Goal: Task Accomplishment & Management: Manage account settings

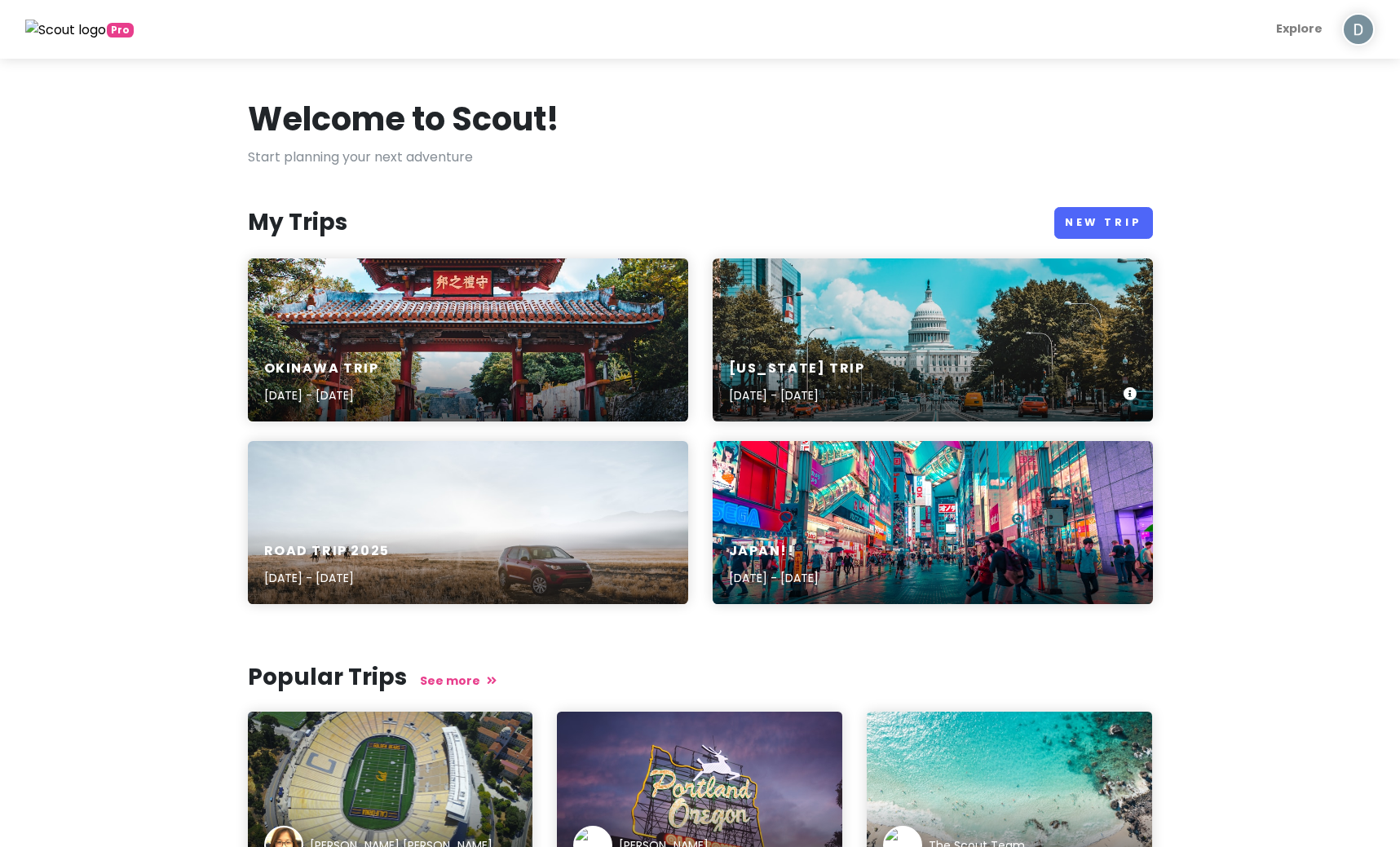
click at [832, 379] on div "[US_STATE] Trip [DATE] - [DATE]" at bounding box center [797, 383] width 136 height 45
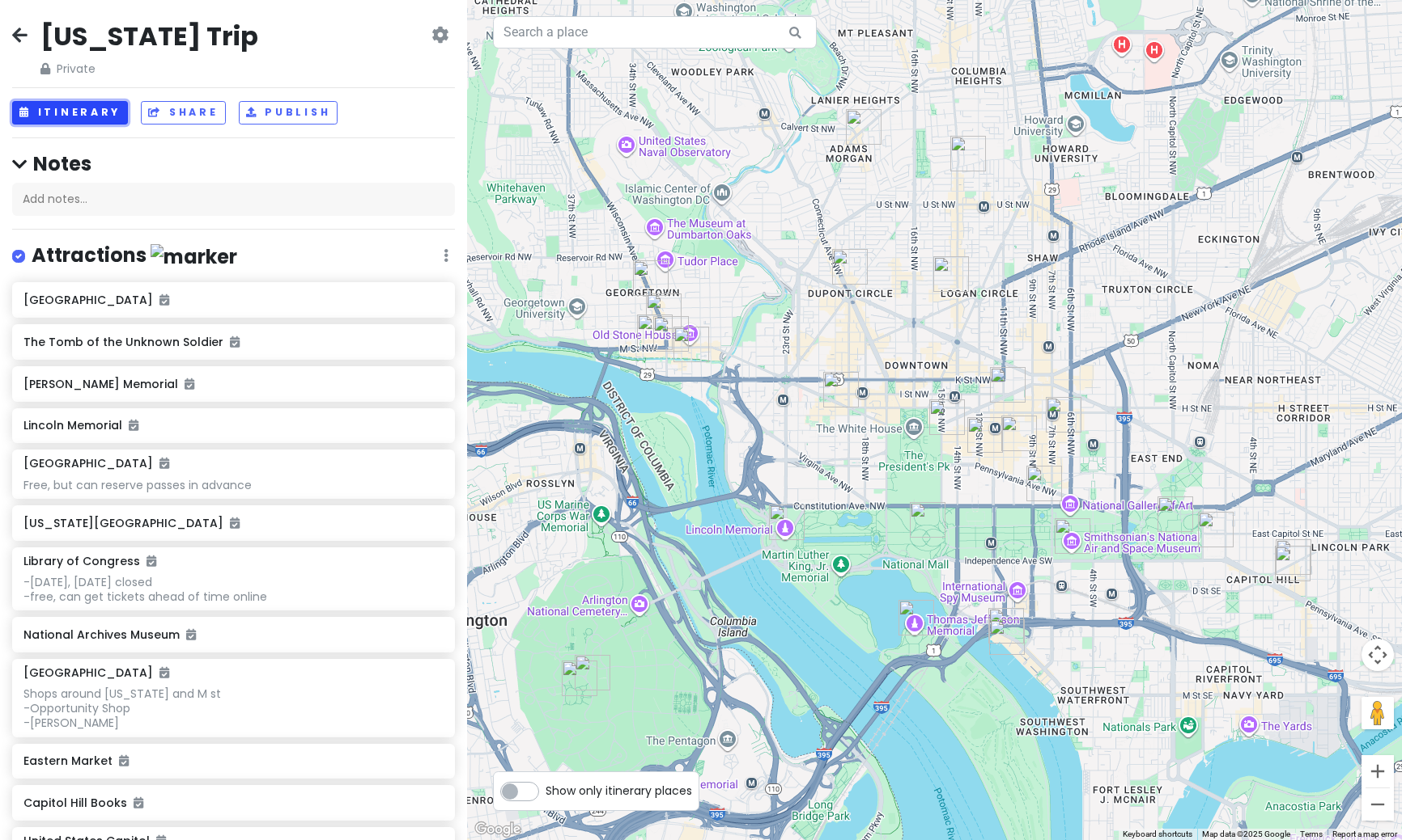
click at [38, 113] on button "Itinerary" at bounding box center [69, 113] width 115 height 23
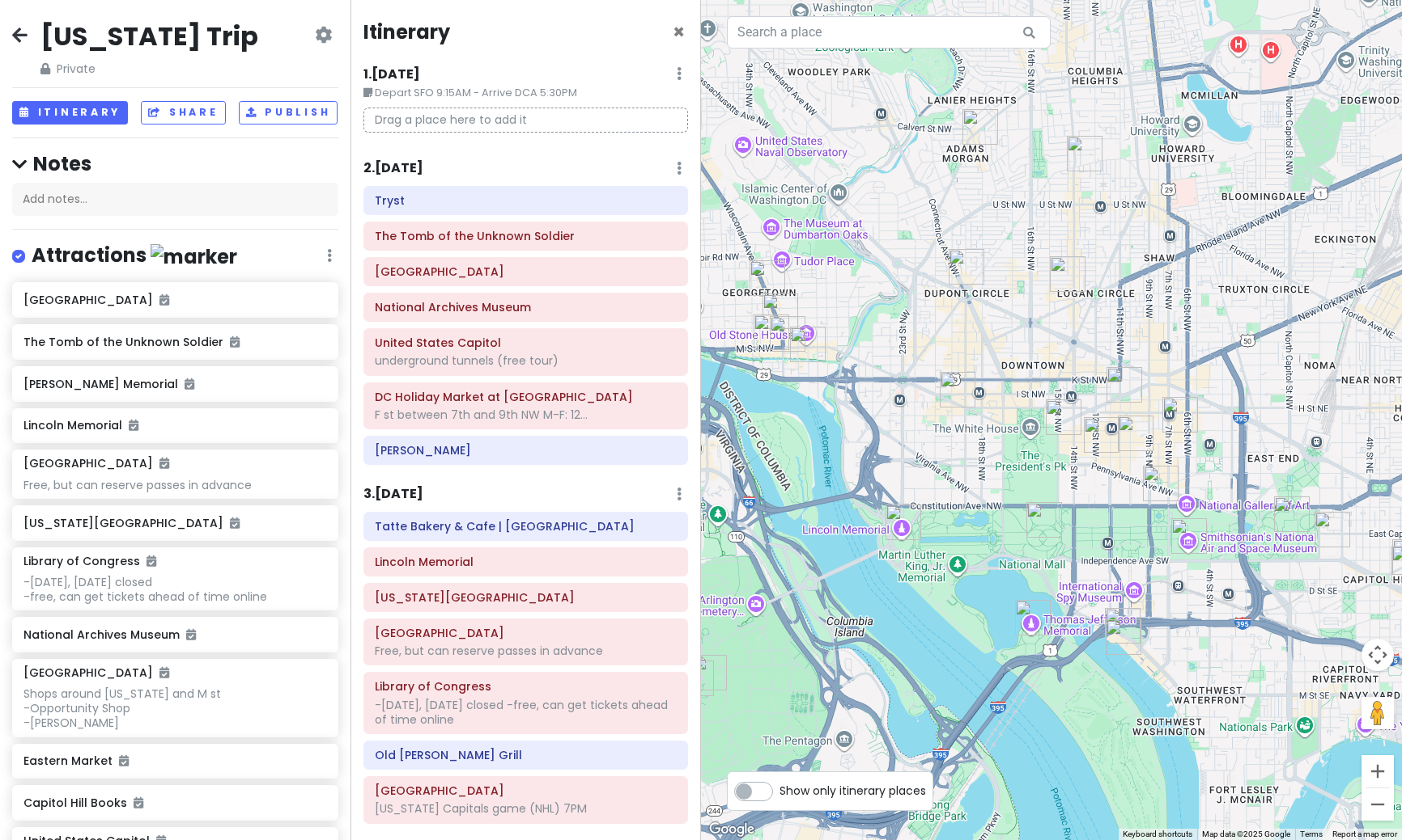
click at [513, 251] on div "Tryst The Tomb of the Unknown [GEOGRAPHIC_DATA] [GEOGRAPHIC_DATA] underground t…" at bounding box center [526, 329] width 349 height 285
click at [514, 246] on div "The Tomb of the Unknown Soldier" at bounding box center [526, 236] width 302 height 23
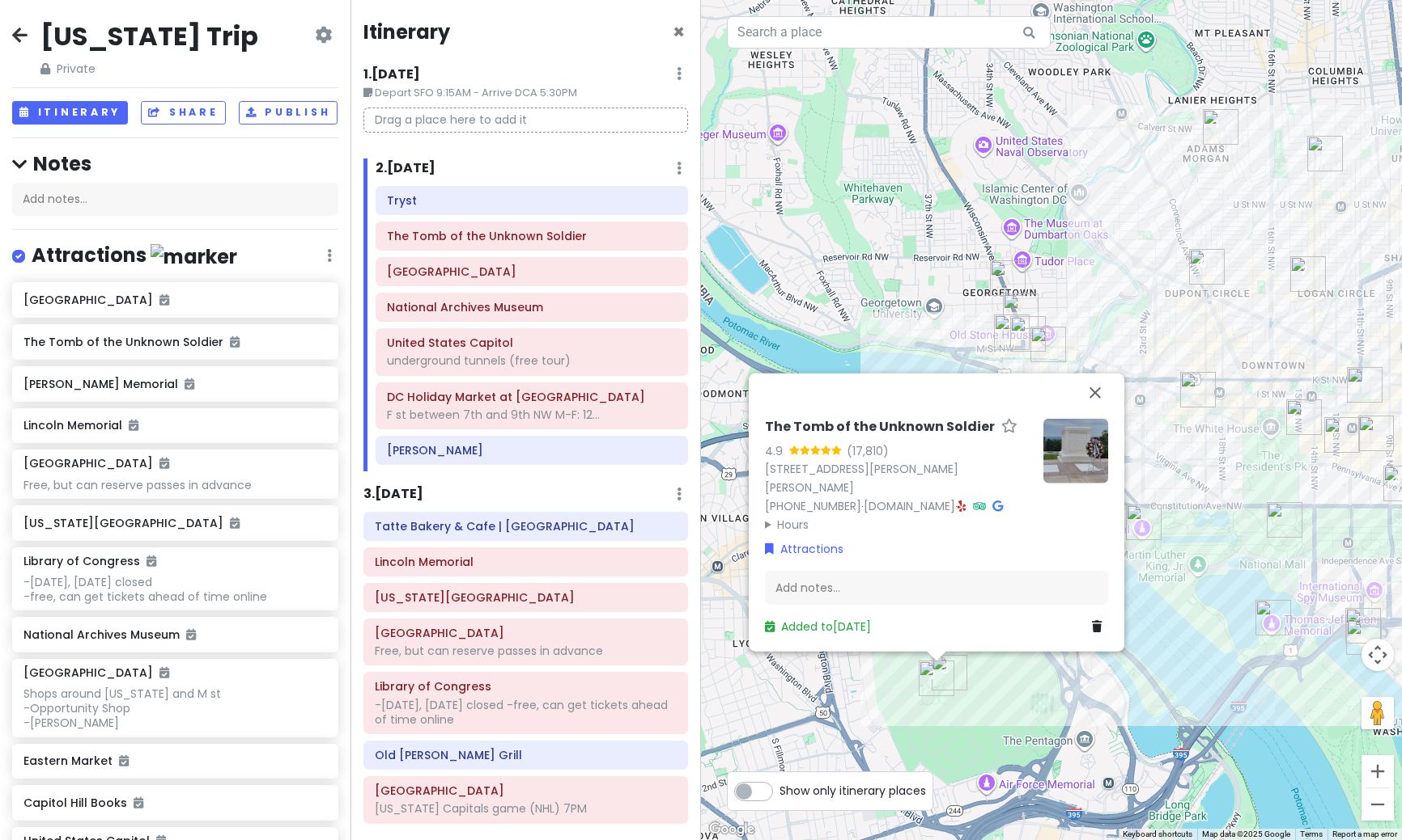
click at [520, 289] on div "Tryst The Tomb of the Unknown [GEOGRAPHIC_DATA] [GEOGRAPHIC_DATA] underground t…" at bounding box center [531, 329] width 336 height 285
click at [509, 266] on h6 "[GEOGRAPHIC_DATA]" at bounding box center [532, 272] width 290 height 15
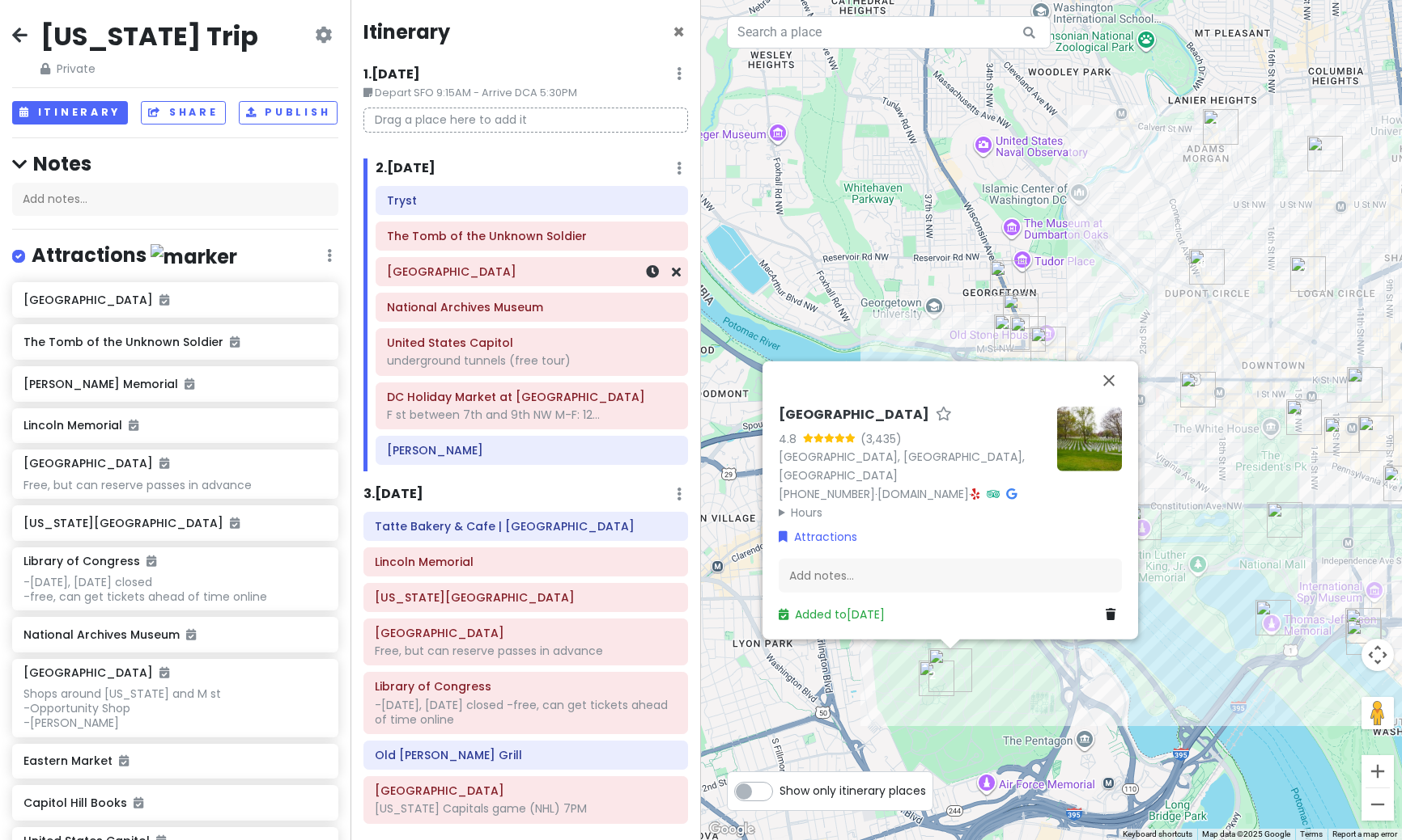
click at [509, 275] on h6 "[GEOGRAPHIC_DATA]" at bounding box center [532, 272] width 290 height 15
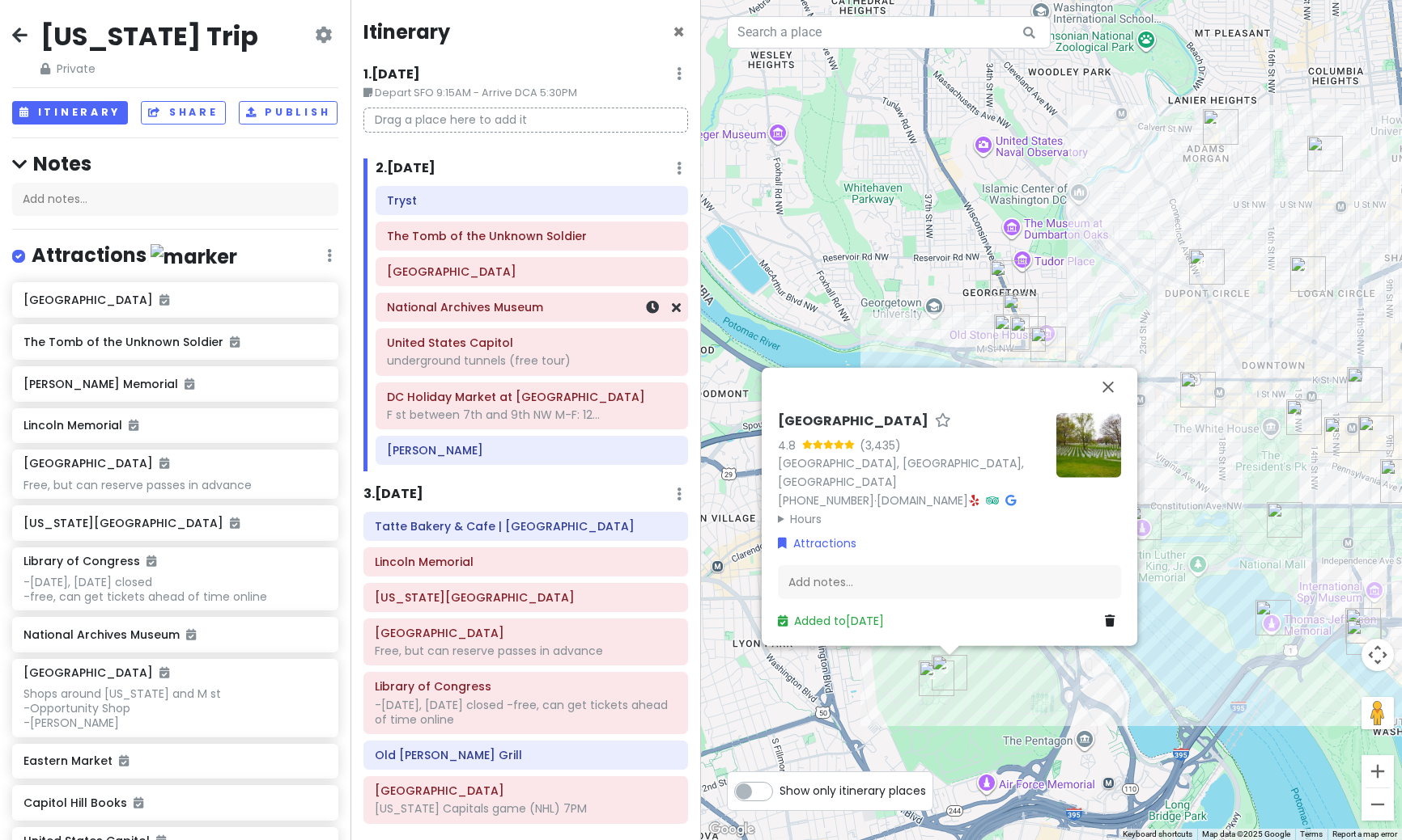
click at [524, 315] on h6 "National Archives Museum" at bounding box center [532, 307] width 290 height 15
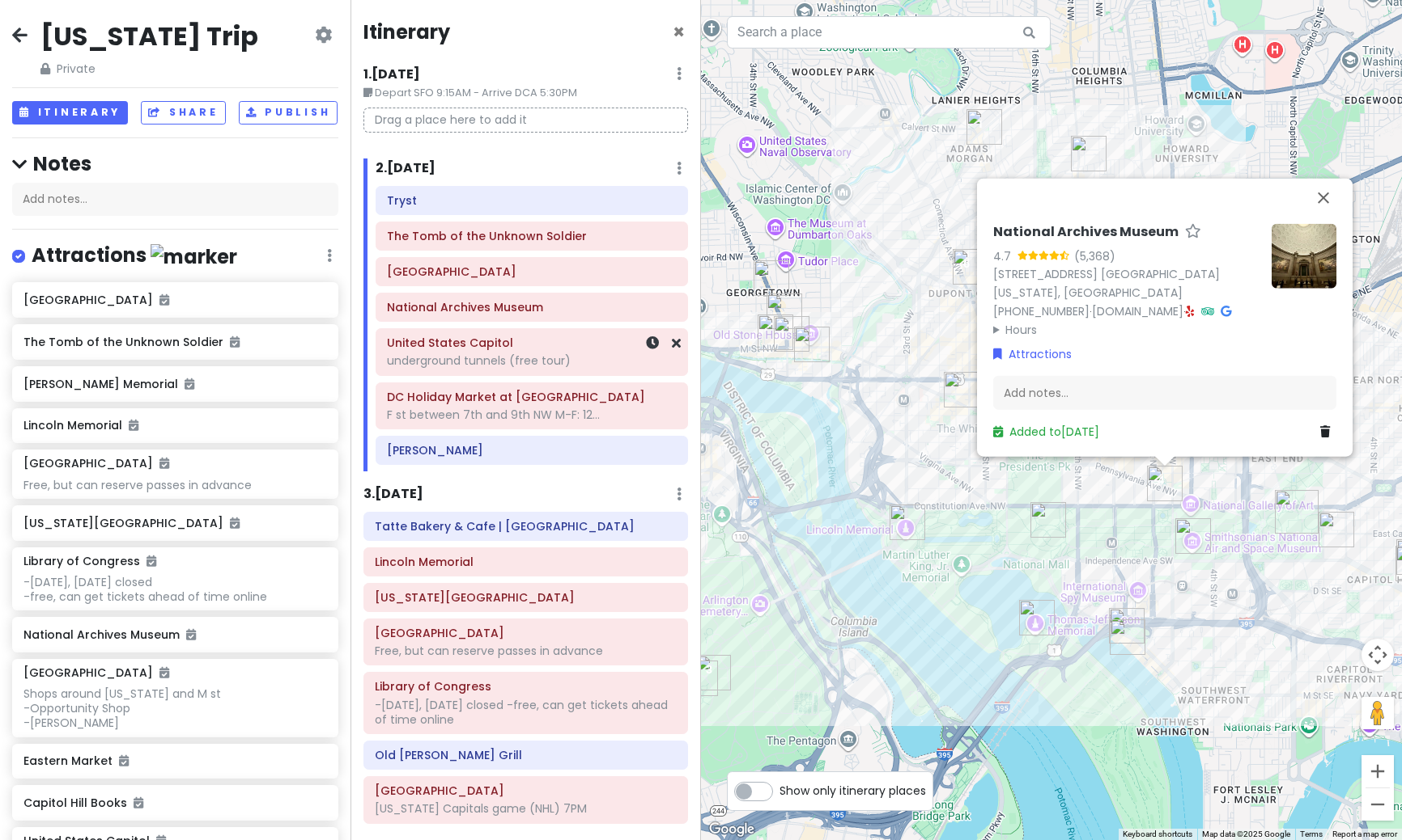
click at [513, 369] on div "United States Capitol underground tunnels (free tour)" at bounding box center [532, 352] width 290 height 41
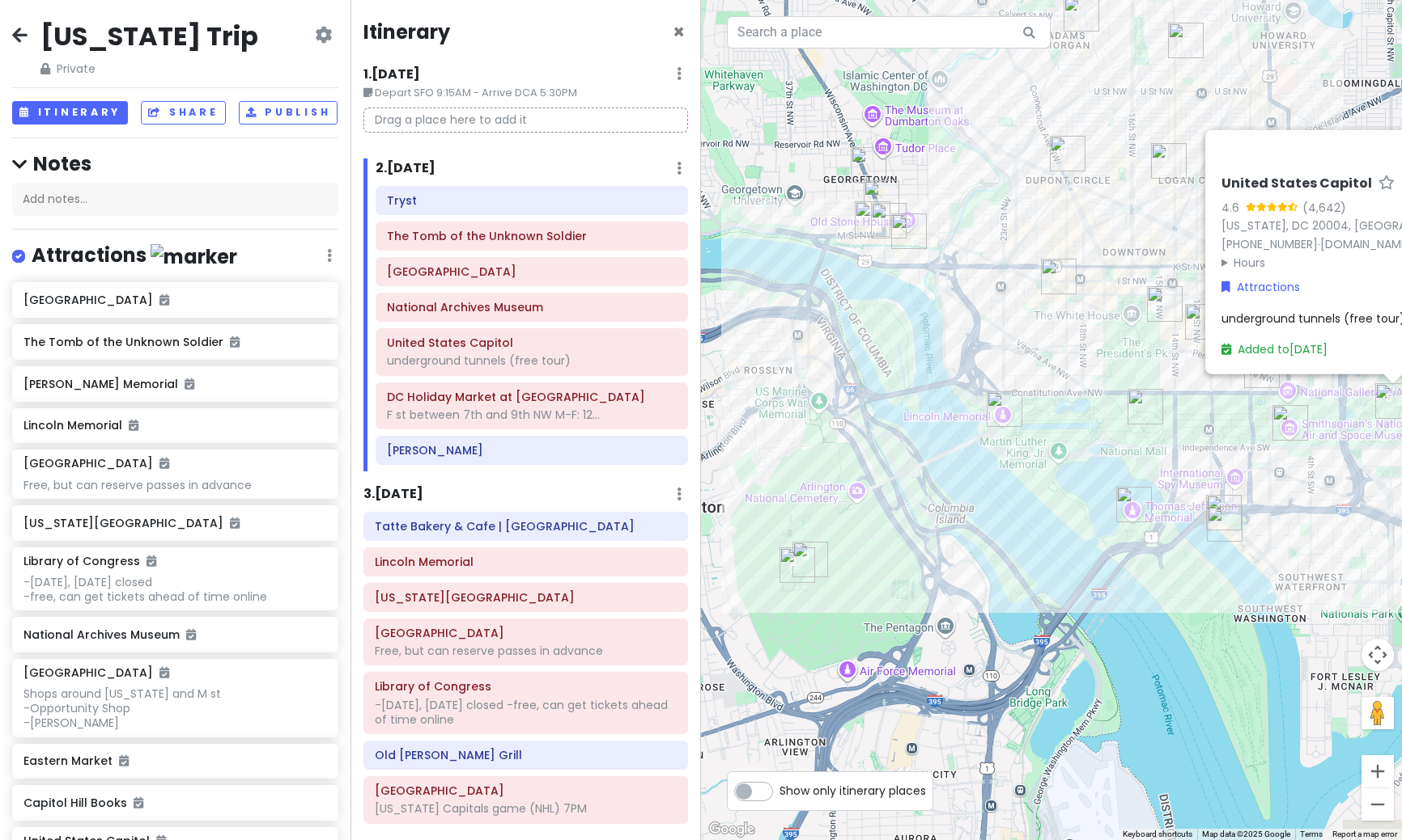
drag, startPoint x: 836, startPoint y: 547, endPoint x: 1070, endPoint y: 431, distance: 261.2
click at [1070, 431] on div "United States Capitol 4.6 (4,642) [US_STATE], [GEOGRAPHIC_DATA] 20004, [GEOGRAP…" at bounding box center [1051, 420] width 701 height 840
click at [468, 318] on div "National Archives Museum" at bounding box center [532, 307] width 290 height 23
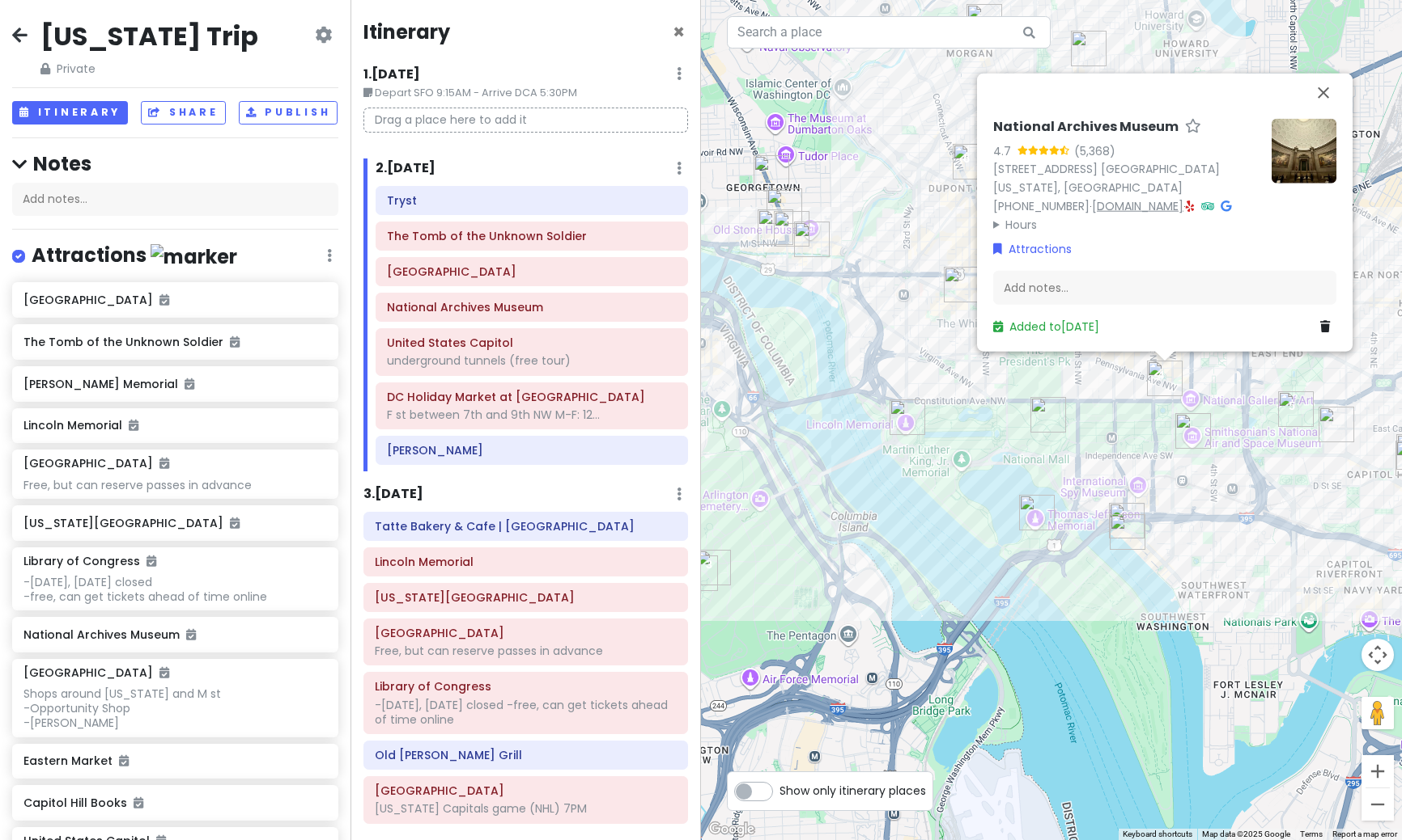
click at [1183, 198] on link "[DOMAIN_NAME]" at bounding box center [1137, 206] width 91 height 17
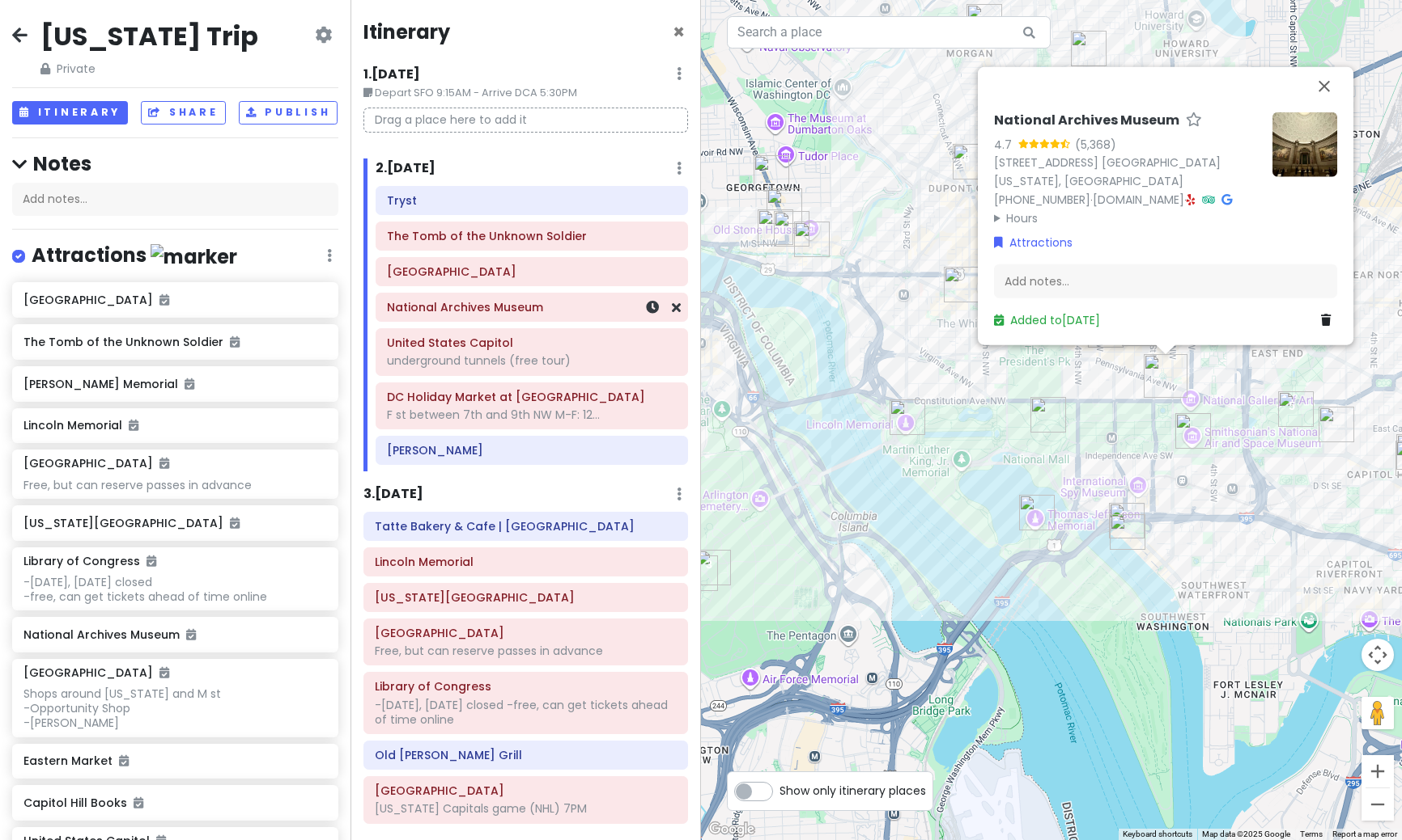
click at [462, 317] on div "National Archives Museum" at bounding box center [532, 307] width 290 height 23
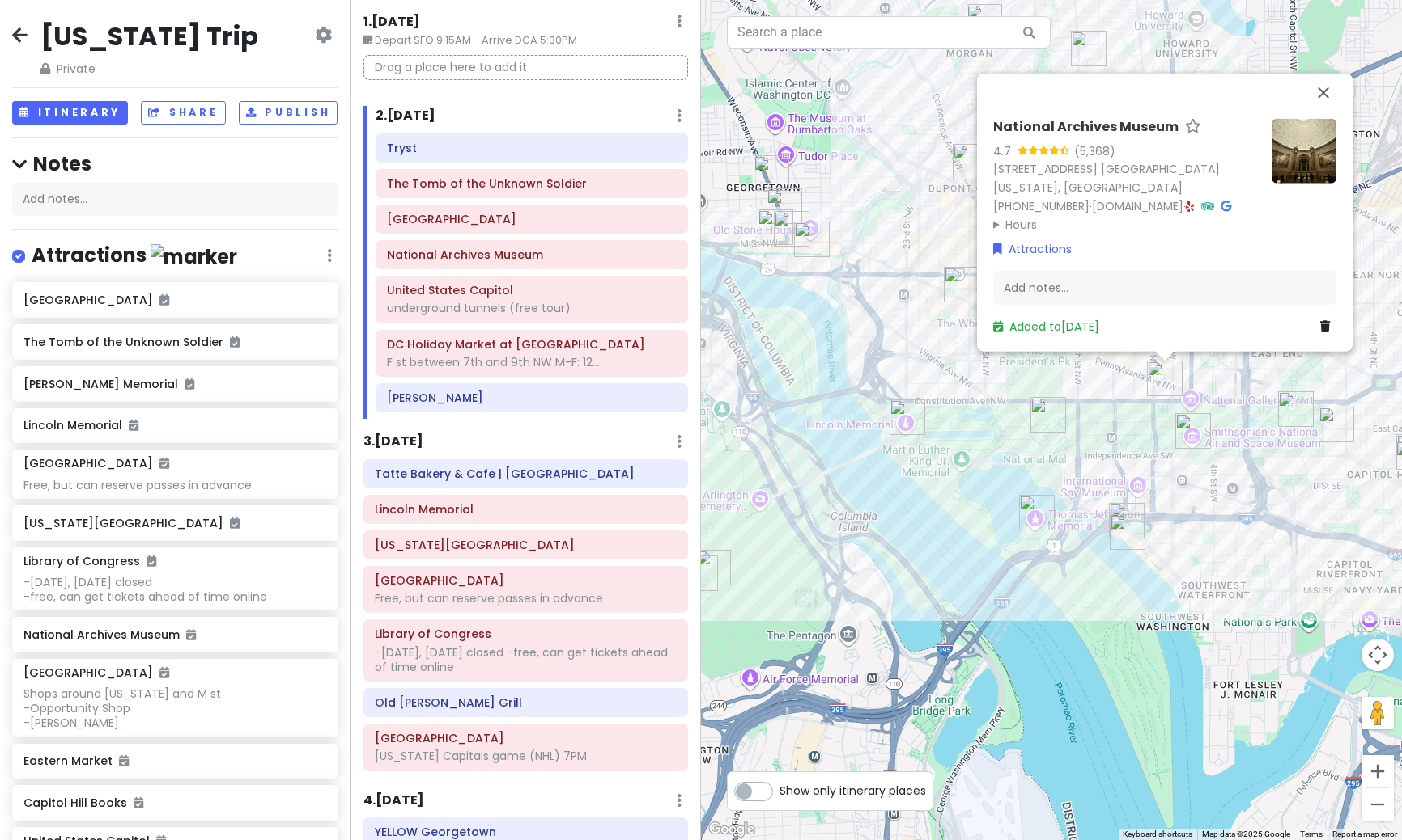
scroll to position [81, 0]
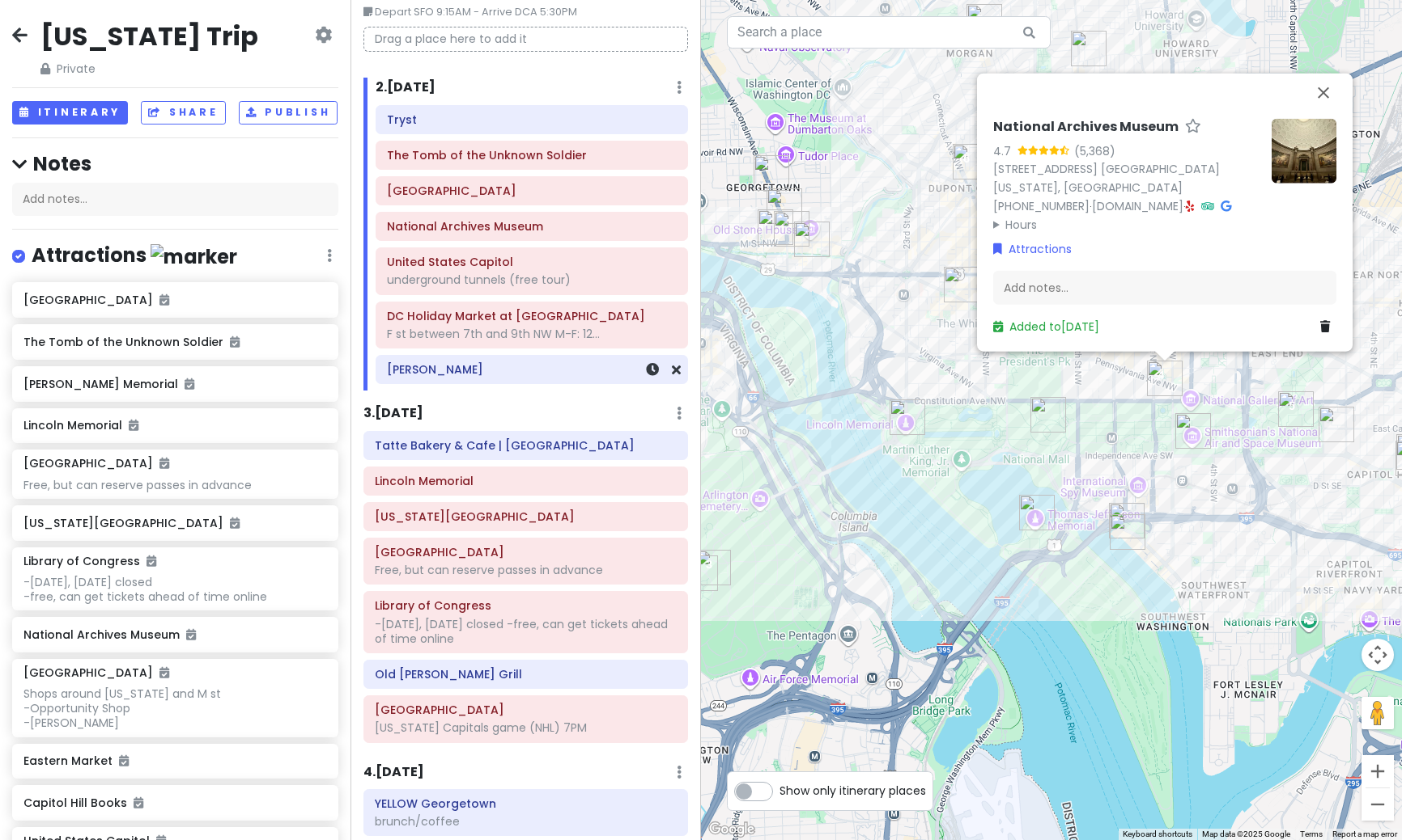
click at [554, 363] on h6 "[PERSON_NAME]" at bounding box center [532, 370] width 290 height 15
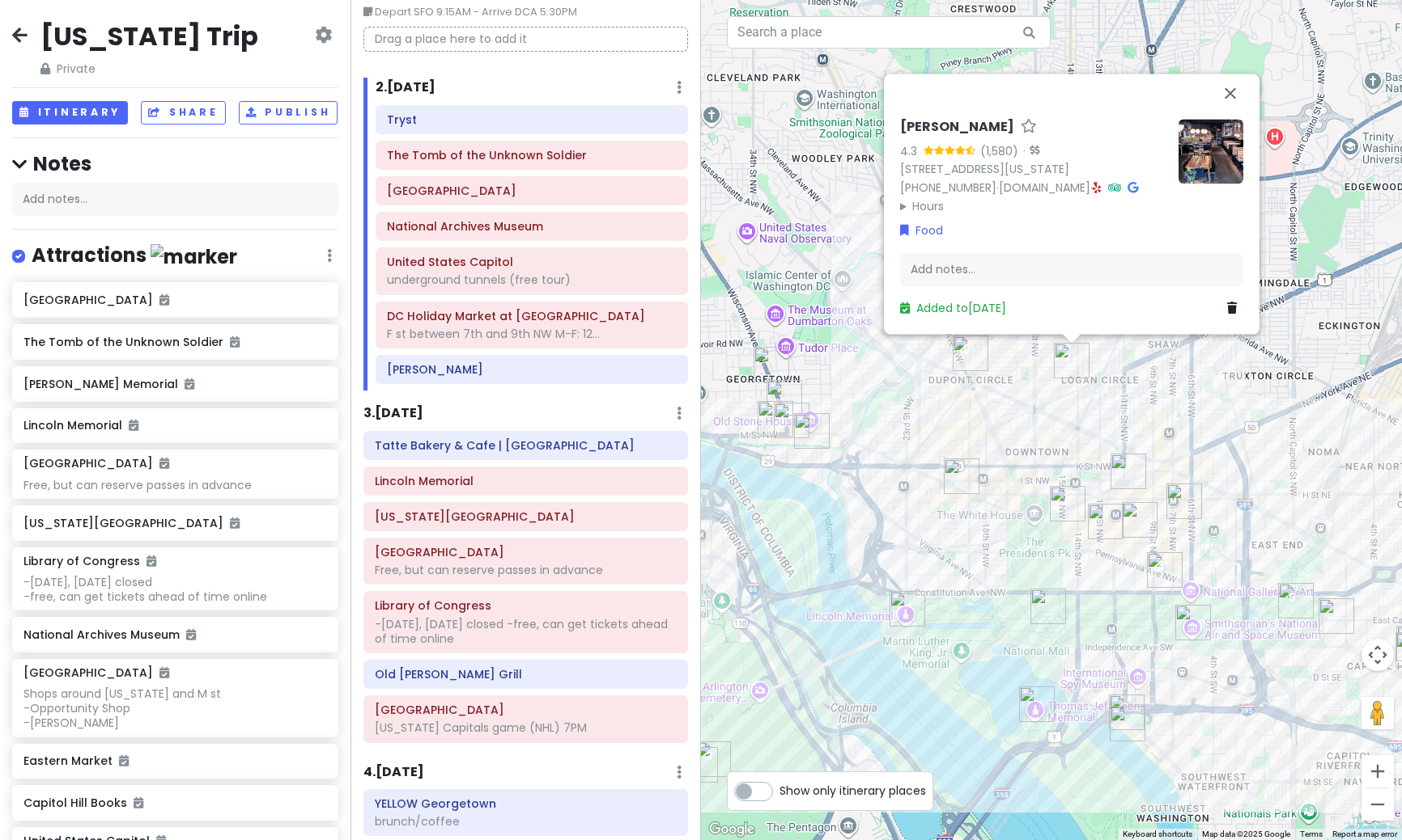
click at [964, 360] on img "DC Holiday Market at Dupont Circle" at bounding box center [970, 354] width 36 height 36
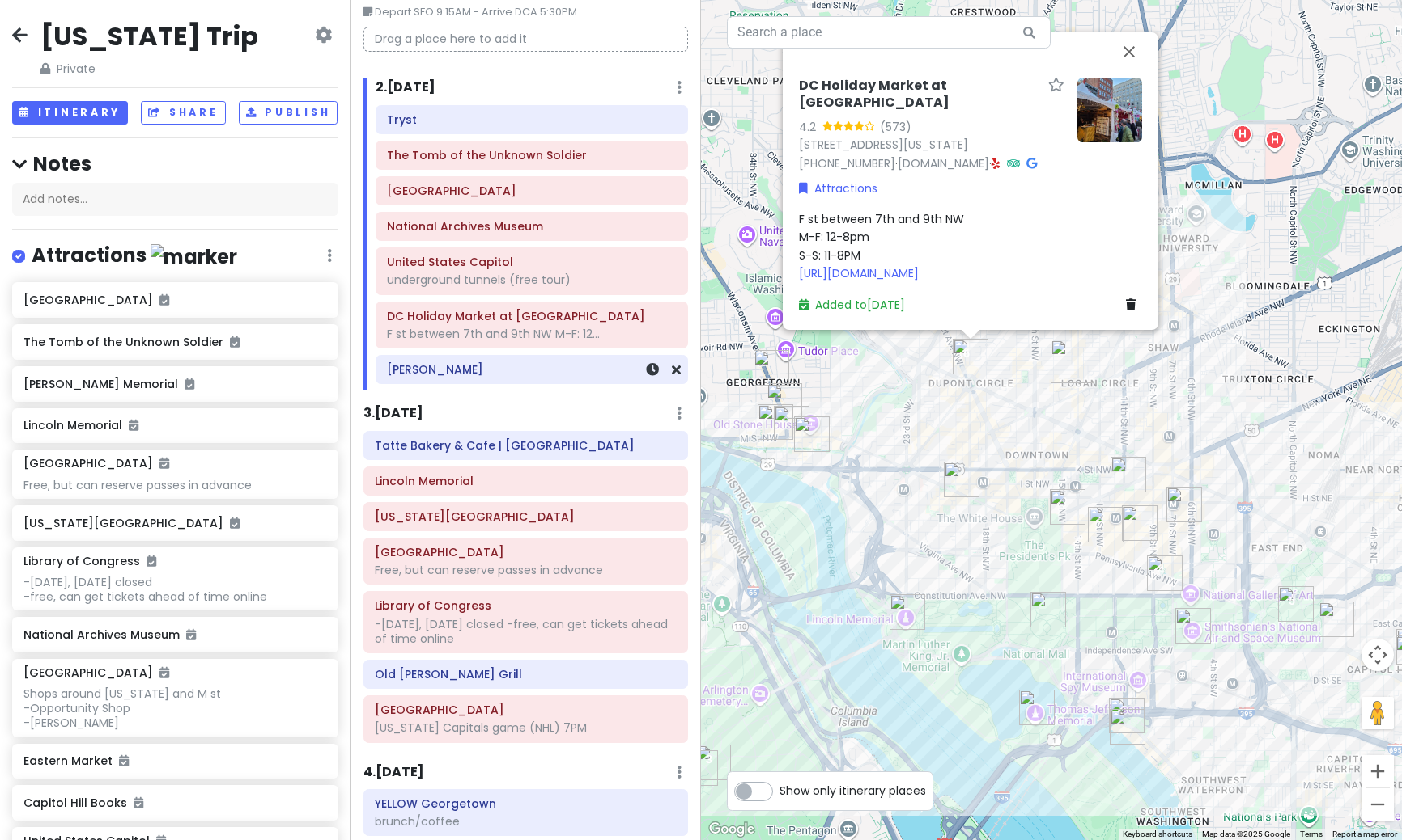
click at [477, 371] on h6 "[PERSON_NAME]" at bounding box center [532, 370] width 290 height 15
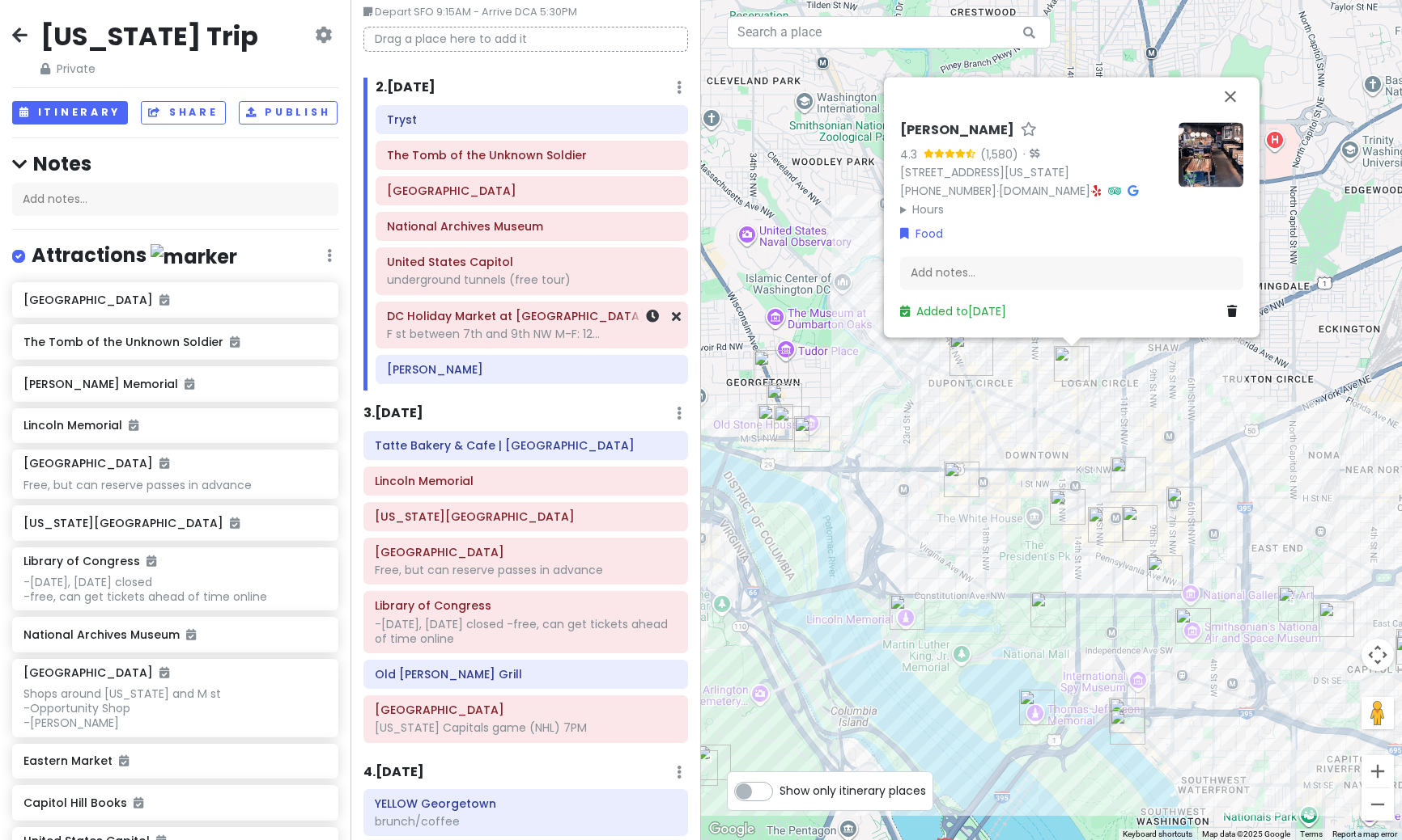
click at [474, 336] on div "F st between 7th and 9th NW M-F: 12..." at bounding box center [532, 334] width 290 height 15
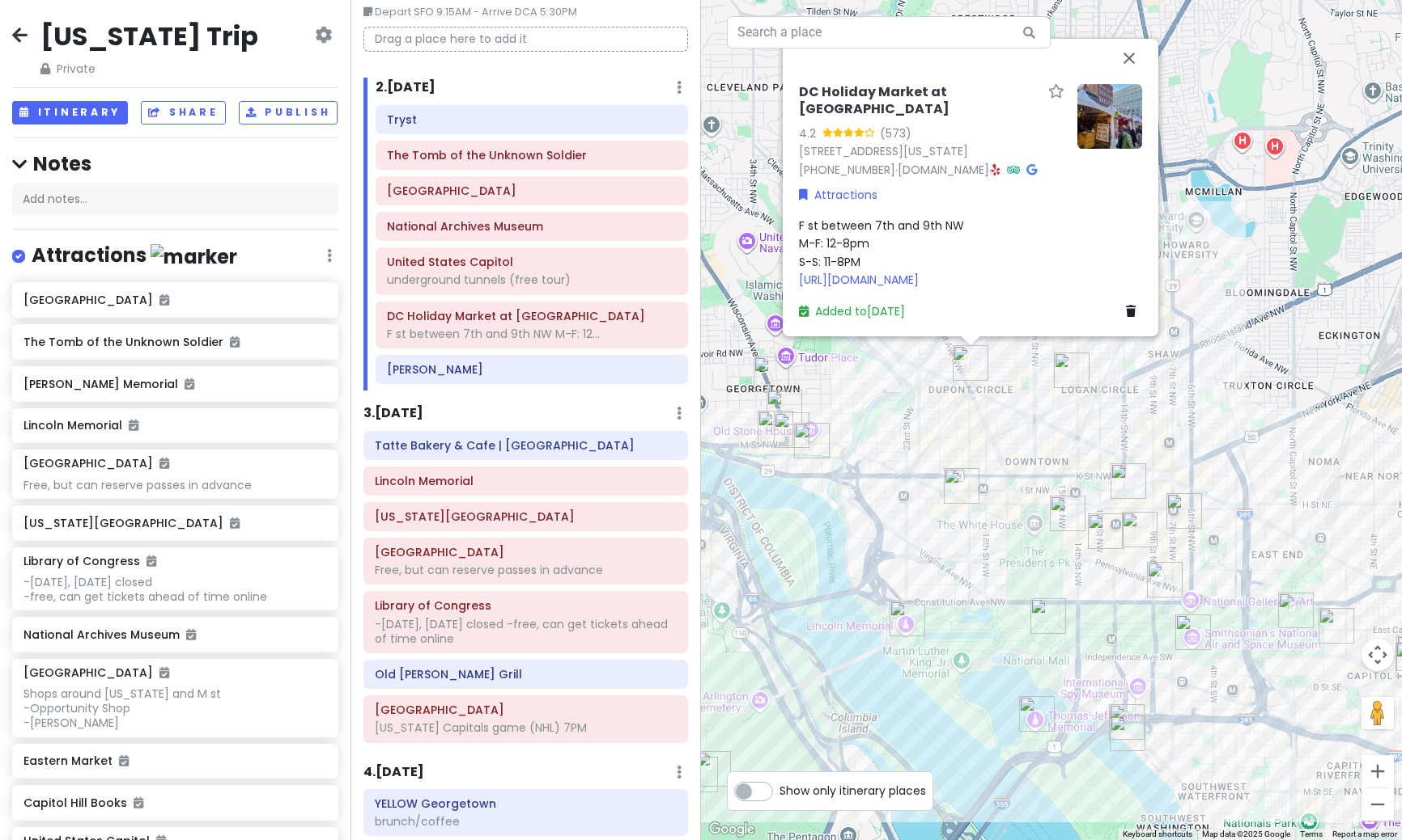
click at [1095, 143] on img at bounding box center [1109, 116] width 65 height 65
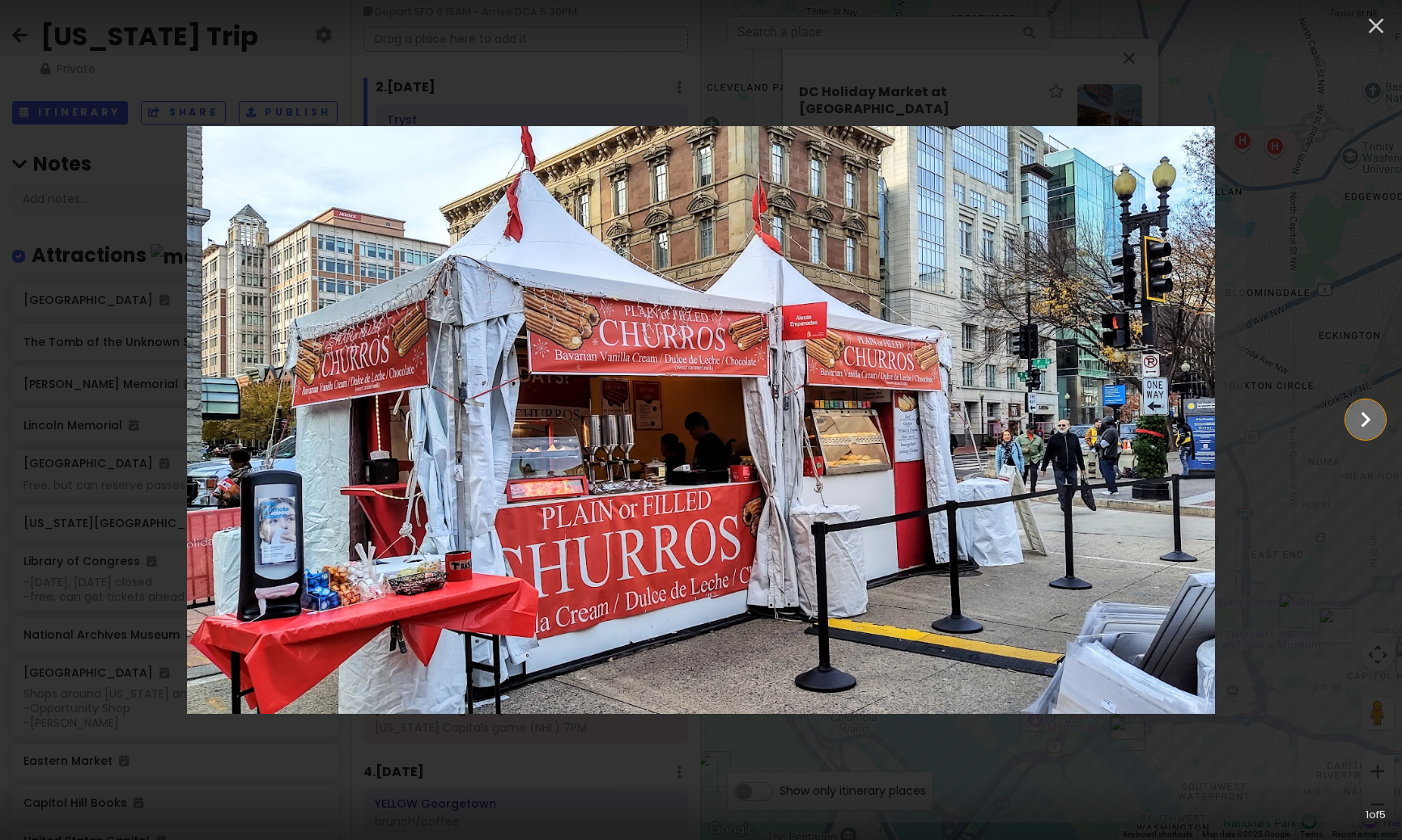
click at [1357, 428] on icon "Show slide 2 of 5" at bounding box center [1364, 420] width 30 height 39
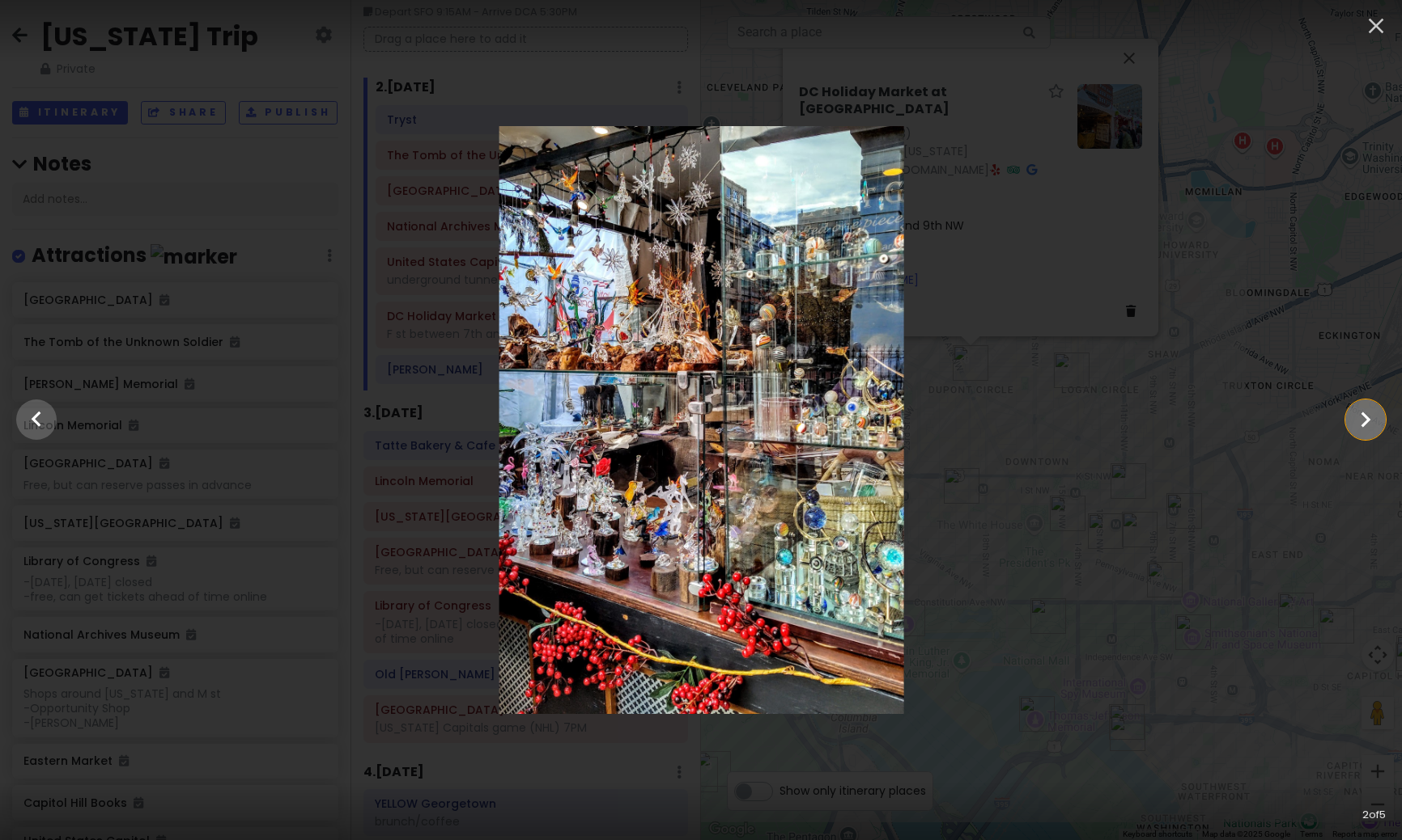
click at [1357, 428] on icon "Show slide 3 of 5" at bounding box center [1364, 420] width 30 height 39
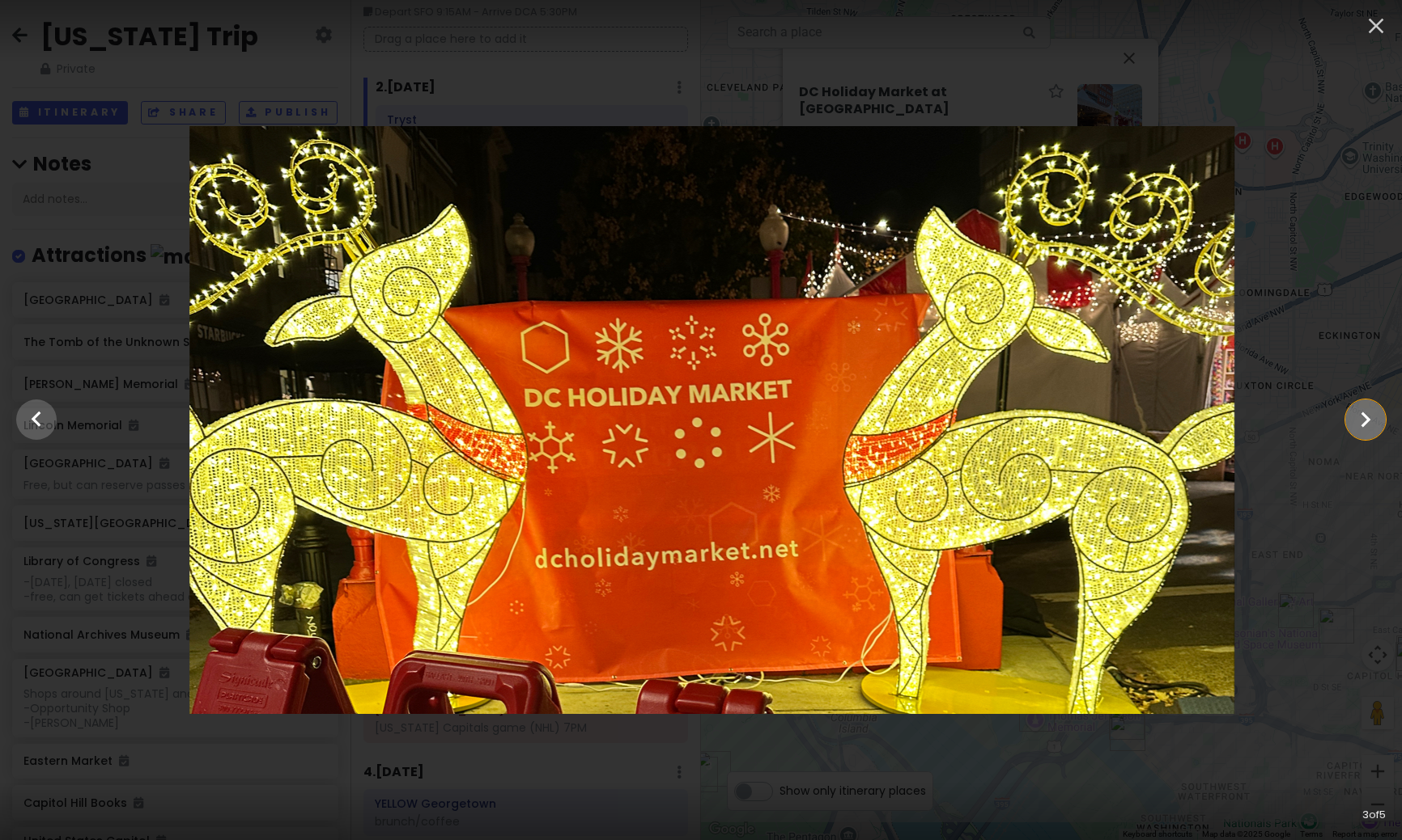
click at [1357, 428] on icon "Show slide 4 of 5" at bounding box center [1364, 420] width 30 height 39
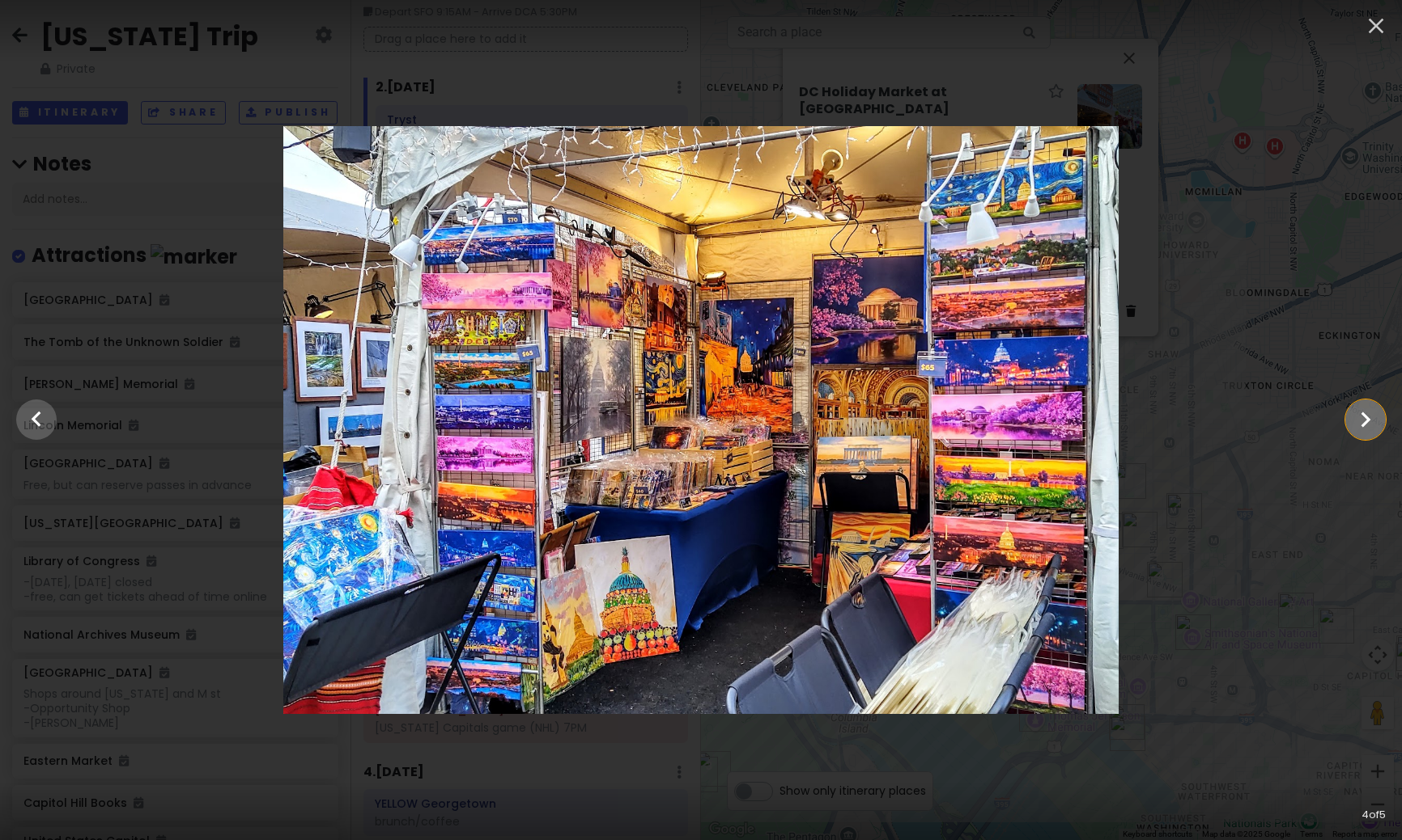
click at [1357, 428] on icon "Show slide 5 of 5" at bounding box center [1364, 420] width 30 height 39
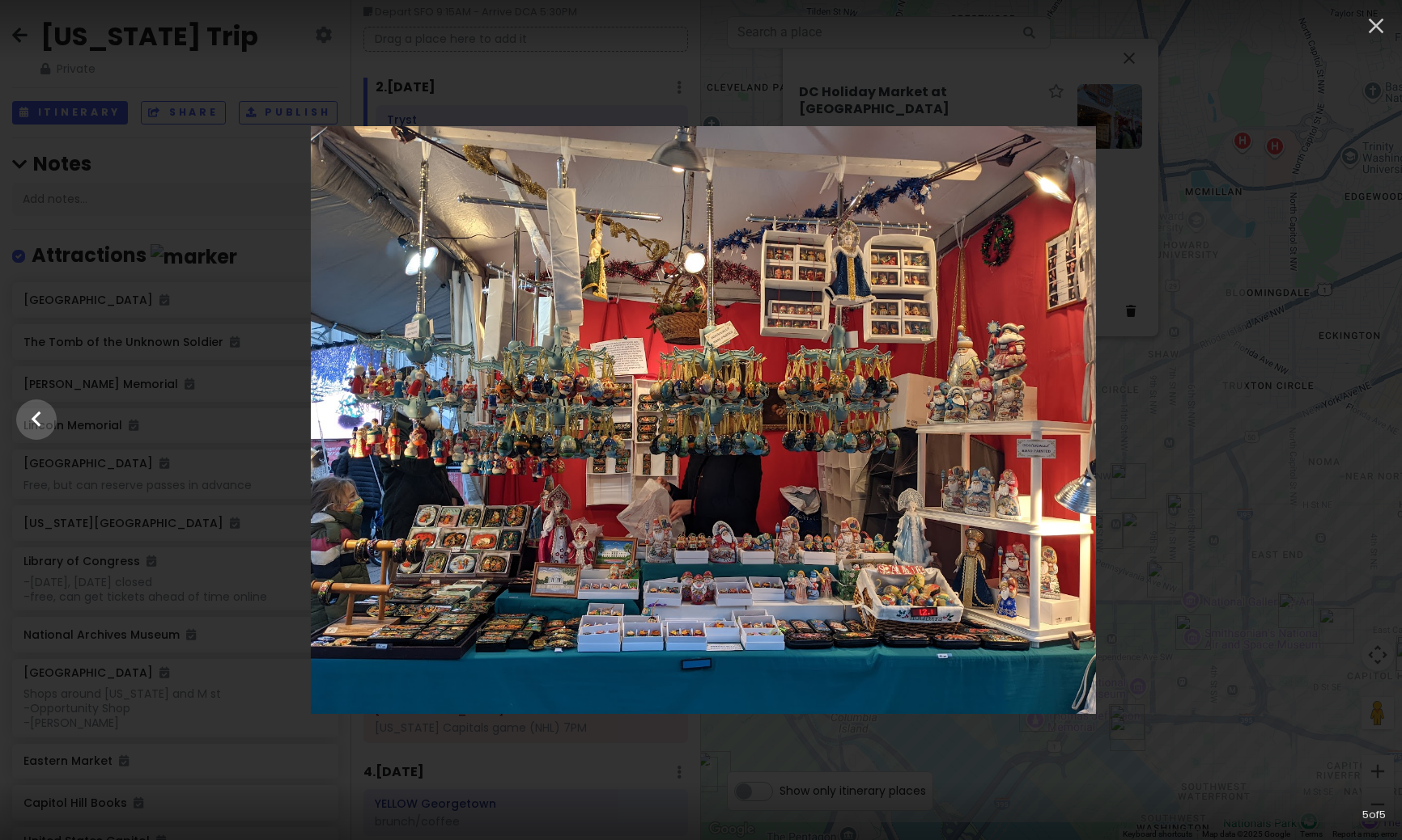
click at [1357, 428] on div at bounding box center [704, 420] width 1402 height 588
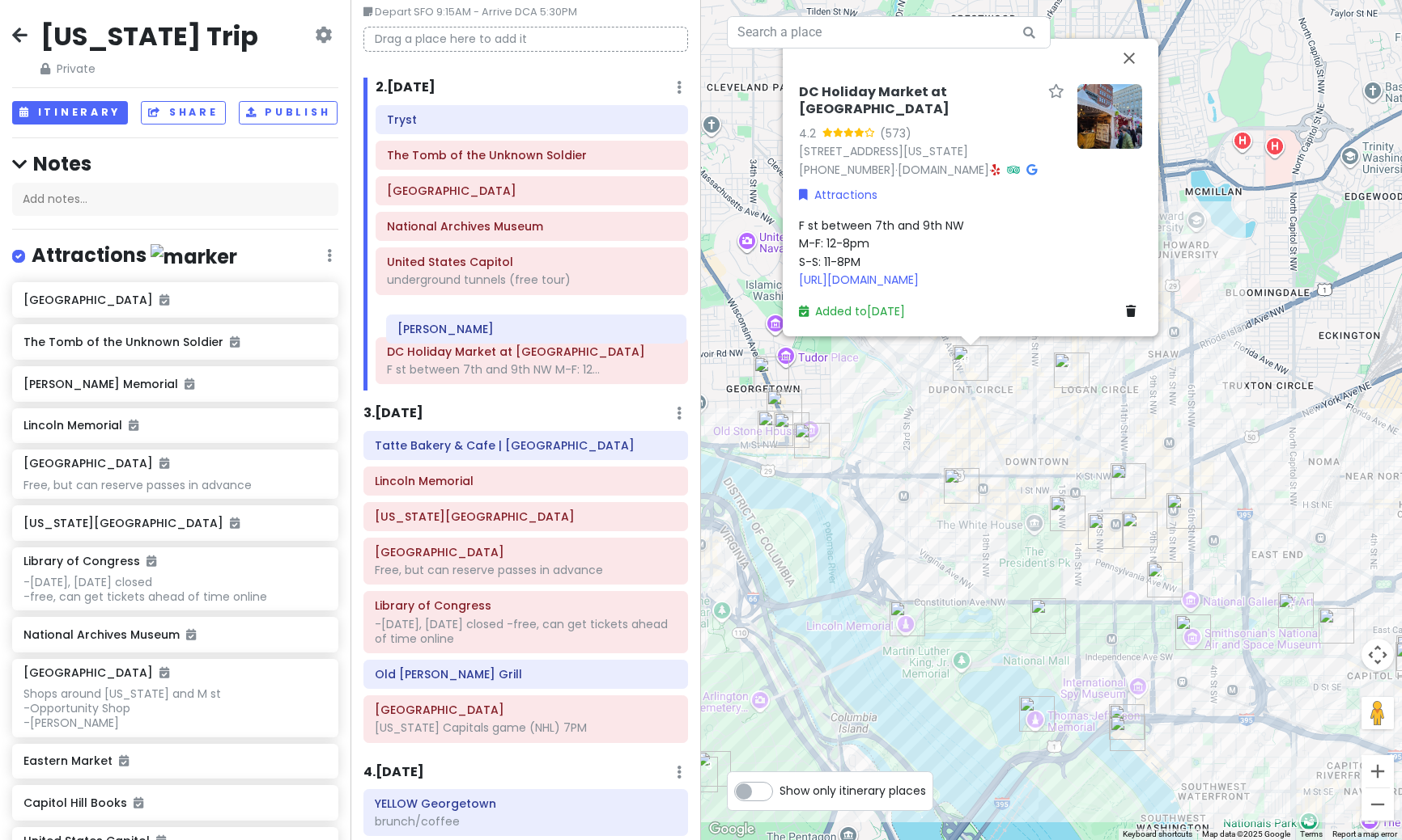
drag, startPoint x: 480, startPoint y: 374, endPoint x: 490, endPoint y: 329, distance: 46.1
click at [490, 329] on div "Tryst The Tomb of the Unknown [GEOGRAPHIC_DATA] [GEOGRAPHIC_DATA] underground t…" at bounding box center [531, 247] width 336 height 285
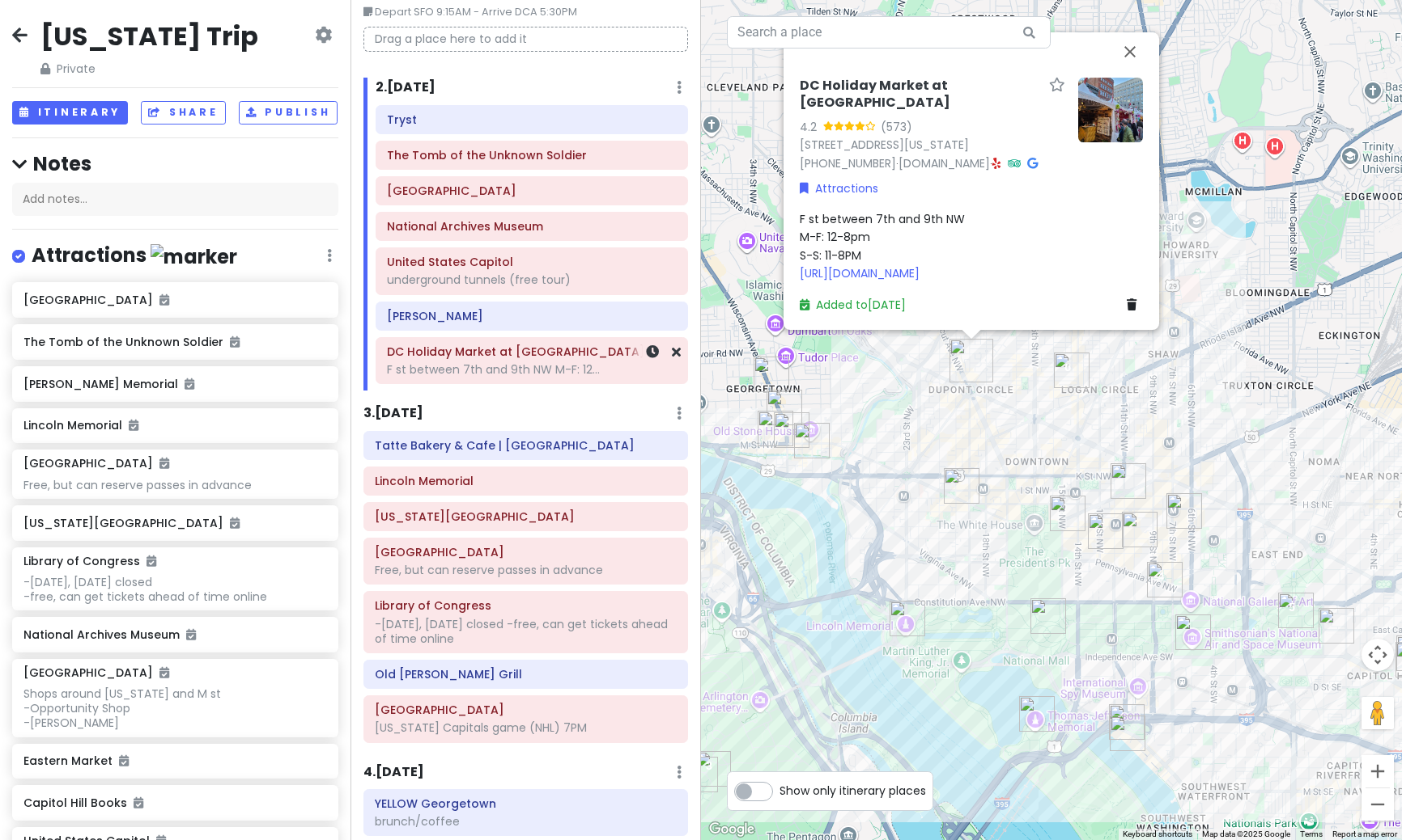
click at [520, 377] on div "F st between 7th and 9th NW M-F: 12..." at bounding box center [532, 370] width 290 height 15
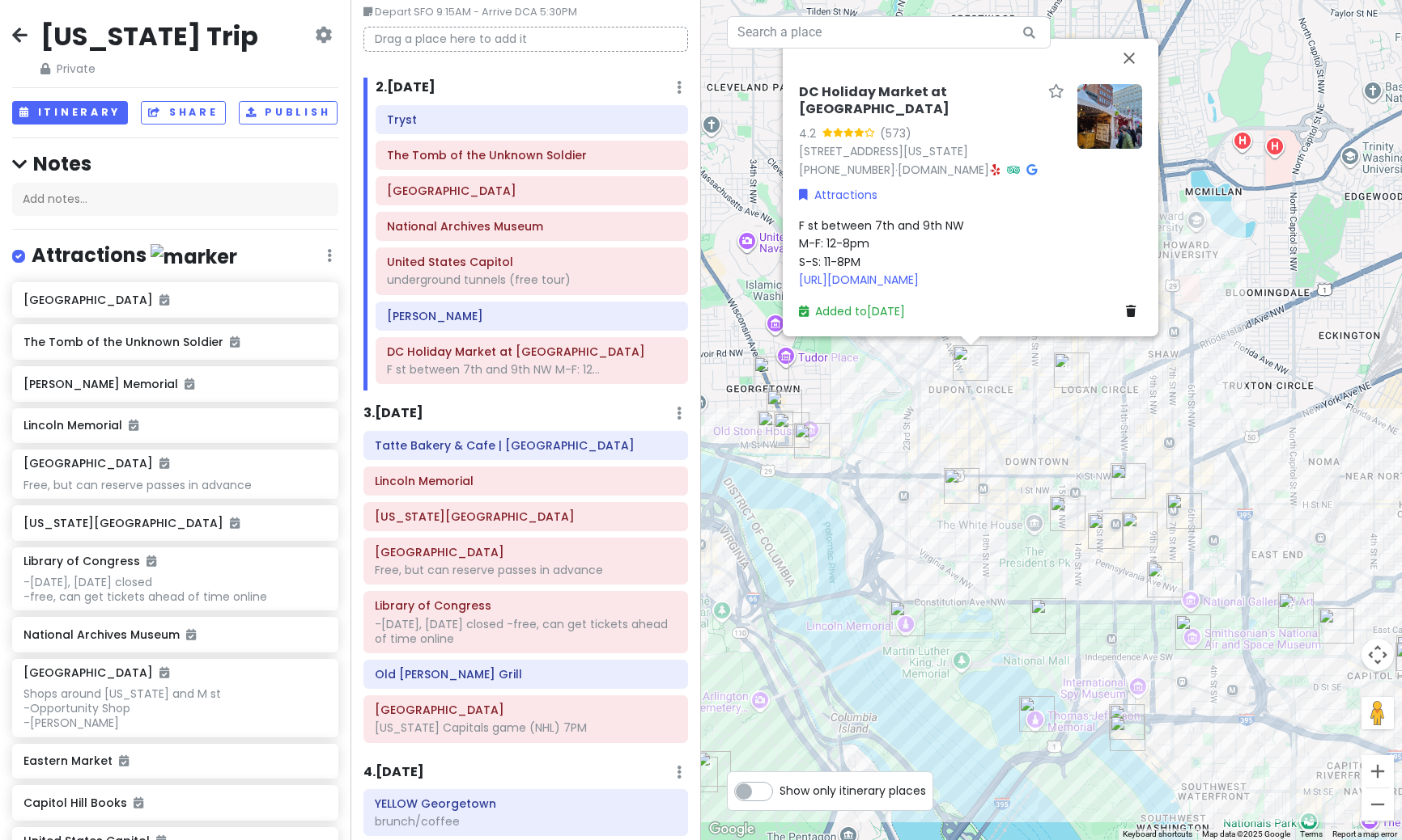
click at [1020, 522] on div "DC Holiday Market at [GEOGRAPHIC_DATA] 4.2 (573) [STREET_ADDRESS][US_STATE] [PH…" at bounding box center [1051, 420] width 701 height 840
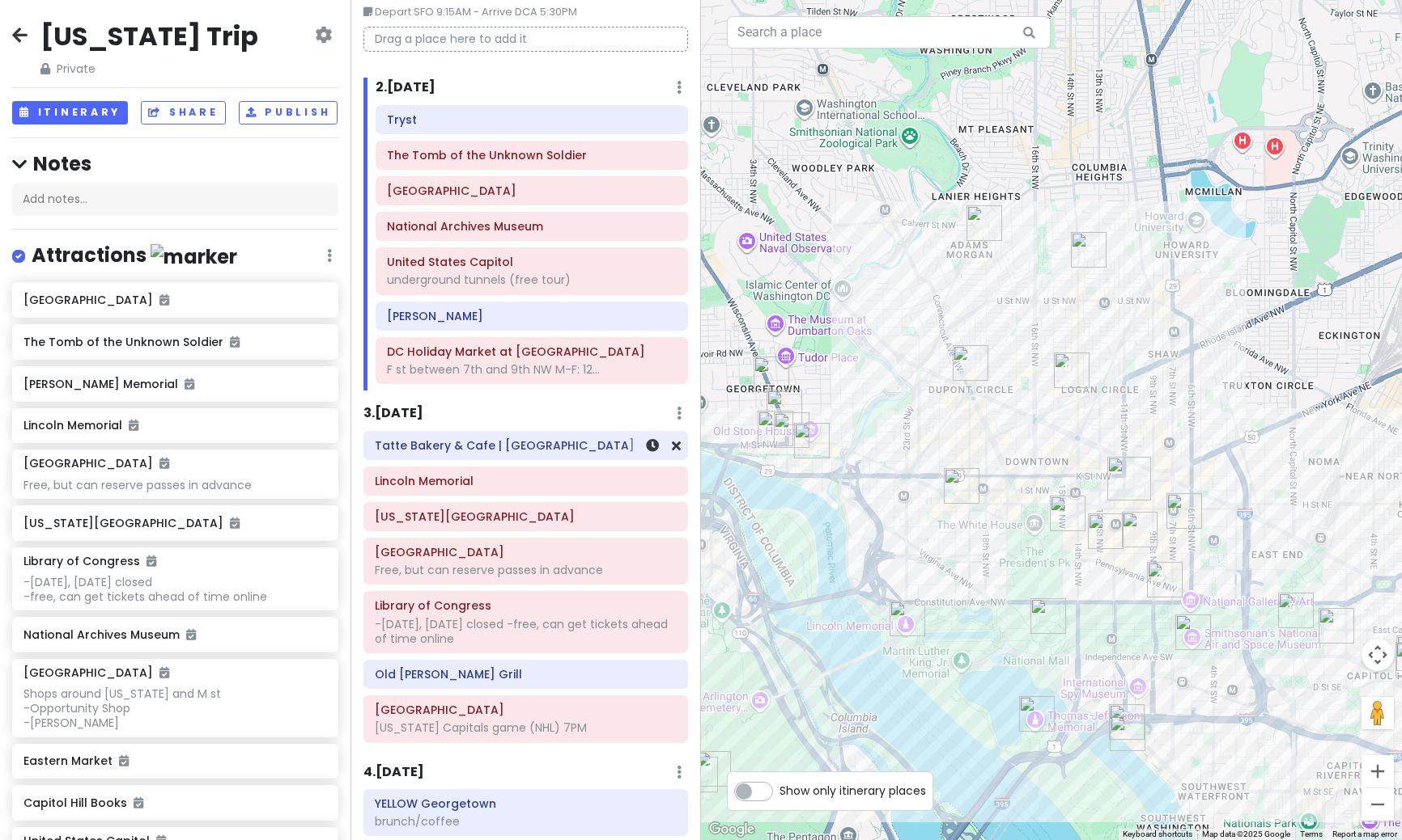
click at [429, 454] on div "Tatte Bakery & Cafe | [GEOGRAPHIC_DATA]" at bounding box center [526, 446] width 302 height 23
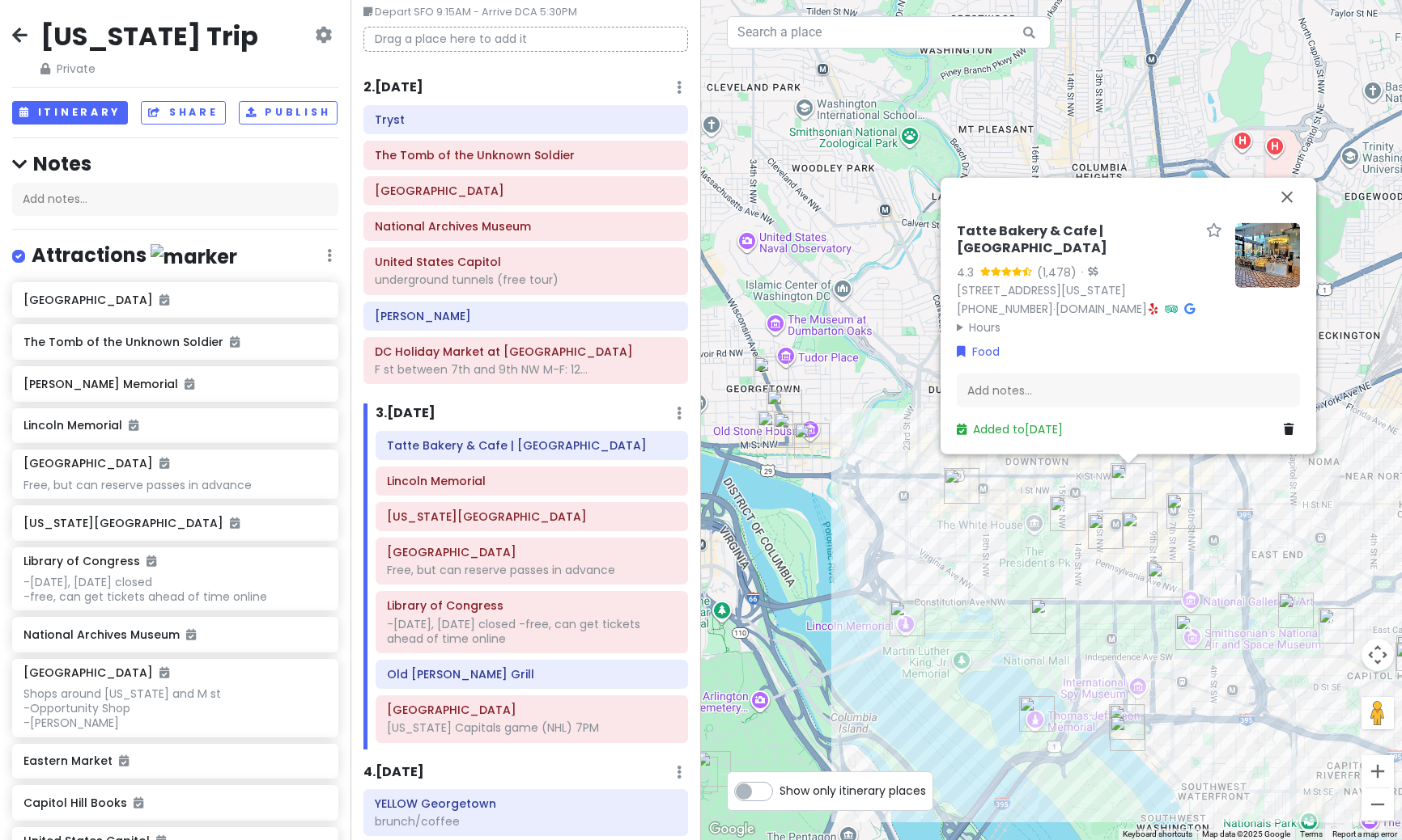
click at [1255, 287] on img at bounding box center [1267, 255] width 65 height 65
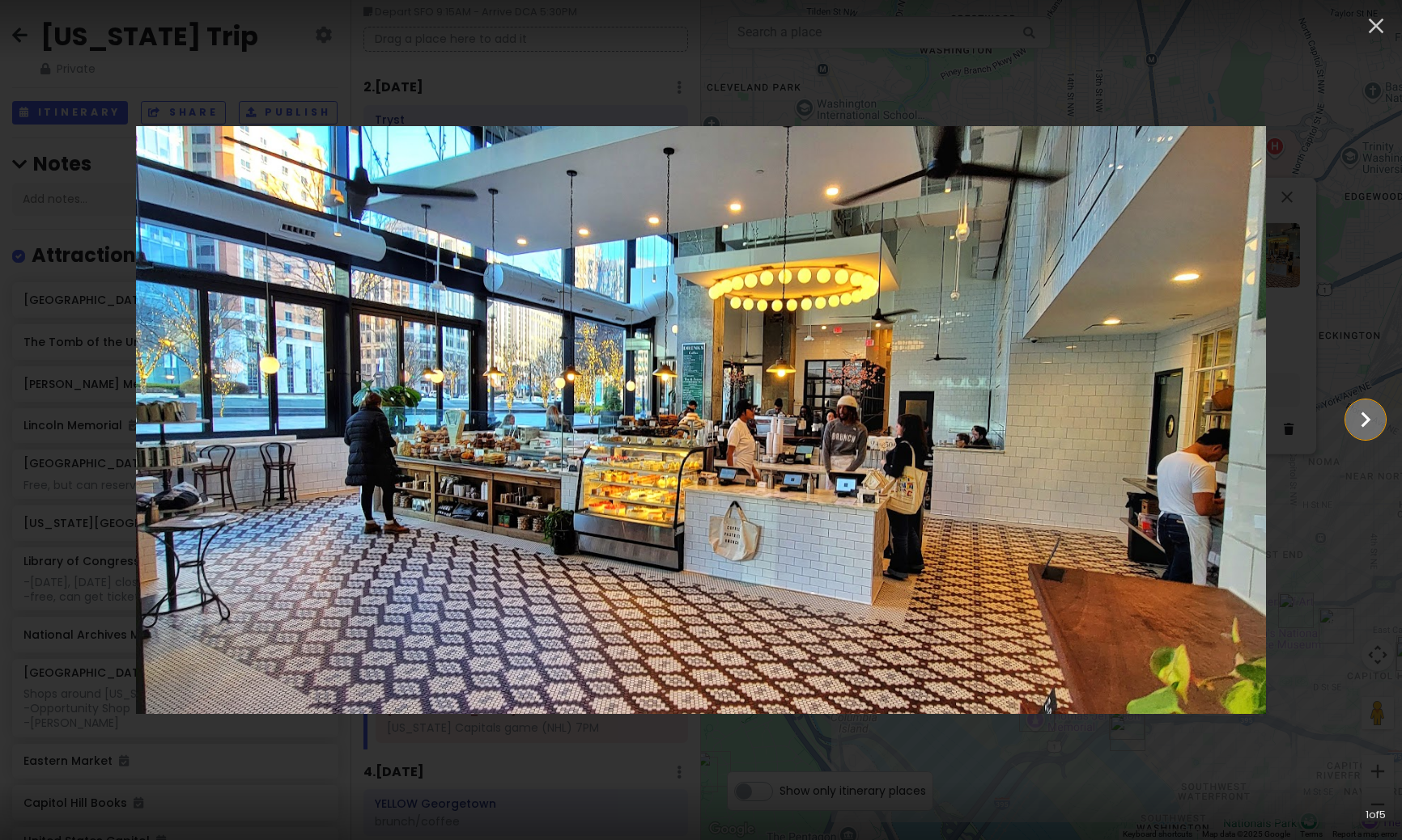
click at [1370, 417] on icon "Show slide 2 of 5" at bounding box center [1364, 420] width 30 height 39
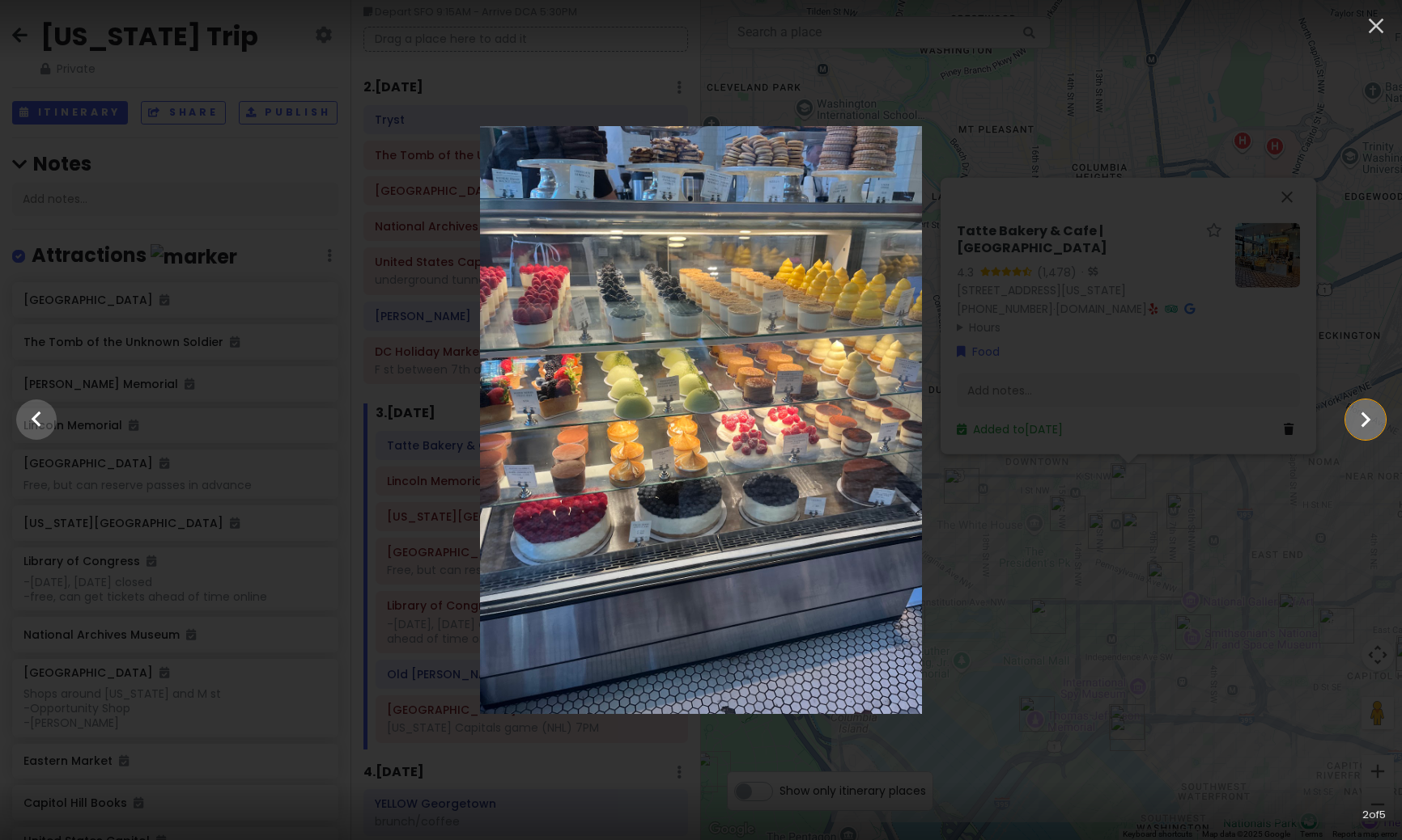
click at [1370, 417] on icon "Show slide 3 of 5" at bounding box center [1364, 420] width 30 height 39
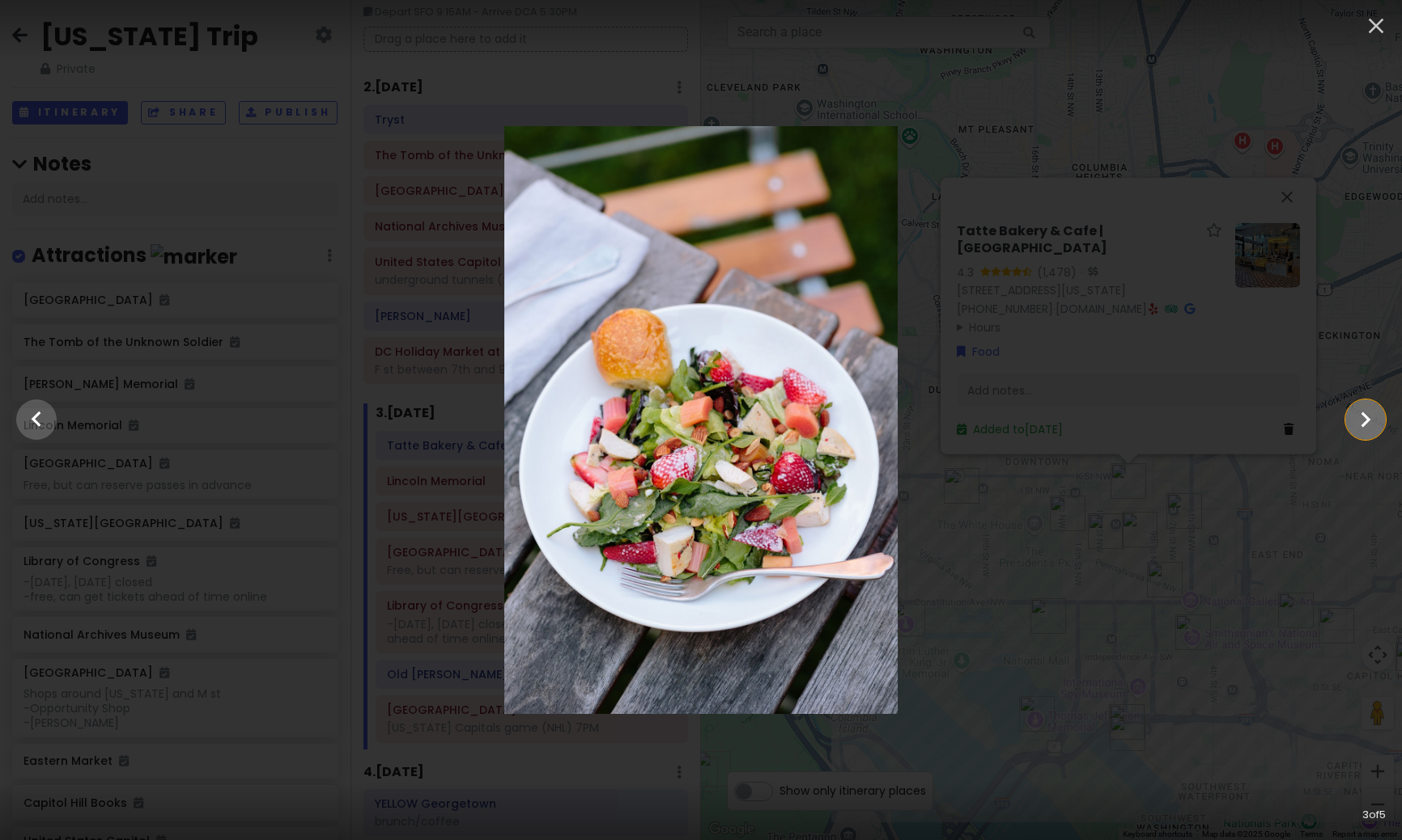
click at [1370, 417] on icon "Show slide 4 of 5" at bounding box center [1364, 420] width 30 height 39
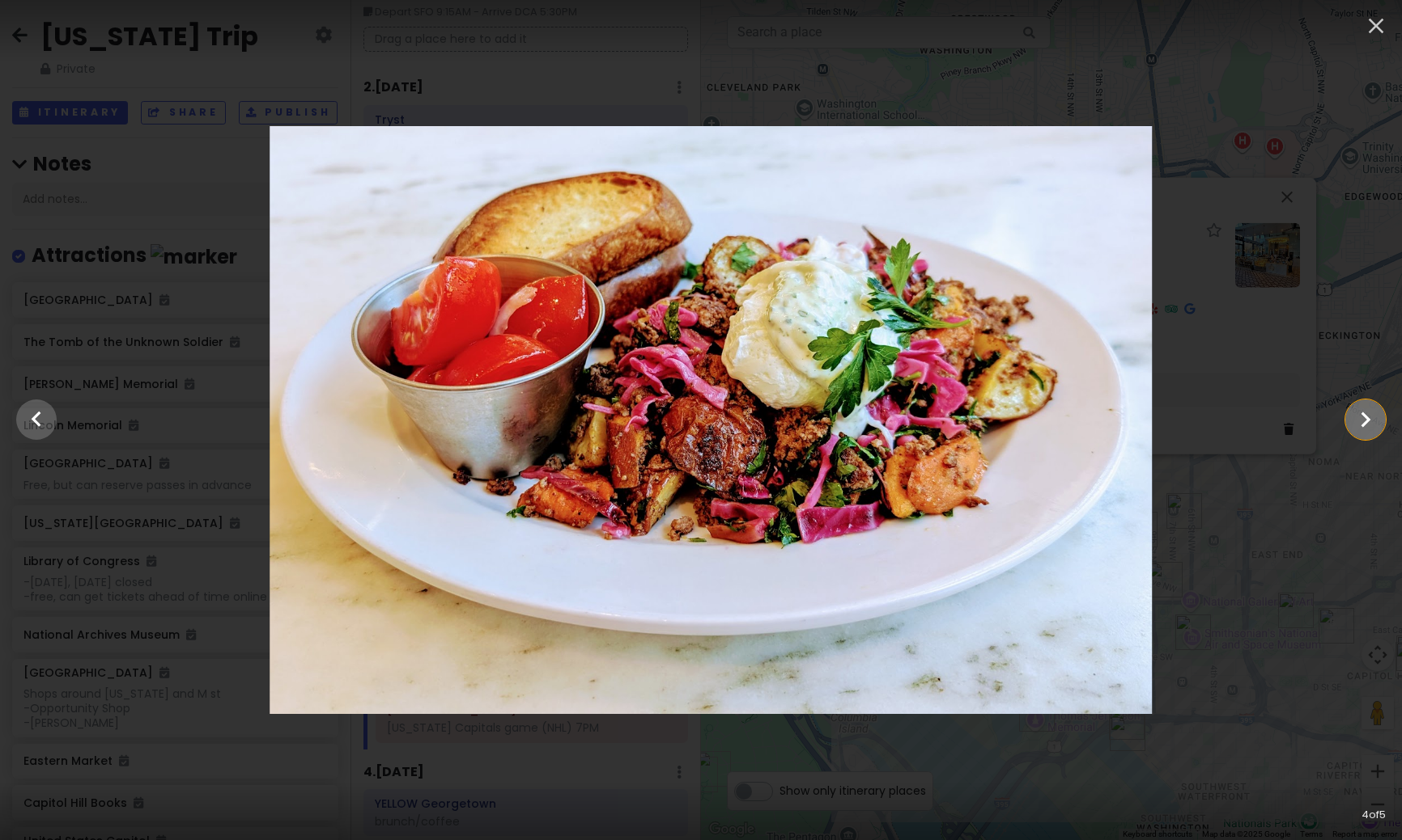
click at [1370, 417] on icon "Show slide 5 of 5" at bounding box center [1364, 420] width 30 height 39
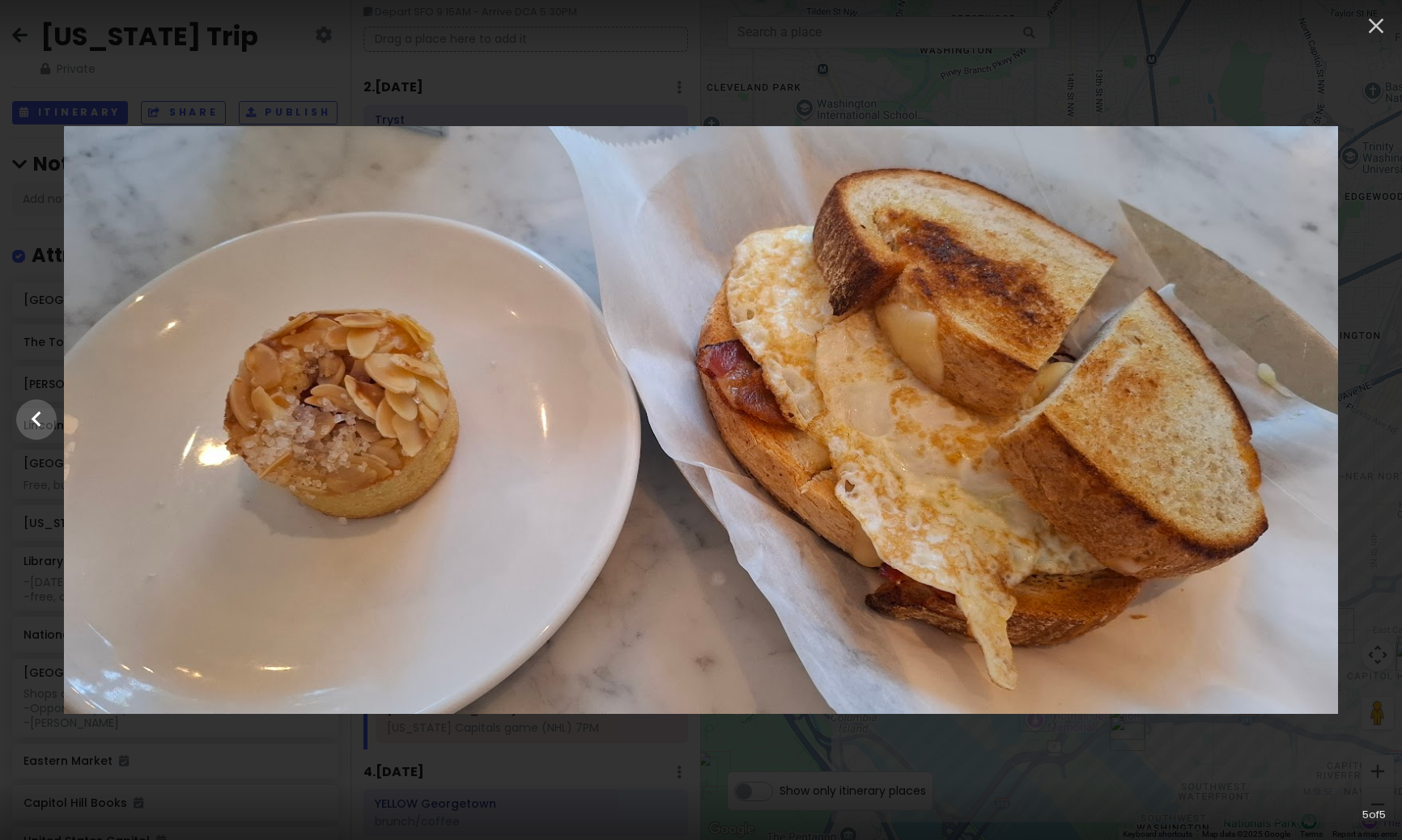
click at [1370, 417] on div at bounding box center [701, 420] width 1402 height 588
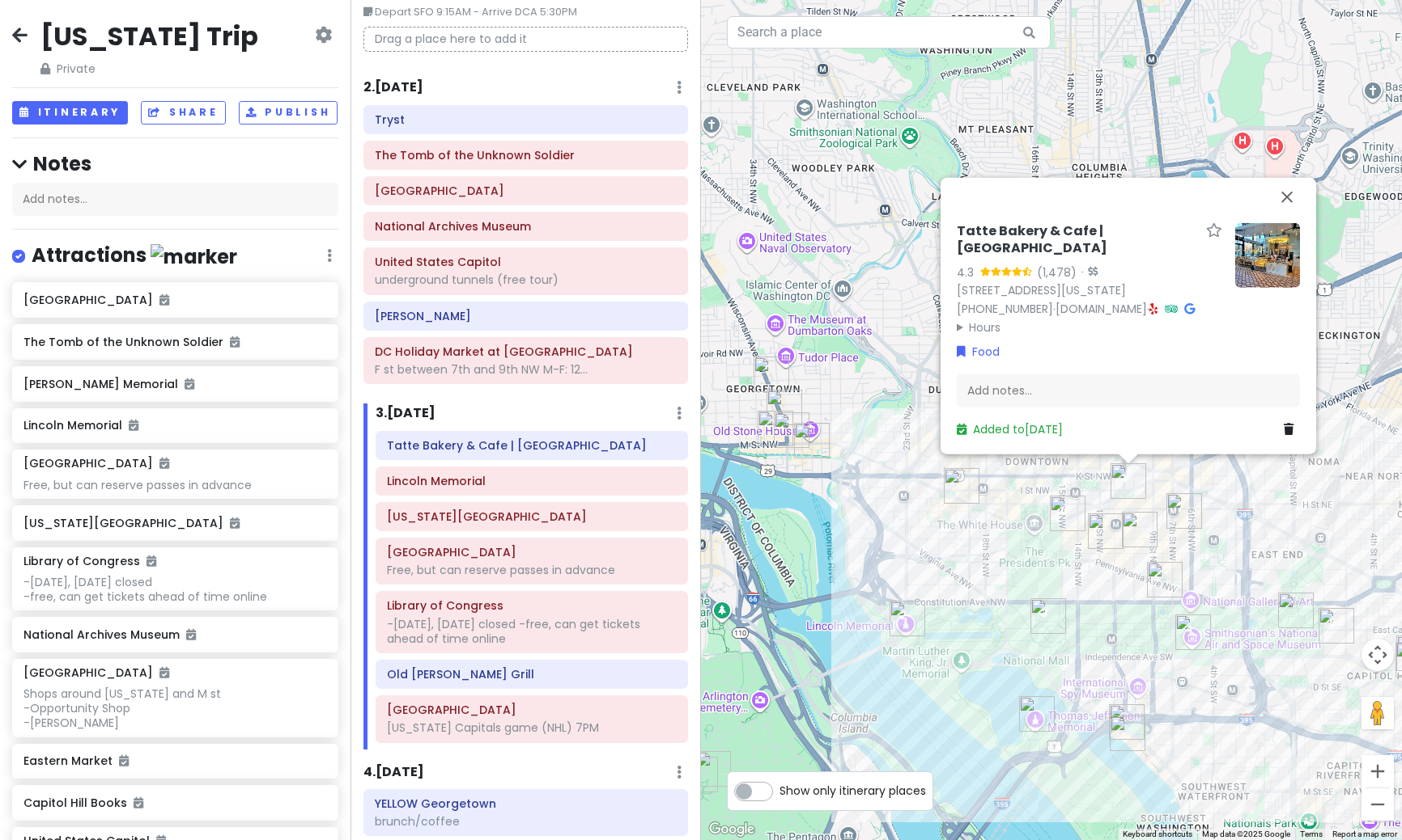
click at [905, 624] on img "Lincoln Memorial" at bounding box center [907, 618] width 36 height 36
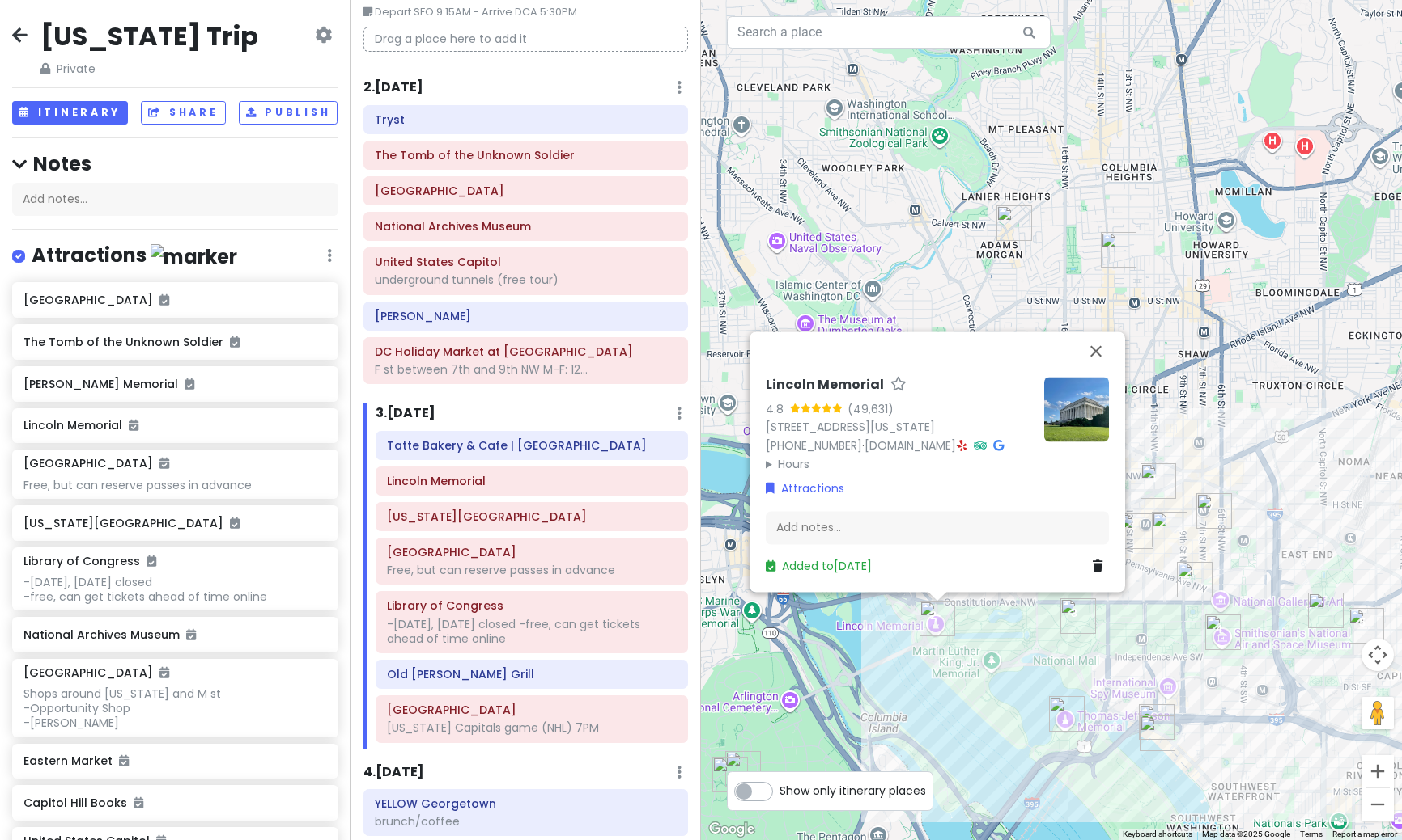
click at [1072, 408] on img at bounding box center [1076, 409] width 65 height 65
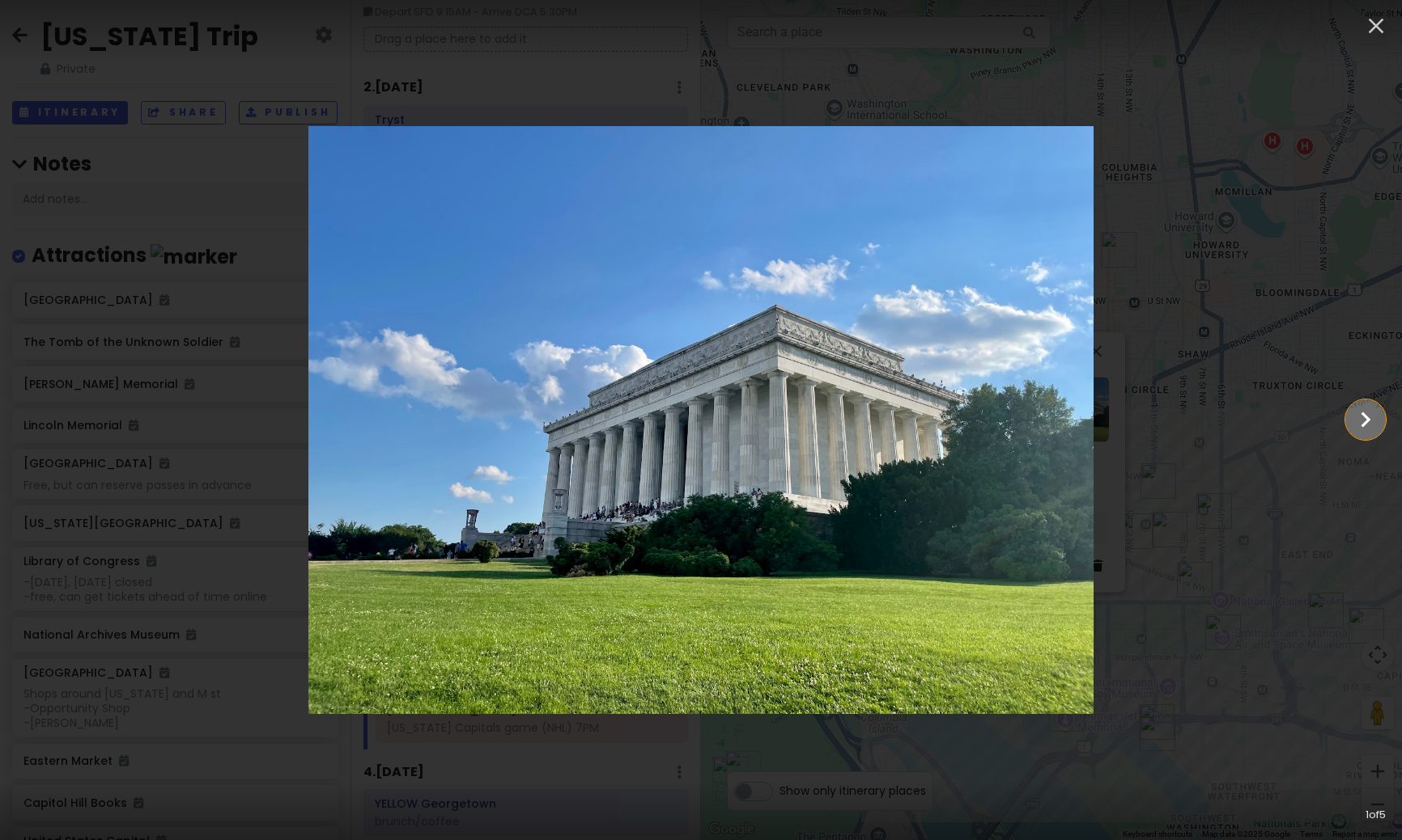
click at [1359, 426] on icon "Show slide 2 of 5" at bounding box center [1364, 420] width 30 height 39
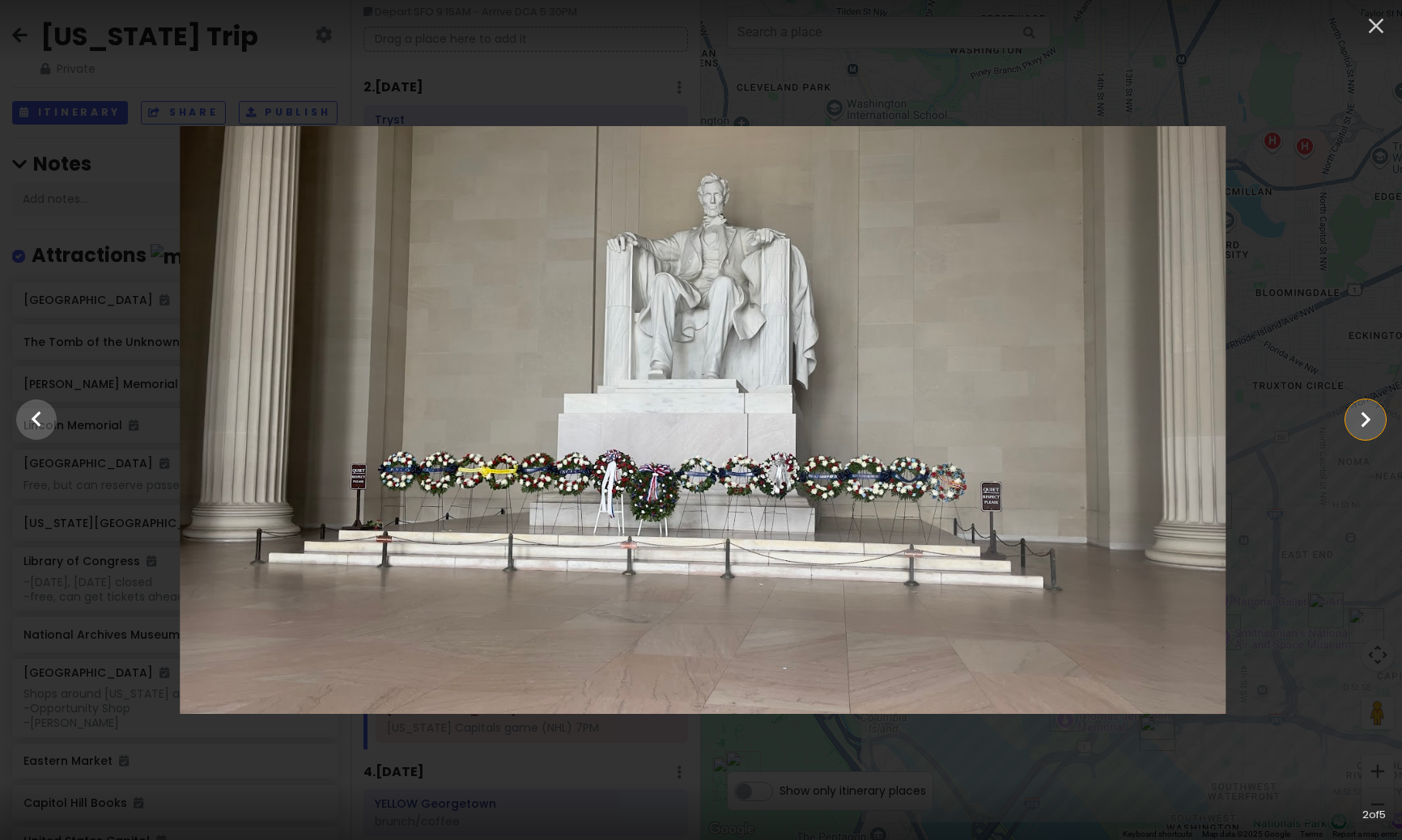
click at [1355, 441] on main at bounding box center [701, 420] width 1402 height 588
click at [1356, 432] on icon "Show slide 3 of 5" at bounding box center [1364, 420] width 30 height 39
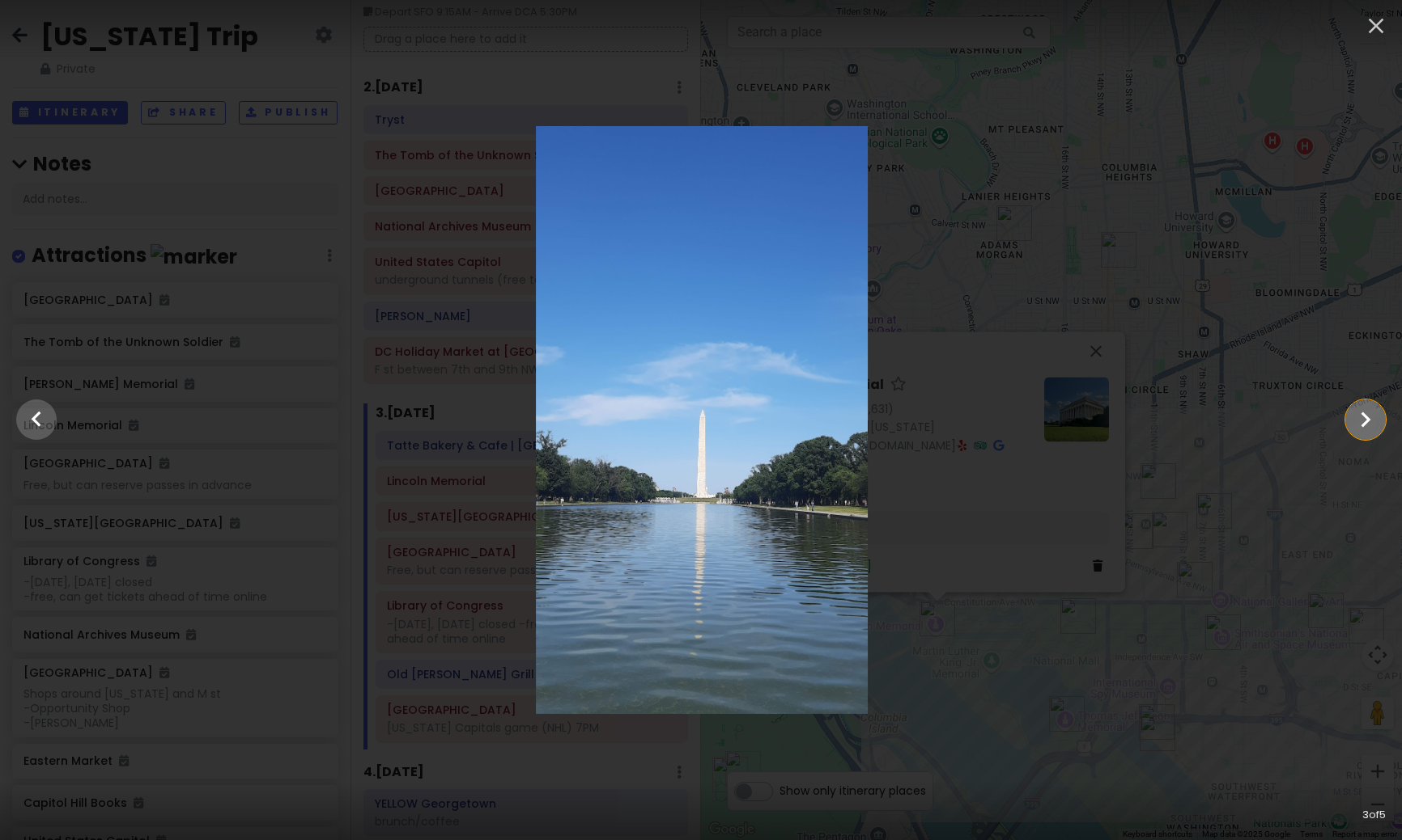
click at [1356, 432] on icon "Show slide 4 of 5" at bounding box center [1364, 420] width 30 height 39
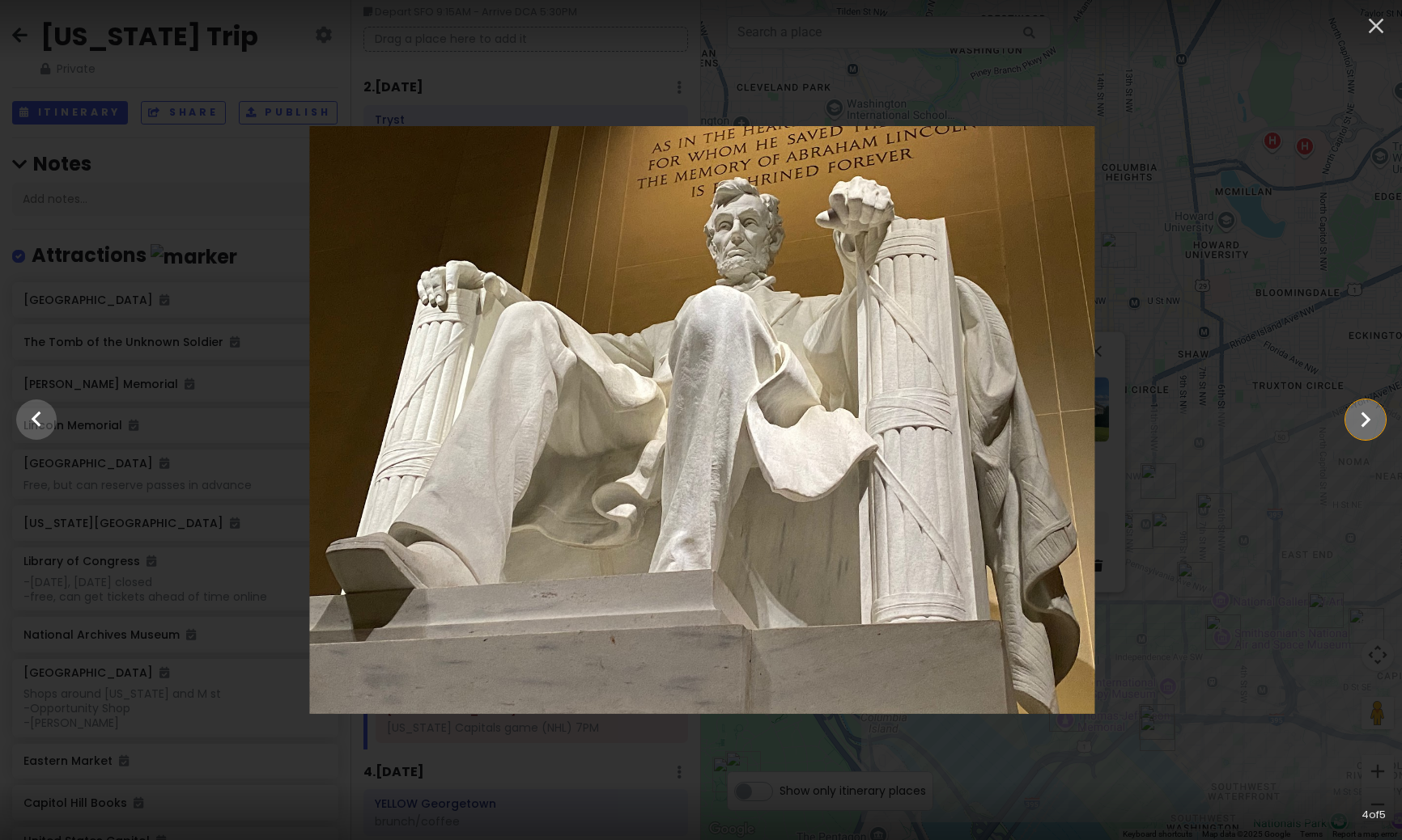
click at [1356, 432] on icon "Show slide 5 of 5" at bounding box center [1364, 420] width 30 height 39
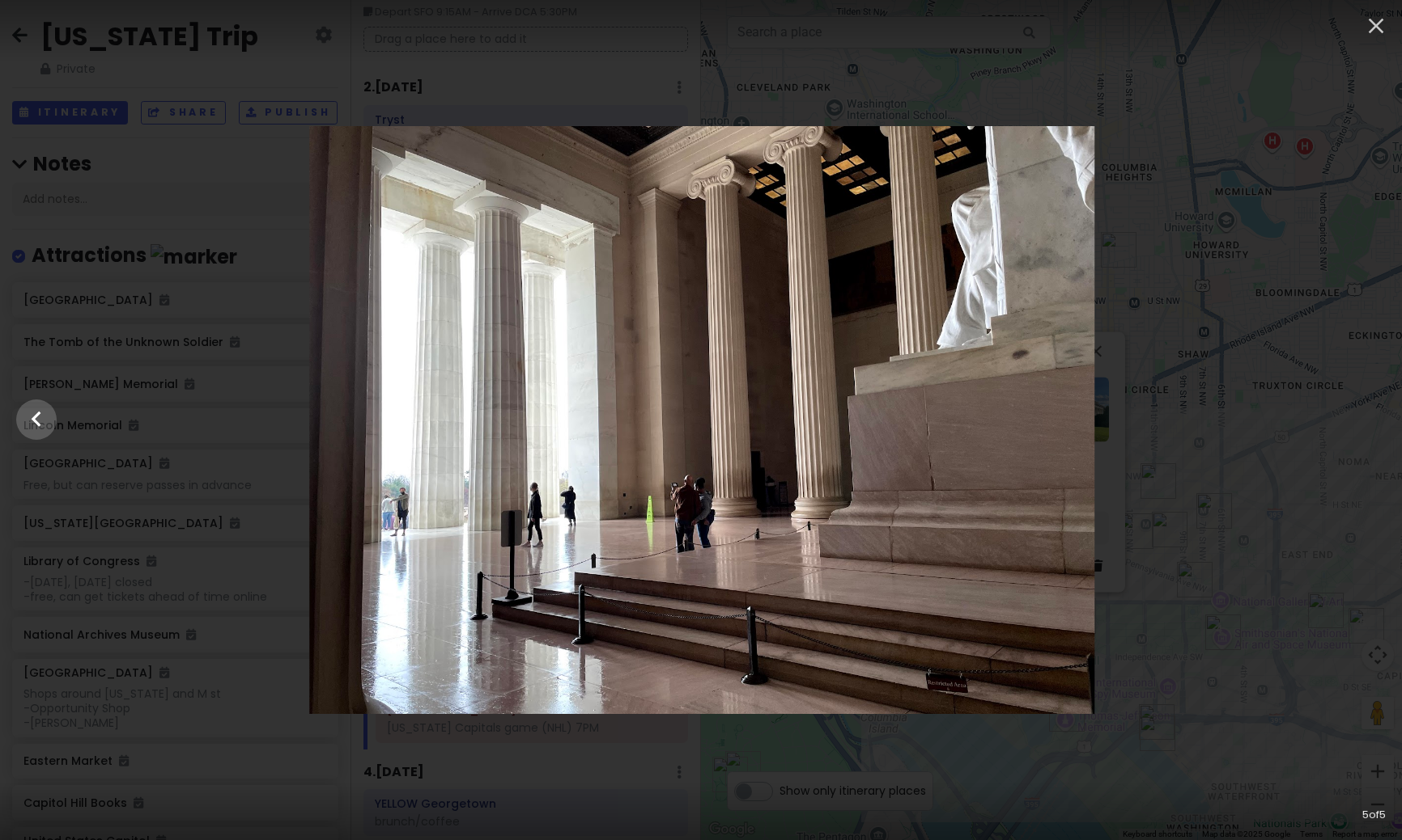
click at [1356, 432] on div at bounding box center [702, 420] width 1402 height 588
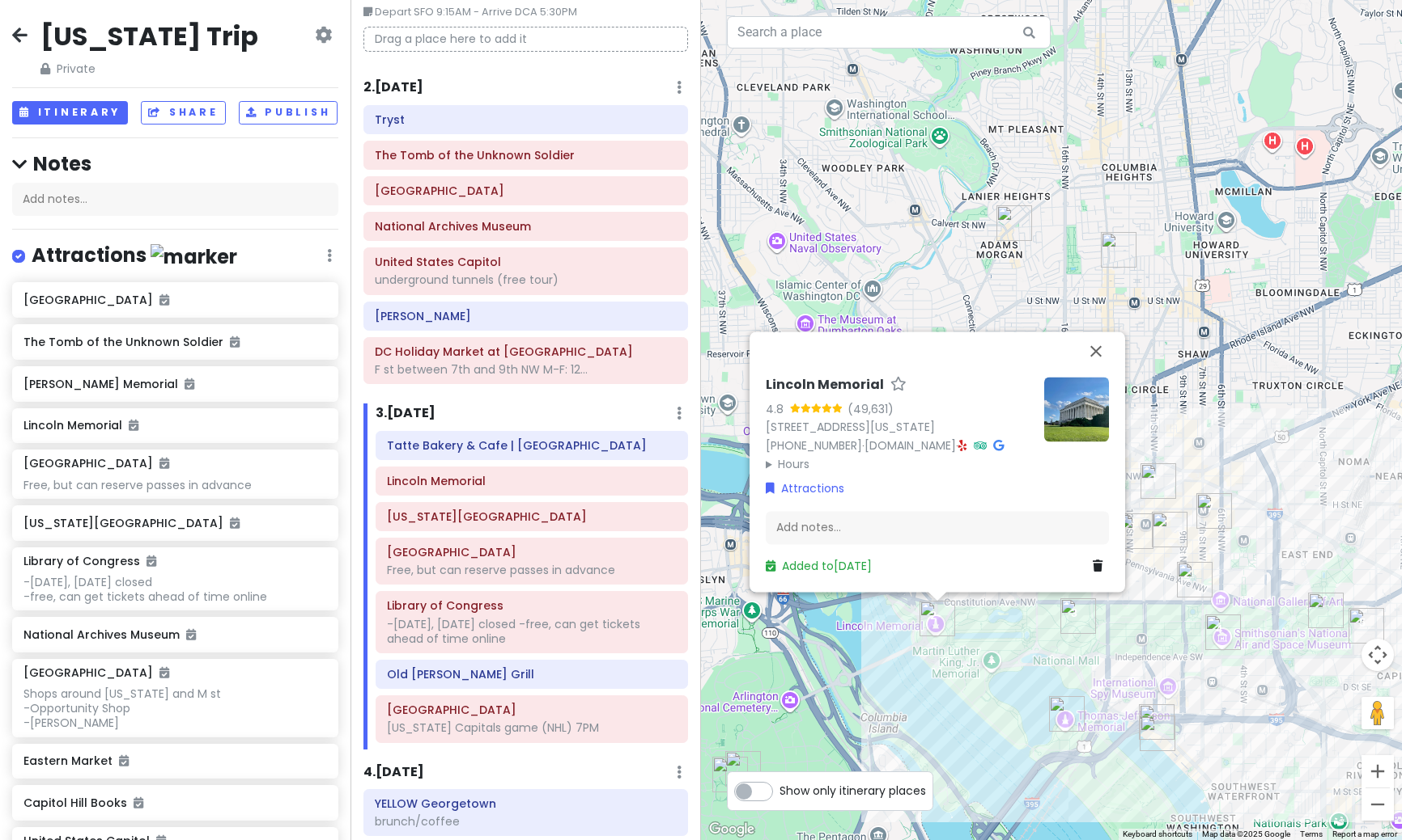
click at [1224, 634] on img "Smithsonian National Air and Space Museum" at bounding box center [1223, 632] width 36 height 36
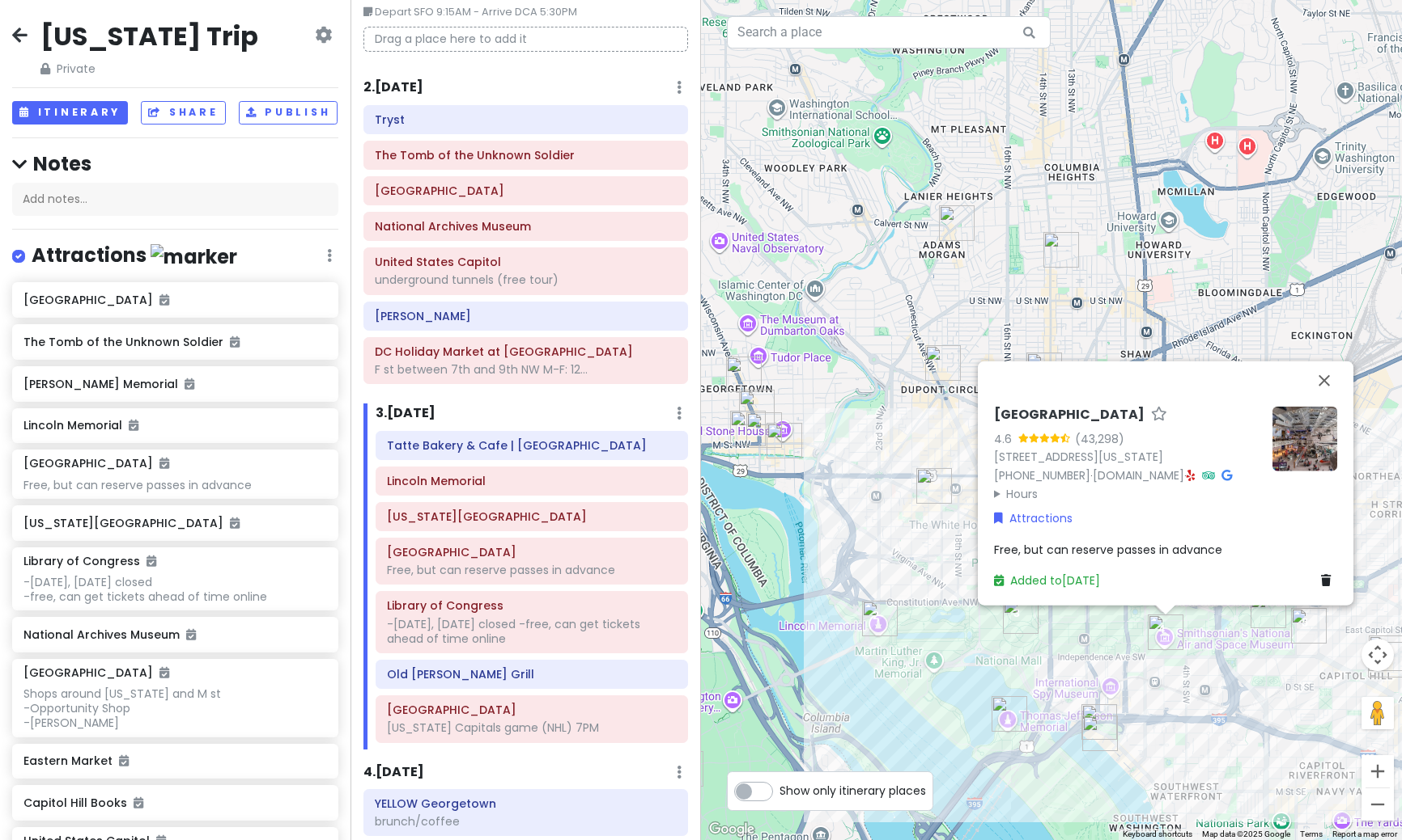
click at [1291, 406] on img at bounding box center [1304, 438] width 65 height 65
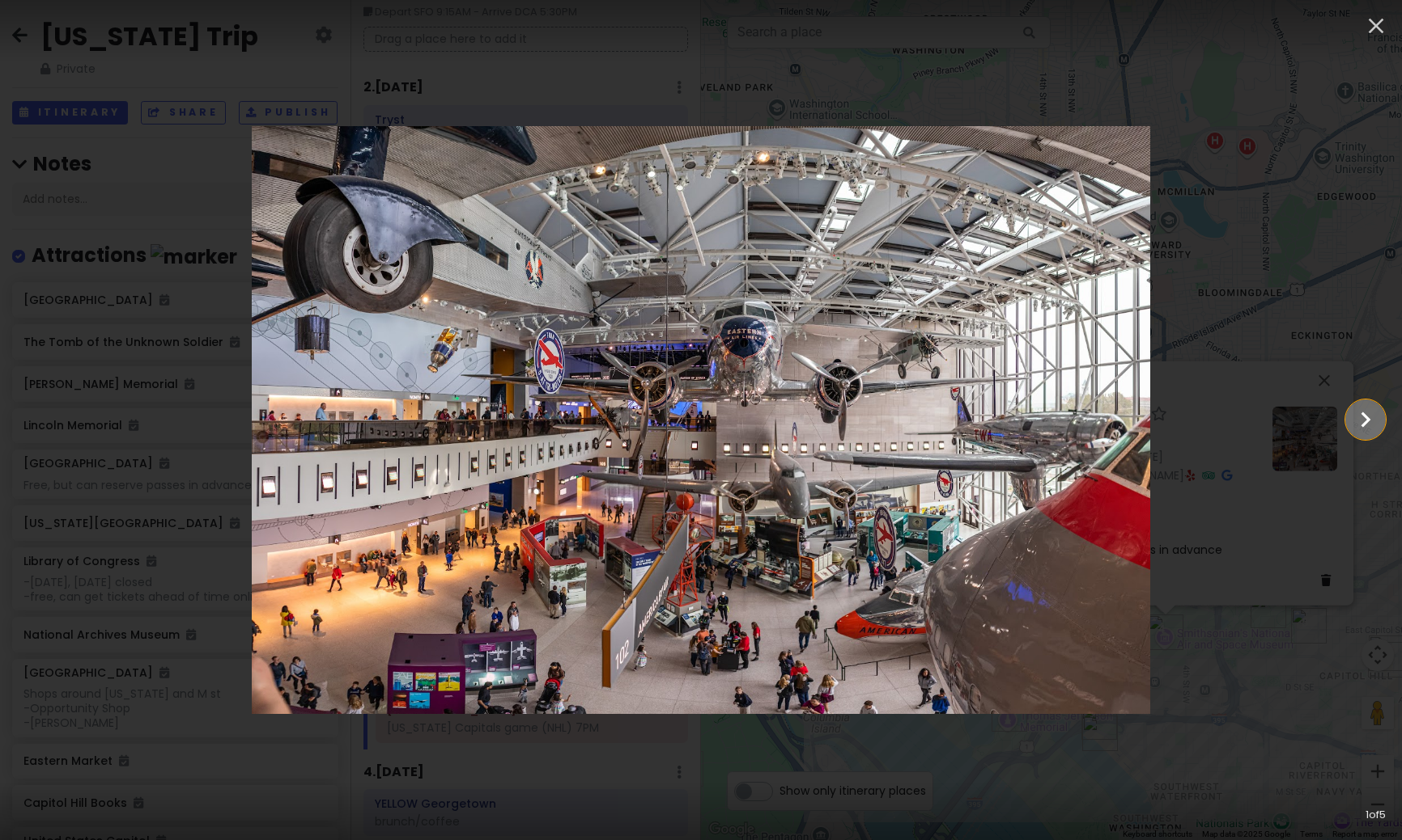
click at [1360, 403] on icon "Show slide 2 of 5" at bounding box center [1364, 420] width 30 height 39
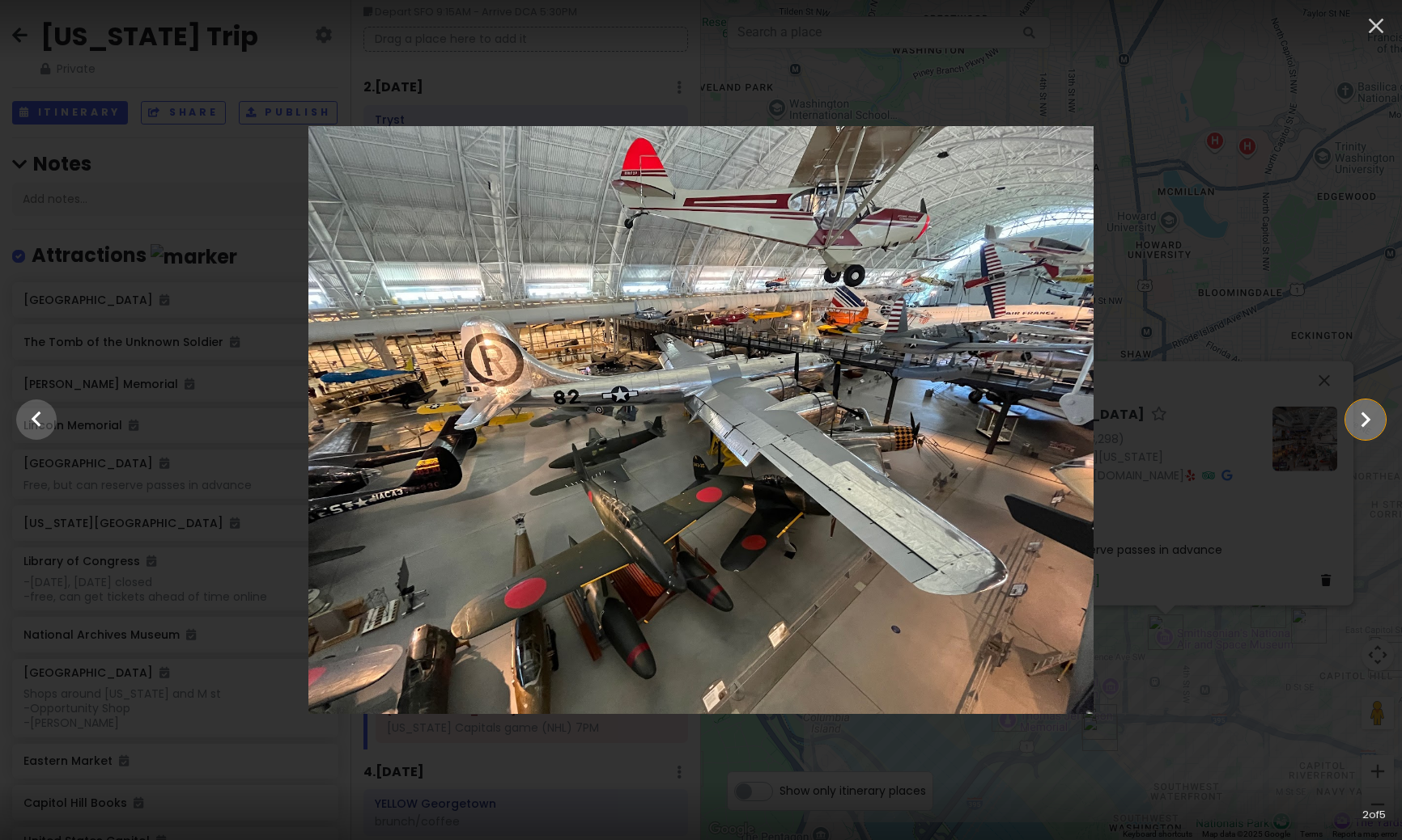
click at [1358, 413] on icon "Show slide 3 of 5" at bounding box center [1364, 420] width 30 height 39
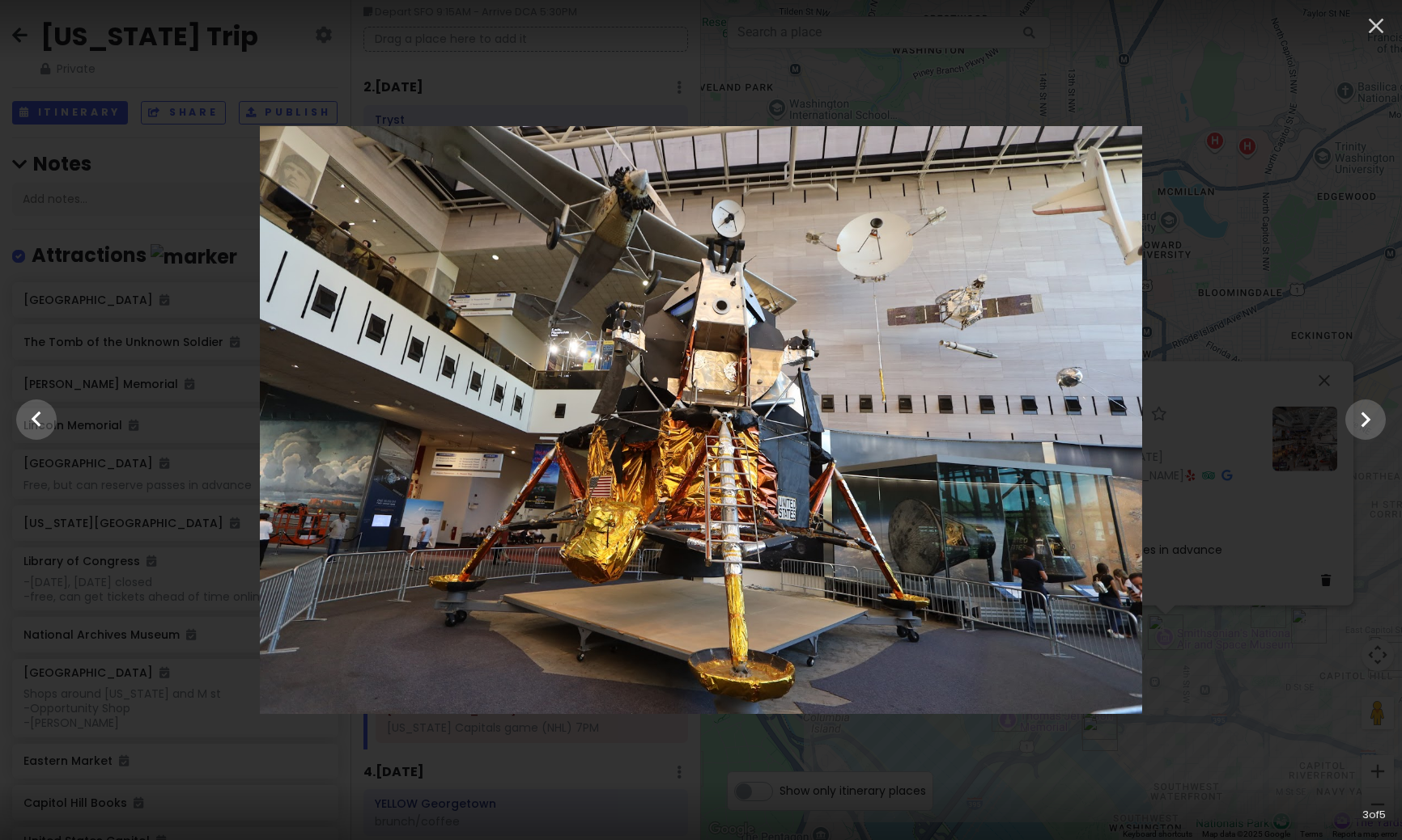
click at [1316, 267] on div at bounding box center [701, 420] width 1402 height 588
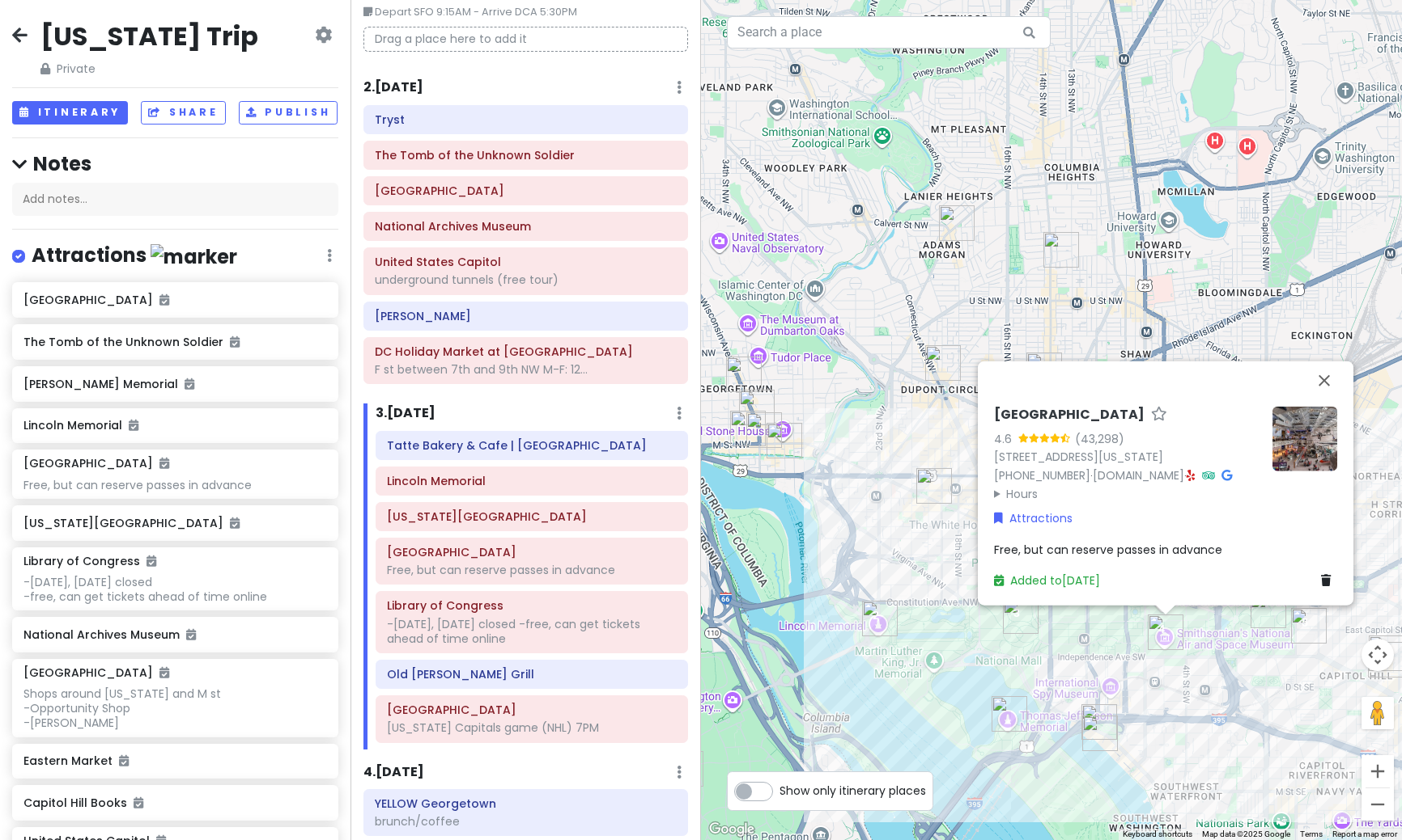
click at [1296, 635] on img "Library of Congress" at bounding box center [1309, 626] width 36 height 36
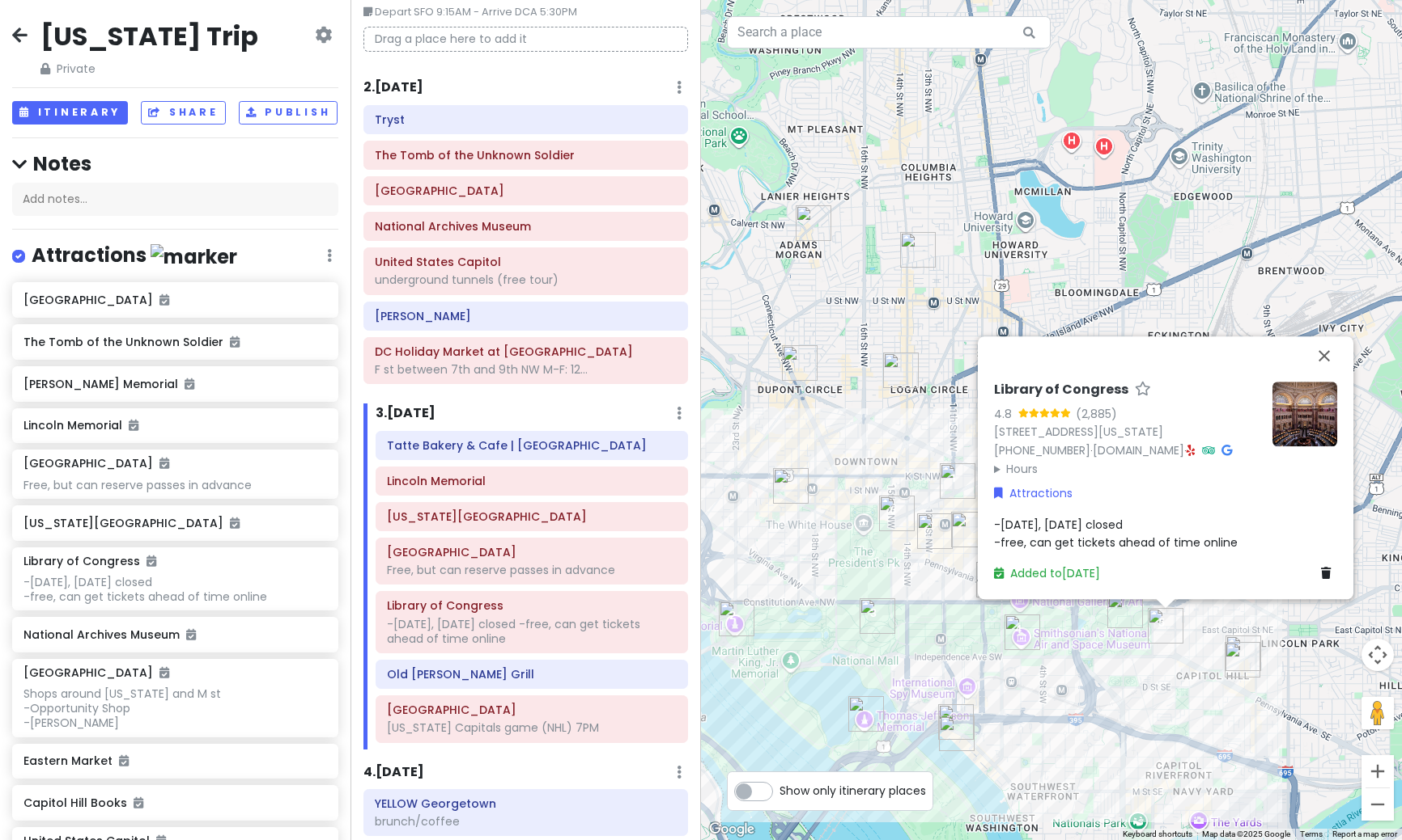
click at [1175, 682] on div "Library of Congress 4.8 (2,885) [STREET_ADDRESS][US_STATE] [PHONE_NUMBER] · [DO…" at bounding box center [1051, 420] width 701 height 840
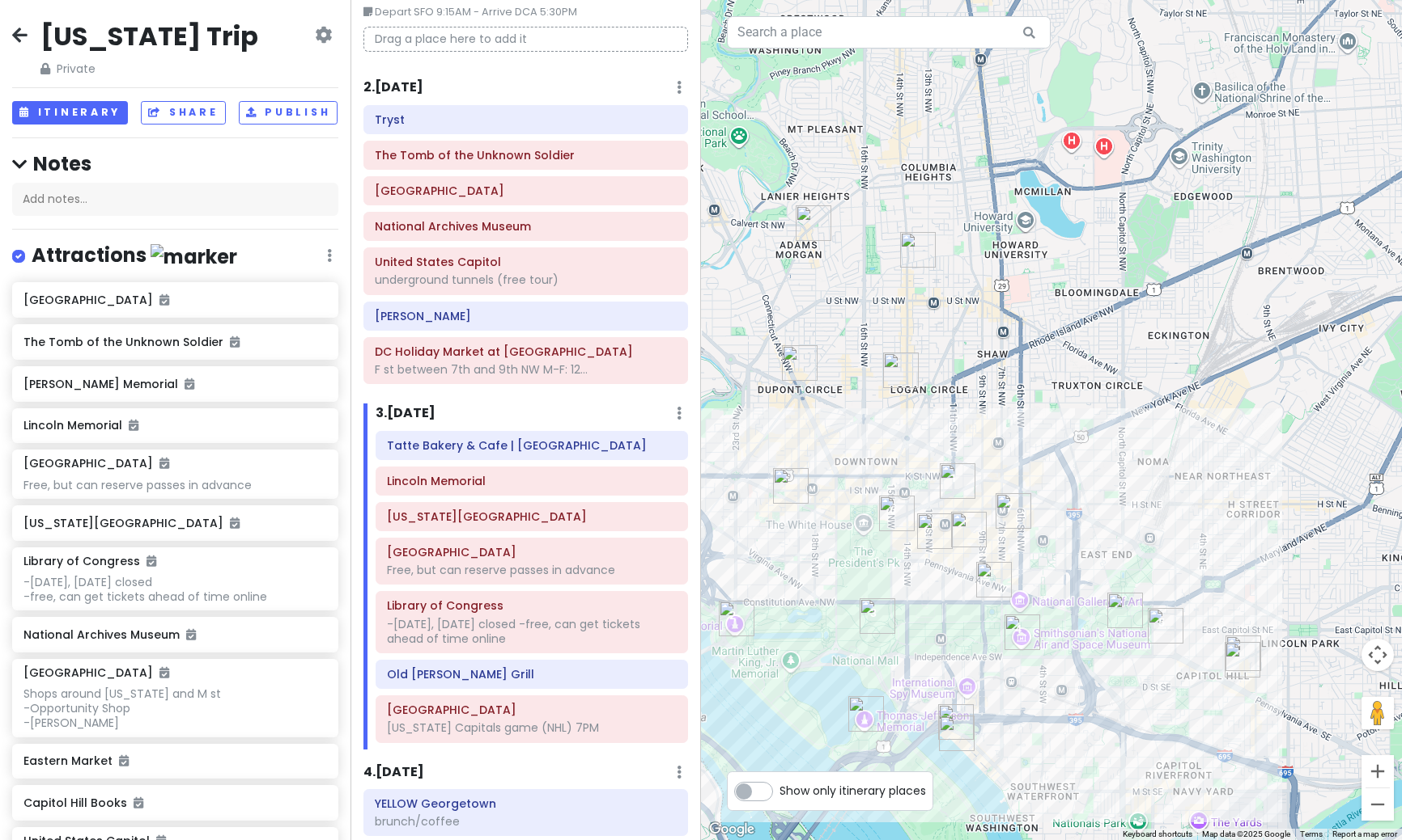
click at [1126, 624] on img "United States Capitol" at bounding box center [1125, 610] width 36 height 36
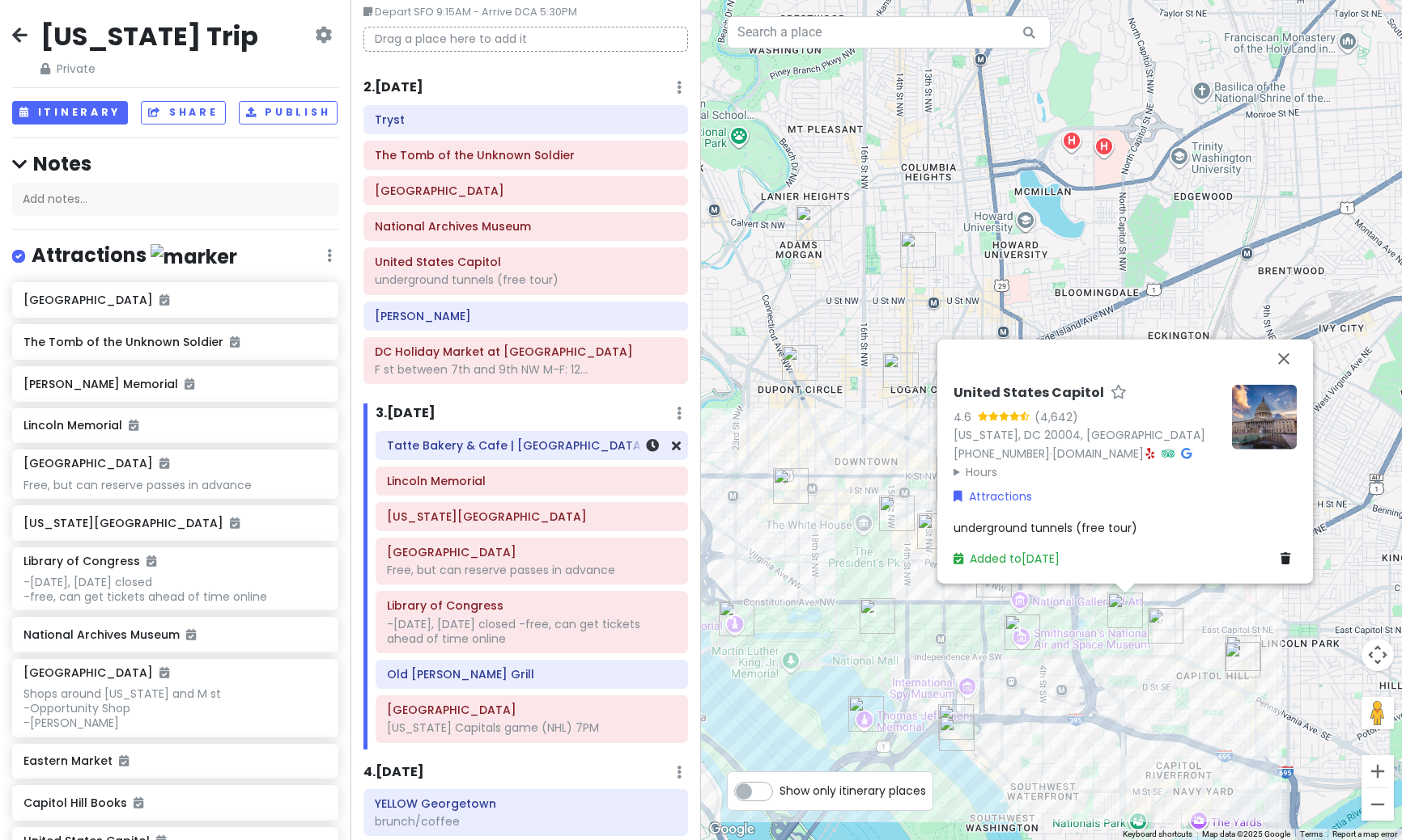
click at [502, 448] on h6 "Tatte Bakery & Cafe | [GEOGRAPHIC_DATA]" at bounding box center [532, 446] width 290 height 15
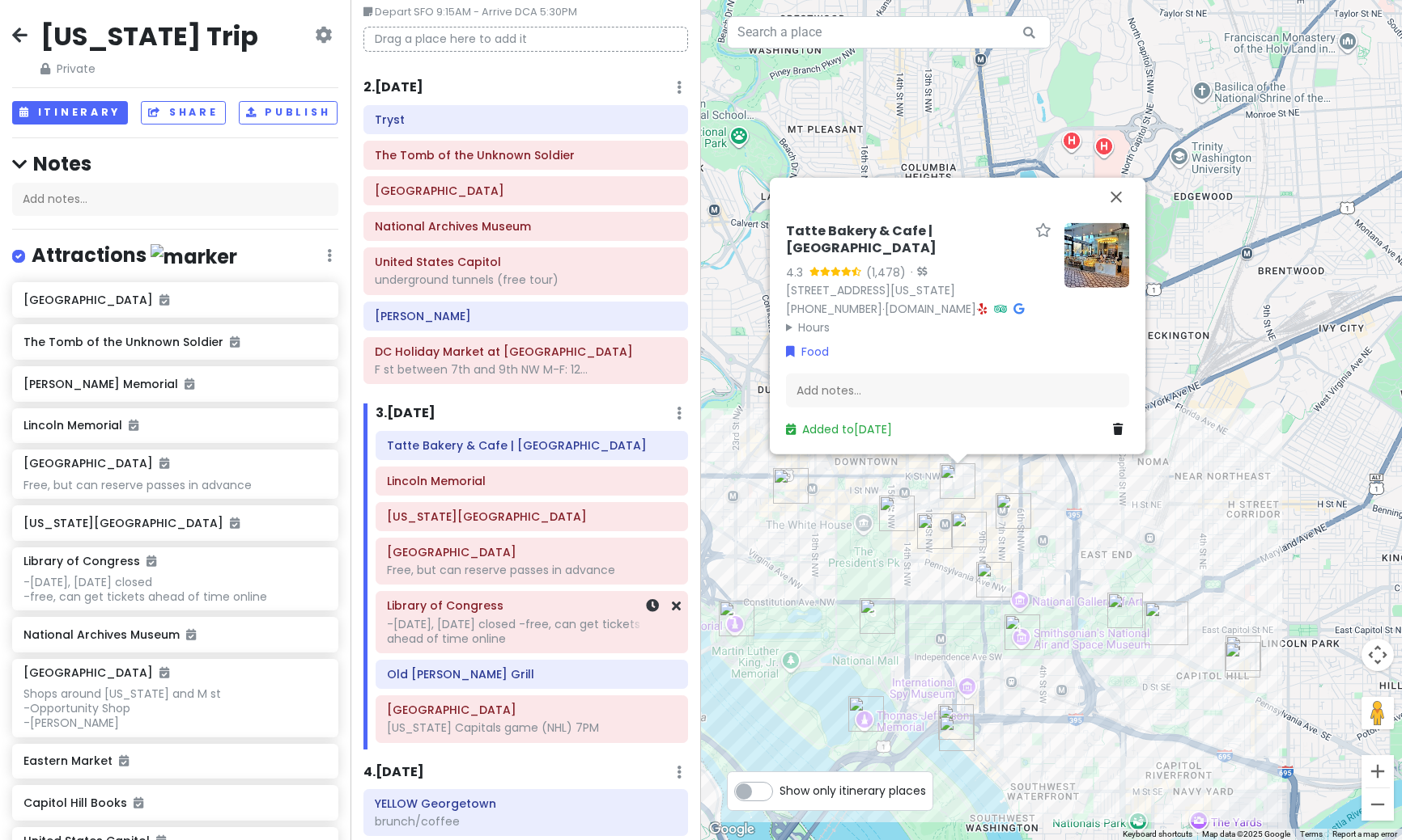
click at [498, 629] on div "-[DATE], [DATE] closed -free, can get tickets ahead of time online" at bounding box center [532, 632] width 290 height 30
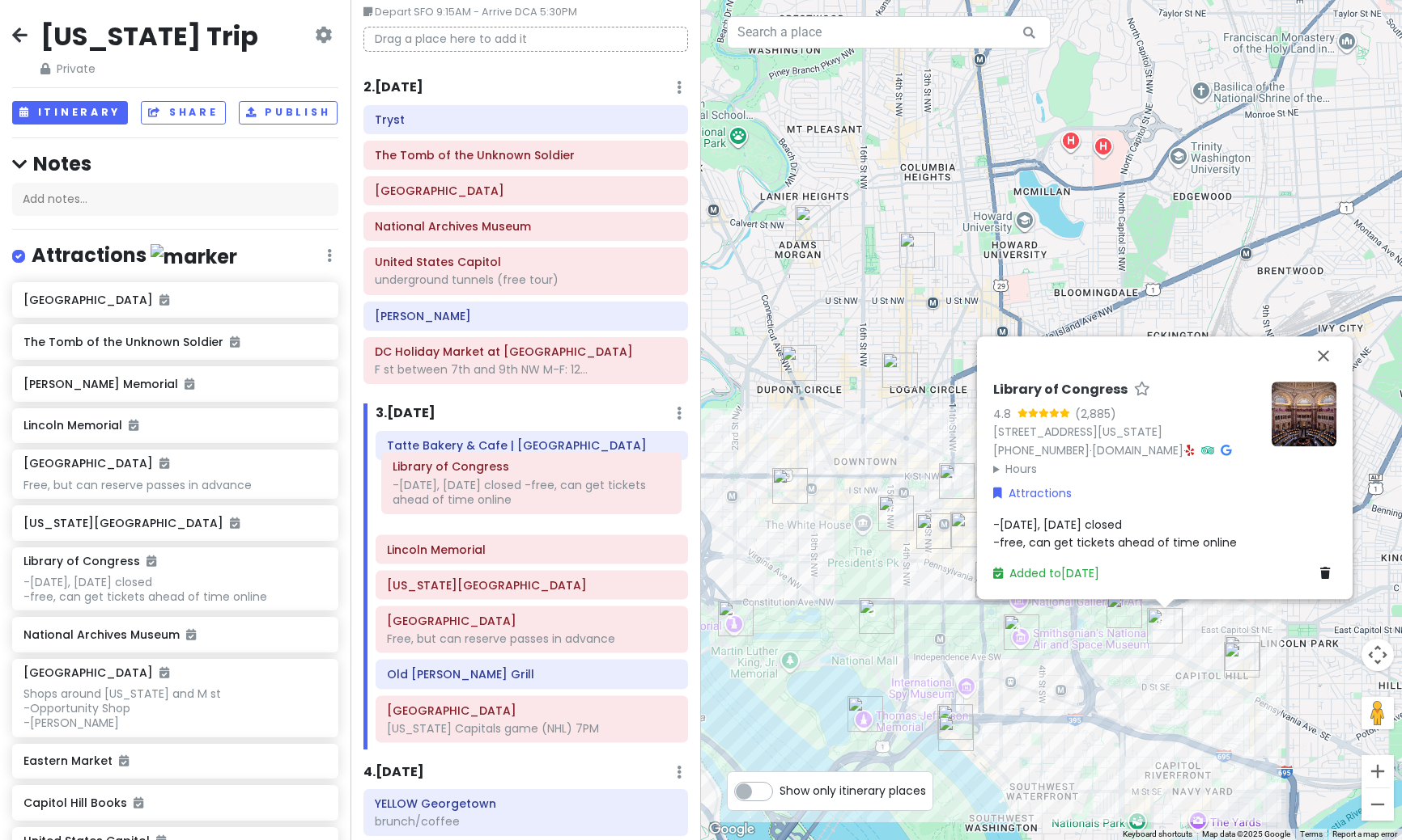
drag, startPoint x: 498, startPoint y: 629, endPoint x: 503, endPoint y: 489, distance: 140.1
click at [503, 489] on div "[GEOGRAPHIC_DATA] | [GEOGRAPHIC_DATA] [GEOGRAPHIC_DATA][US_STATE], but can rese…" at bounding box center [531, 590] width 336 height 318
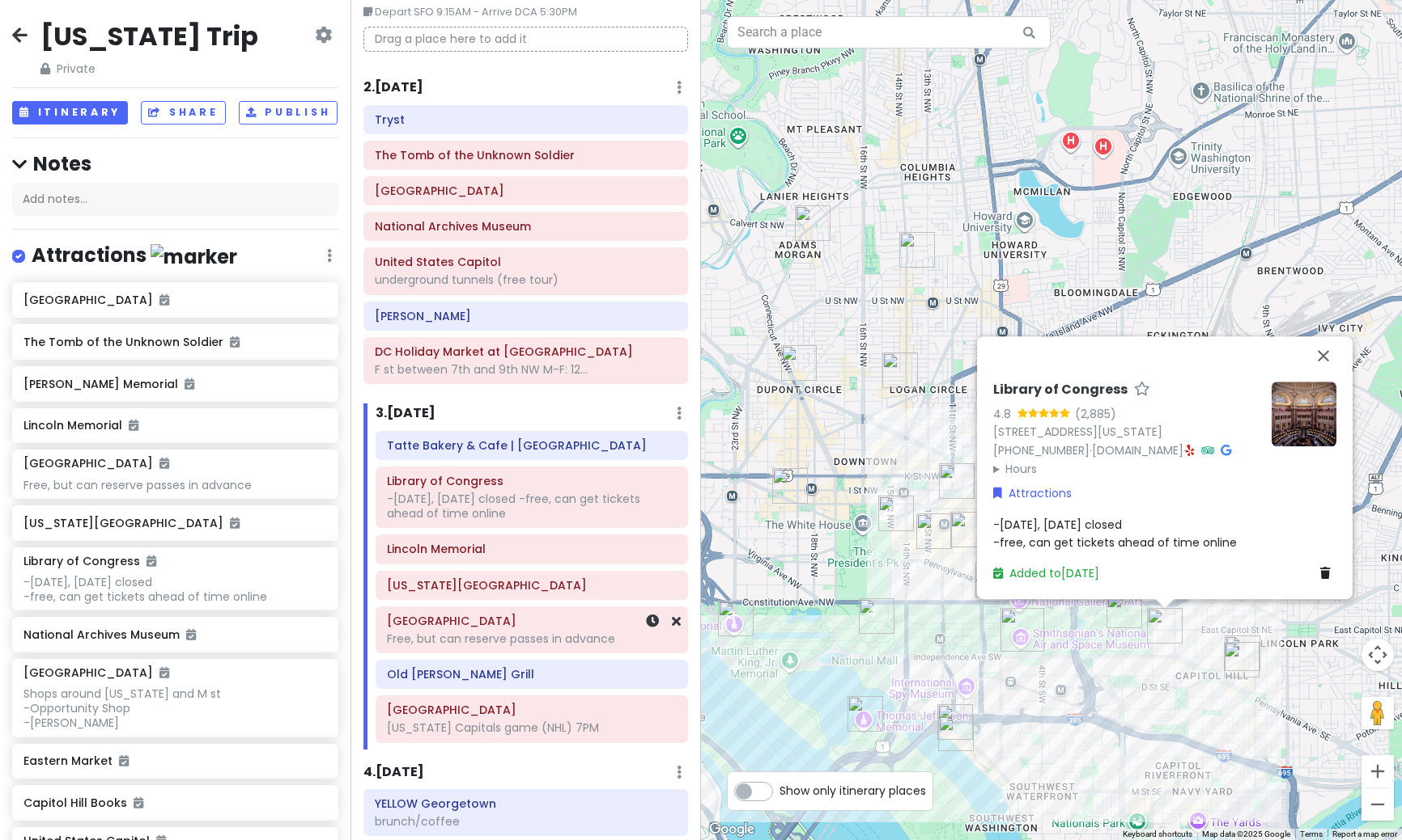
scroll to position [81, 0]
drag, startPoint x: 493, startPoint y: 645, endPoint x: 500, endPoint y: 569, distance: 76.3
click at [500, 569] on div "Tatte Bakery & Cafe | City Center Library of Congress -[DATE], [DATE] closed -f…" at bounding box center [531, 589] width 336 height 318
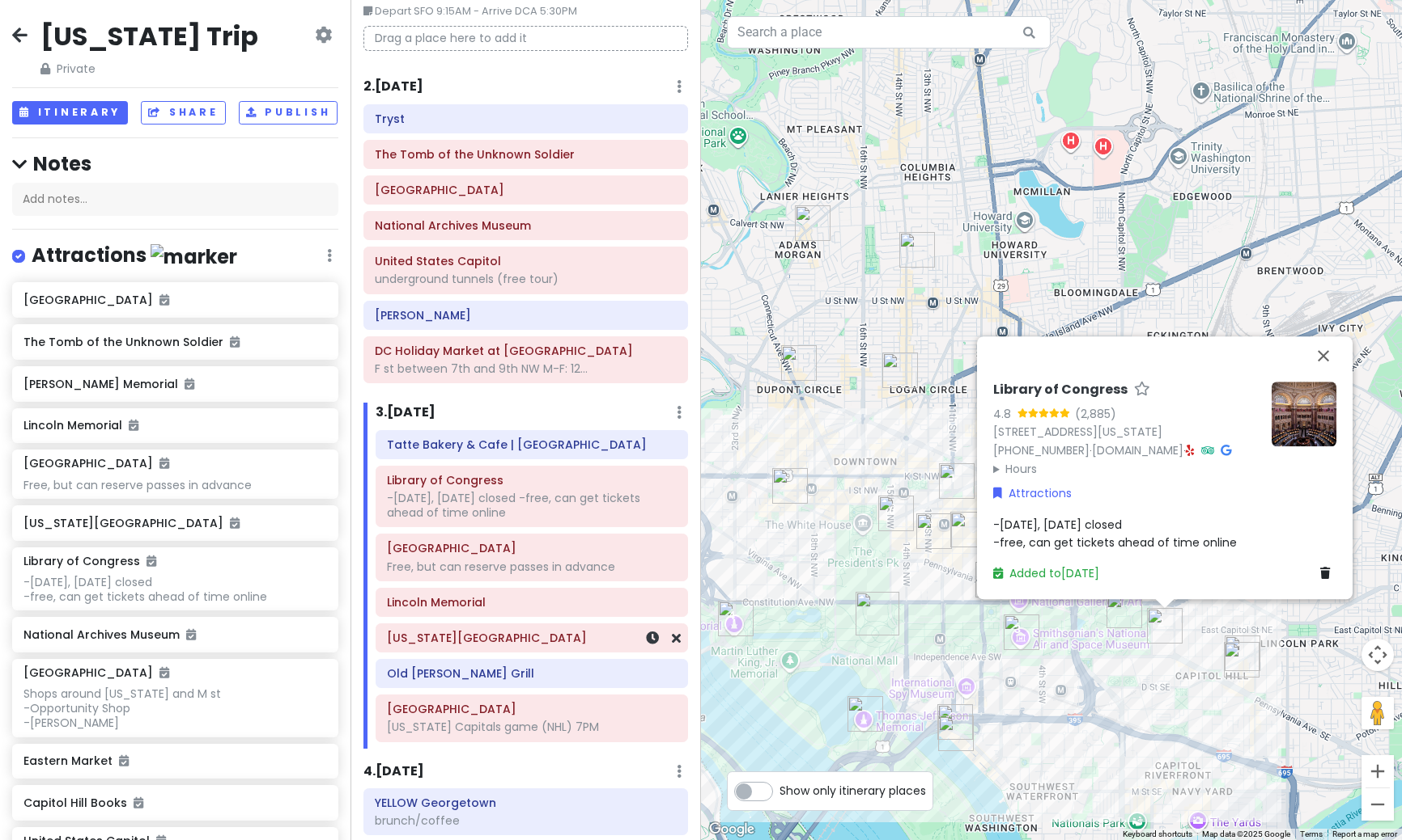
scroll to position [83, 0]
drag, startPoint x: 492, startPoint y: 643, endPoint x: 501, endPoint y: 603, distance: 41.0
click at [501, 603] on div "Tatte Bakery & Cafe | City Center Library of Congress -[DATE], [DATE] closed -f…" at bounding box center [531, 587] width 336 height 318
click at [934, 606] on div "Library of Congress 4.8 (2,885) [STREET_ADDRESS][US_STATE] [PHONE_NUMBER] · [DO…" at bounding box center [1051, 420] width 701 height 840
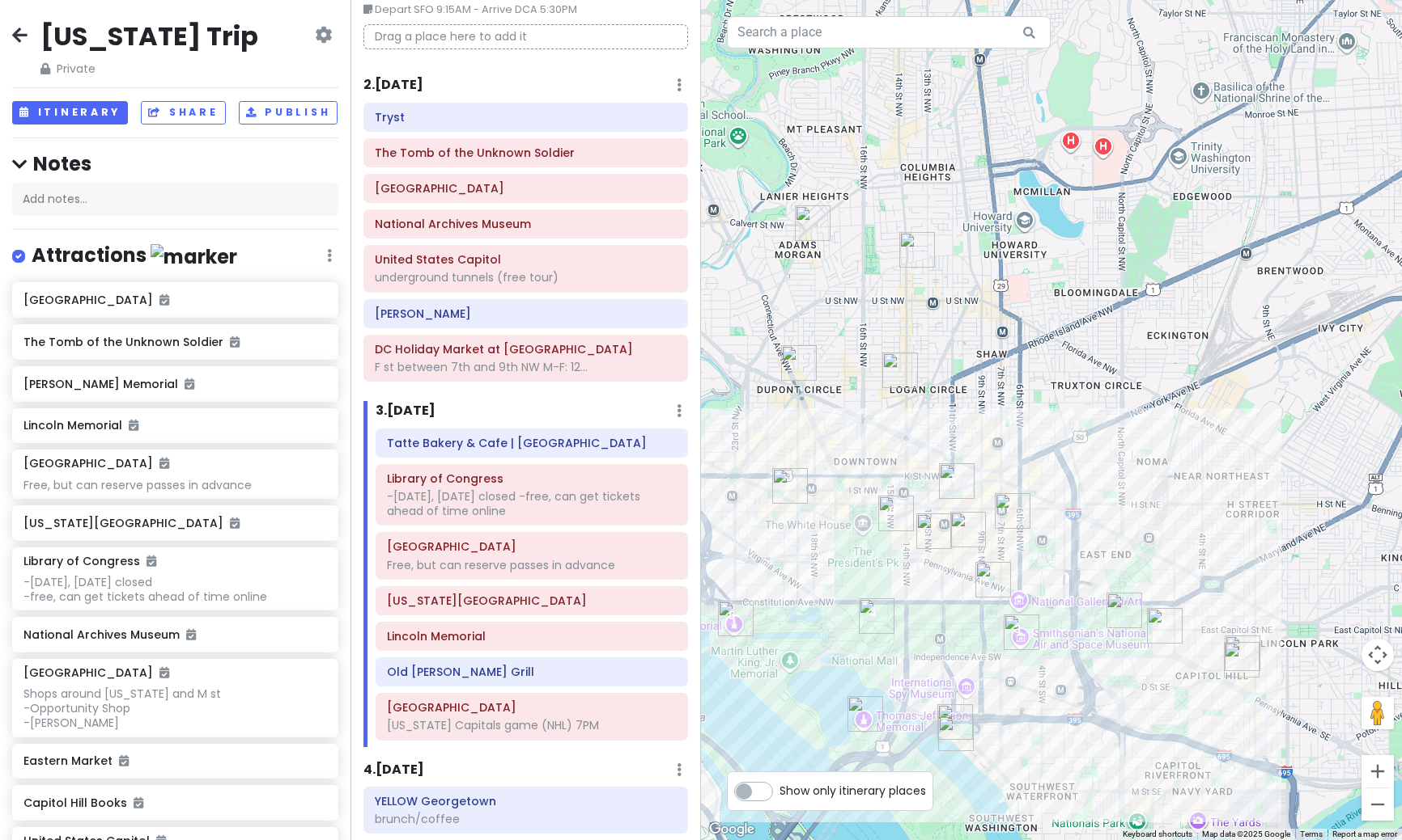
click at [1013, 639] on img "Smithsonian National Air and Space Museum" at bounding box center [1021, 632] width 36 height 36
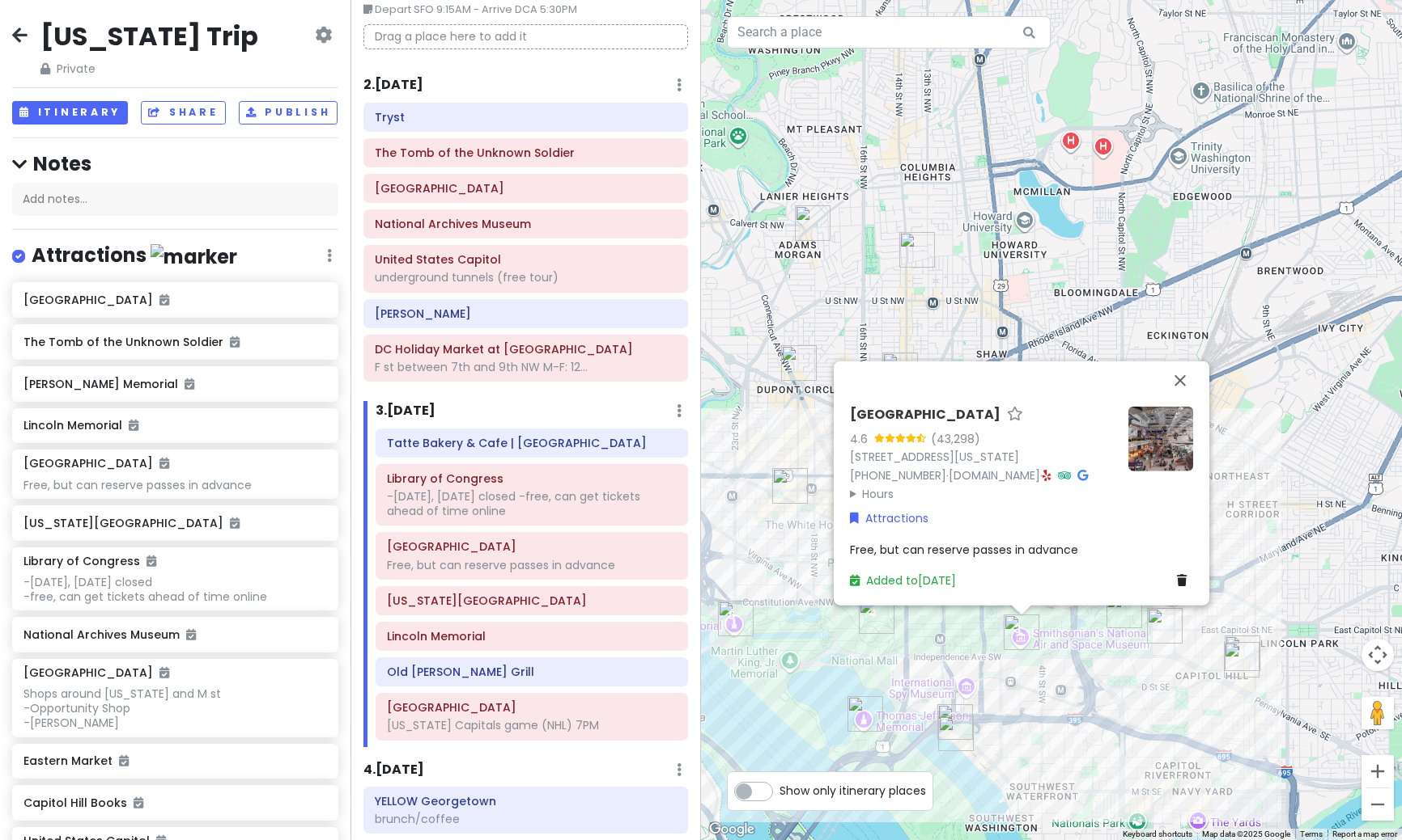
click at [874, 494] on summary "Hours" at bounding box center [982, 493] width 265 height 18
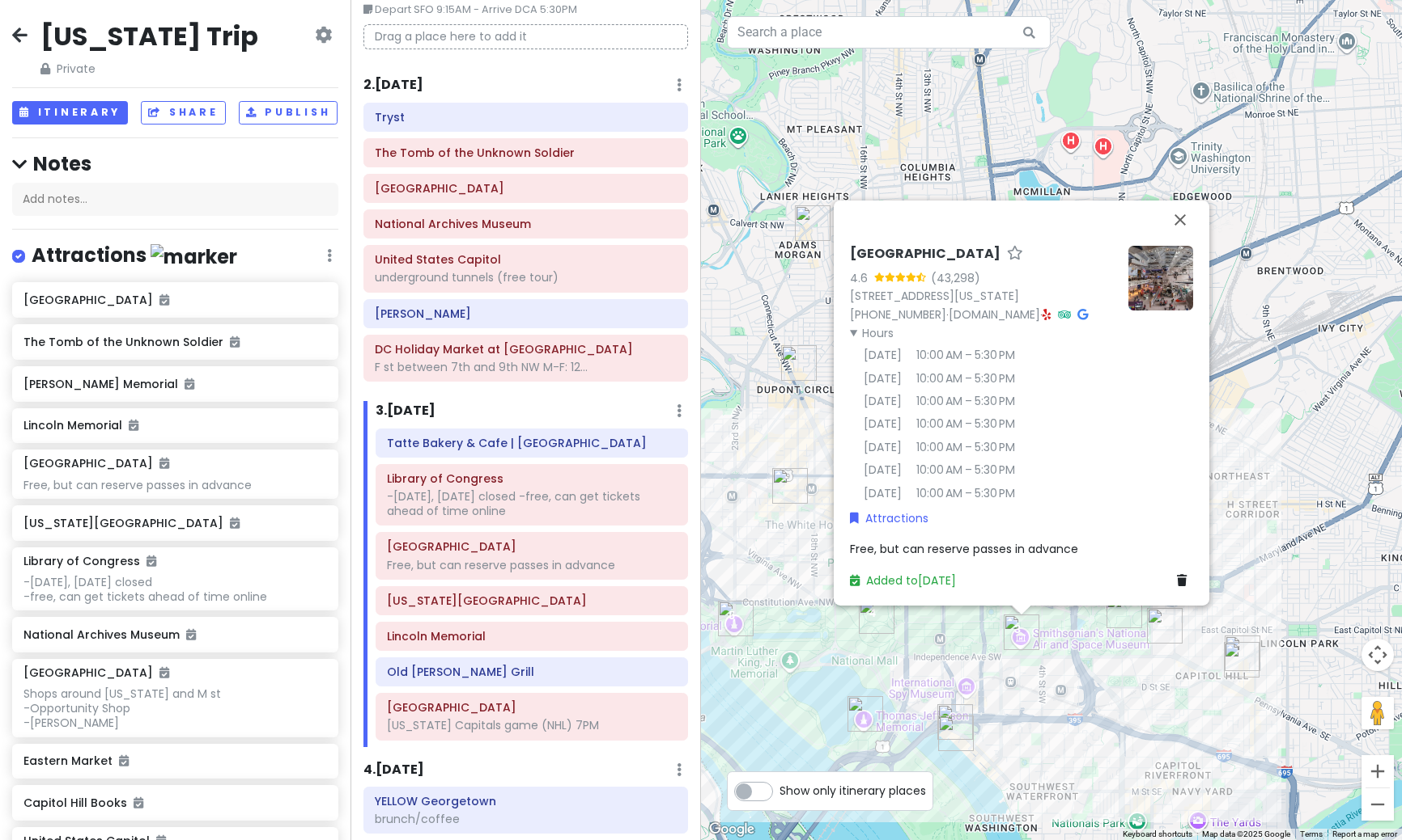
click at [1156, 630] on img "Library of Congress" at bounding box center [1165, 626] width 36 height 36
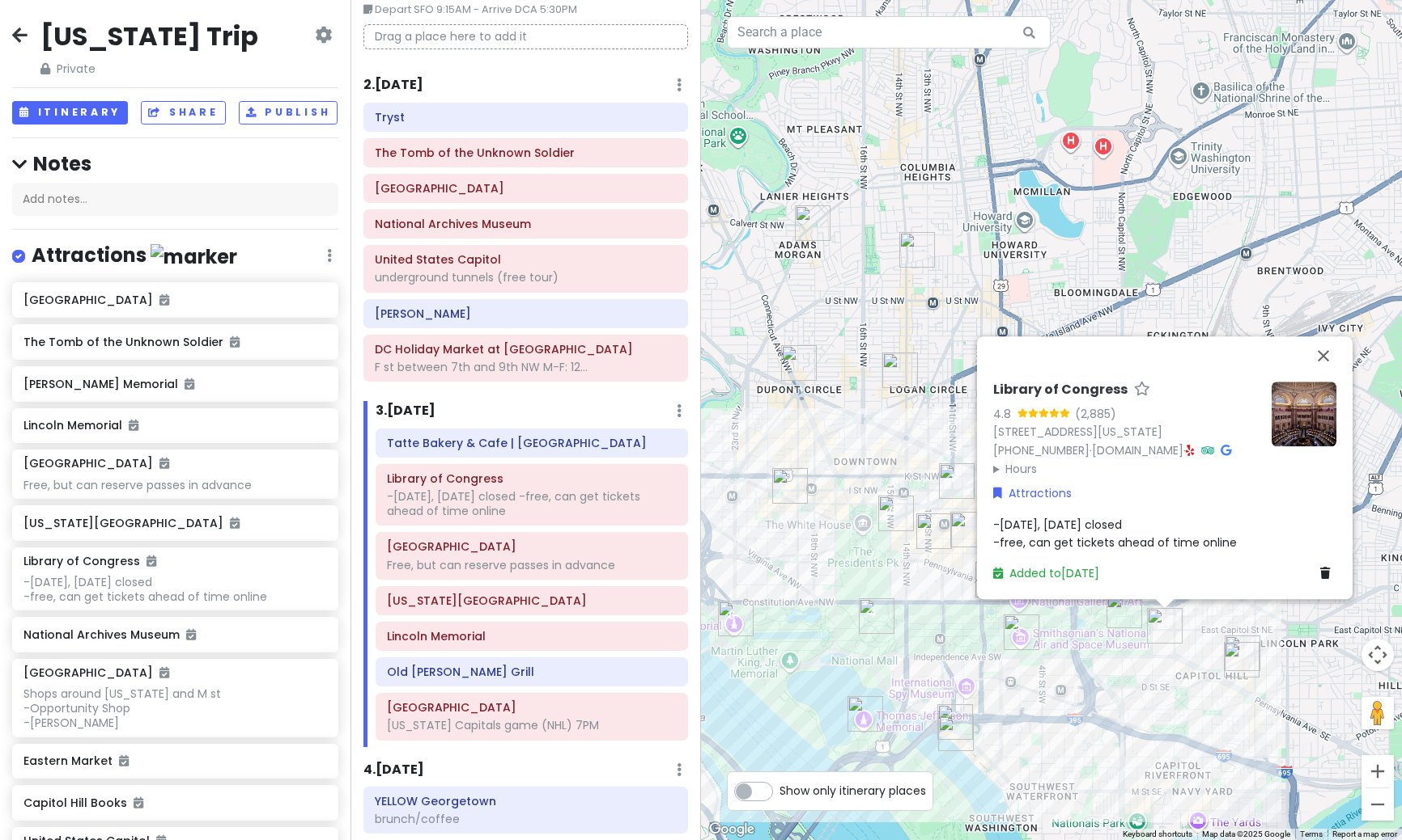
click at [1019, 467] on summary "Hours" at bounding box center [1125, 469] width 265 height 18
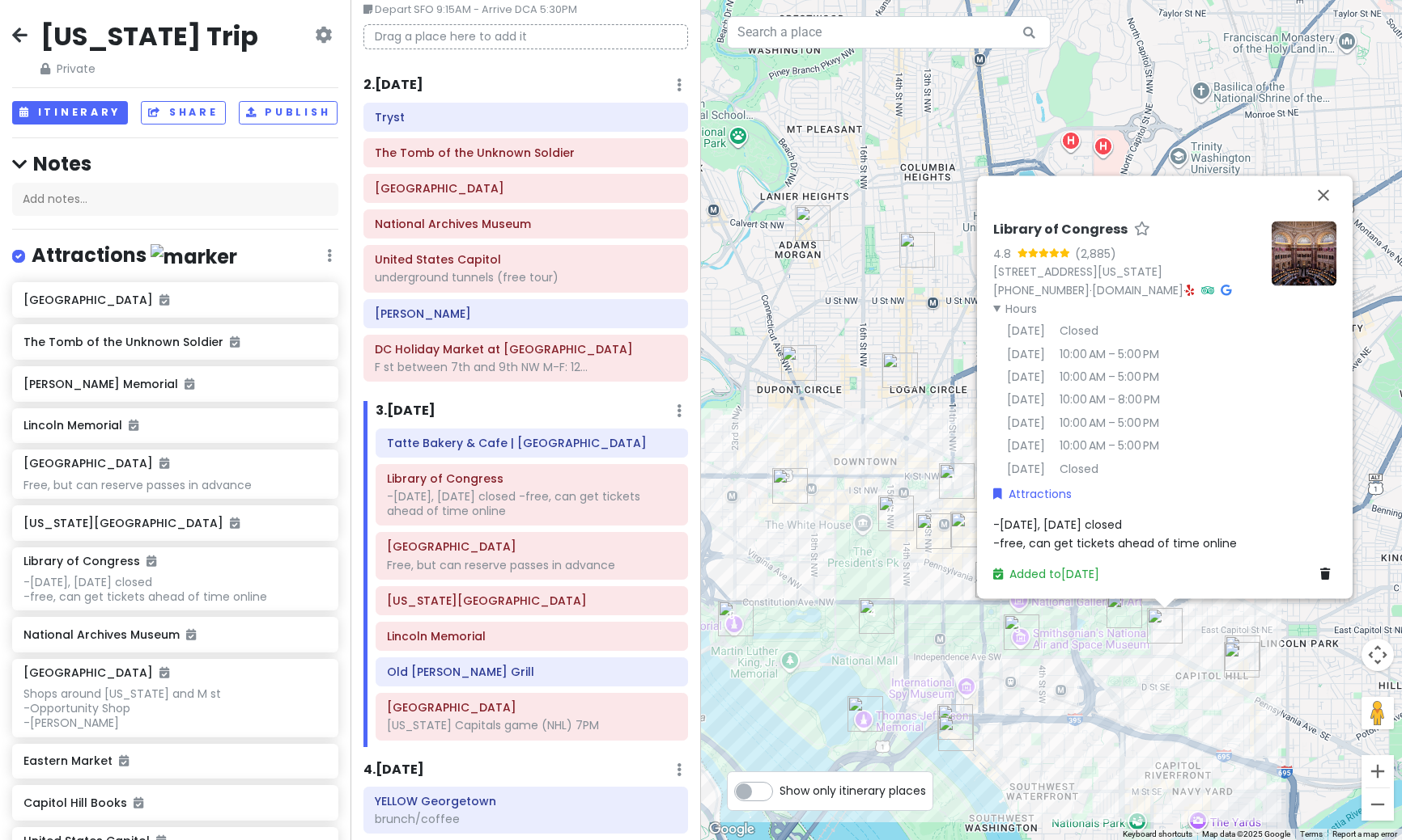
click at [1094, 685] on div "Library of Congress 4.8 (2,885) [STREET_ADDRESS][US_STATE] [PHONE_NUMBER] · [DO…" at bounding box center [1051, 420] width 701 height 840
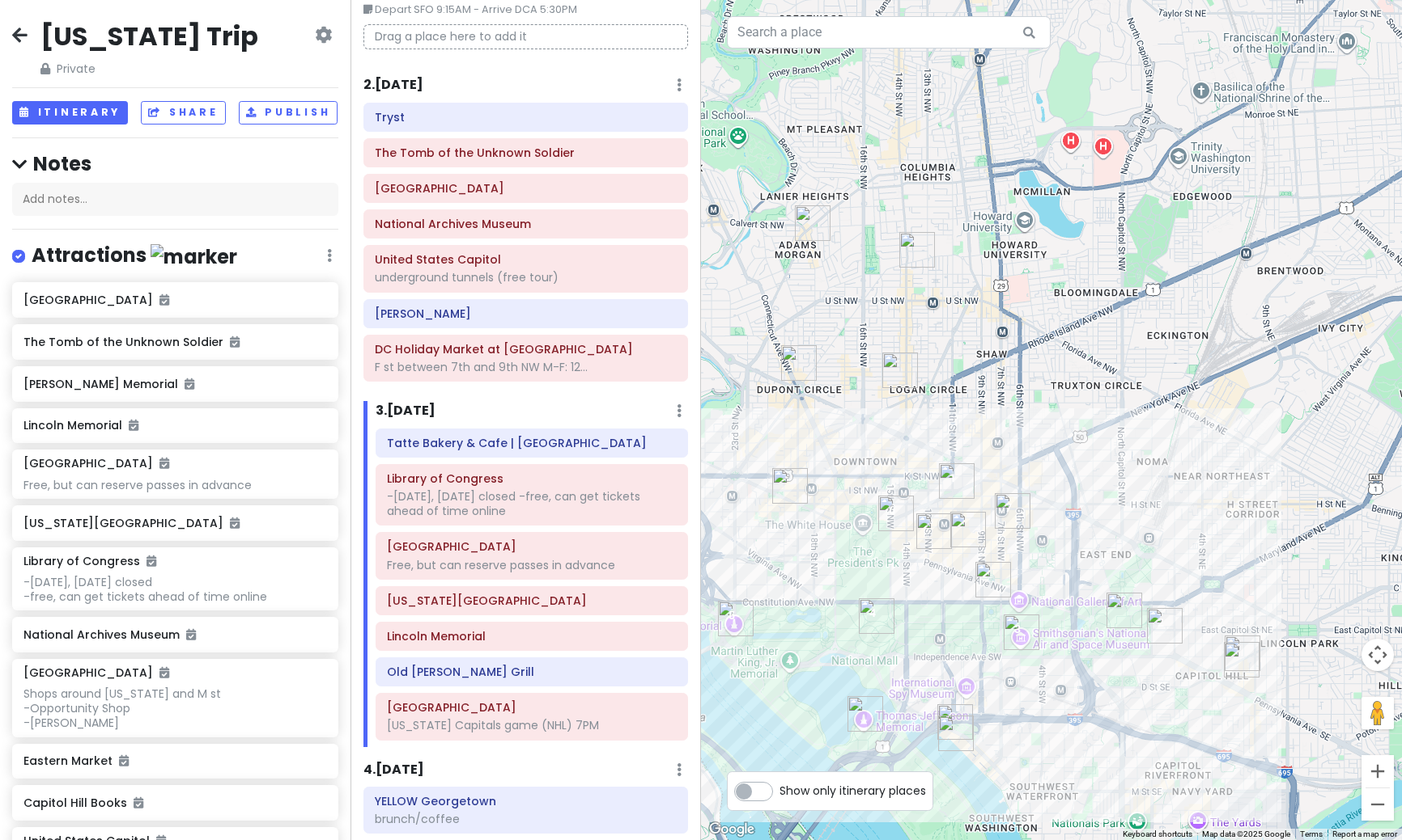
click at [1117, 620] on img "United States Capitol" at bounding box center [1124, 610] width 36 height 36
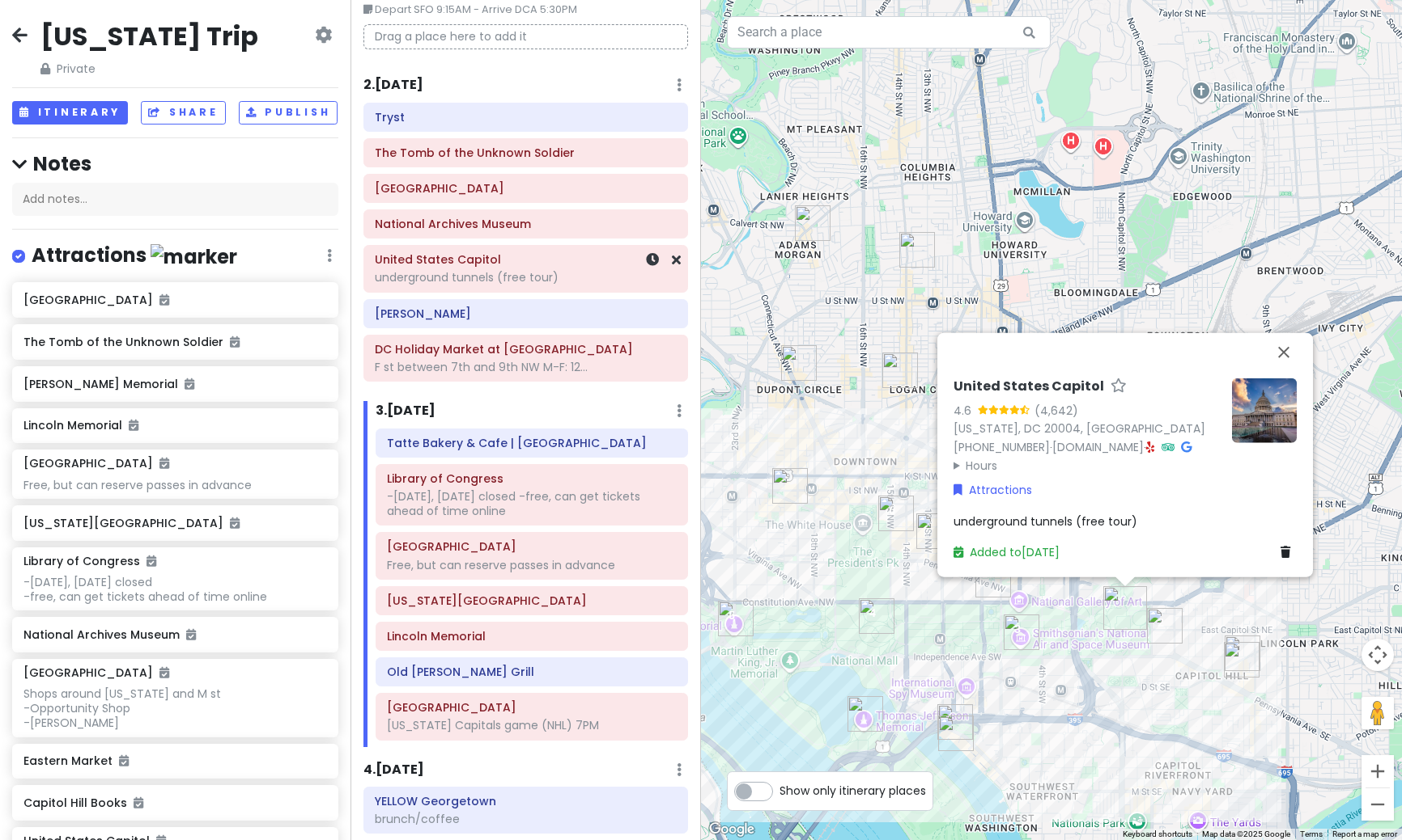
click at [439, 282] on div "underground tunnels (free tour)" at bounding box center [526, 278] width 302 height 15
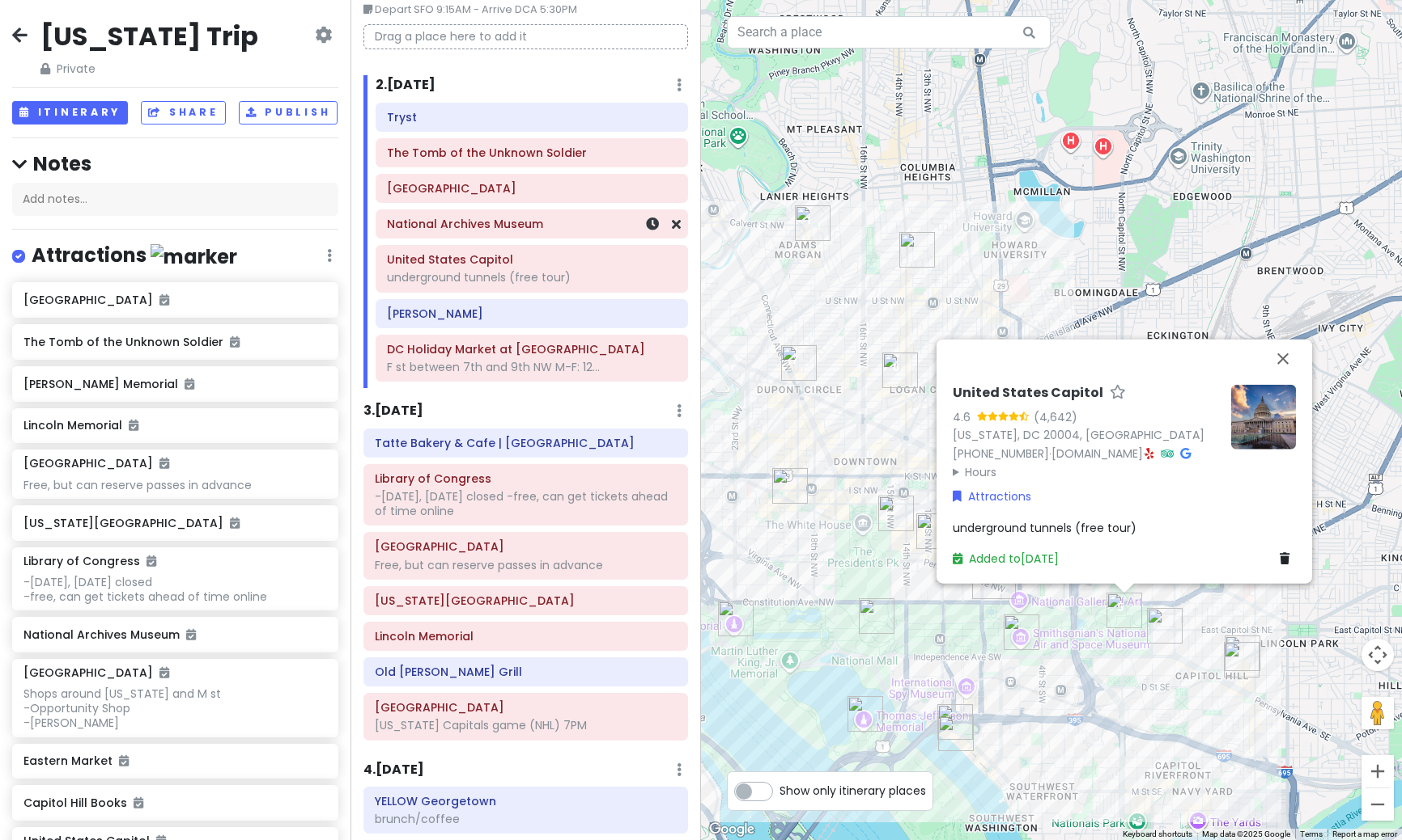
click at [454, 238] on div "National Archives Museum" at bounding box center [531, 224] width 310 height 28
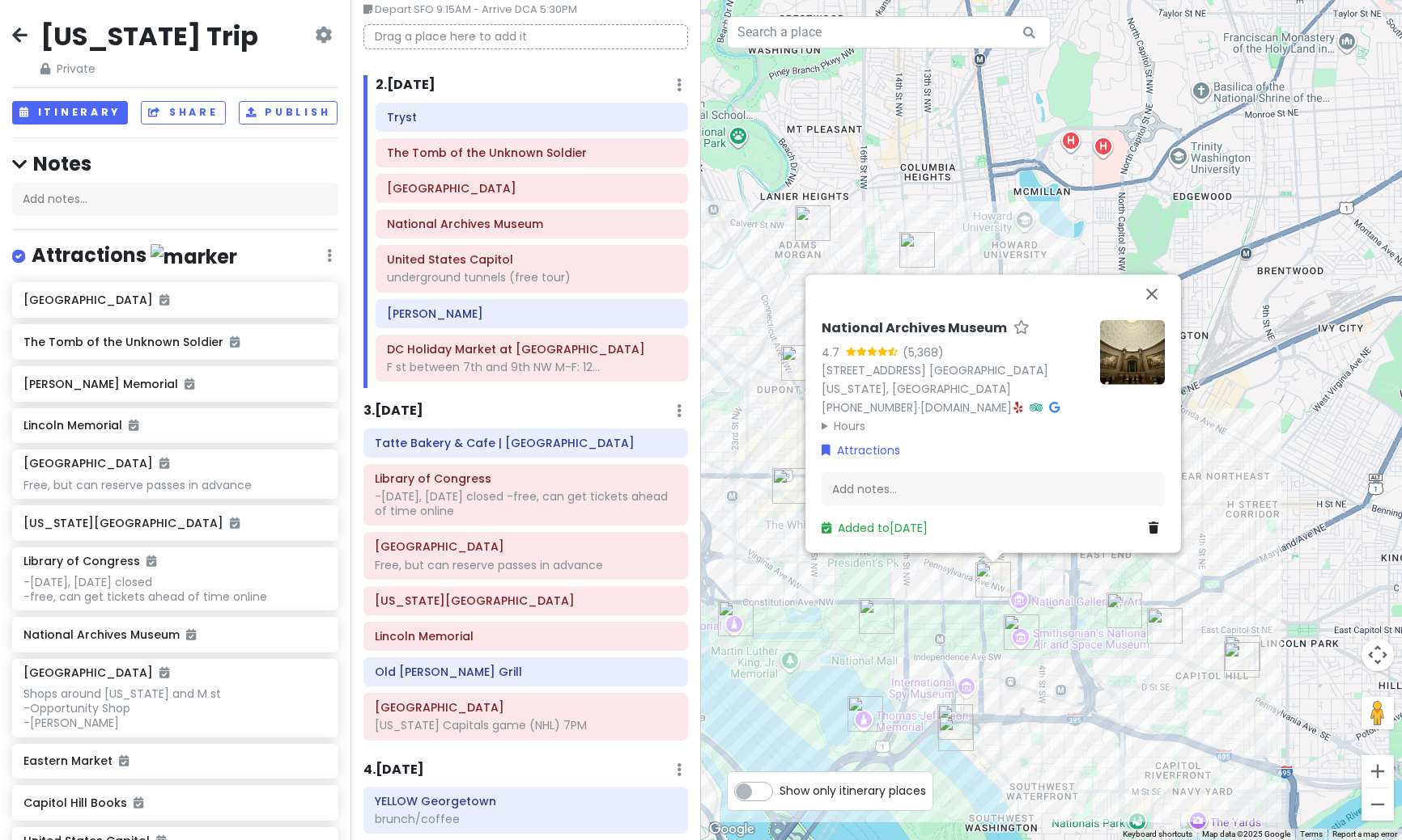
click at [855, 425] on summary "Hours" at bounding box center [953, 425] width 265 height 18
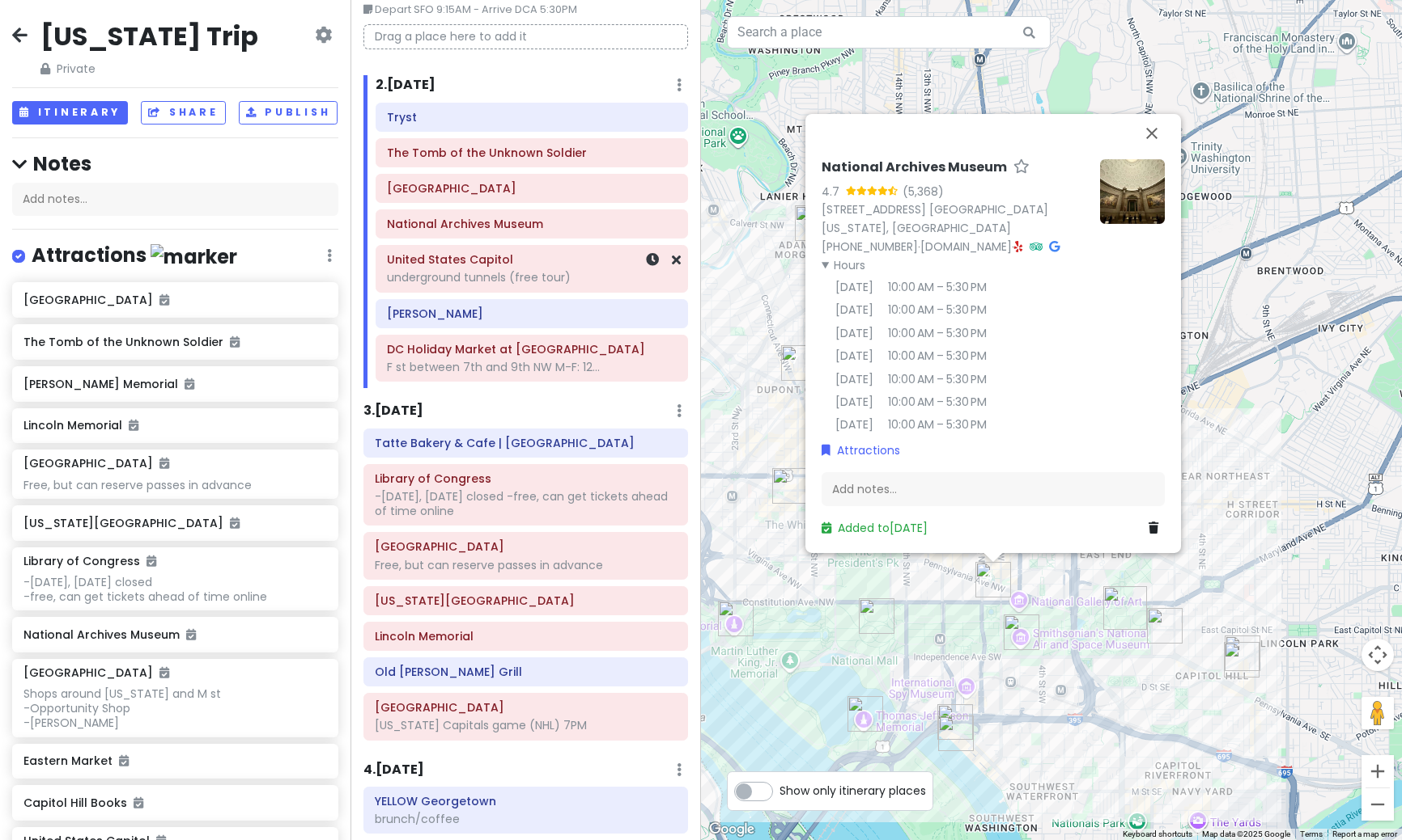
click at [469, 272] on div "underground tunnels (free tour)" at bounding box center [532, 278] width 290 height 15
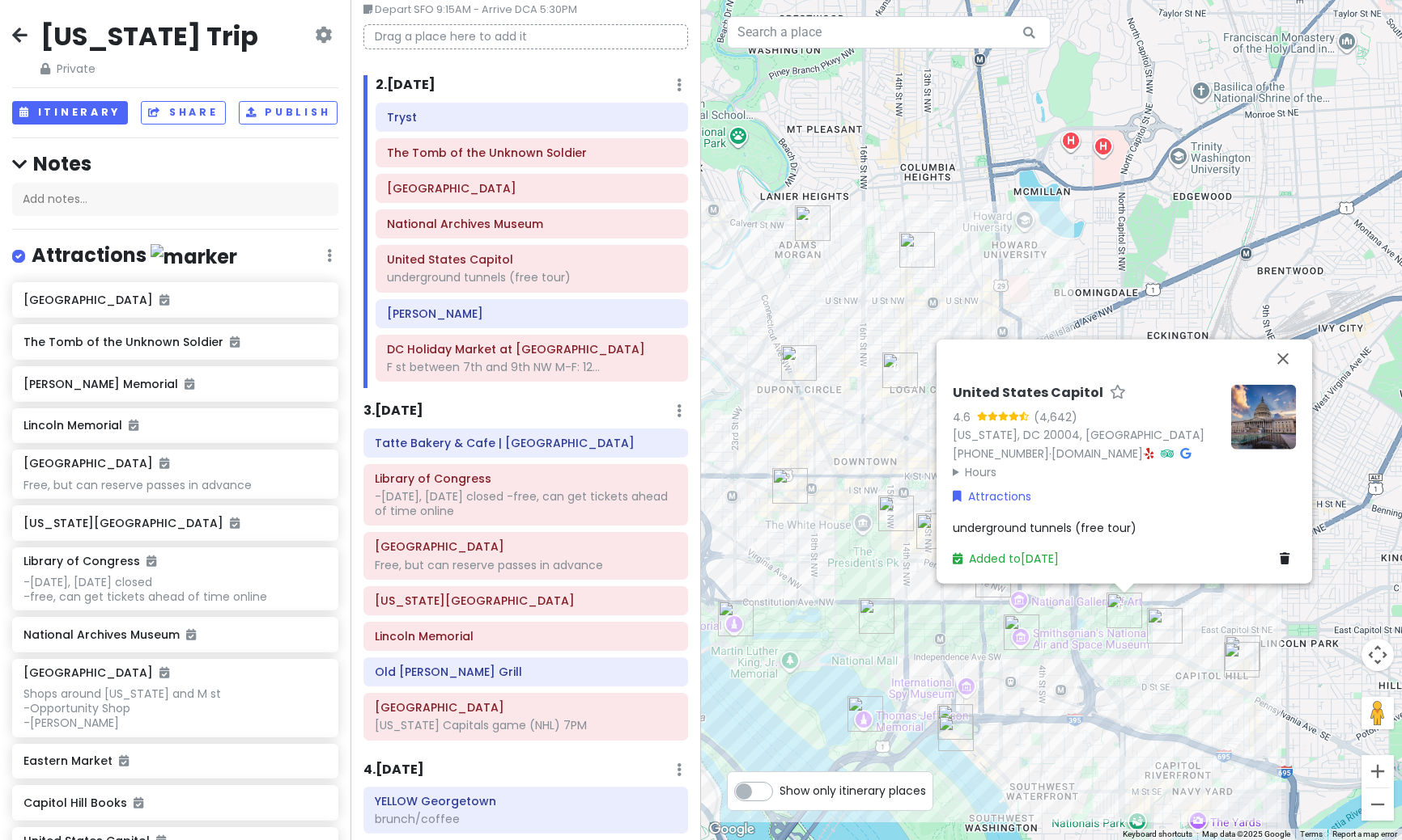
click at [984, 474] on summary "Hours" at bounding box center [1084, 471] width 265 height 18
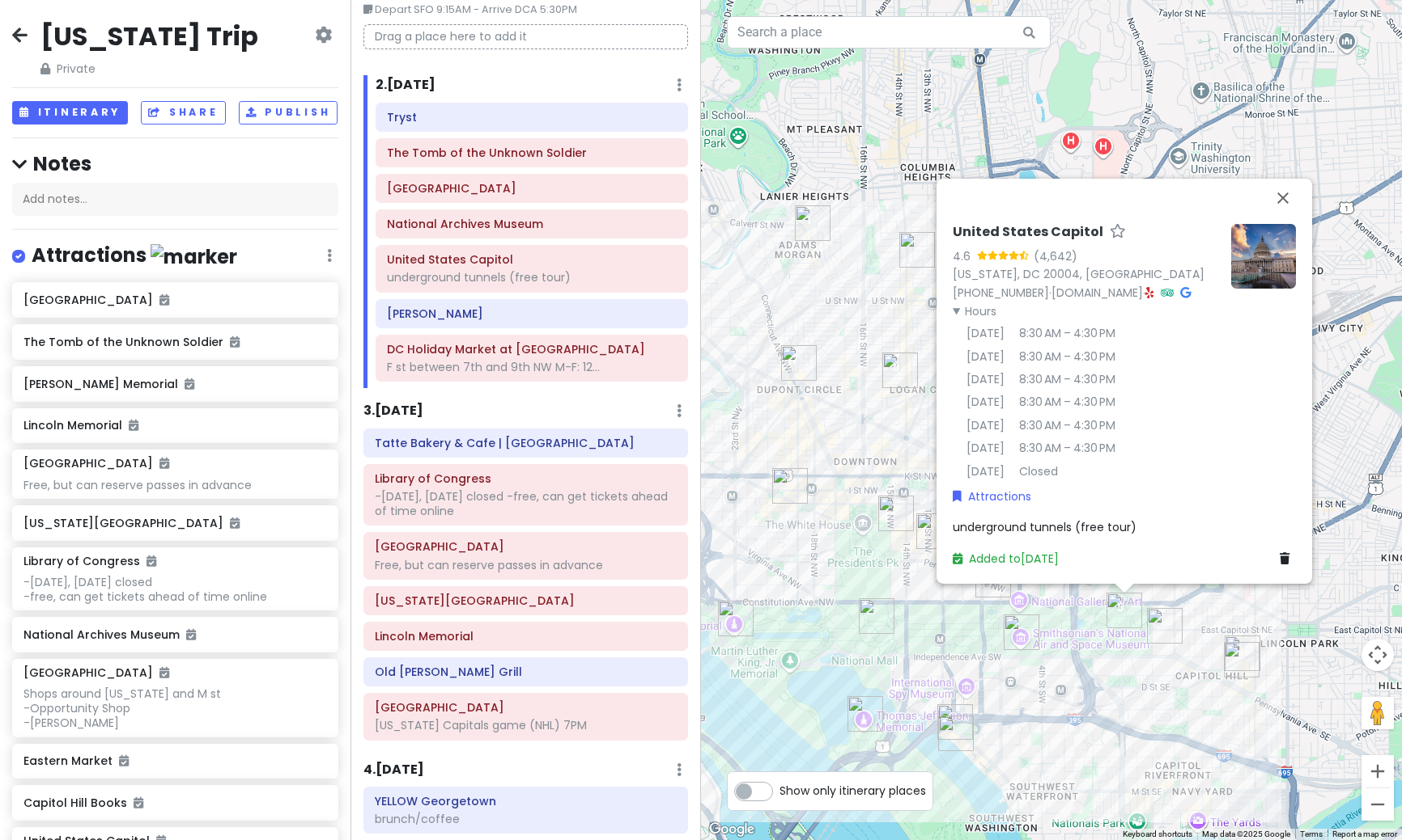
click at [1075, 709] on div "United States Capitol 4.6 (4,642) [US_STATE], [GEOGRAPHIC_DATA] 20004, [GEOGRAP…" at bounding box center [1051, 420] width 701 height 840
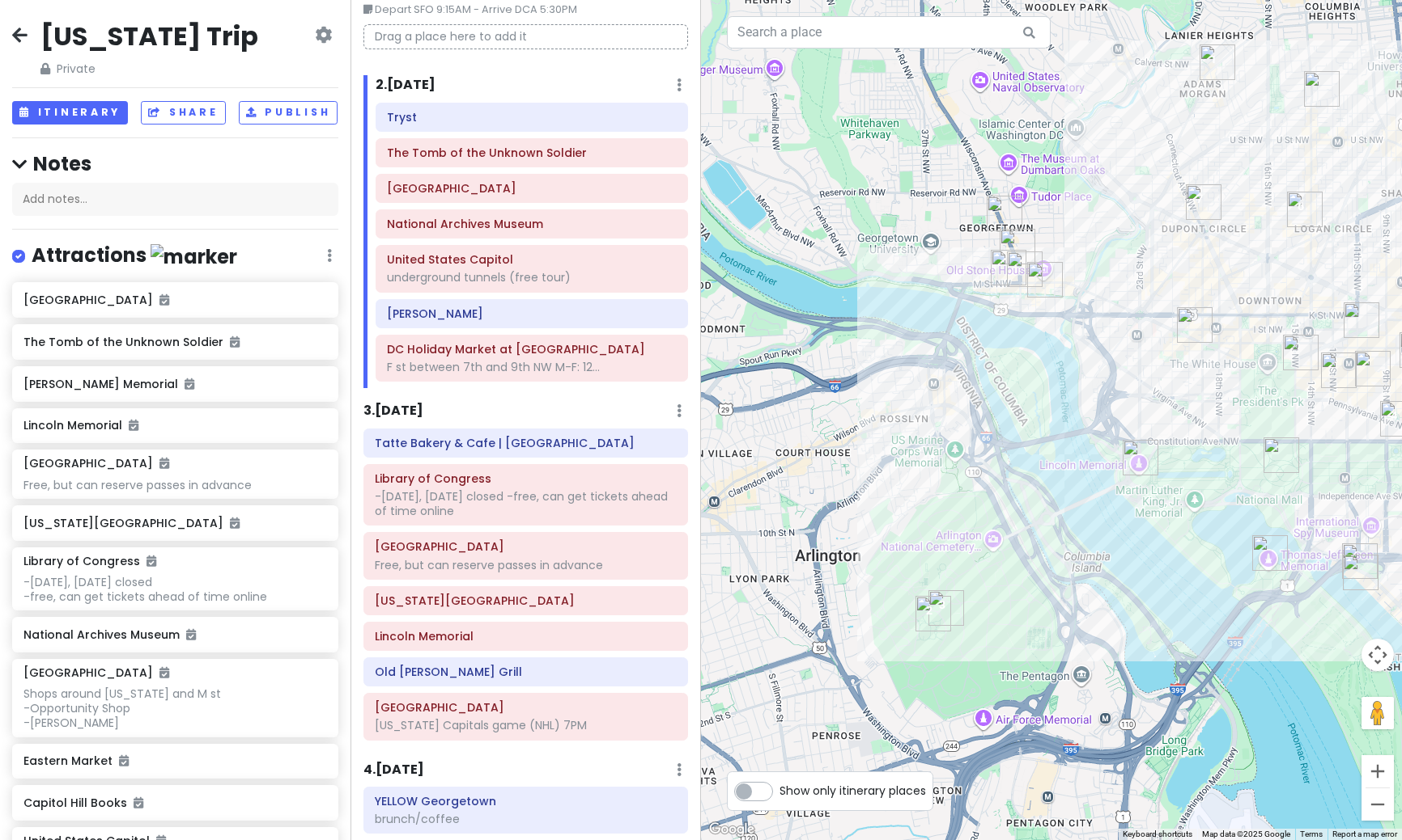
drag, startPoint x: 986, startPoint y: 676, endPoint x: 1410, endPoint y: 510, distance: 455.3
click at [1401, 510] on html "[US_STATE] Trip Private Change Dates Make a Copy Delete Trip Give Feedback 💡 Su…" at bounding box center [701, 420] width 1402 height 840
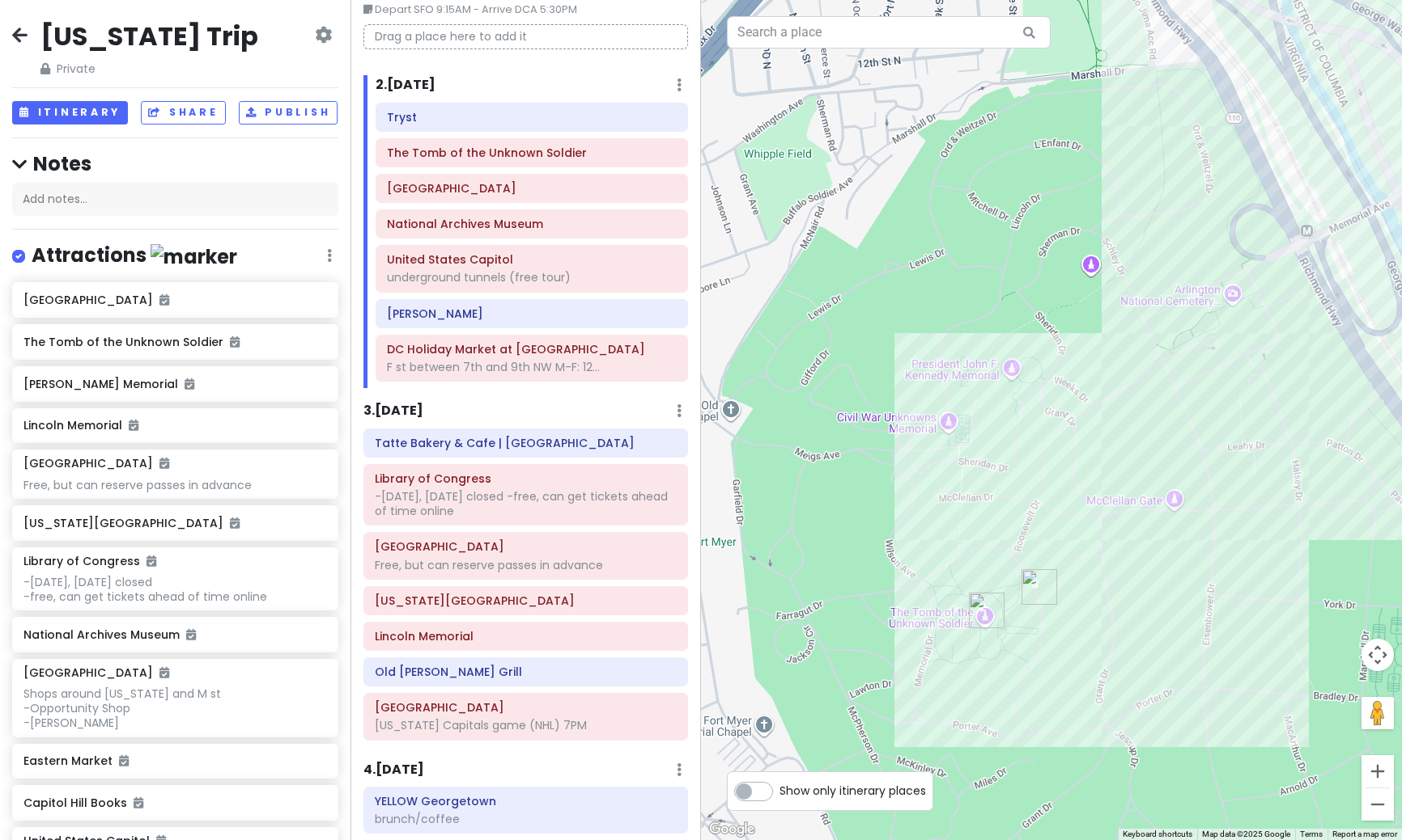
click at [984, 622] on img "The Tomb of the Unknown Soldier" at bounding box center [986, 610] width 36 height 36
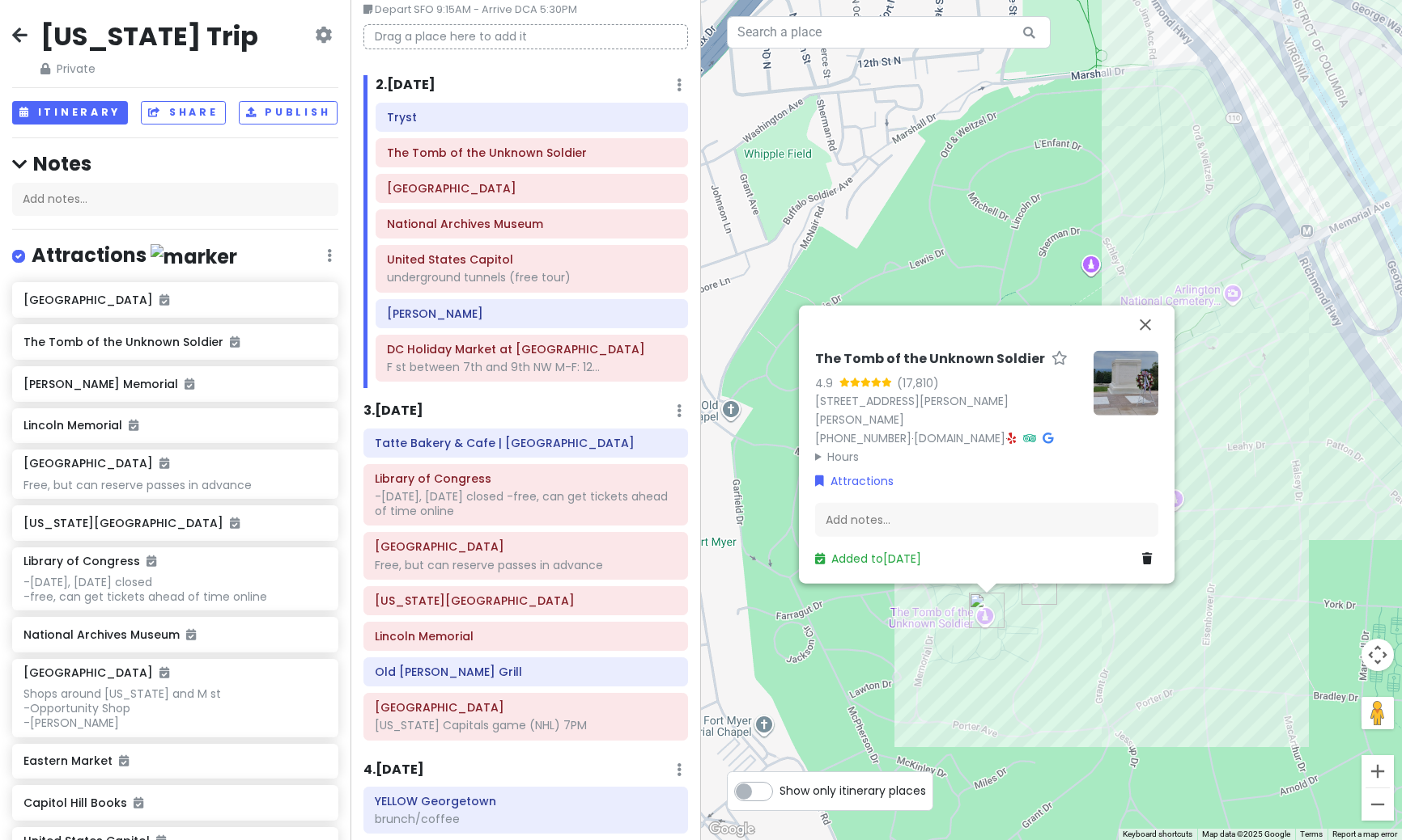
click at [840, 466] on div "The Tomb of the Unknown Soldier 4.9 (17,810) [STREET_ADDRESS][PERSON_NAME][PERS…" at bounding box center [986, 458] width 357 height 230
click at [842, 461] on summary "Hours" at bounding box center [947, 456] width 265 height 18
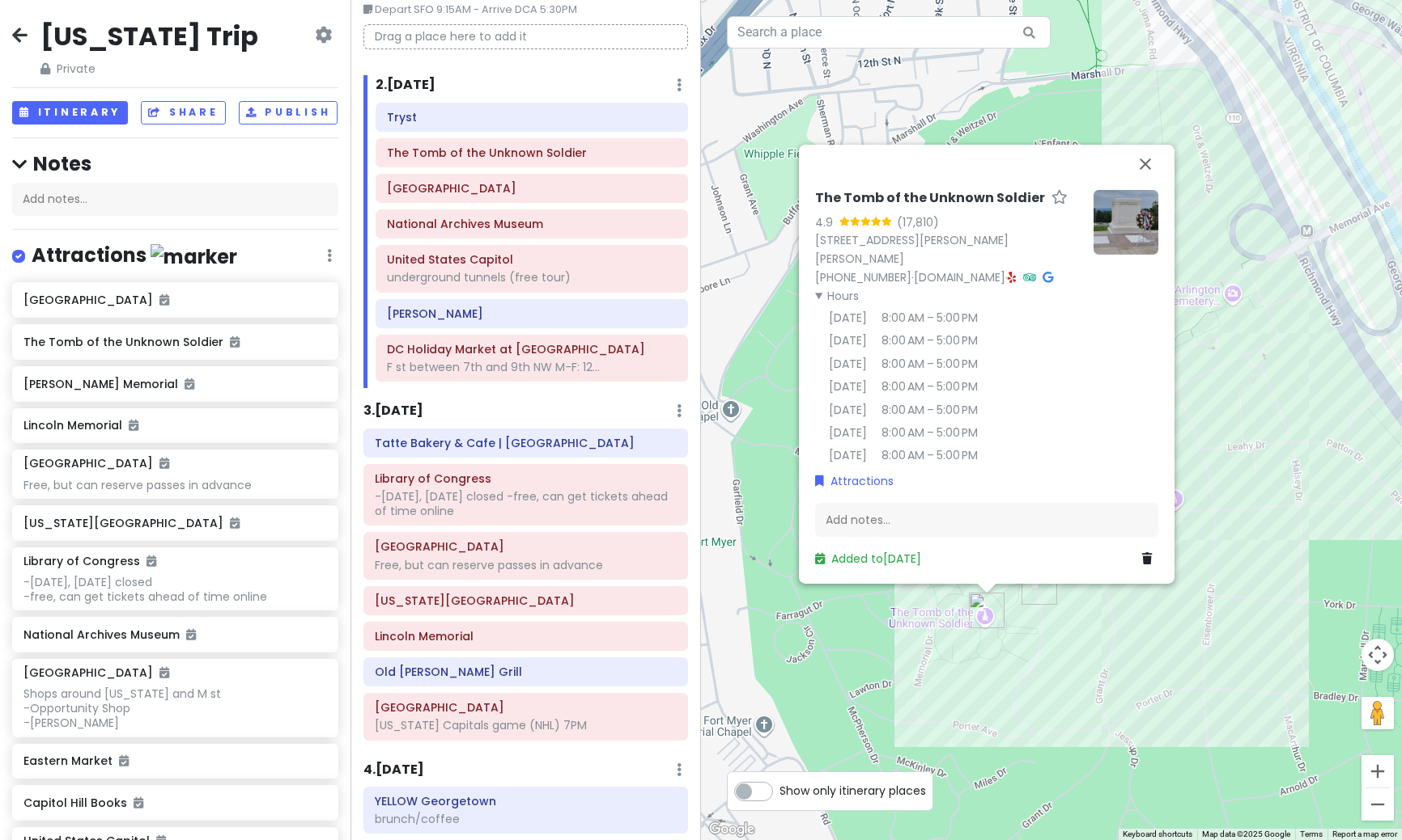
click at [1069, 650] on div "The Tomb of the Unknown Soldier 4.9 (17,810) [STREET_ADDRESS][PERSON_NAME][PERS…" at bounding box center [1051, 420] width 701 height 840
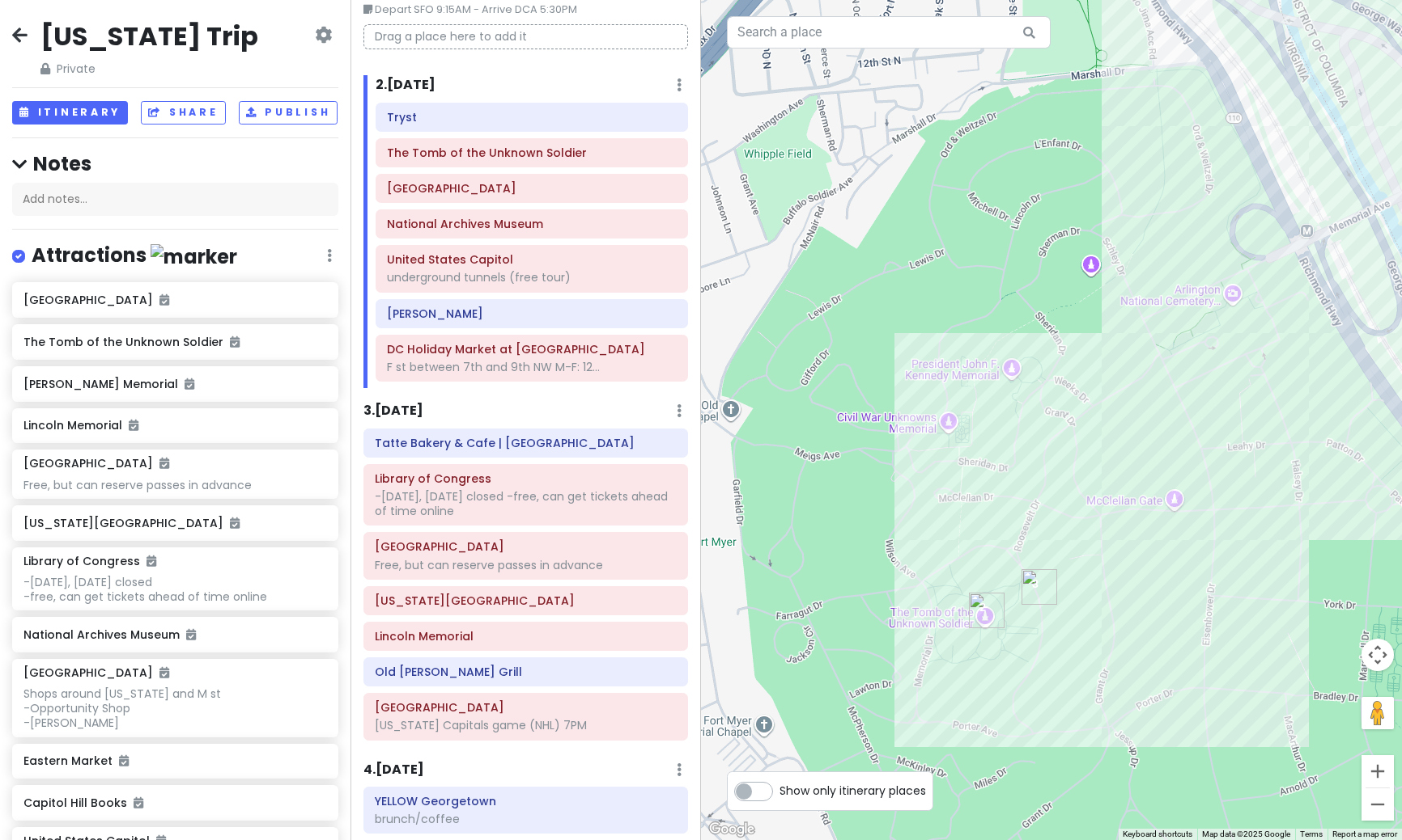
click at [1031, 581] on img "Arlington National Cemetery" at bounding box center [1039, 587] width 36 height 36
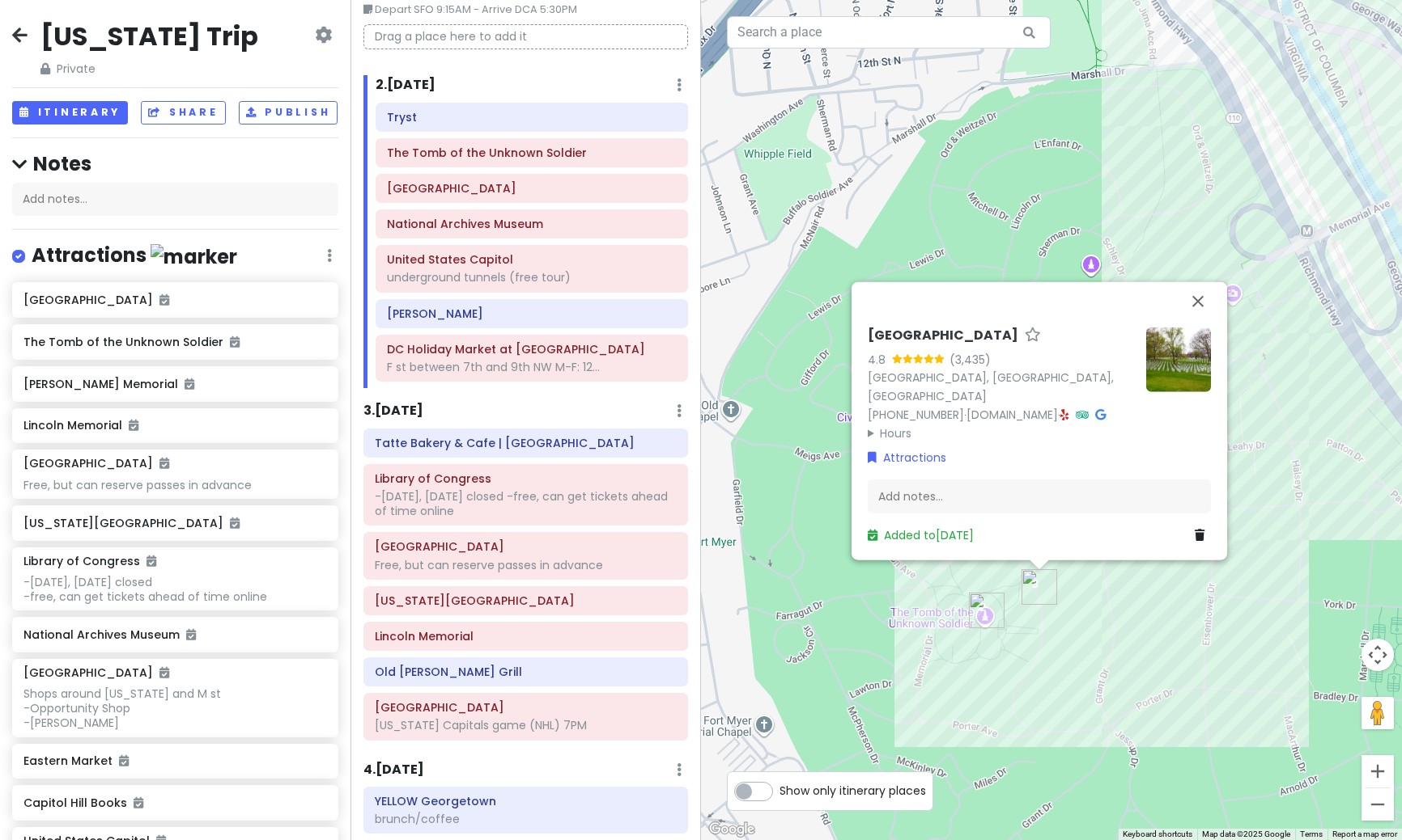
click at [899, 438] on summary "Hours" at bounding box center [999, 432] width 265 height 18
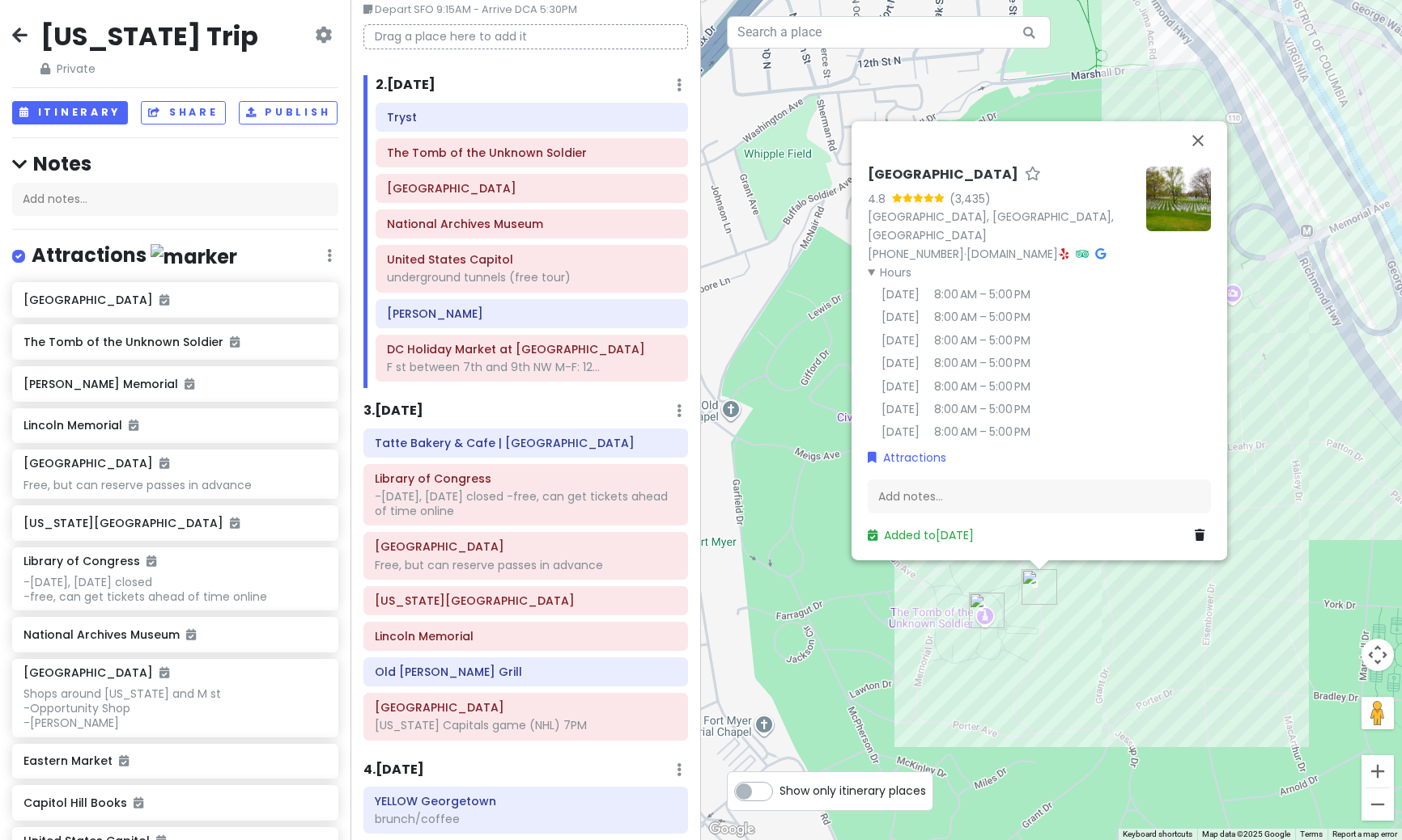
click at [1050, 714] on div "[GEOGRAPHIC_DATA] 4.8 (3,435) [GEOGRAPHIC_DATA], [GEOGRAPHIC_DATA], [GEOGRAPHIC…" at bounding box center [1051, 420] width 701 height 840
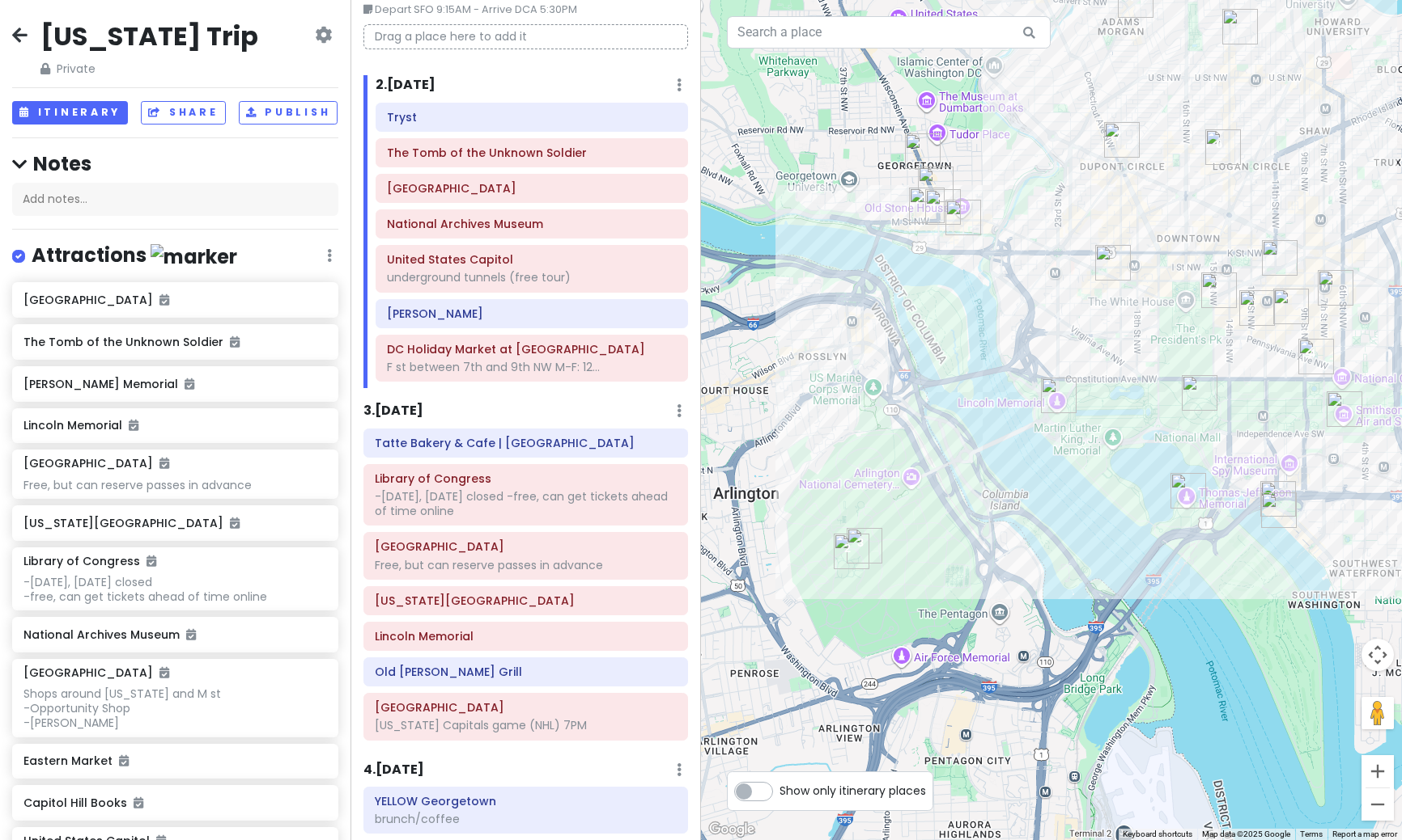
drag, startPoint x: 1225, startPoint y: 657, endPoint x: 1038, endPoint y: 560, distance: 210.7
click at [1038, 560] on div at bounding box center [1051, 420] width 701 height 840
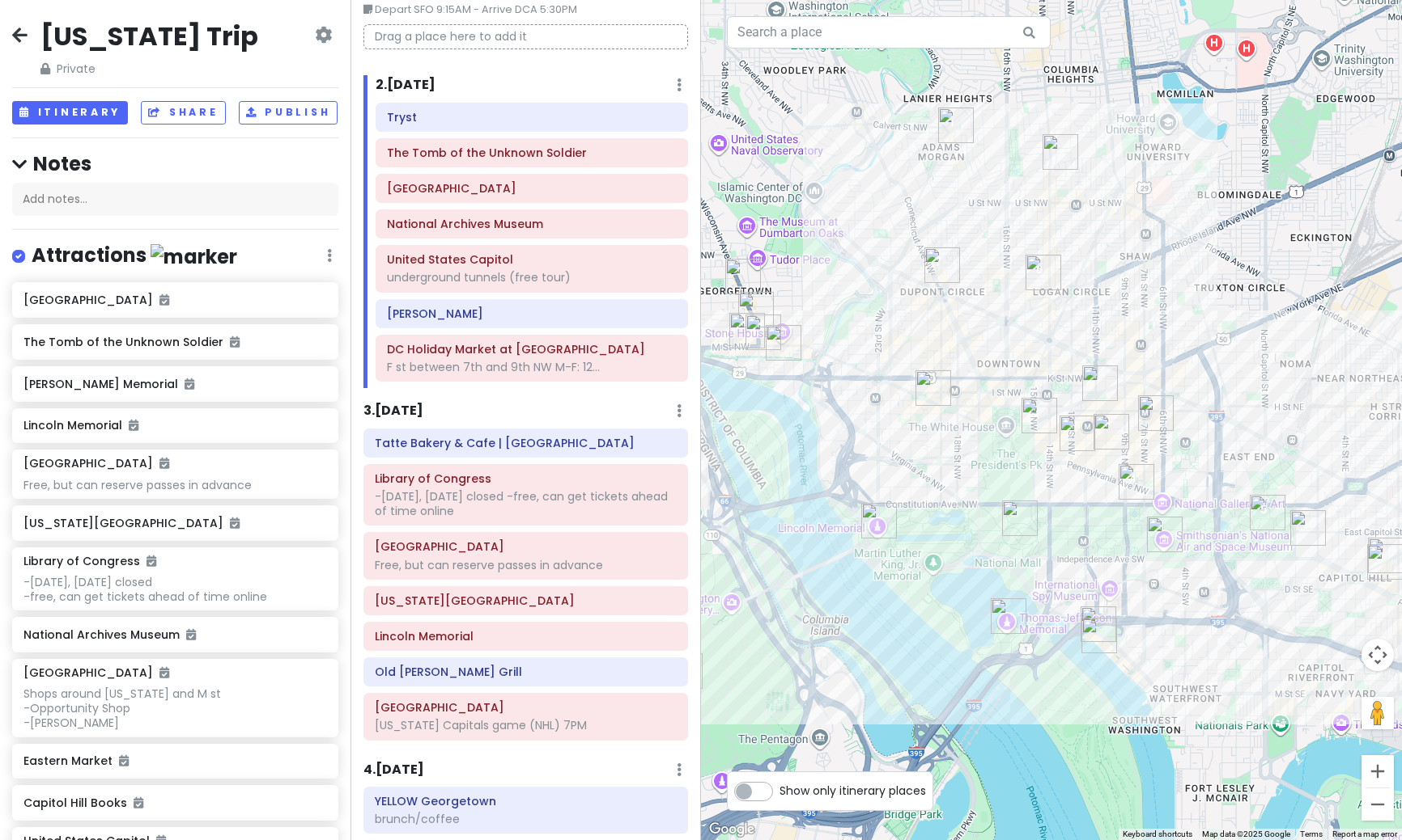
drag, startPoint x: 1233, startPoint y: 447, endPoint x: 1049, endPoint y: 573, distance: 223.0
click at [1049, 573] on div at bounding box center [1051, 420] width 701 height 840
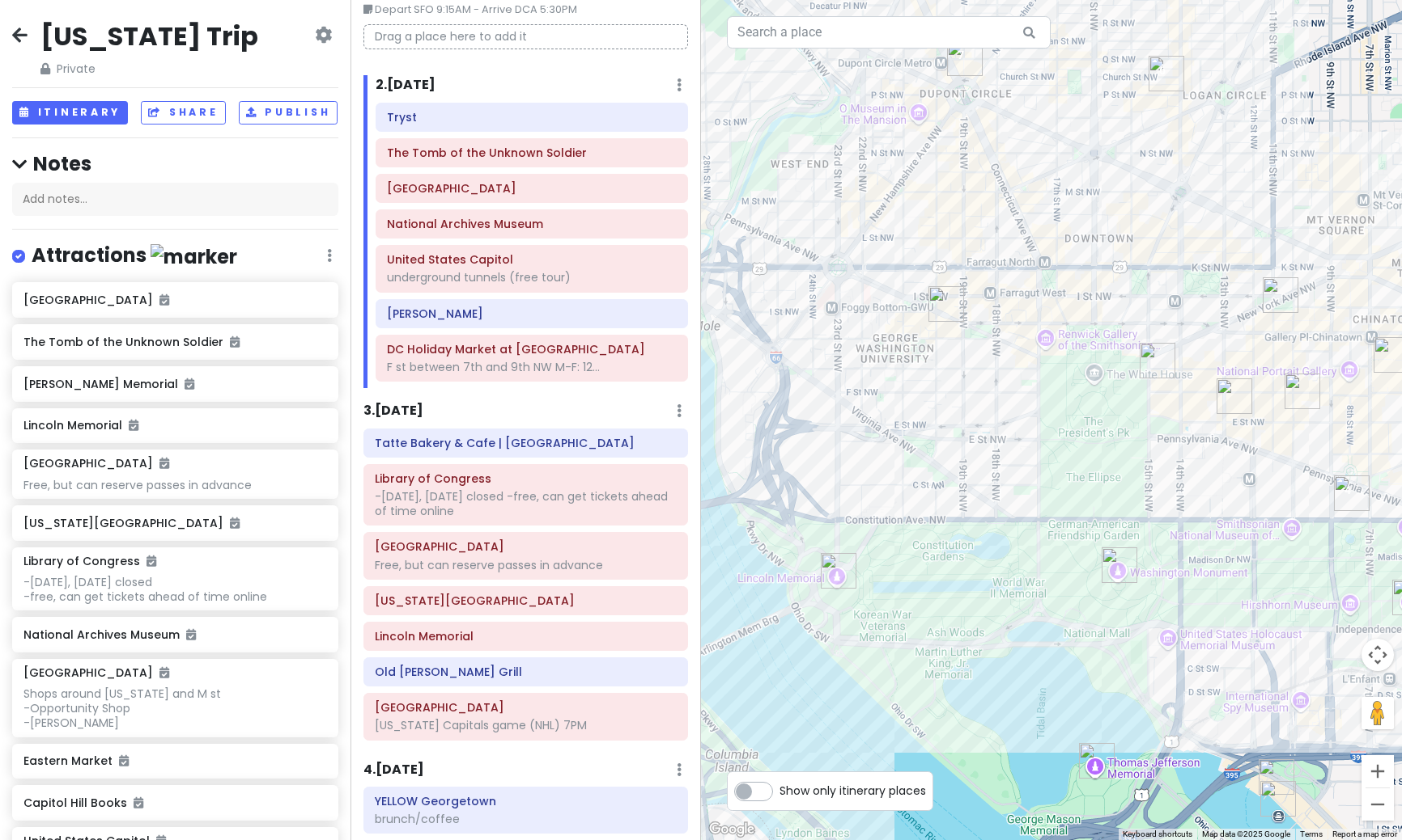
drag, startPoint x: 1000, startPoint y: 576, endPoint x: 1090, endPoint y: 689, distance: 144.5
click at [1090, 689] on div at bounding box center [1051, 420] width 701 height 840
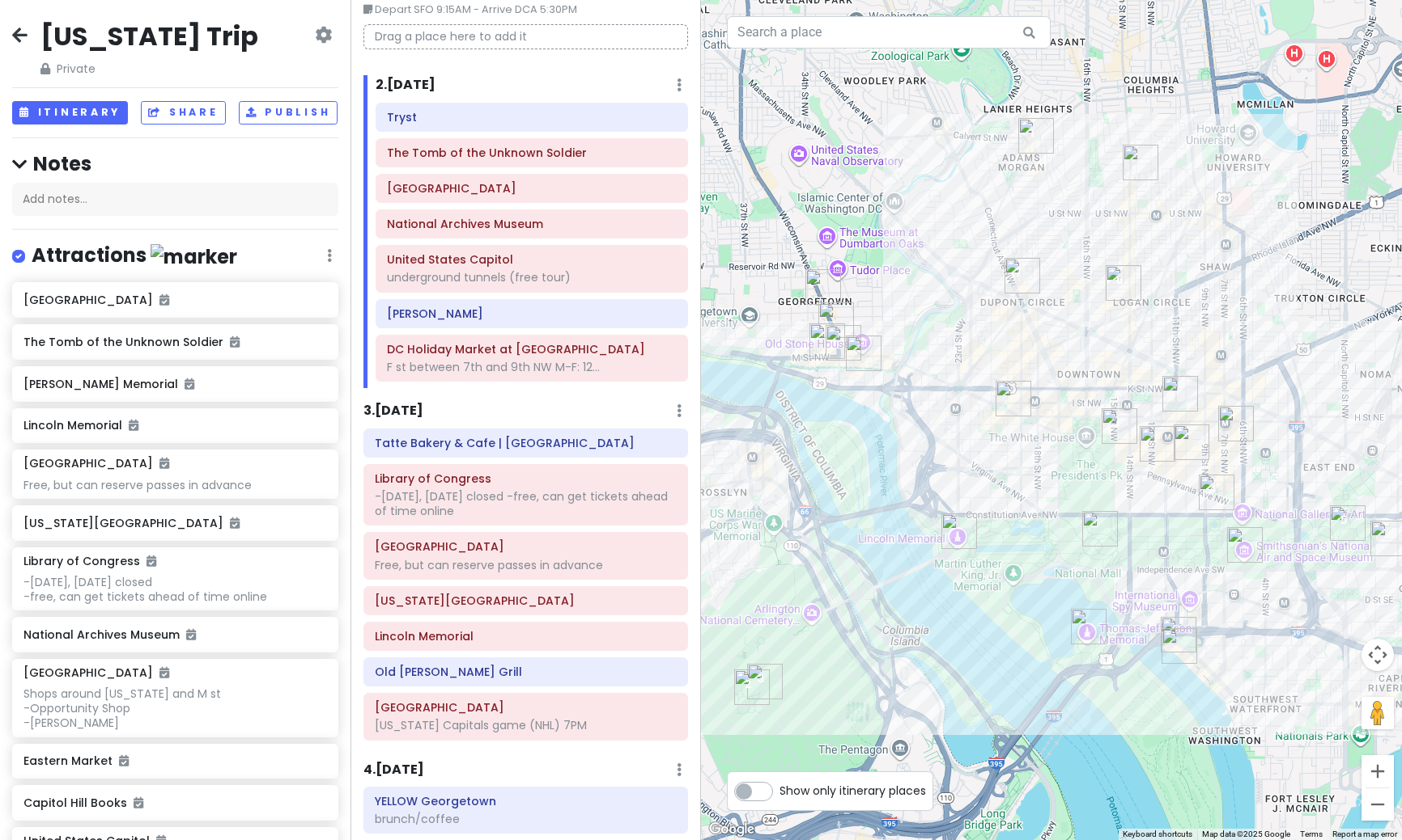
drag, startPoint x: 1073, startPoint y: 660, endPoint x: 1068, endPoint y: 567, distance: 93.1
click at [1068, 567] on div at bounding box center [1051, 420] width 701 height 840
click at [481, 161] on div "The Tomb of the Unknown Soldier" at bounding box center [532, 152] width 290 height 23
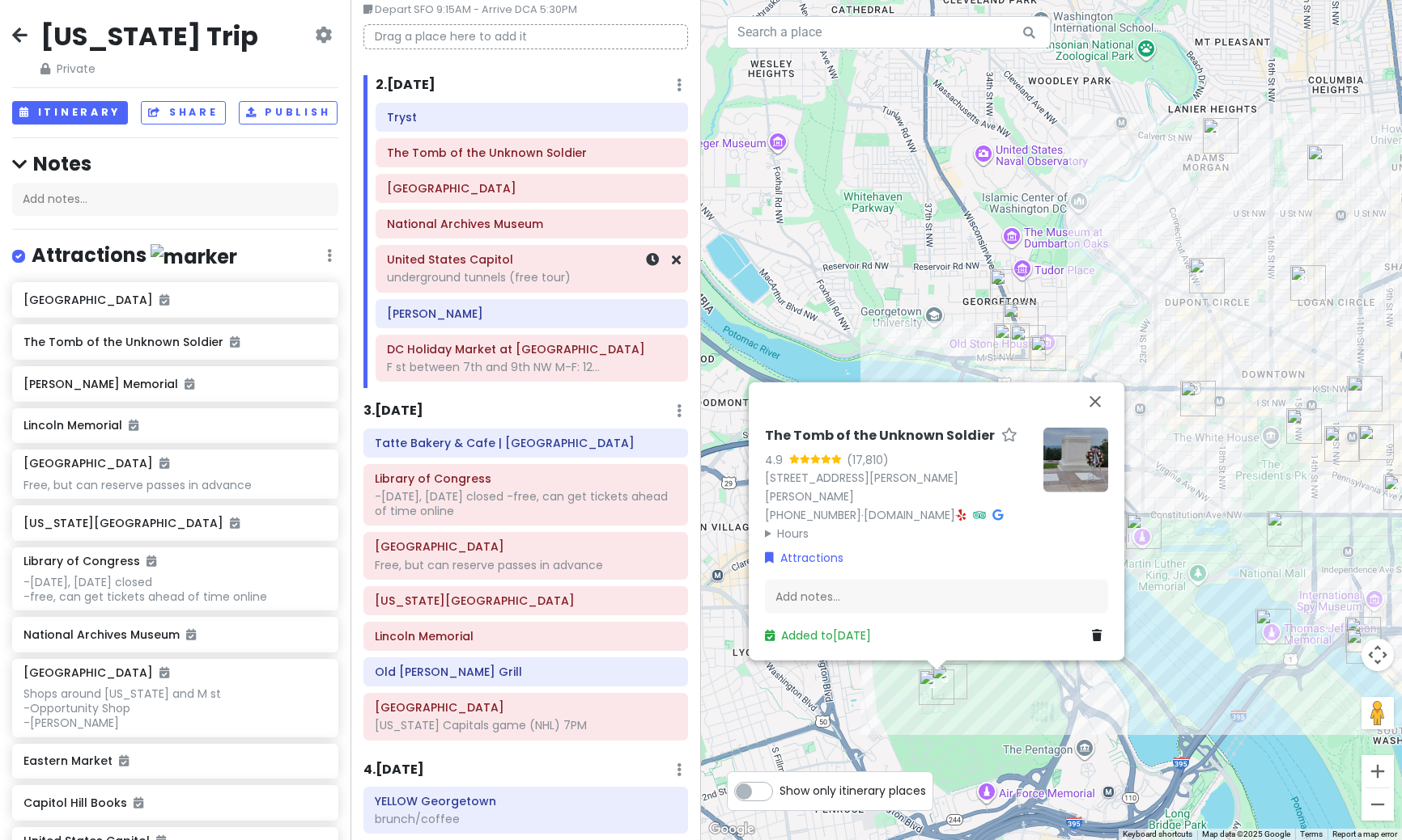
click at [461, 278] on div "underground tunnels (free tour)" at bounding box center [532, 278] width 290 height 15
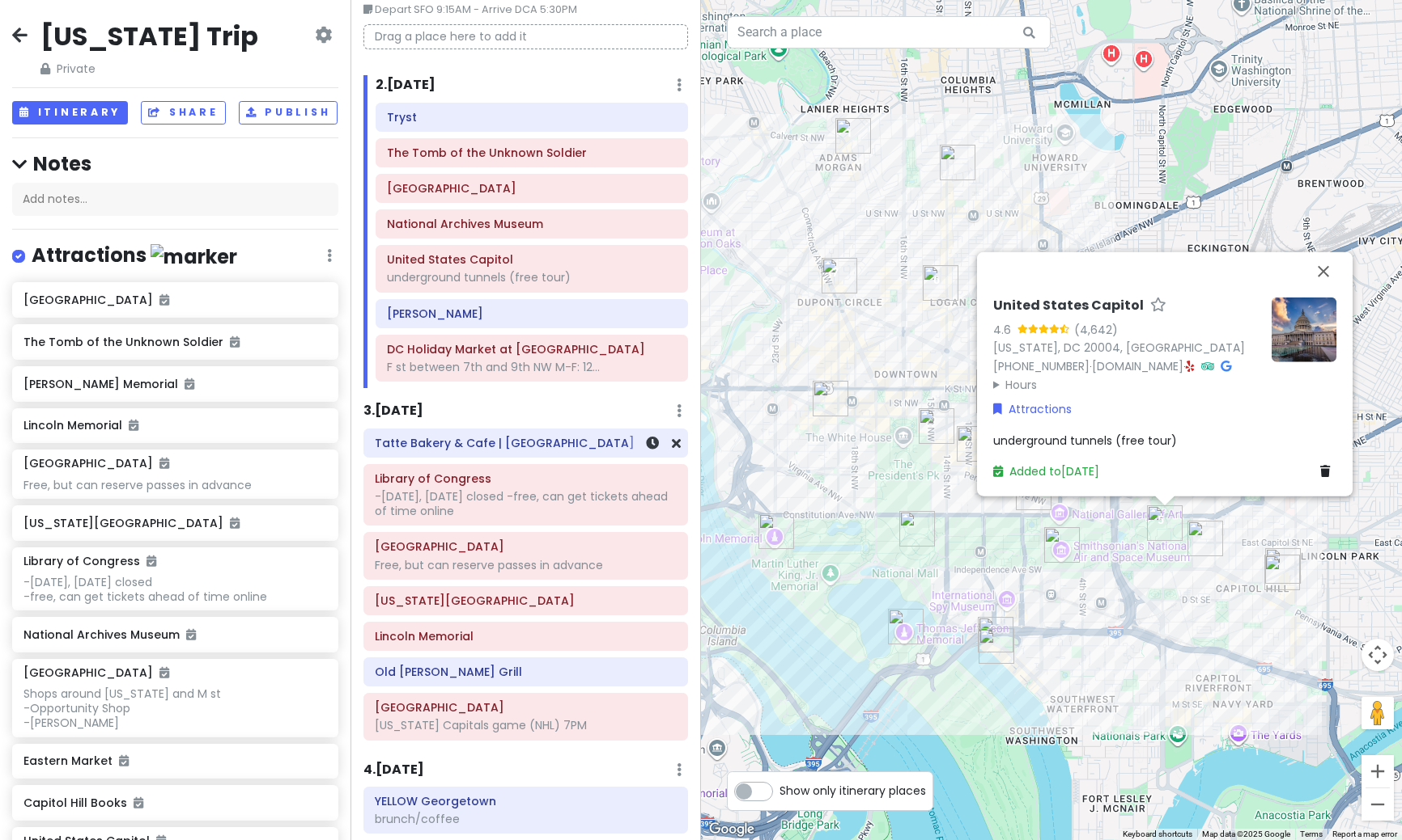
click at [392, 424] on div "3 . [DATE] Add Day Notes Delete Day" at bounding box center [525, 415] width 324 height 28
click at [393, 414] on h6 "3 . [DATE]" at bounding box center [393, 411] width 60 height 17
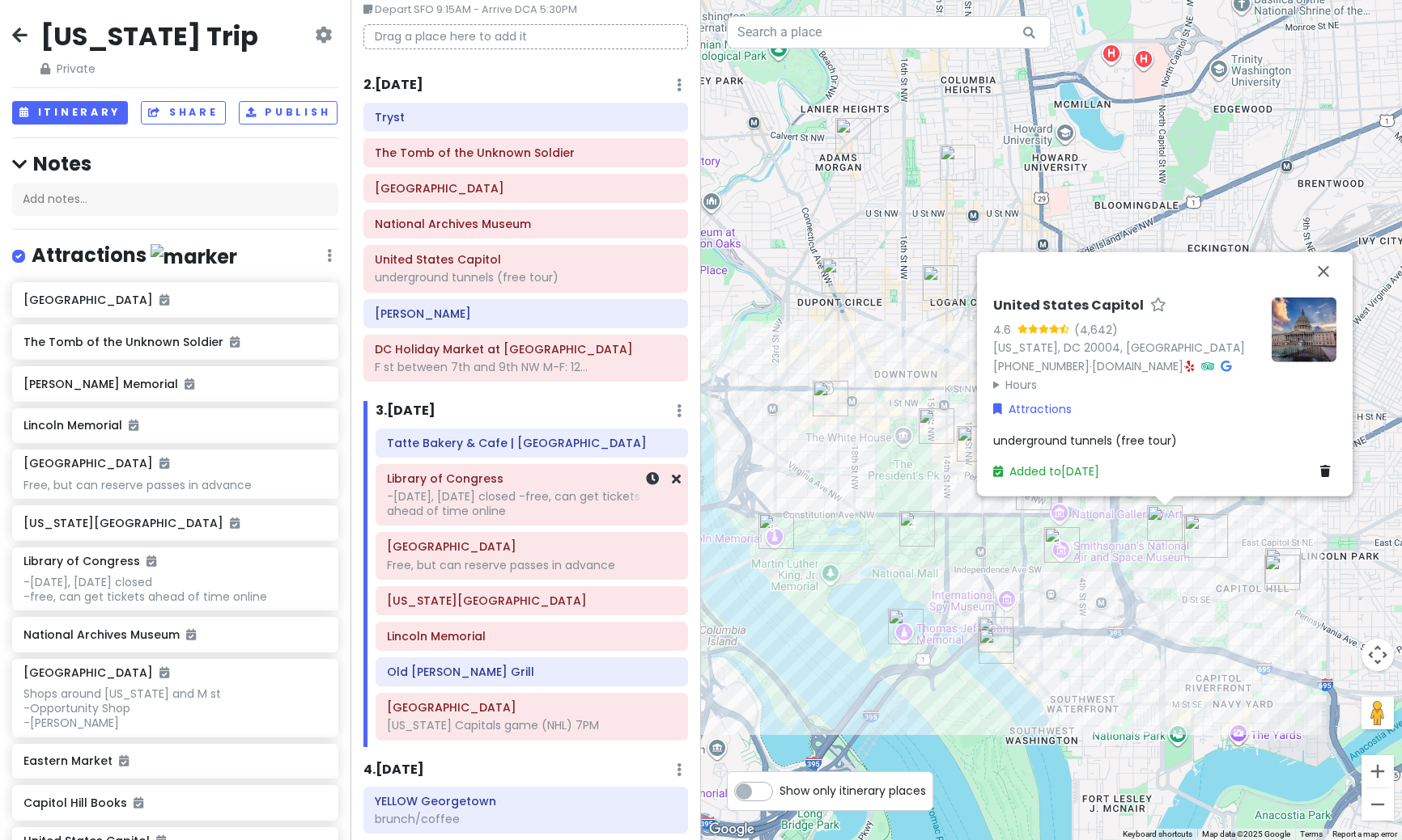
click at [524, 514] on div "-[DATE], [DATE] closed -free, can get tickets ahead of time online" at bounding box center [532, 504] width 290 height 30
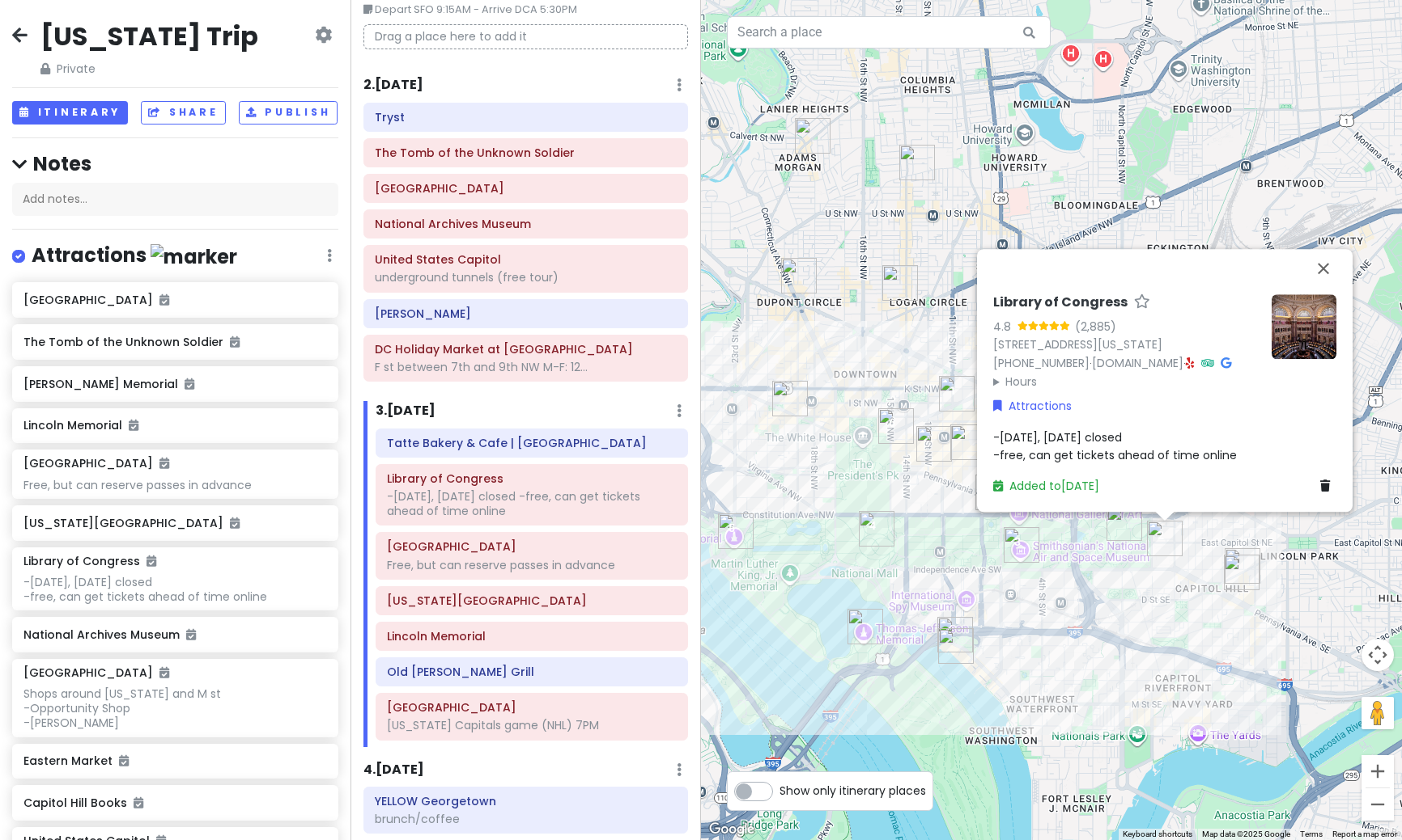
click at [952, 593] on div "Library of Congress 4.8 (2,885) [STREET_ADDRESS][US_STATE] [PHONE_NUMBER] · [DO…" at bounding box center [1051, 420] width 701 height 840
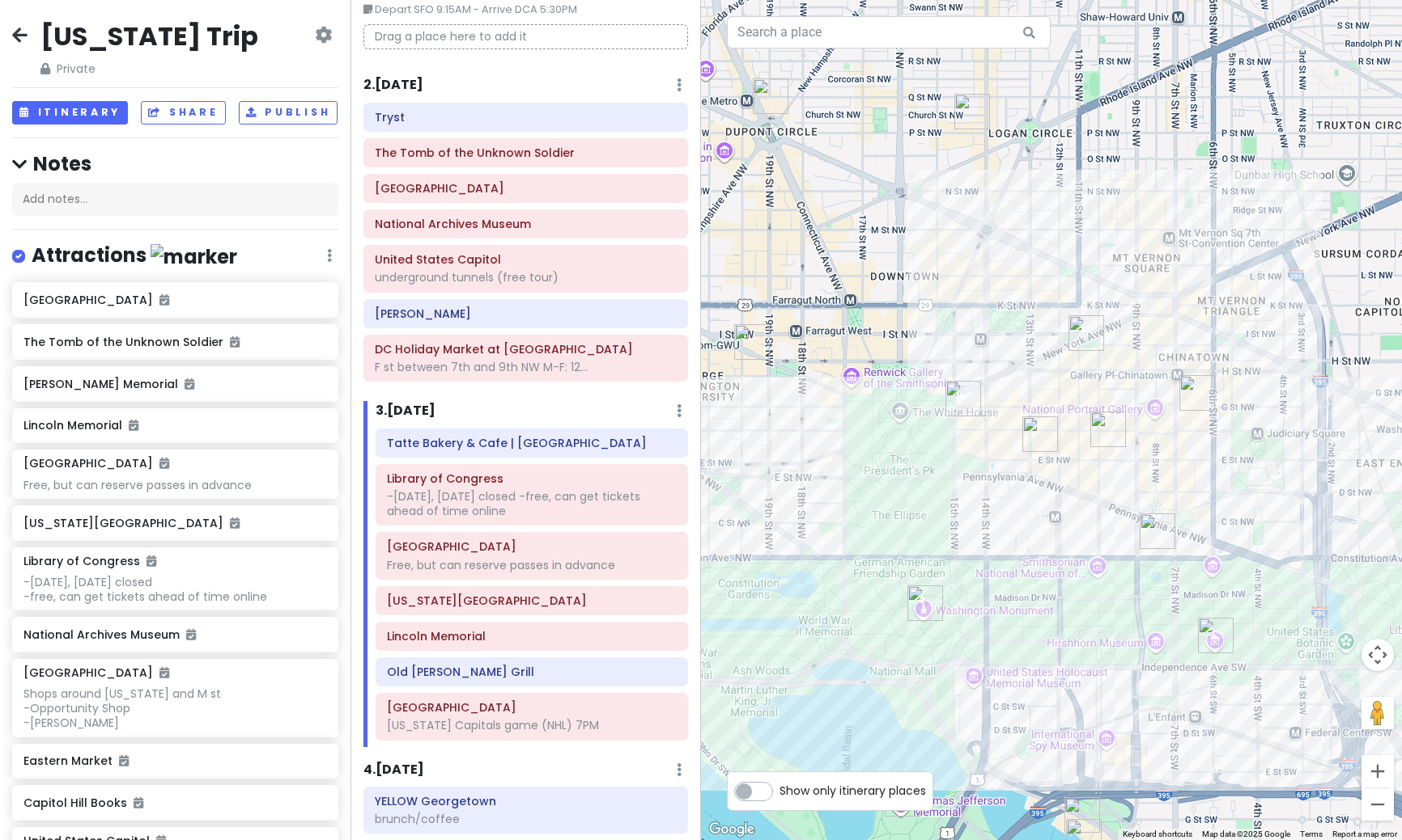
drag, startPoint x: 948, startPoint y: 572, endPoint x: 1074, endPoint y: 695, distance: 176.1
click at [1074, 695] on div at bounding box center [1051, 420] width 701 height 840
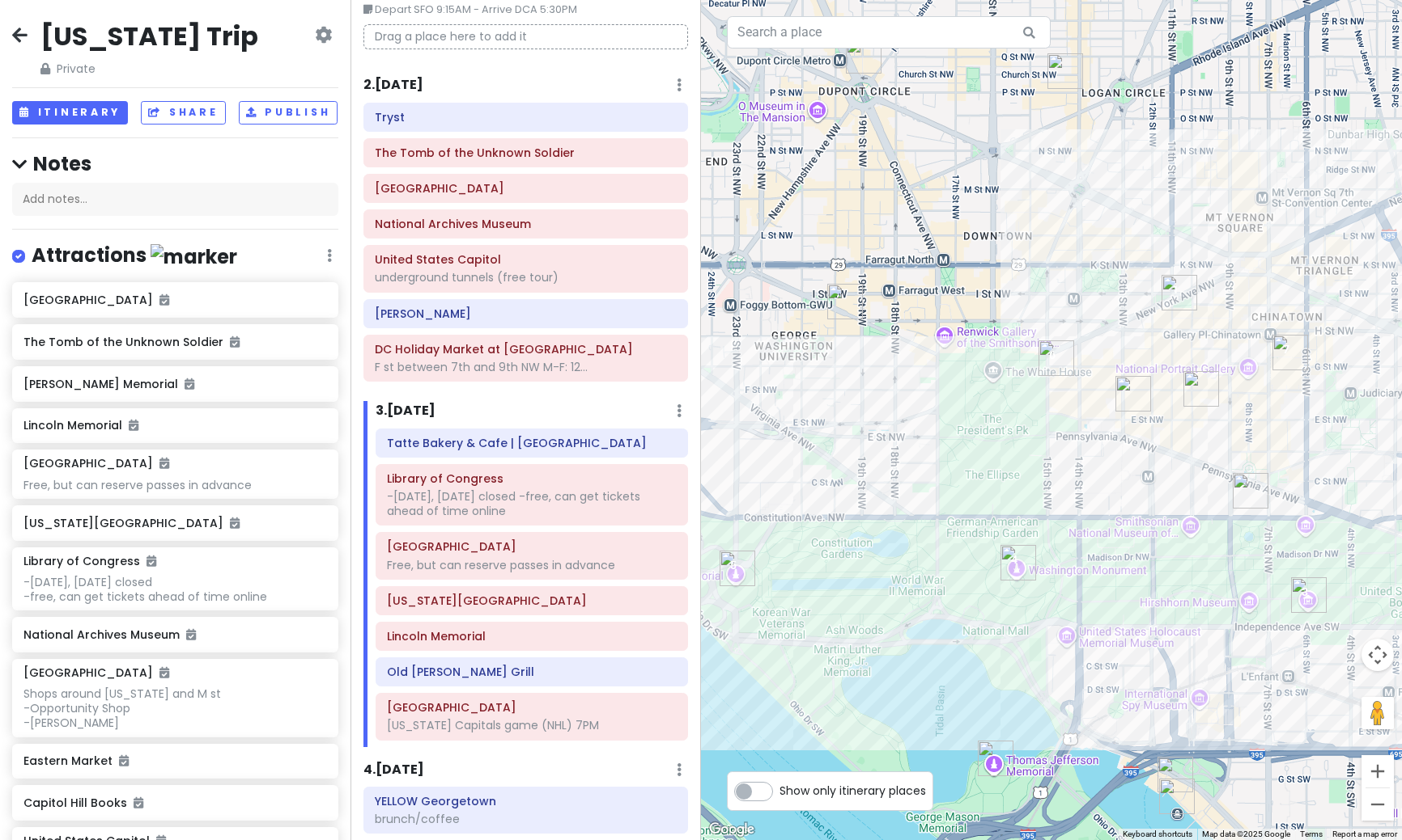
drag, startPoint x: 912, startPoint y: 680, endPoint x: 1009, endPoint y: 637, distance: 106.1
click at [1009, 637] on div at bounding box center [1051, 420] width 701 height 840
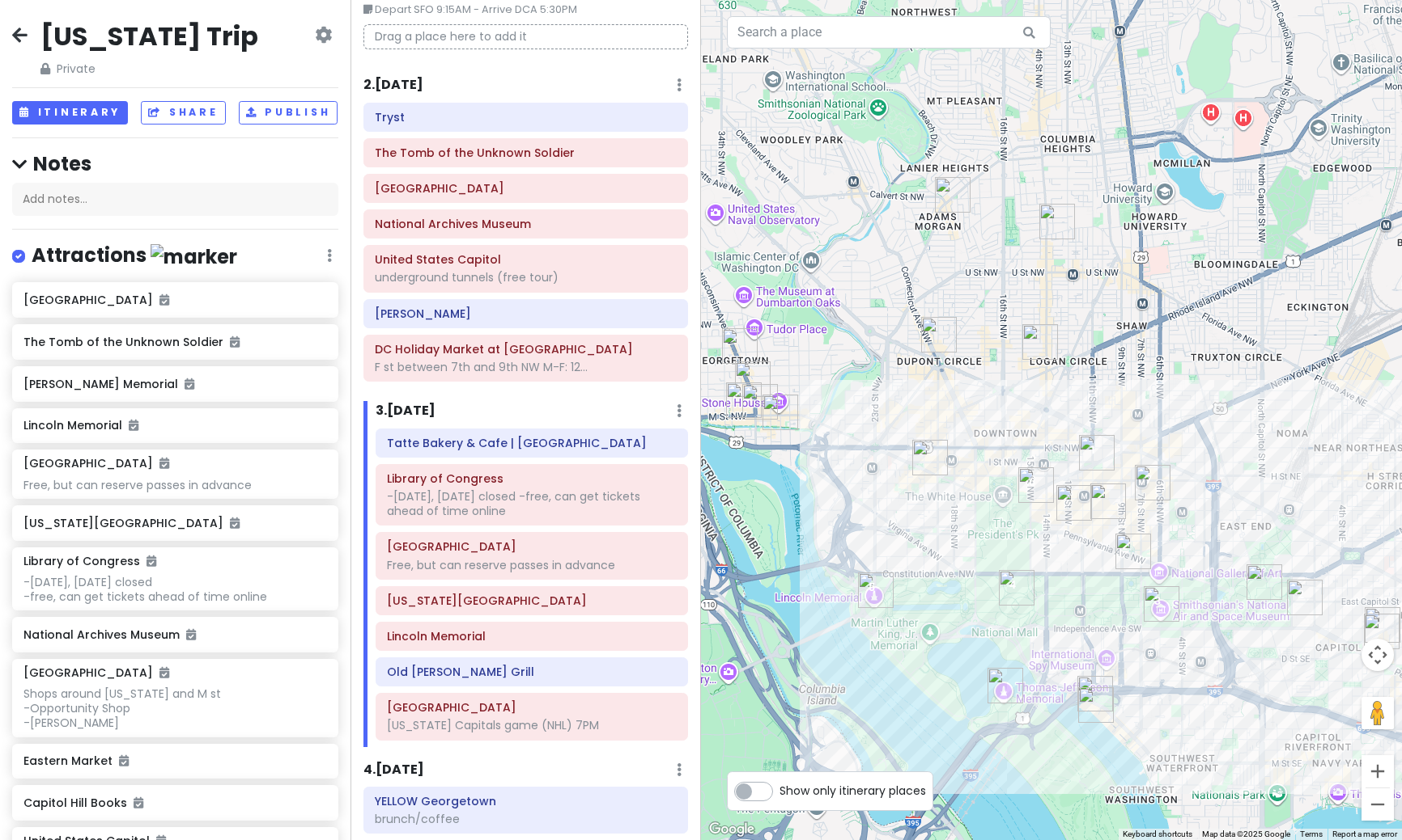
click at [1154, 611] on img "Smithsonian National Air and Space Museum" at bounding box center [1161, 604] width 36 height 36
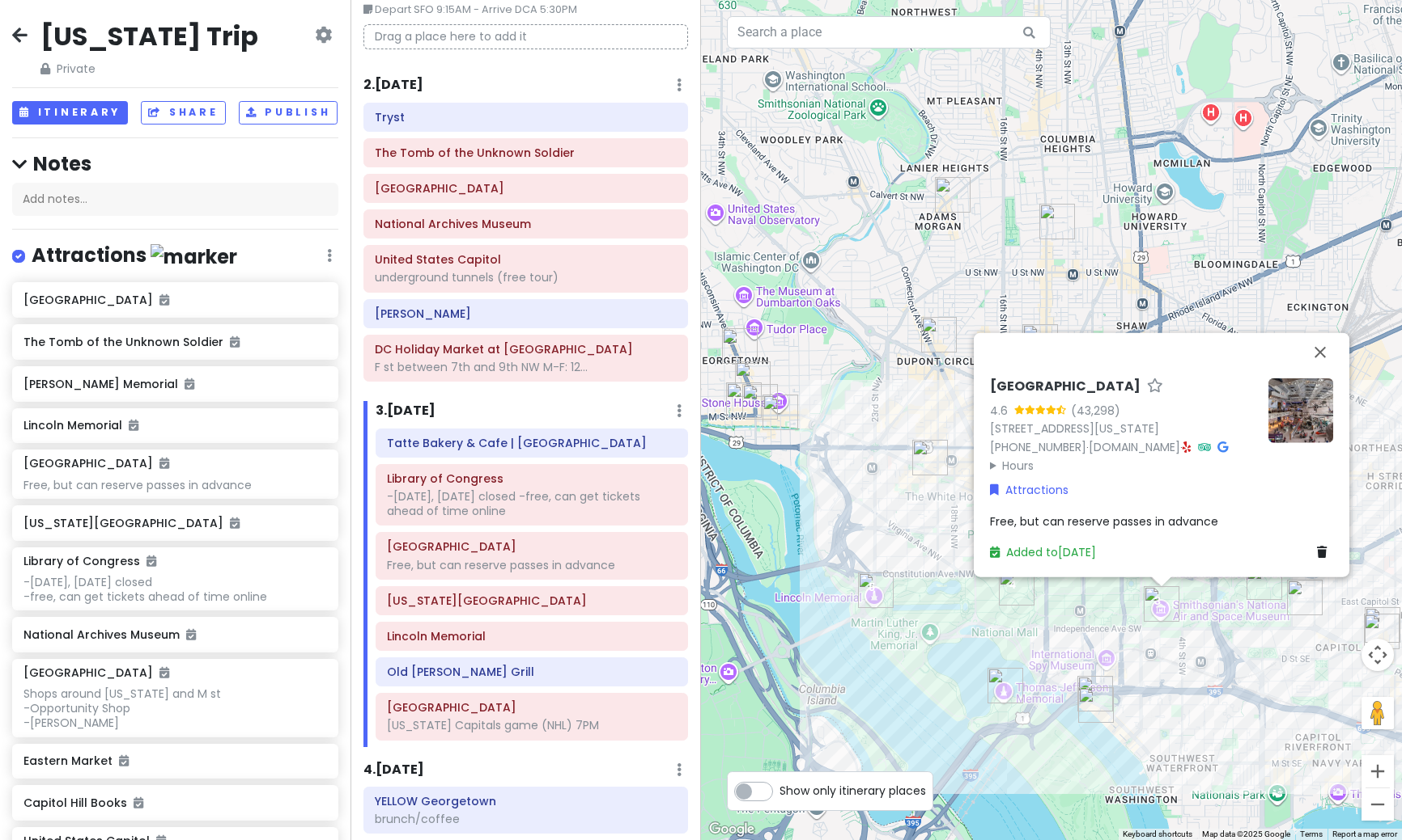
click at [1301, 601] on img "Library of Congress" at bounding box center [1304, 597] width 36 height 36
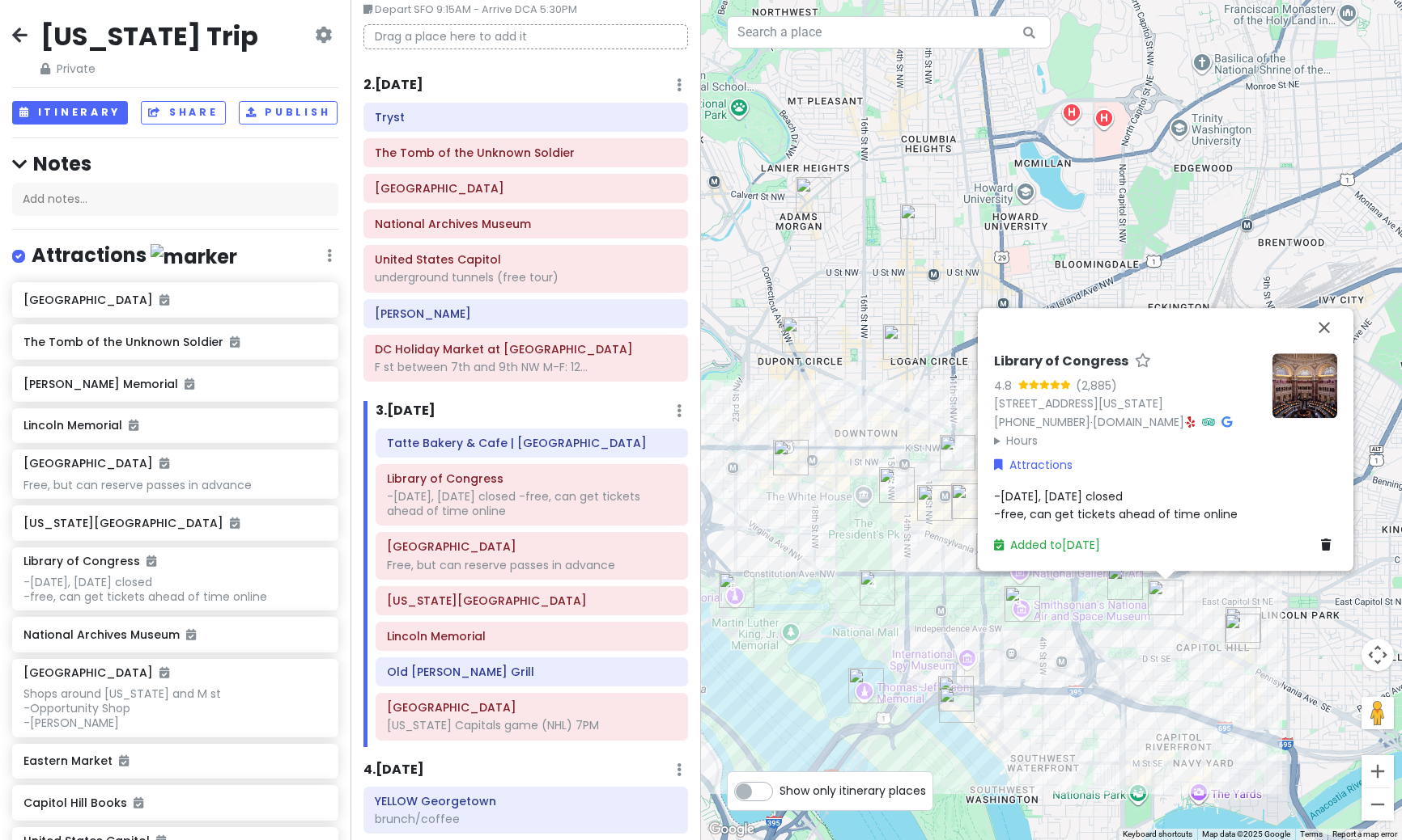
click at [1018, 610] on img "Smithsonian National Air and Space Museum" at bounding box center [1021, 604] width 36 height 36
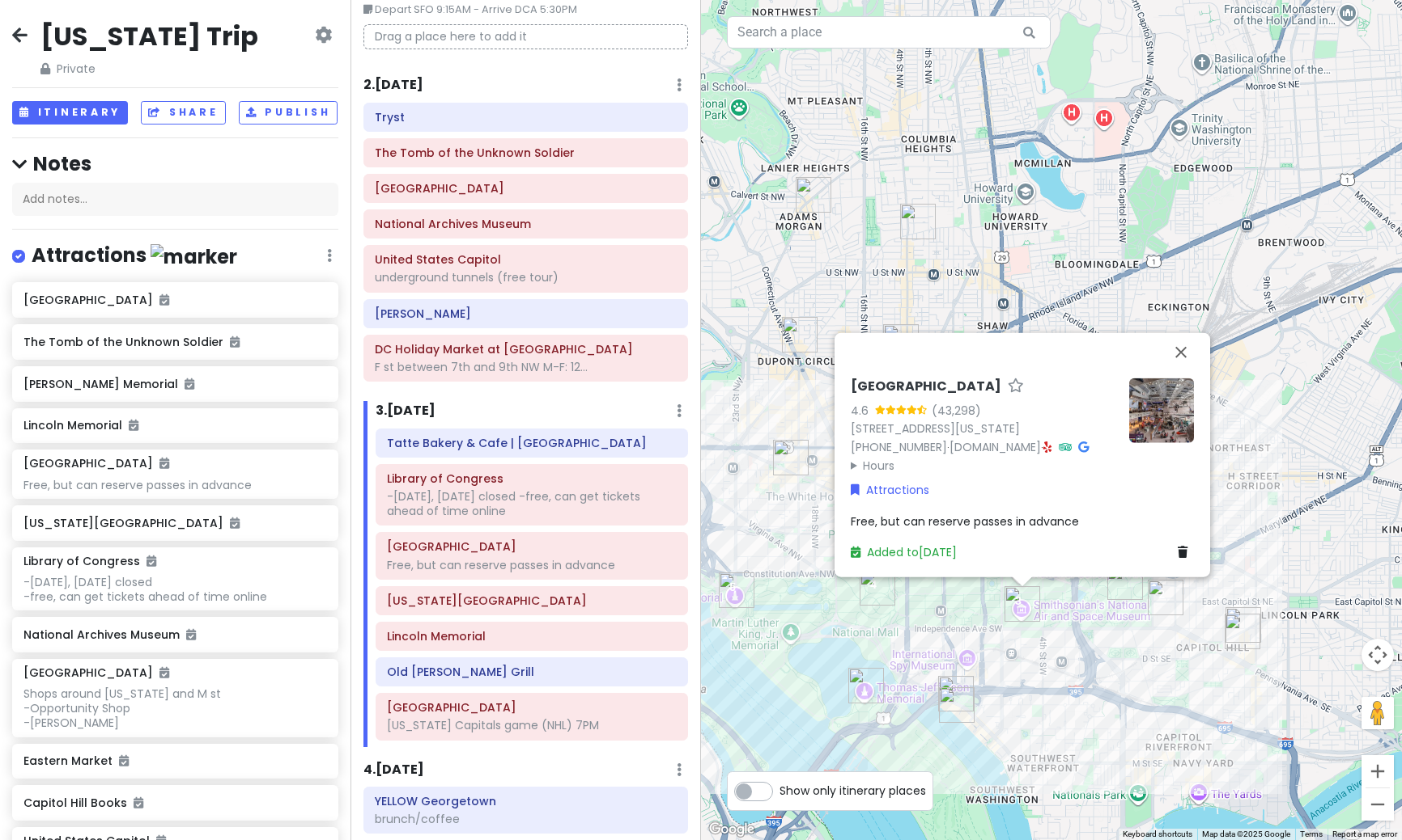
click at [1154, 604] on img "Library of Congress" at bounding box center [1165, 597] width 36 height 36
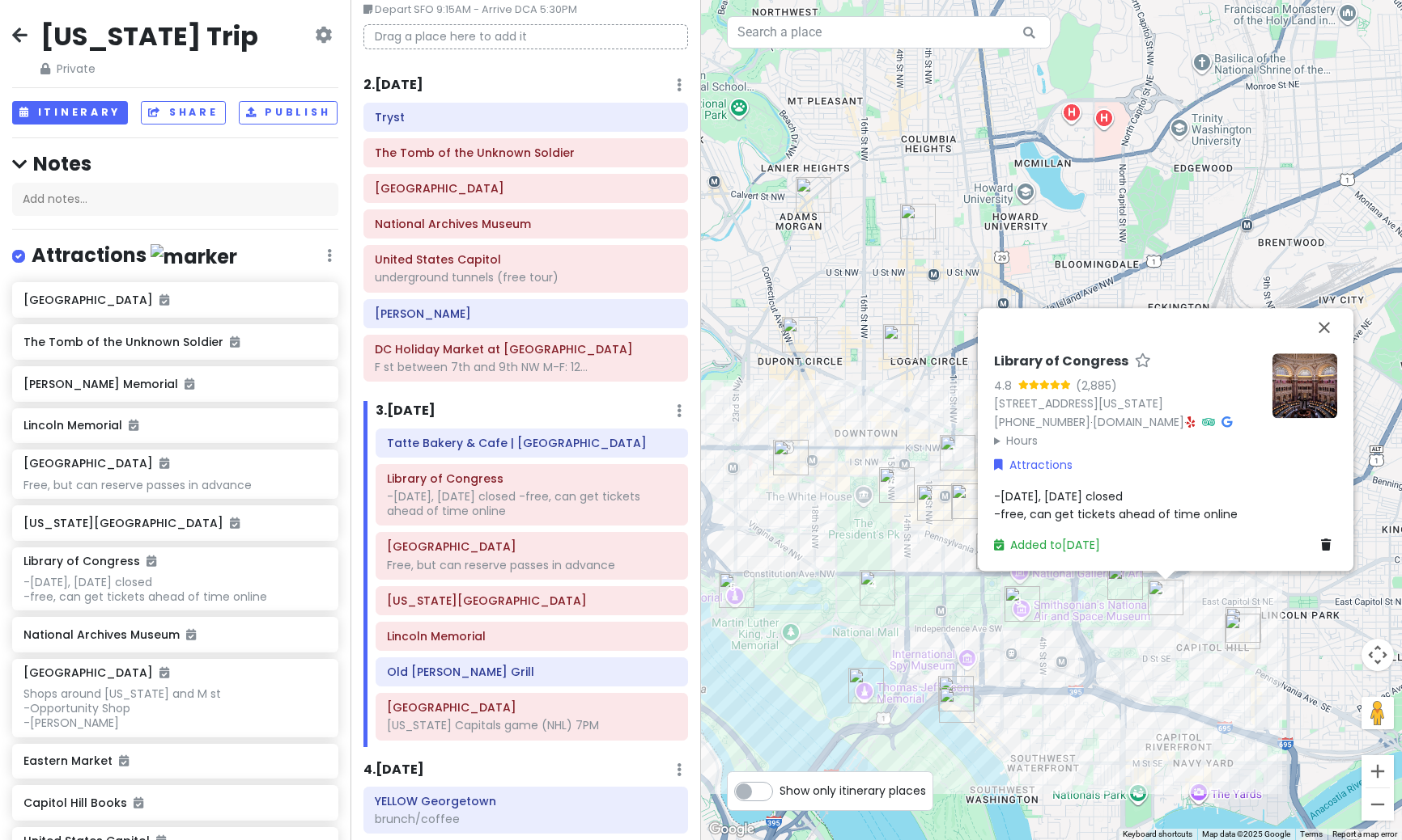
click at [1301, 367] on img at bounding box center [1304, 386] width 65 height 65
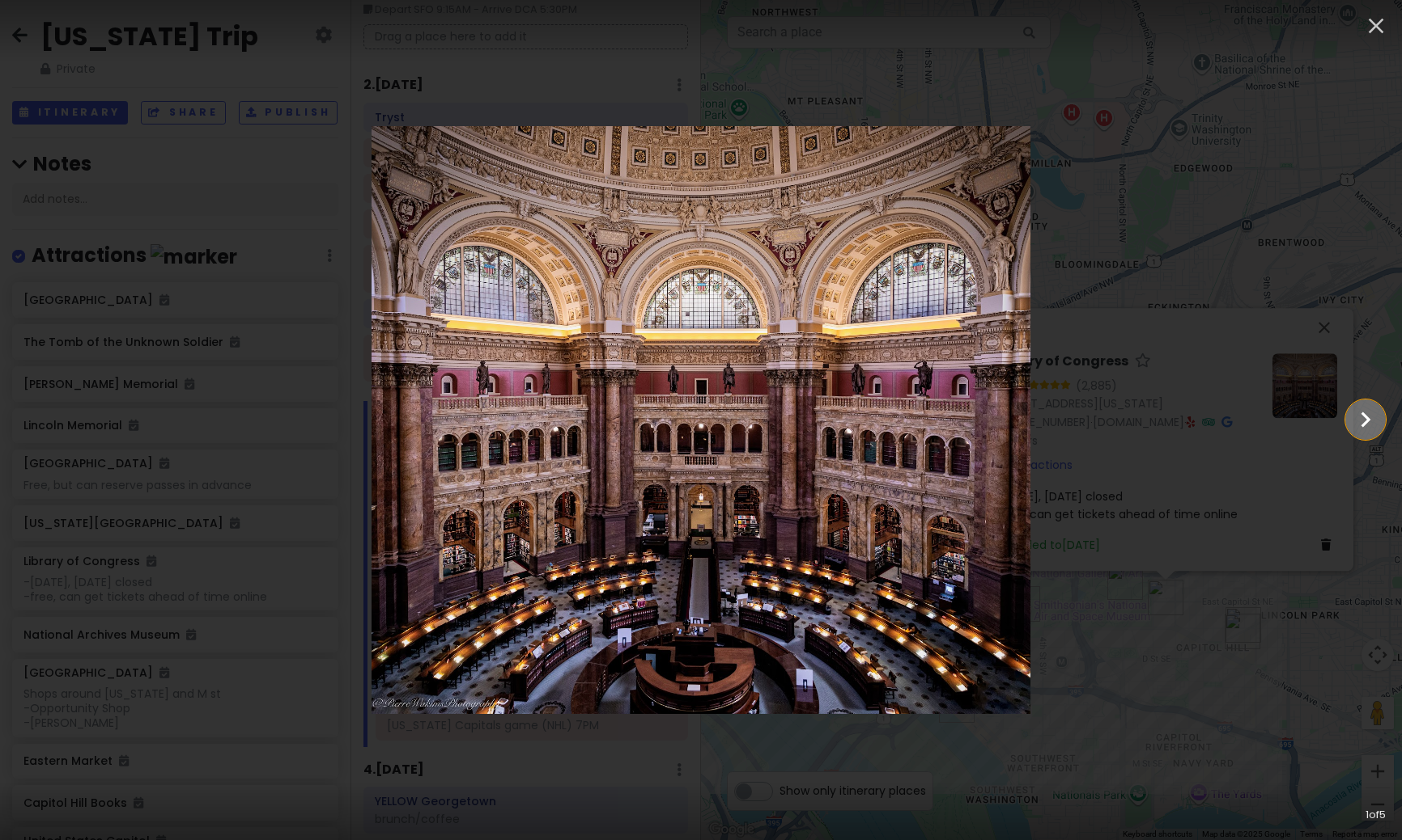
click at [1369, 423] on icon "Show slide 2 of 5" at bounding box center [1364, 420] width 30 height 39
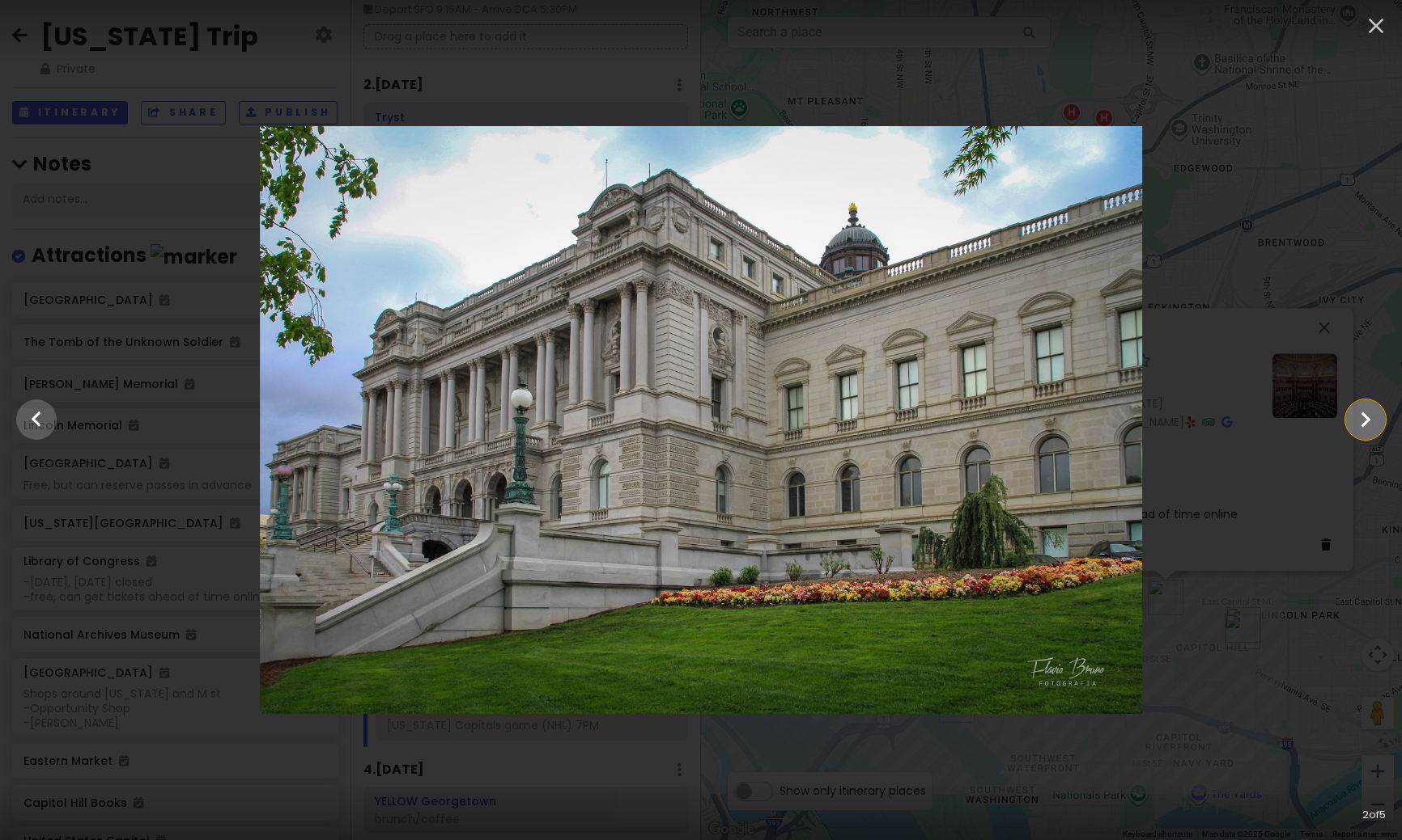
click at [1369, 423] on icon "Show slide 3 of 5" at bounding box center [1364, 420] width 30 height 39
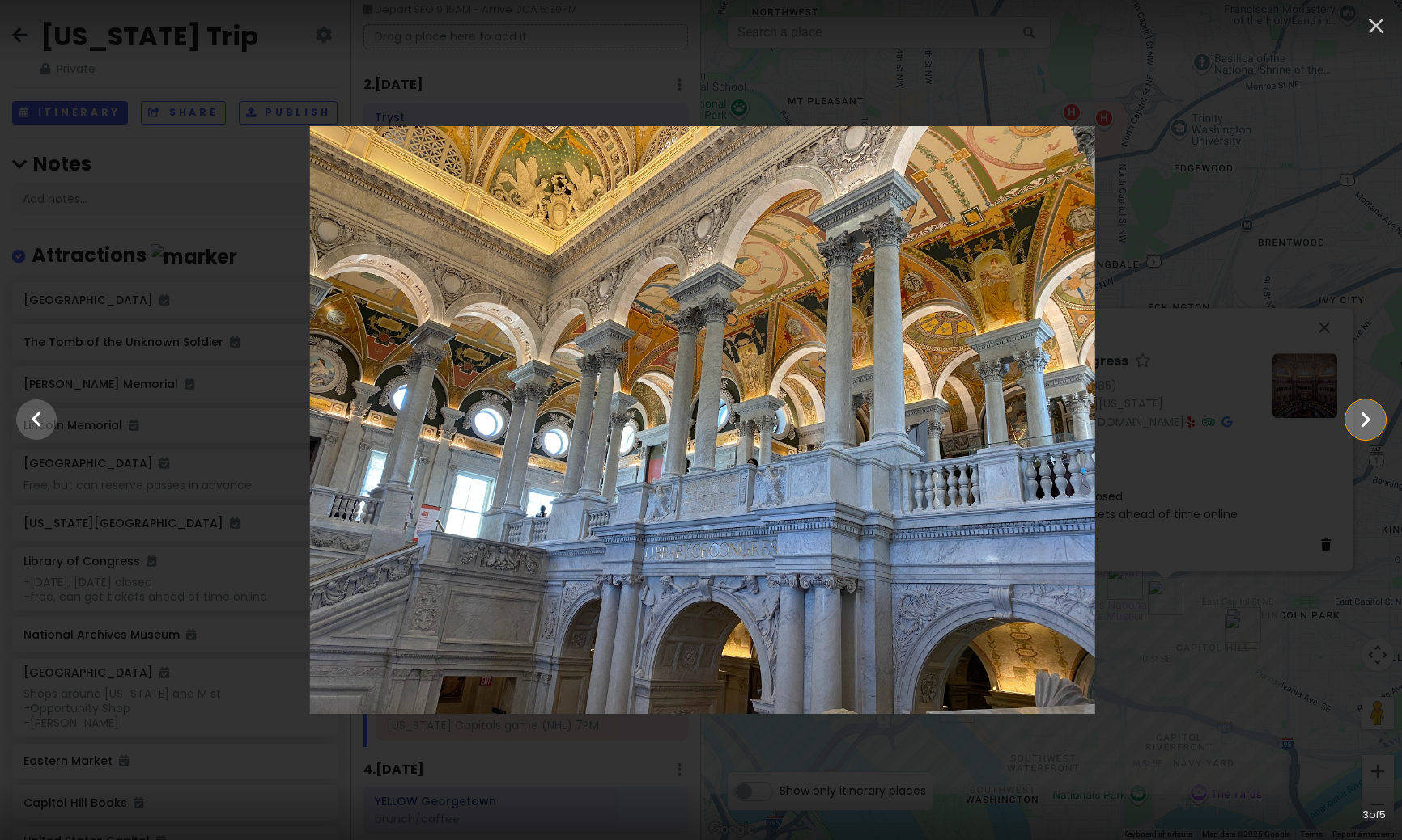
click at [1369, 423] on icon "Show slide 4 of 5" at bounding box center [1364, 420] width 30 height 39
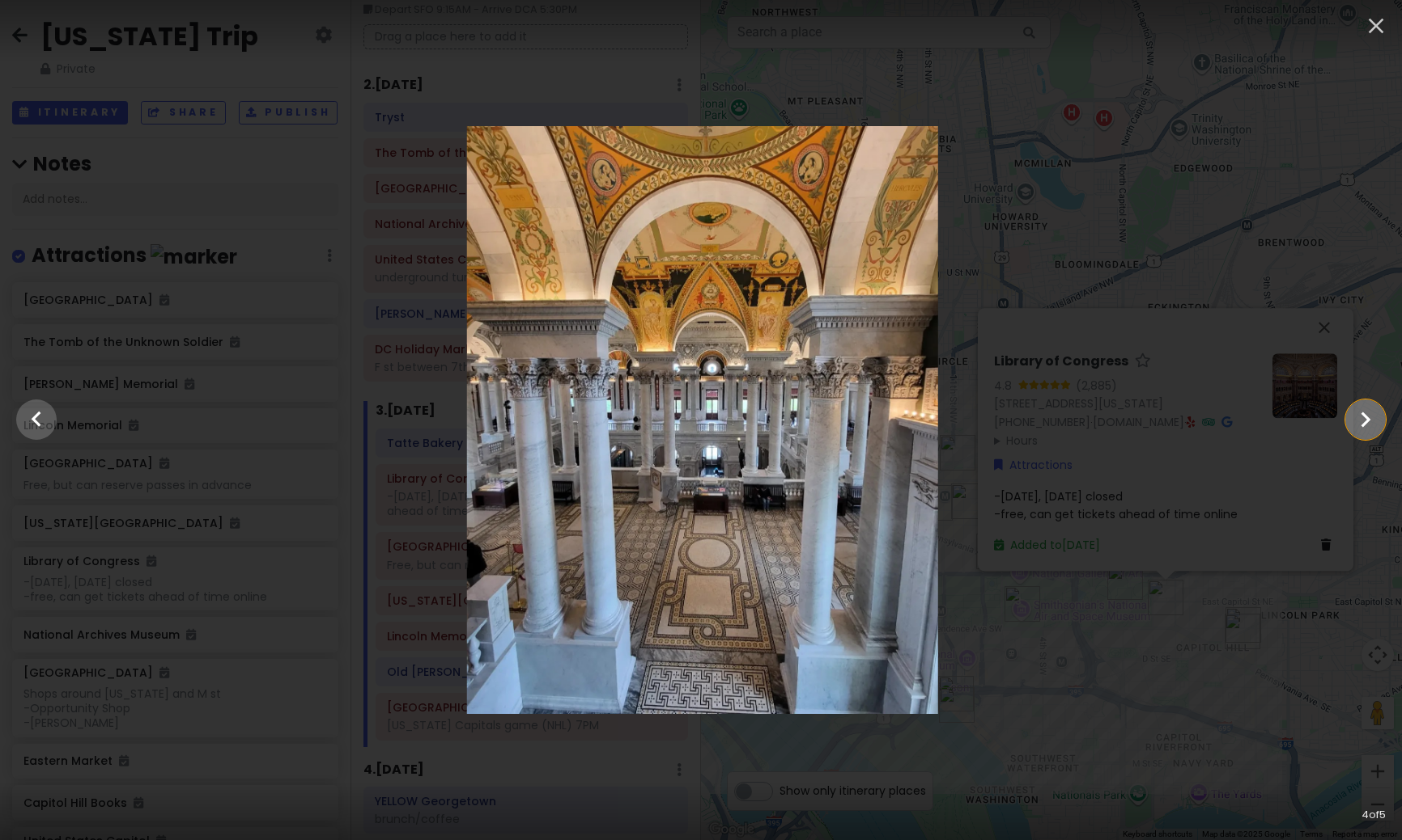
click at [1369, 423] on icon "Show slide 5 of 5" at bounding box center [1364, 420] width 30 height 39
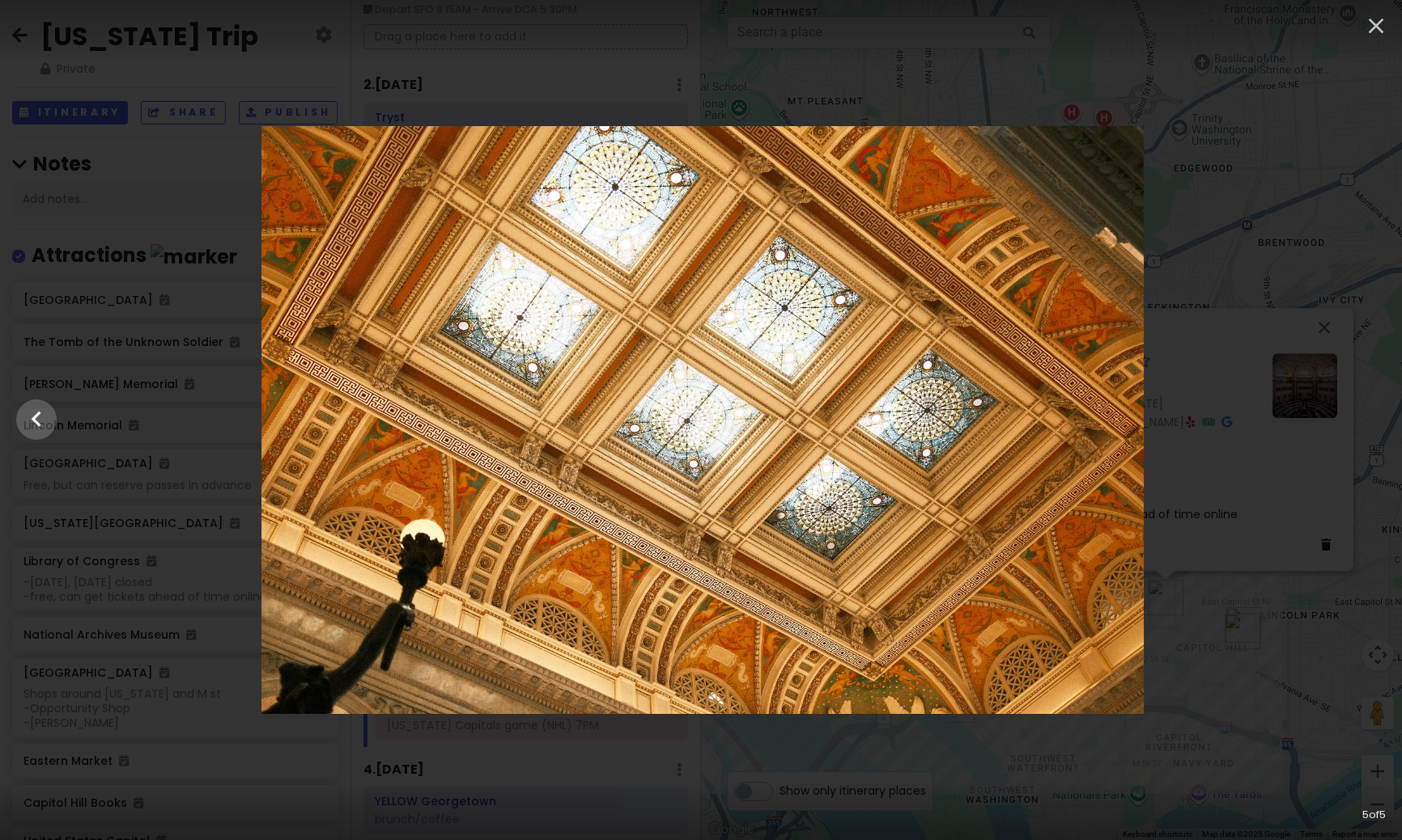
click at [1369, 423] on div at bounding box center [703, 420] width 1402 height 588
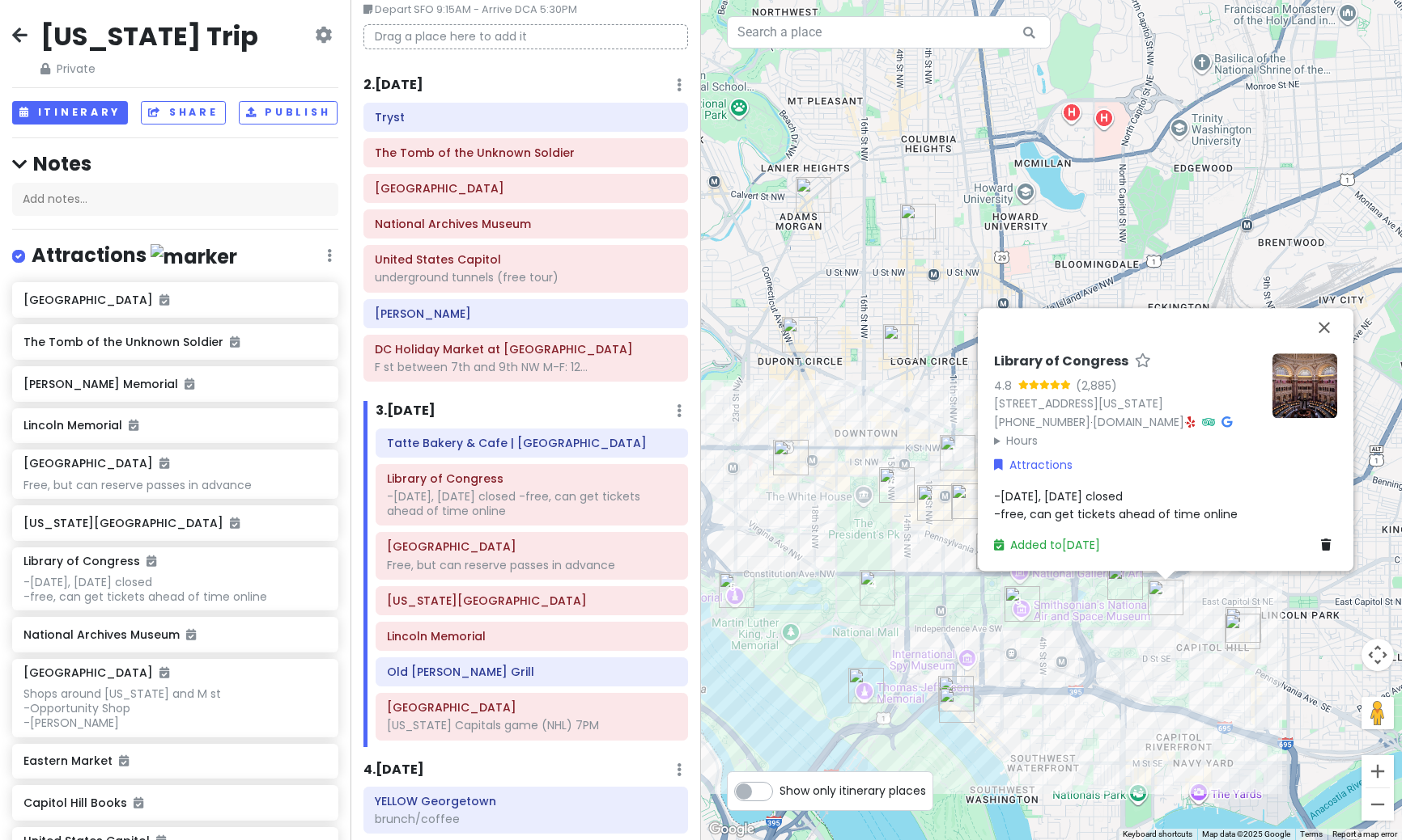
click at [1023, 608] on img "Smithsonian National Air and Space Museum" at bounding box center [1021, 604] width 36 height 36
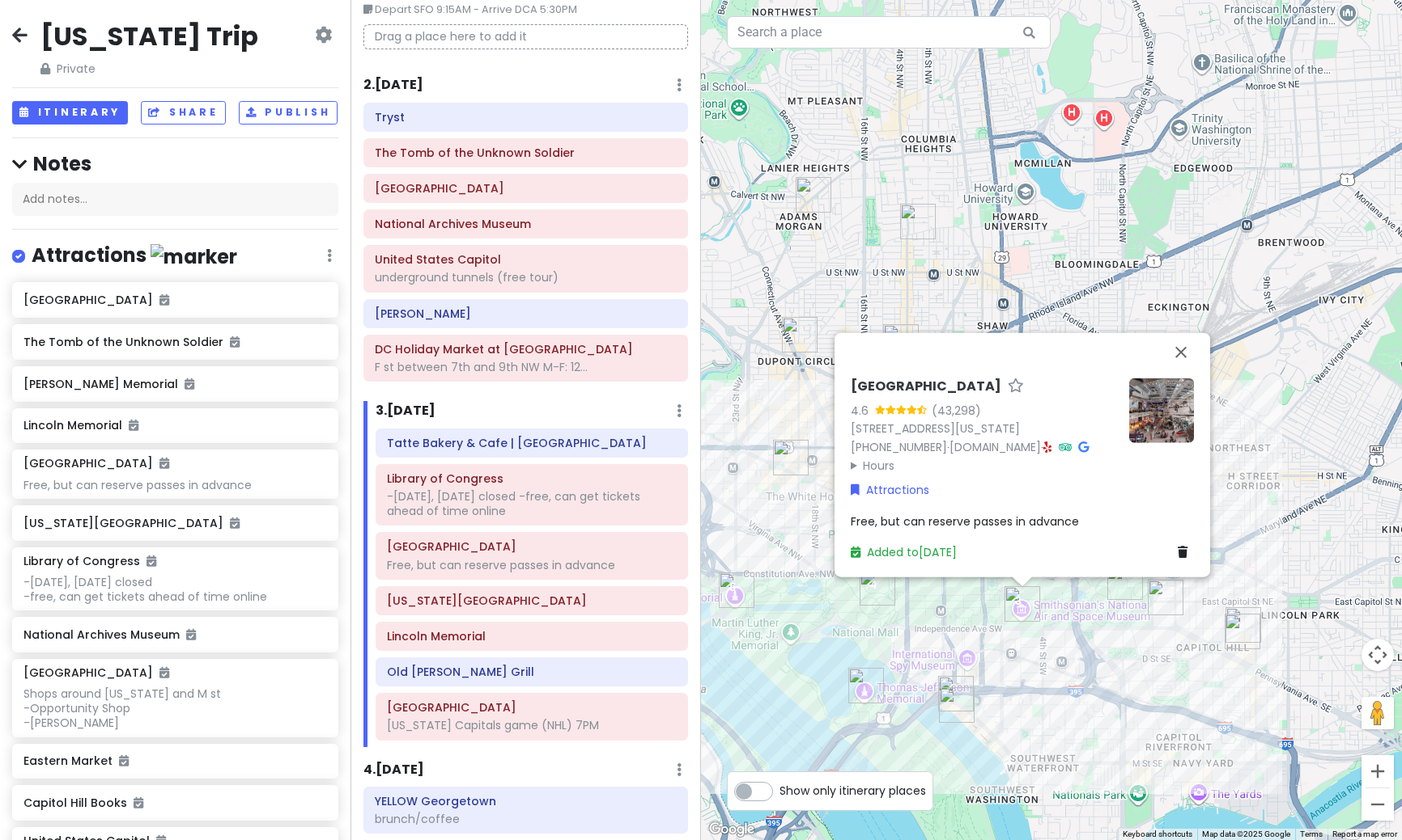
click at [1151, 393] on img at bounding box center [1161, 410] width 65 height 65
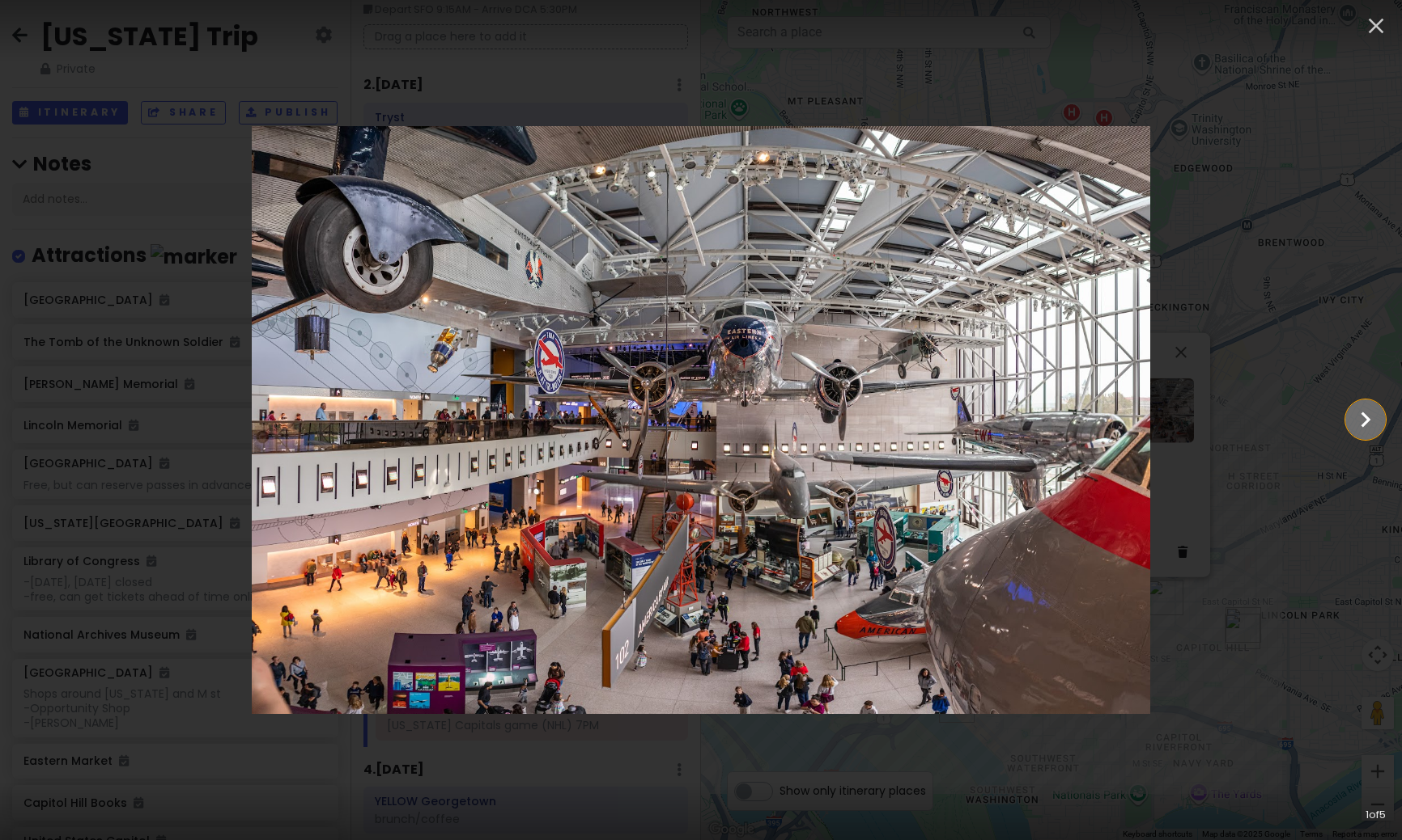
click at [1368, 427] on icon "Show slide 2 of 5" at bounding box center [1364, 420] width 30 height 39
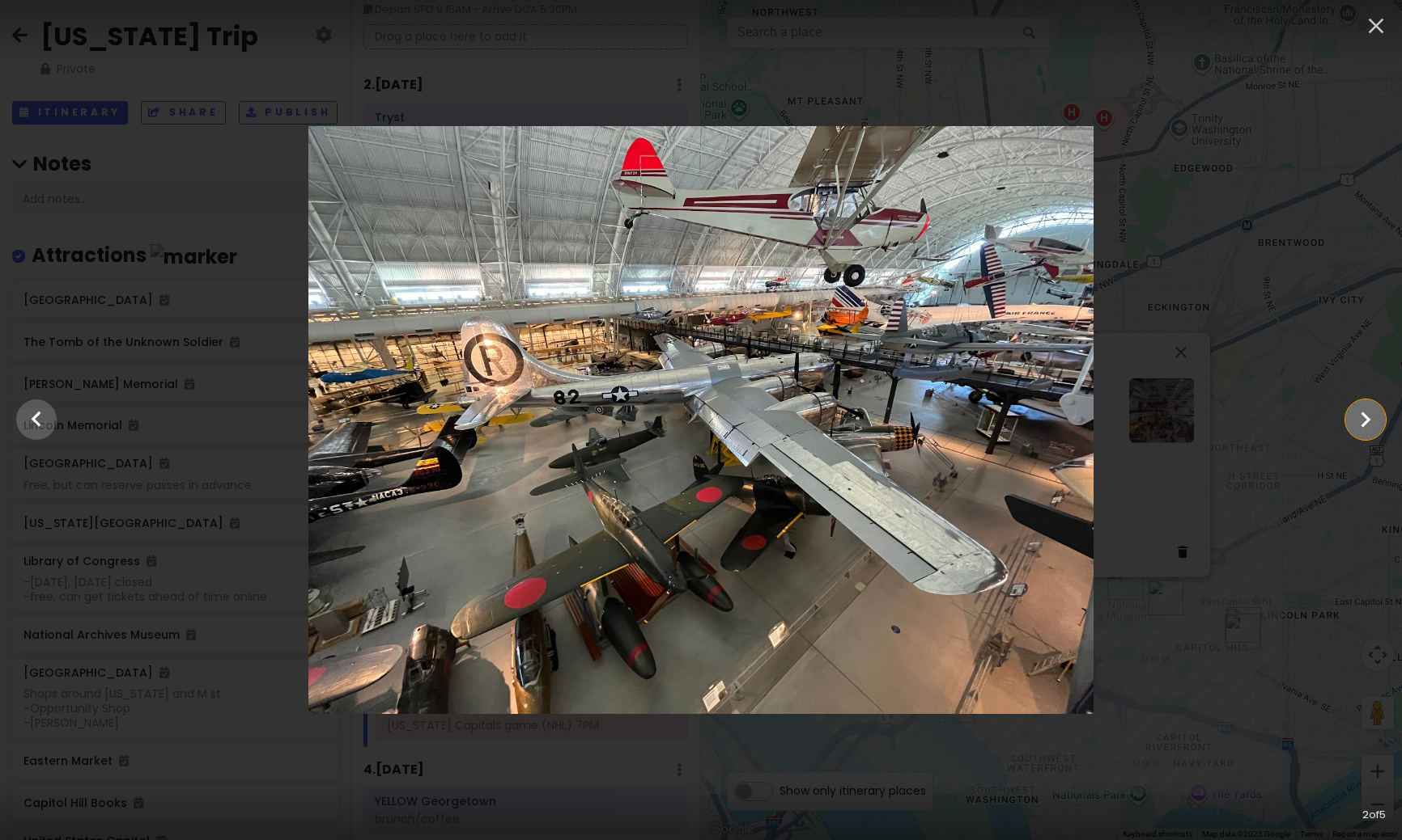
click at [1358, 428] on icon "Show slide 3 of 5" at bounding box center [1364, 420] width 30 height 39
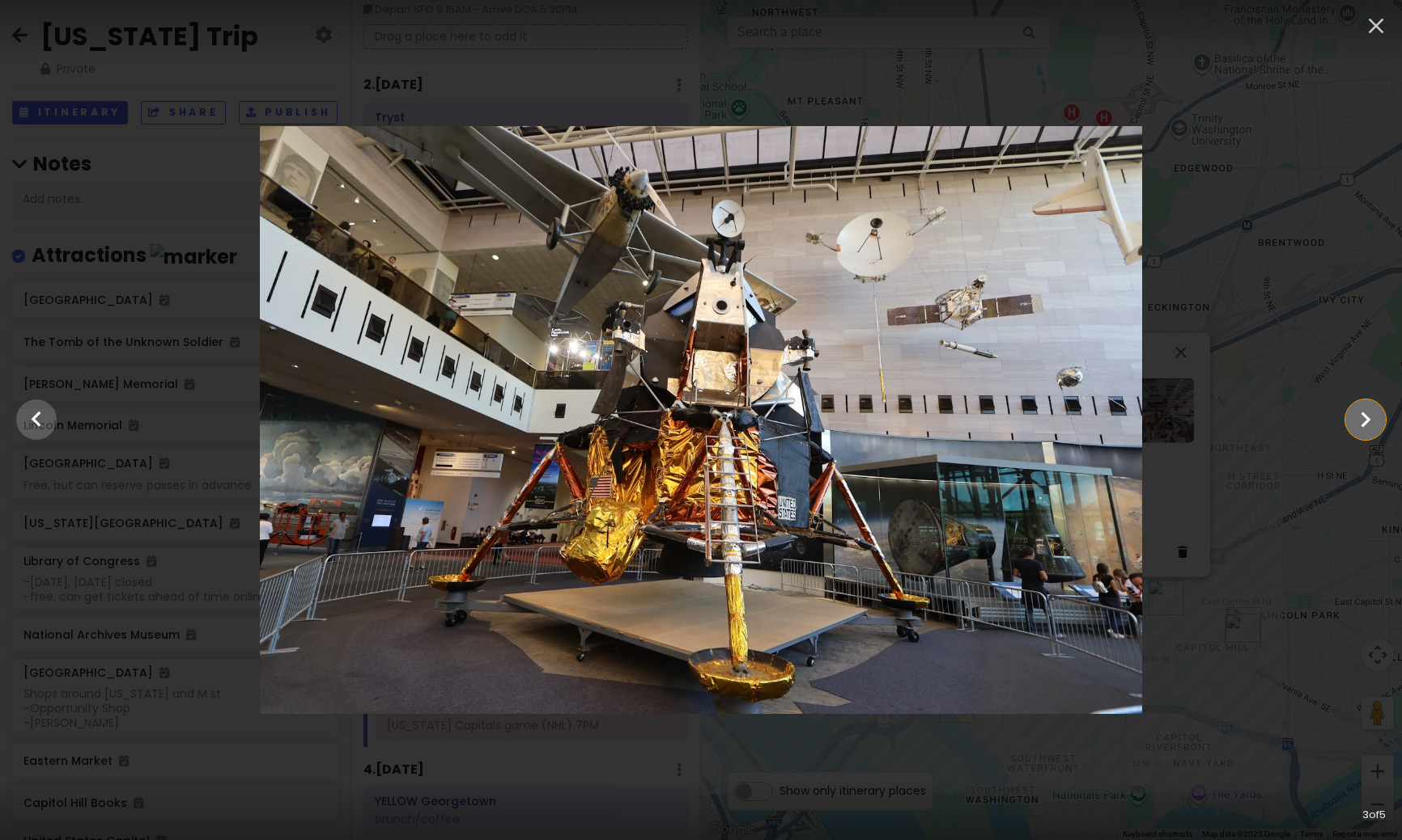
click at [1358, 428] on icon "Show slide 4 of 5" at bounding box center [1364, 420] width 30 height 39
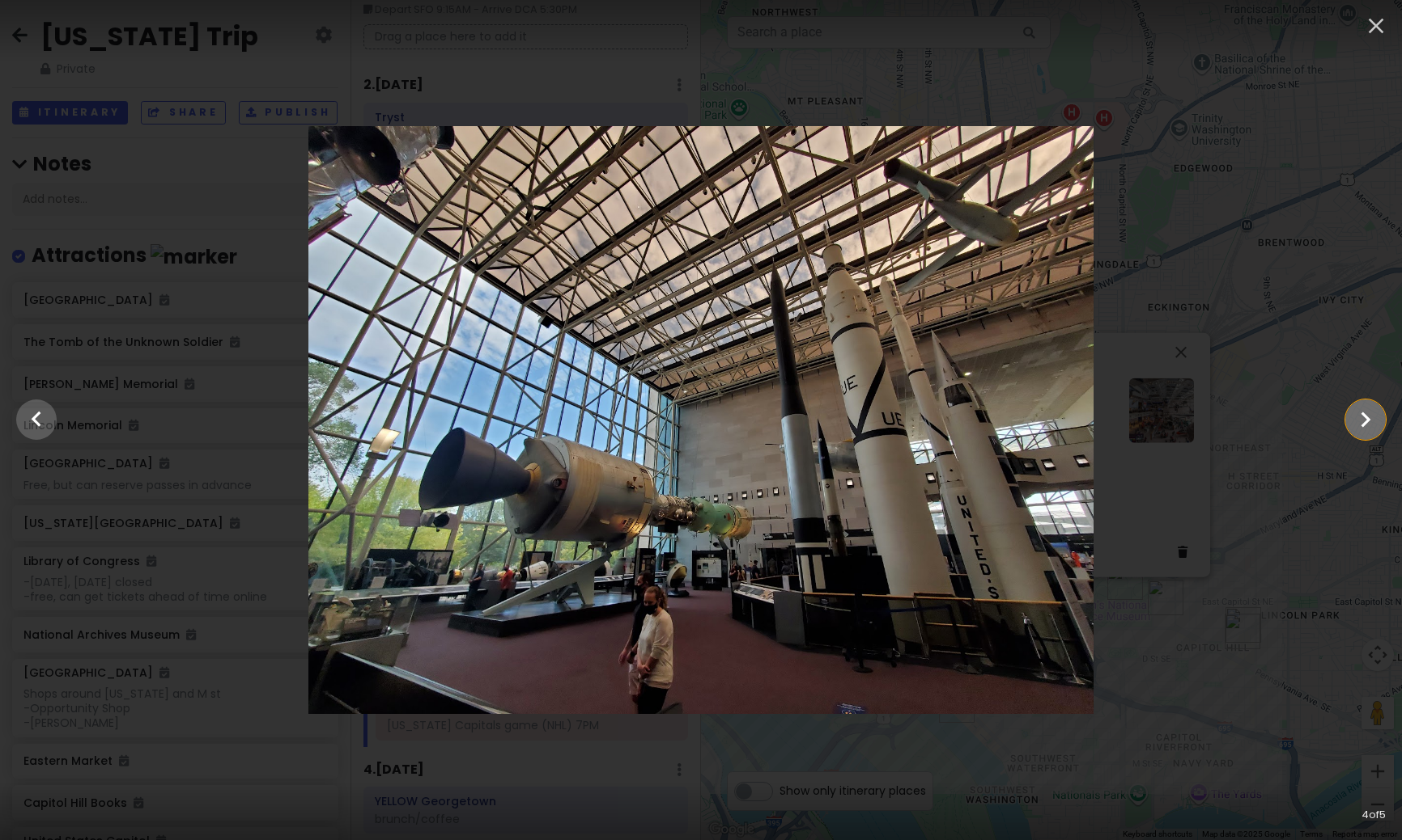
click at [1358, 428] on icon "Show slide 5 of 5" at bounding box center [1364, 420] width 30 height 39
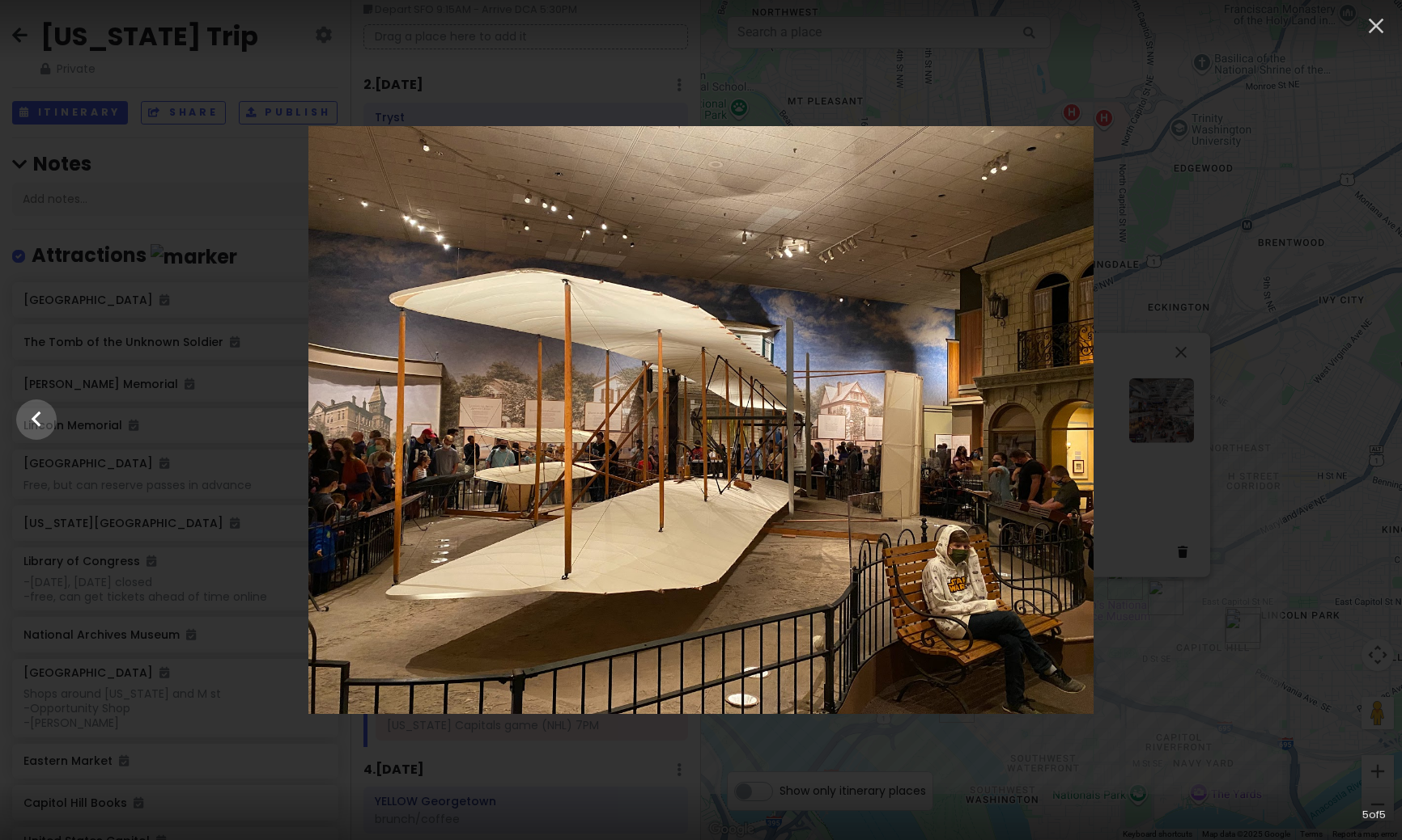
click at [1291, 553] on div at bounding box center [701, 420] width 1402 height 588
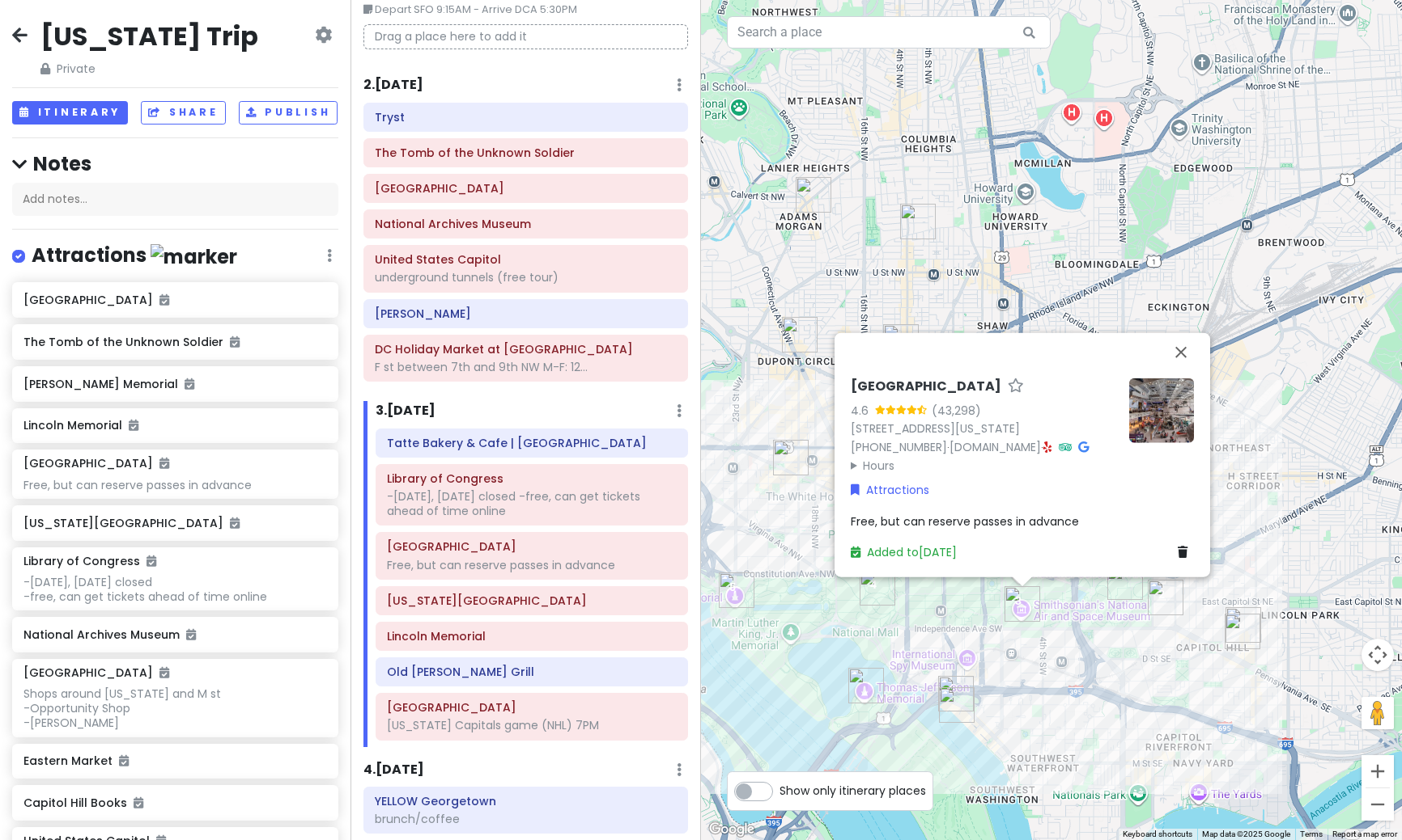
click at [1072, 692] on div "[GEOGRAPHIC_DATA] 4.6 (43,298) [STREET_ADDRESS][US_STATE] [PHONE_NUMBER] · [DOM…" at bounding box center [1051, 420] width 701 height 840
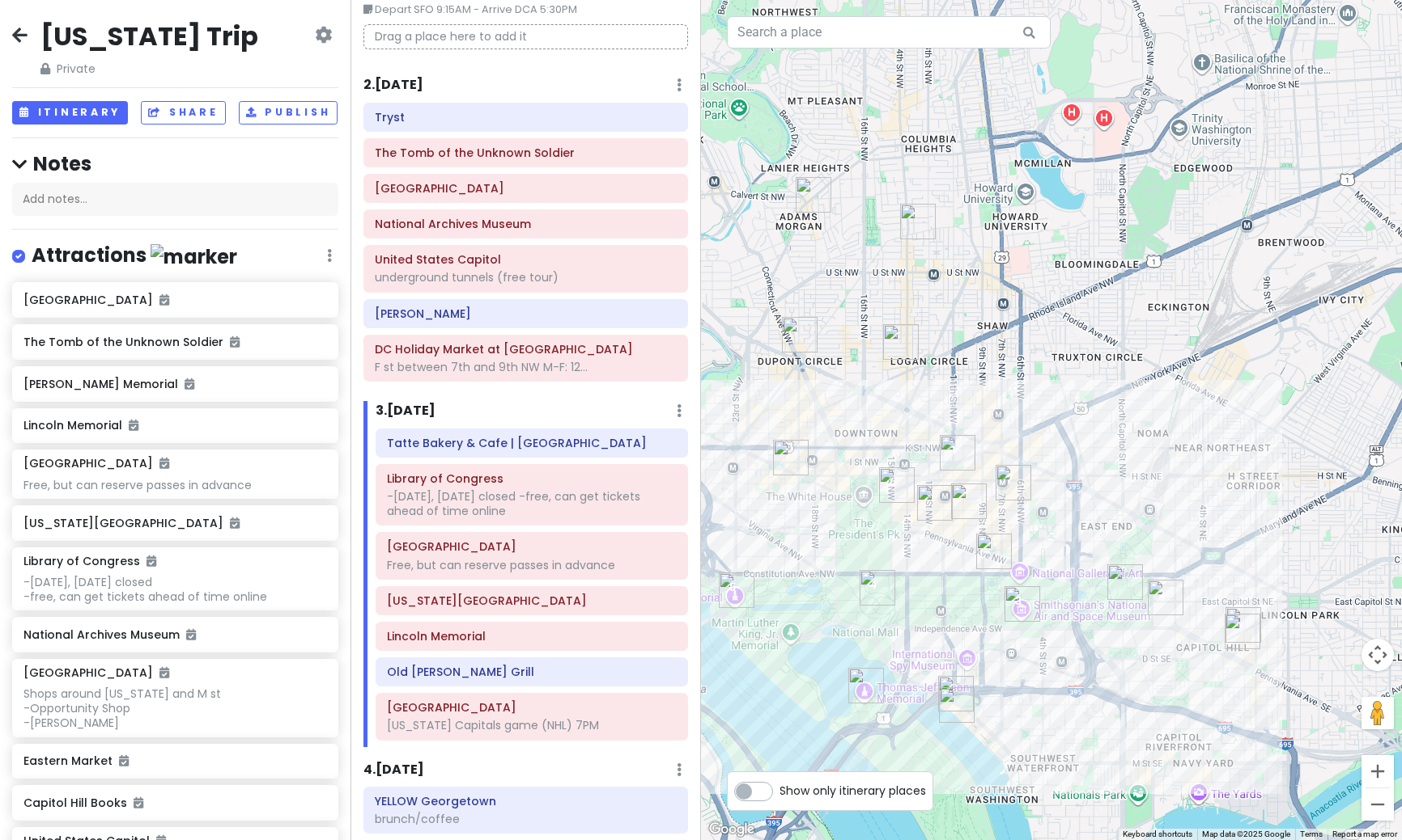
click at [899, 484] on img "Old Ebbitt Grill" at bounding box center [897, 485] width 36 height 36
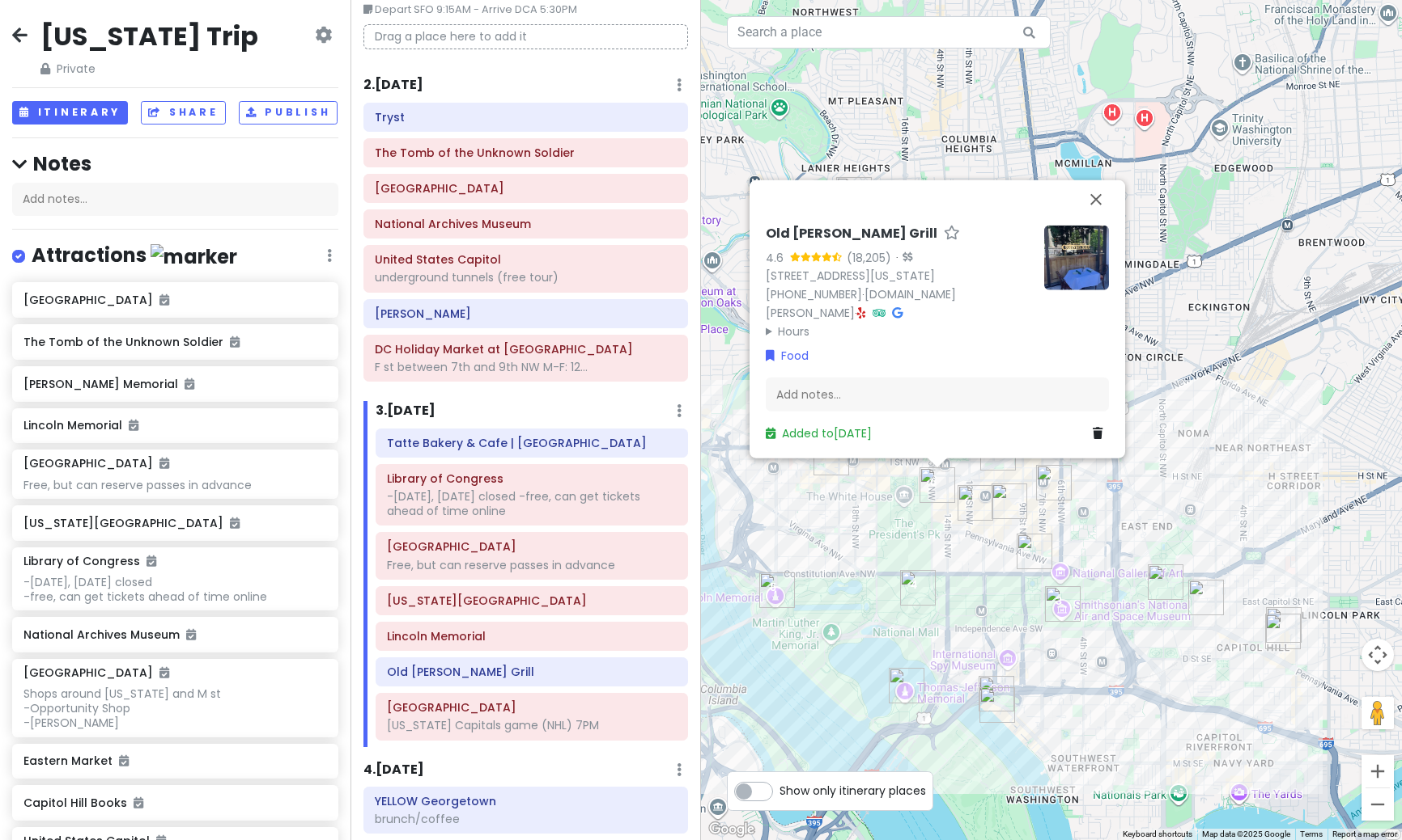
click at [404, 87] on h6 "2 . [DATE]" at bounding box center [393, 85] width 60 height 17
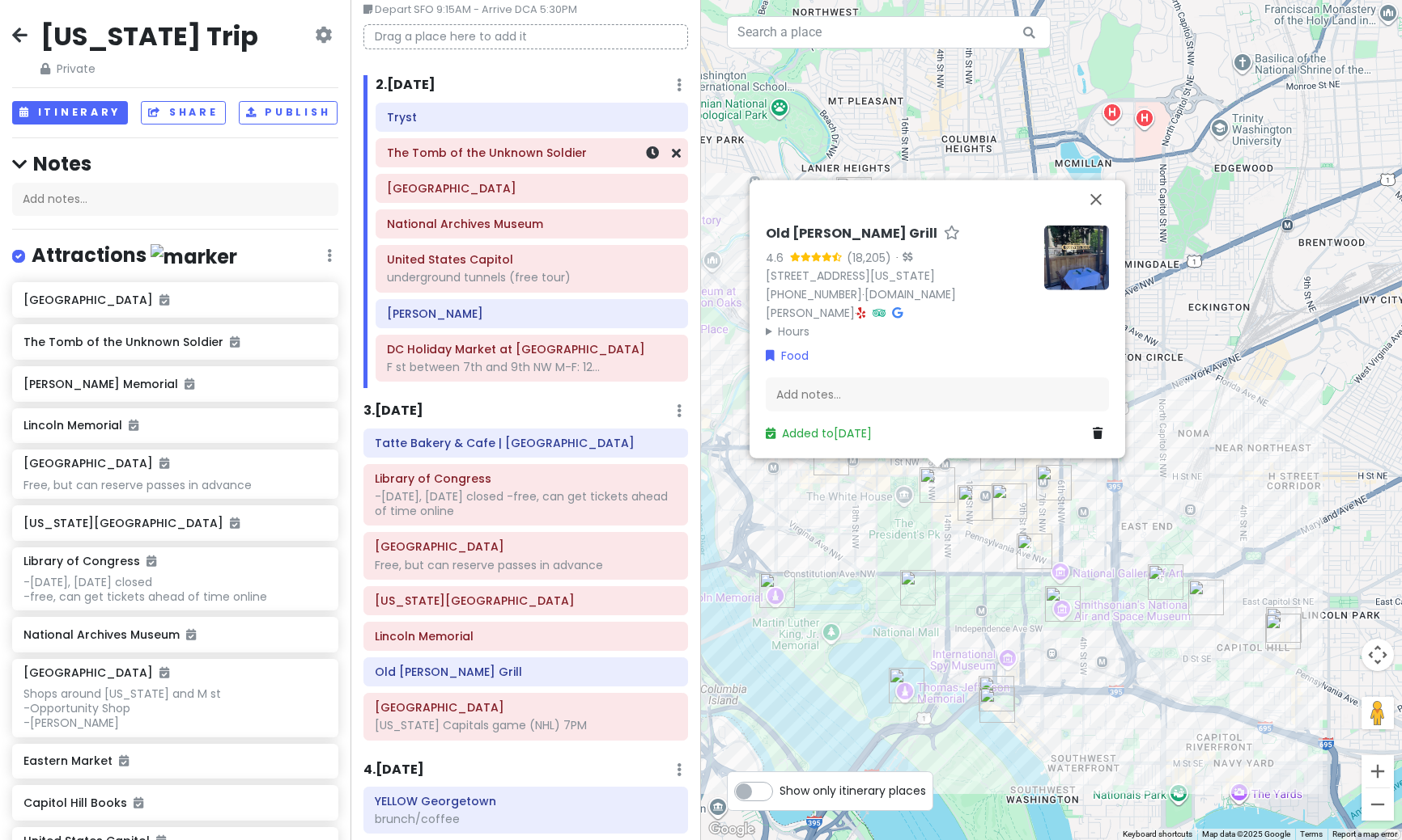
click at [442, 160] on div "The Tomb of the Unknown Soldier" at bounding box center [532, 152] width 290 height 23
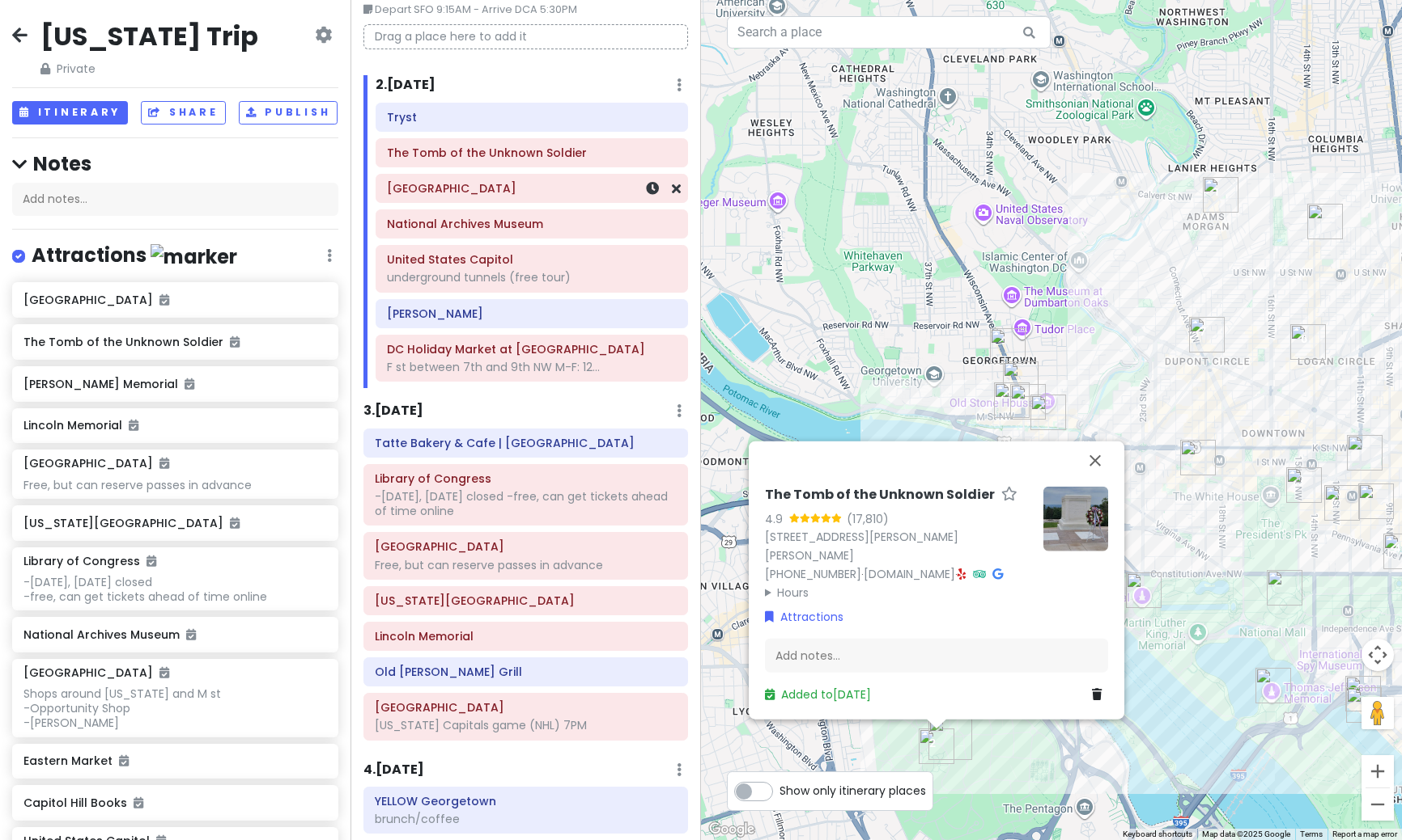
click at [441, 196] on h6 "[GEOGRAPHIC_DATA]" at bounding box center [532, 188] width 290 height 15
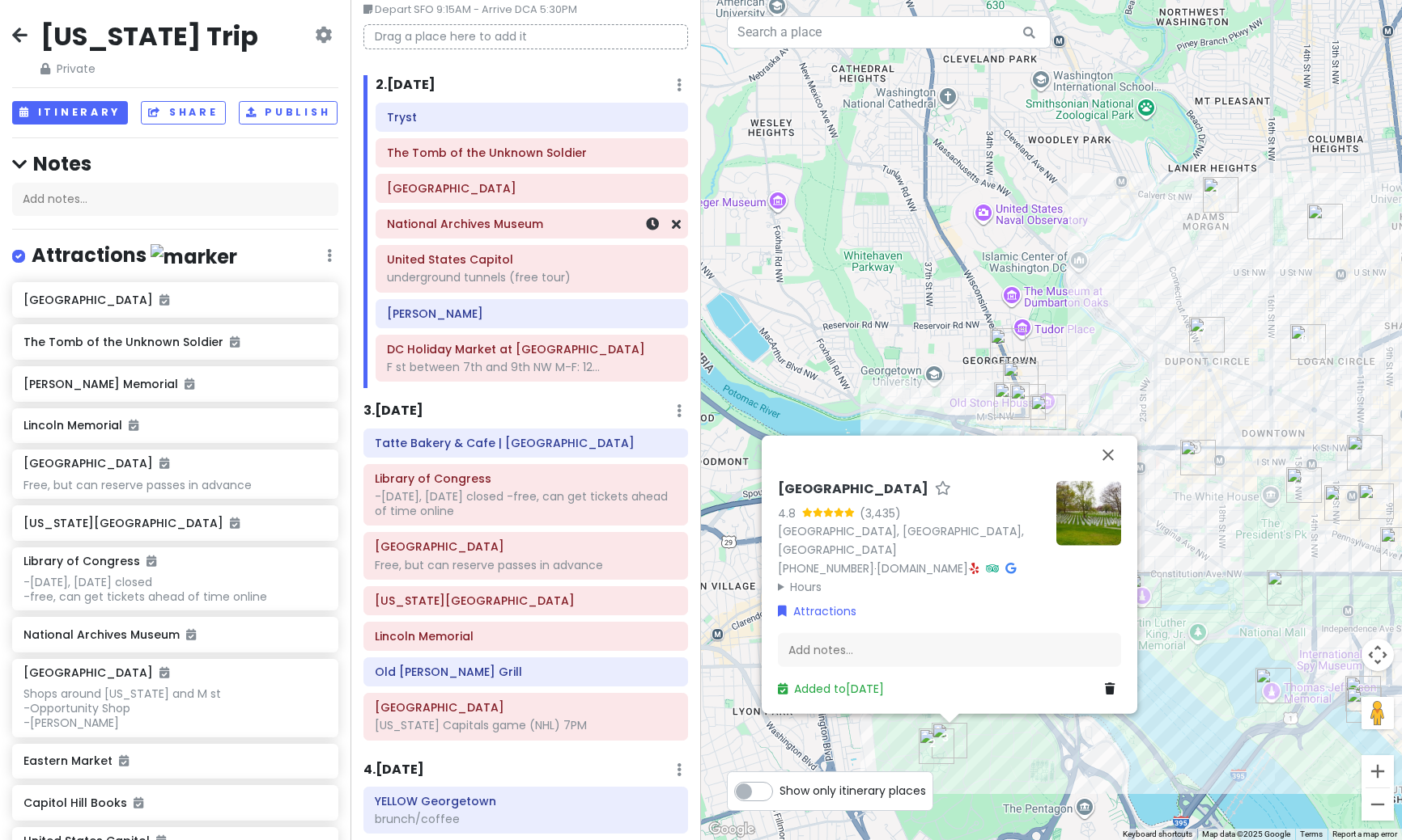
click at [441, 228] on h6 "National Archives Museum" at bounding box center [532, 224] width 290 height 15
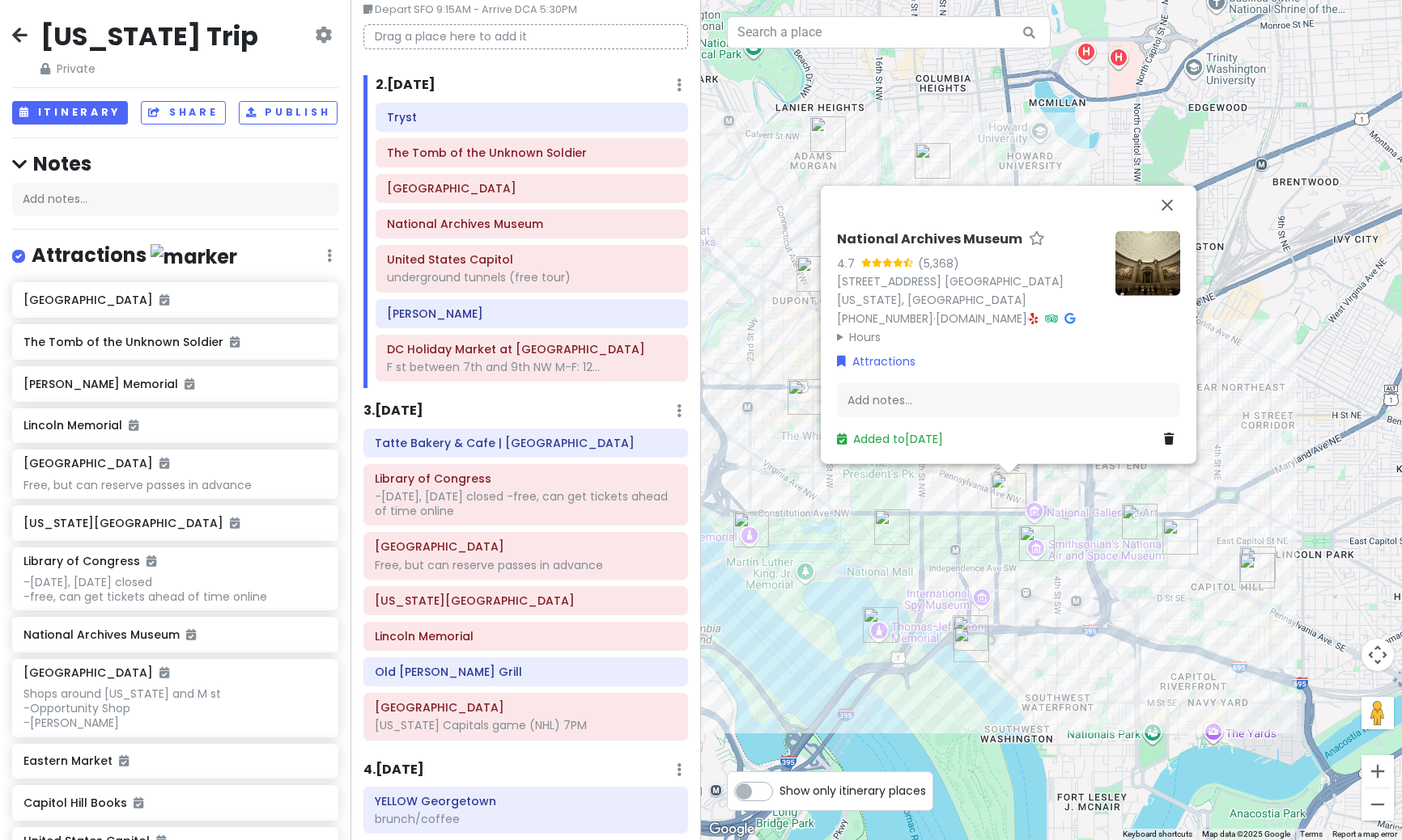
drag, startPoint x: 1016, startPoint y: 555, endPoint x: 853, endPoint y: 494, distance: 174.0
click at [853, 494] on div "National Archives Museum 4.7 (5,368) [STREET_ADDRESS] [GEOGRAPHIC_DATA][US_STAT…" at bounding box center [1051, 420] width 701 height 840
click at [1149, 239] on img at bounding box center [1147, 263] width 65 height 65
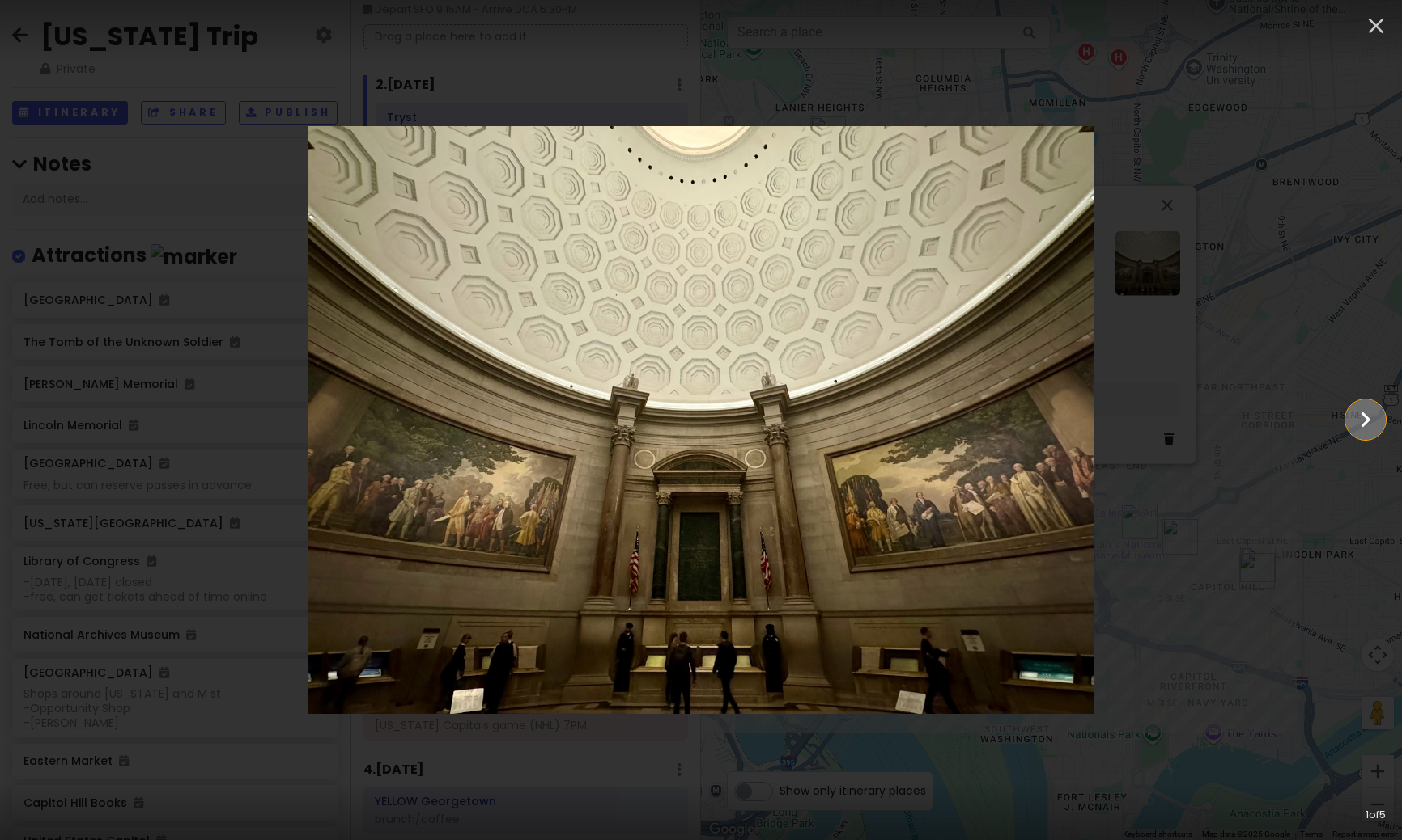
click at [1375, 415] on icon "Show slide 2 of 5" at bounding box center [1364, 420] width 30 height 39
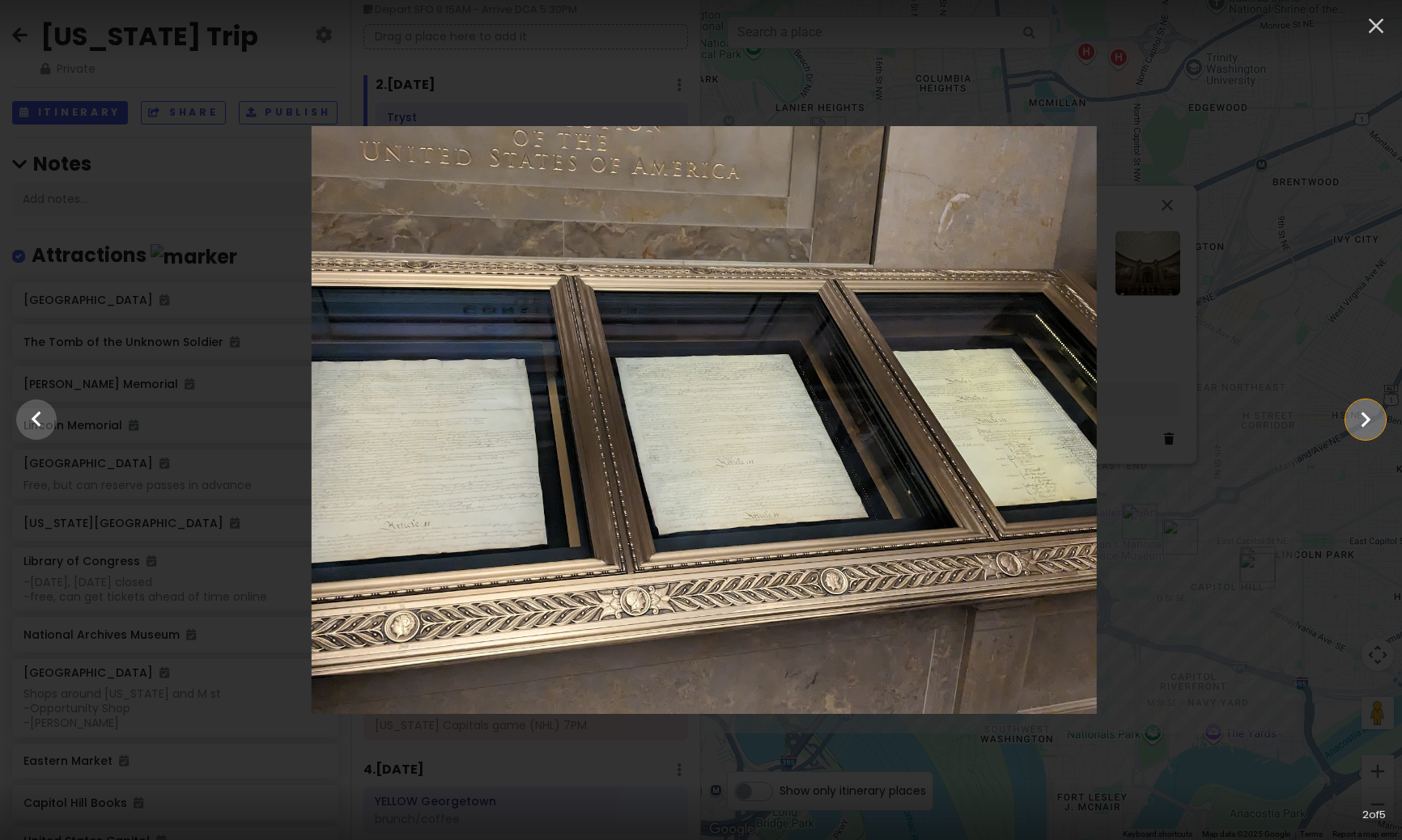
click at [1375, 415] on icon "Show slide 3 of 5" at bounding box center [1364, 420] width 30 height 39
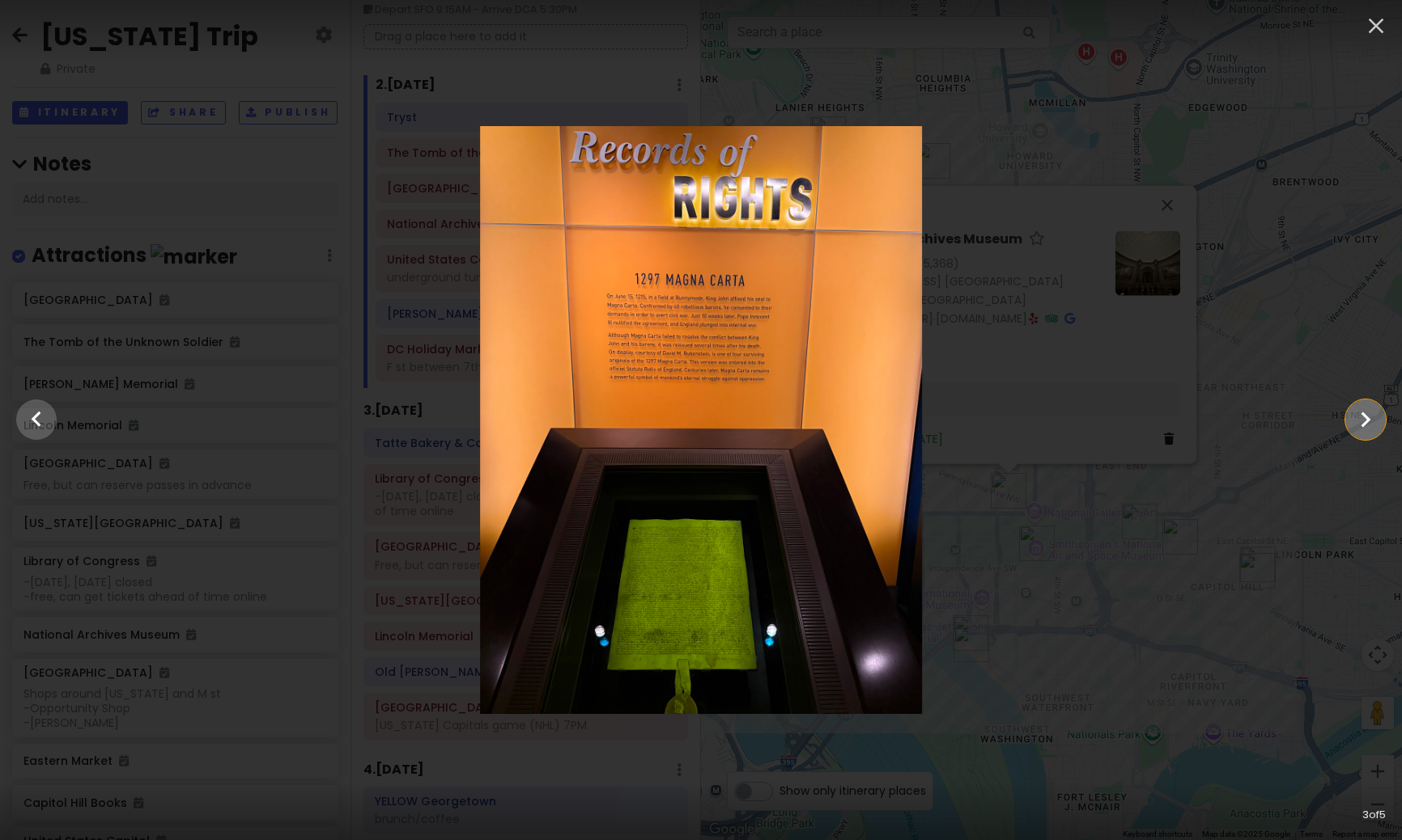
click at [1375, 415] on icon "Show slide 4 of 5" at bounding box center [1364, 420] width 30 height 39
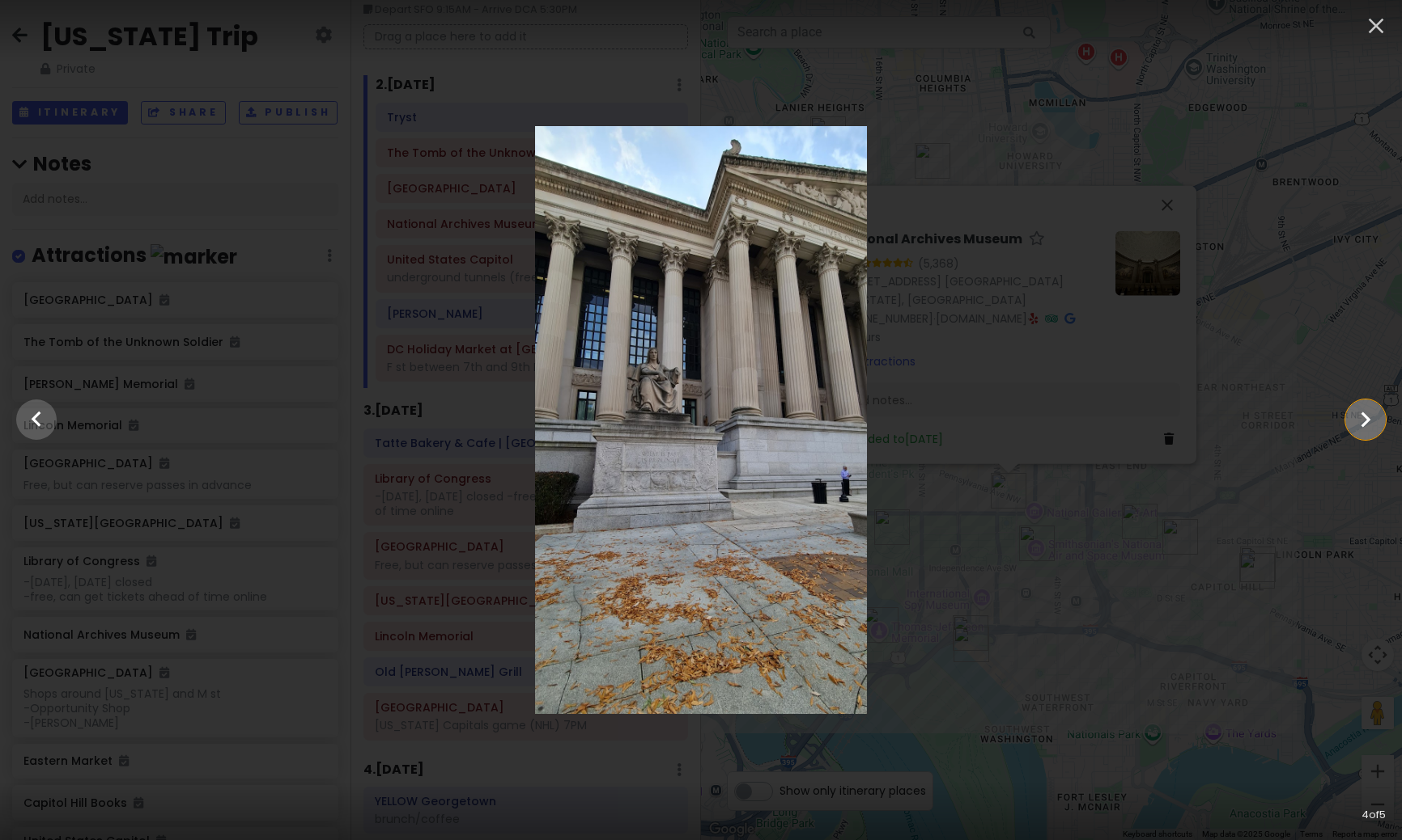
click at [1375, 415] on icon "Show slide 5 of 5" at bounding box center [1364, 420] width 30 height 39
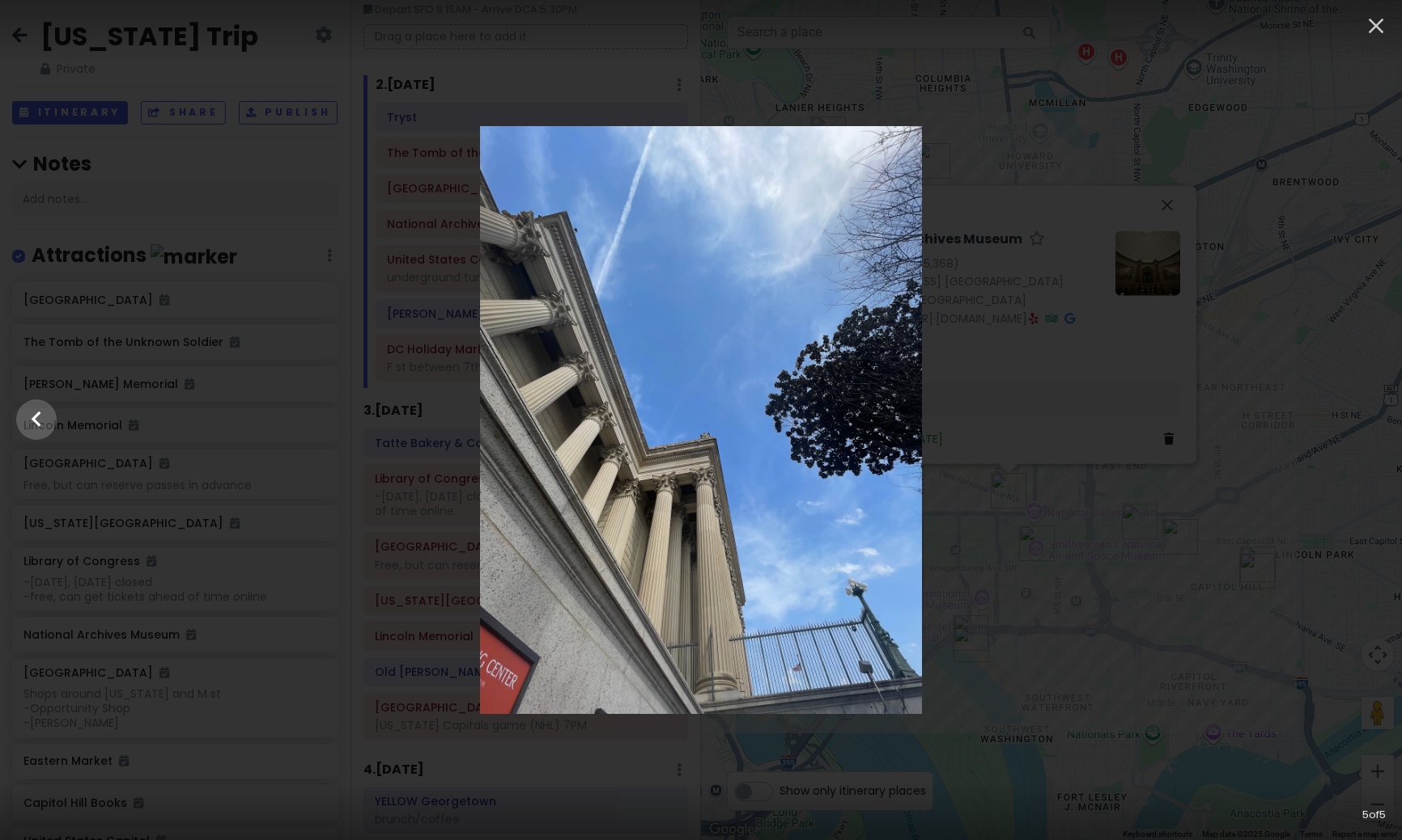
click at [1207, 628] on div at bounding box center [701, 420] width 1402 height 588
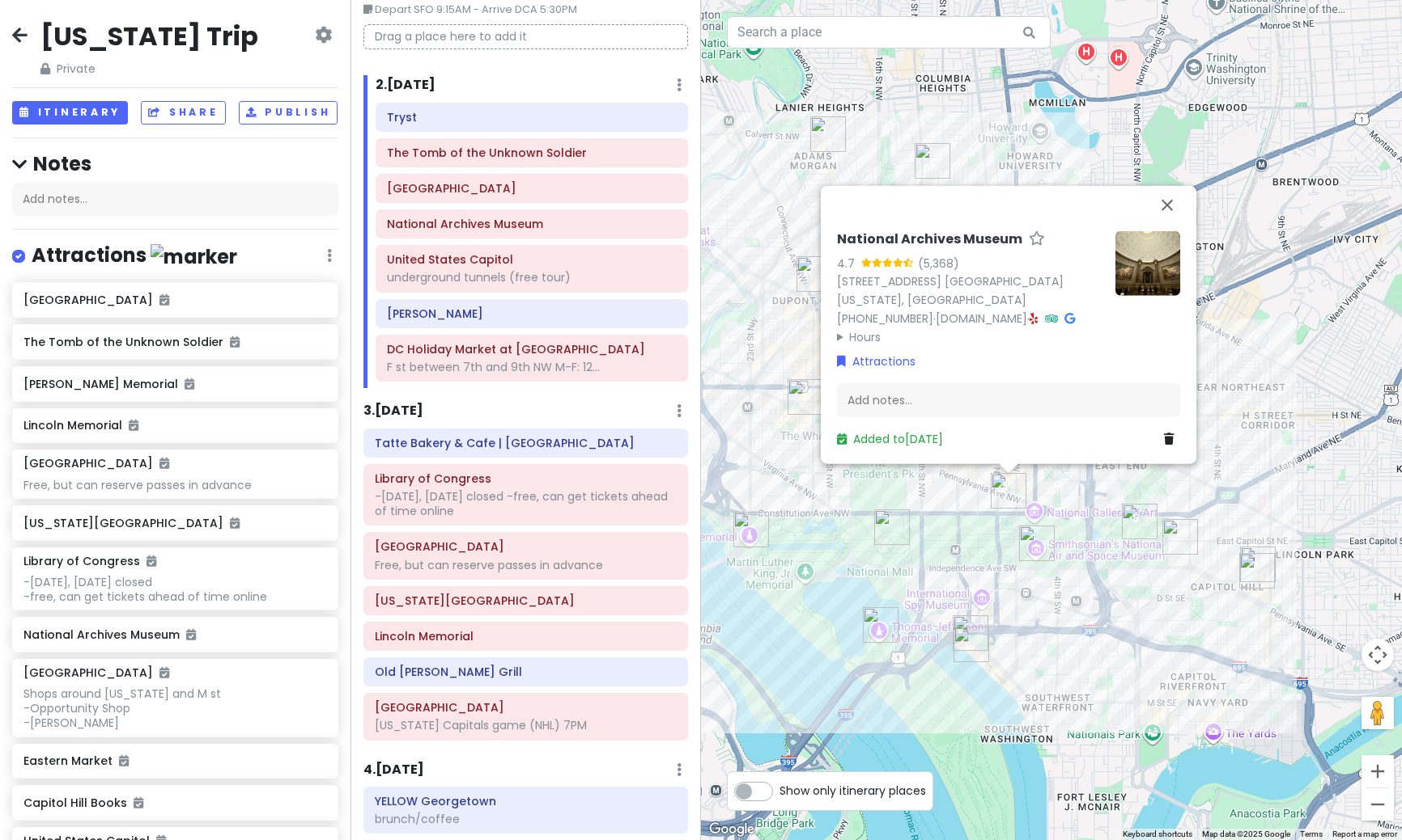
click at [1145, 526] on img "United States Capitol" at bounding box center [1139, 522] width 36 height 36
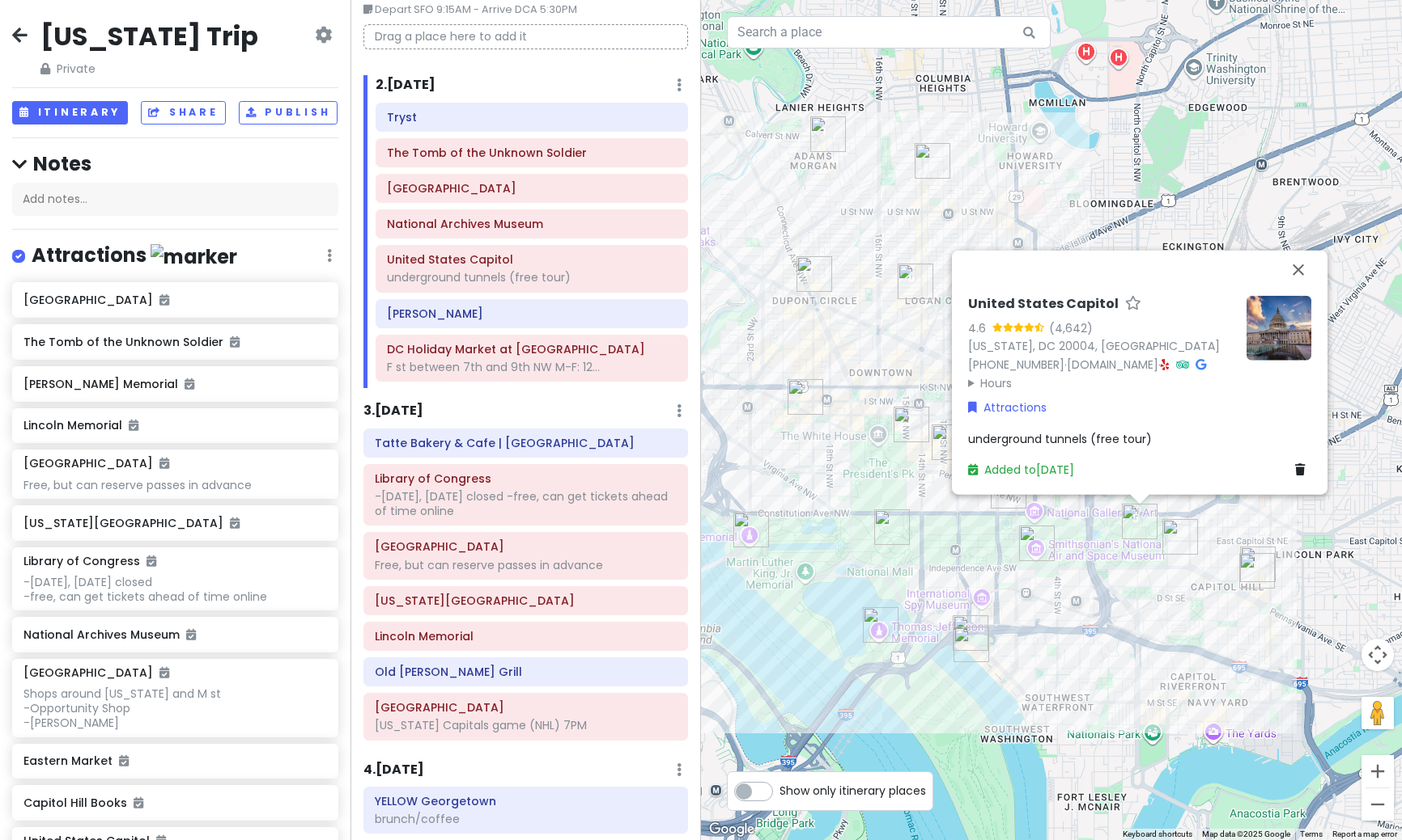
click at [1295, 317] on img at bounding box center [1278, 328] width 65 height 65
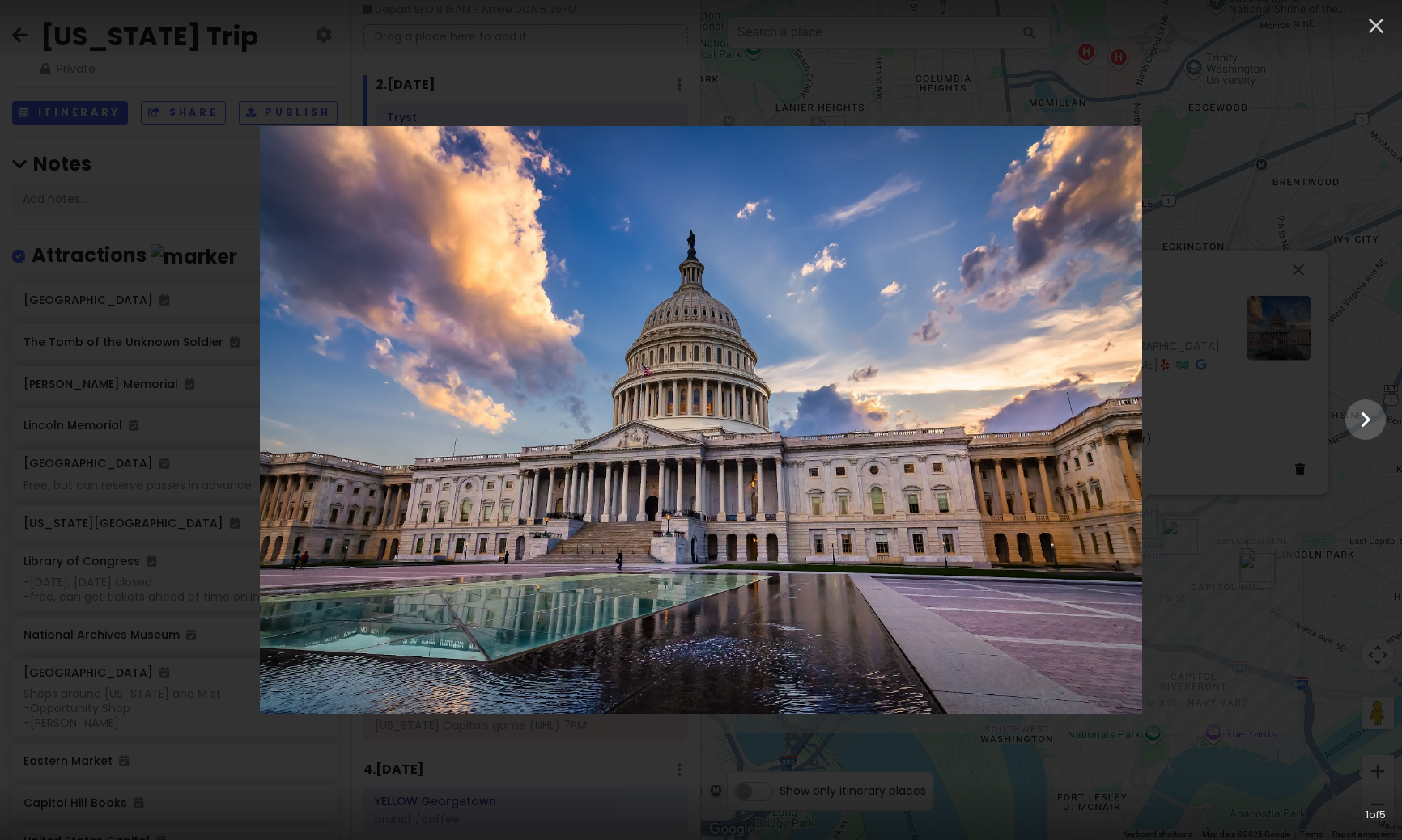
click at [1274, 539] on div at bounding box center [701, 420] width 1402 height 588
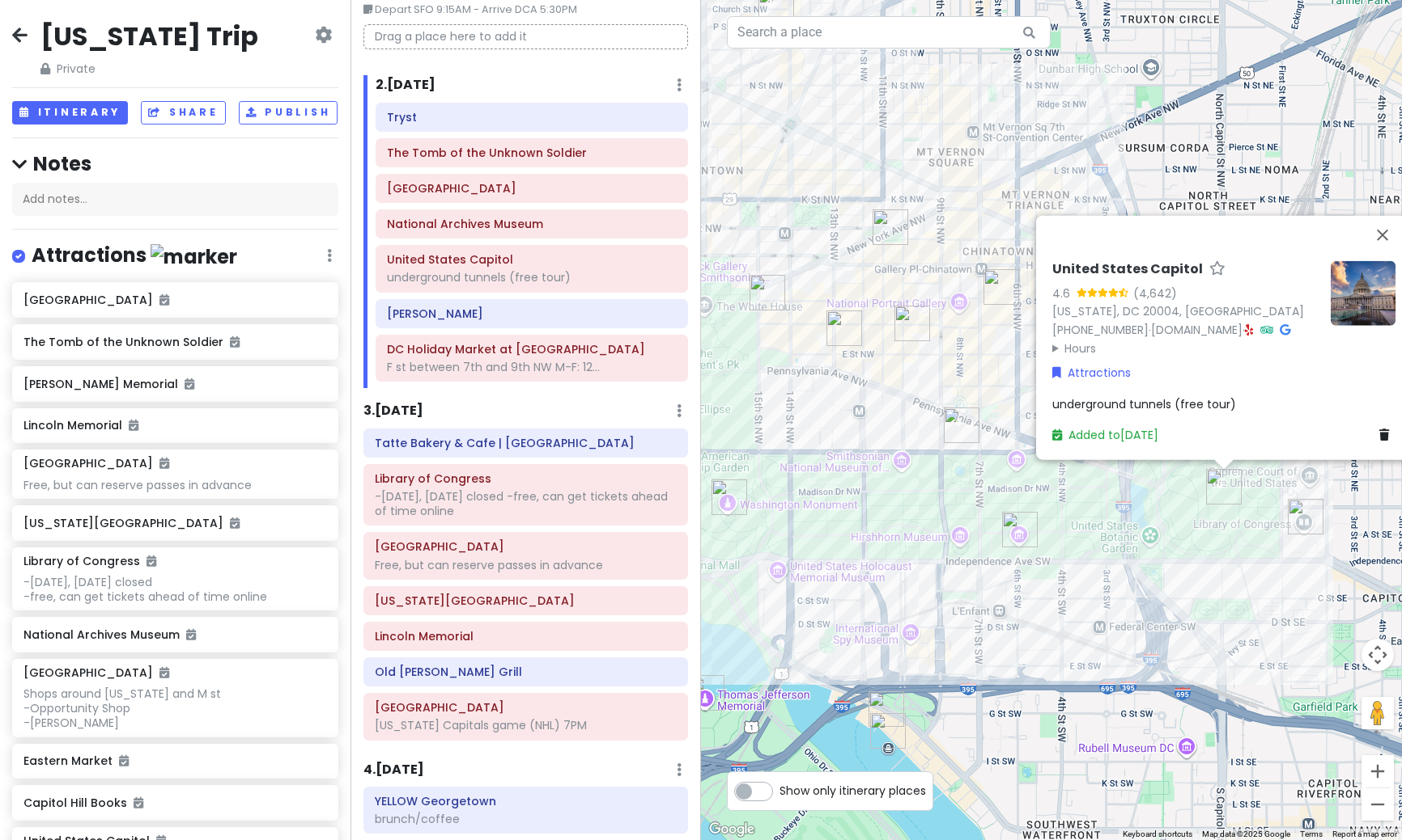
click at [955, 429] on img "National Archives Museum" at bounding box center [961, 426] width 36 height 36
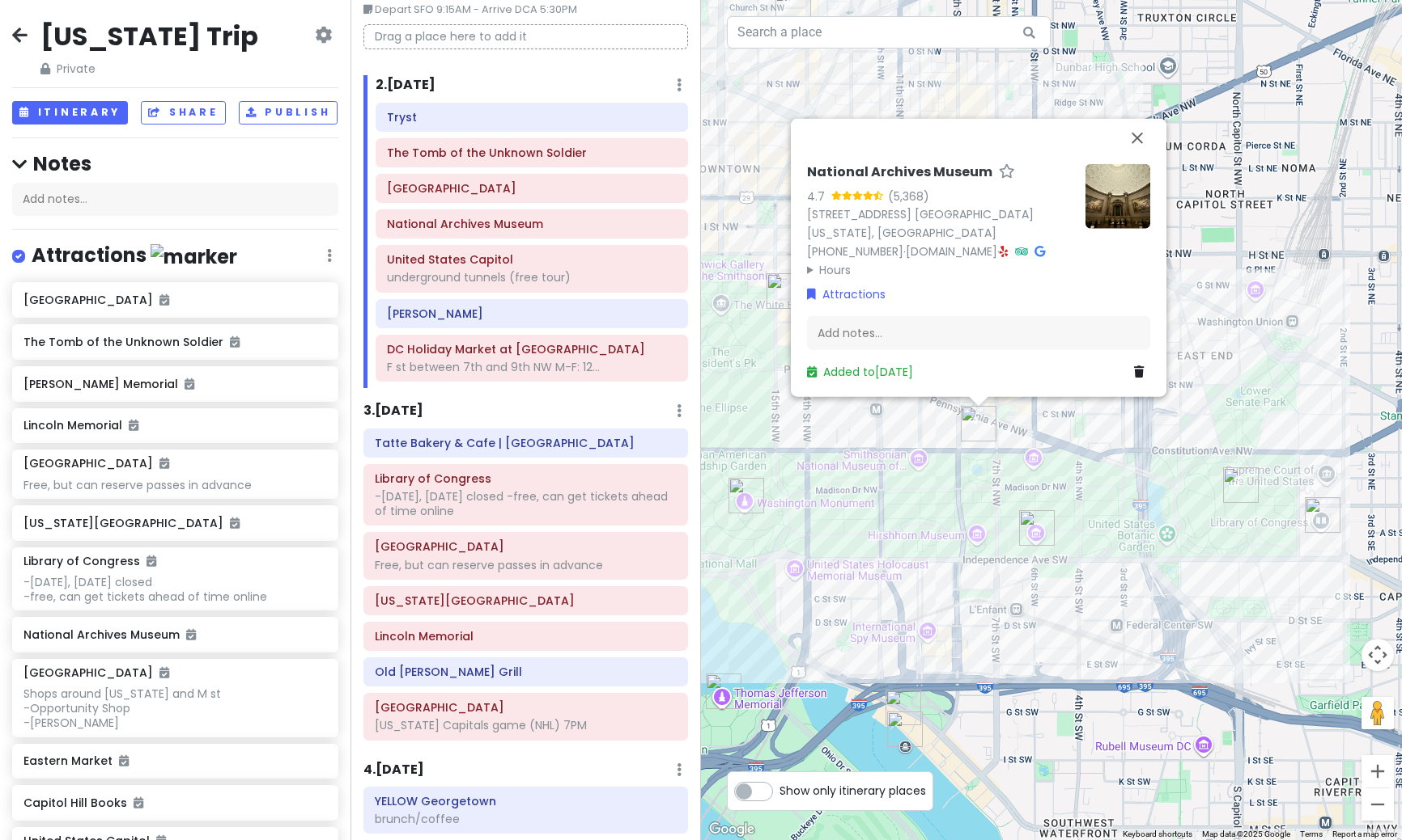
drag, startPoint x: 1050, startPoint y: 570, endPoint x: 1238, endPoint y: 541, distance: 190.2
click at [1238, 541] on div "National Archives Museum 4.7 (5,368) [STREET_ADDRESS] [GEOGRAPHIC_DATA][US_STAT…" at bounding box center [1051, 420] width 701 height 840
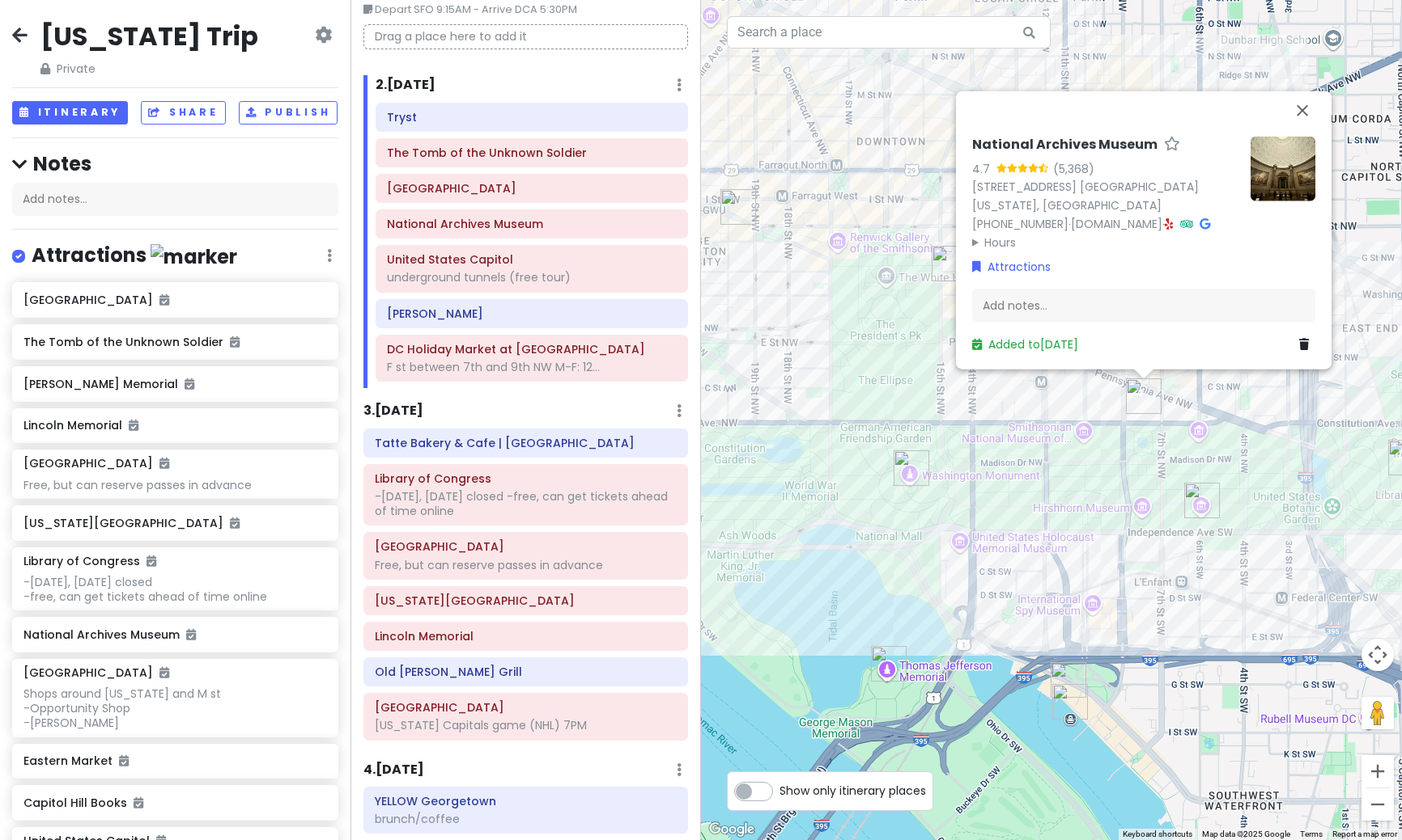
click at [1242, 612] on div "National Archives Museum 4.7 (5,368) [STREET_ADDRESS] [GEOGRAPHIC_DATA][US_STAT…" at bounding box center [1051, 420] width 701 height 840
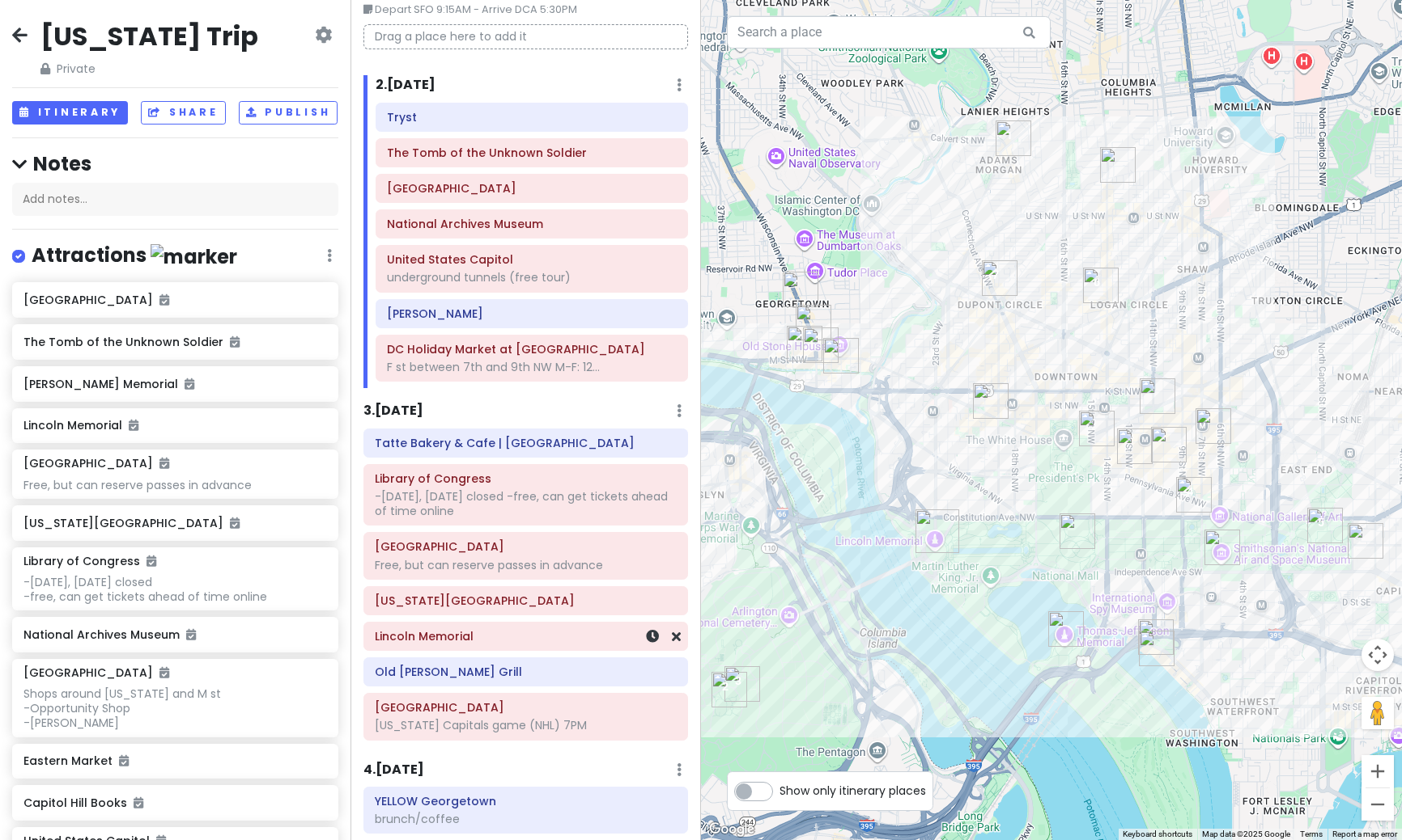
click at [460, 642] on h6 "Lincoln Memorial" at bounding box center [526, 637] width 302 height 15
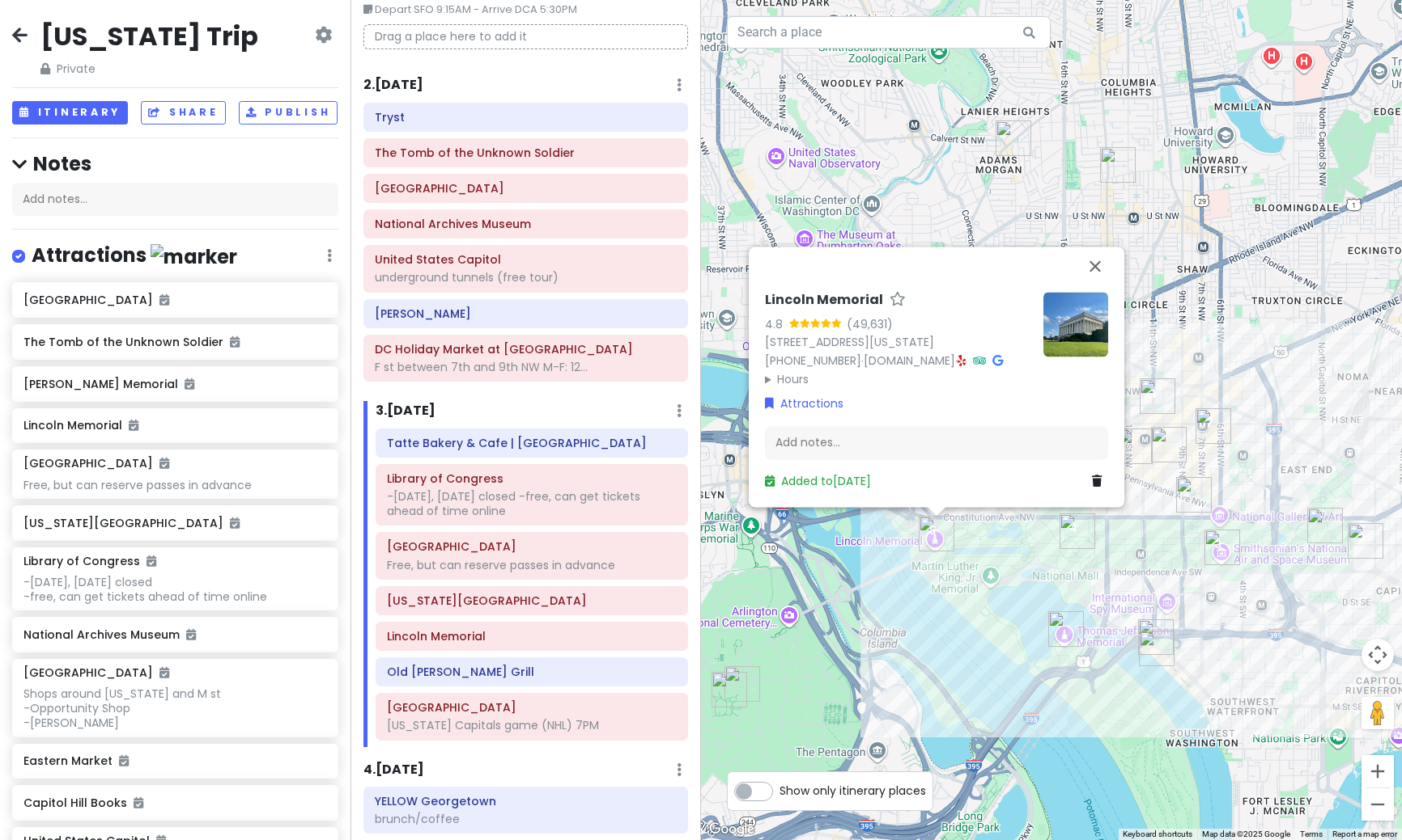
click at [1077, 311] on img at bounding box center [1075, 324] width 65 height 65
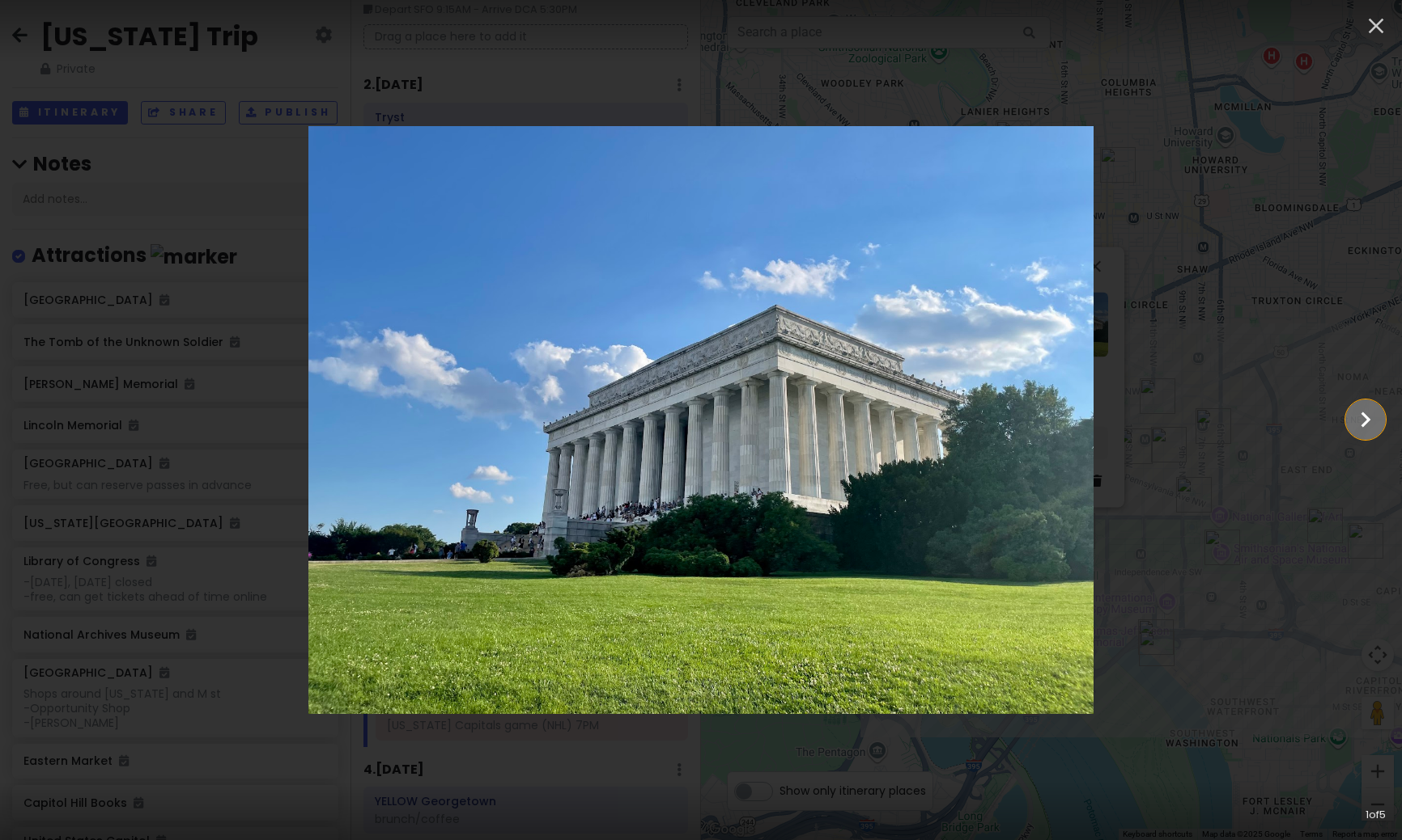
click at [1356, 412] on icon "Show slide 2 of 5" at bounding box center [1364, 420] width 30 height 39
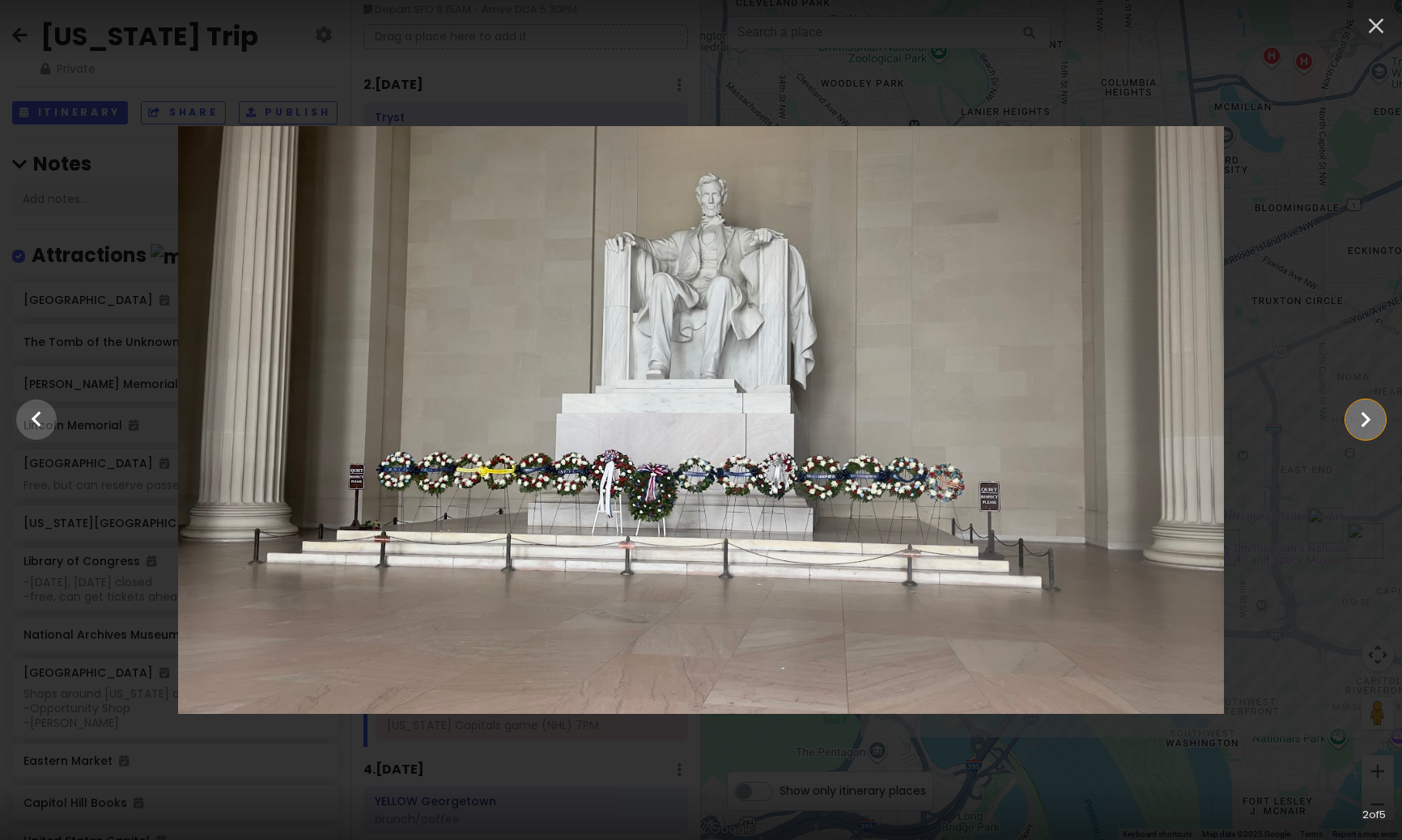
click at [1356, 412] on icon "Show slide 3 of 5" at bounding box center [1364, 420] width 30 height 39
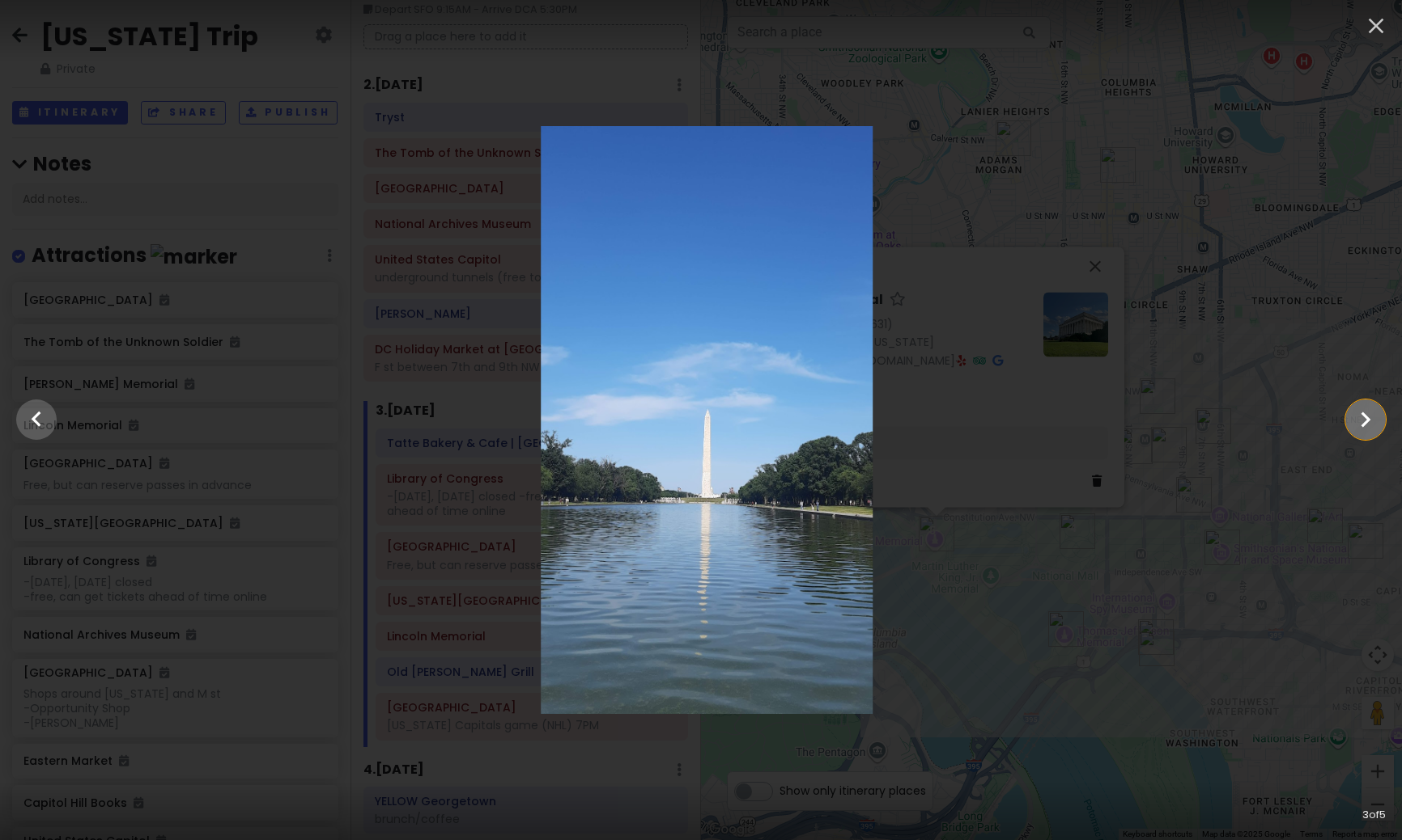
click at [1356, 412] on icon "Show slide 4 of 5" at bounding box center [1364, 420] width 30 height 39
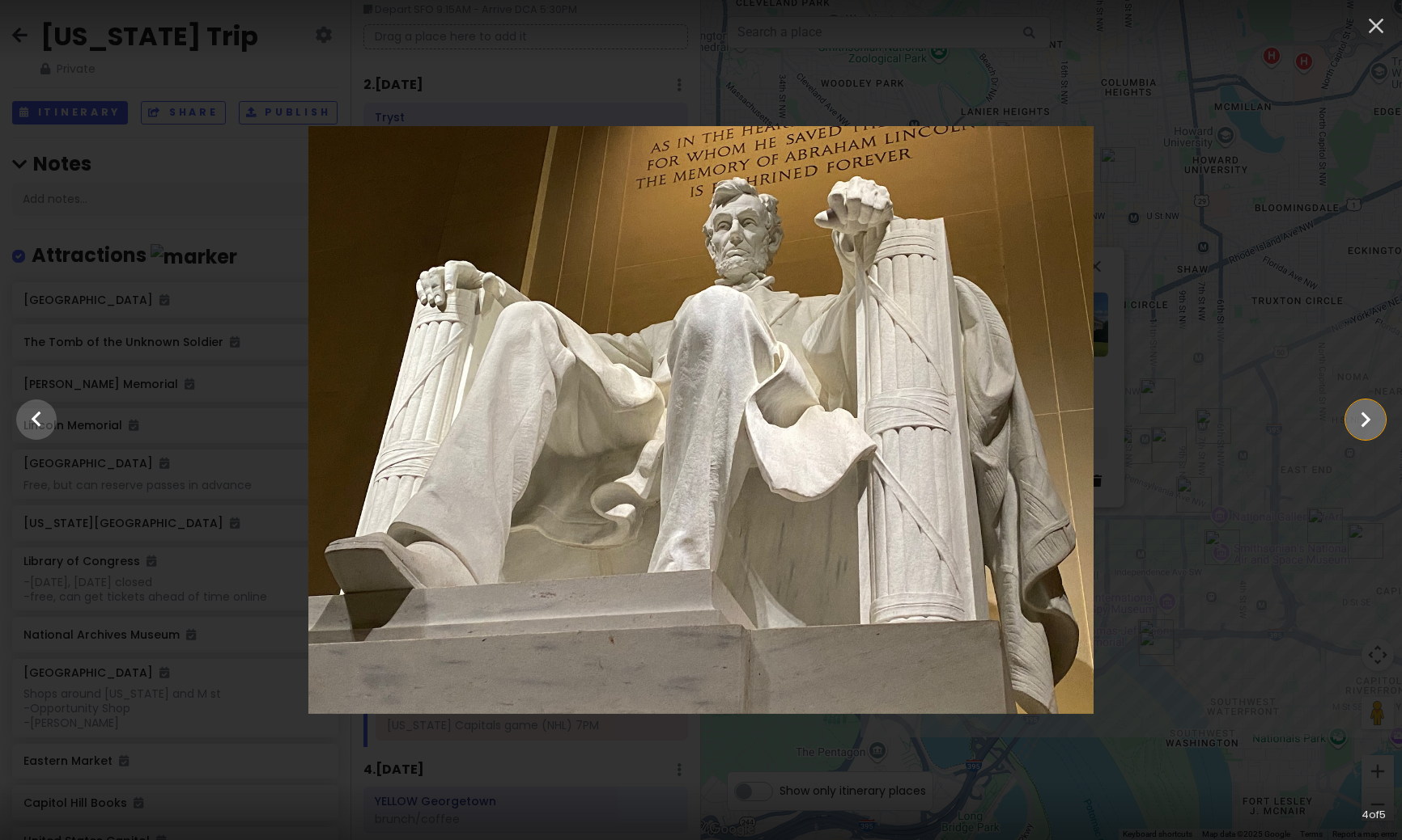
click at [1369, 423] on icon "Show slide 5 of 5" at bounding box center [1364, 420] width 30 height 39
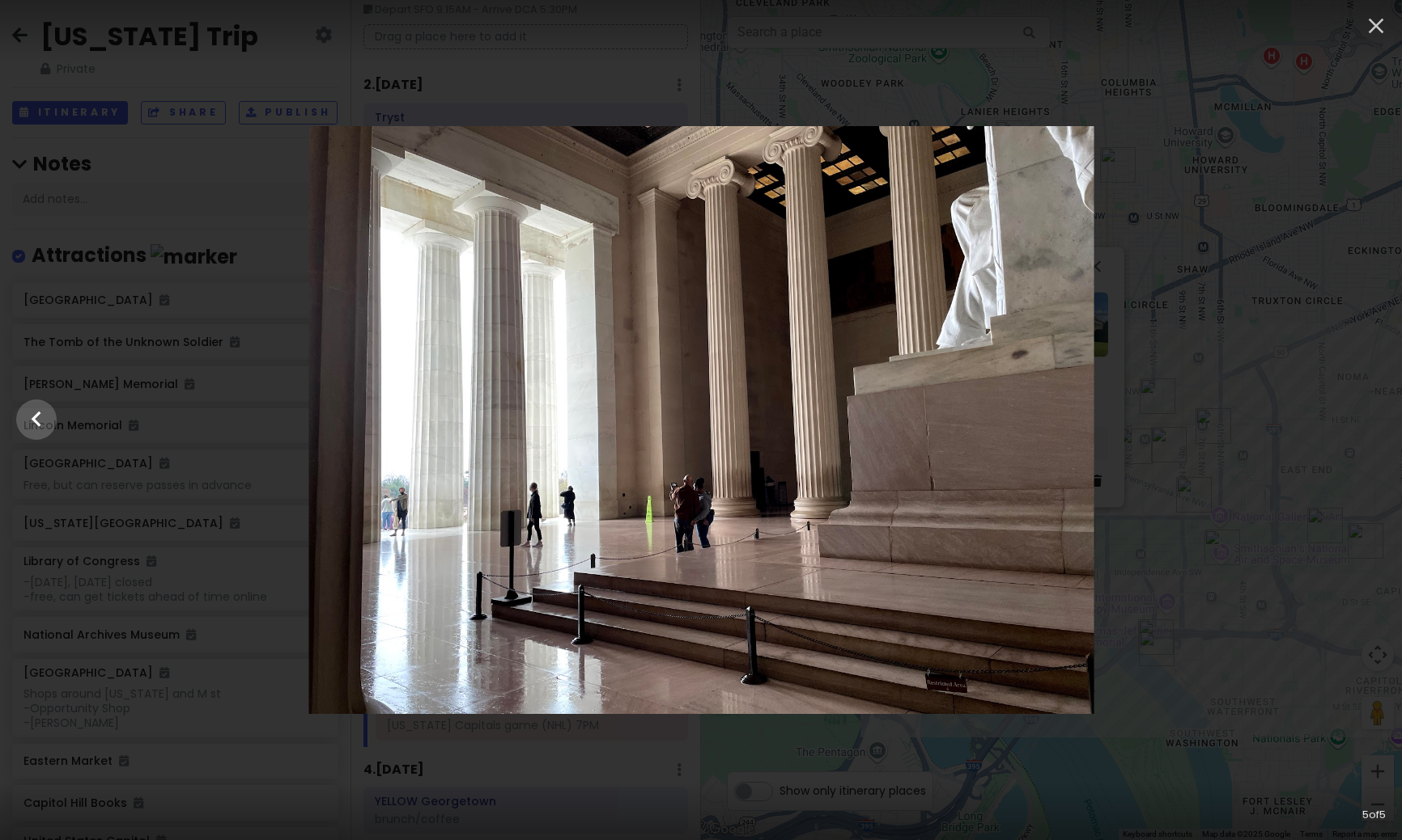
click at [1369, 423] on div at bounding box center [702, 420] width 1402 height 588
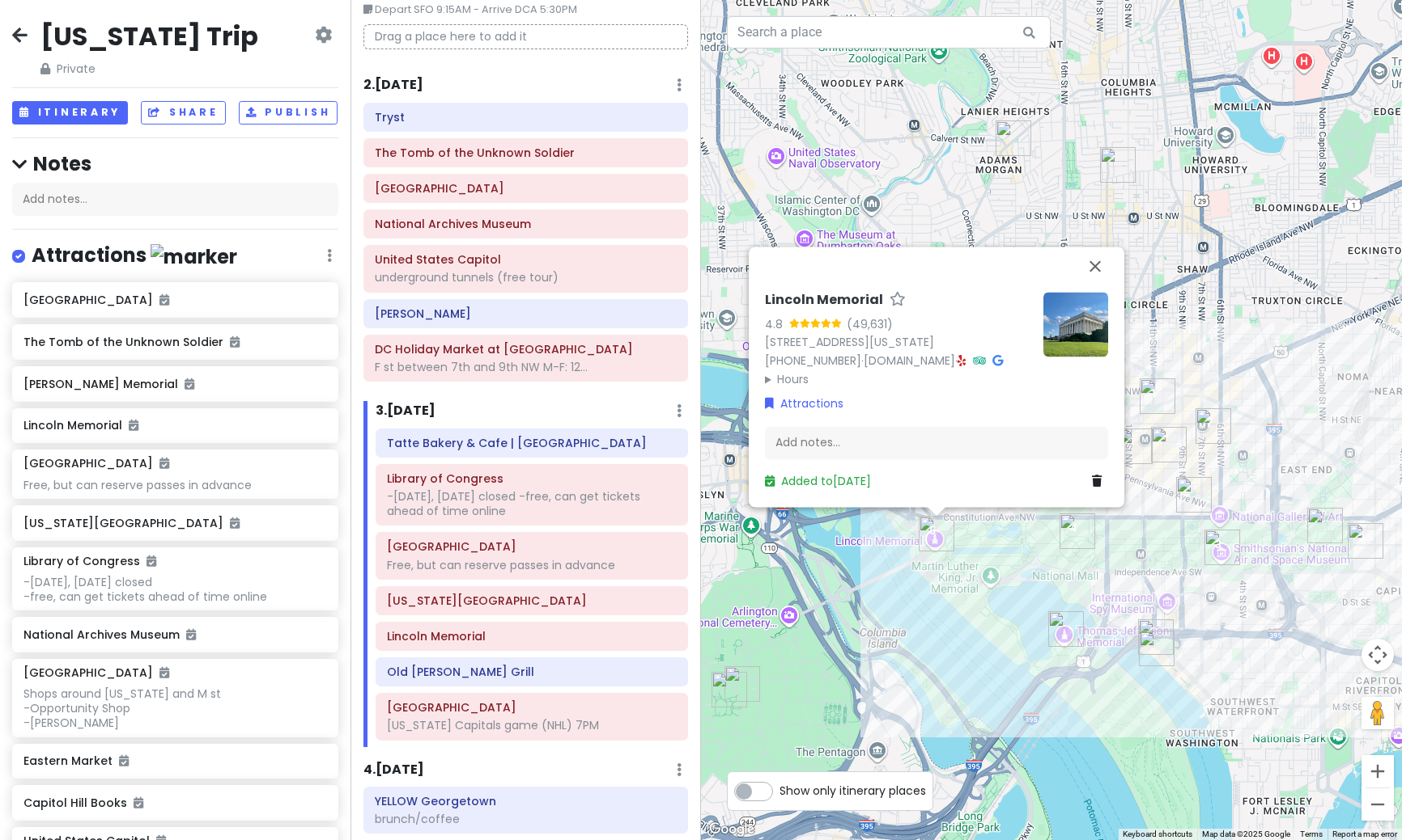
click at [1082, 306] on img at bounding box center [1075, 324] width 65 height 65
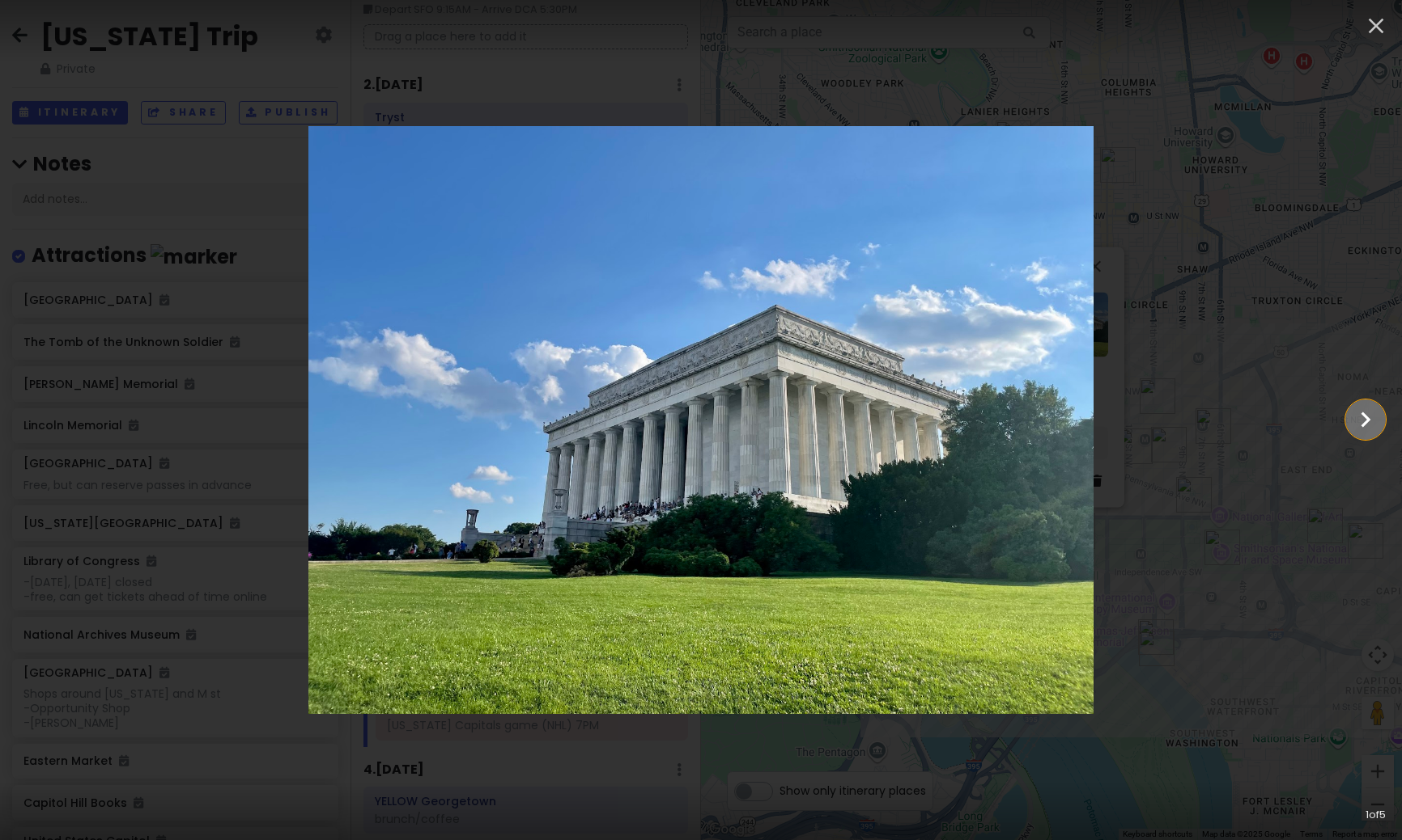
click at [1348, 416] on button "Show slide 2 of 5" at bounding box center [1365, 420] width 41 height 41
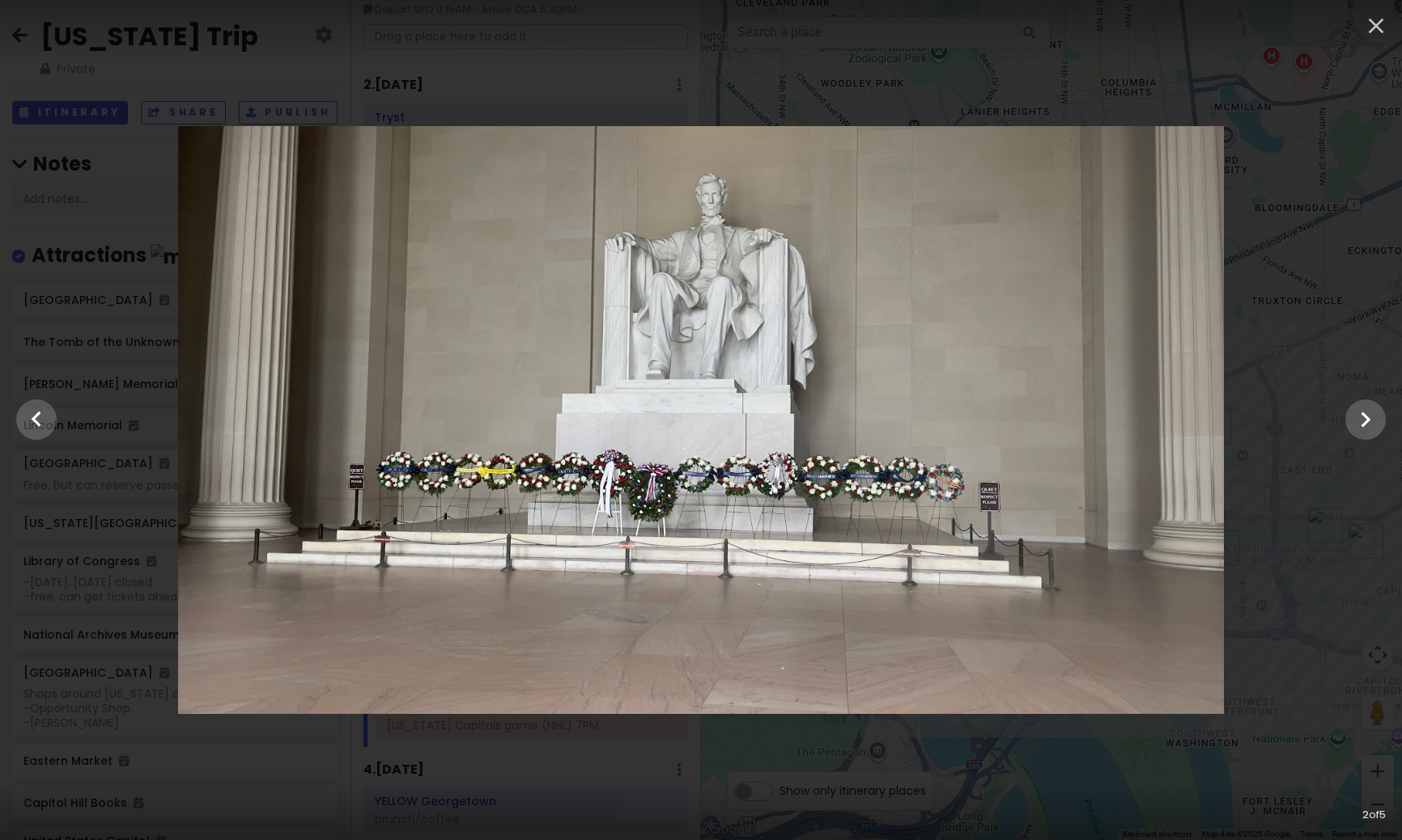
click at [1343, 540] on div at bounding box center [701, 420] width 1402 height 588
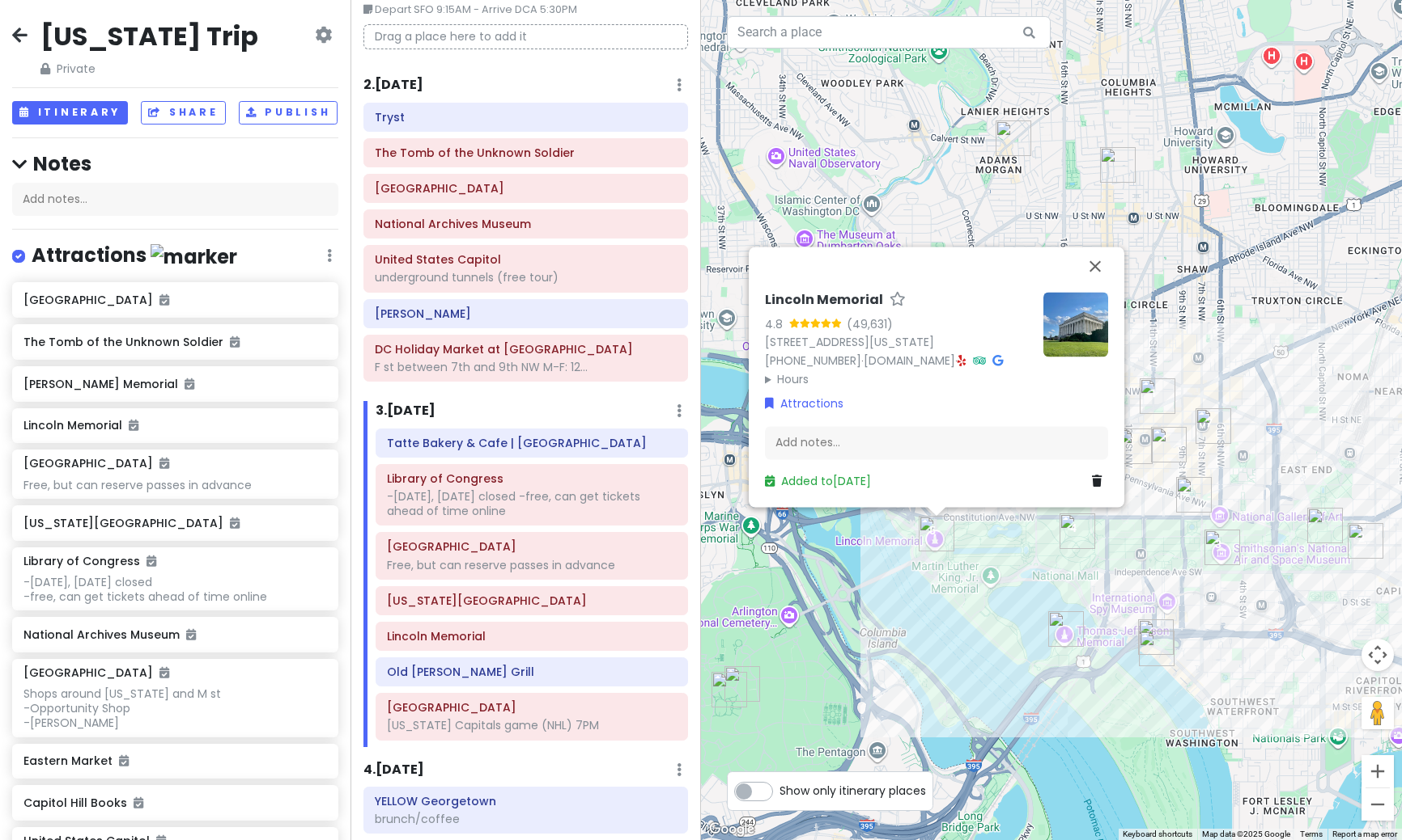
click at [1056, 592] on div "Lincoln Memorial 4.8 (49,631) [STREET_ADDRESS][US_STATE] [PHONE_NUMBER] · [DOMA…" at bounding box center [1051, 420] width 701 height 840
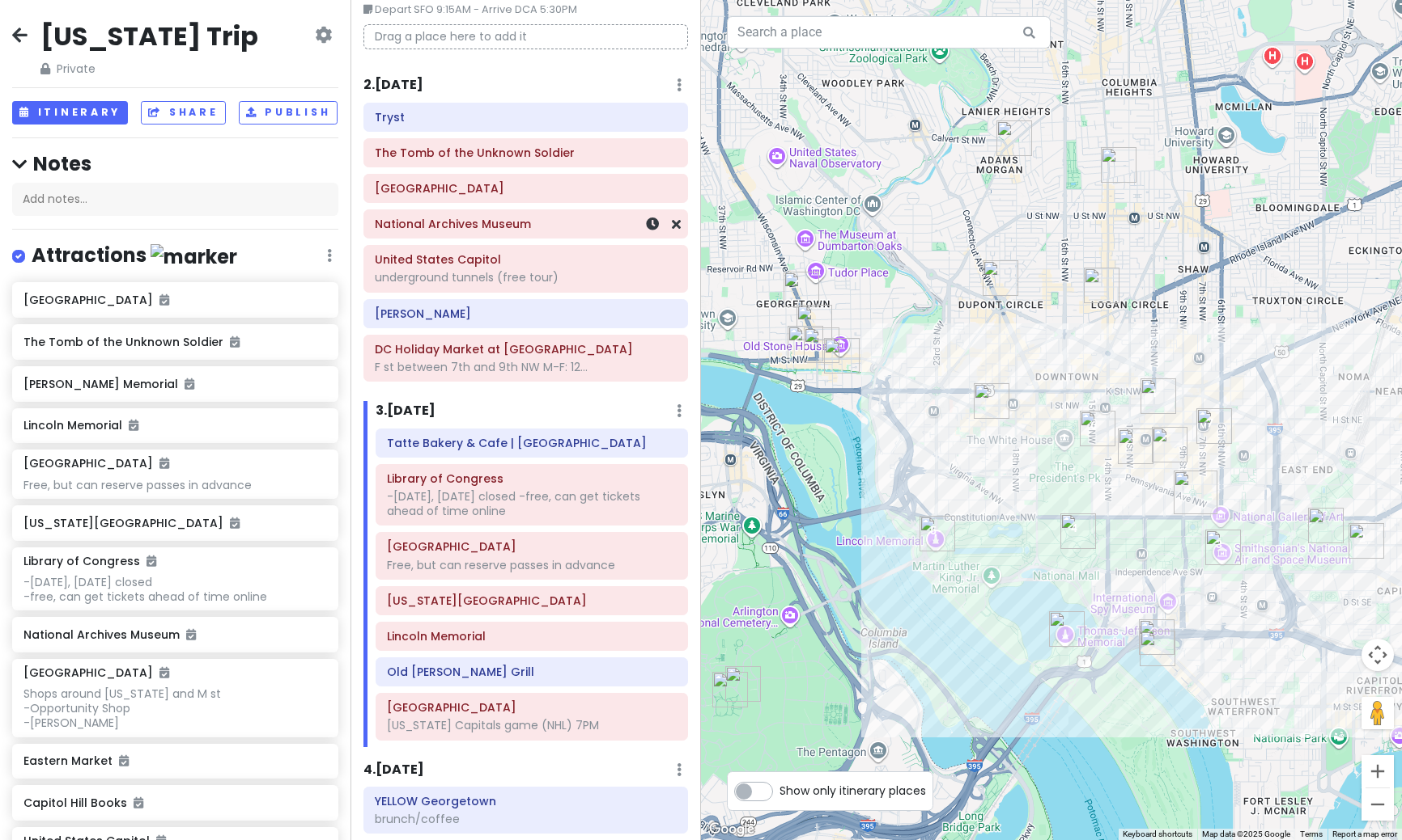
click at [486, 227] on h6 "National Archives Museum" at bounding box center [526, 224] width 302 height 15
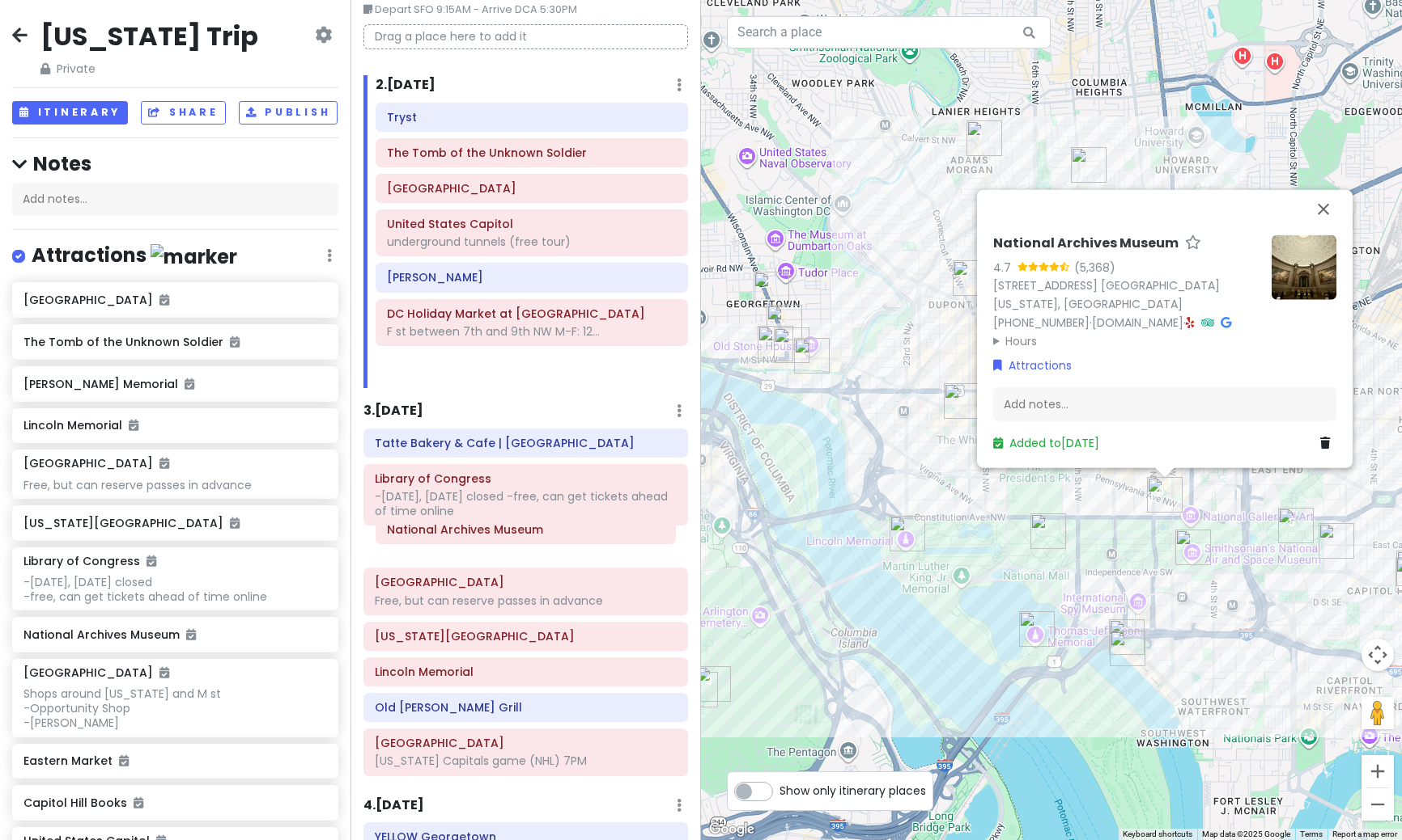
drag, startPoint x: 485, startPoint y: 231, endPoint x: 485, endPoint y: 536, distance: 305.0
click at [485, 536] on div "Itinerary × 1 . [DATE] Edit Day Notes Delete Day Depart SFO 9:15AM - Arrive DCA…" at bounding box center [525, 420] width 350 height 840
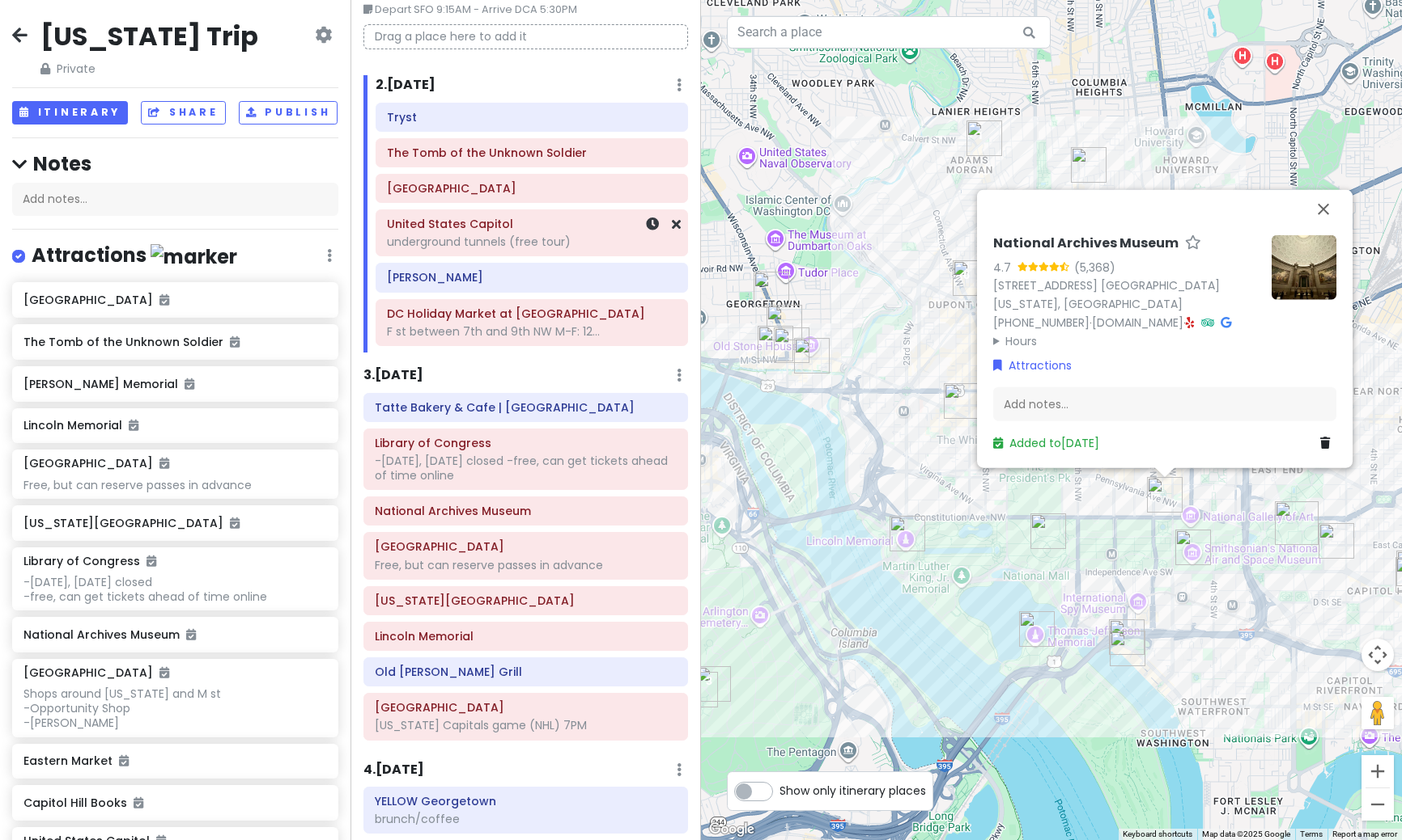
click at [440, 239] on div "underground tunnels (free tour)" at bounding box center [532, 242] width 290 height 15
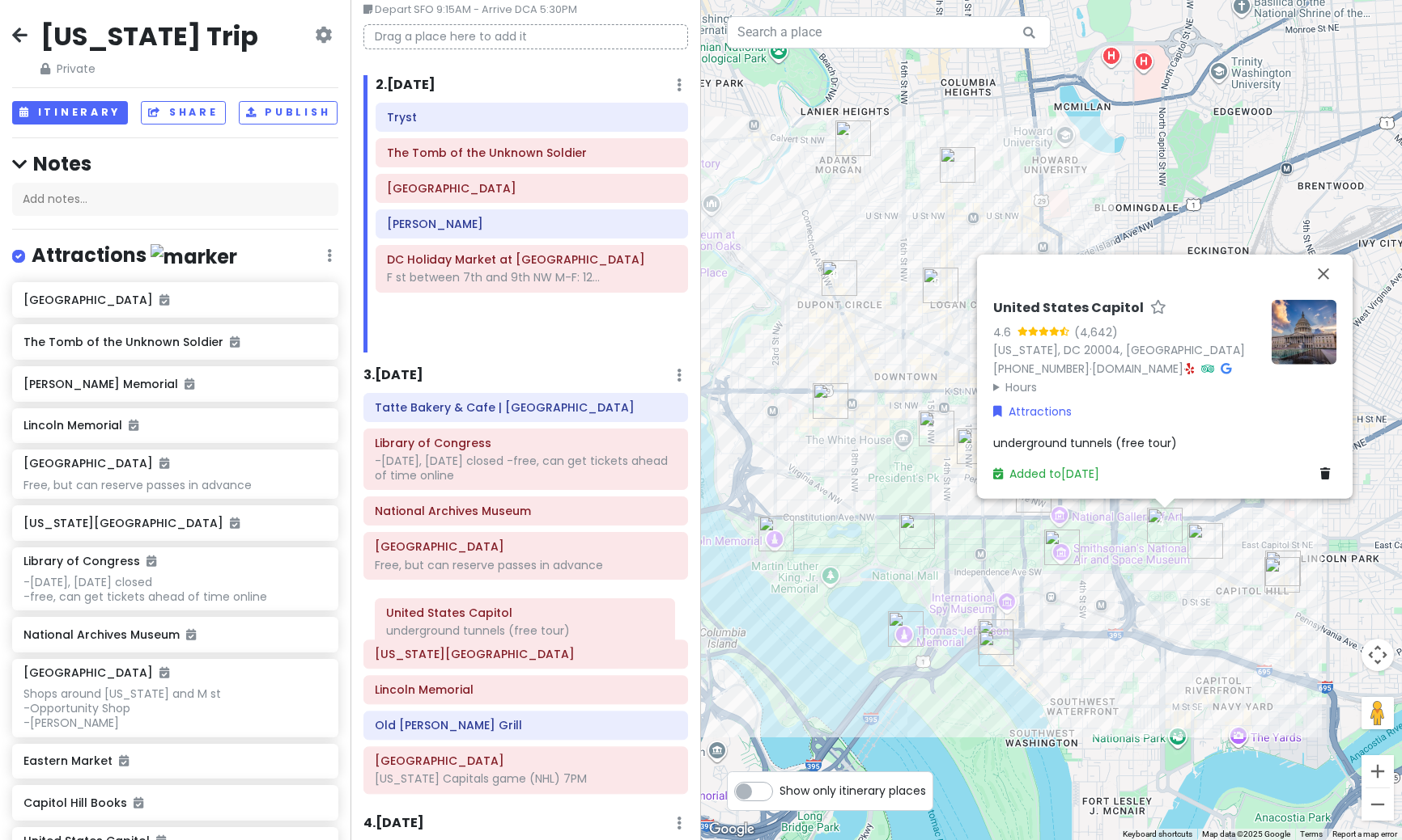
drag, startPoint x: 440, startPoint y: 239, endPoint x: 439, endPoint y: 629, distance: 390.0
click at [439, 629] on div "Itinerary × 1 . [DATE] Edit Day Notes Delete Day Depart SFO 9:15AM - Arrive DCA…" at bounding box center [525, 420] width 350 height 840
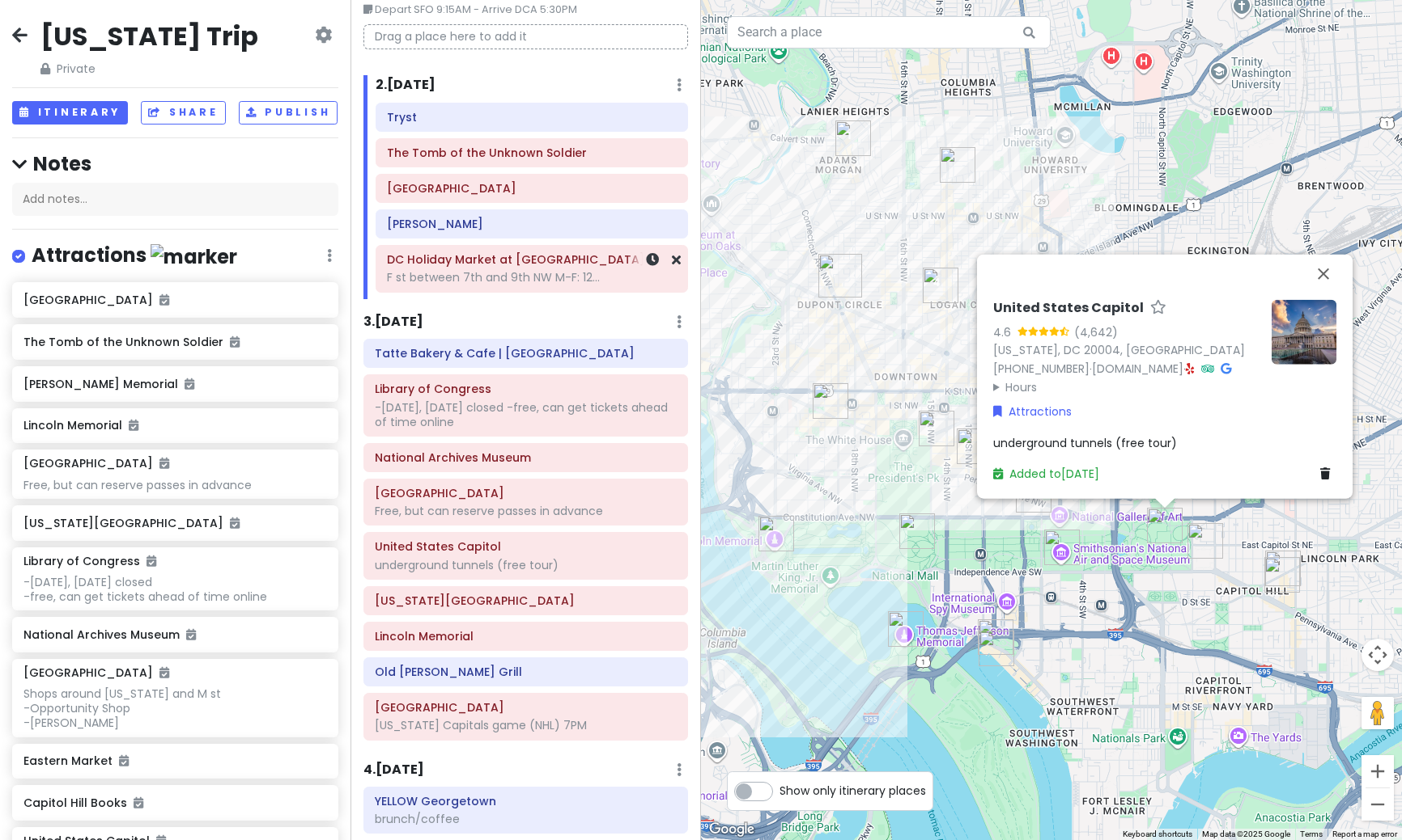
click at [480, 271] on div "F st between 7th and 9th NW M-F: 12..." at bounding box center [532, 278] width 290 height 15
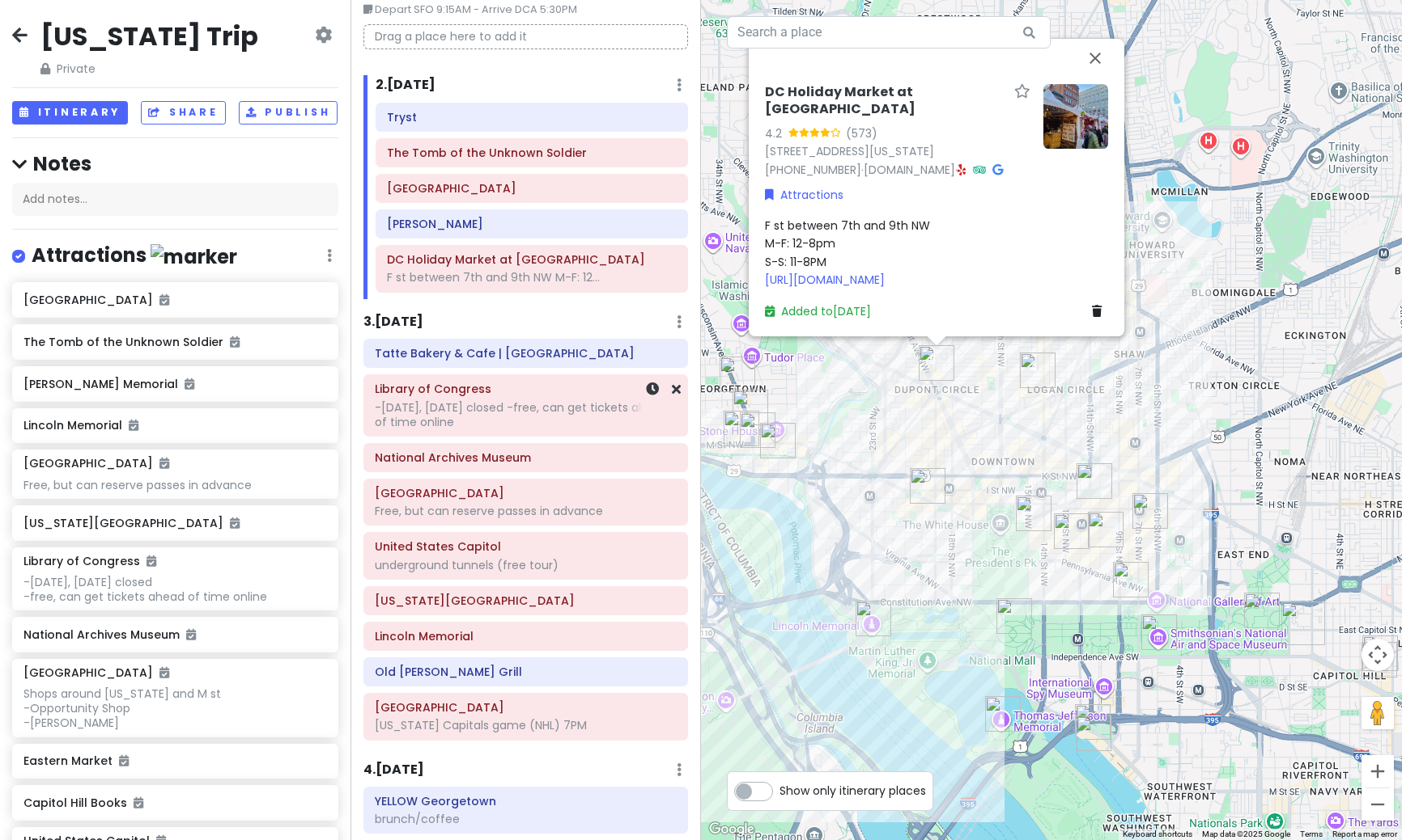
click at [444, 431] on div "Library of Congress -[DATE], [DATE] closed -free, can get tickets ahead of time…" at bounding box center [526, 406] width 302 height 55
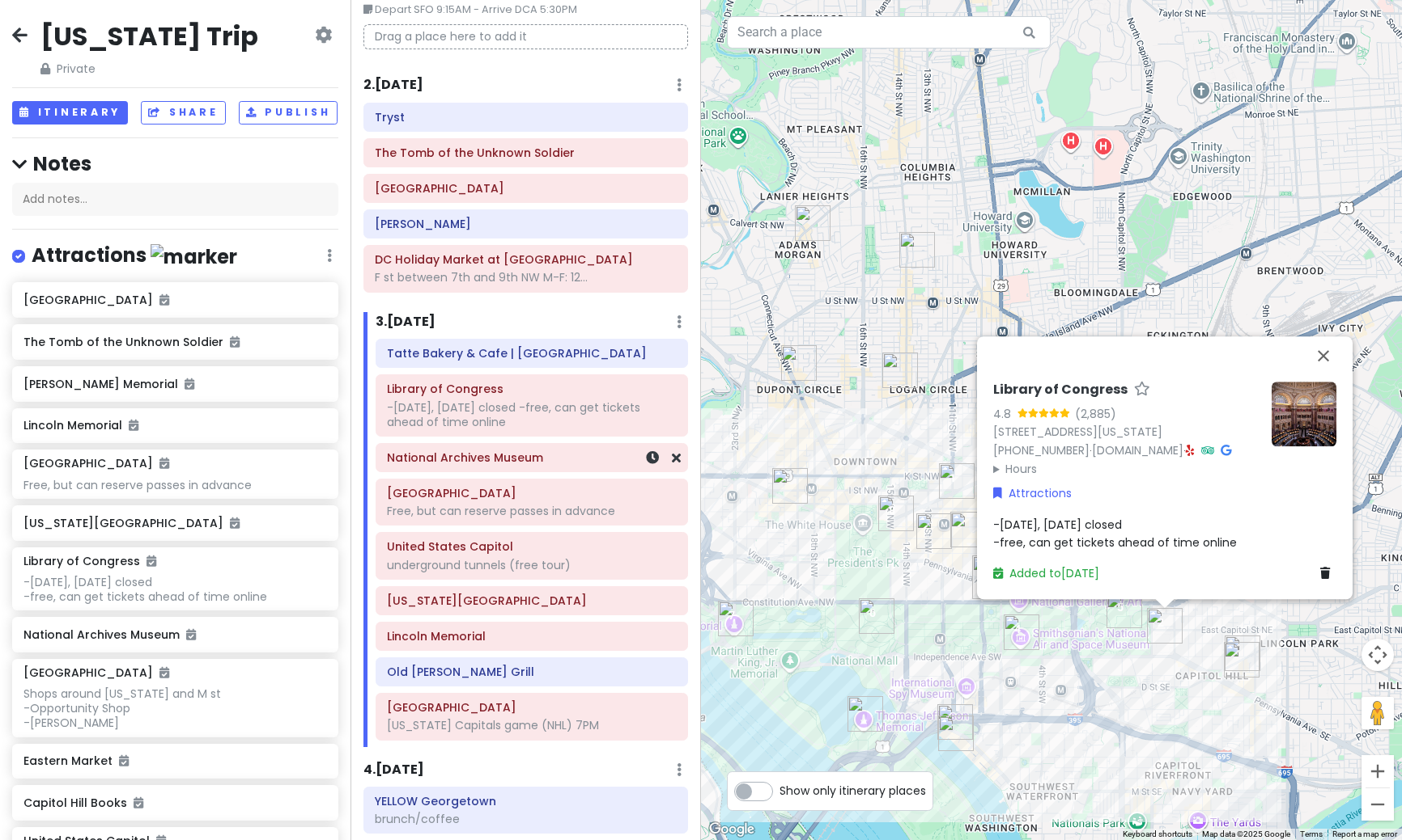
click at [486, 461] on h6 "National Archives Museum" at bounding box center [532, 458] width 290 height 15
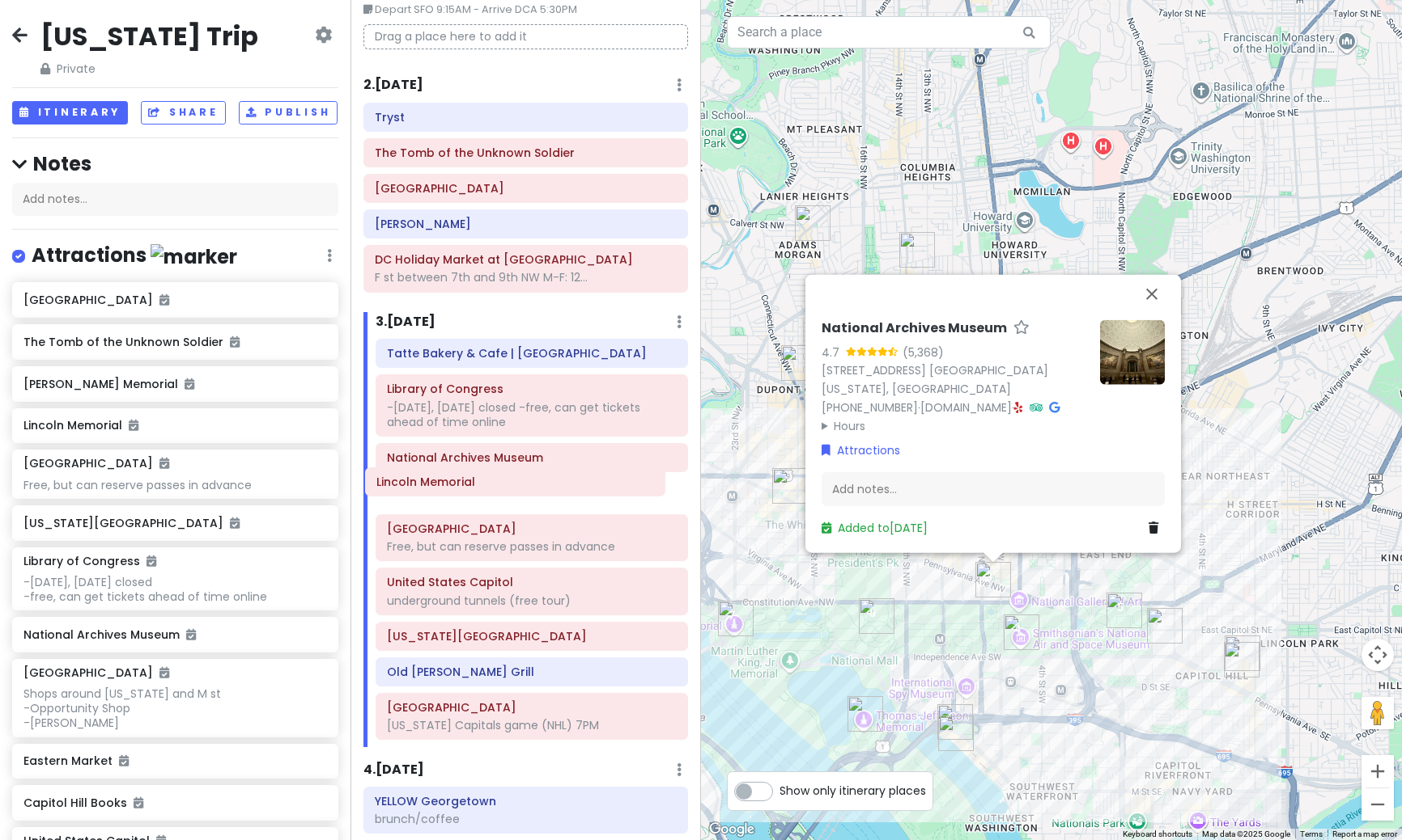
scroll to position [85, 0]
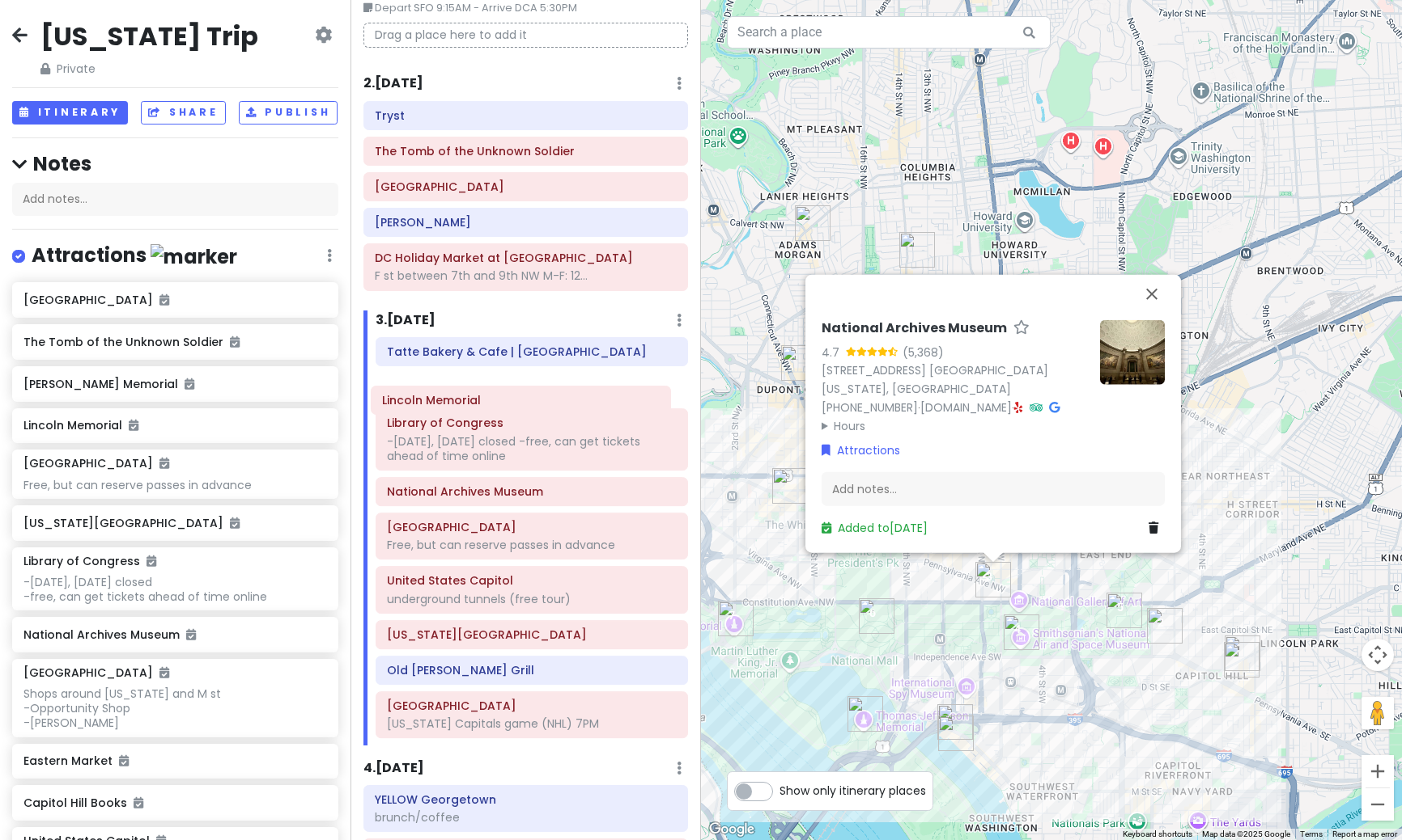
drag, startPoint x: 454, startPoint y: 643, endPoint x: 450, endPoint y: 408, distance: 235.0
click at [450, 408] on div "Tatte Bakery & Cafe | City Center Library of Congress -[DATE], [DATE] closed -f…" at bounding box center [531, 541] width 336 height 408
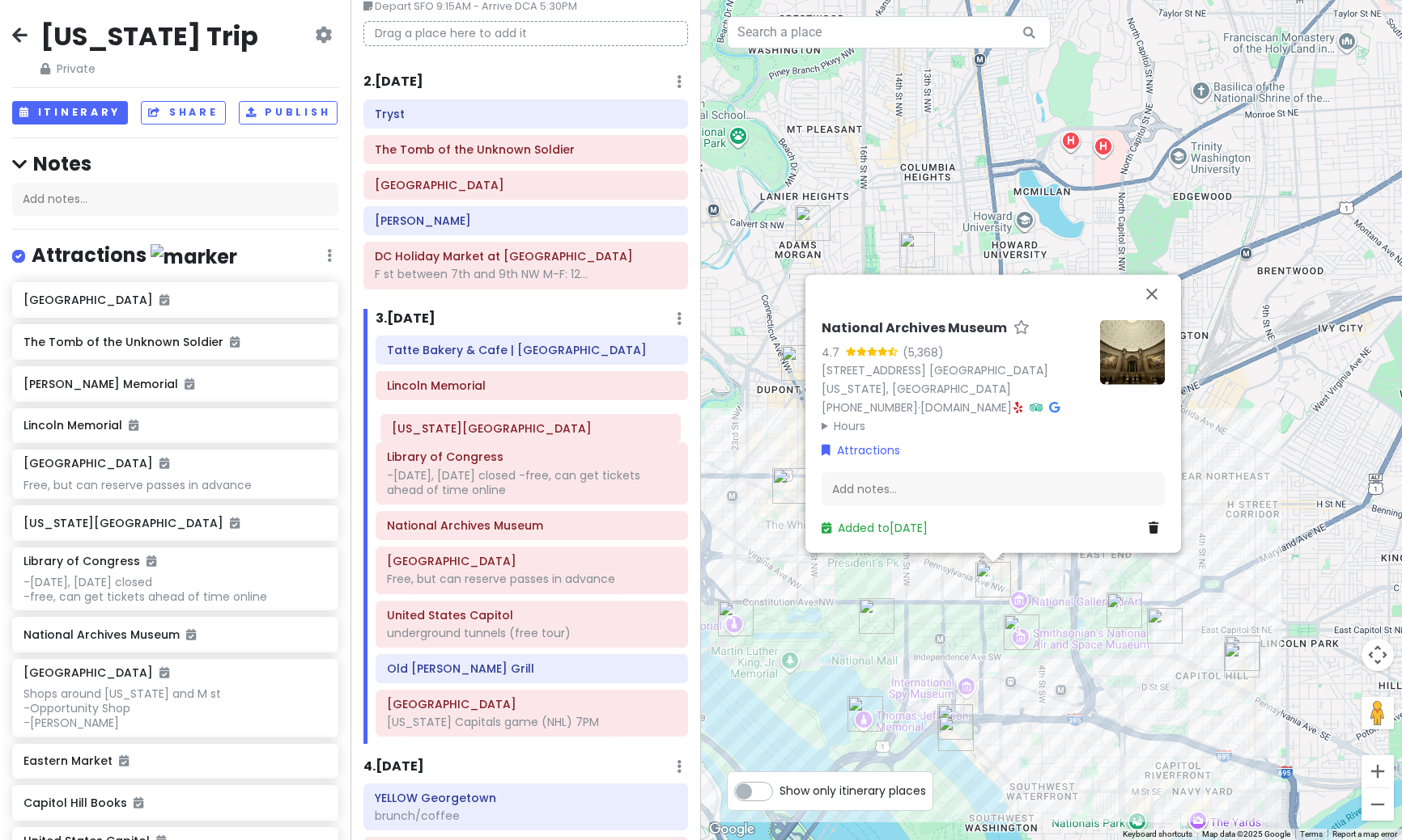
drag, startPoint x: 448, startPoint y: 647, endPoint x: 453, endPoint y: 441, distance: 206.1
click at [453, 441] on div "[GEOGRAPHIC_DATA] | [GEOGRAPHIC_DATA] [GEOGRAPHIC_DATA] of Congress -[DATE], [D…" at bounding box center [531, 540] width 336 height 408
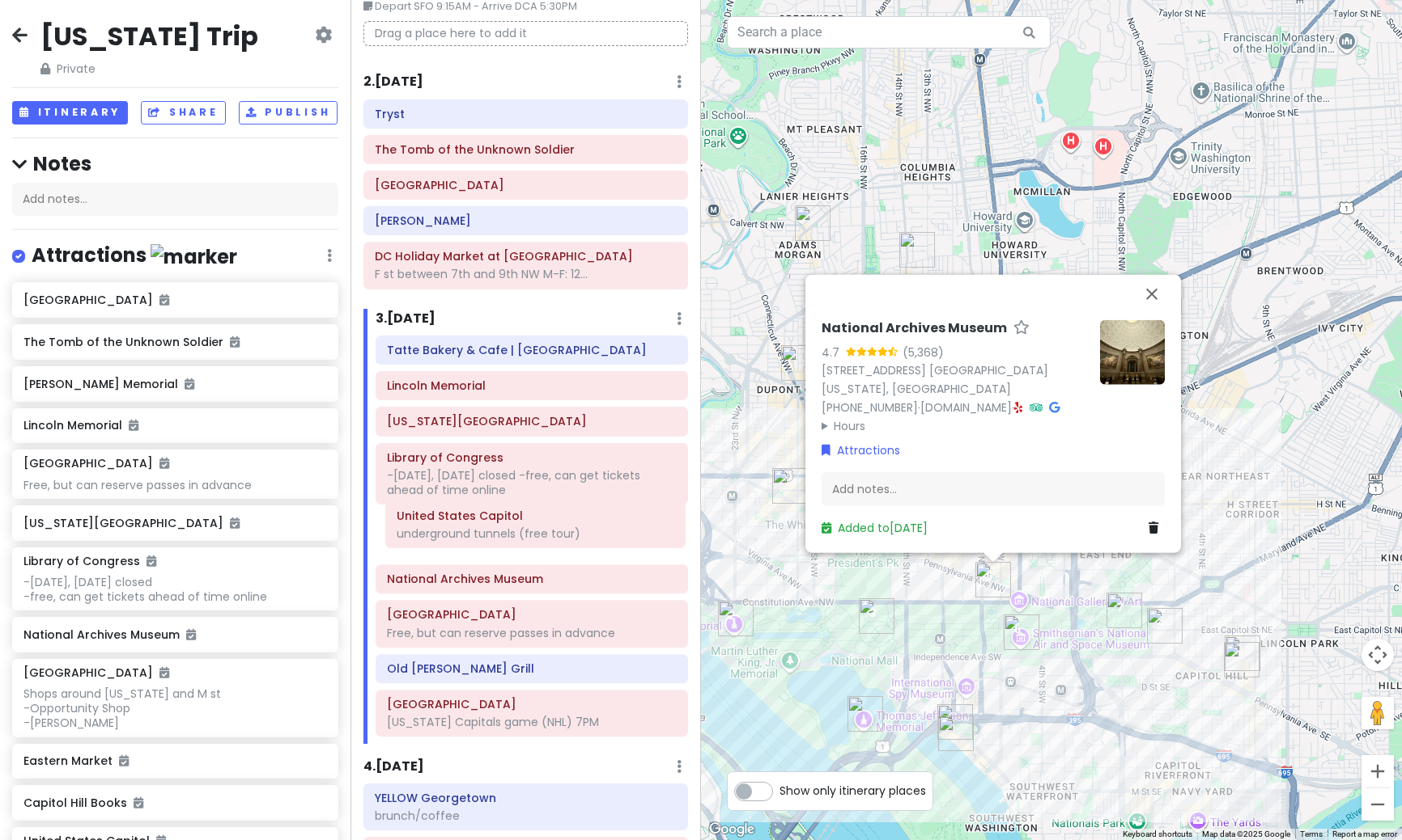
drag, startPoint x: 445, startPoint y: 626, endPoint x: 453, endPoint y: 530, distance: 96.3
click at [453, 530] on div "[GEOGRAPHIC_DATA] | [GEOGRAPHIC_DATA] [GEOGRAPHIC_DATA][US_STATE] of Congress -…" at bounding box center [531, 540] width 336 height 408
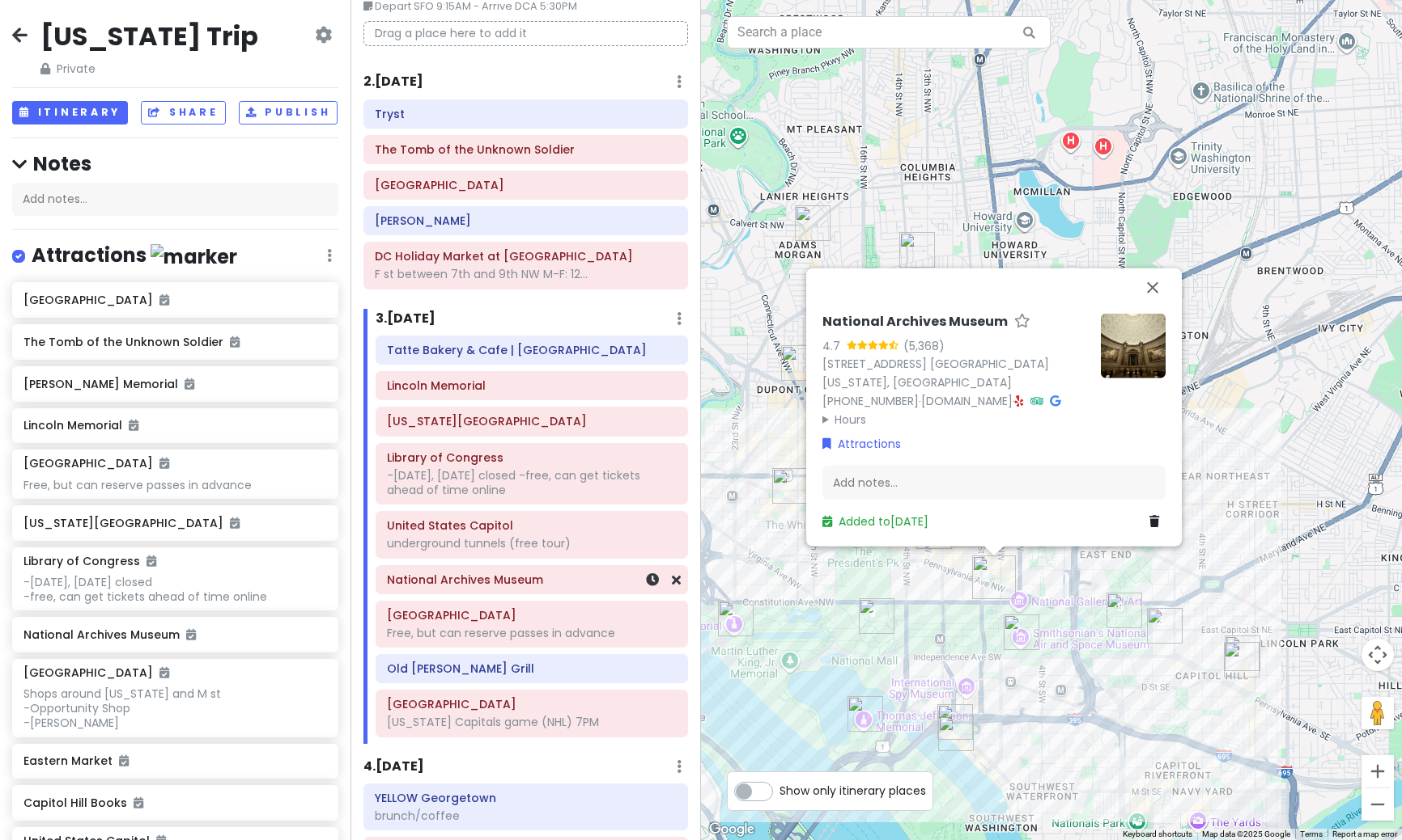
click at [447, 586] on h6 "National Archives Museum" at bounding box center [532, 580] width 290 height 15
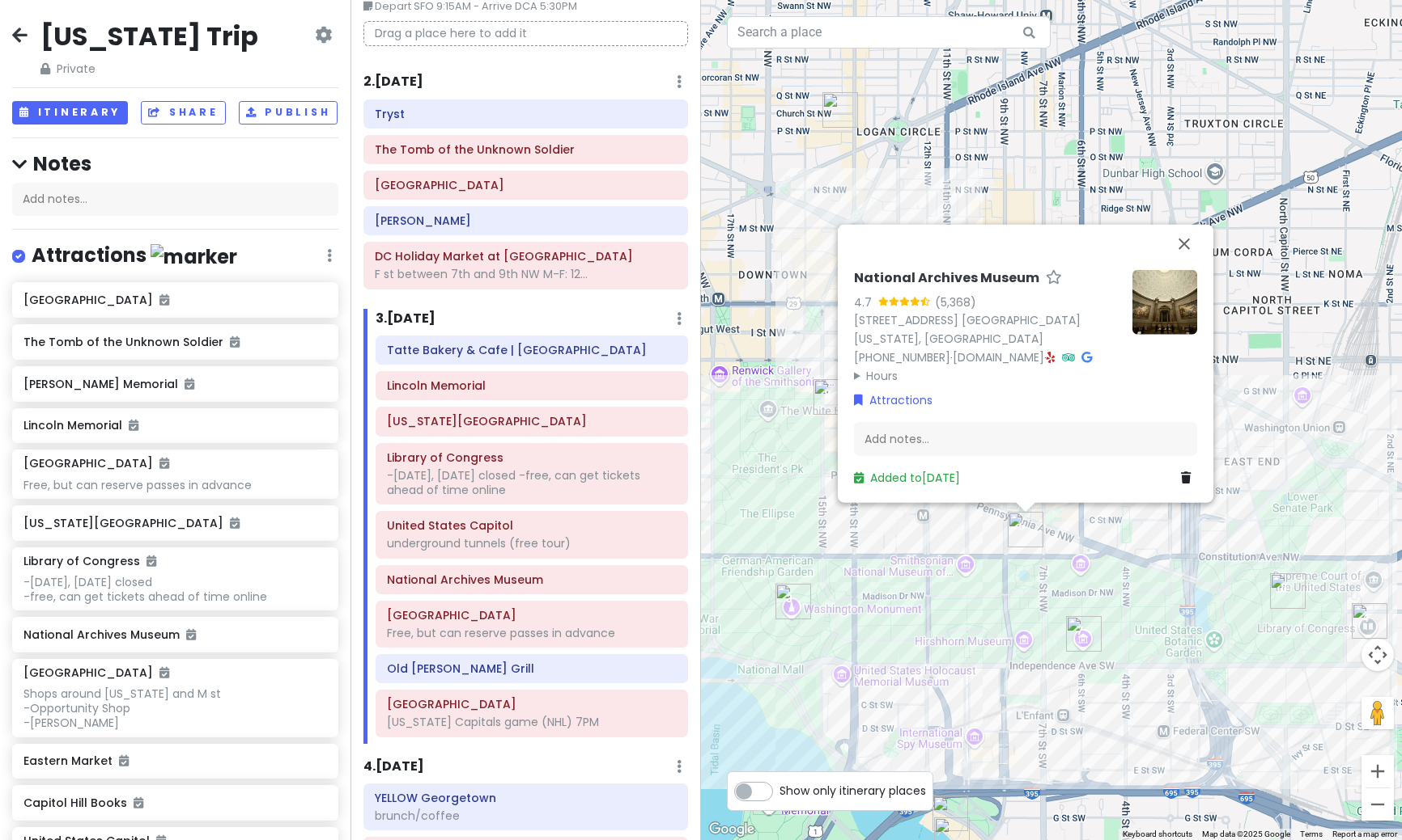
drag, startPoint x: 963, startPoint y: 662, endPoint x: 1055, endPoint y: 659, distance: 92.0
click at [1055, 659] on div "National Archives Museum 4.7 (5,368) [STREET_ADDRESS] [GEOGRAPHIC_DATA][US_STAT…" at bounding box center [1051, 420] width 701 height 840
click at [969, 666] on div "National Archives Museum 4.7 (5,368) [STREET_ADDRESS] [GEOGRAPHIC_DATA][US_STAT…" at bounding box center [1051, 420] width 701 height 840
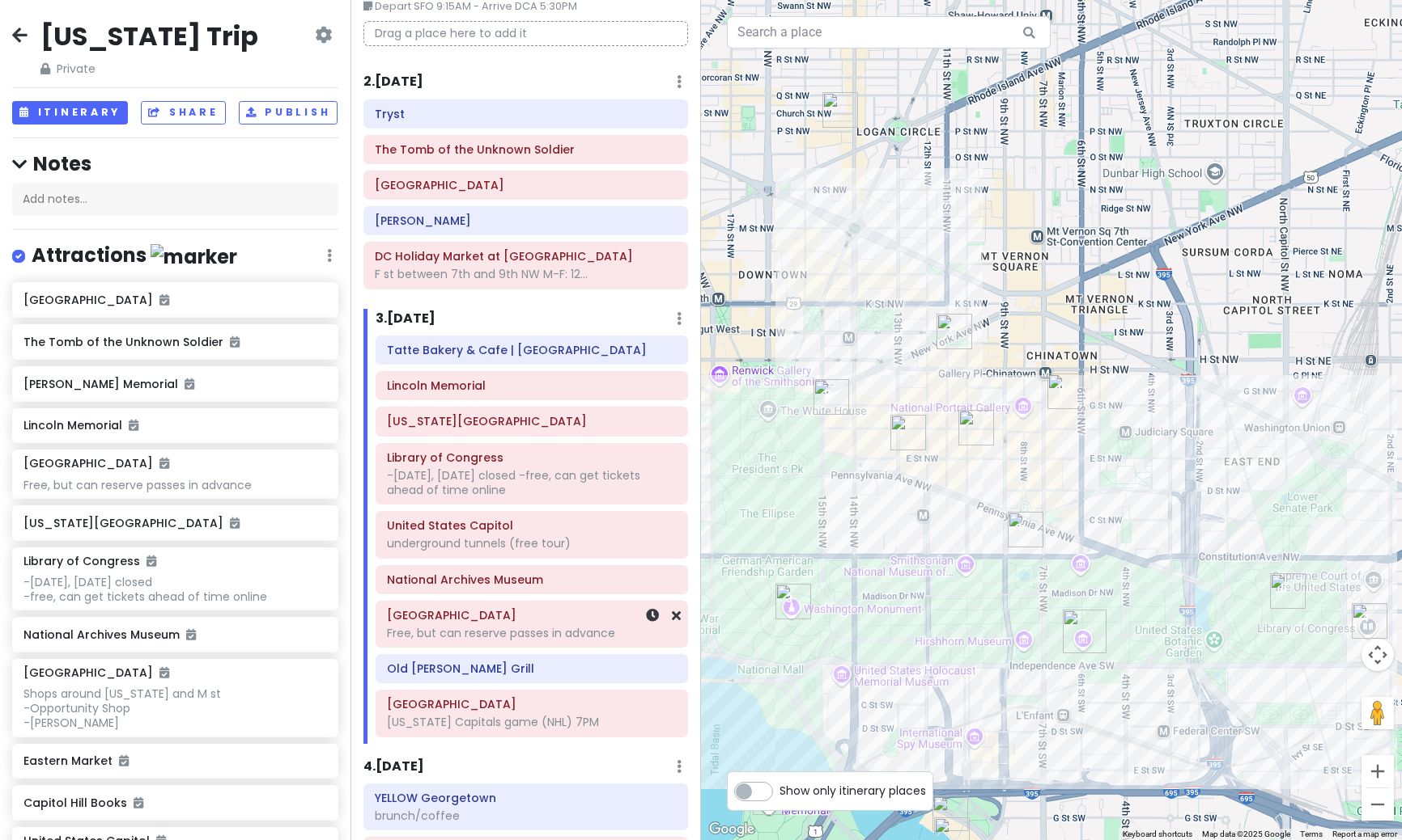
scroll to position [88, 0]
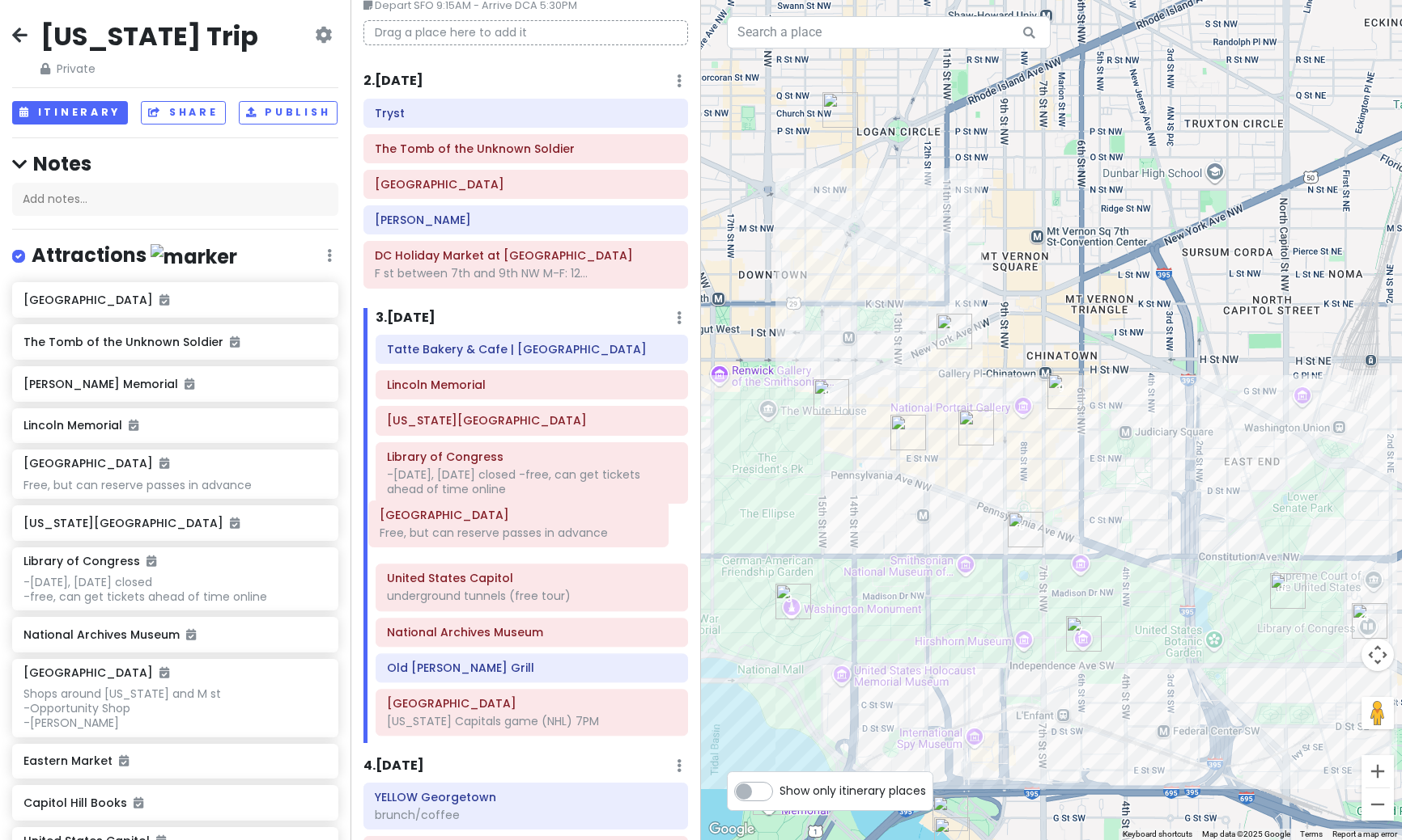
drag, startPoint x: 527, startPoint y: 632, endPoint x: 520, endPoint y: 533, distance: 99.2
click at [520, 533] on div "[GEOGRAPHIC_DATA] | [GEOGRAPHIC_DATA] [GEOGRAPHIC_DATA][US_STATE] of Congress -…" at bounding box center [531, 539] width 336 height 408
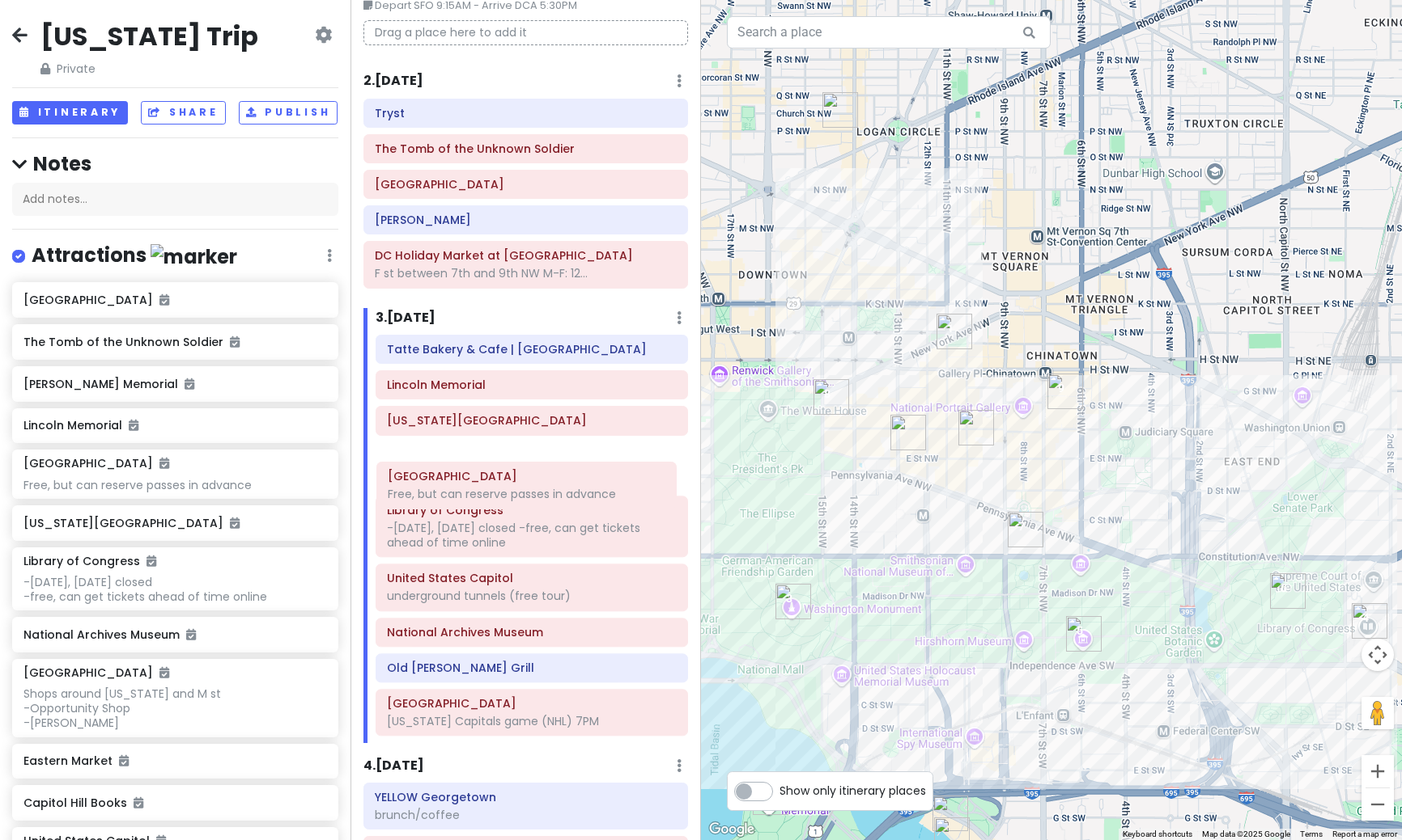
drag, startPoint x: 516, startPoint y: 540, endPoint x: 517, endPoint y: 492, distance: 48.0
click at [517, 492] on div "[GEOGRAPHIC_DATA] | [GEOGRAPHIC_DATA] [GEOGRAPHIC_DATA][US_STATE] of Congress -…" at bounding box center [531, 539] width 336 height 408
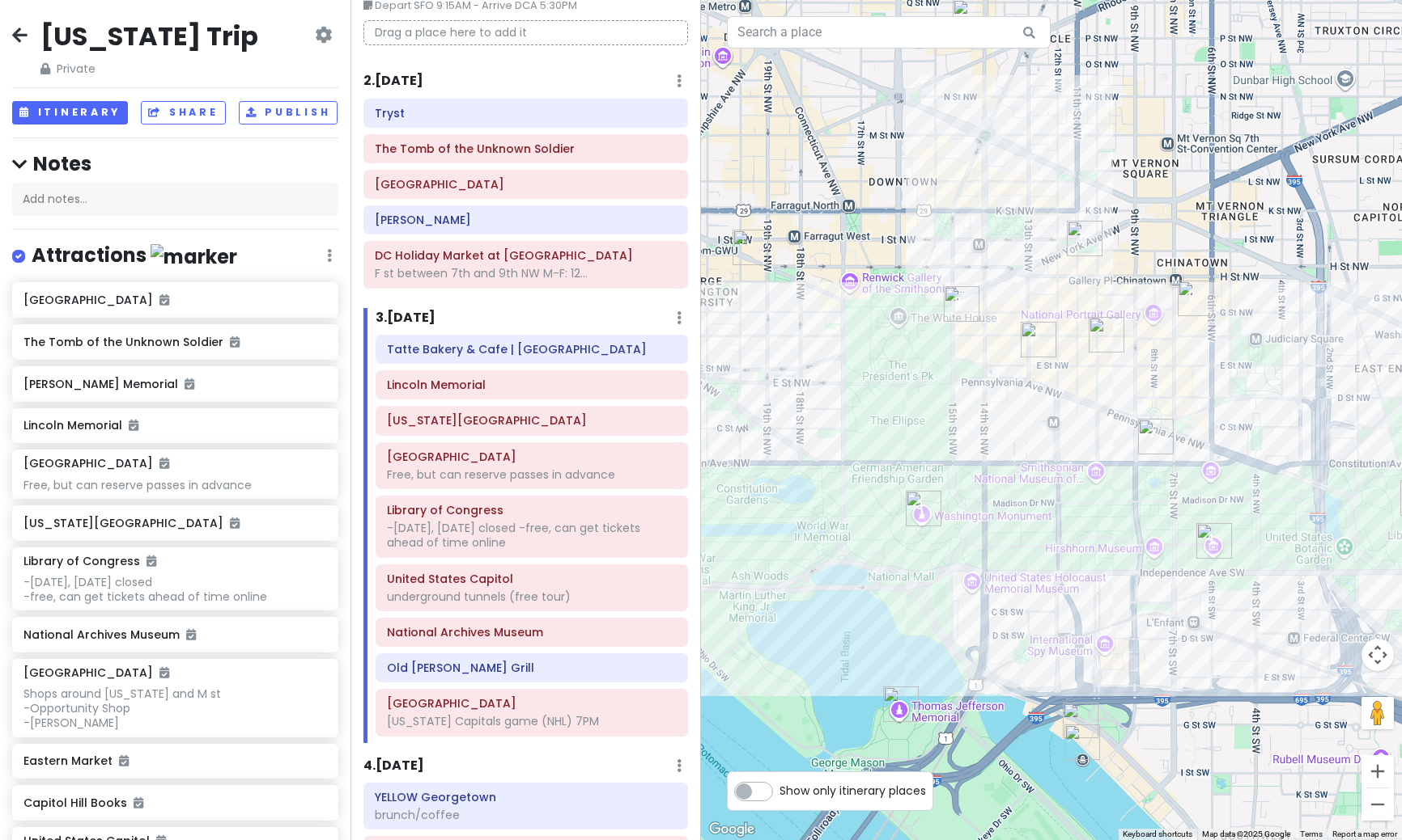
drag, startPoint x: 1031, startPoint y: 612, endPoint x: 1166, endPoint y: 517, distance: 165.1
click at [1166, 517] on div at bounding box center [1051, 420] width 701 height 840
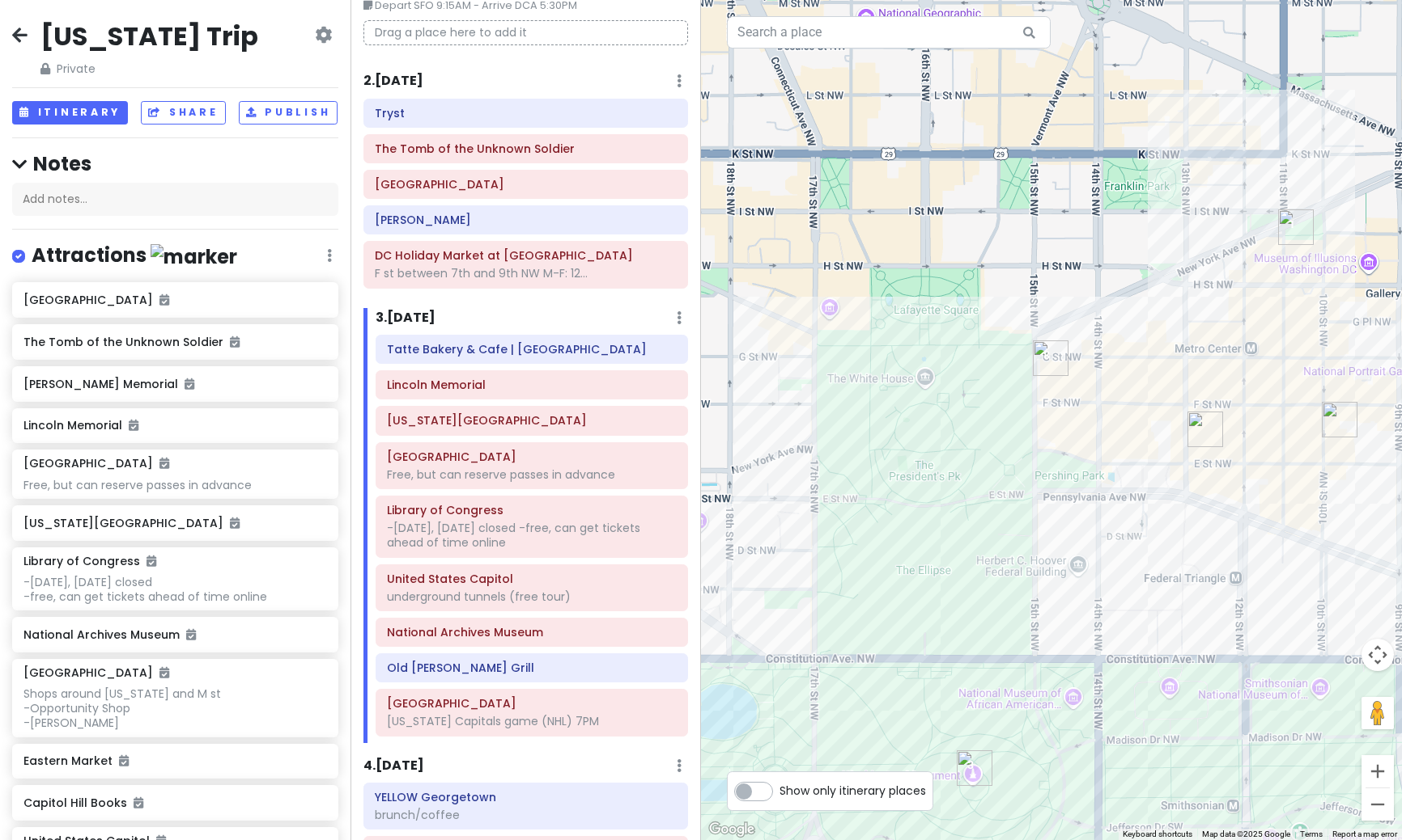
click at [1046, 368] on img "Old Ebbitt Grill" at bounding box center [1050, 358] width 36 height 36
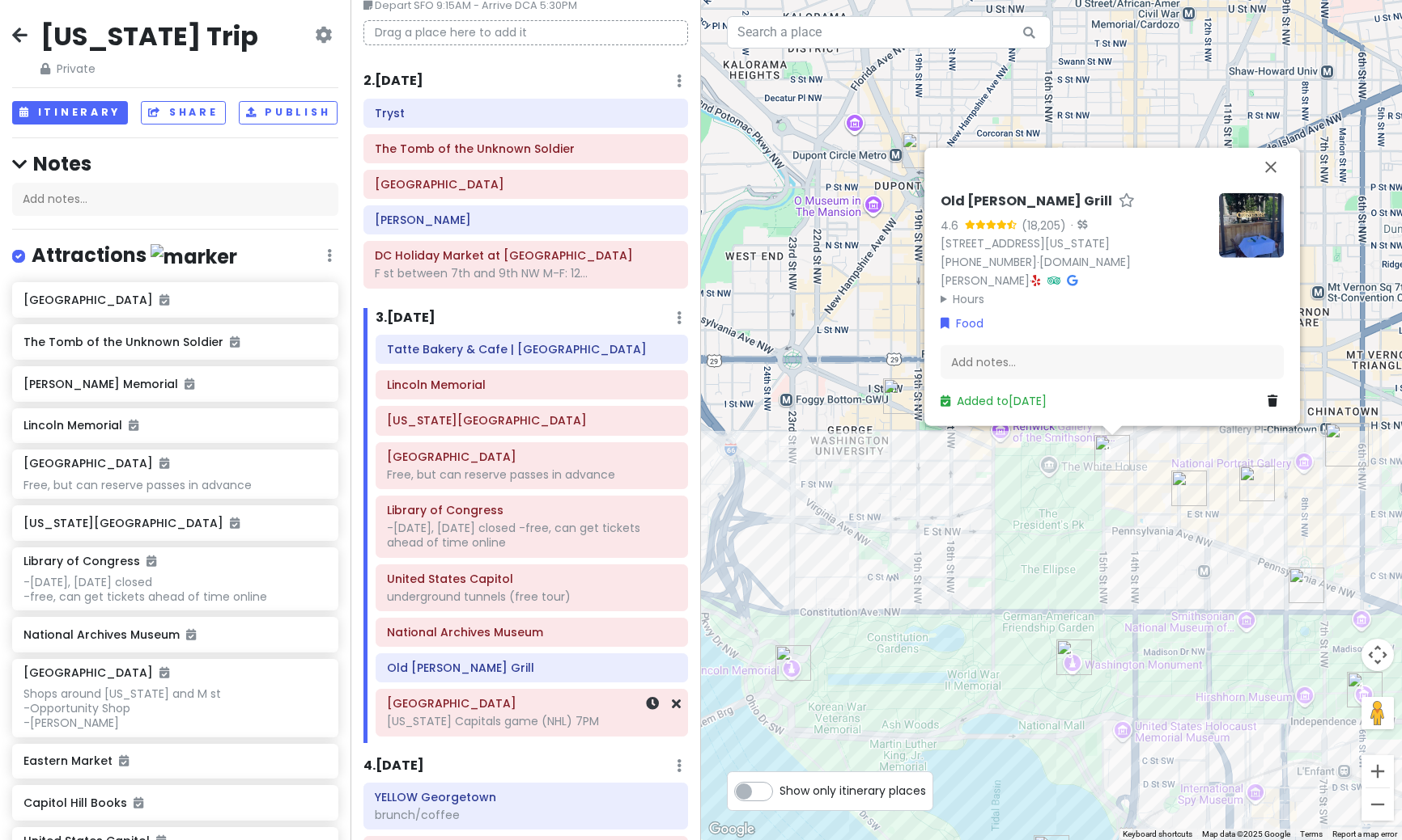
click at [527, 728] on div "[US_STATE] Capitals game (NHL) 7PM" at bounding box center [532, 722] width 290 height 15
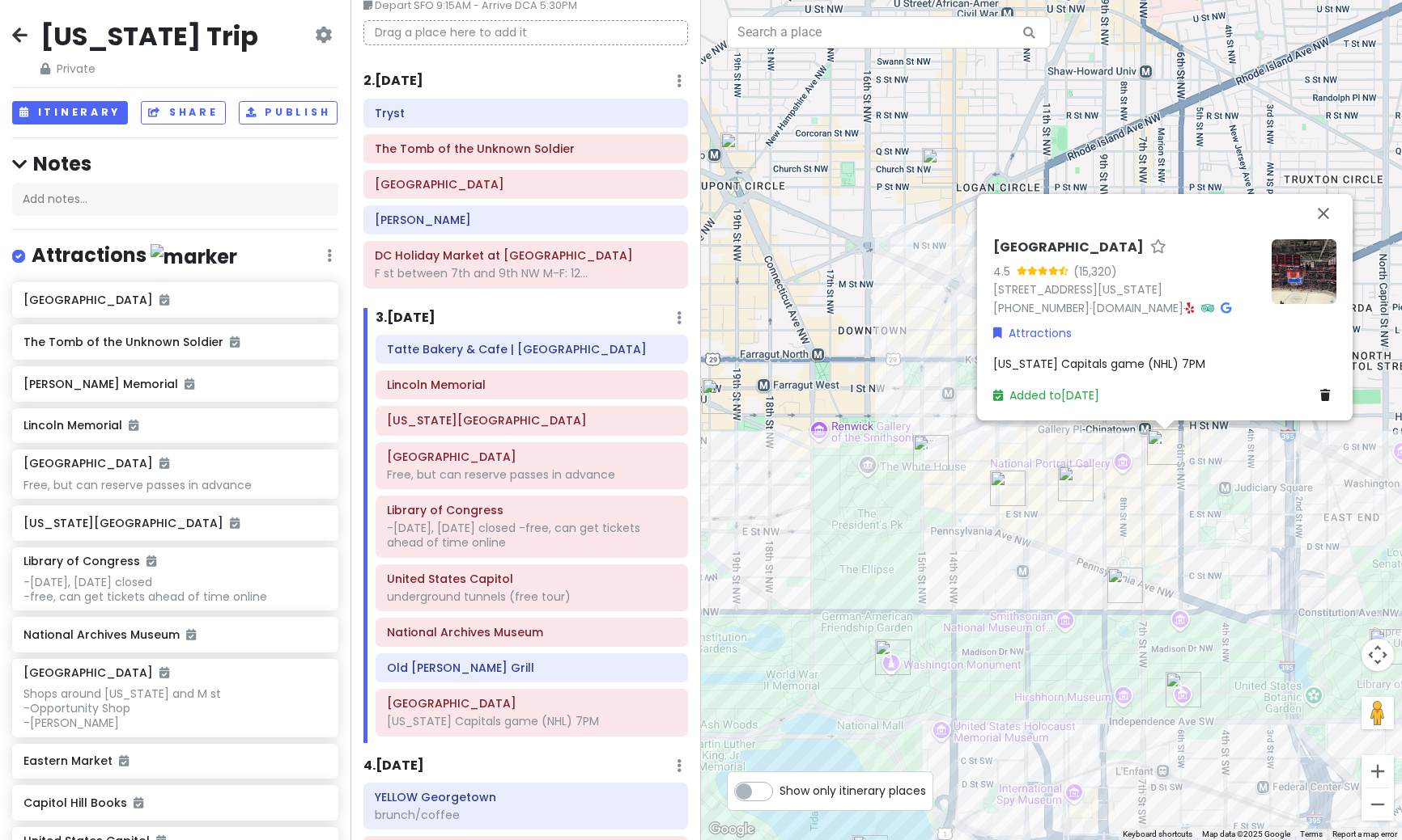
click at [1327, 263] on img at bounding box center [1303, 271] width 65 height 65
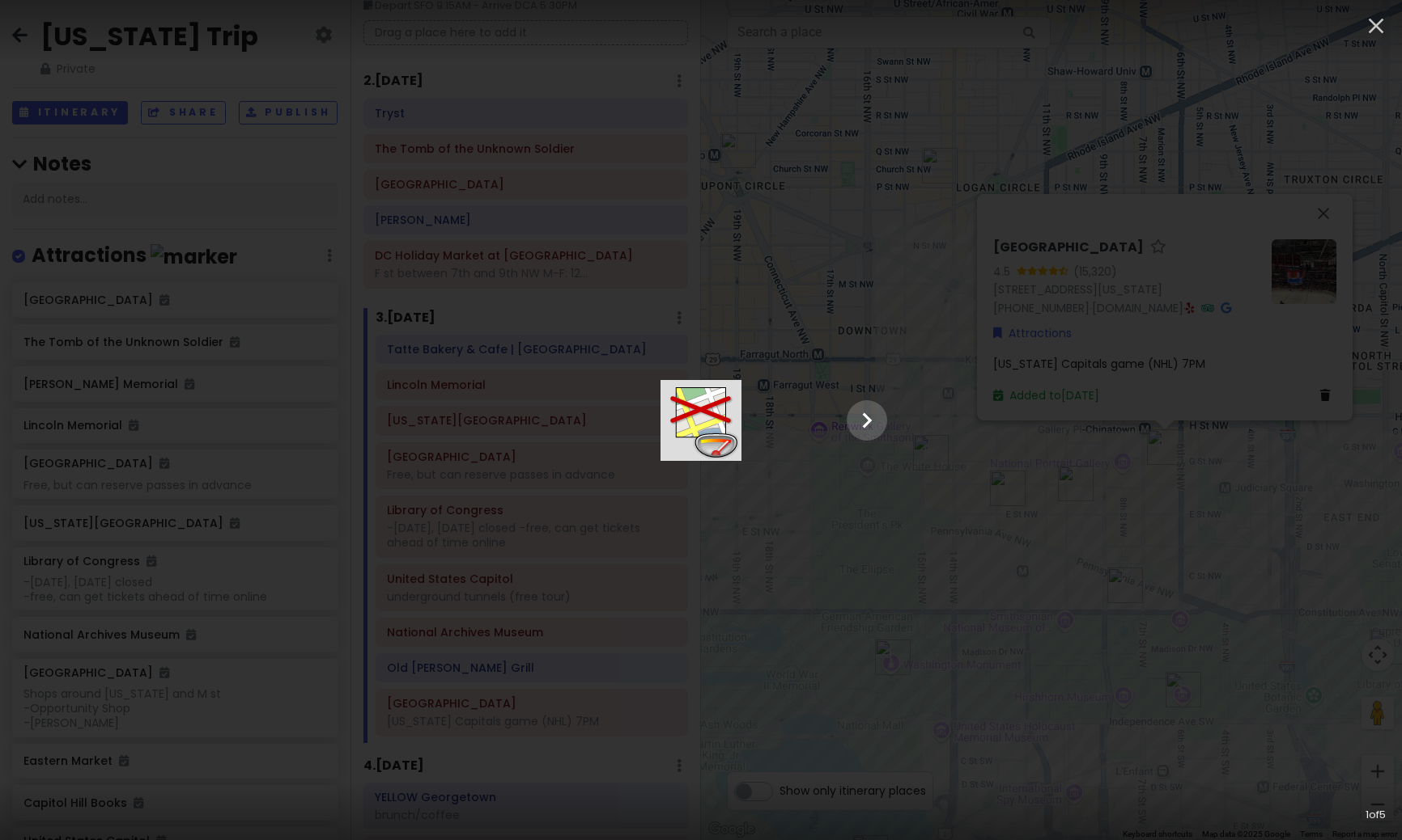
click at [903, 380] on div at bounding box center [701, 421] width 405 height 81
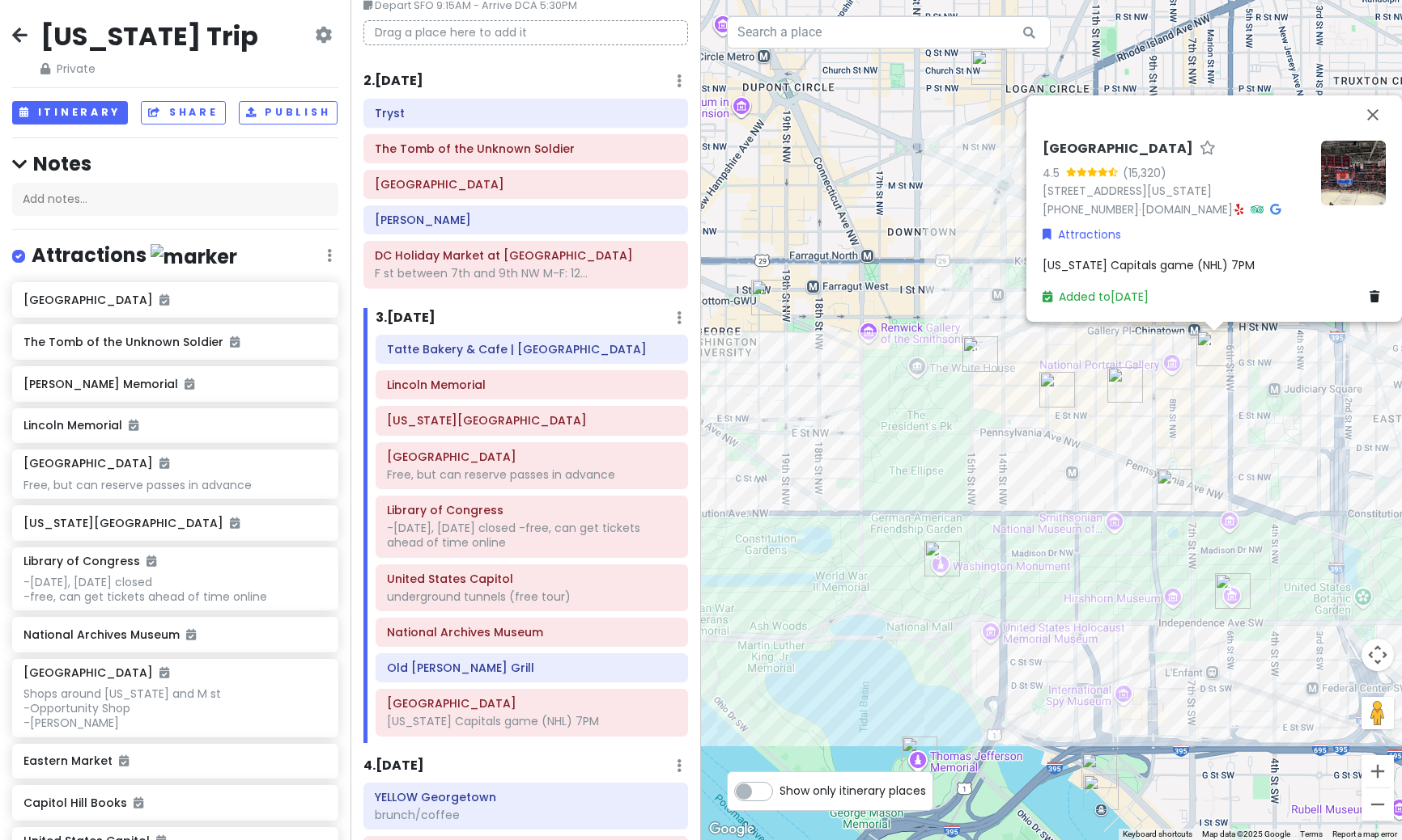
drag, startPoint x: 1224, startPoint y: 641, endPoint x: 1275, endPoint y: 535, distance: 117.6
click at [1275, 535] on div "[GEOGRAPHIC_DATA] 4.5 (15,320) [STREET_ADDRESS][US_STATE] [PHONE_NUMBER] · [DOM…" at bounding box center [1051, 420] width 701 height 840
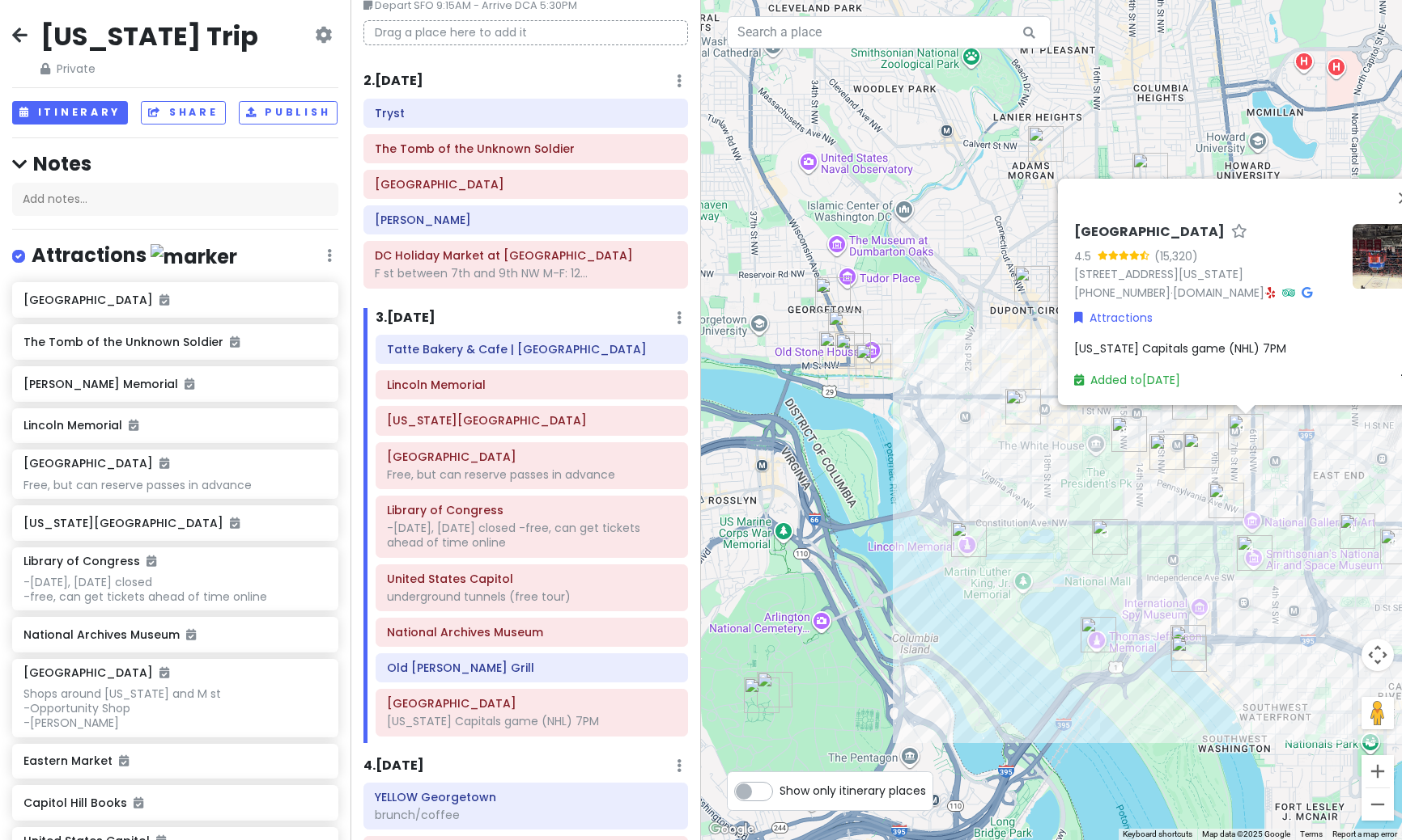
click at [415, 79] on h6 "2 . [DATE]" at bounding box center [393, 81] width 60 height 17
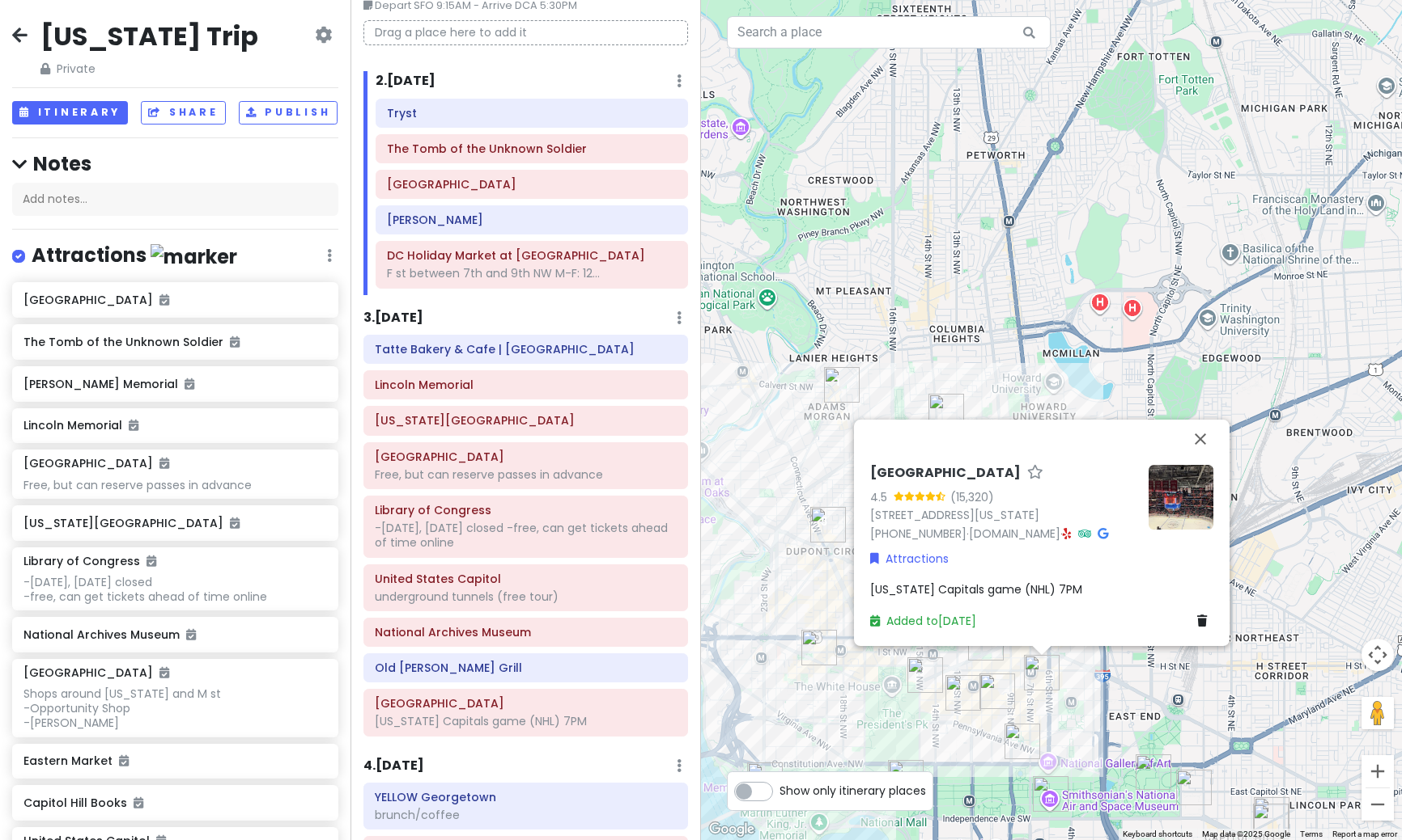
drag, startPoint x: 954, startPoint y: 497, endPoint x: 750, endPoint y: 741, distance: 318.0
click at [750, 741] on div "[GEOGRAPHIC_DATA] 4.5 (15,320) [STREET_ADDRESS][US_STATE] [PHONE_NUMBER] · [DOM…" at bounding box center [1051, 420] width 701 height 840
click at [796, 607] on div "[GEOGRAPHIC_DATA] 4.5 (15,320) [STREET_ADDRESS][US_STATE] [PHONE_NUMBER] · [DOM…" at bounding box center [1051, 420] width 701 height 840
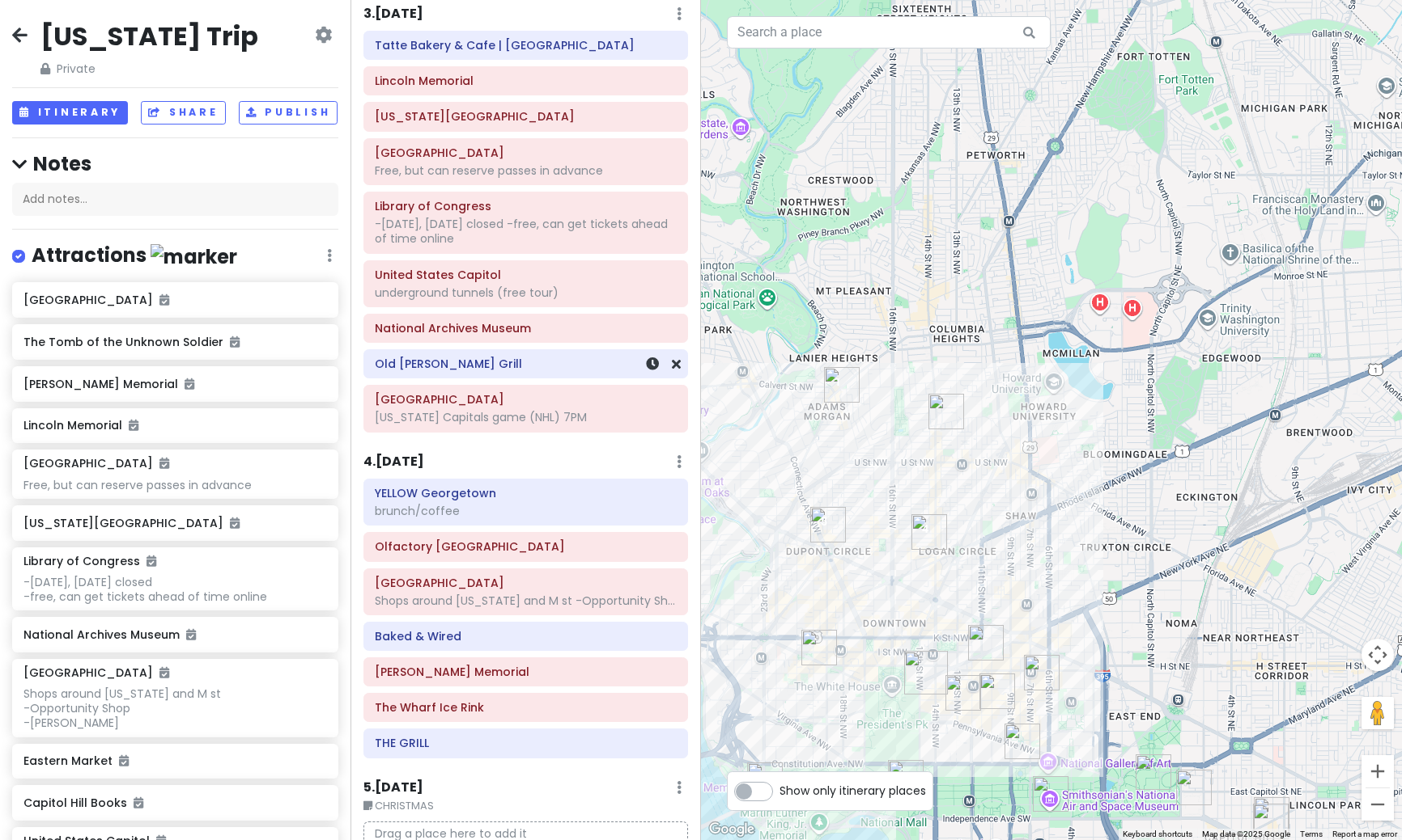
scroll to position [411, 0]
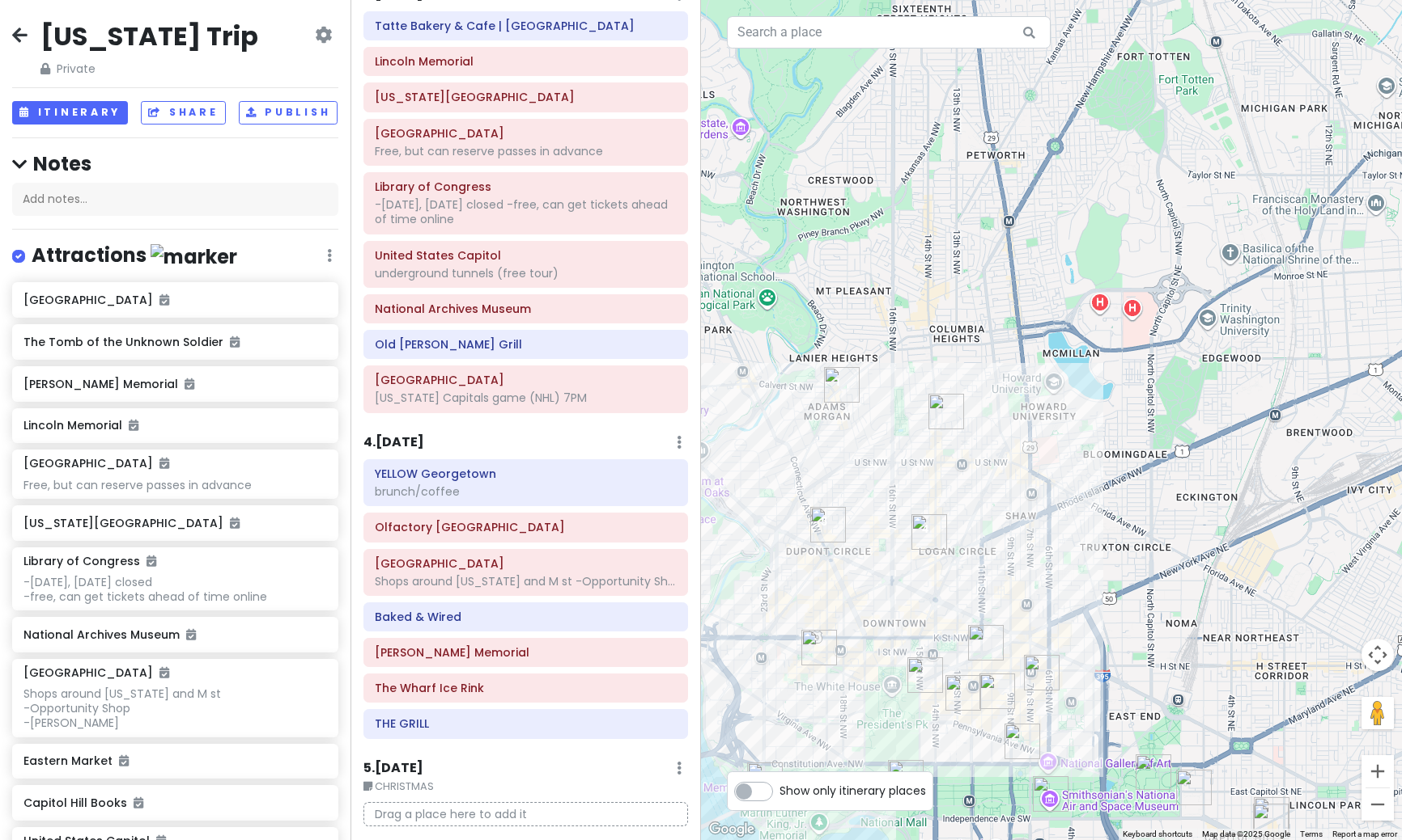
click at [392, 441] on h6 "4 . [DATE]" at bounding box center [393, 443] width 61 height 17
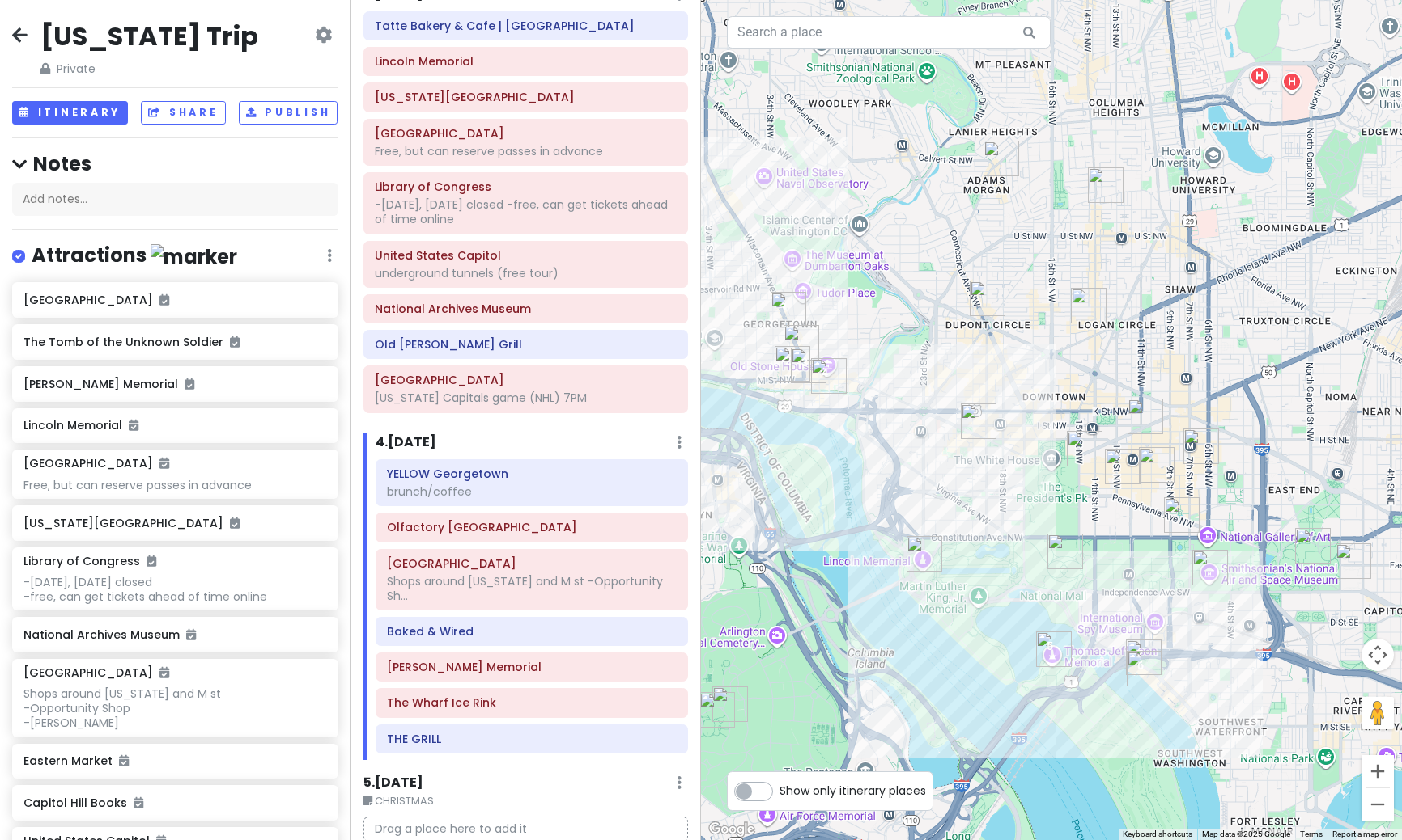
drag, startPoint x: 703, startPoint y: 669, endPoint x: 871, endPoint y: 430, distance: 292.1
click at [871, 430] on div at bounding box center [1051, 420] width 701 height 840
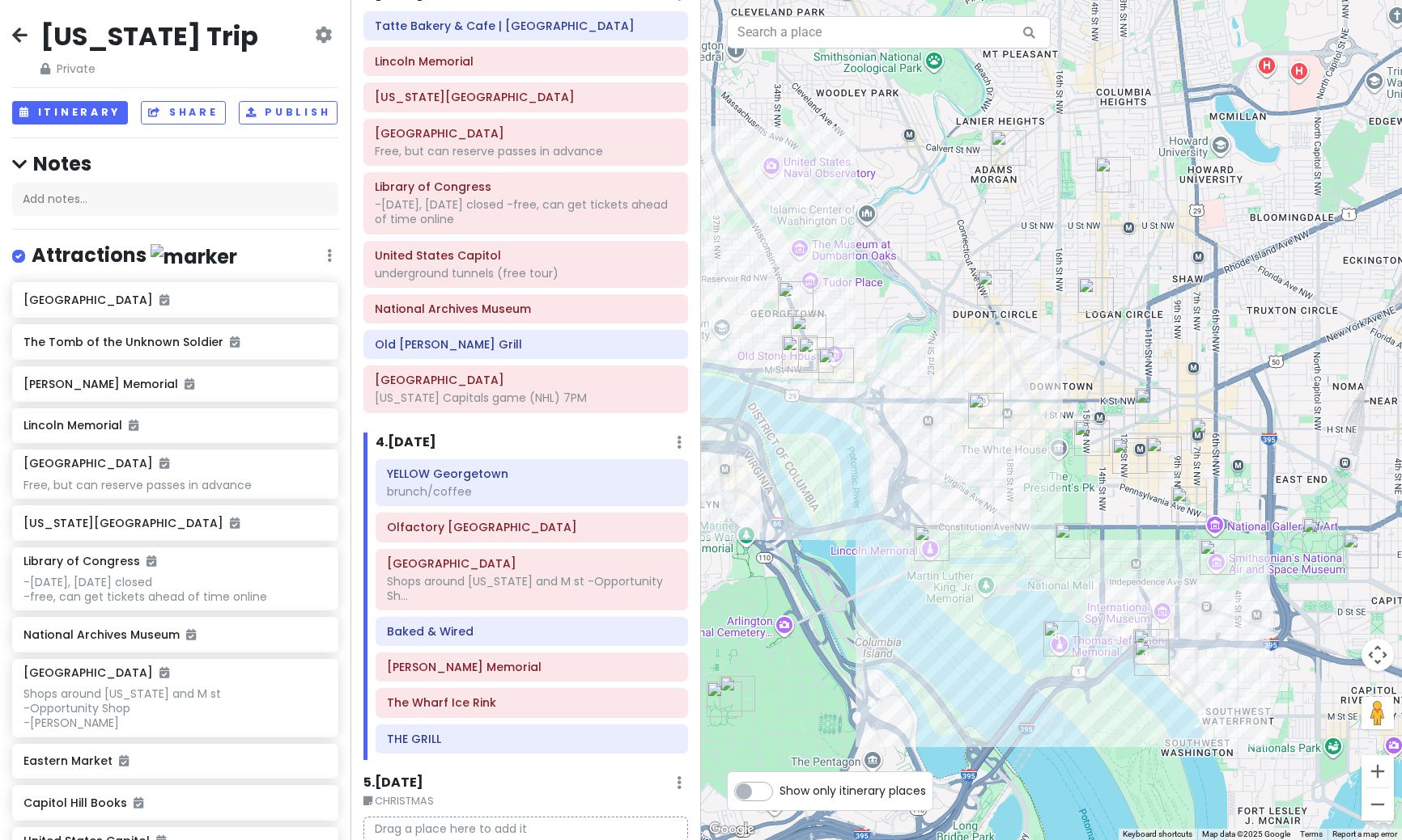
click at [792, 308] on img "YELLOW Georgetown" at bounding box center [795, 299] width 36 height 36
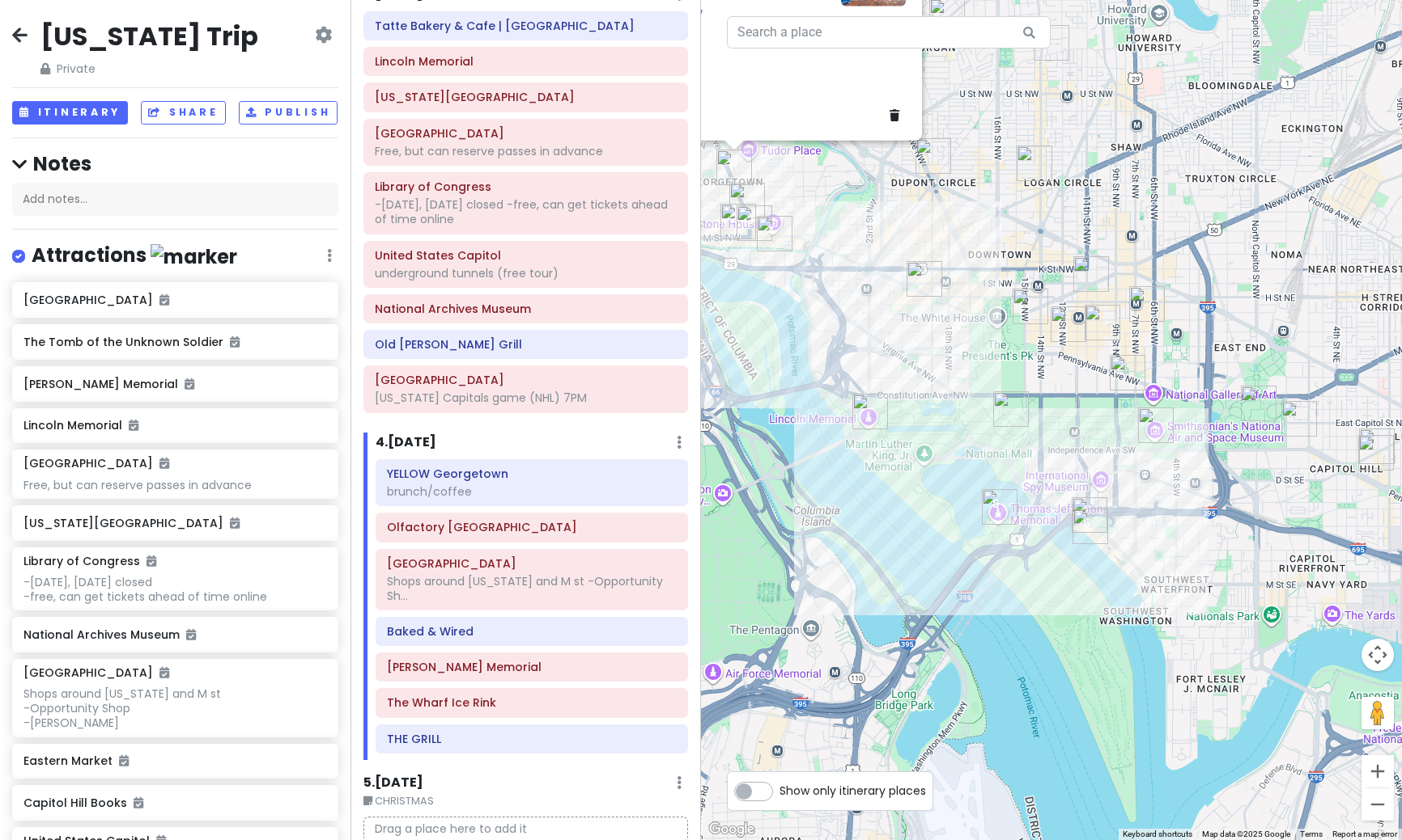
drag, startPoint x: 1202, startPoint y: 709, endPoint x: 996, endPoint y: 522, distance: 278.2
click at [996, 522] on div "YELLOW Georgetown 4.5 (1,096) · [STREET_ADDRESS][US_STATE][US_STATE] [DOMAIN_NA…" at bounding box center [1051, 420] width 701 height 840
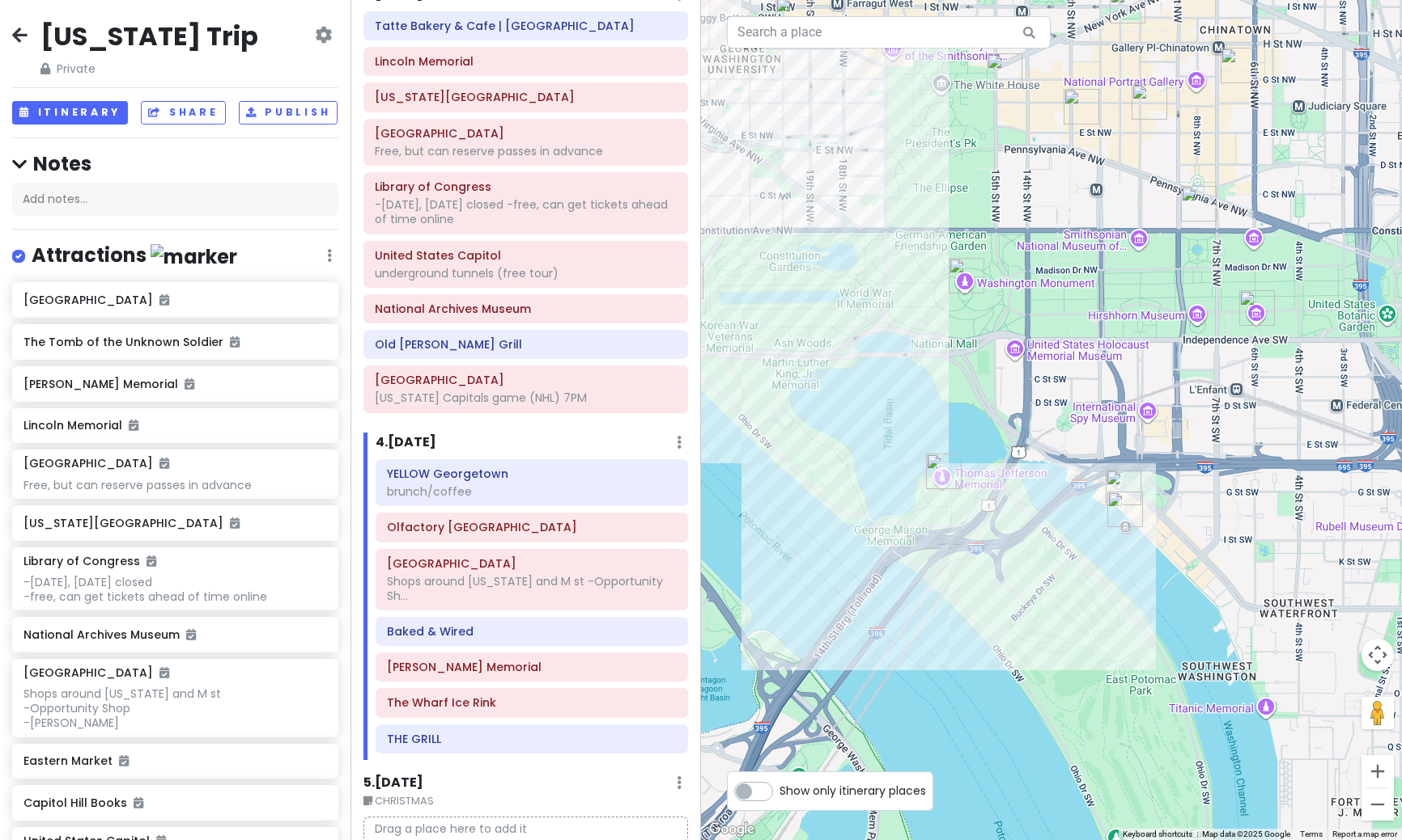
click at [937, 480] on img "Thomas Jefferson Memorial" at bounding box center [943, 472] width 36 height 36
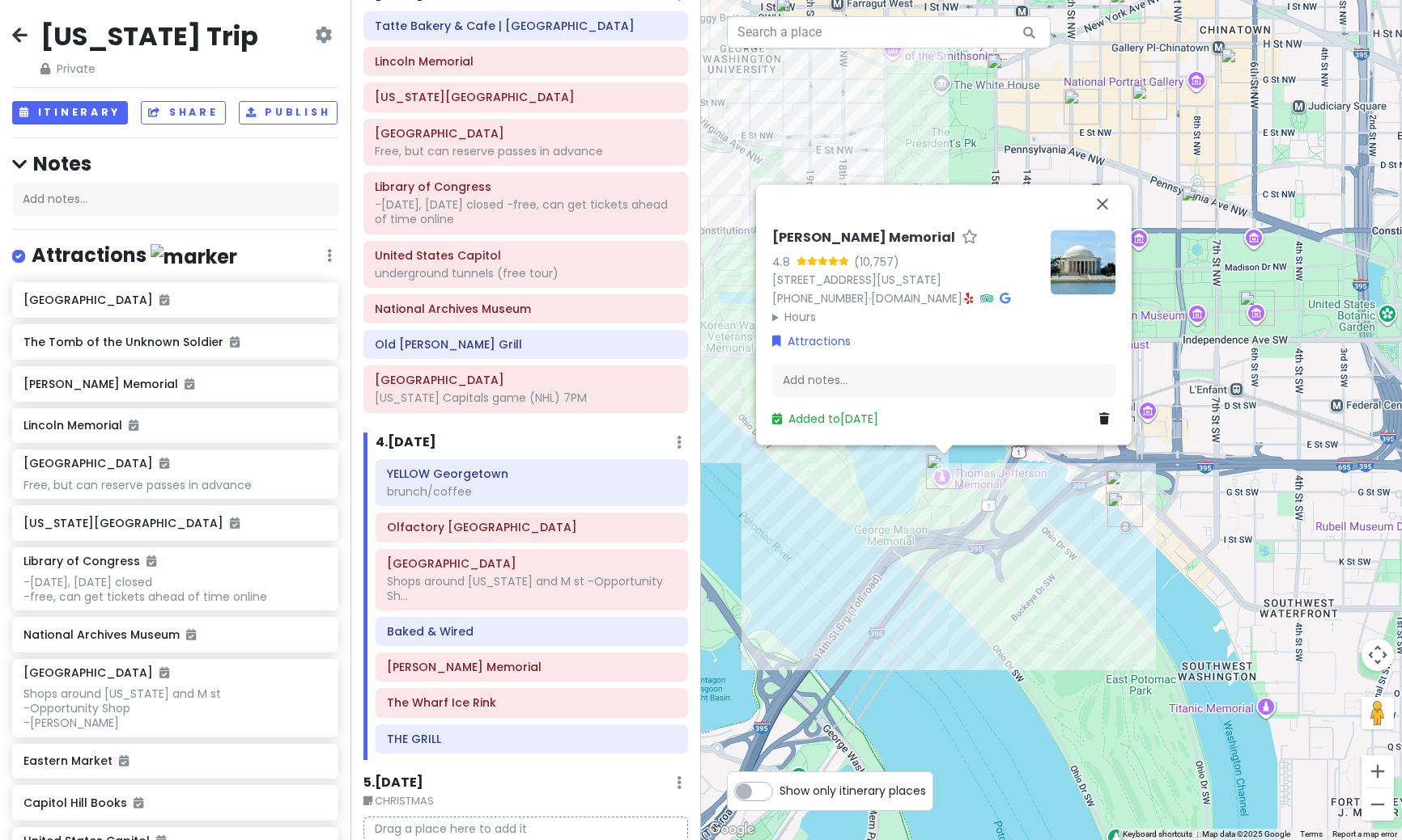
click at [1101, 279] on img at bounding box center [1082, 262] width 65 height 65
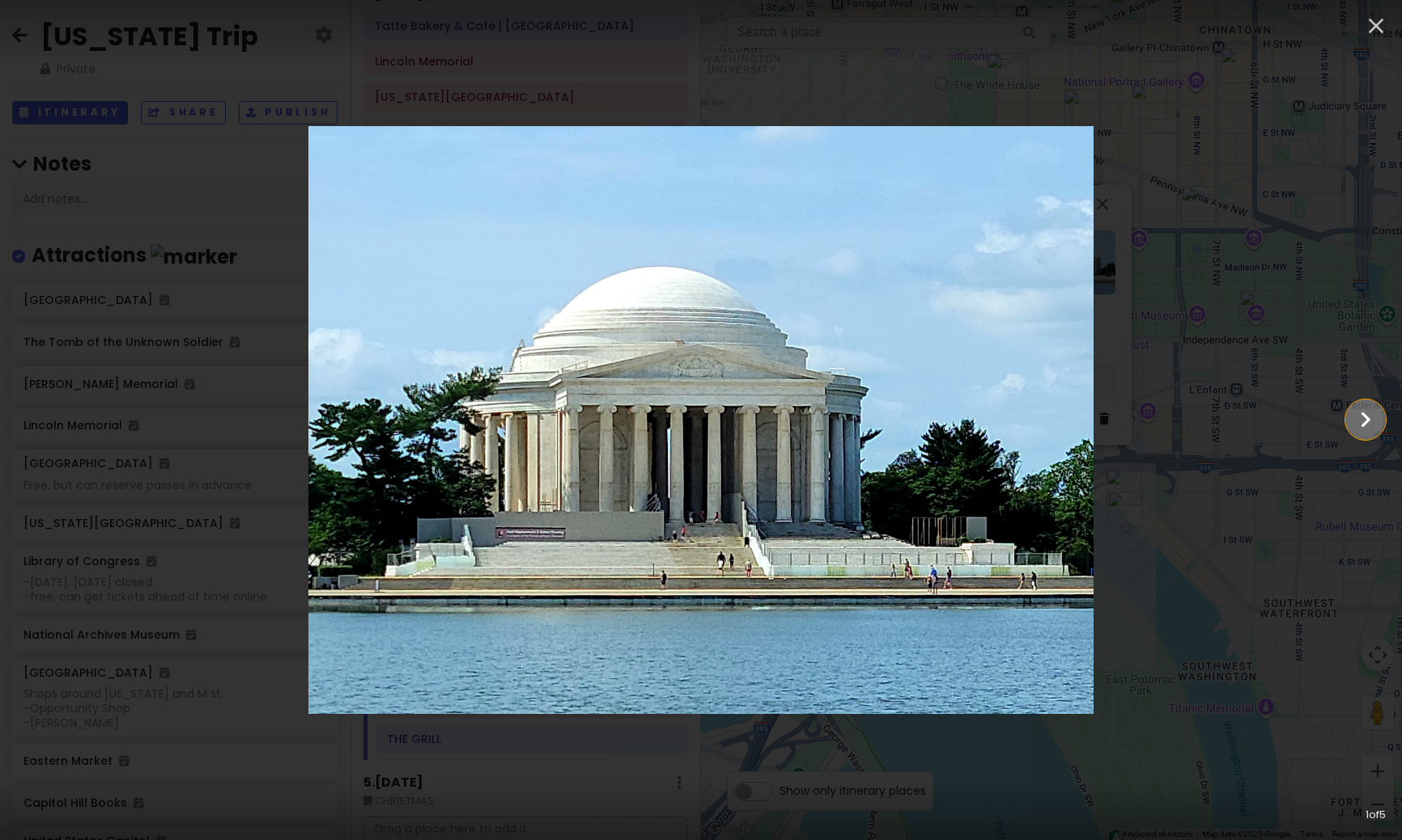
click at [1365, 423] on icon "Show slide 2 of 5" at bounding box center [1366, 420] width 10 height 16
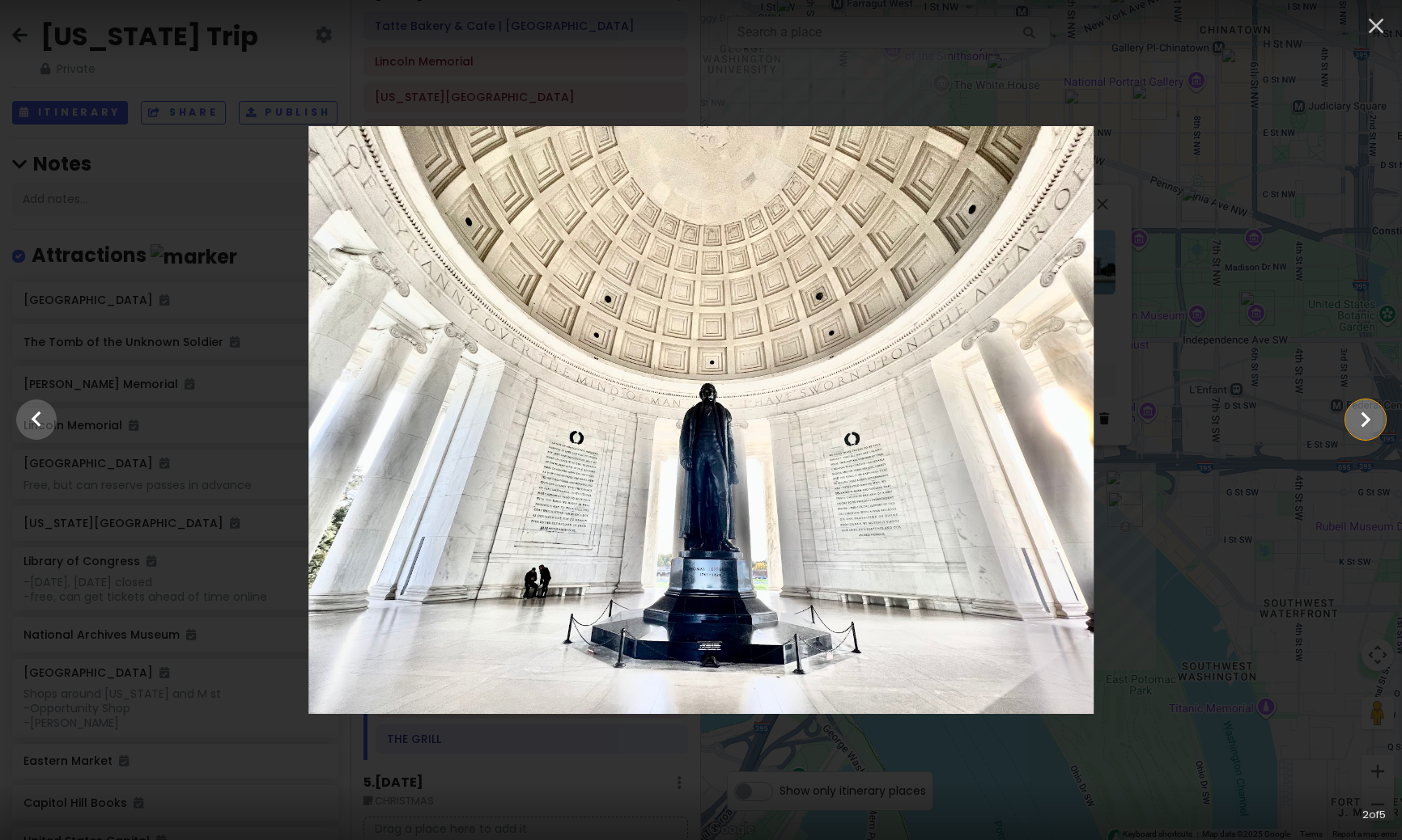
click at [1362, 426] on icon "Show slide 3 of 5" at bounding box center [1366, 420] width 10 height 16
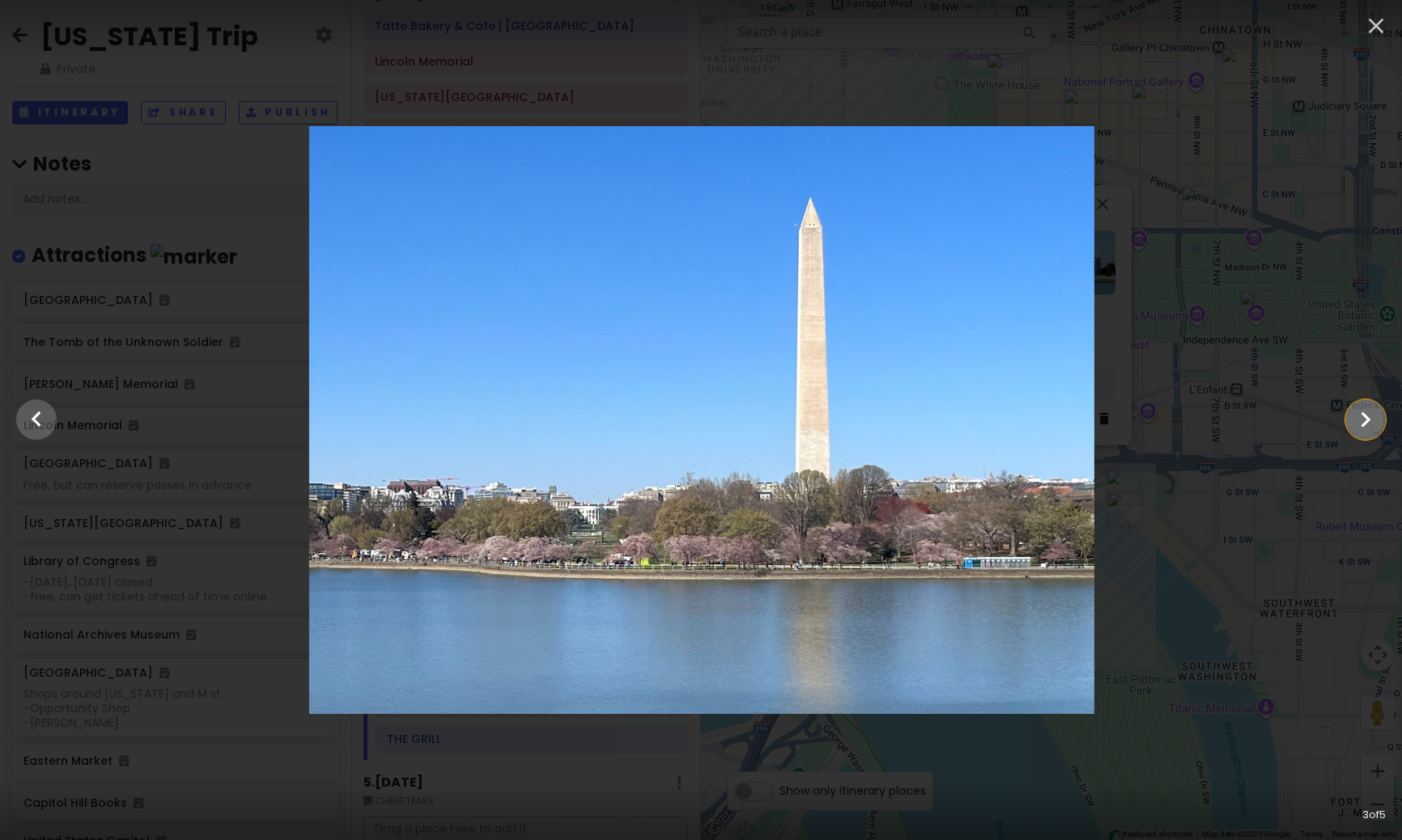
click at [1361, 426] on icon "Show slide 4 of 5" at bounding box center [1364, 420] width 30 height 39
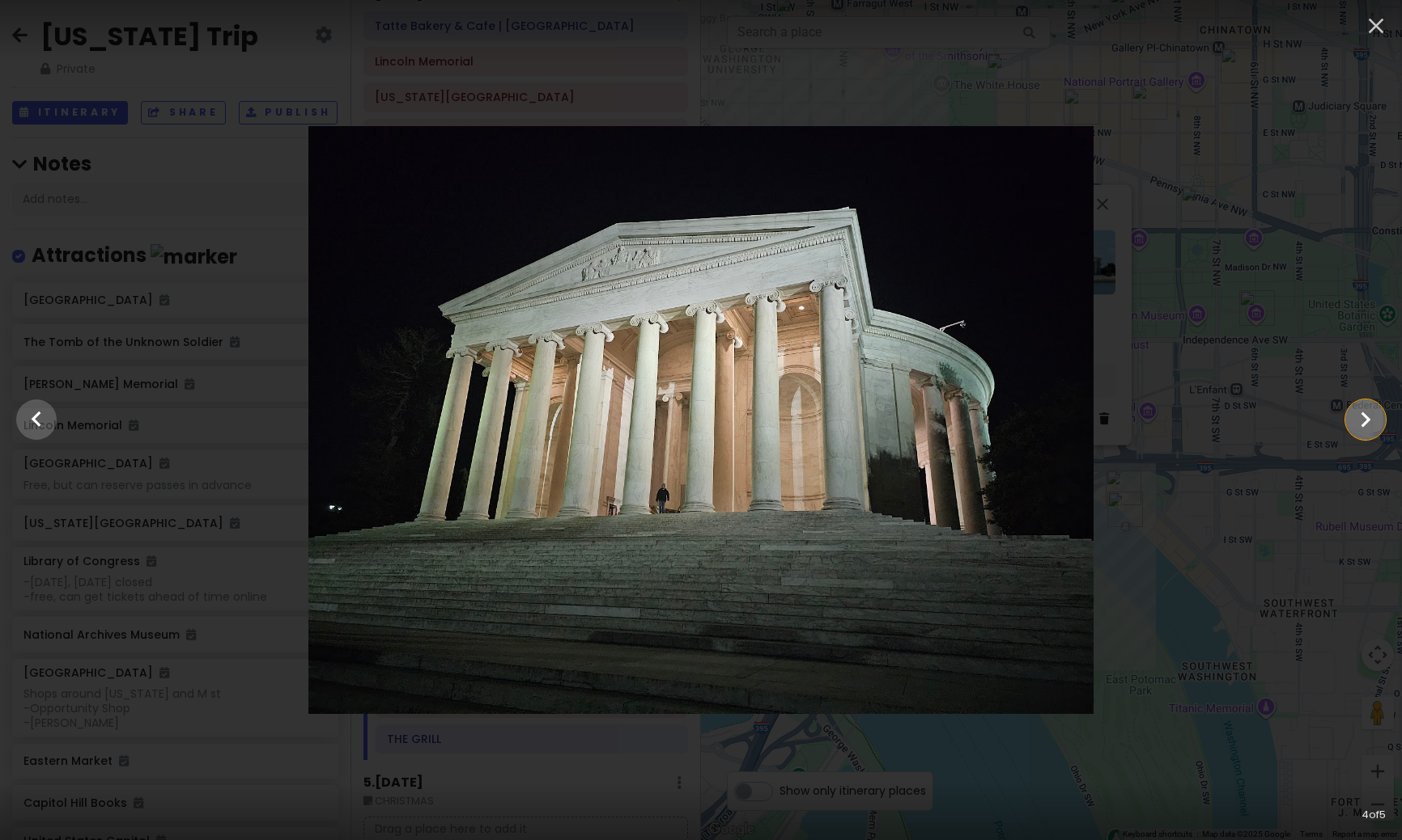
click at [1362, 427] on icon "Show slide 5 of 5" at bounding box center [1366, 420] width 10 height 16
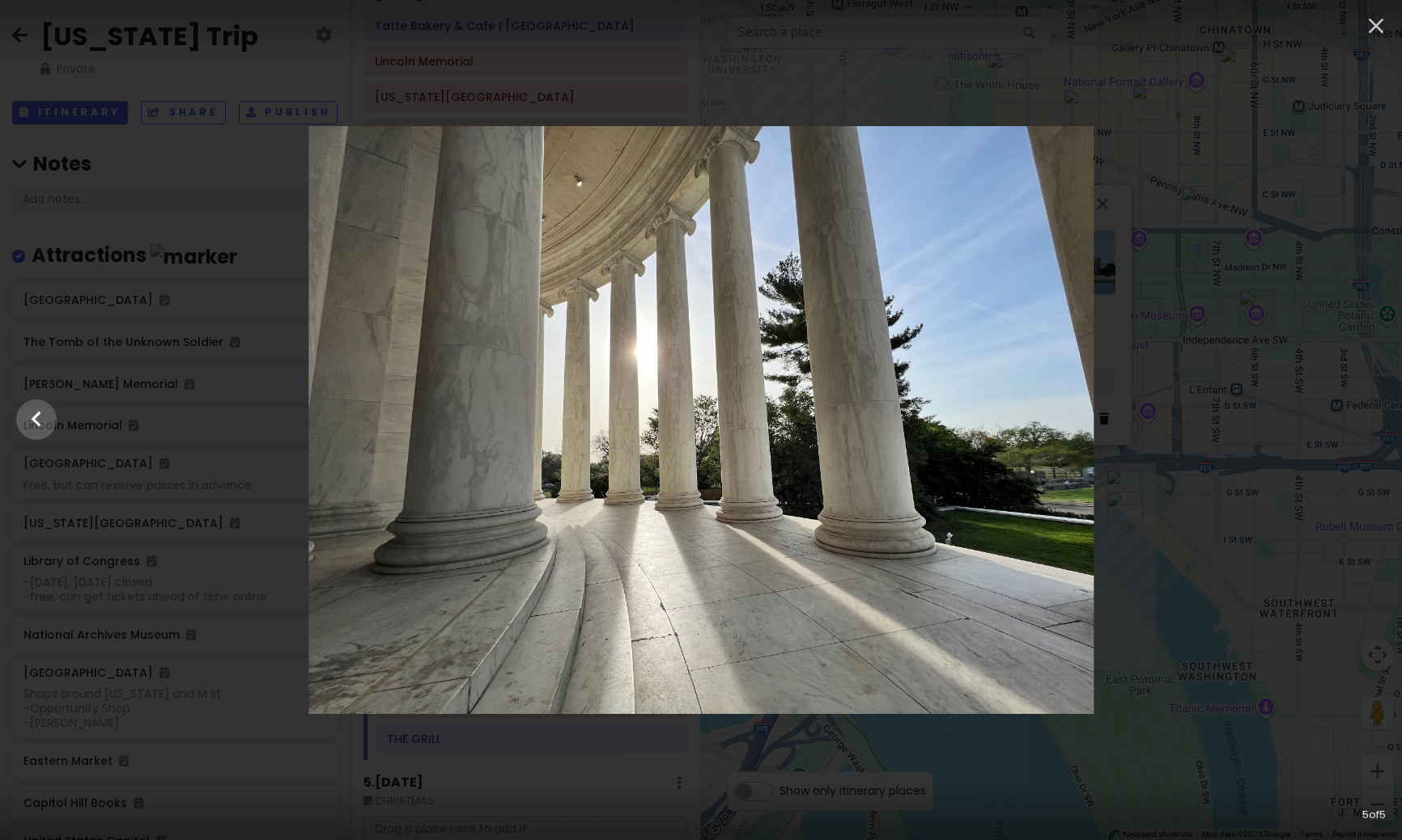
click at [1362, 427] on div at bounding box center [701, 420] width 1402 height 588
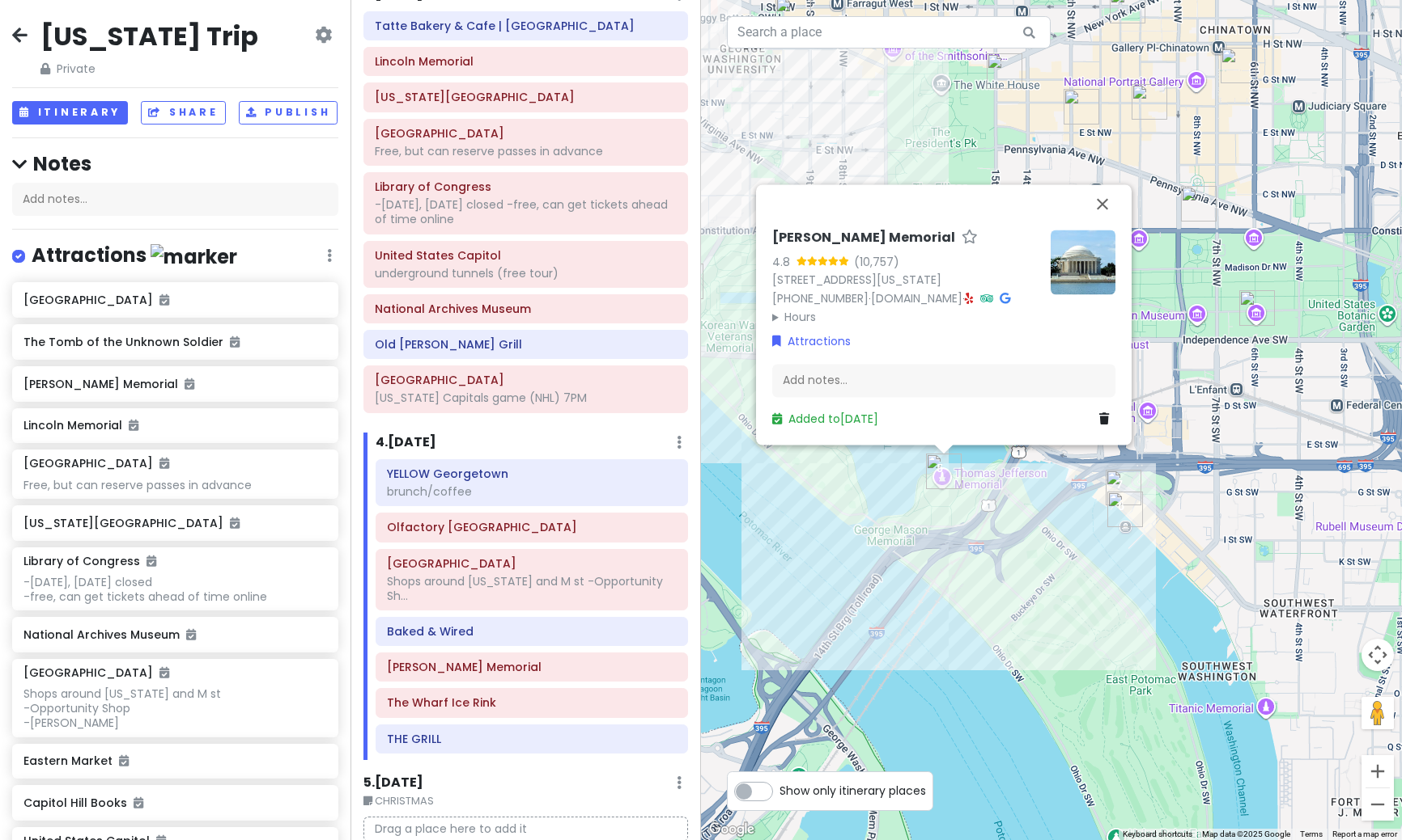
click at [1189, 540] on div "[PERSON_NAME] Memorial 4.8 (10,757) [STREET_ADDRESS][US_STATE] [PHONE_NUMBER] ·…" at bounding box center [1051, 420] width 701 height 840
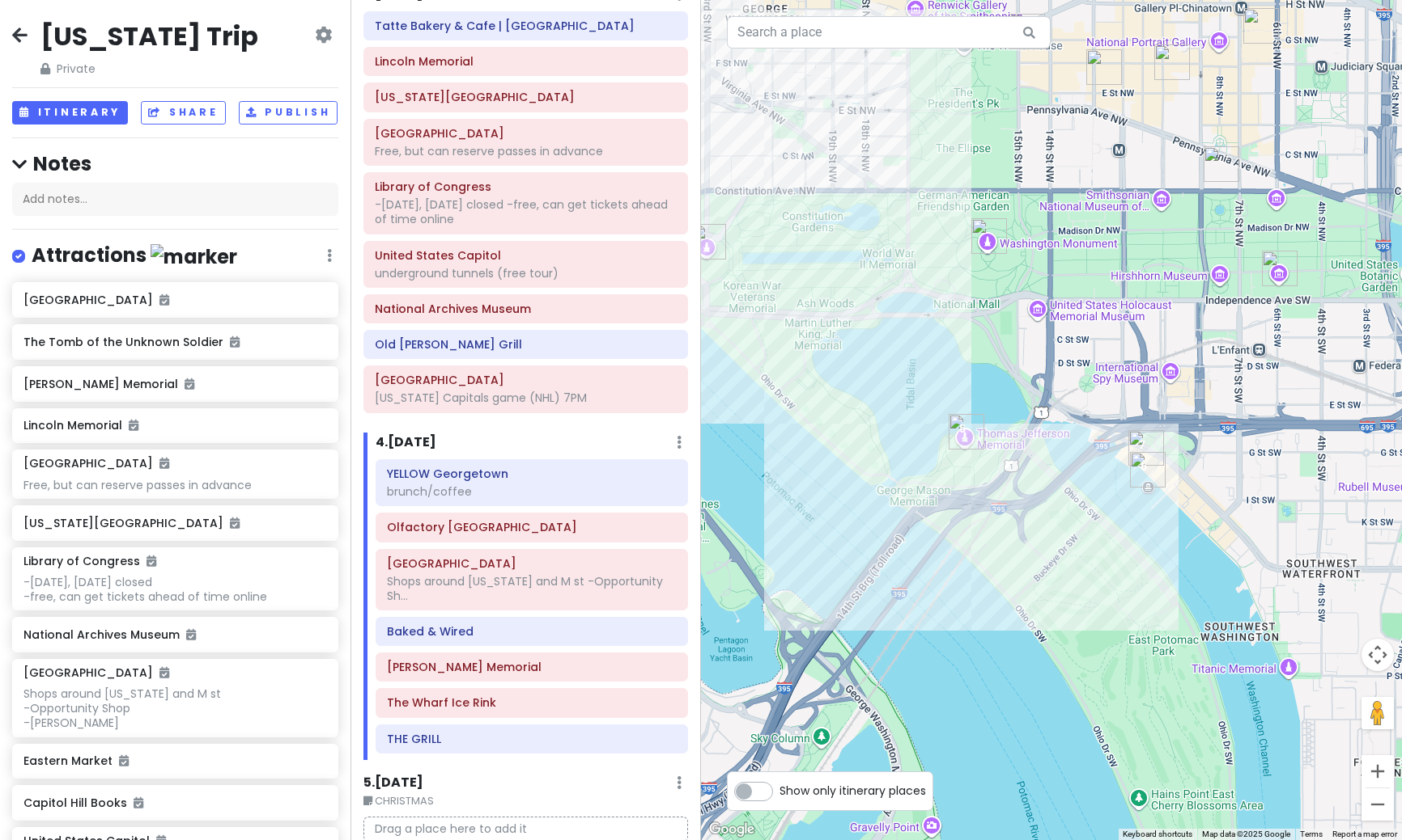
click at [1141, 476] on img "The Wharf Ice Rink" at bounding box center [1147, 470] width 36 height 36
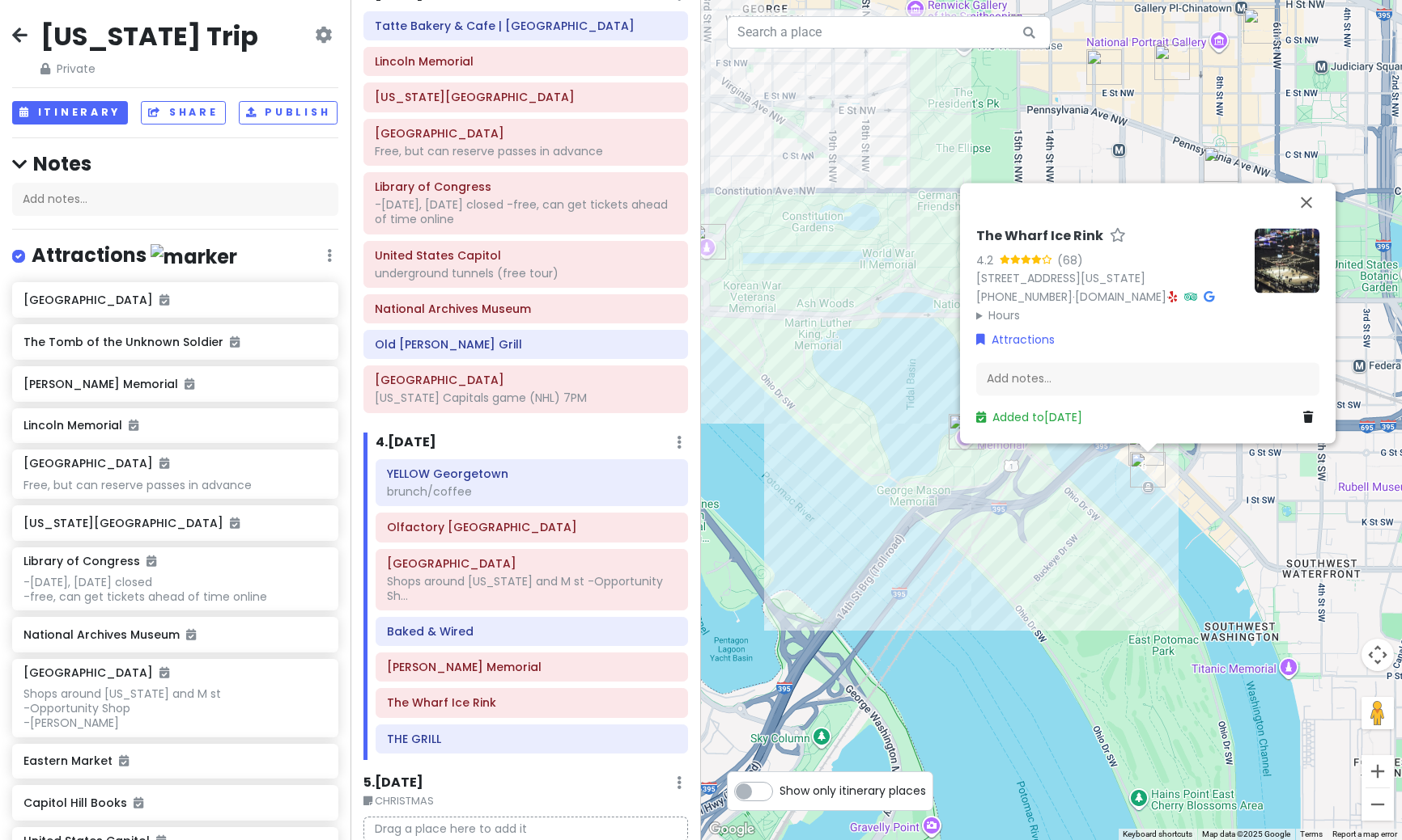
click at [1135, 513] on div "The Wharf Ice Rink 4.2 (68) [STREET_ADDRESS][US_STATE] [PHONE_NUMBER] · [DOMAIN…" at bounding box center [1051, 420] width 701 height 840
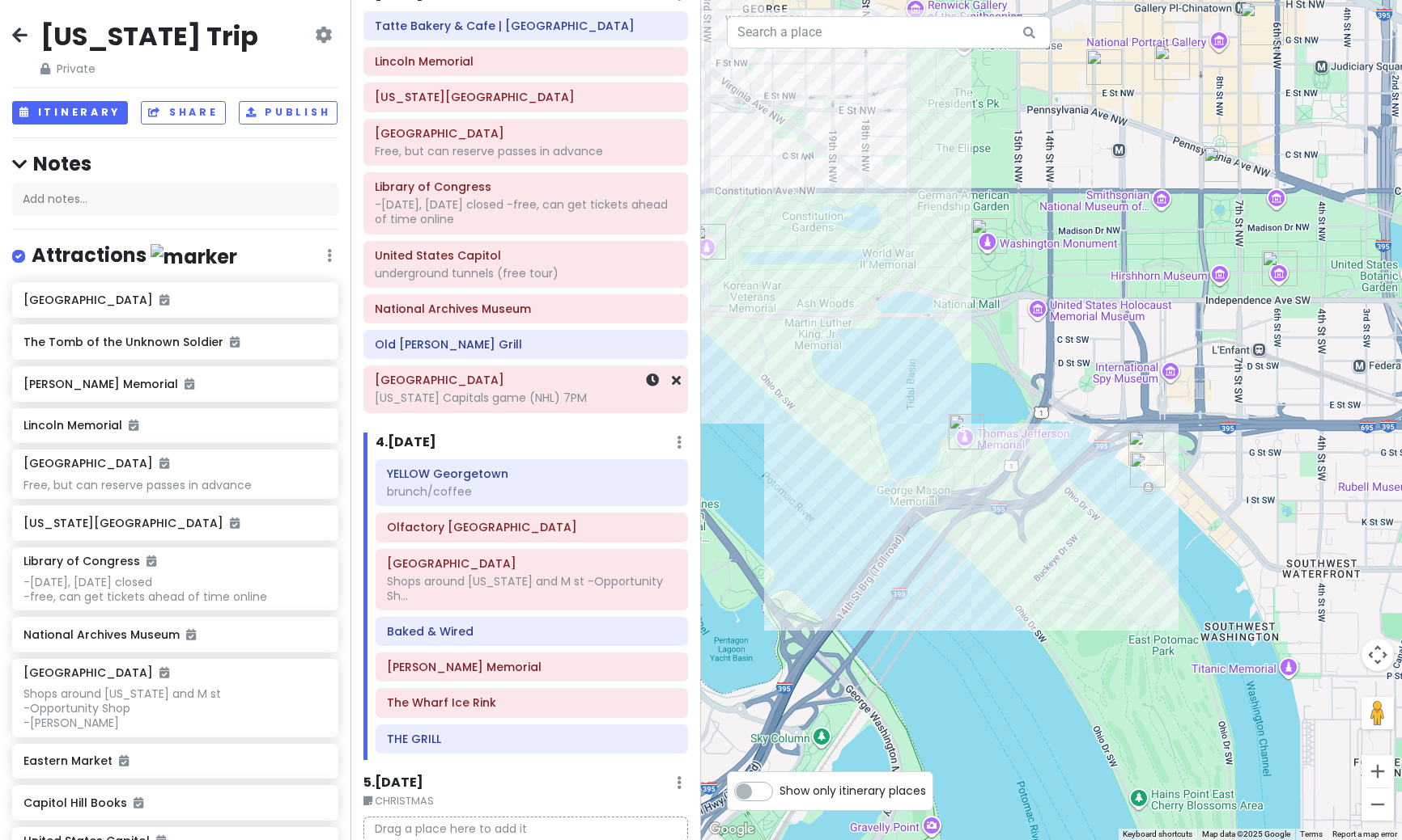
click at [497, 400] on div "[US_STATE] Capitals game (NHL) 7PM" at bounding box center [526, 398] width 302 height 15
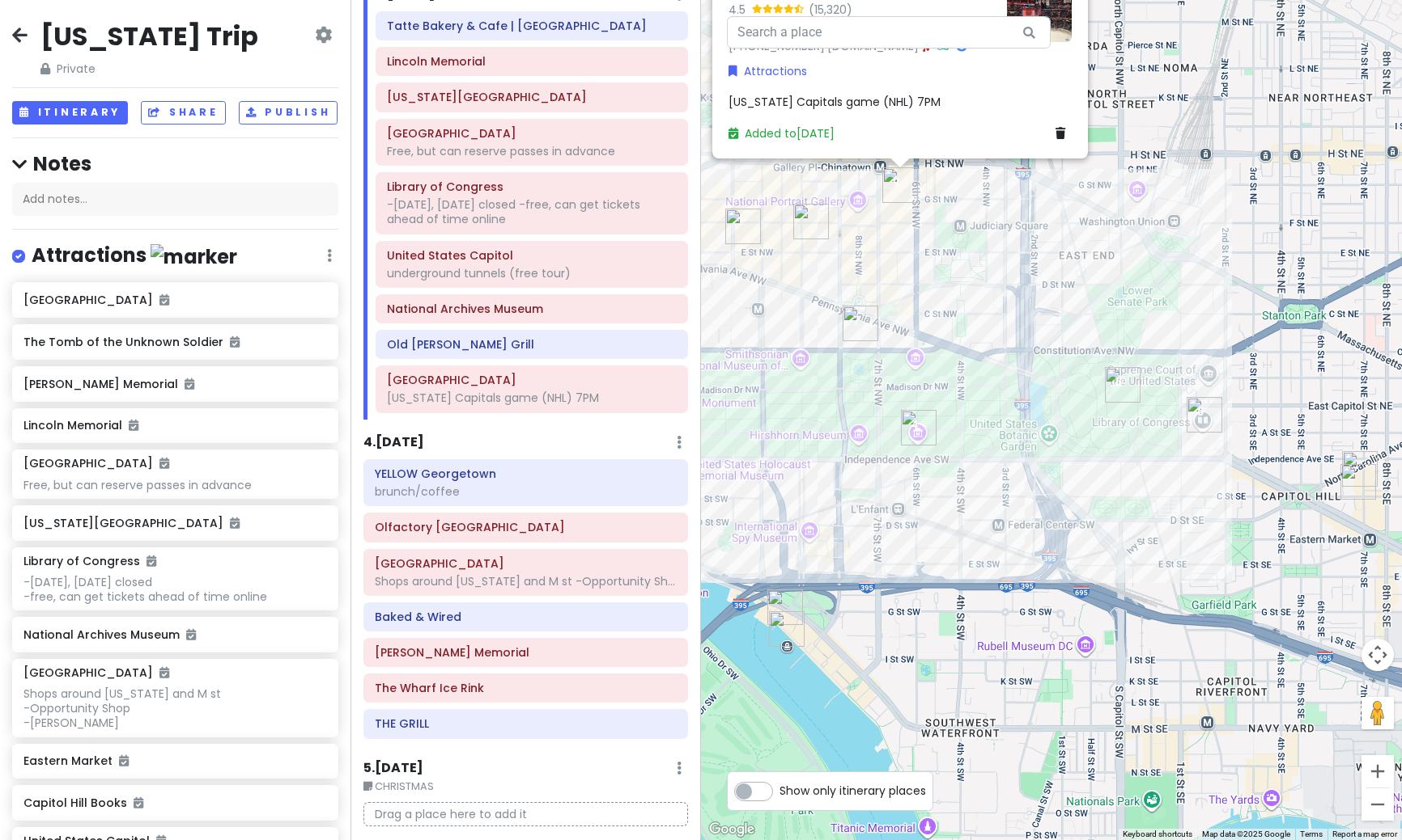
drag, startPoint x: 1226, startPoint y: 570, endPoint x: 935, endPoint y: 412, distance: 331.1
click at [935, 412] on div "[GEOGRAPHIC_DATA] 4.5 (15,320) [STREET_ADDRESS][US_STATE] [PHONE_NUMBER] · [DOM…" at bounding box center [1051, 420] width 701 height 840
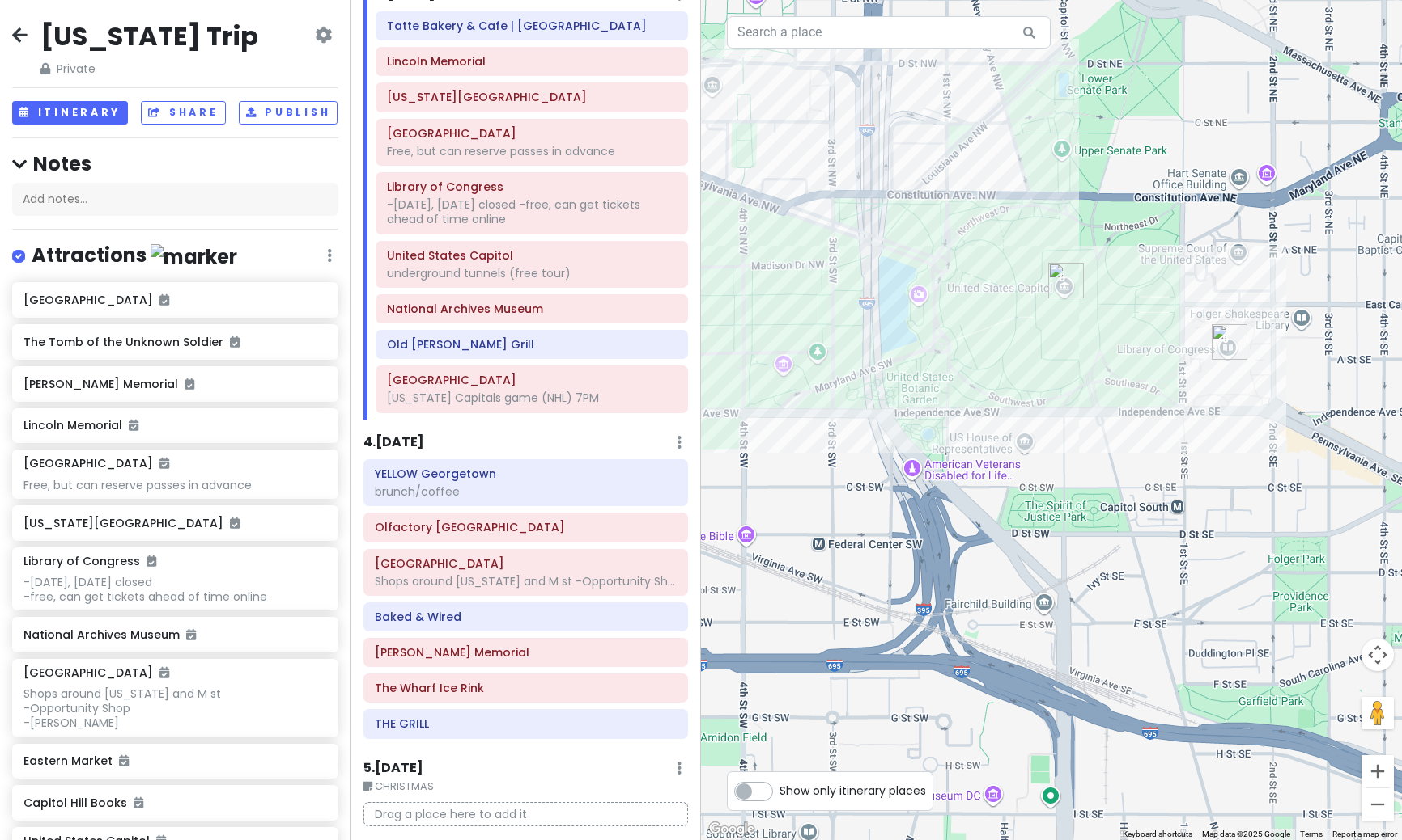
click at [1062, 285] on img "United States Capitol" at bounding box center [1066, 281] width 36 height 36
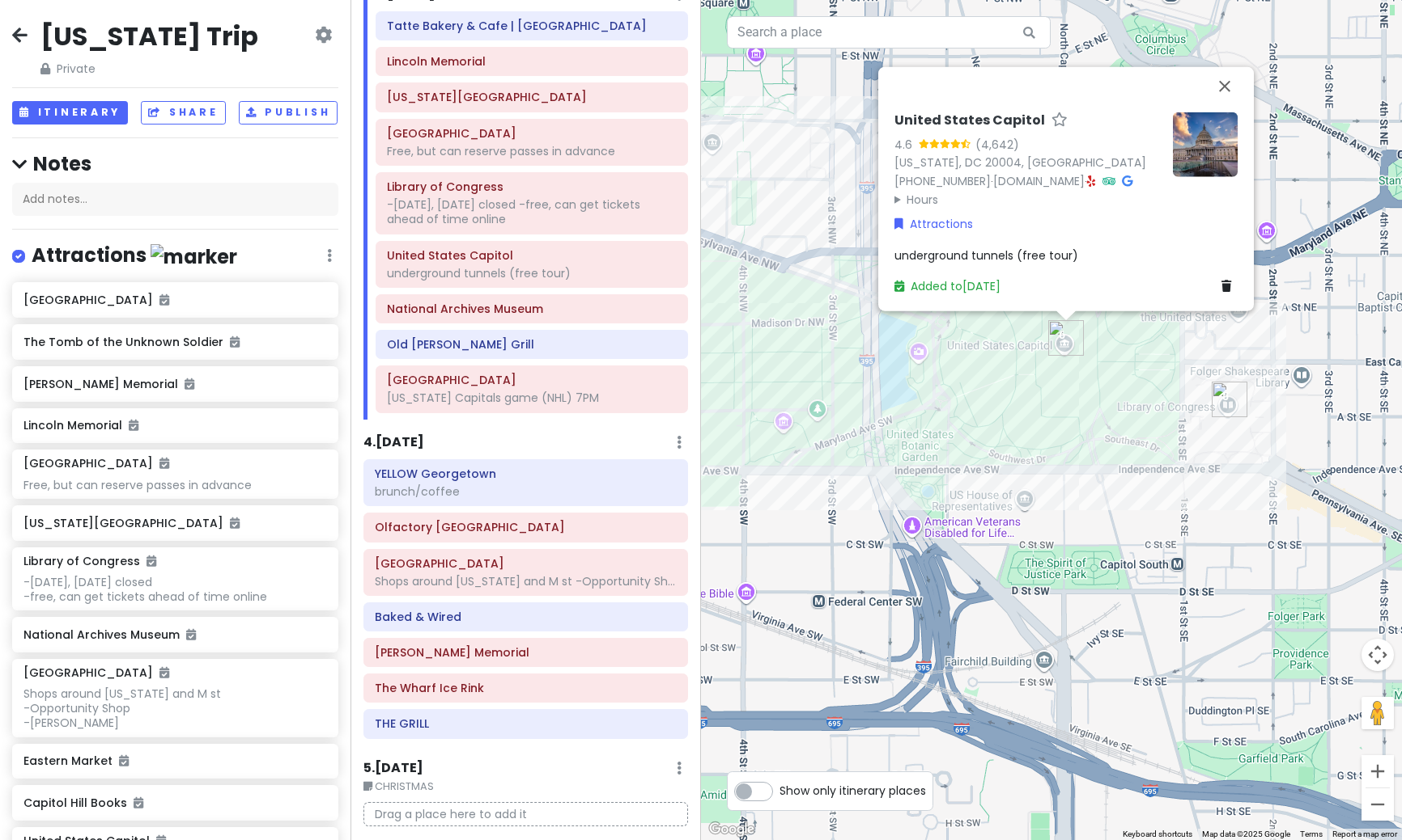
click at [1234, 128] on img at bounding box center [1205, 144] width 65 height 65
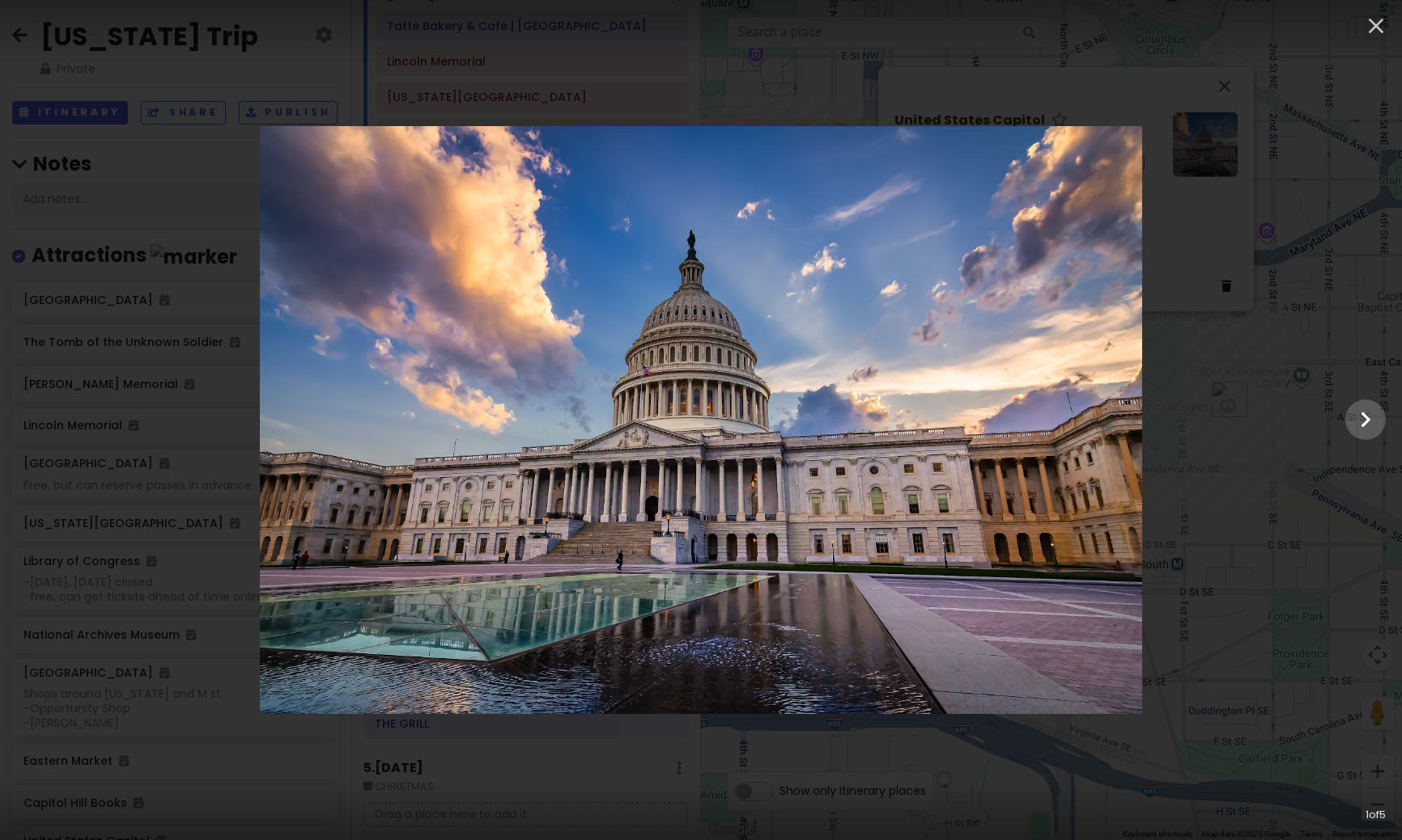
click at [1237, 205] on div at bounding box center [701, 420] width 1402 height 588
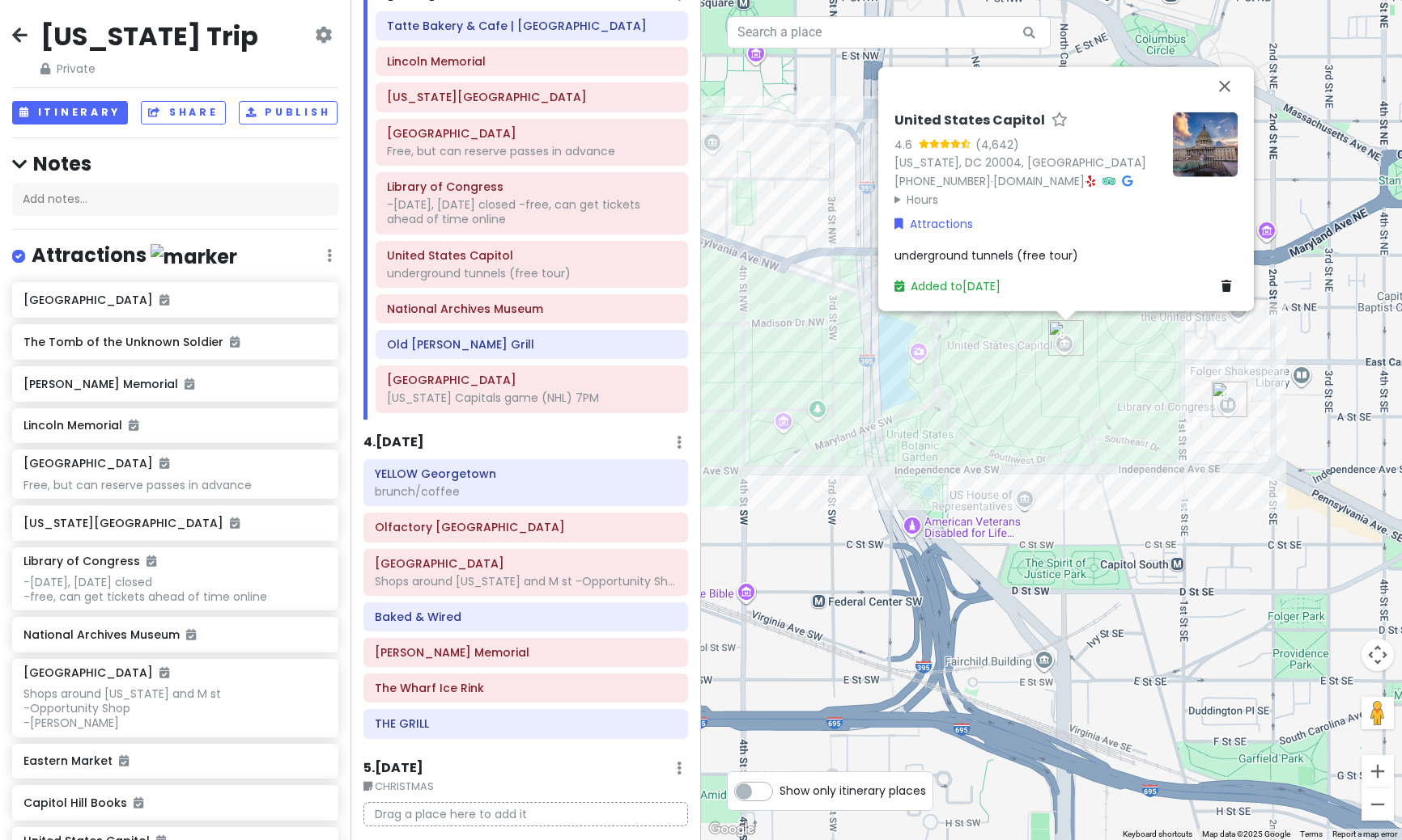
click at [1222, 409] on img "Library of Congress" at bounding box center [1229, 400] width 36 height 36
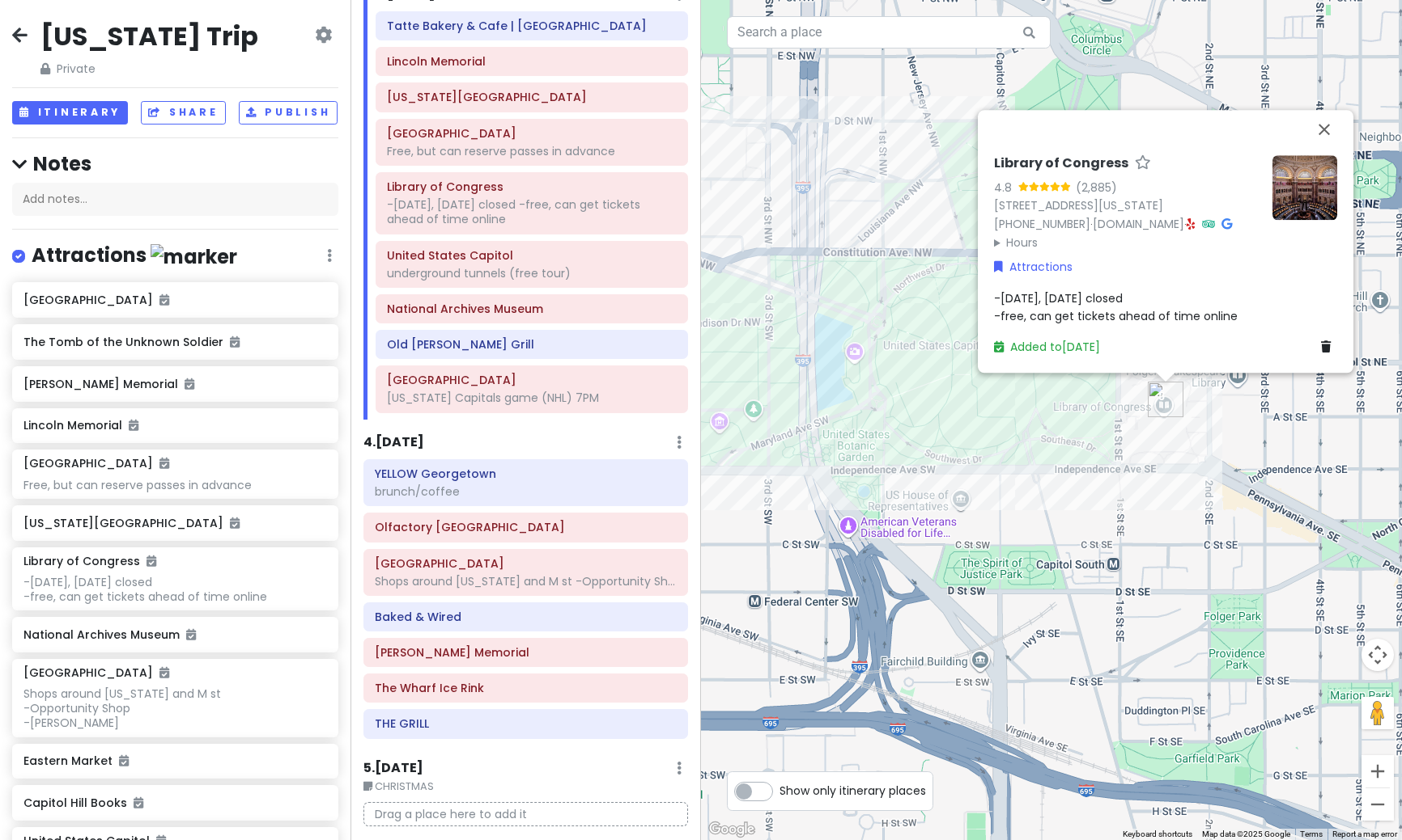
click at [1061, 467] on div "Library of Congress 4.8 (2,885) [STREET_ADDRESS][US_STATE] [PHONE_NUMBER] · [DO…" at bounding box center [1051, 420] width 701 height 840
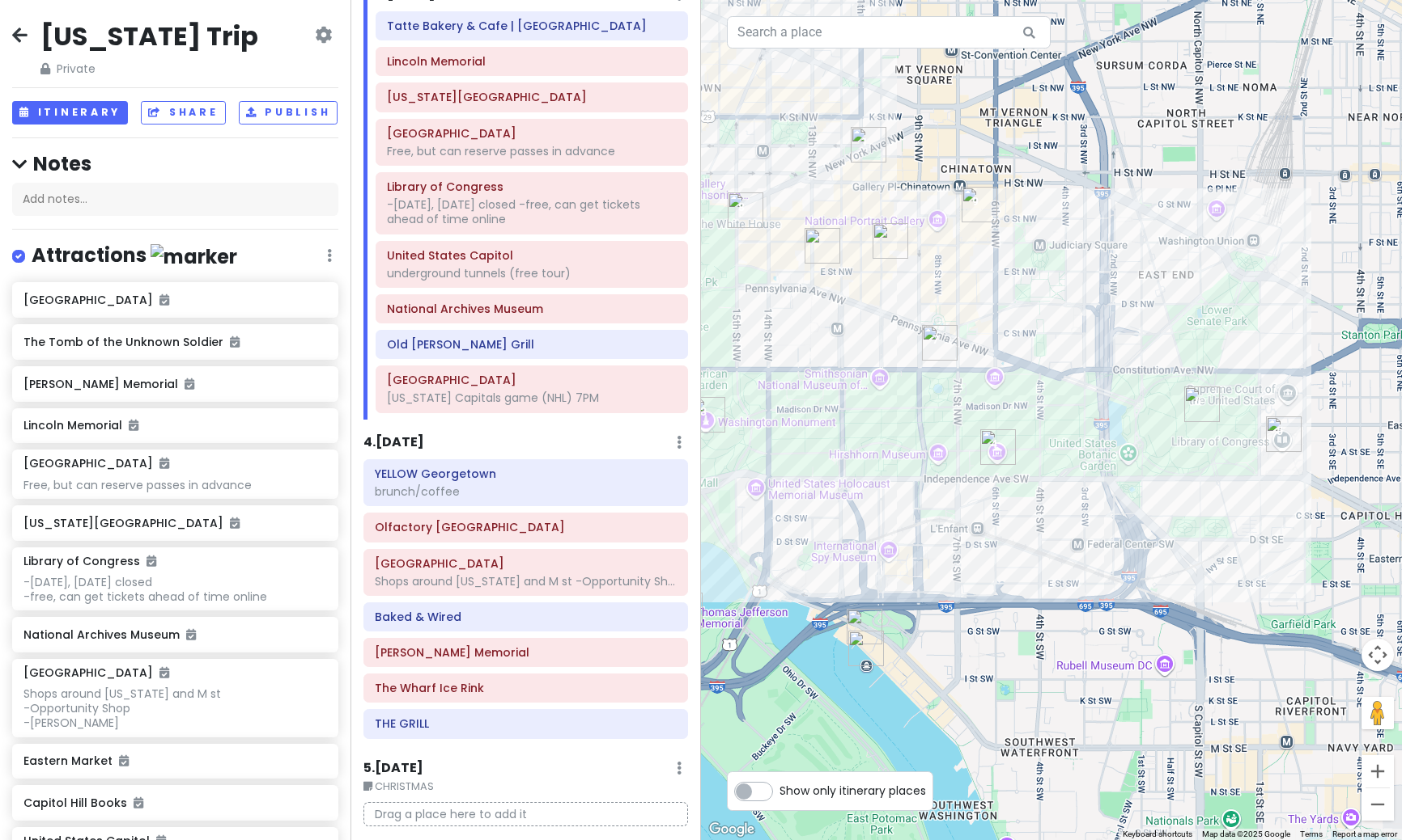
drag, startPoint x: 758, startPoint y: 505, endPoint x: 959, endPoint y: 510, distance: 201.1
click at [959, 510] on div at bounding box center [1051, 420] width 701 height 840
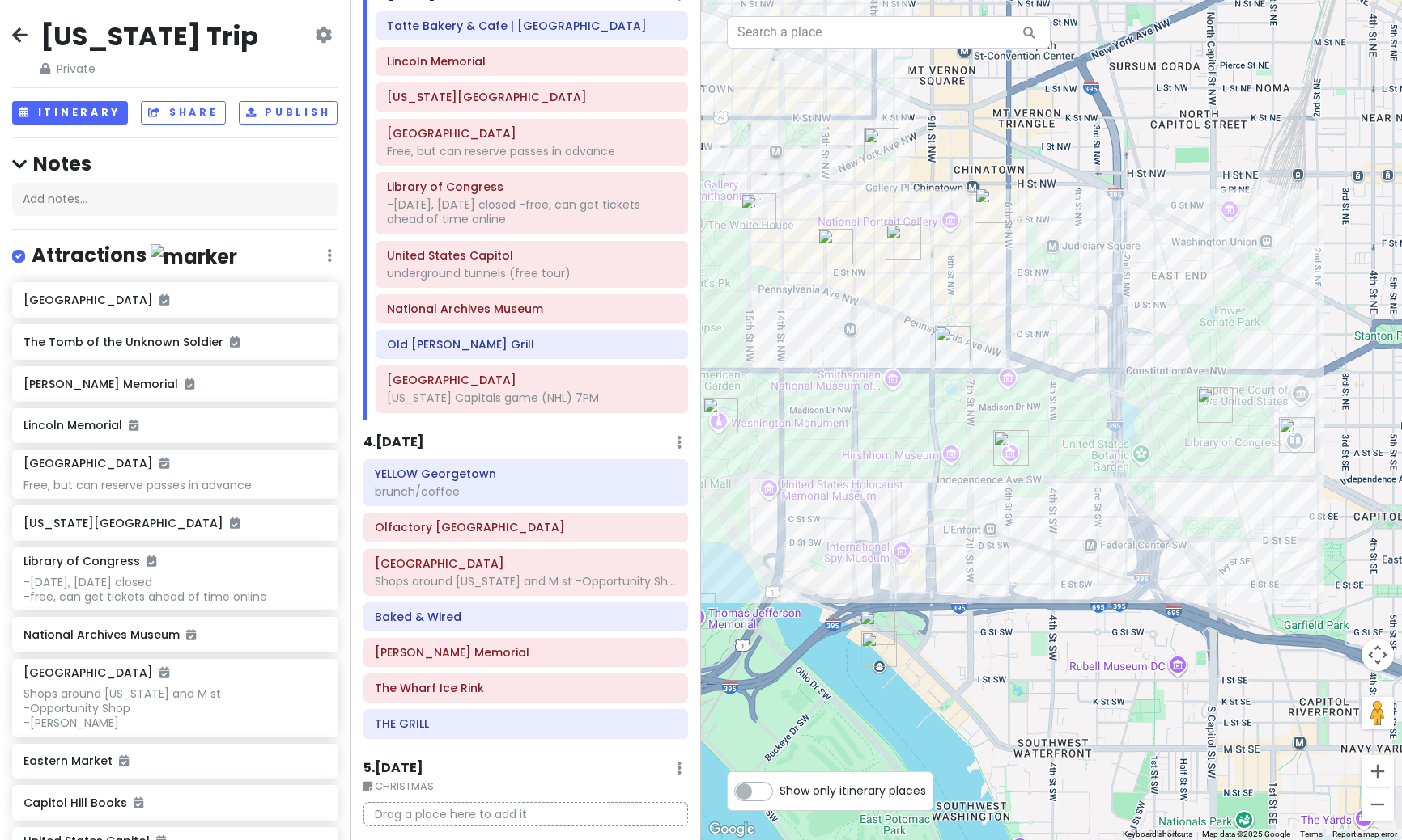
click at [947, 351] on img "National Archives Museum" at bounding box center [952, 343] width 36 height 36
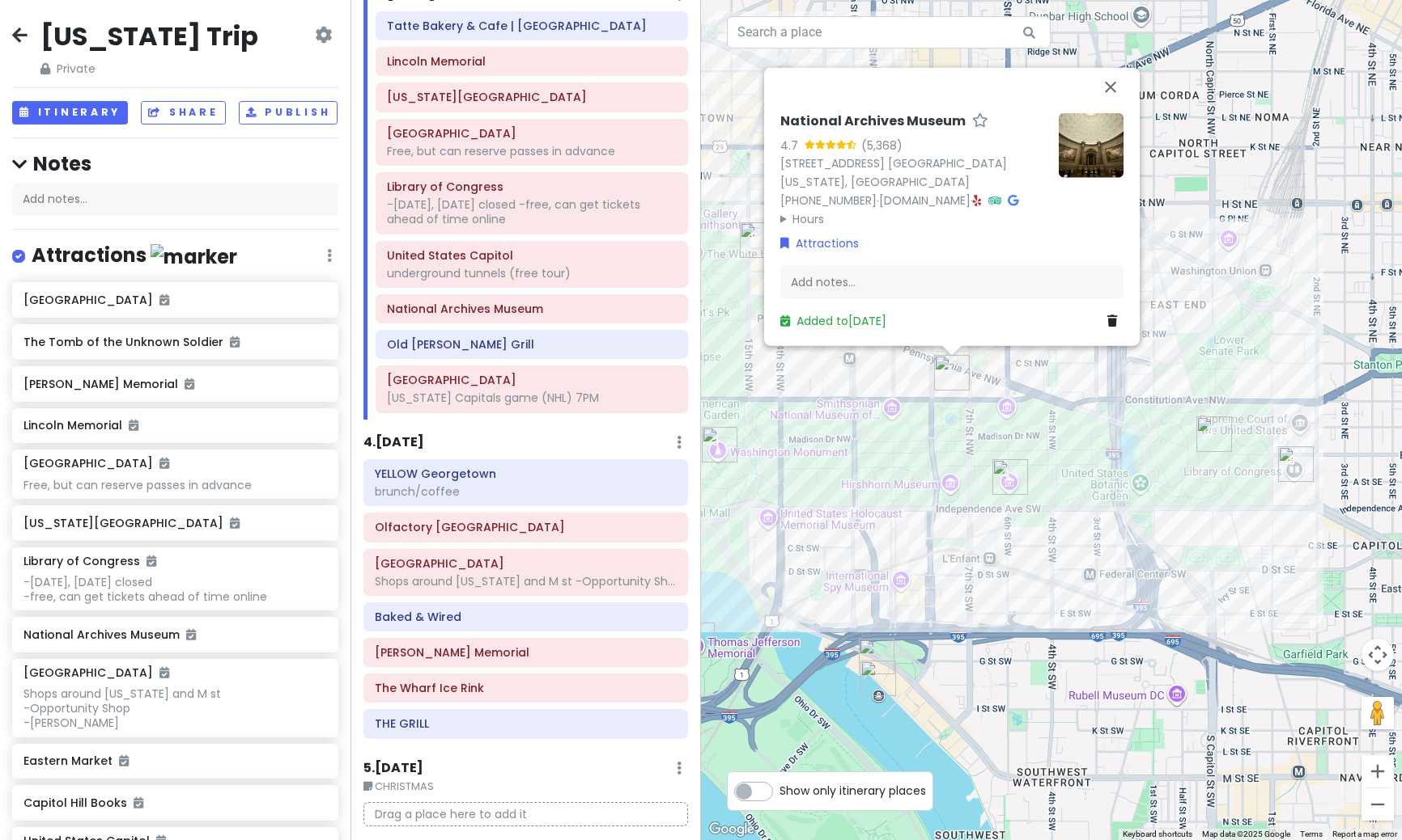
click at [1087, 131] on img at bounding box center [1091, 145] width 65 height 65
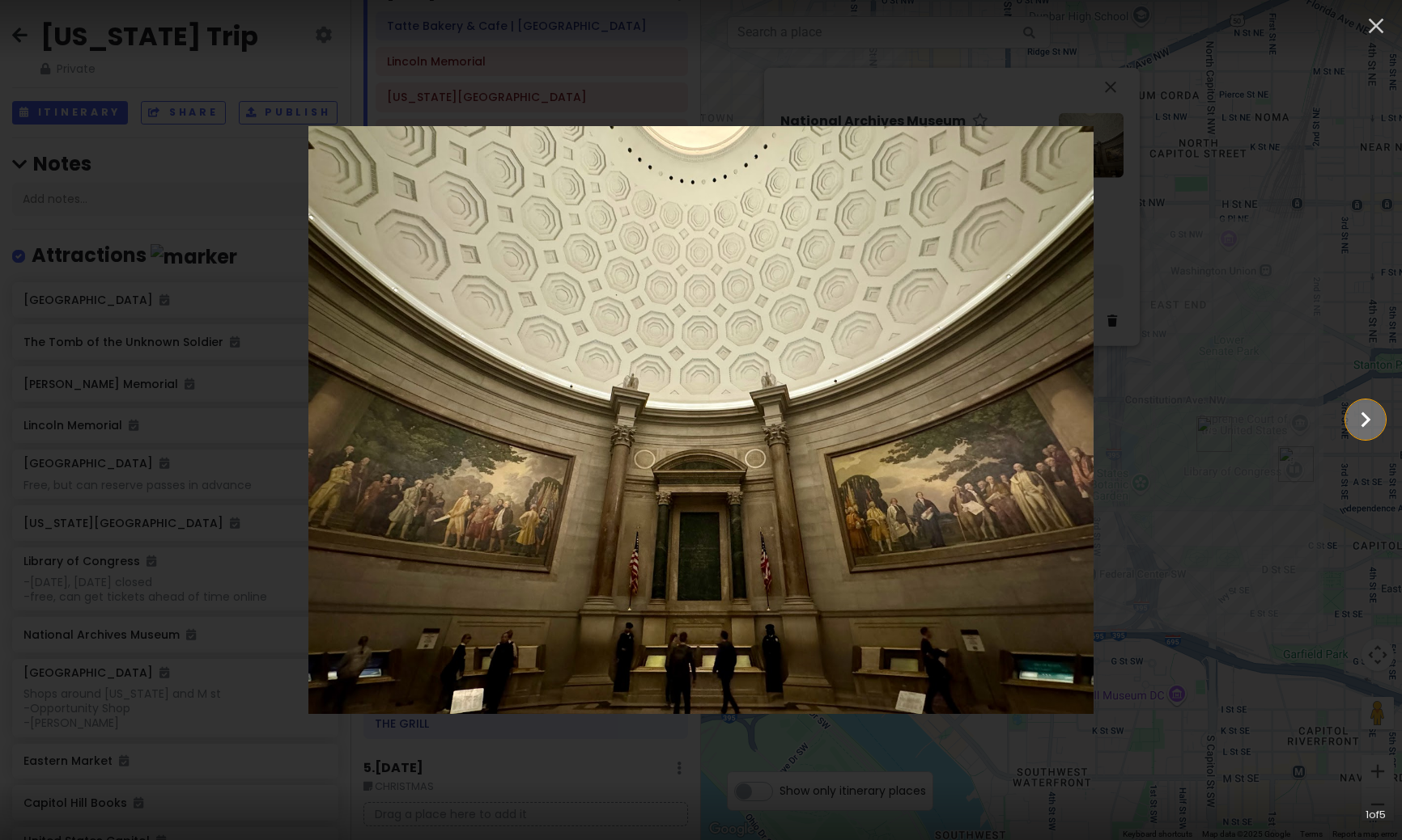
click at [1369, 428] on icon "Show slide 2 of 5" at bounding box center [1364, 420] width 30 height 39
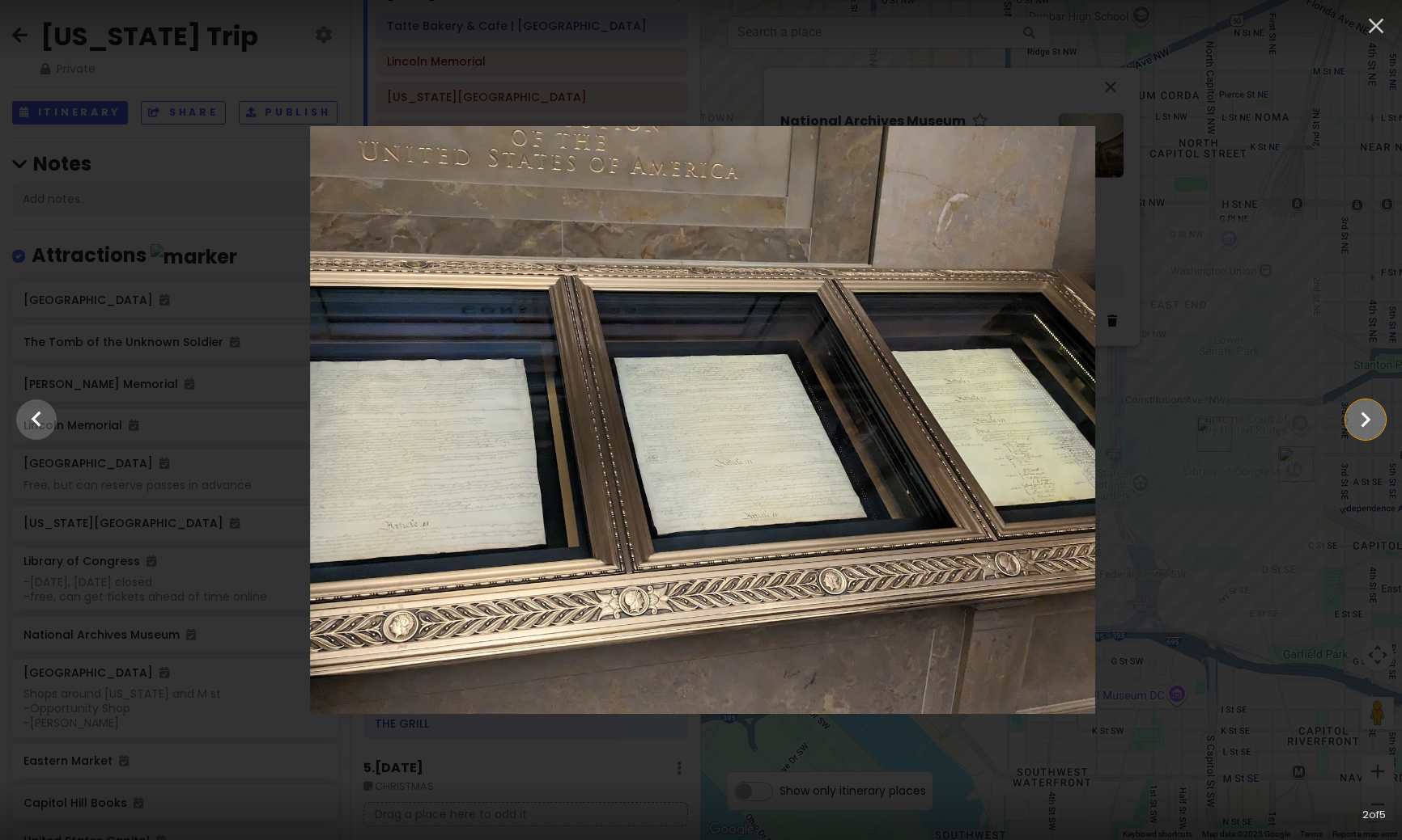
click at [1369, 428] on icon "Show slide 3 of 5" at bounding box center [1364, 420] width 30 height 39
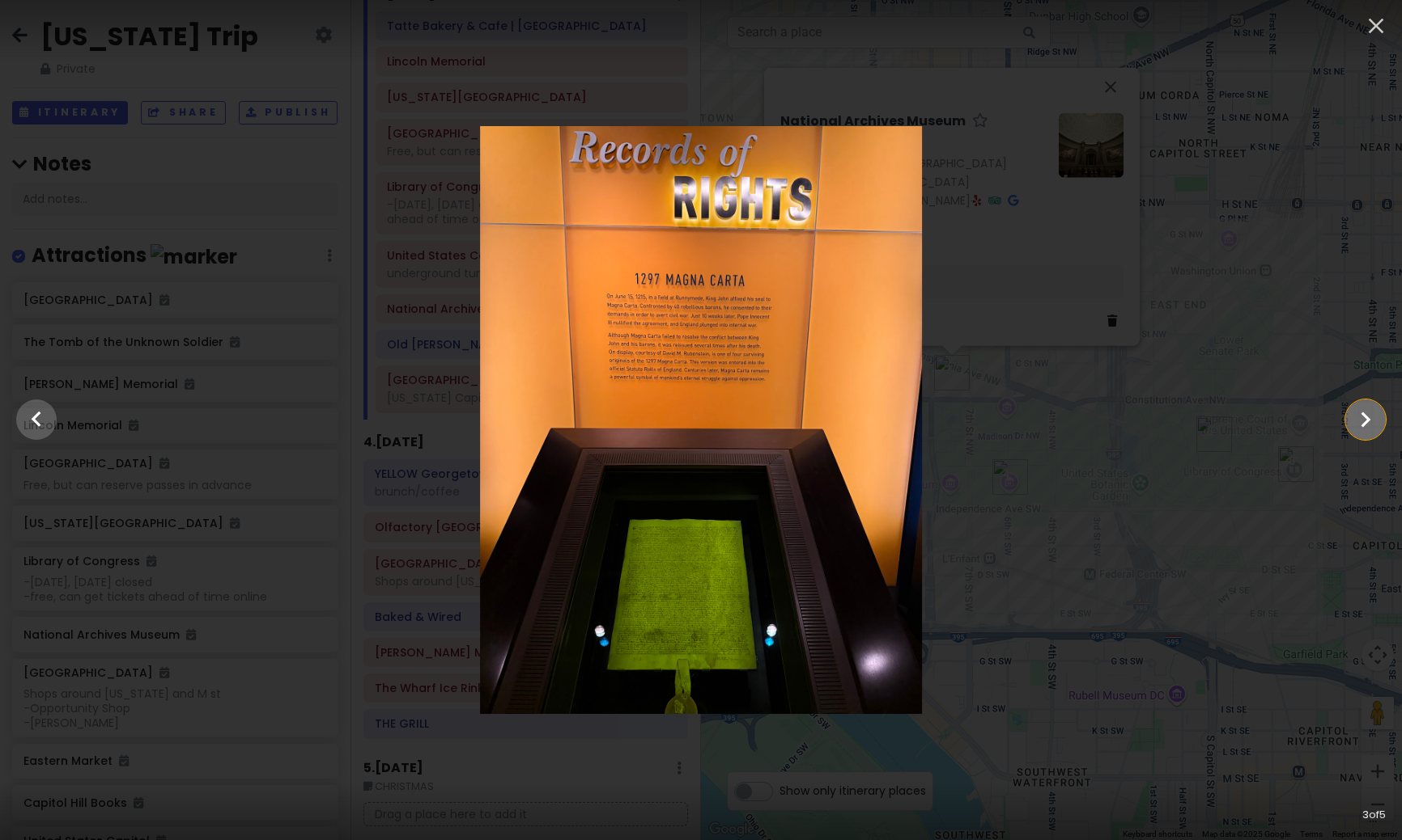
click at [1369, 428] on icon "Show slide 4 of 5" at bounding box center [1364, 420] width 30 height 39
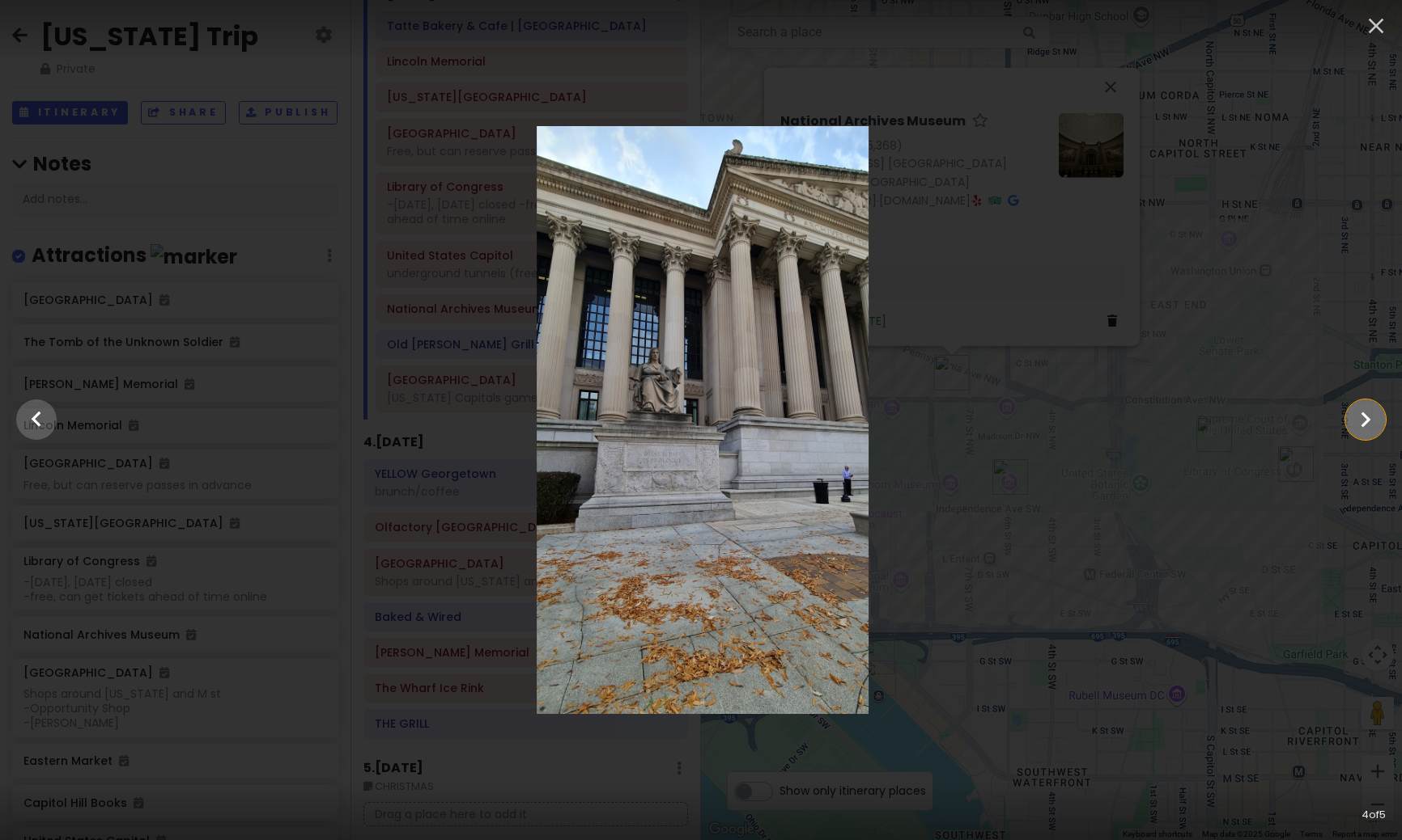
click at [1369, 428] on icon "Show slide 5 of 5" at bounding box center [1364, 420] width 30 height 39
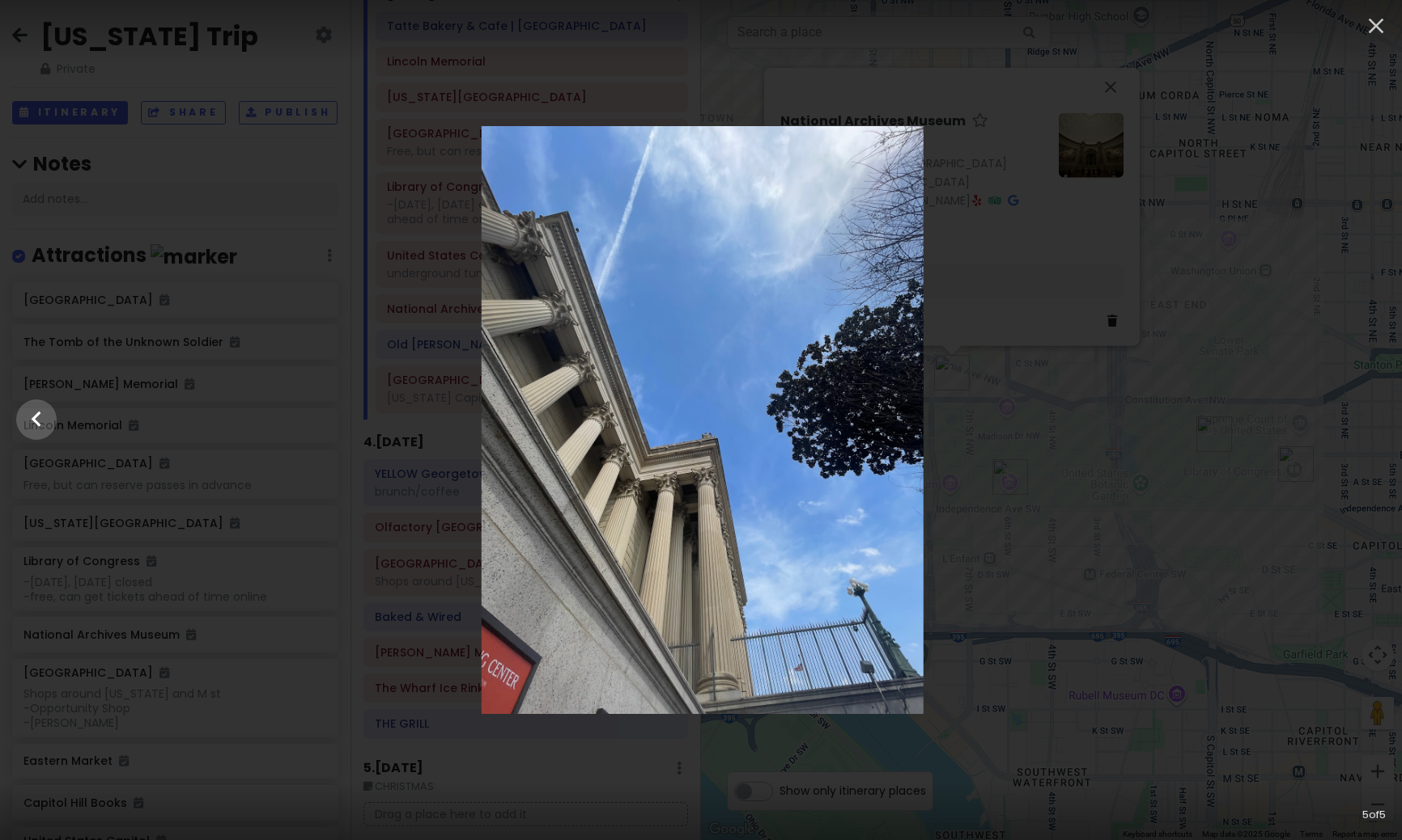
click at [1369, 428] on div at bounding box center [703, 420] width 1402 height 588
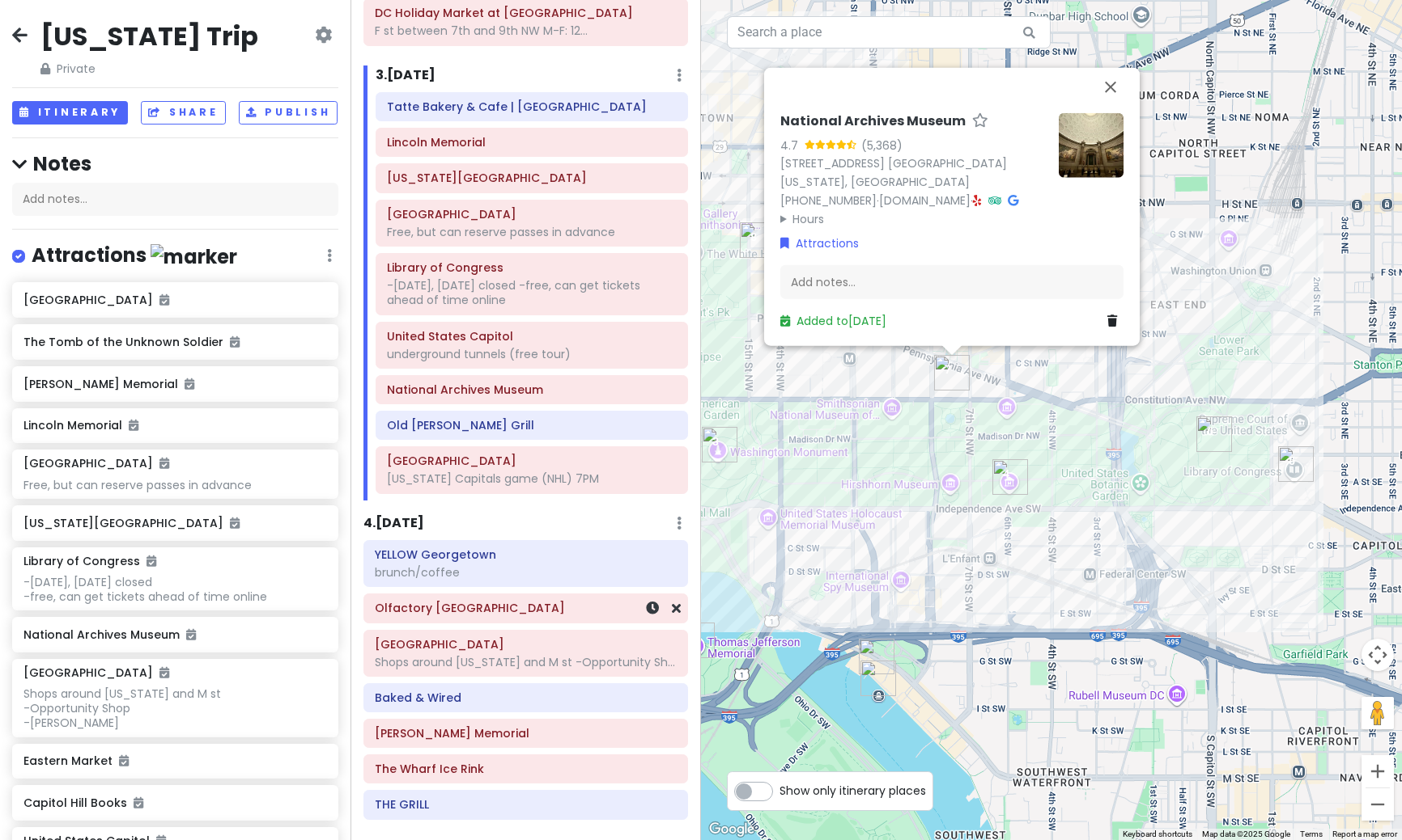
scroll to position [249, 0]
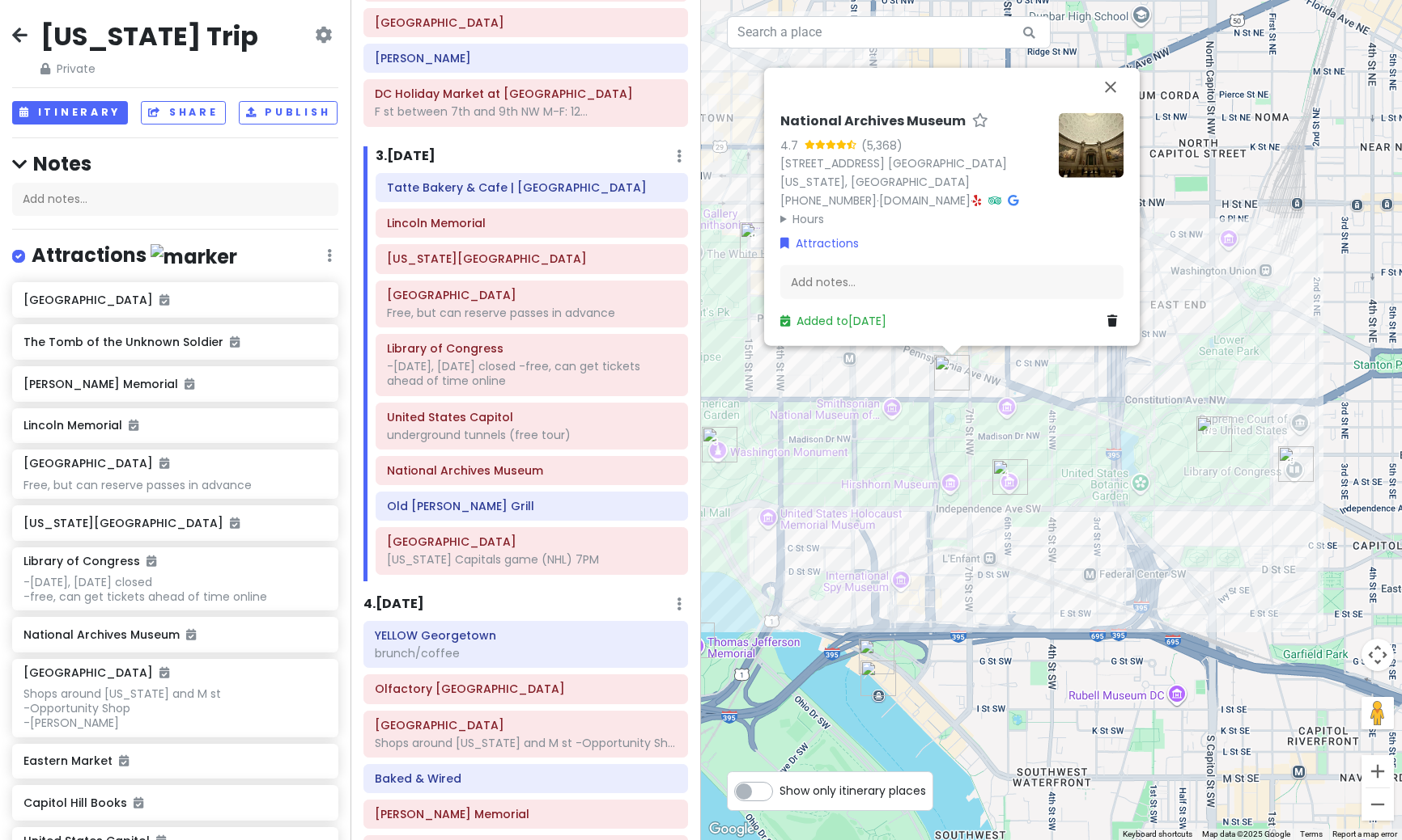
click at [914, 437] on div "National Archives Museum 4.7 (5,368) [STREET_ADDRESS] [GEOGRAPHIC_DATA][US_STAT…" at bounding box center [1051, 420] width 701 height 840
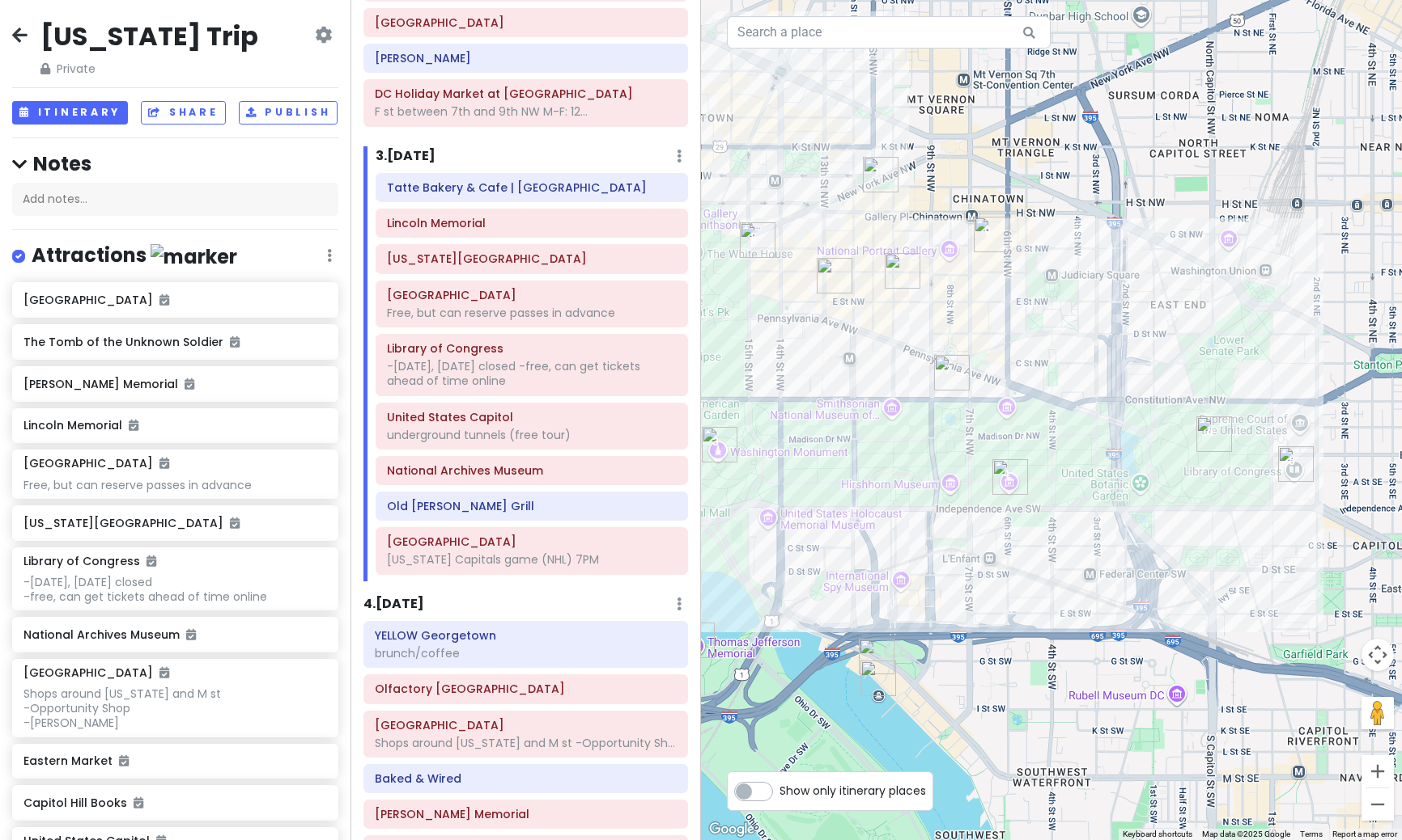
click at [954, 377] on img "National Archives Museum" at bounding box center [951, 373] width 36 height 36
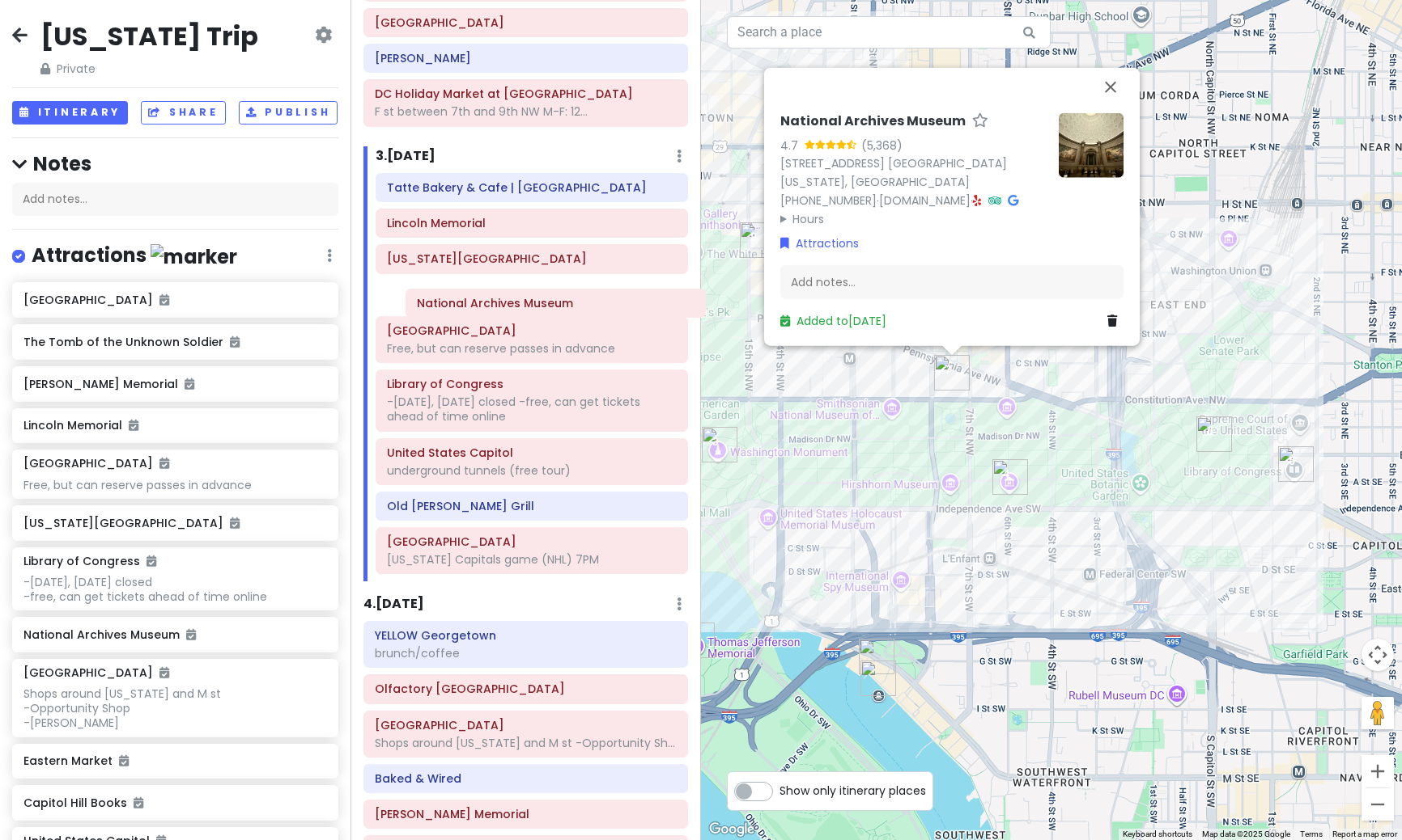
drag, startPoint x: 401, startPoint y: 474, endPoint x: 430, endPoint y: 304, distance: 172.5
click at [430, 304] on div "[GEOGRAPHIC_DATA] | [GEOGRAPHIC_DATA] [GEOGRAPHIC_DATA][US_STATE], but can rese…" at bounding box center [531, 378] width 336 height 408
click at [831, 523] on div "National Archives Museum 4.7 (5,368) [STREET_ADDRESS] [GEOGRAPHIC_DATA][US_STAT…" at bounding box center [1051, 420] width 701 height 840
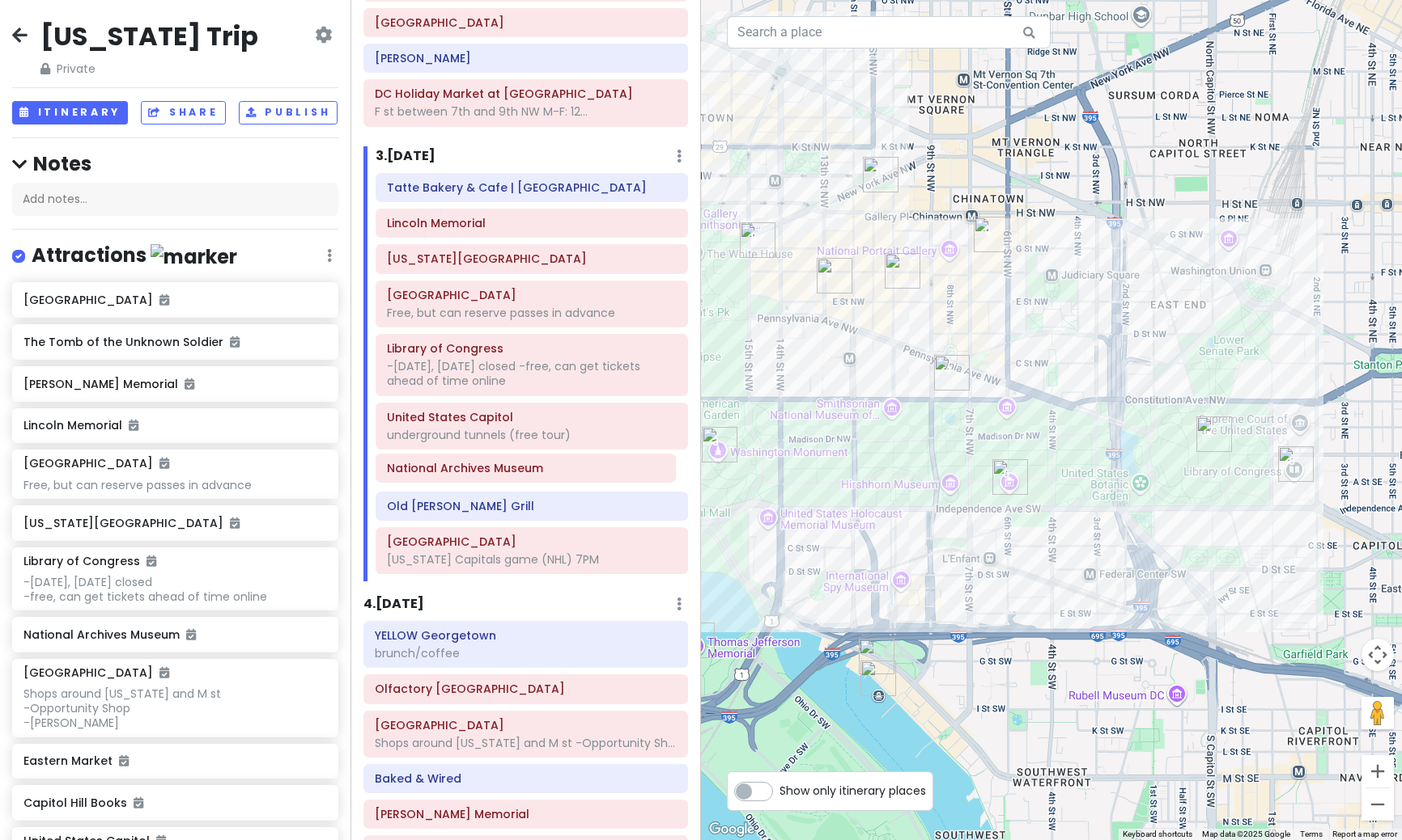
drag, startPoint x: 480, startPoint y: 305, endPoint x: 479, endPoint y: 480, distance: 175.0
click at [479, 480] on div "[GEOGRAPHIC_DATA] | [GEOGRAPHIC_DATA] [GEOGRAPHIC_DATA][US_STATE] [GEOGRAPHIC_D…" at bounding box center [531, 378] width 336 height 408
click at [1007, 699] on div at bounding box center [1051, 420] width 701 height 840
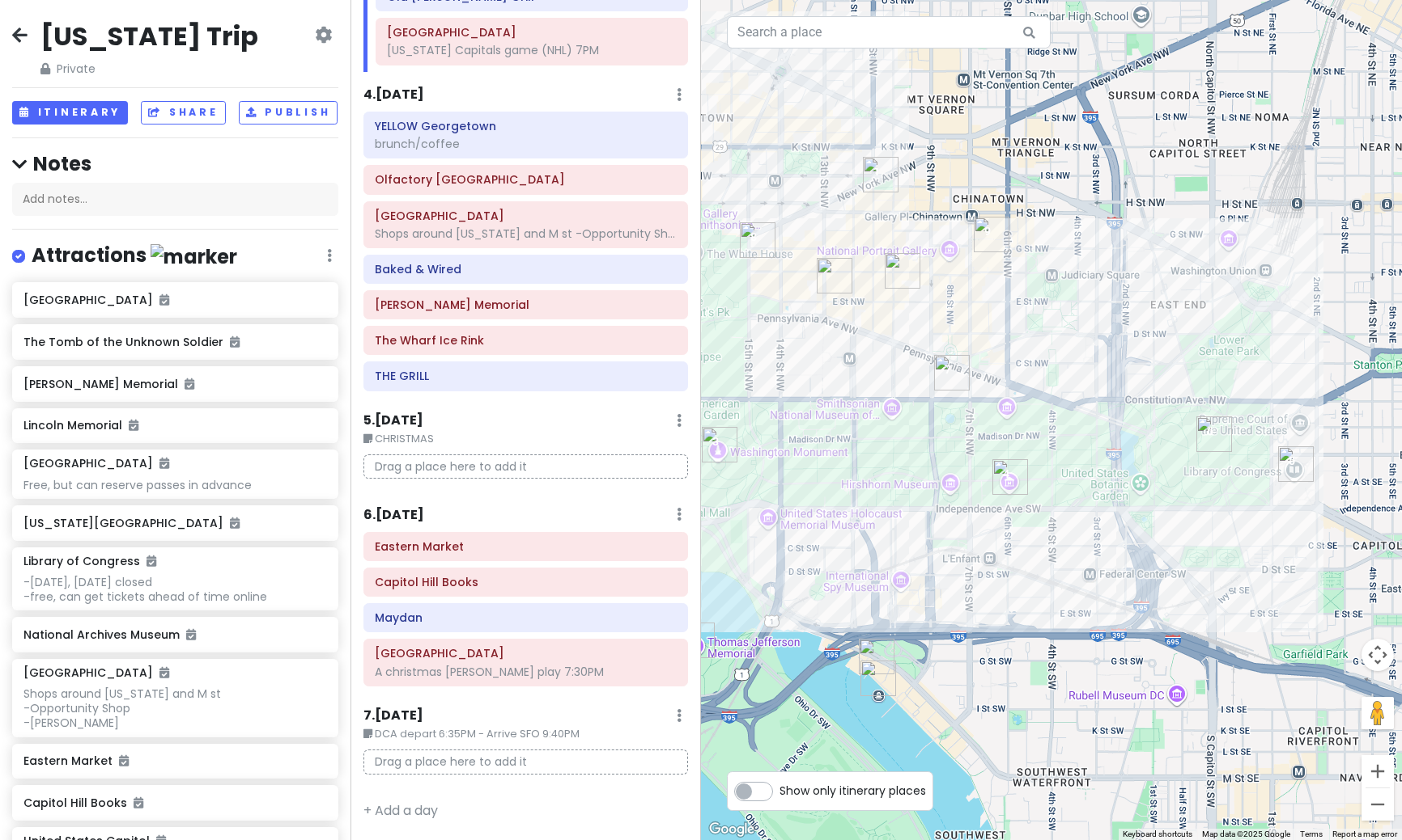
scroll to position [774, 0]
click at [444, 385] on div "THE GRILL" at bounding box center [526, 377] width 302 height 23
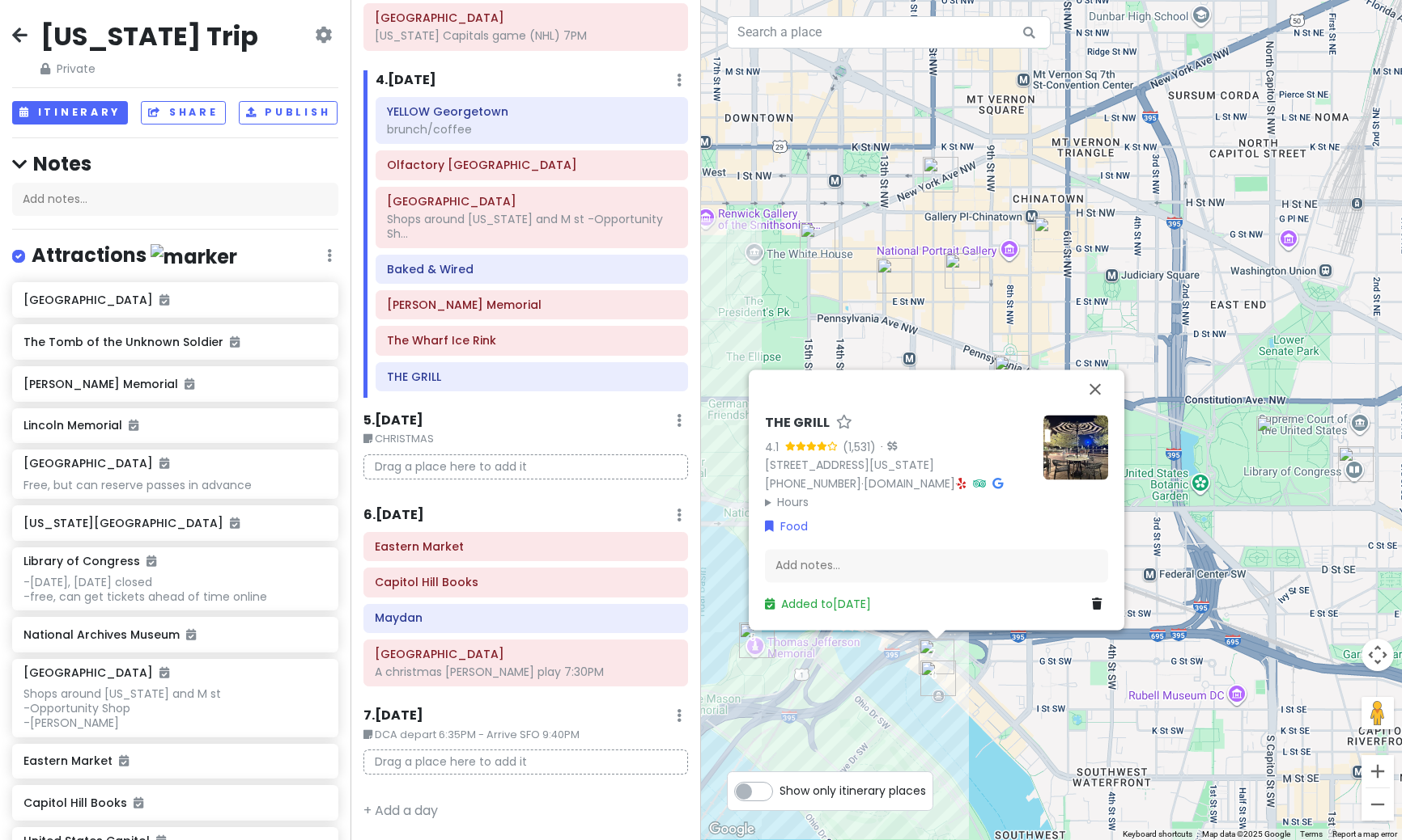
click at [408, 517] on h6 "6 . [DATE]" at bounding box center [393, 515] width 61 height 17
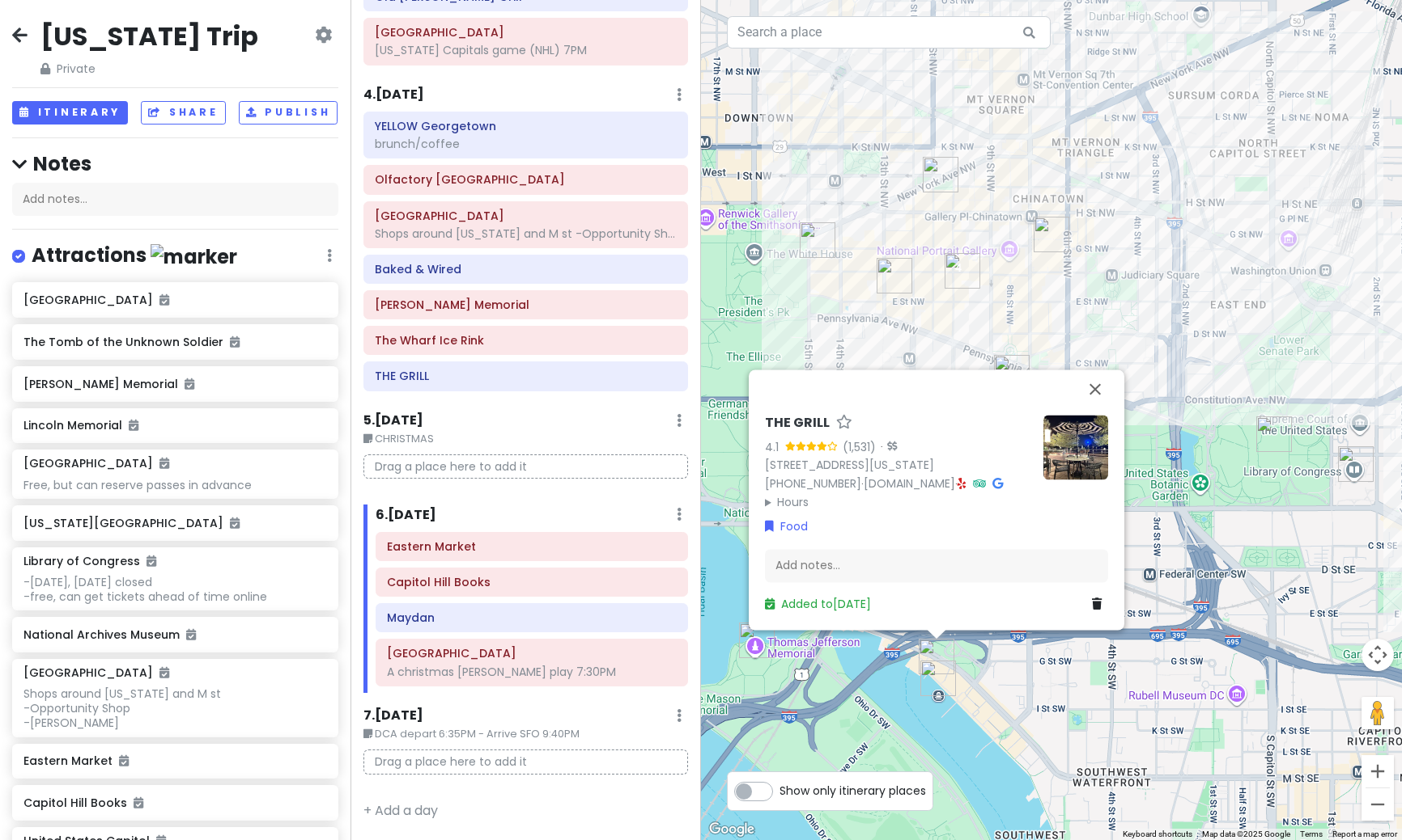
click at [1118, 731] on div "THE GRILL 4.1 (1,531) · [STREET_ADDRESS][US_STATE] [PHONE_NUMBER] · [DOMAIN_NAM…" at bounding box center [1051, 420] width 701 height 840
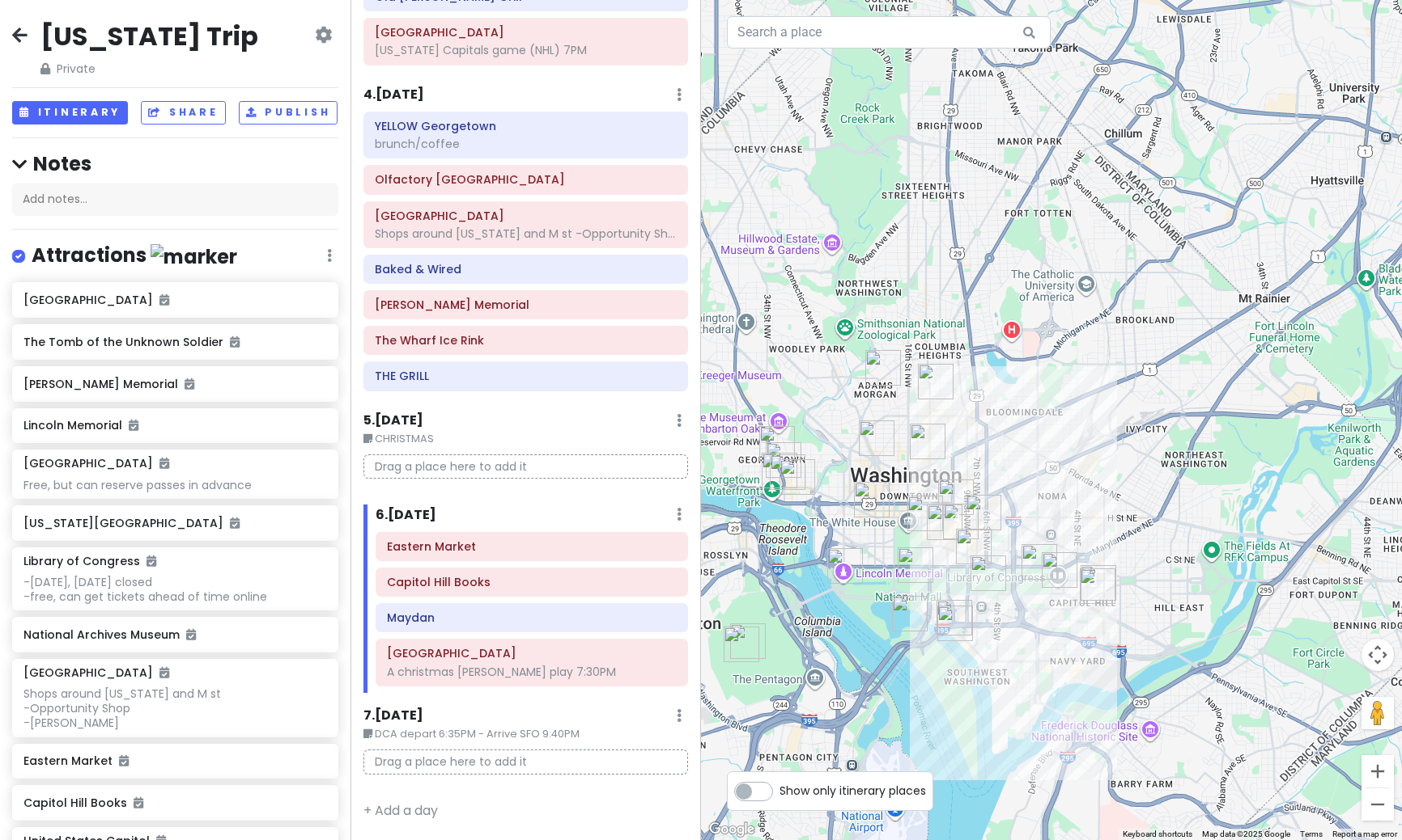
drag, startPoint x: 1033, startPoint y: 474, endPoint x: 1011, endPoint y: 552, distance: 81.0
click at [1011, 552] on div at bounding box center [1051, 420] width 701 height 840
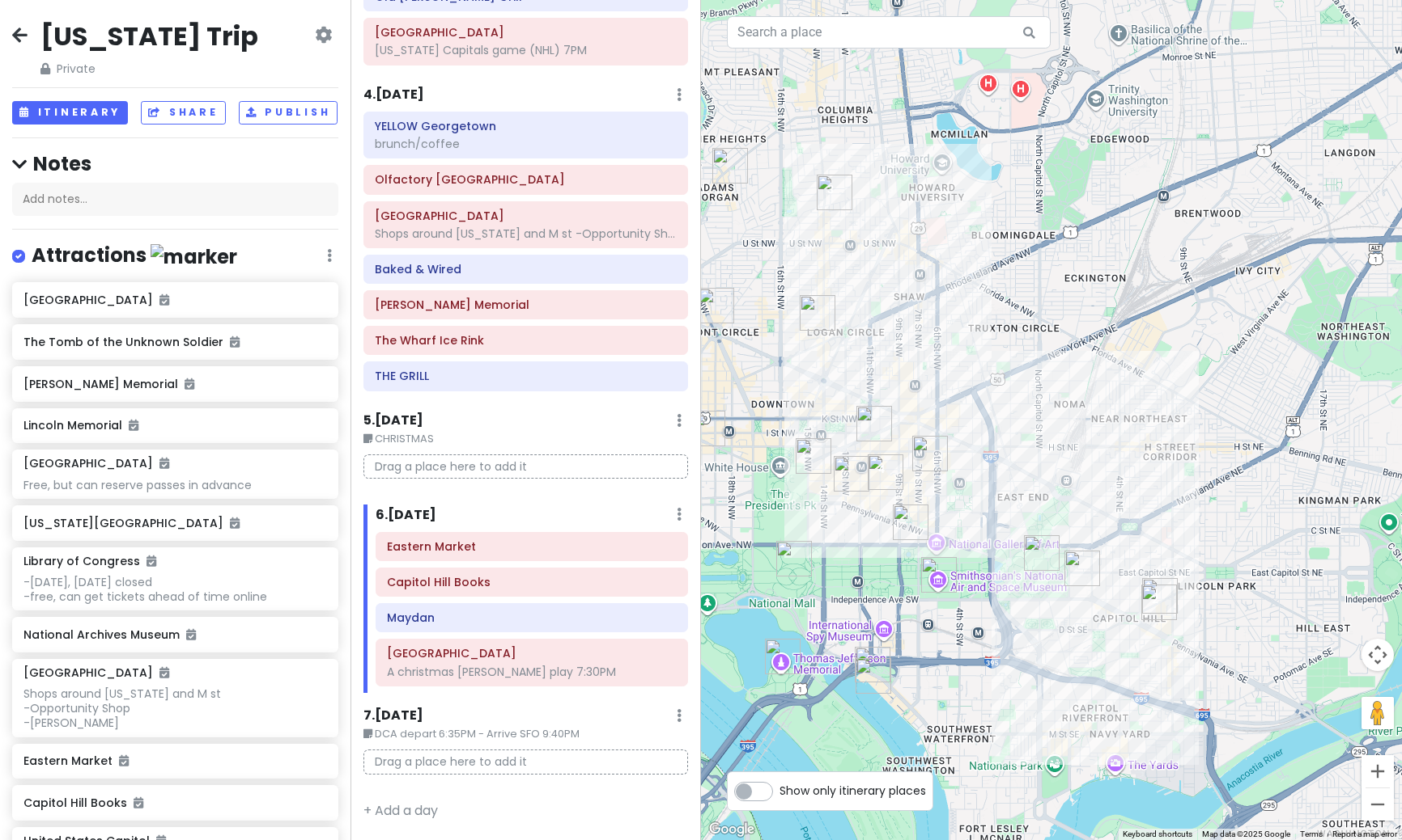
click at [829, 199] on img "Maydan" at bounding box center [834, 192] width 36 height 36
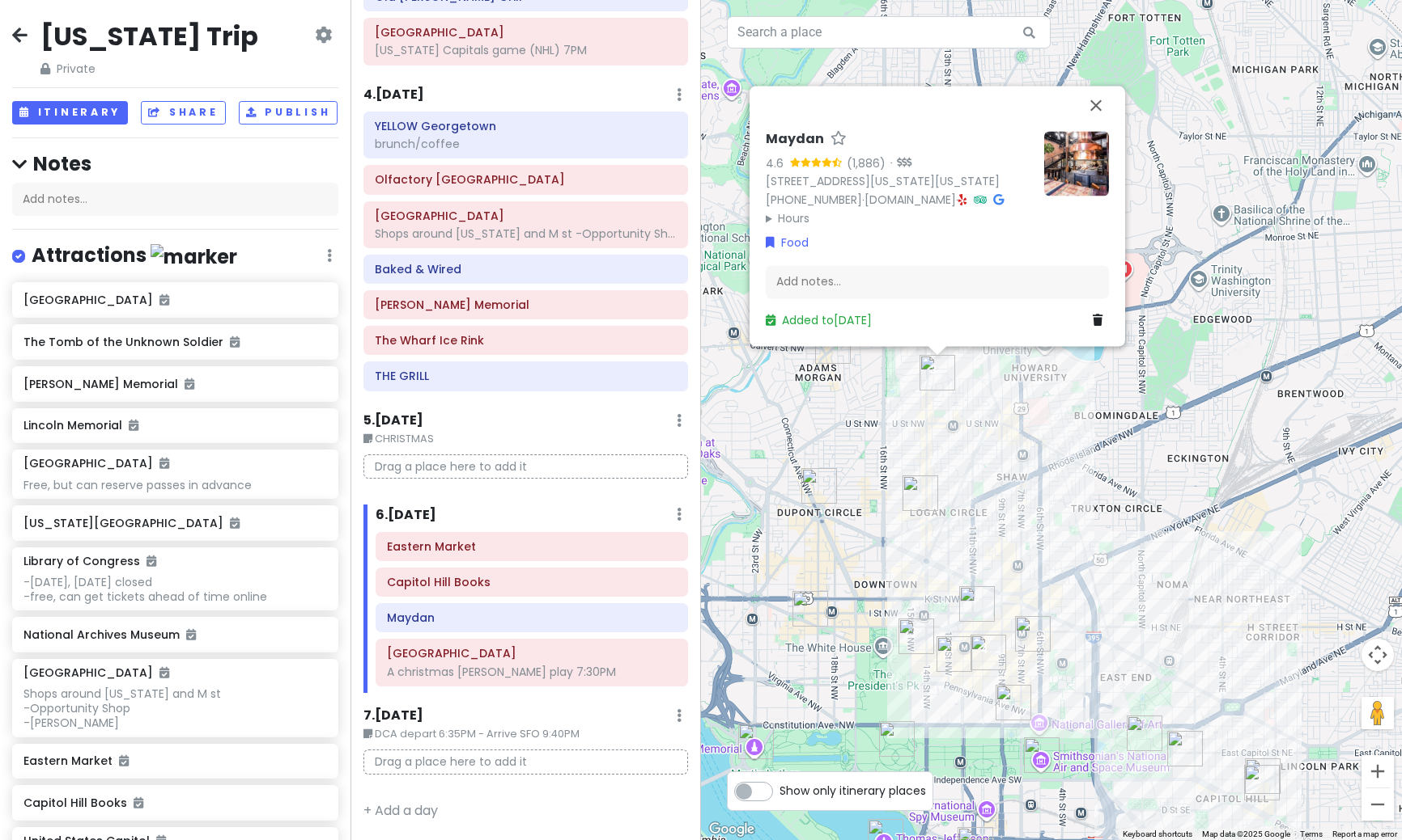
click at [429, 522] on h6 "6 . [DATE]" at bounding box center [406, 515] width 61 height 17
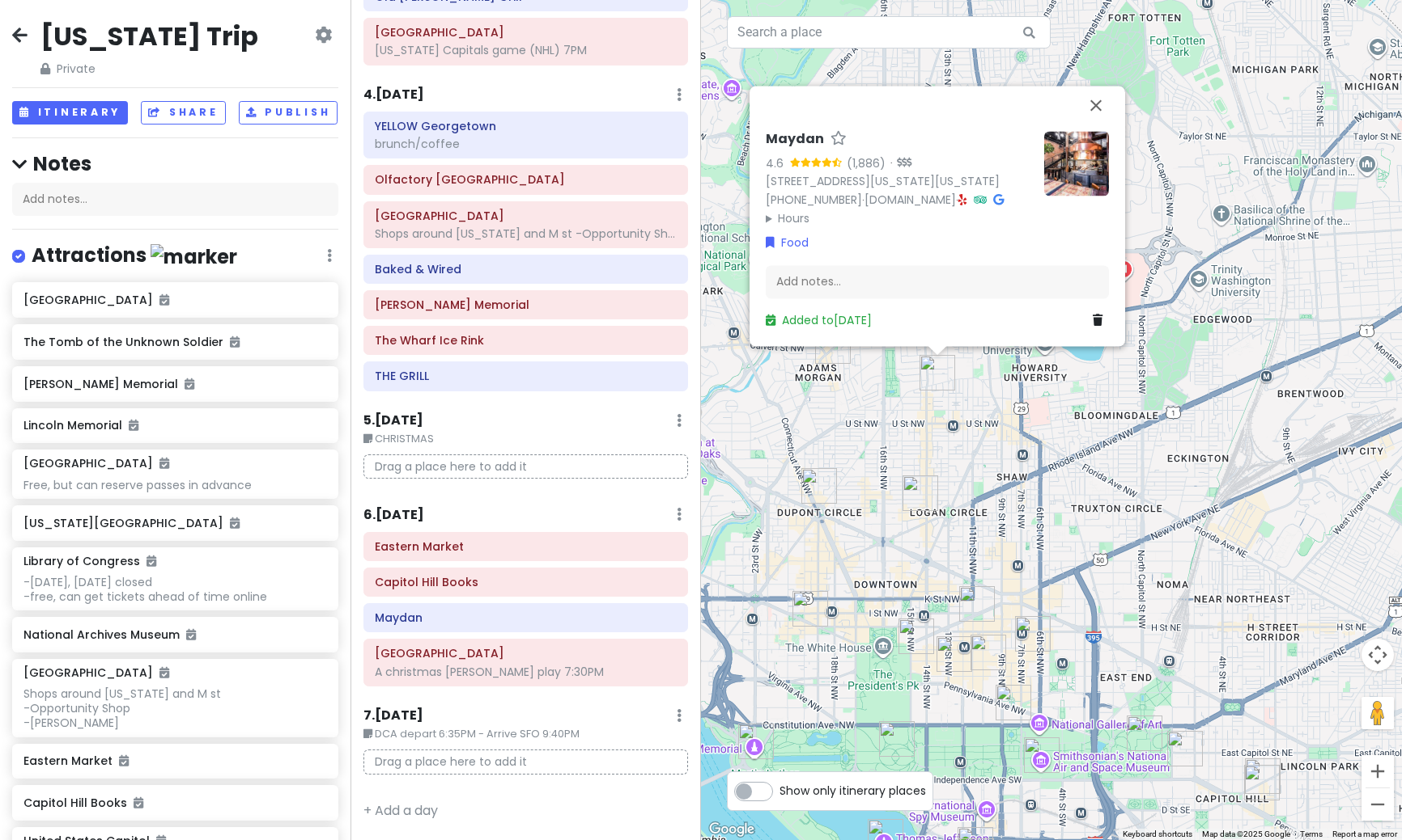
click at [424, 510] on h6 "6 . [DATE]" at bounding box center [393, 515] width 61 height 17
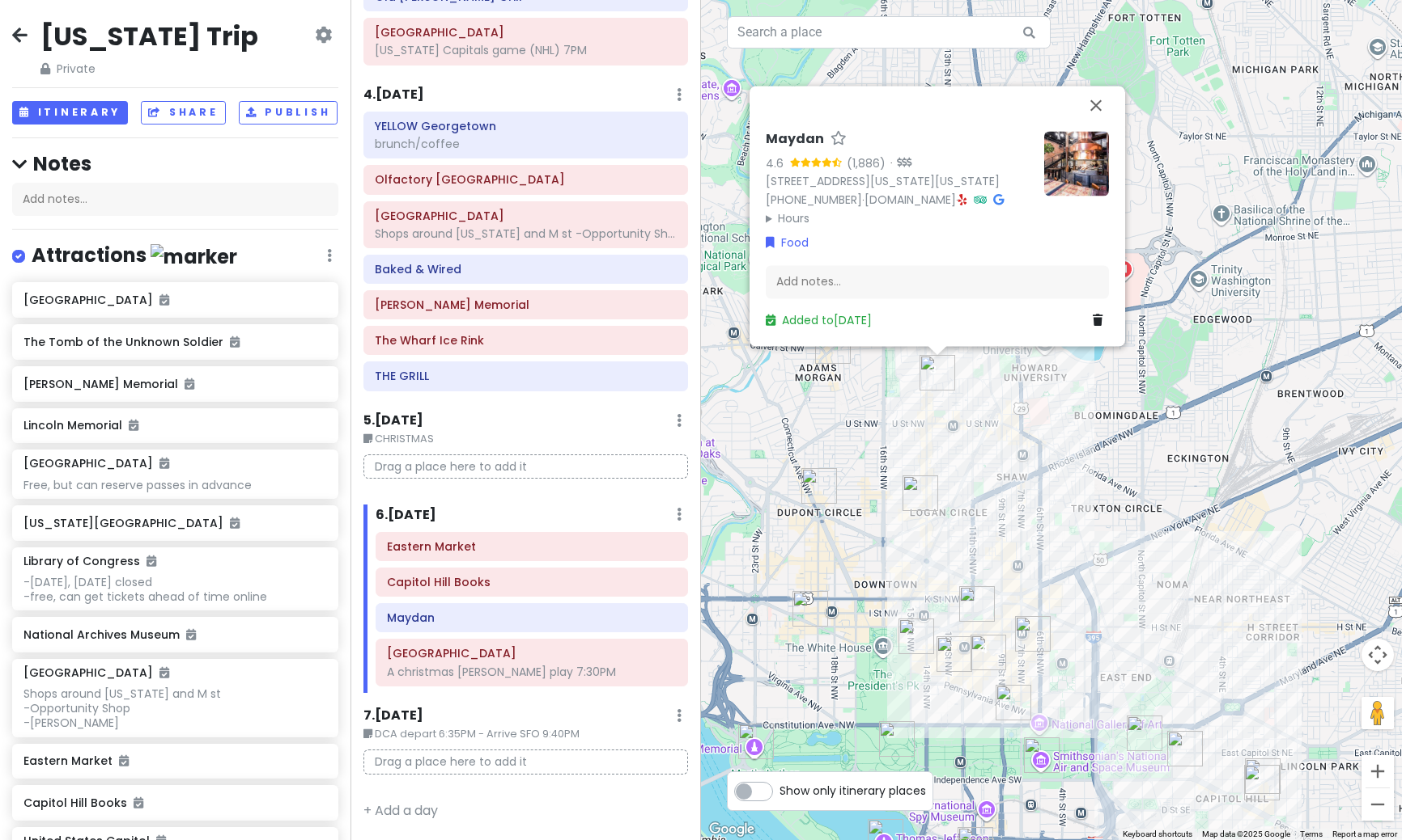
click at [925, 562] on div "Maydan 4.6 (1,886) · [STREET_ADDRESS][US_STATE][US_STATE] [PHONE_NUMBER] · [DOM…" at bounding box center [1051, 420] width 701 height 840
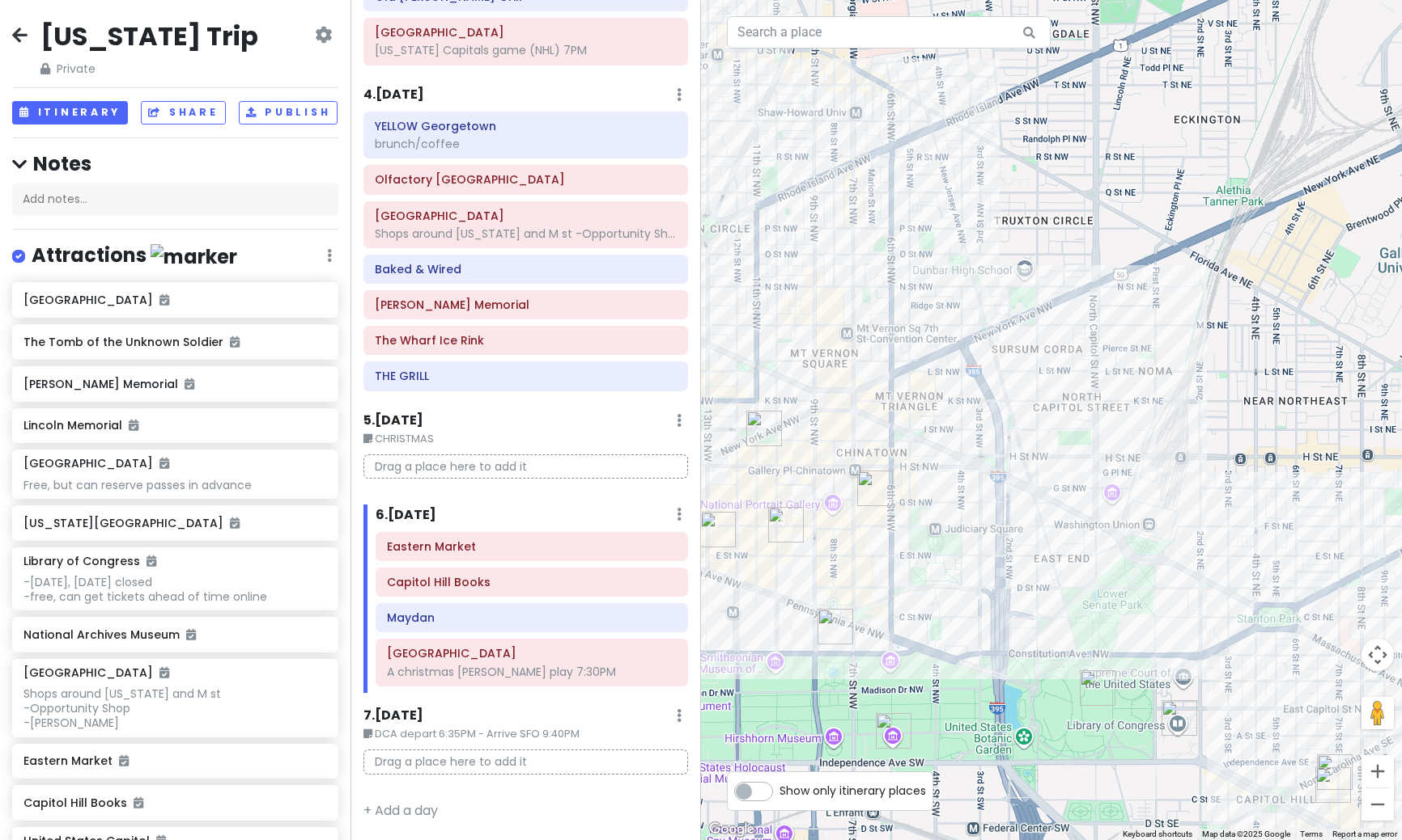
click at [1144, 751] on div at bounding box center [1051, 420] width 701 height 840
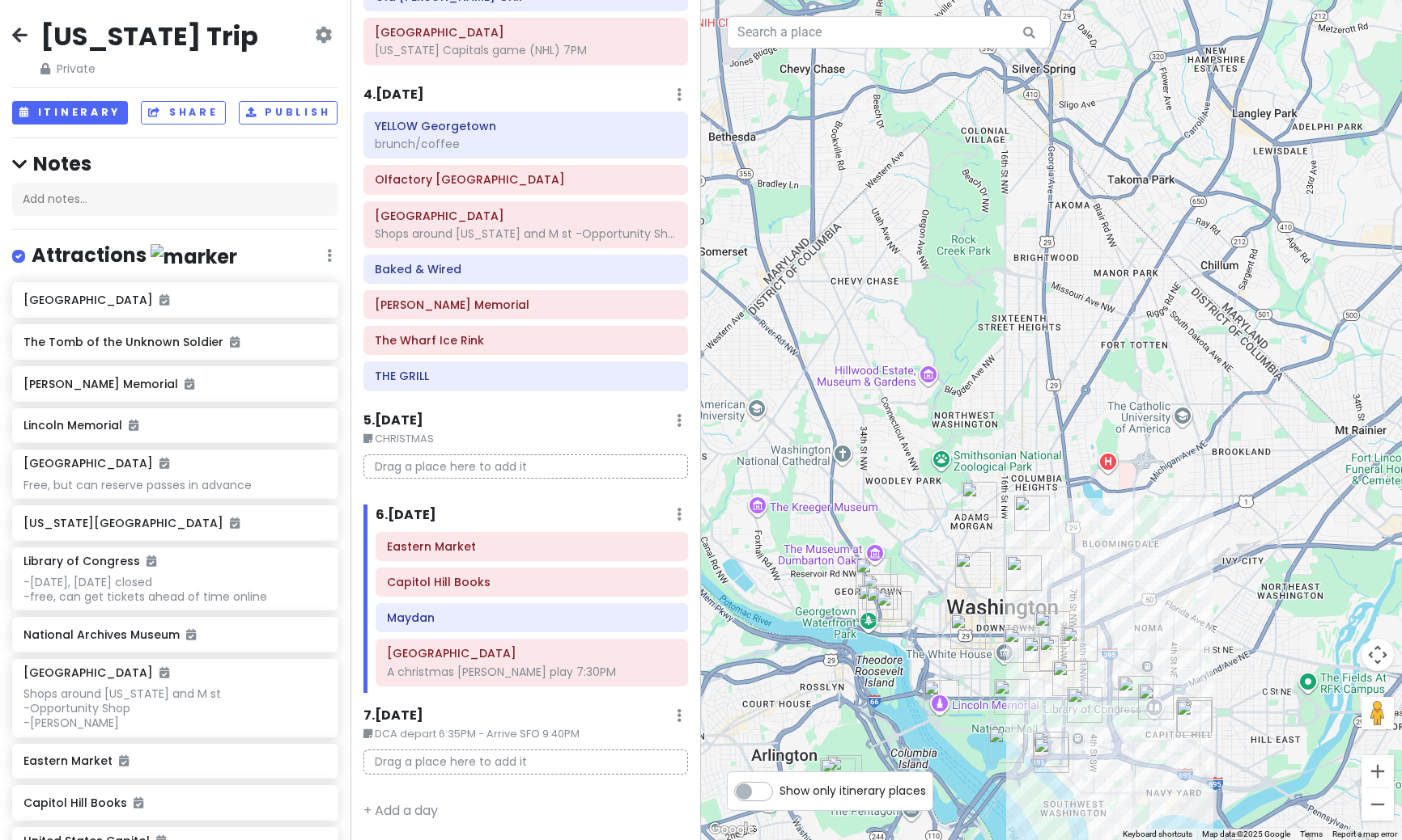
drag, startPoint x: 1144, startPoint y: 751, endPoint x: 1145, endPoint y: 665, distance: 86.0
click at [1145, 665] on div at bounding box center [1051, 420] width 701 height 840
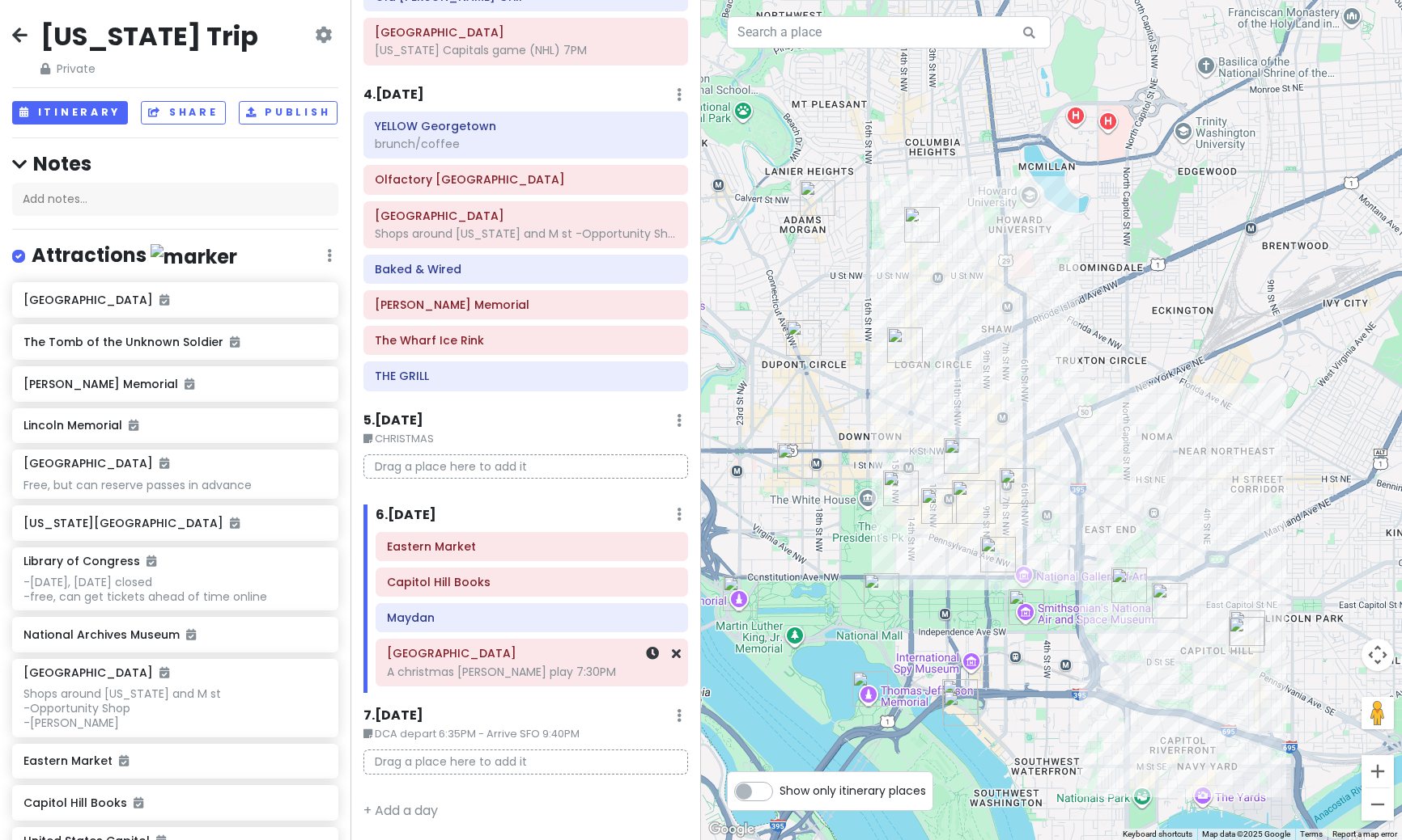
click at [479, 670] on div "A christmas [PERSON_NAME] play 7:30PM" at bounding box center [532, 672] width 290 height 15
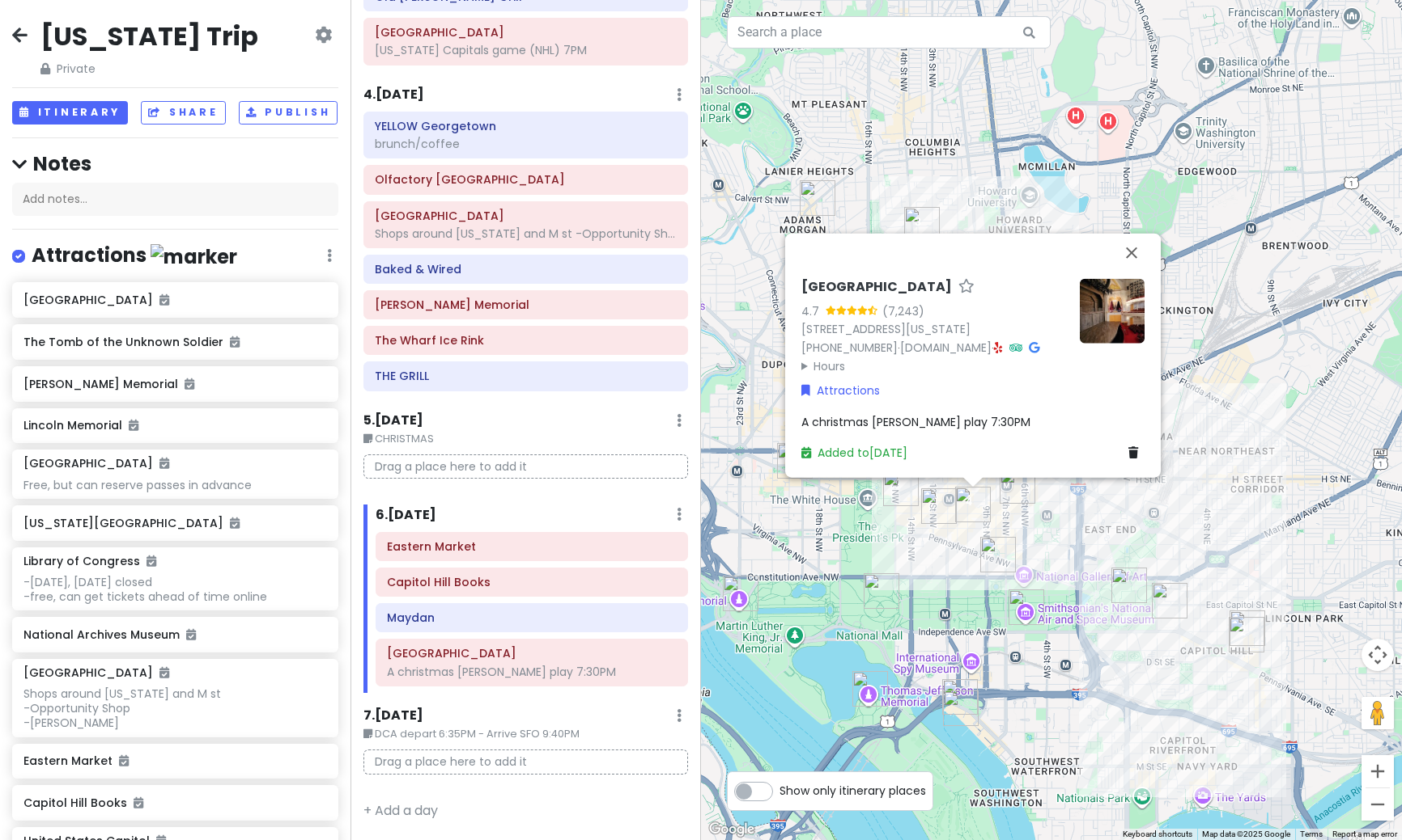
click at [1131, 316] on img at bounding box center [1112, 310] width 65 height 65
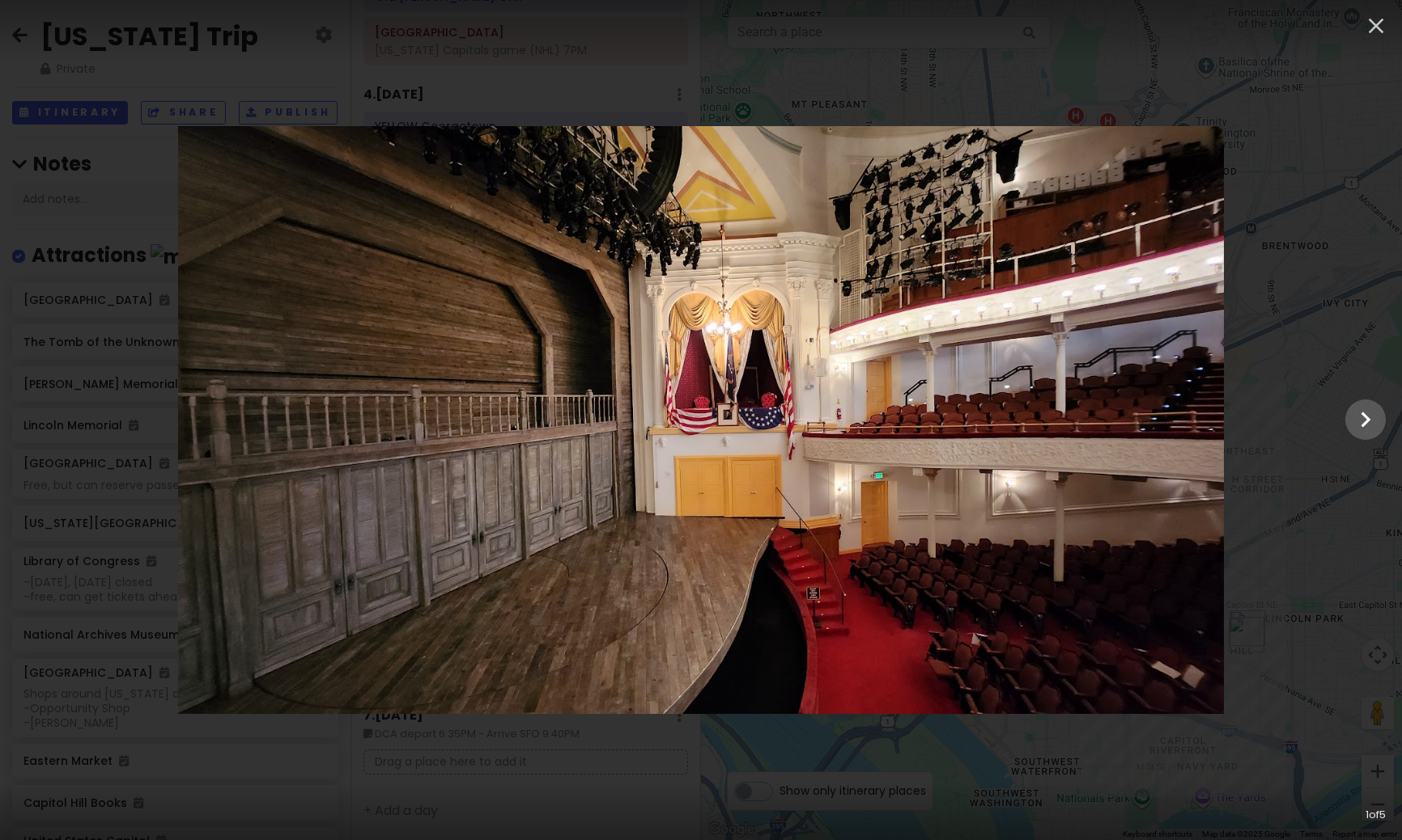
click at [1346, 428] on div at bounding box center [701, 420] width 1402 height 588
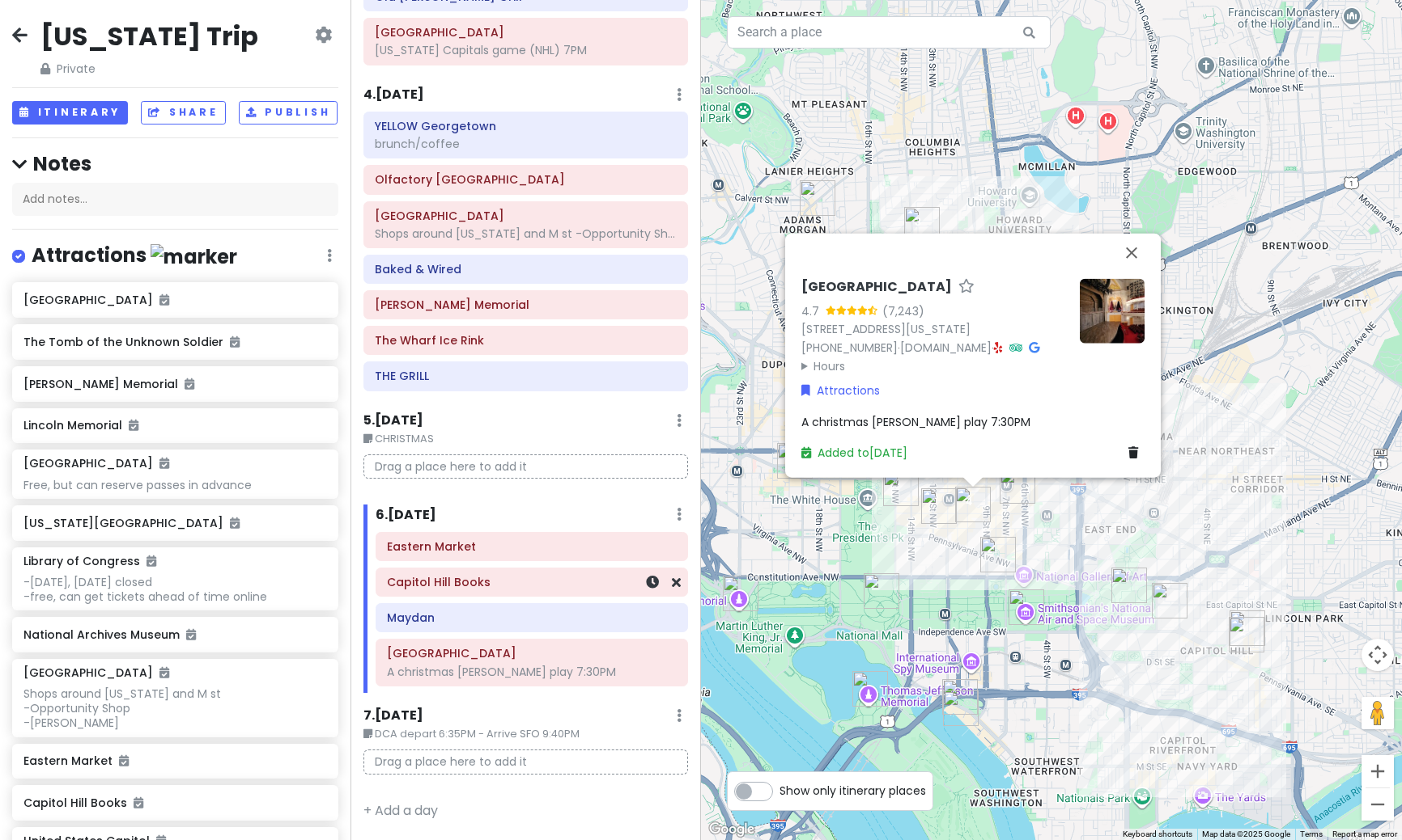
click at [459, 594] on div "Capitol Hill Books" at bounding box center [532, 582] width 290 height 23
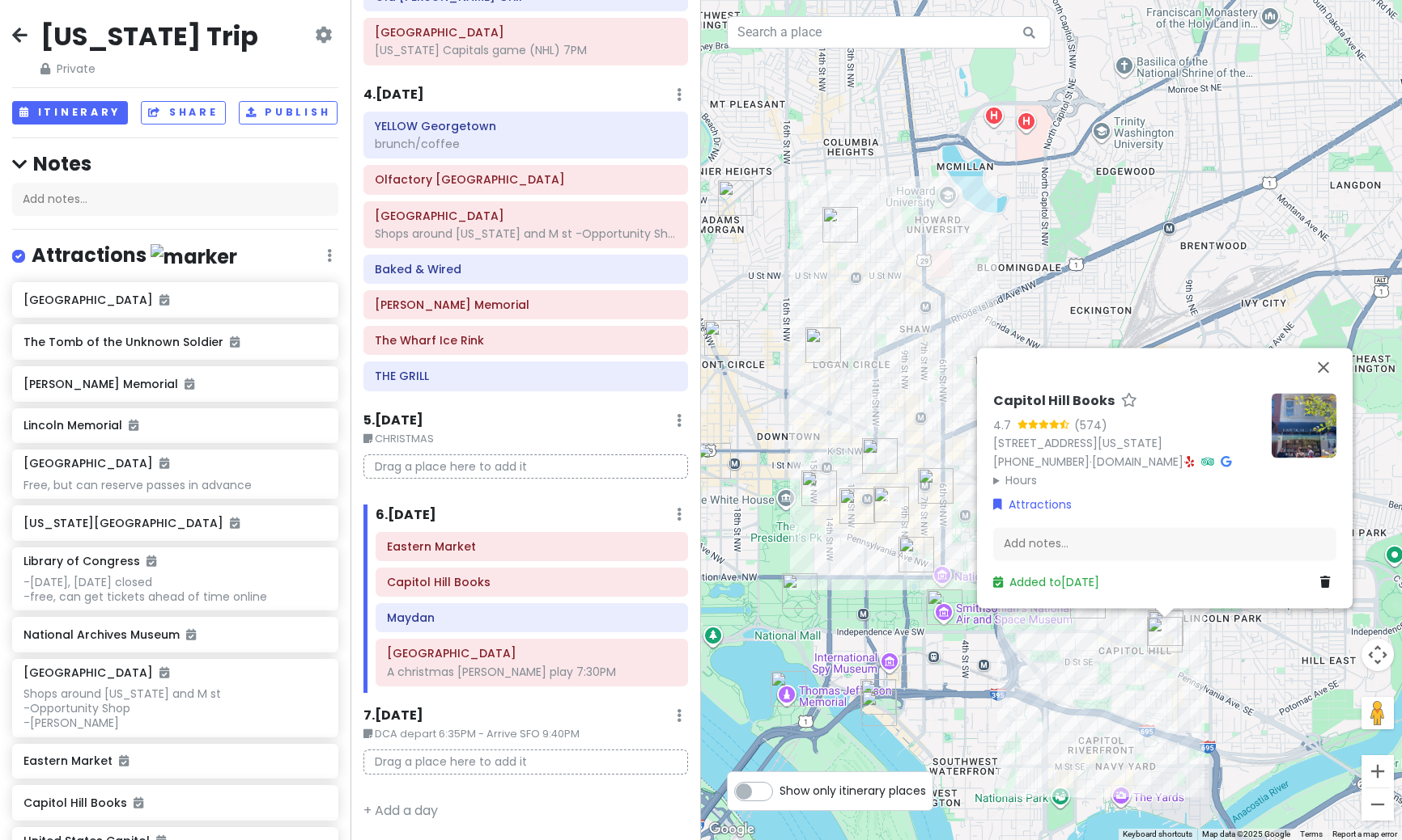
click at [1302, 419] on img at bounding box center [1303, 426] width 65 height 65
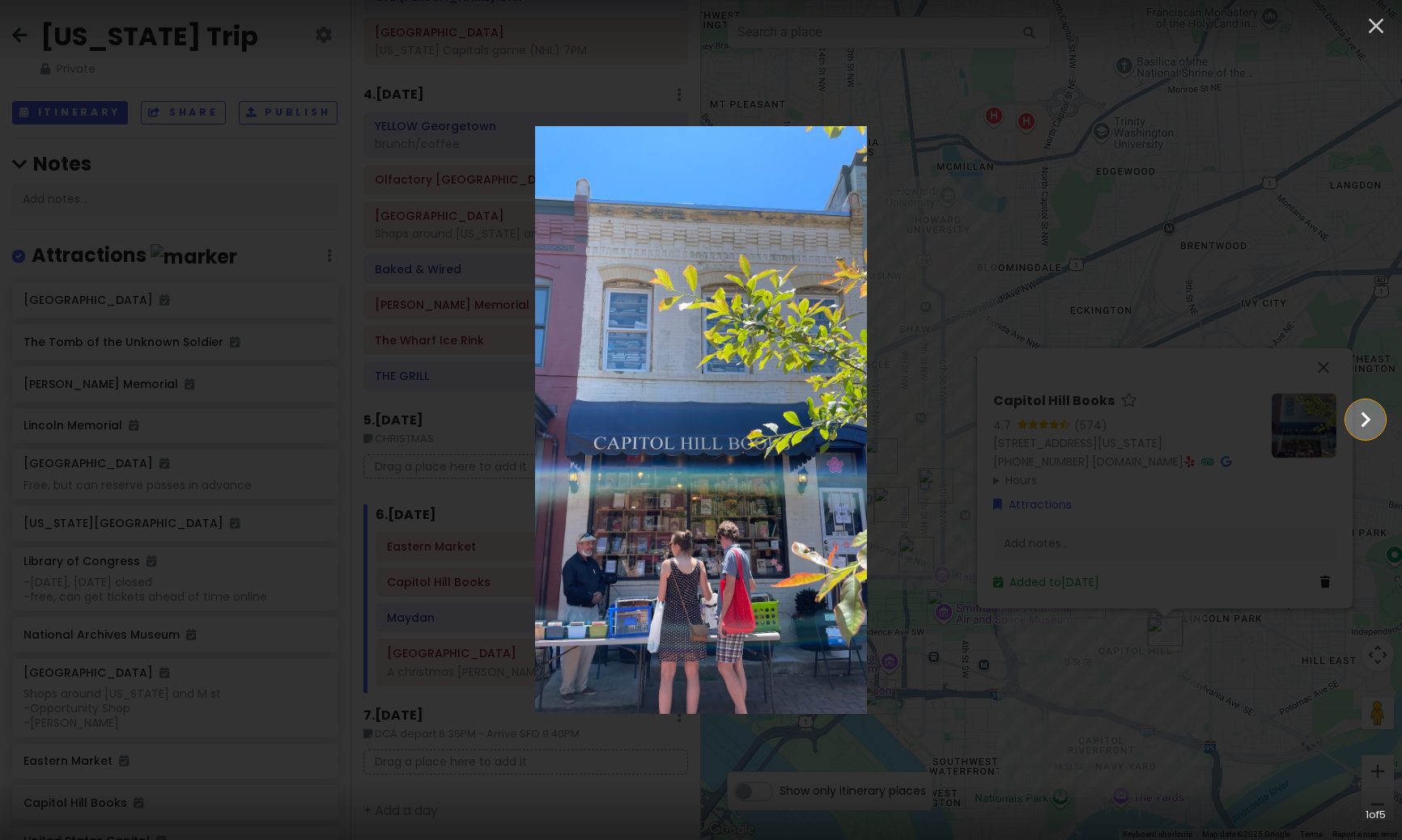
click at [1374, 419] on icon "Show slide 2 of 5" at bounding box center [1364, 420] width 30 height 39
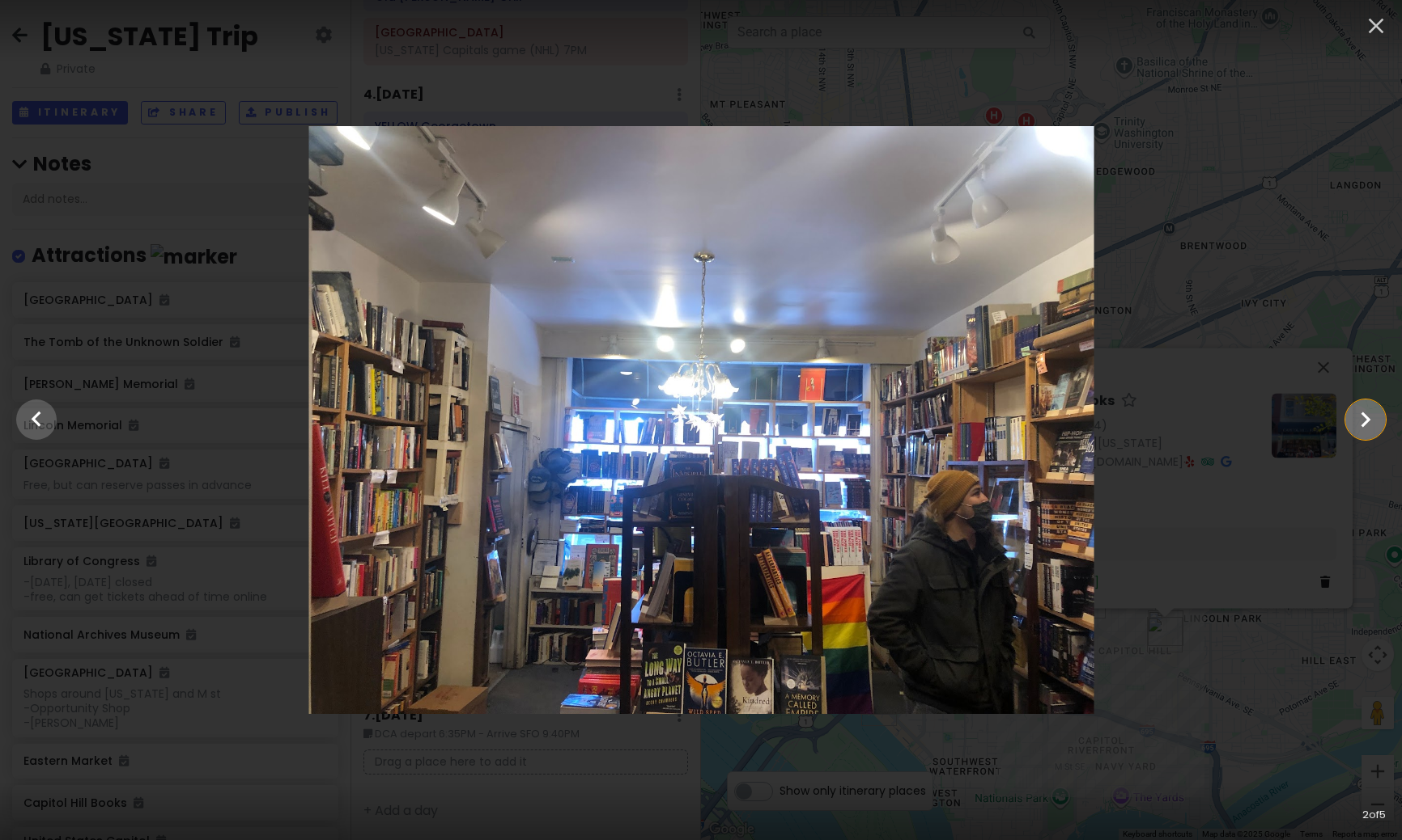
click at [1374, 418] on icon "Show slide 3 of 5" at bounding box center [1364, 420] width 30 height 39
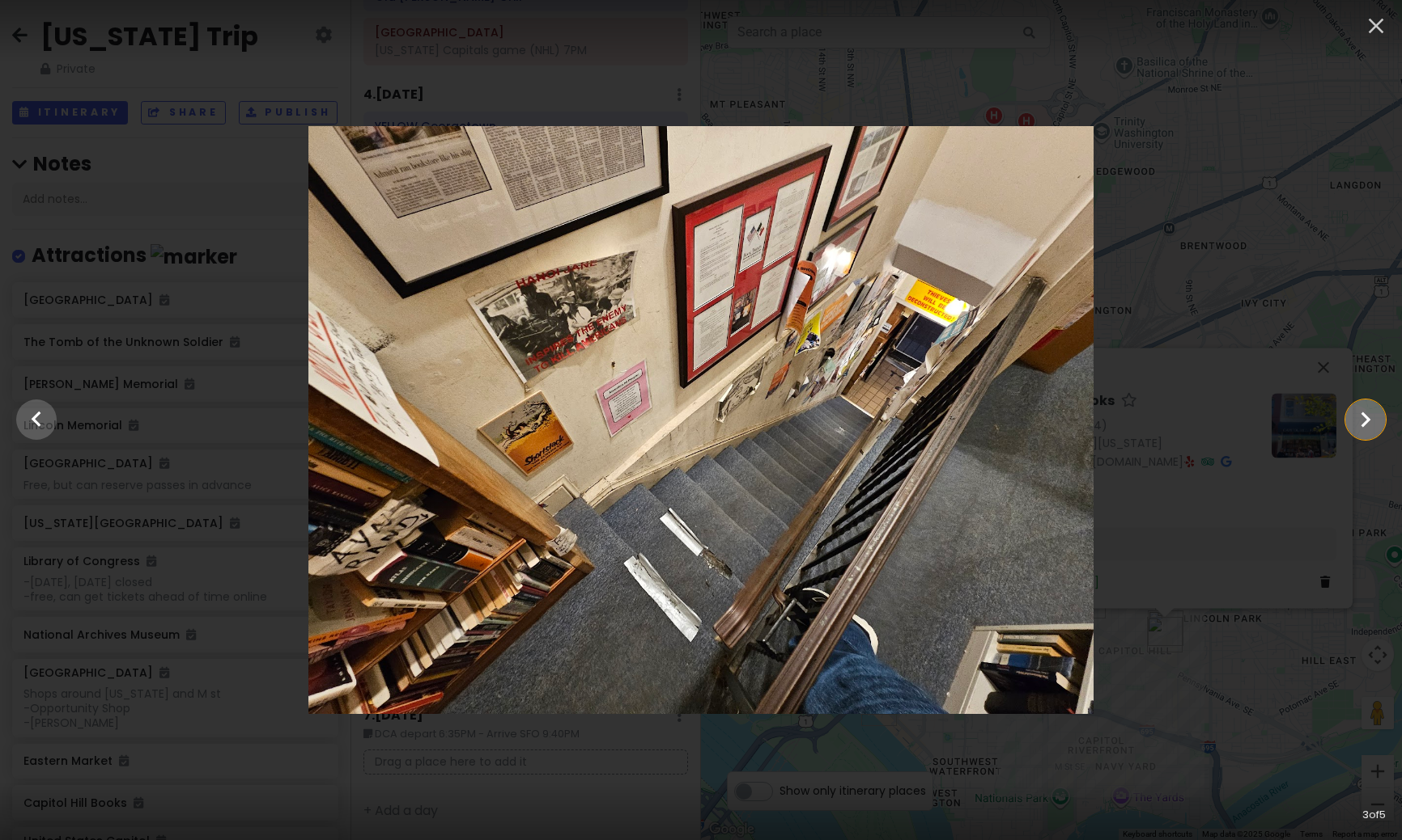
click at [1374, 418] on icon "Show slide 4 of 5" at bounding box center [1364, 420] width 30 height 39
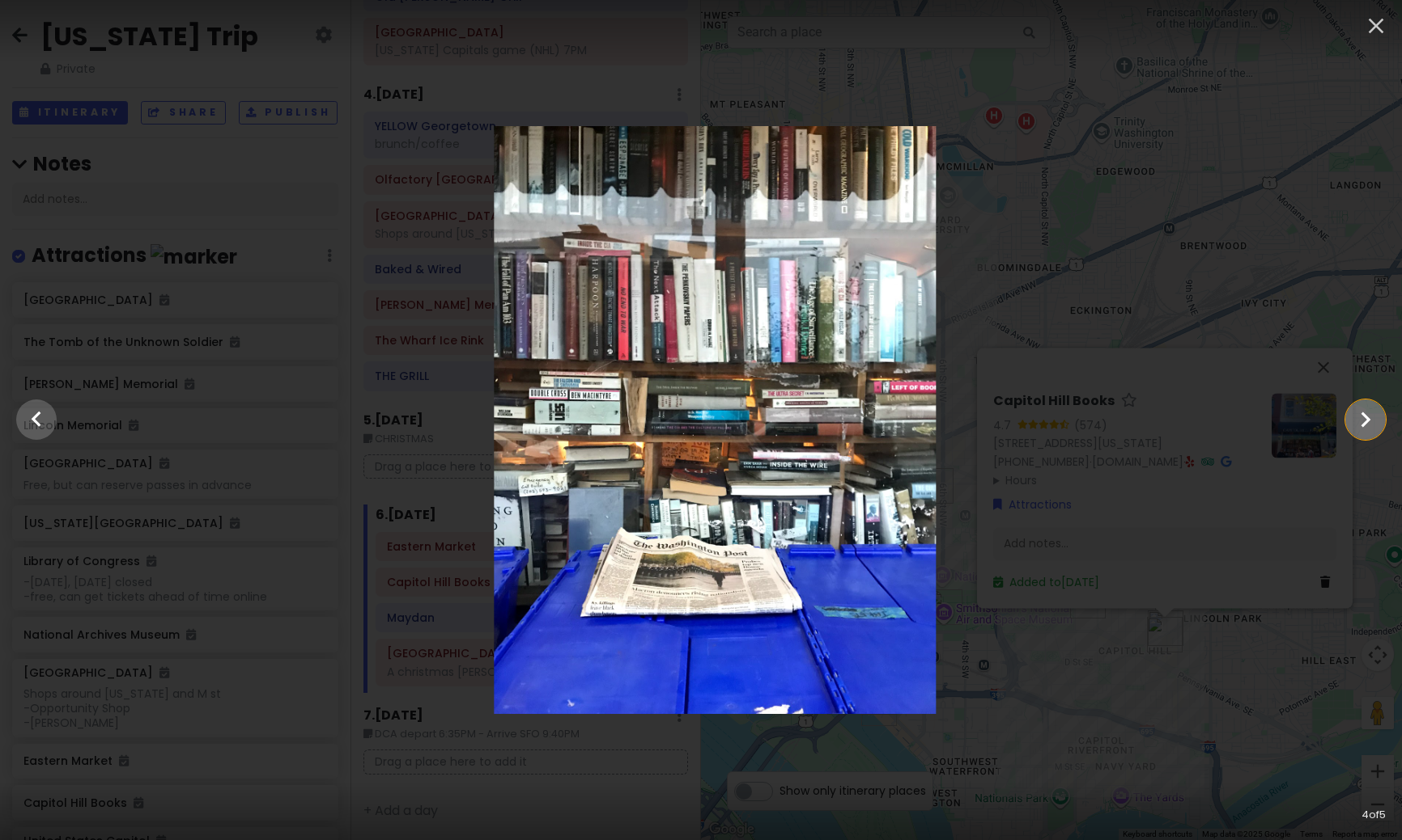
click at [1374, 418] on icon "Show slide 5 of 5" at bounding box center [1364, 420] width 30 height 39
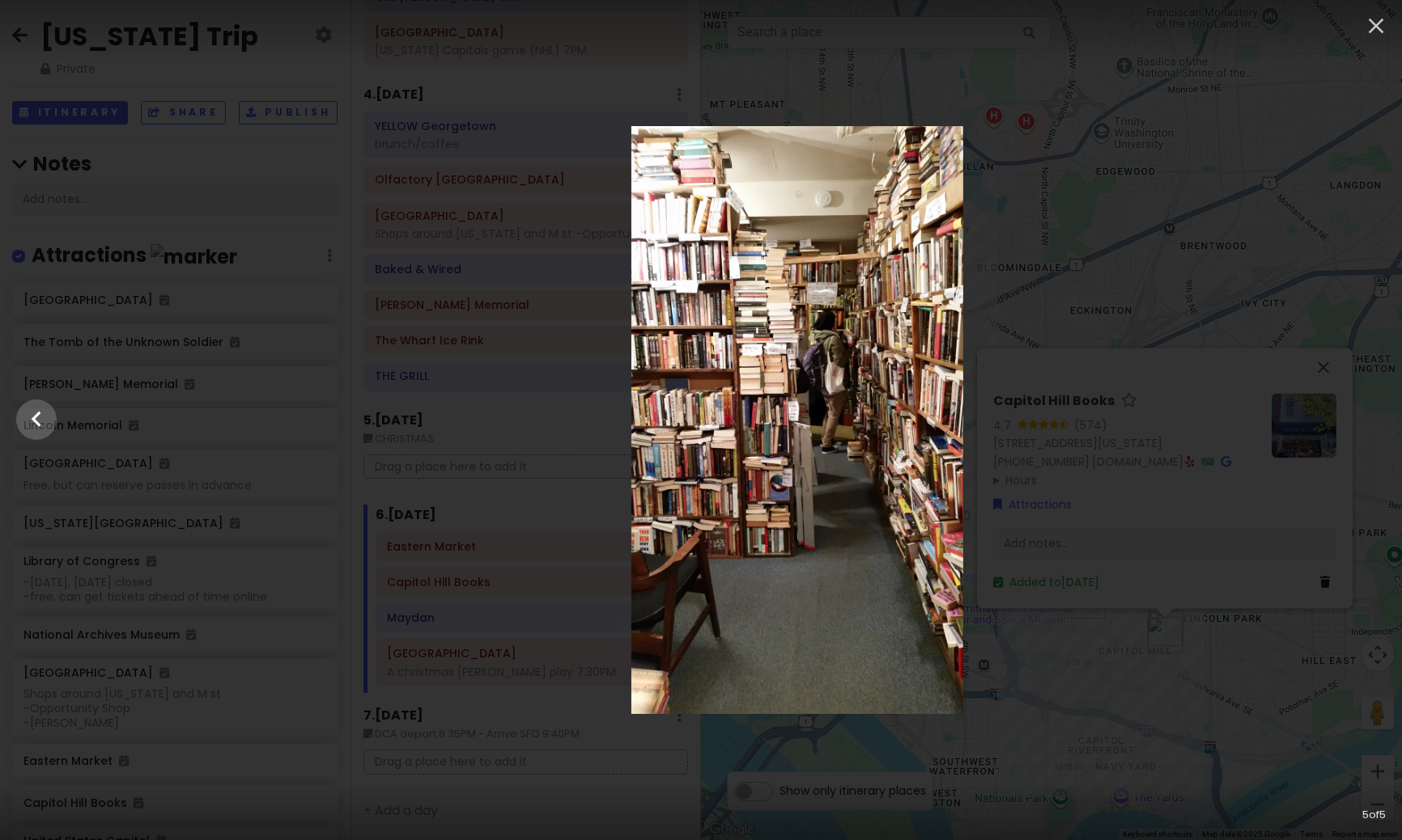
click at [1270, 569] on div at bounding box center [797, 420] width 1402 height 588
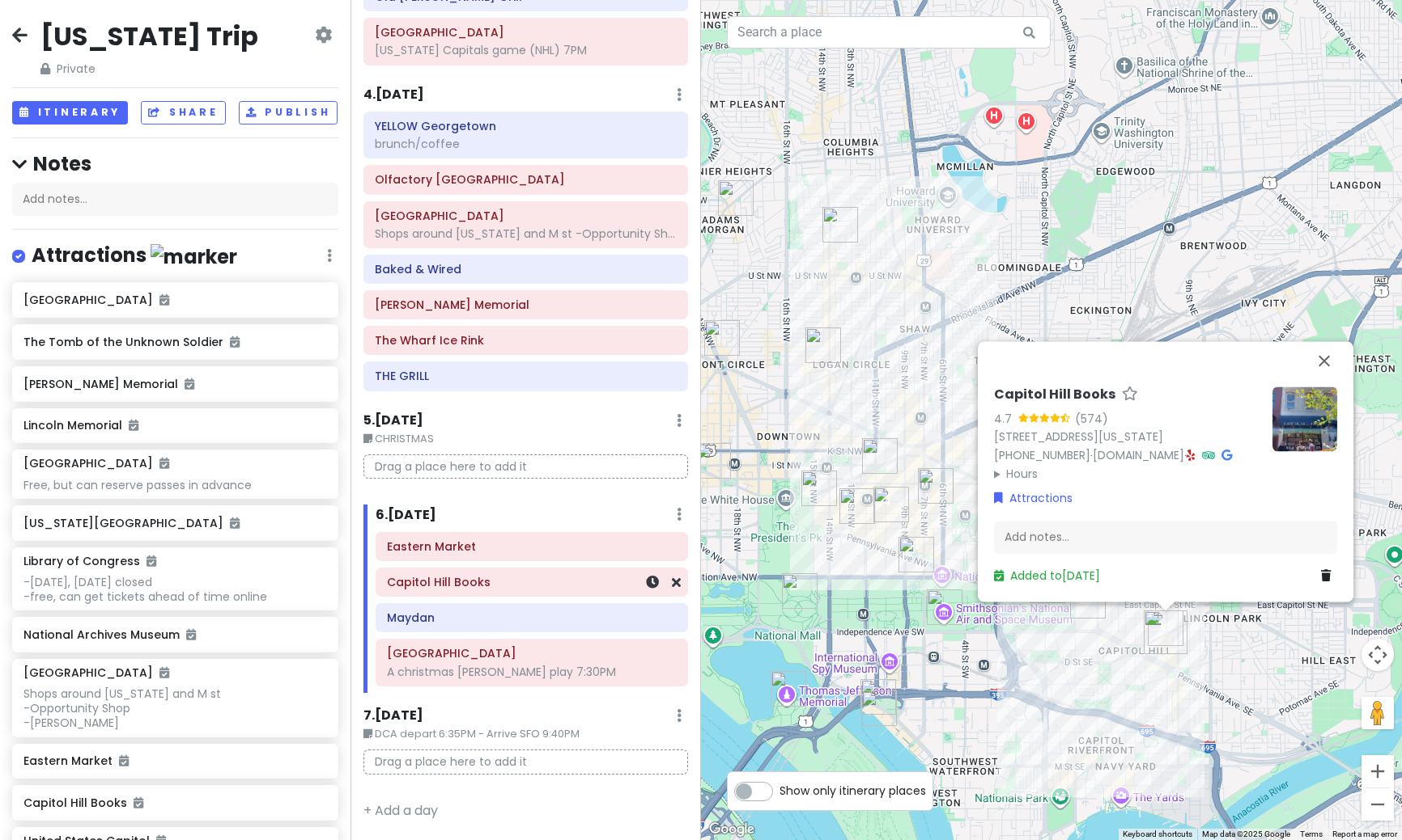
click at [483, 548] on h6 "Eastern Market" at bounding box center [532, 546] width 290 height 15
click at [488, 400] on div "Itinerary × 1 . [DATE] Edit Day Notes Delete Day Depart SFO 9:15AM - Arrive DCA…" at bounding box center [525, 420] width 350 height 840
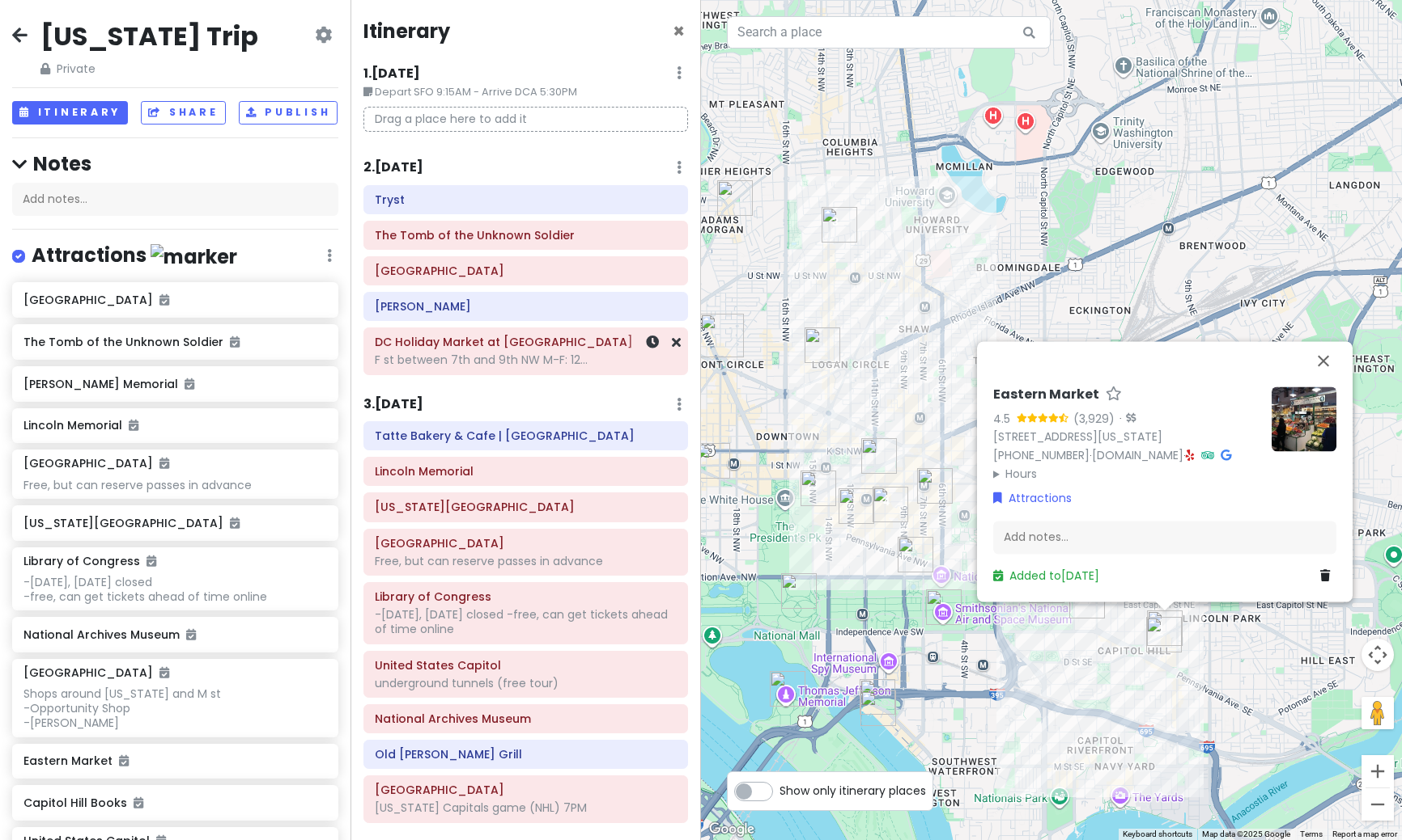
scroll to position [0, 0]
click at [676, 407] on icon at bounding box center [678, 405] width 5 height 13
click at [622, 465] on link "Add Day Notes" at bounding box center [629, 454] width 133 height 39
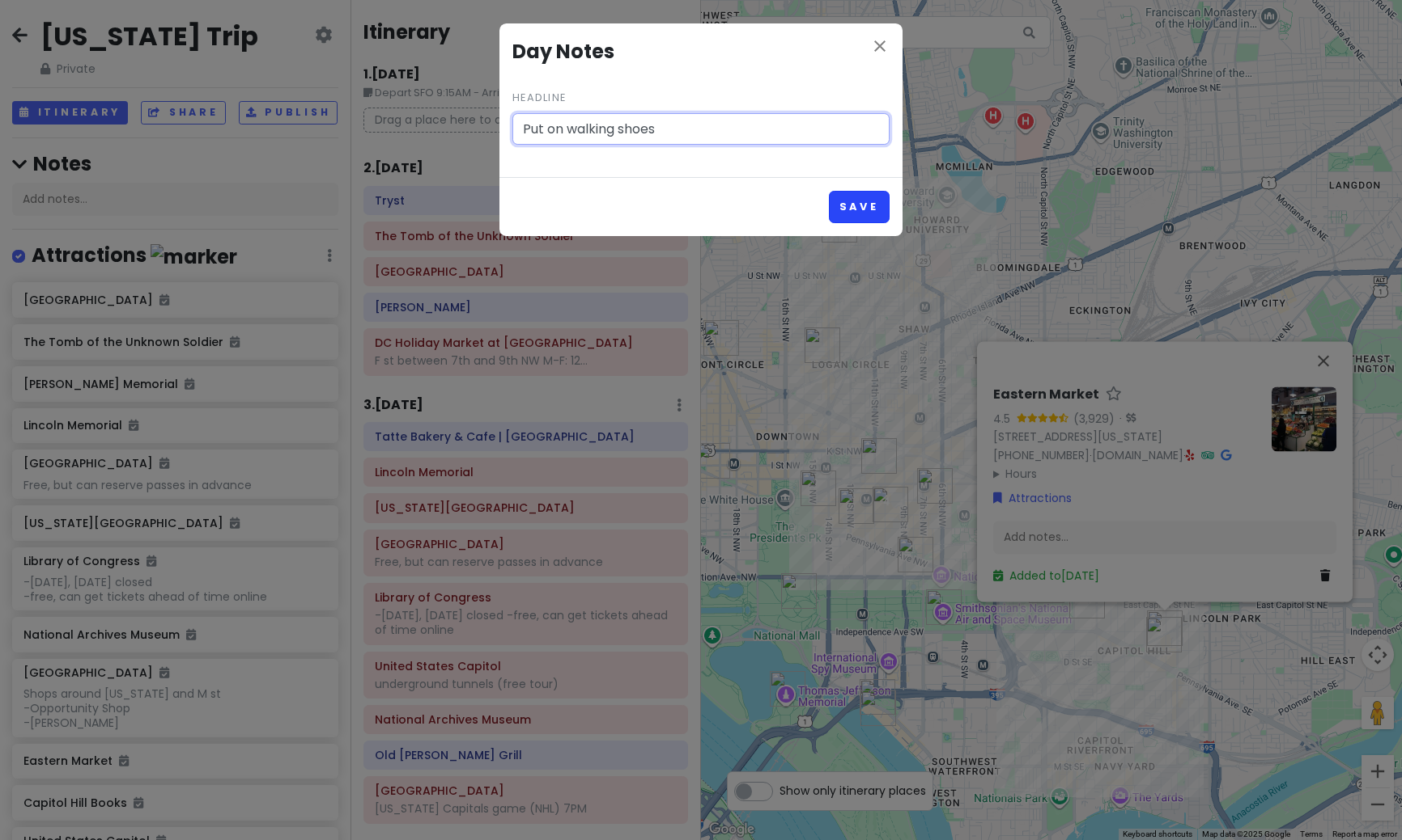
type input "Put on walking shoes"
click at [851, 210] on button "Save" at bounding box center [859, 207] width 61 height 31
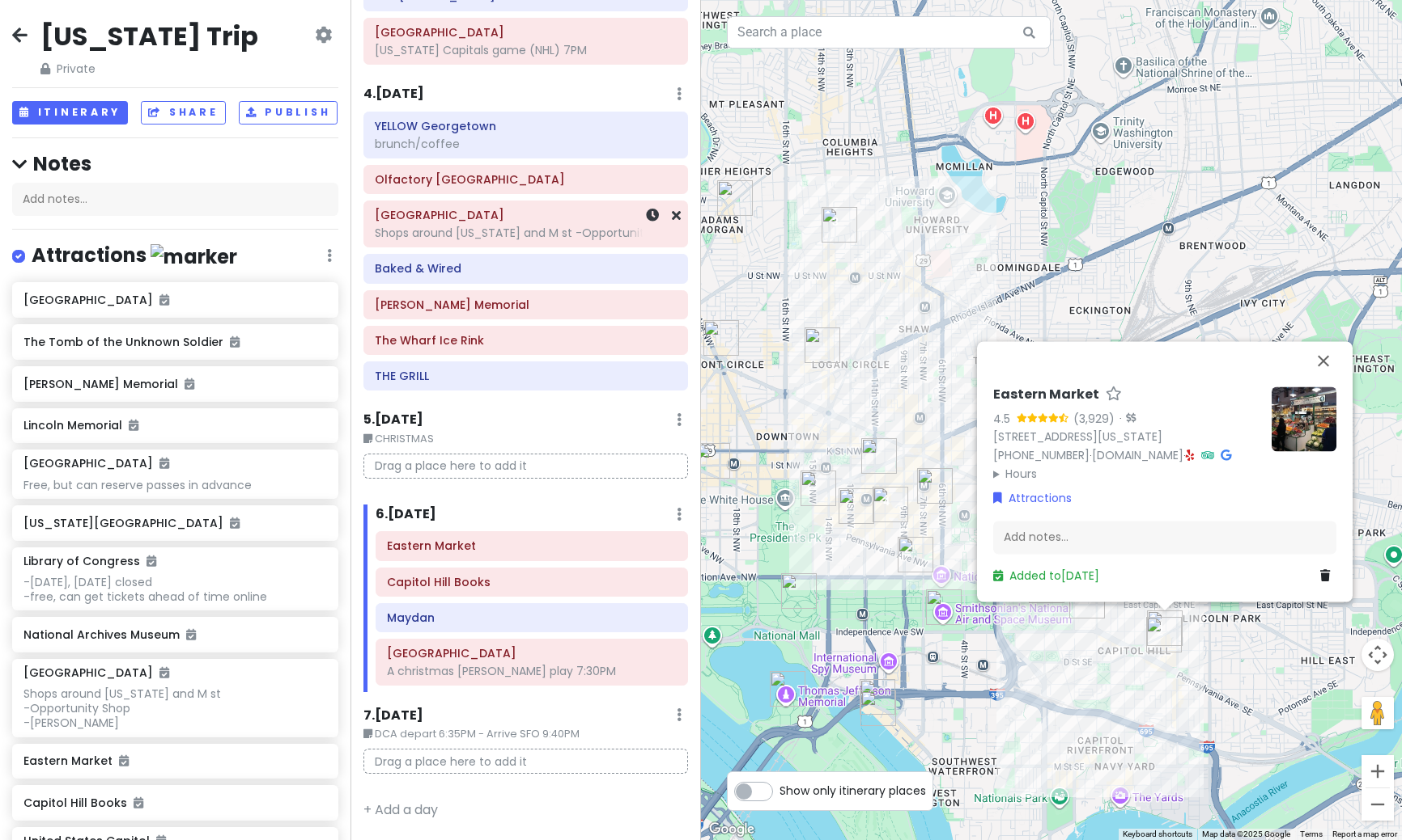
scroll to position [790, 0]
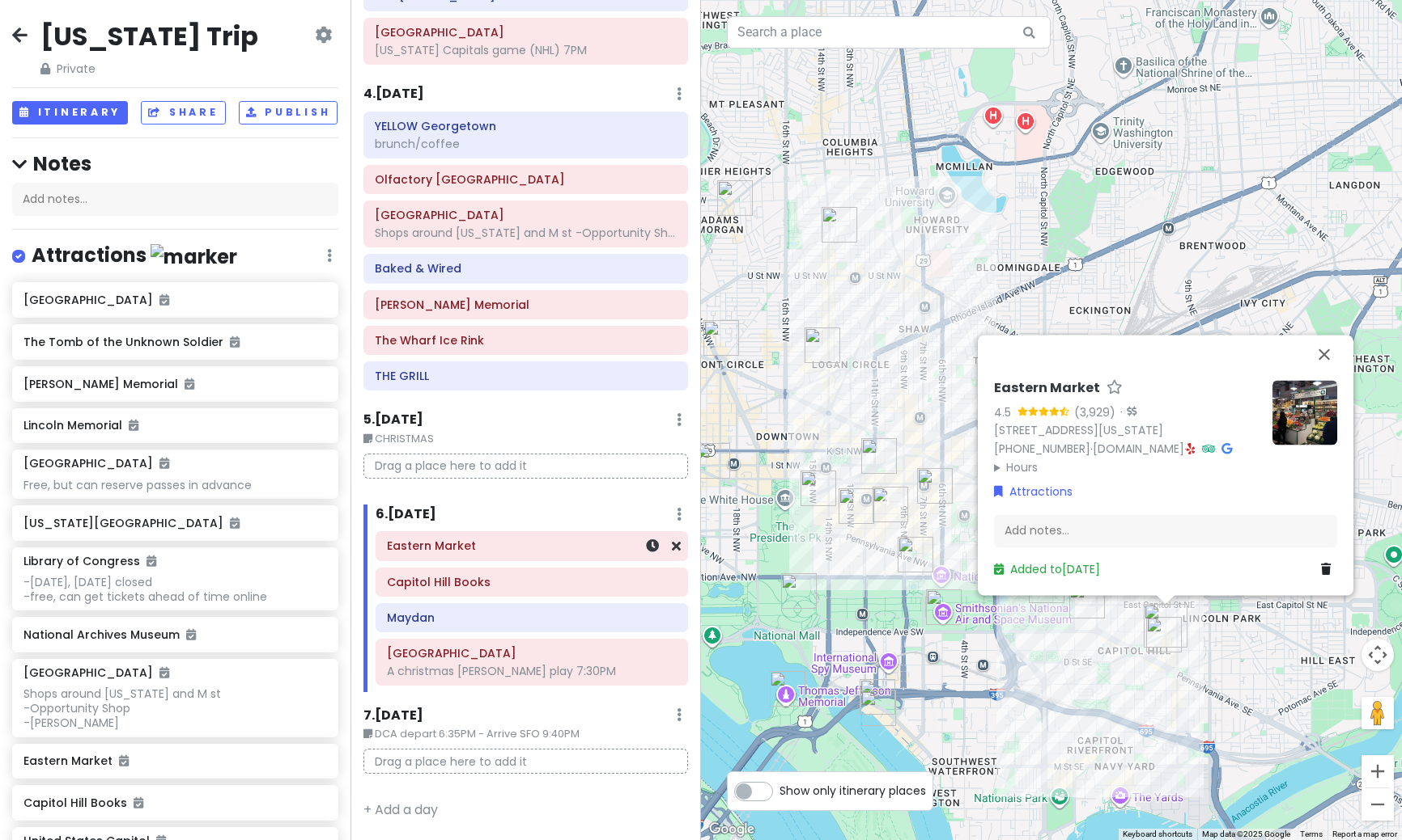
click at [478, 548] on h6 "Eastern Market" at bounding box center [532, 546] width 290 height 15
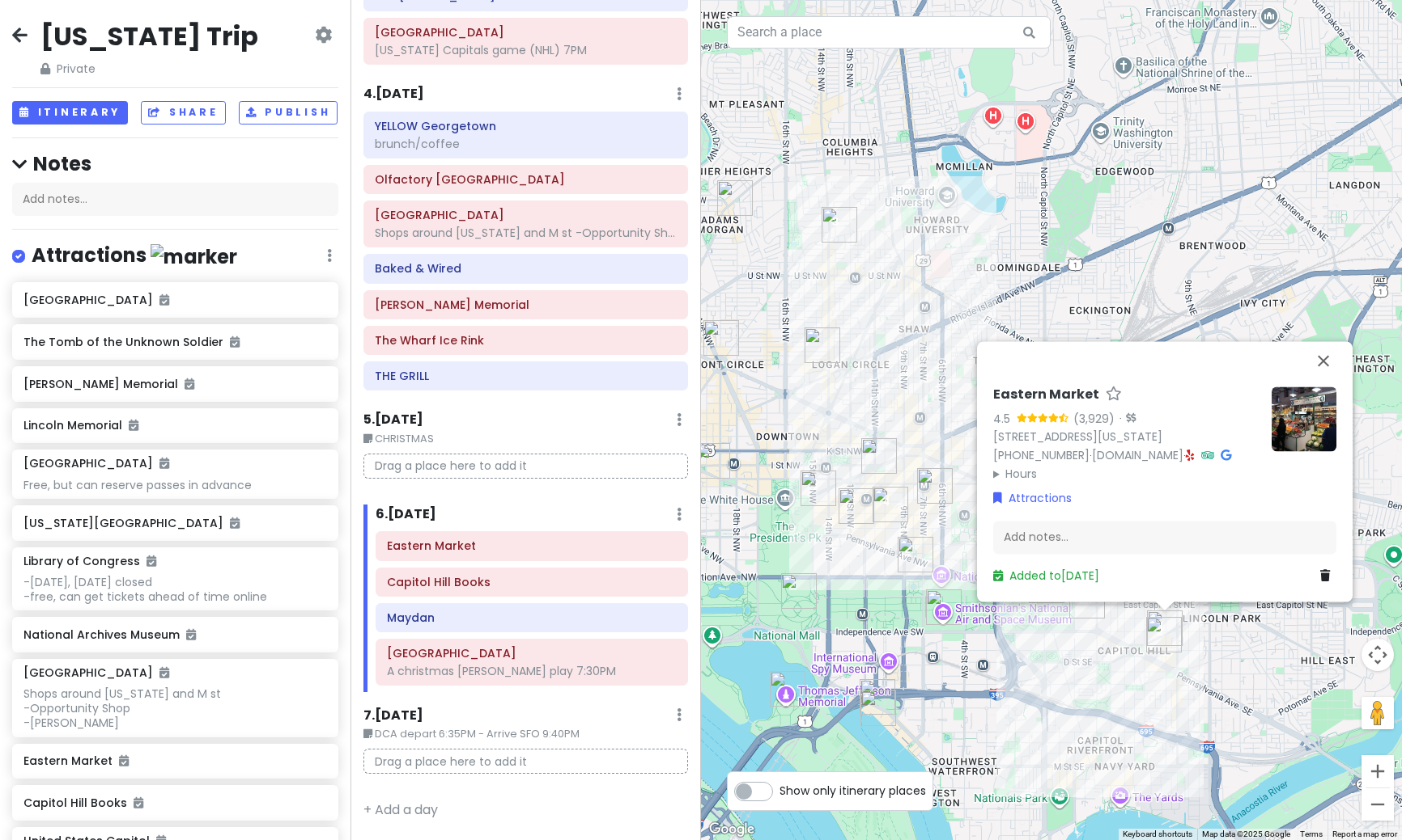
click at [1301, 414] on img at bounding box center [1303, 419] width 65 height 65
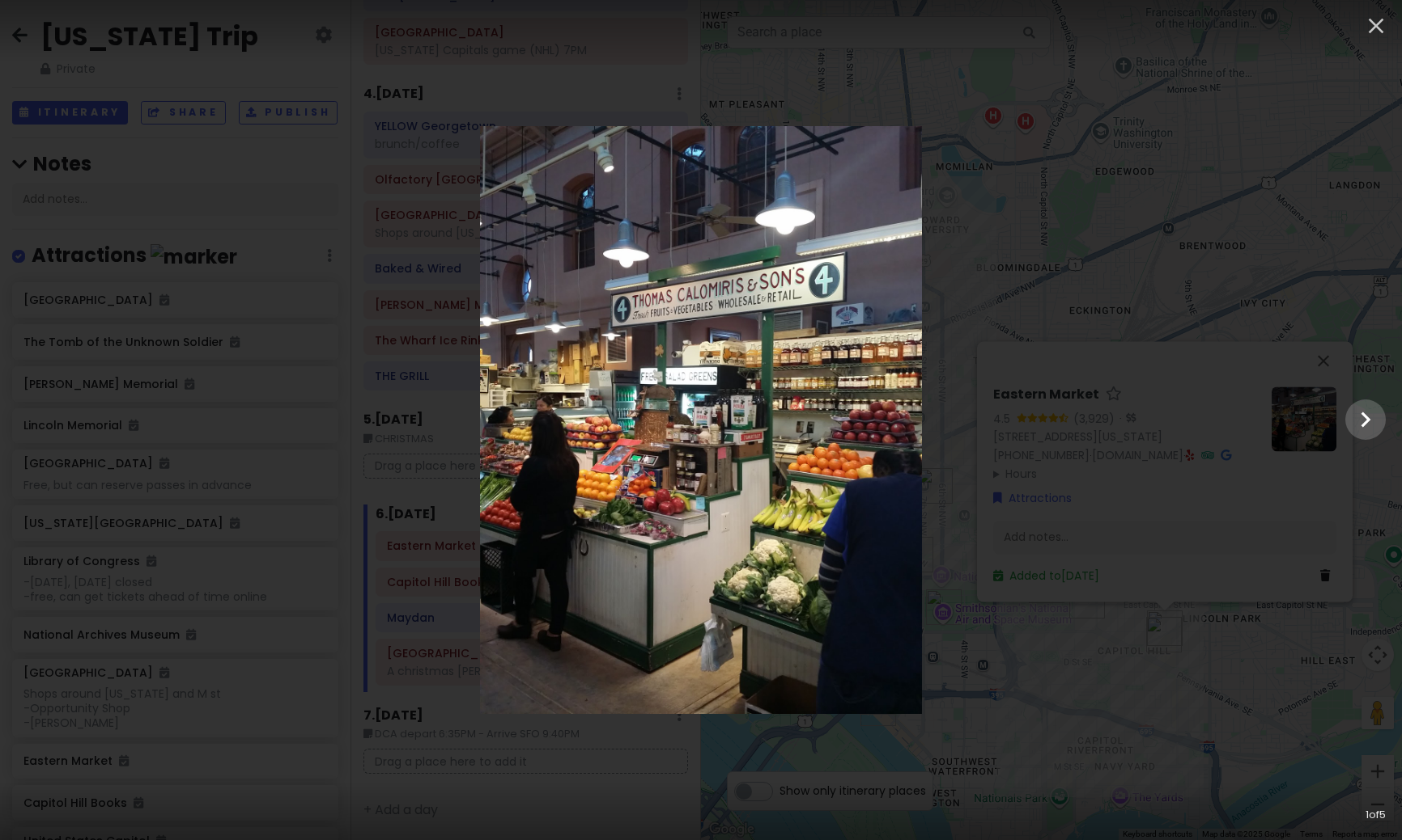
click at [1175, 286] on div at bounding box center [701, 420] width 1402 height 588
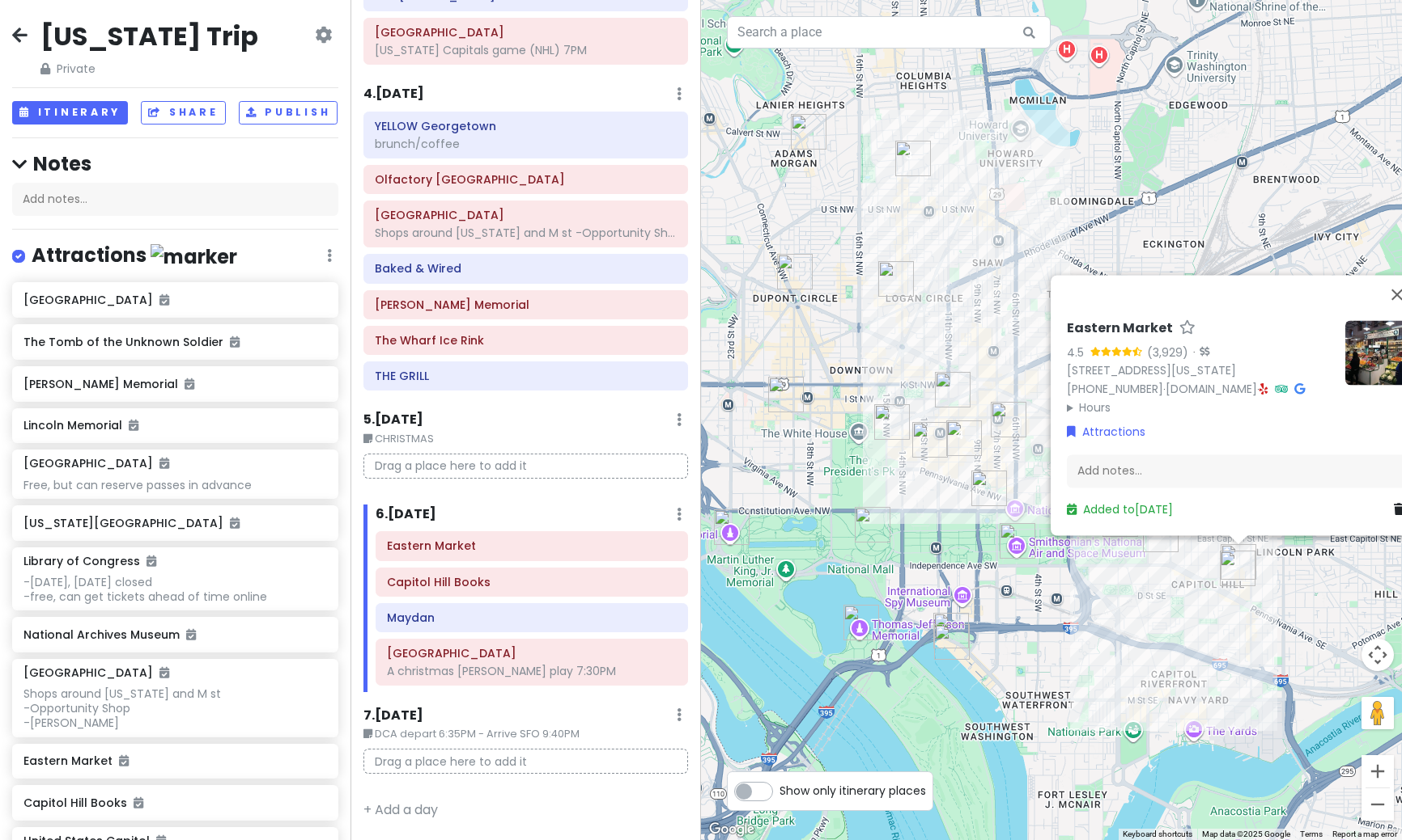
drag, startPoint x: 1088, startPoint y: 283, endPoint x: 1165, endPoint y: 212, distance: 104.7
click at [1165, 212] on div "Eastern Market 4.5 (3,929) · [STREET_ADDRESS][US_STATE] [PHONE_NUMBER] · [DOMAI…" at bounding box center [1051, 420] width 701 height 840
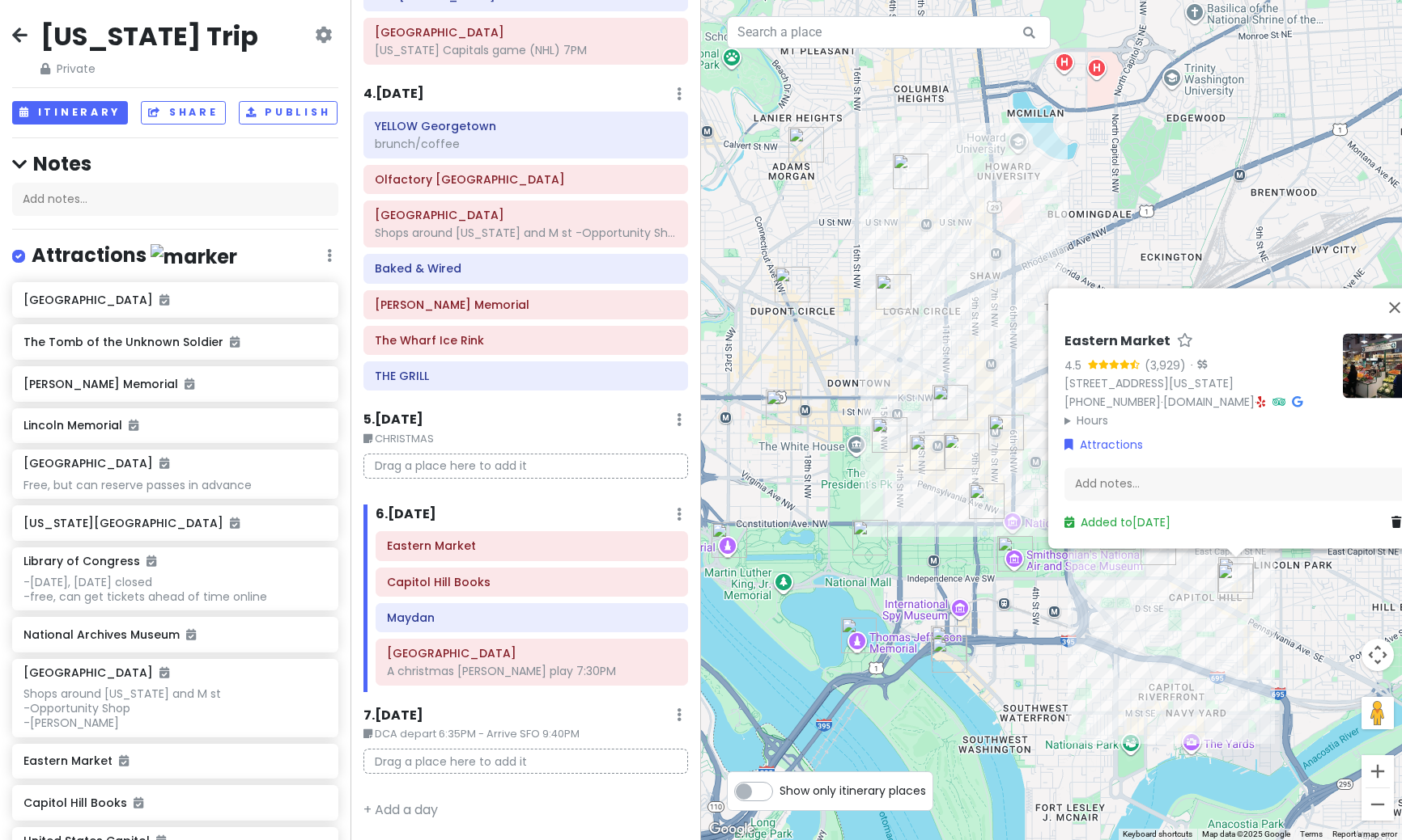
drag, startPoint x: 1165, startPoint y: 191, endPoint x: 1142, endPoint y: 249, distance: 62.4
click at [1142, 249] on div "Eastern Market 4.5 (3,929) · [STREET_ADDRESS][US_STATE] [PHONE_NUMBER] · [DOMAI…" at bounding box center [1051, 420] width 701 height 840
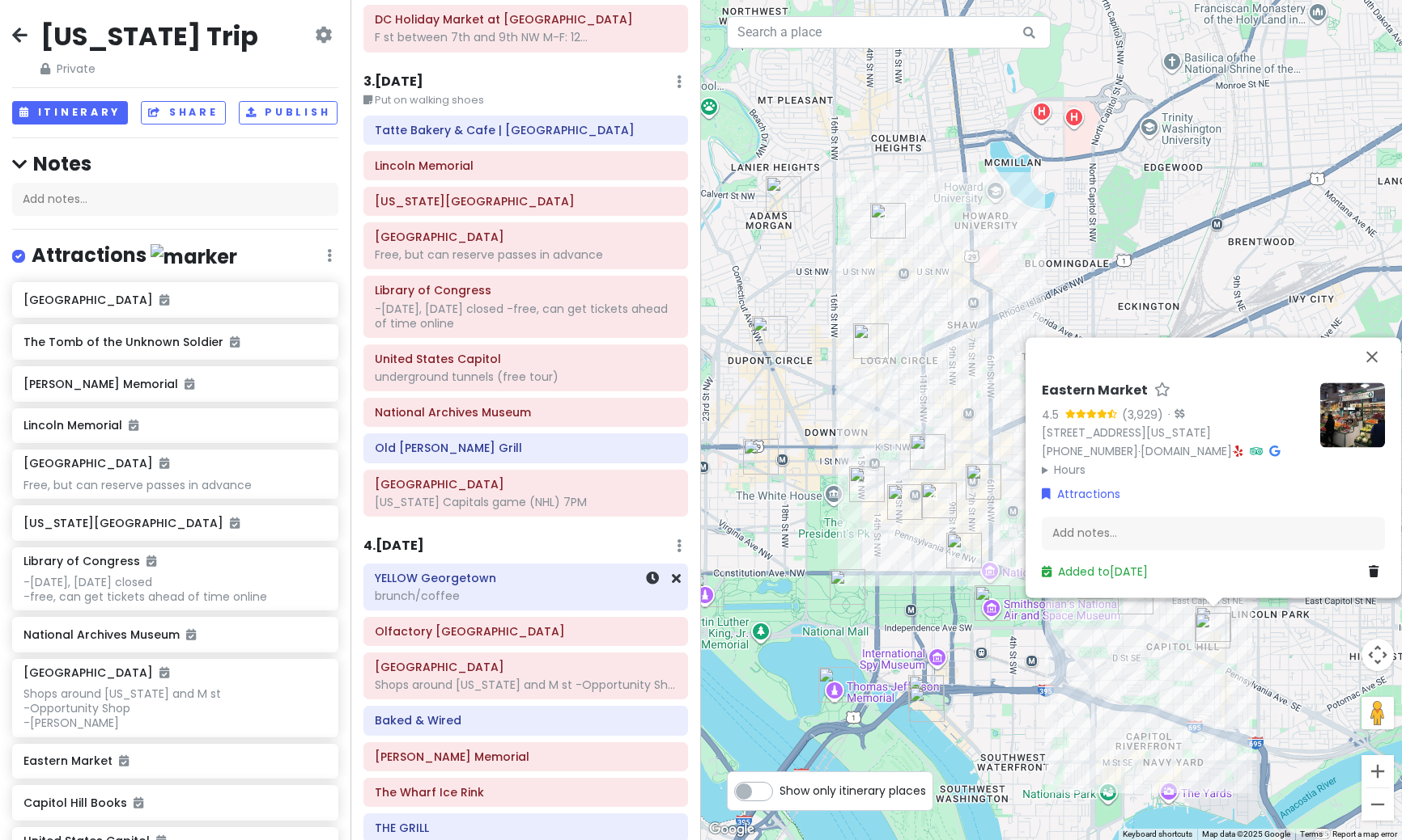
scroll to position [566, 0]
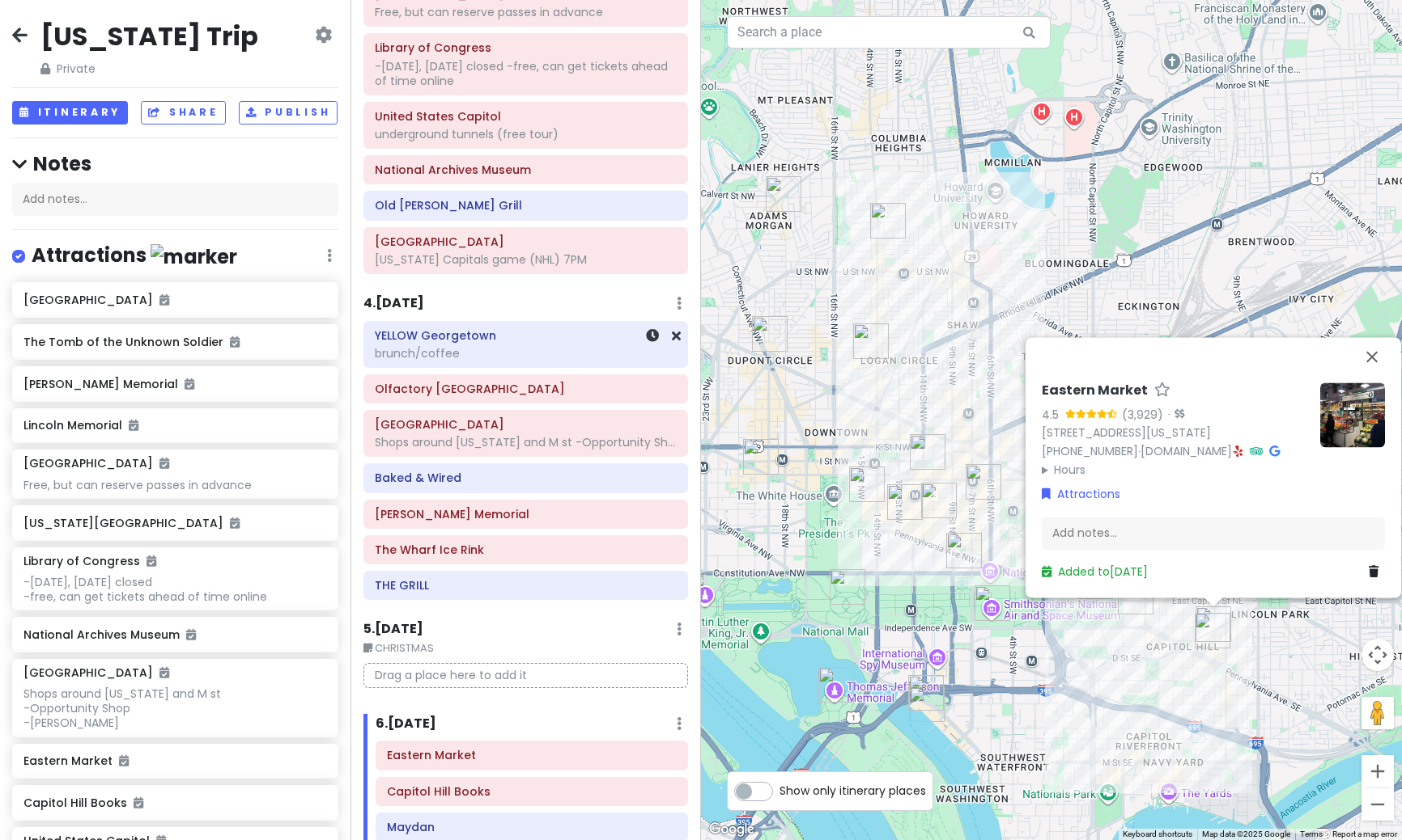
click at [506, 350] on div "brunch/coffee" at bounding box center [526, 354] width 302 height 15
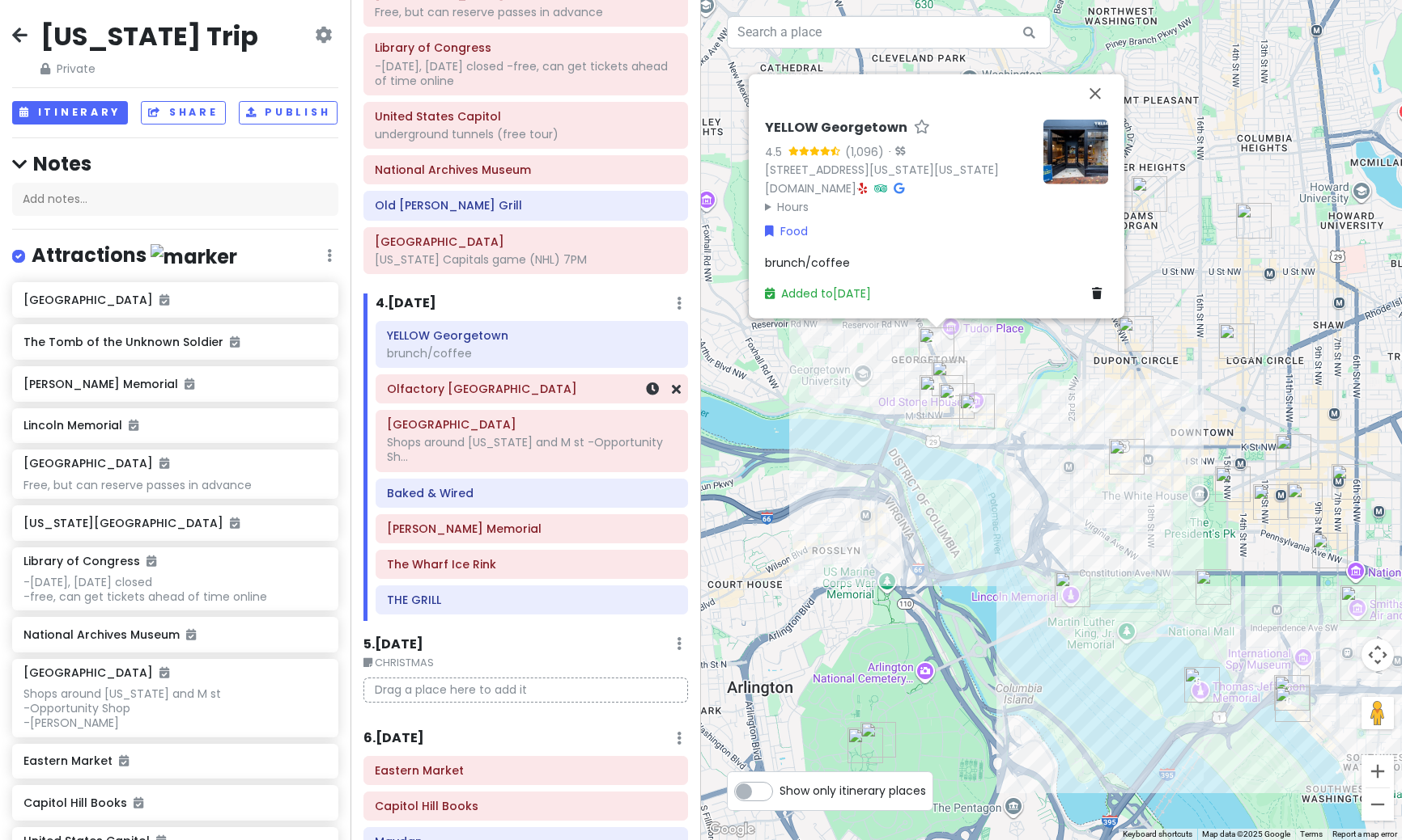
drag, startPoint x: 460, startPoint y: 395, endPoint x: 461, endPoint y: 378, distance: 17.0
click at [461, 378] on div "YELLOW Georgetown brunch/coffee Olfactory [GEOGRAPHIC_DATA] [GEOGRAPHIC_DATA] S…" at bounding box center [531, 472] width 336 height 301
click at [461, 391] on h6 "Olfactory [GEOGRAPHIC_DATA]" at bounding box center [532, 390] width 290 height 15
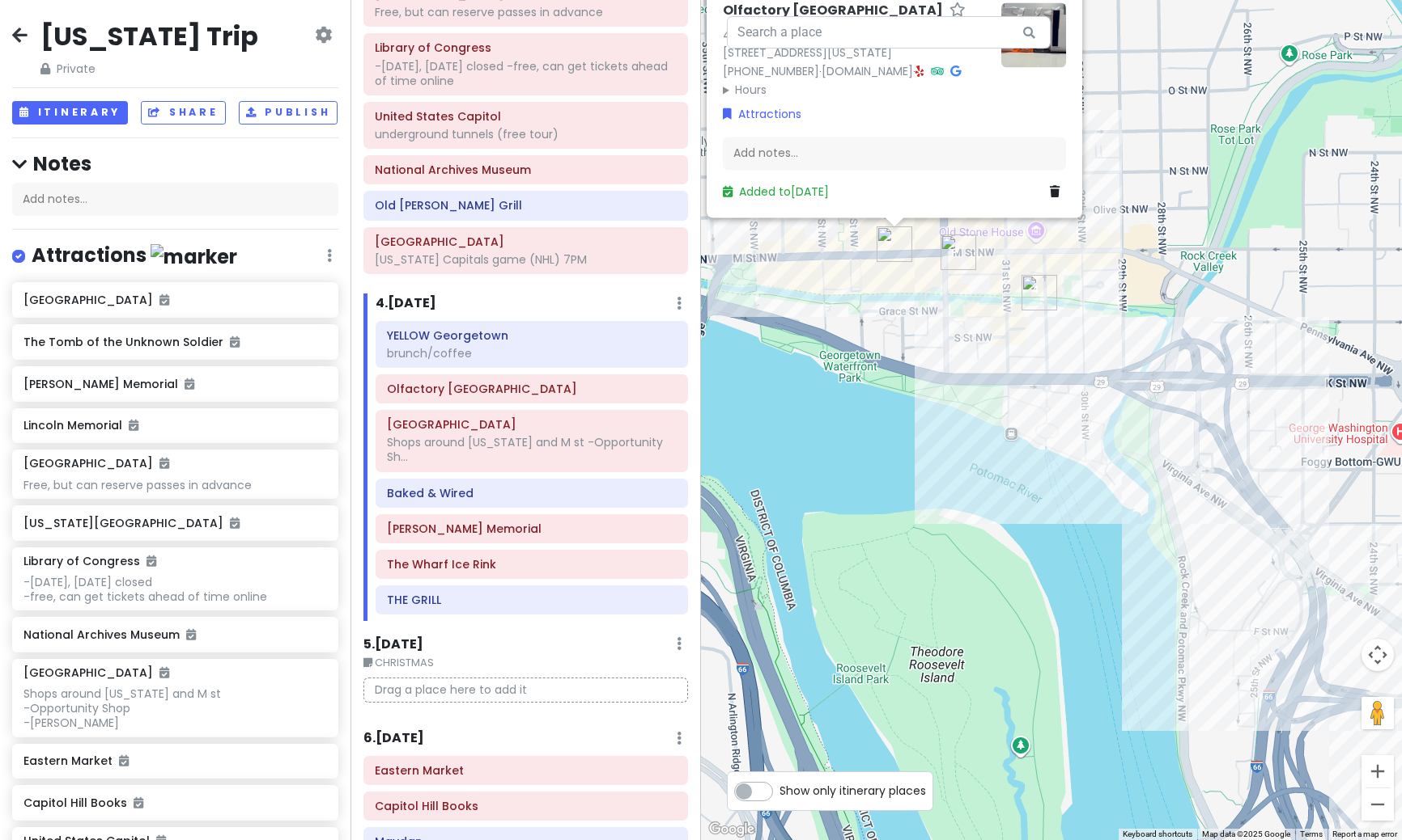
drag, startPoint x: 969, startPoint y: 458, endPoint x: 978, endPoint y: 617, distance: 159.3
click at [978, 617] on div "Olfactory [GEOGRAPHIC_DATA] 4.9 (394) [STREET_ADDRESS][US_STATE] [PHONE_NUMBER]…" at bounding box center [1051, 420] width 701 height 840
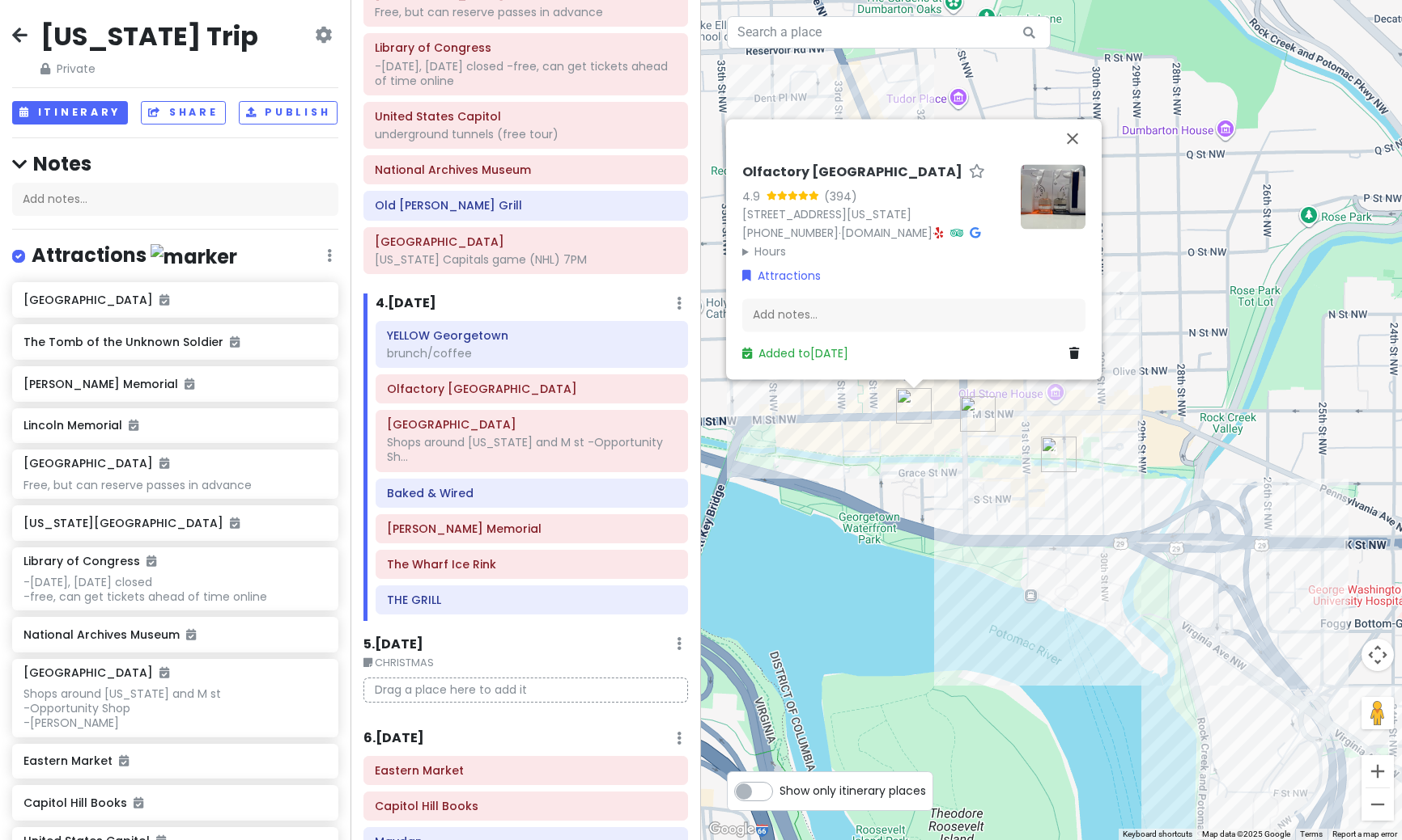
click at [978, 582] on div "Olfactory [GEOGRAPHIC_DATA] 4.9 (394) [STREET_ADDRESS][US_STATE] [PHONE_NUMBER]…" at bounding box center [1051, 420] width 701 height 840
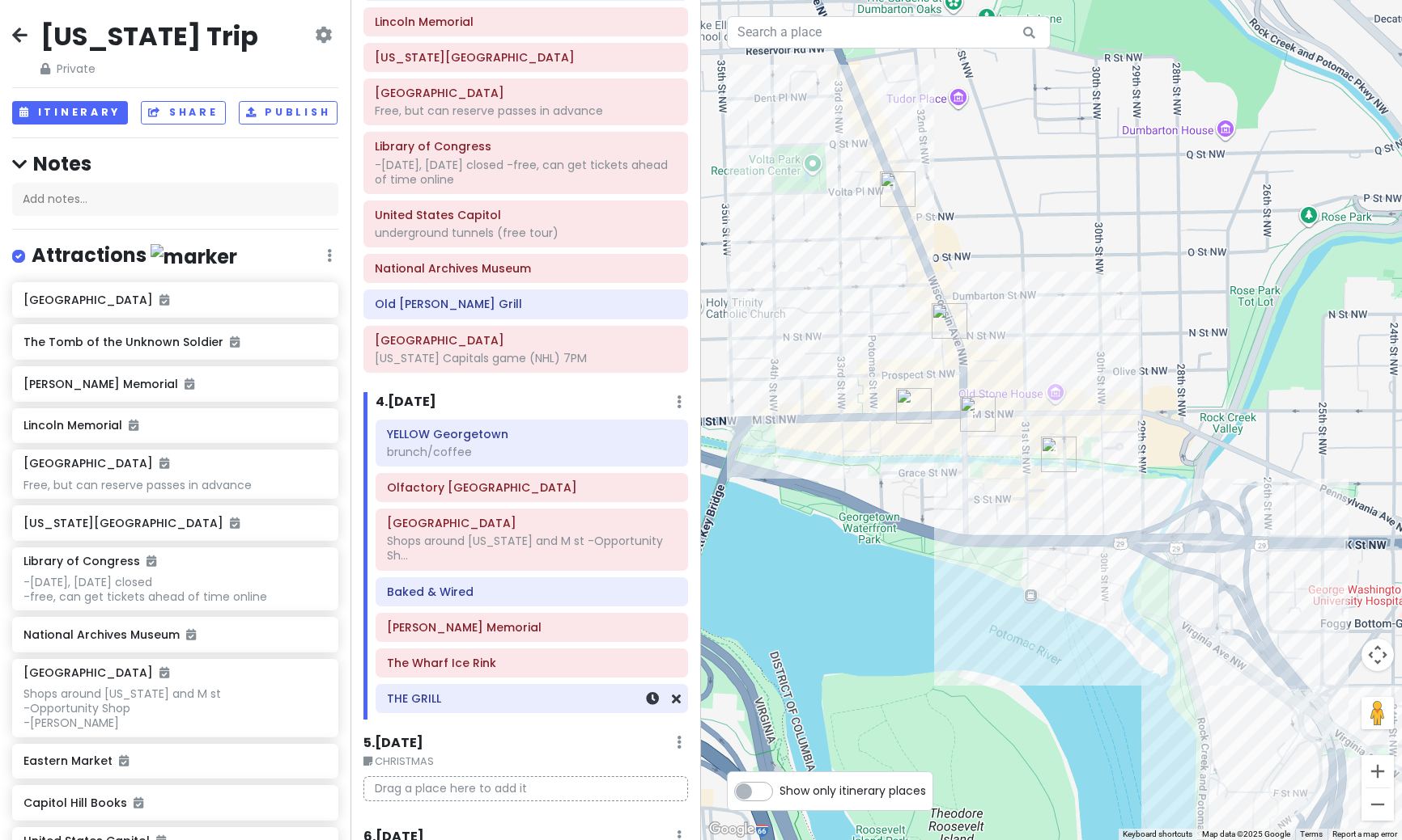
scroll to position [467, 0]
click at [514, 678] on div "The Wharf Ice Rink" at bounding box center [531, 664] width 310 height 28
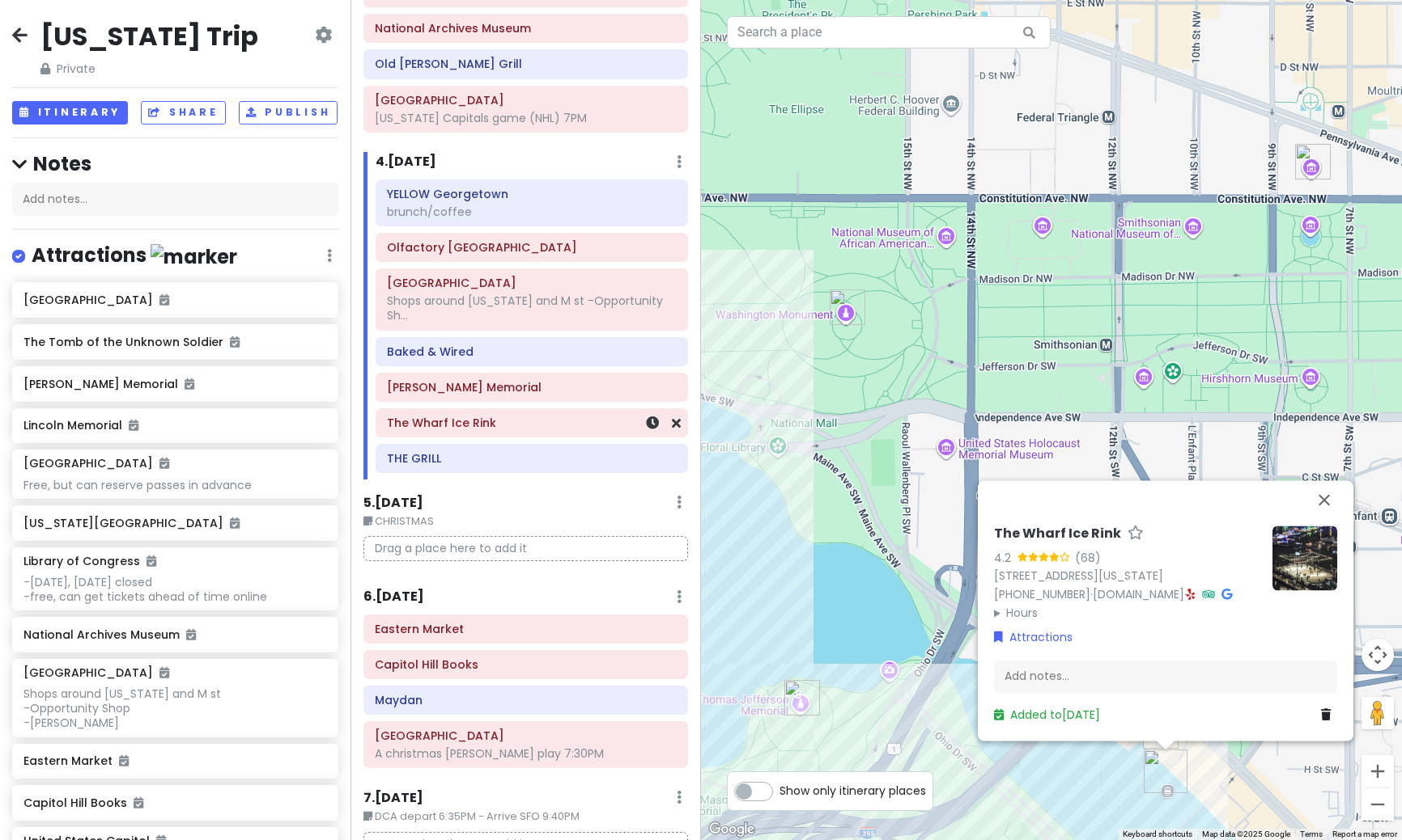
scroll to position [709, 0]
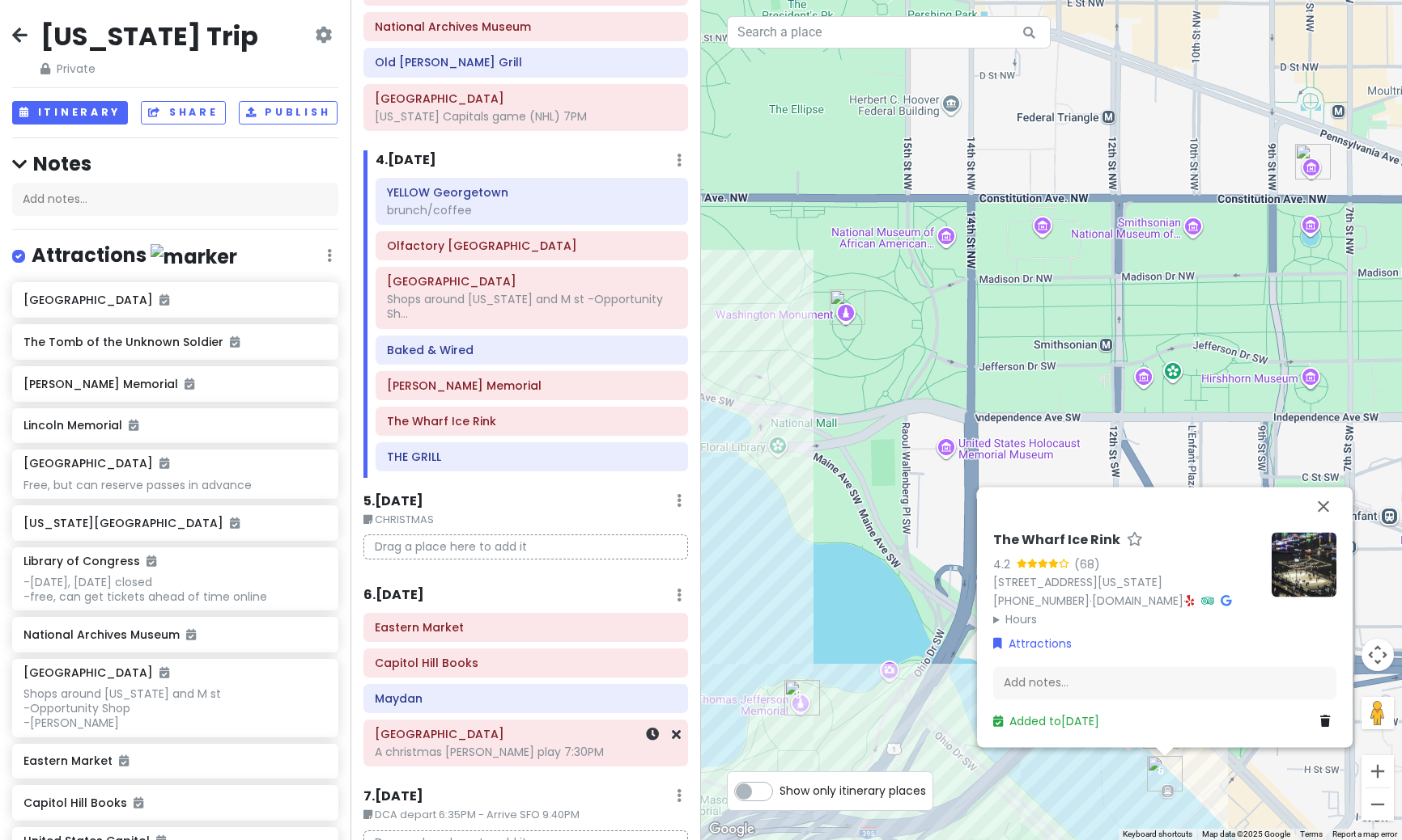
click at [460, 751] on div "A christmas [PERSON_NAME] play 7:30PM" at bounding box center [526, 752] width 302 height 15
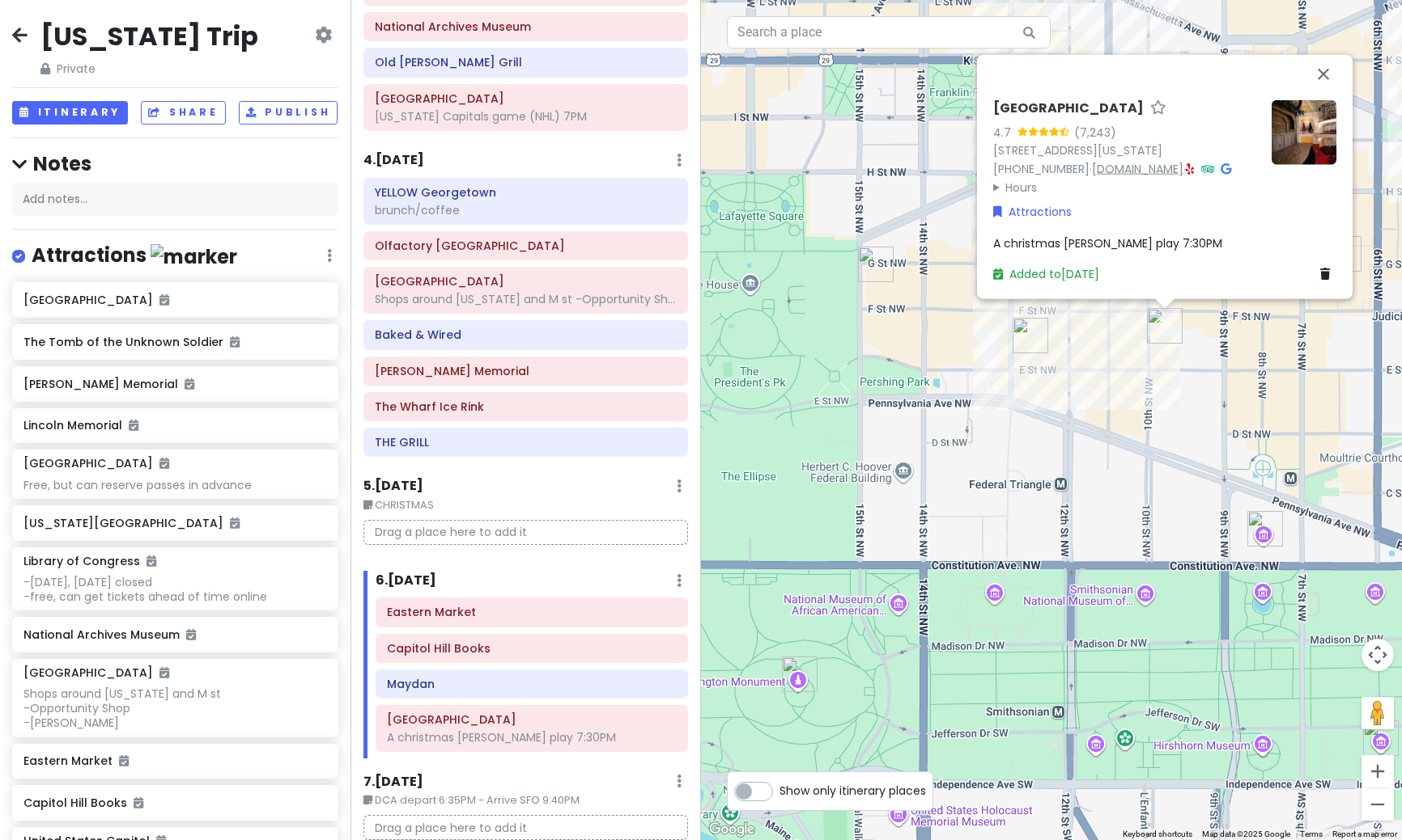
click at [1100, 169] on link "[DOMAIN_NAME]" at bounding box center [1137, 168] width 91 height 17
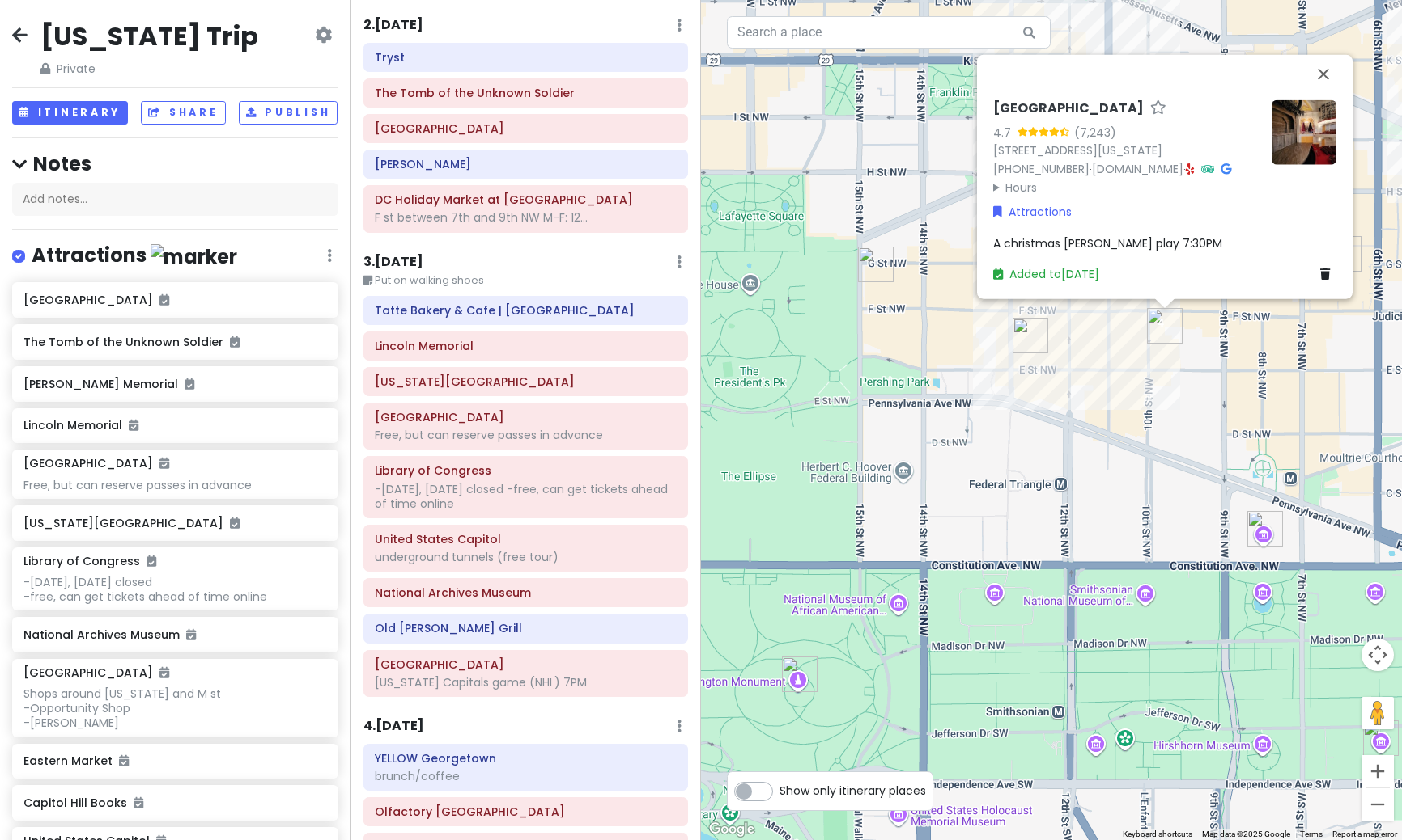
scroll to position [0, 0]
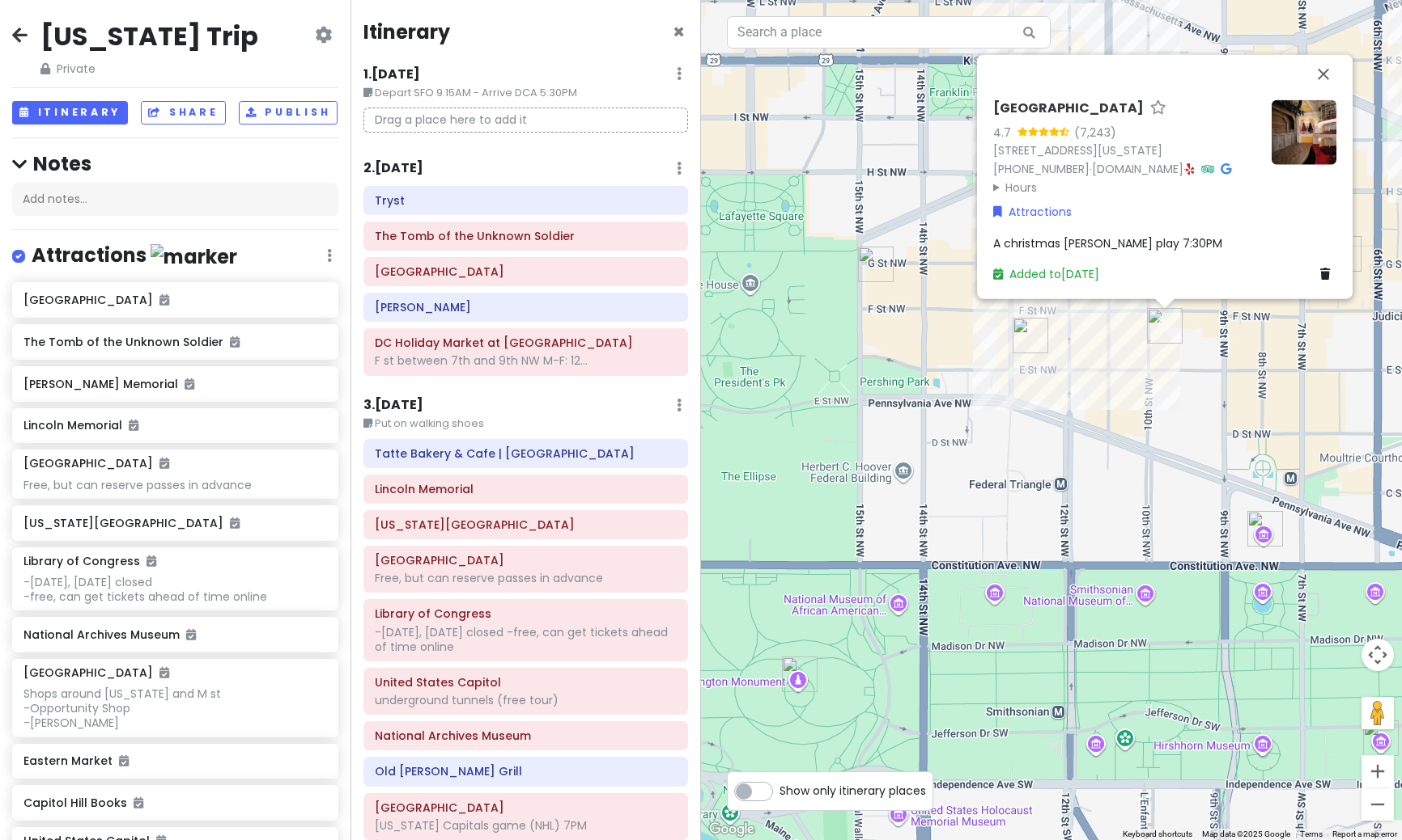
click at [840, 537] on div "Ford's Theatre 4.7 (7,243) [STREET_ADDRESS][US_STATE] [PHONE_NUMBER] · [DOMAIN_…" at bounding box center [1051, 420] width 701 height 840
click at [906, 537] on div "Ford's Theatre 4.7 (7,243) [STREET_ADDRESS][US_STATE] [PHONE_NUMBER] · [DOMAIN_…" at bounding box center [1051, 420] width 701 height 840
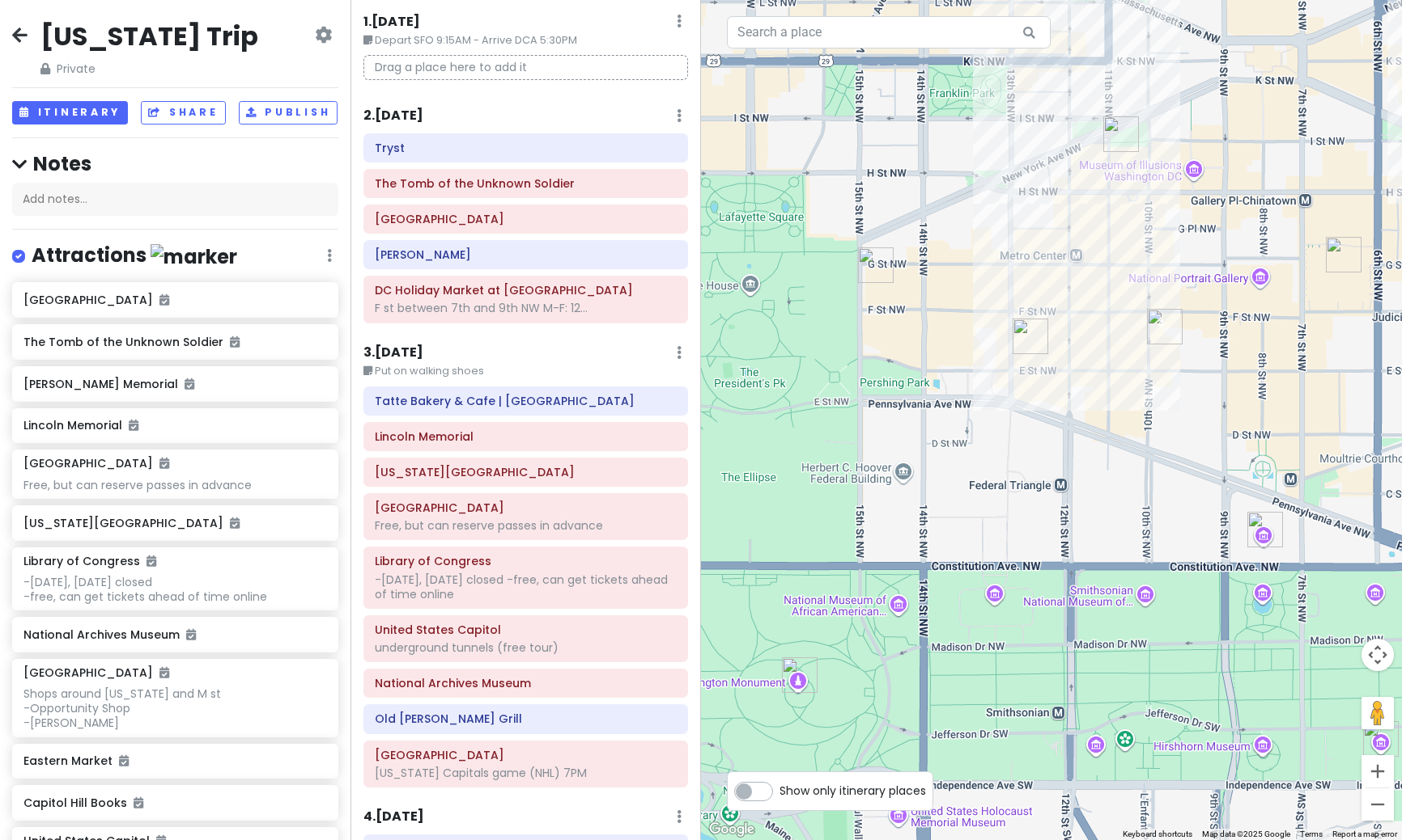
scroll to position [81, 0]
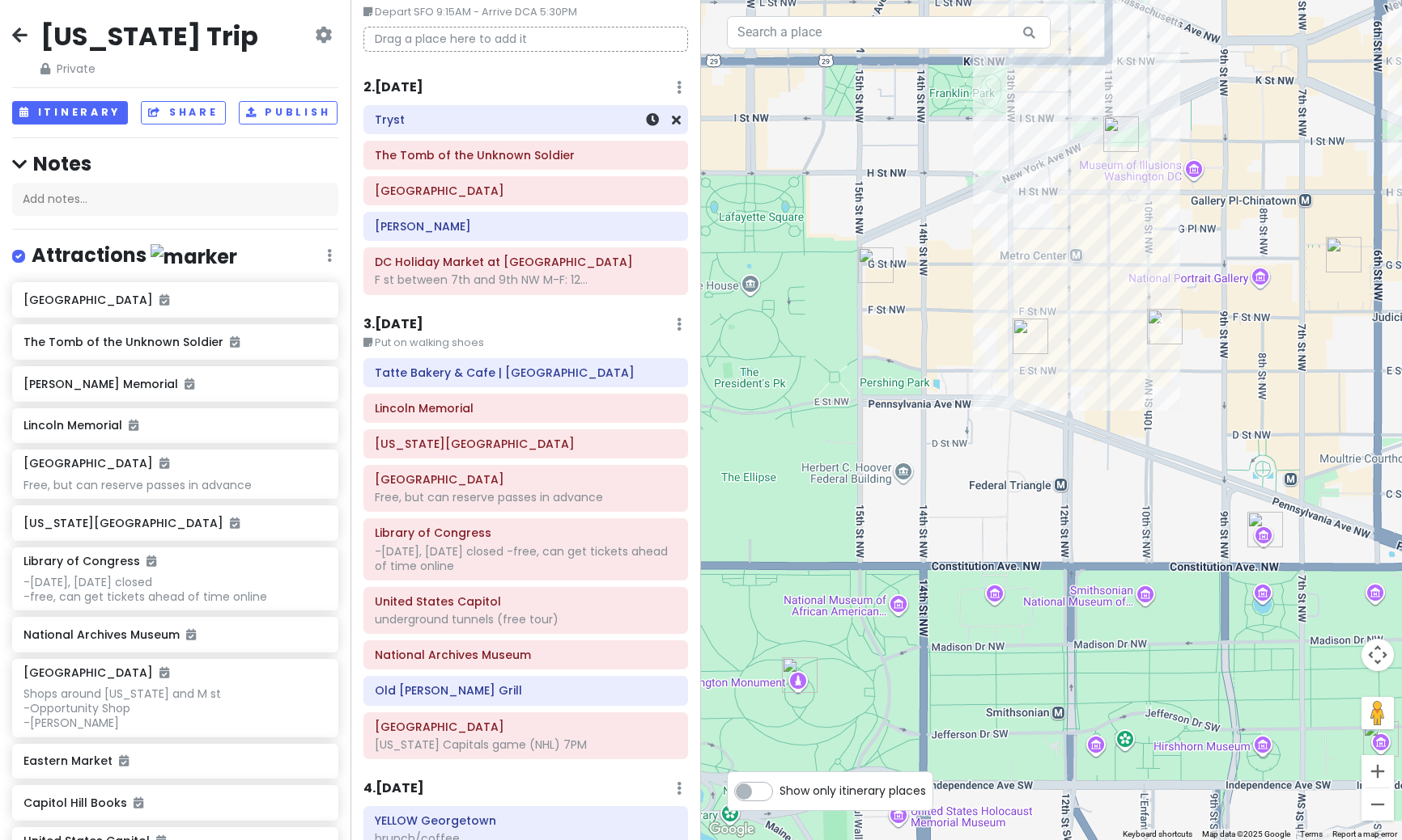
click at [448, 127] on div "Tryst" at bounding box center [526, 119] width 302 height 23
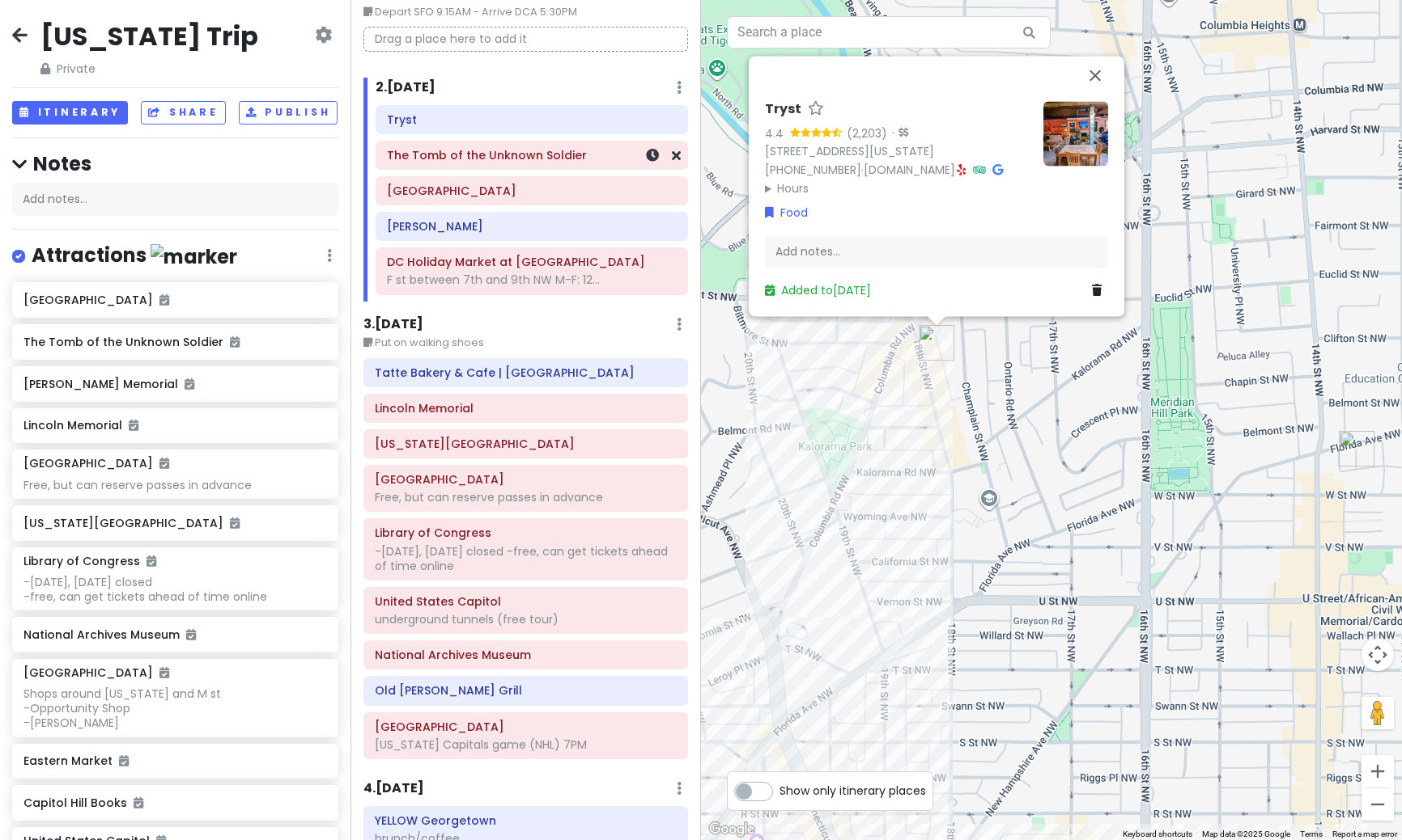
click at [441, 161] on h6 "The Tomb of the Unknown Soldier" at bounding box center [532, 155] width 290 height 15
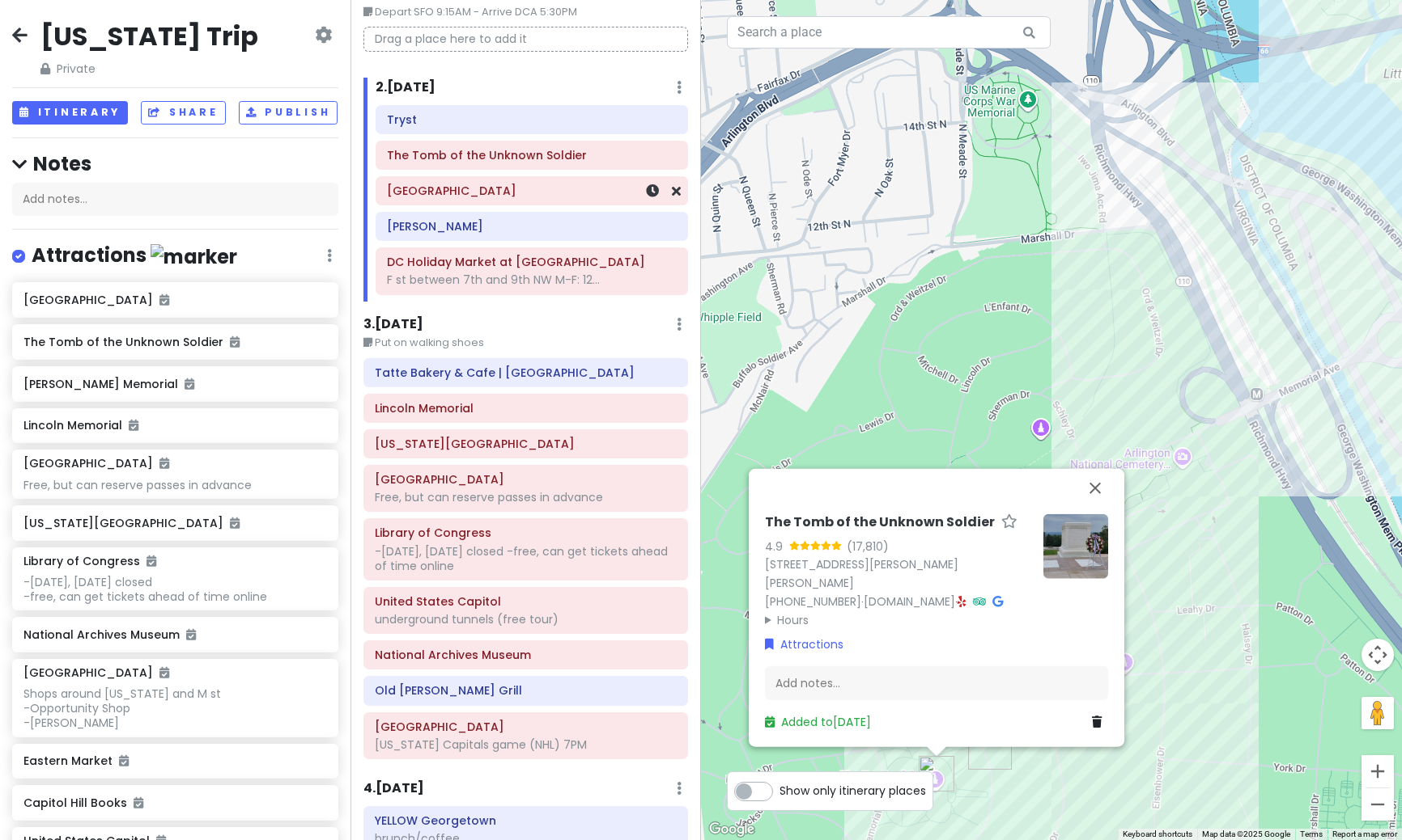
click at [431, 196] on h6 "[GEOGRAPHIC_DATA]" at bounding box center [532, 191] width 290 height 15
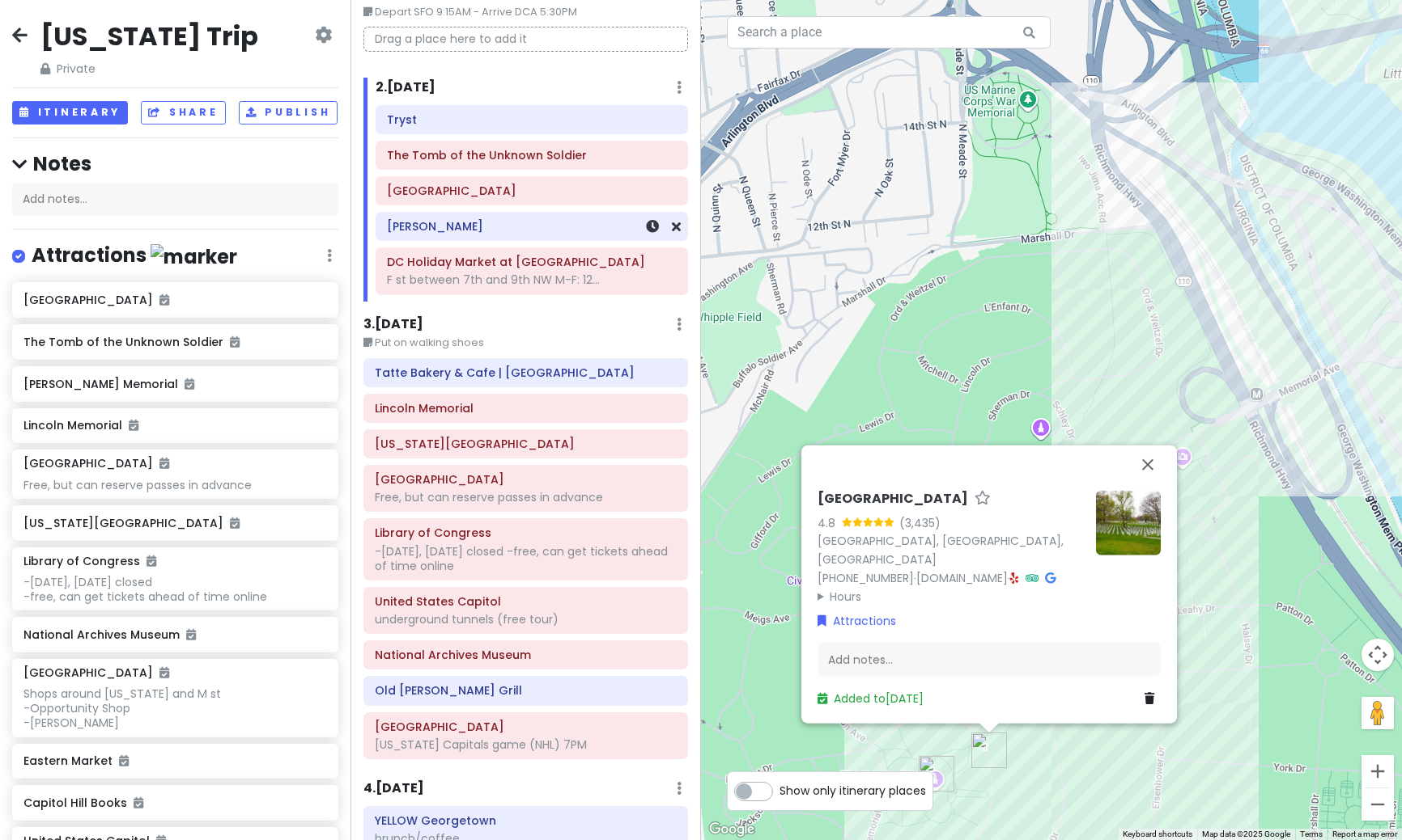
click at [433, 236] on div "[PERSON_NAME]" at bounding box center [532, 226] width 290 height 23
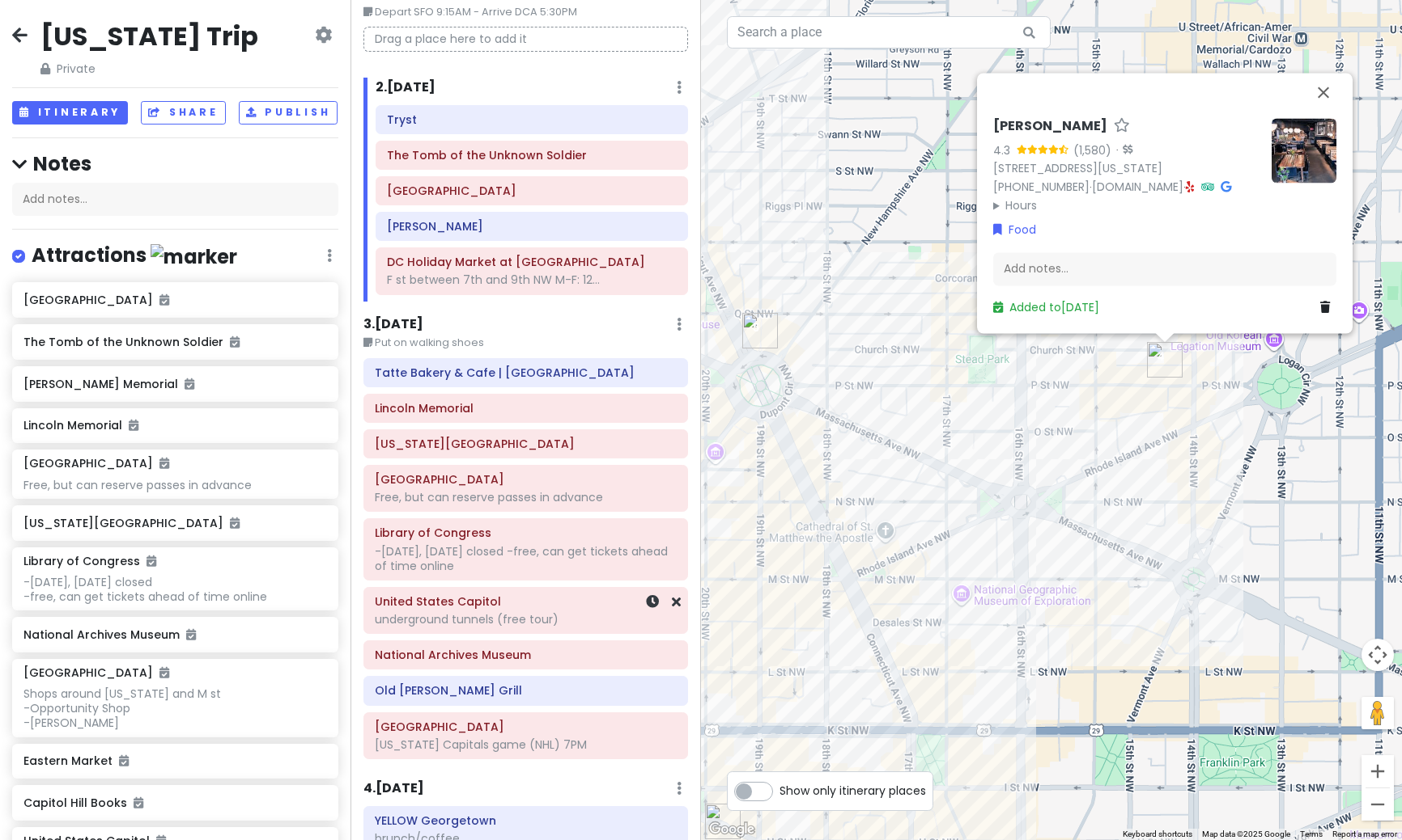
scroll to position [162, 0]
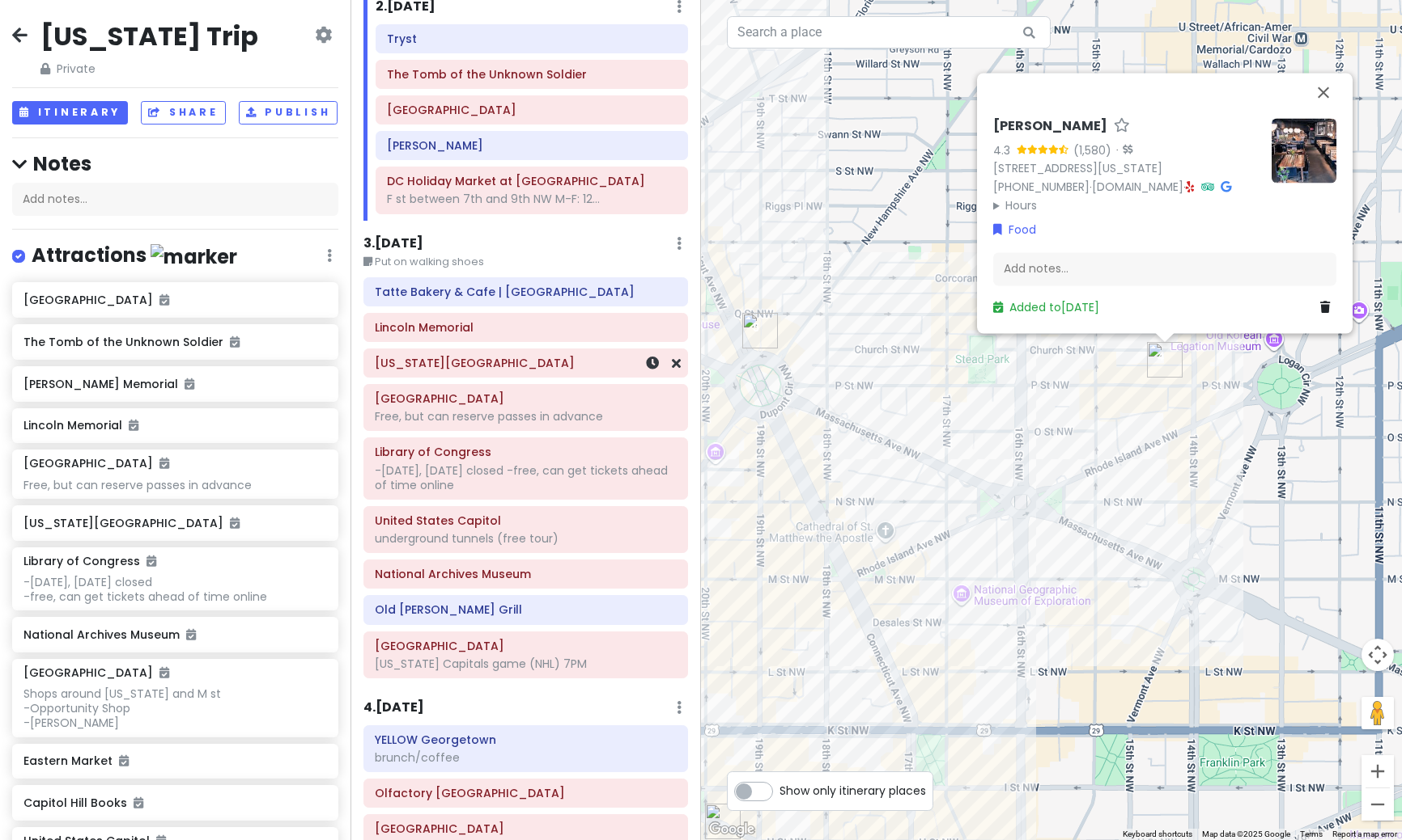
click at [524, 366] on h6 "[US_STATE][GEOGRAPHIC_DATA]" at bounding box center [526, 364] width 302 height 15
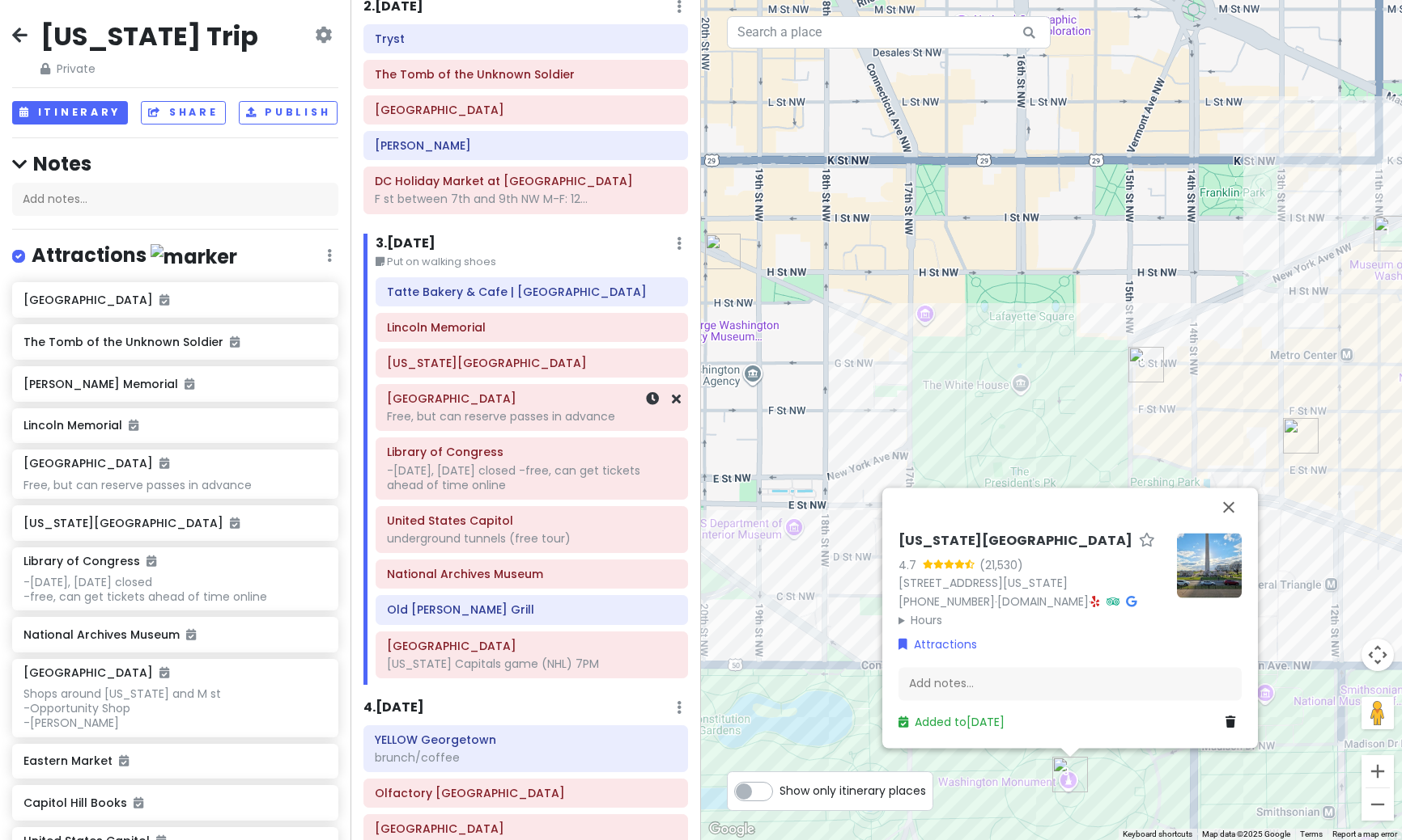
click at [510, 416] on div "Free, but can reserve passes in advance" at bounding box center [532, 416] width 290 height 15
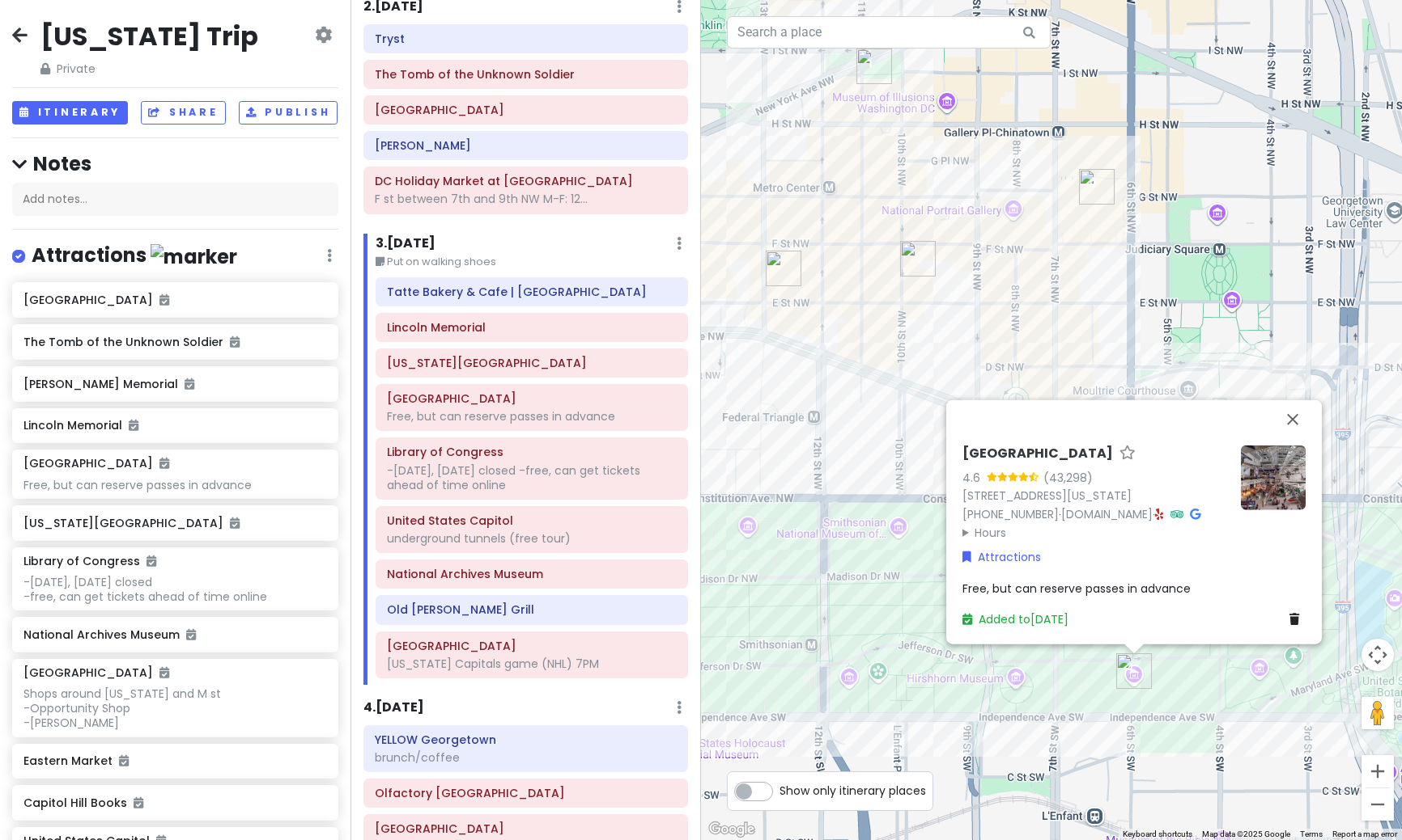
drag, startPoint x: 865, startPoint y: 597, endPoint x: 834, endPoint y: 484, distance: 117.2
click at [834, 484] on div "[GEOGRAPHIC_DATA] 4.6 (43,298) [STREET_ADDRESS][US_STATE] [PHONE_NUMBER] · [DOM…" at bounding box center [1051, 420] width 701 height 840
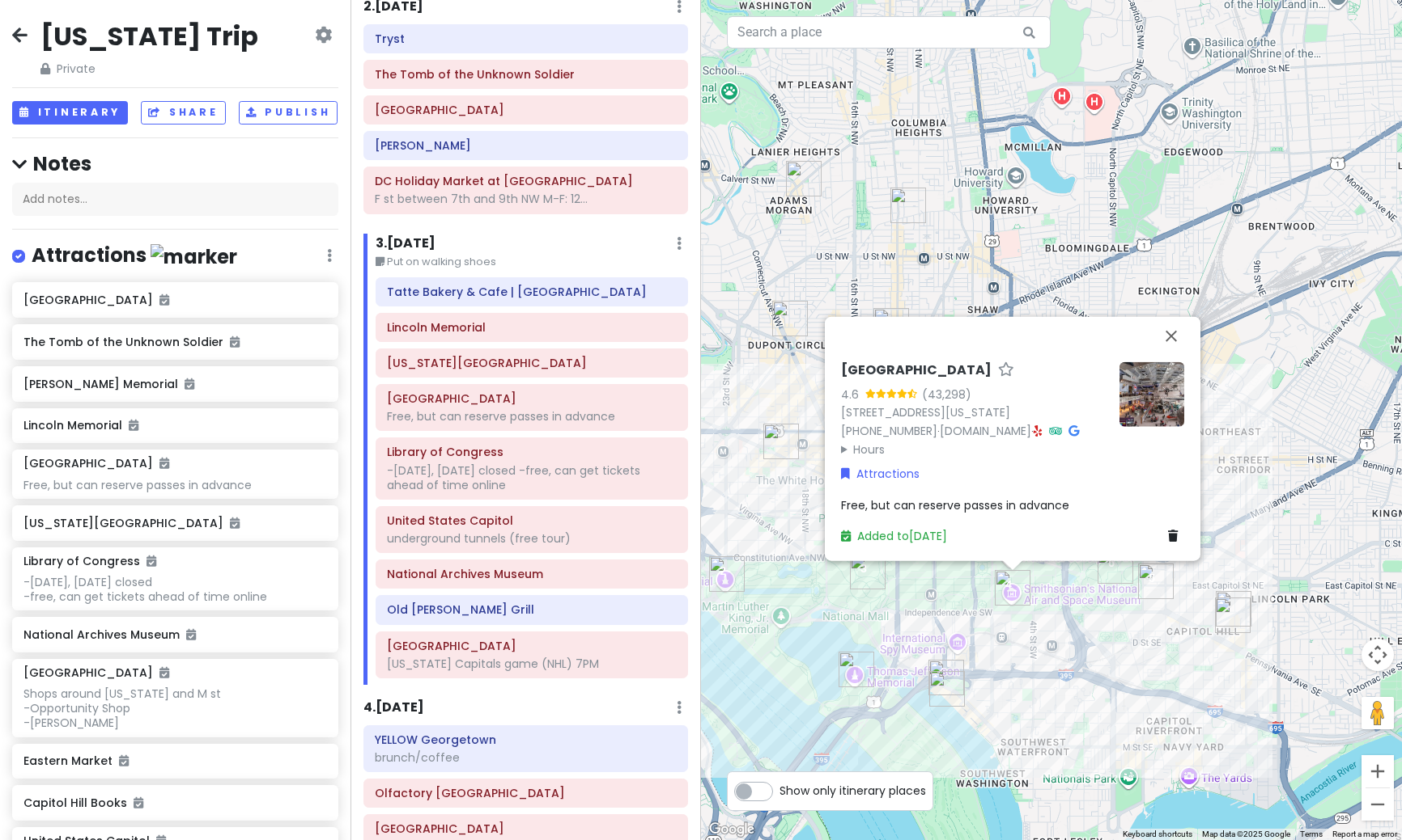
click at [1167, 363] on img at bounding box center [1152, 394] width 65 height 65
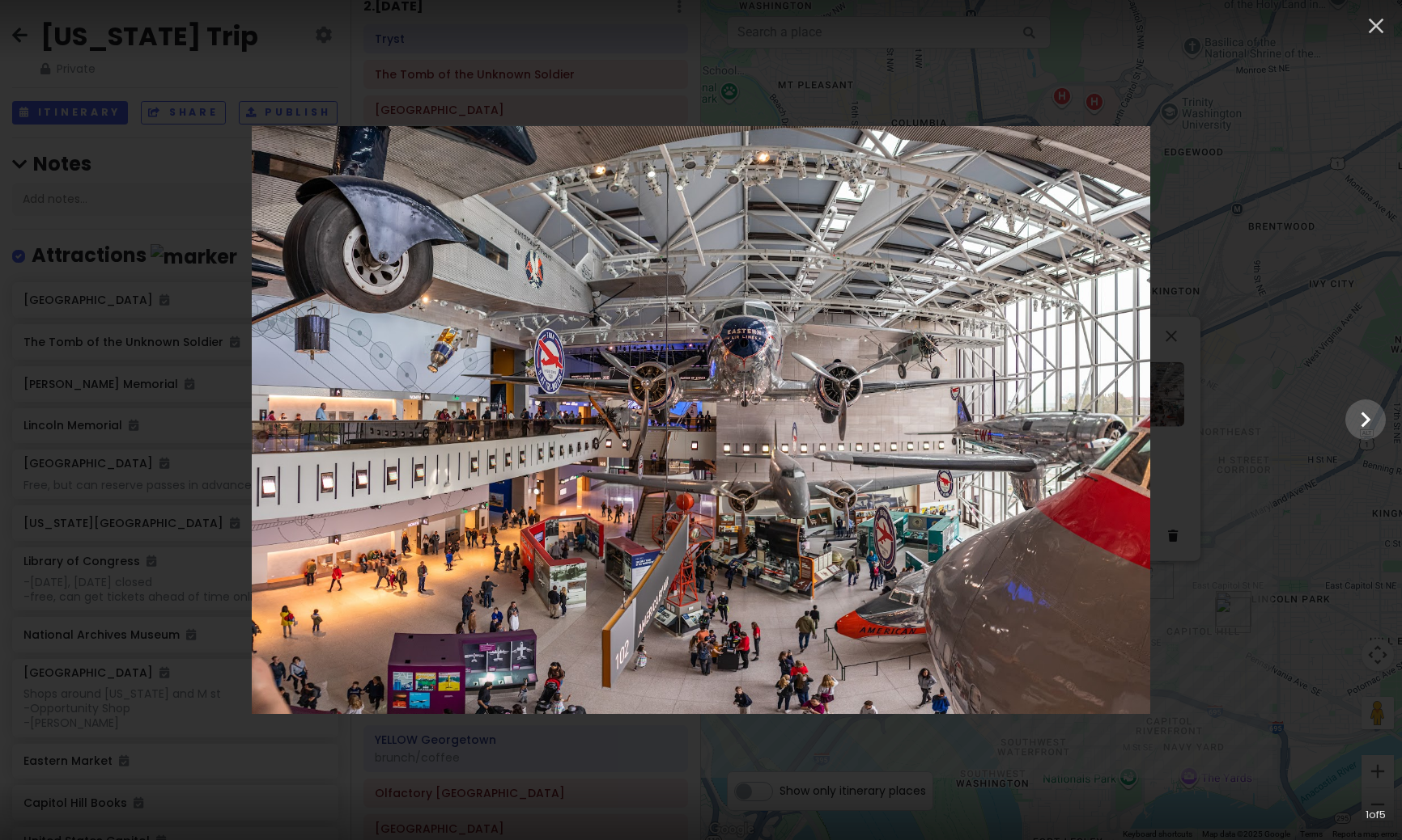
click at [1263, 357] on div at bounding box center [701, 420] width 1402 height 588
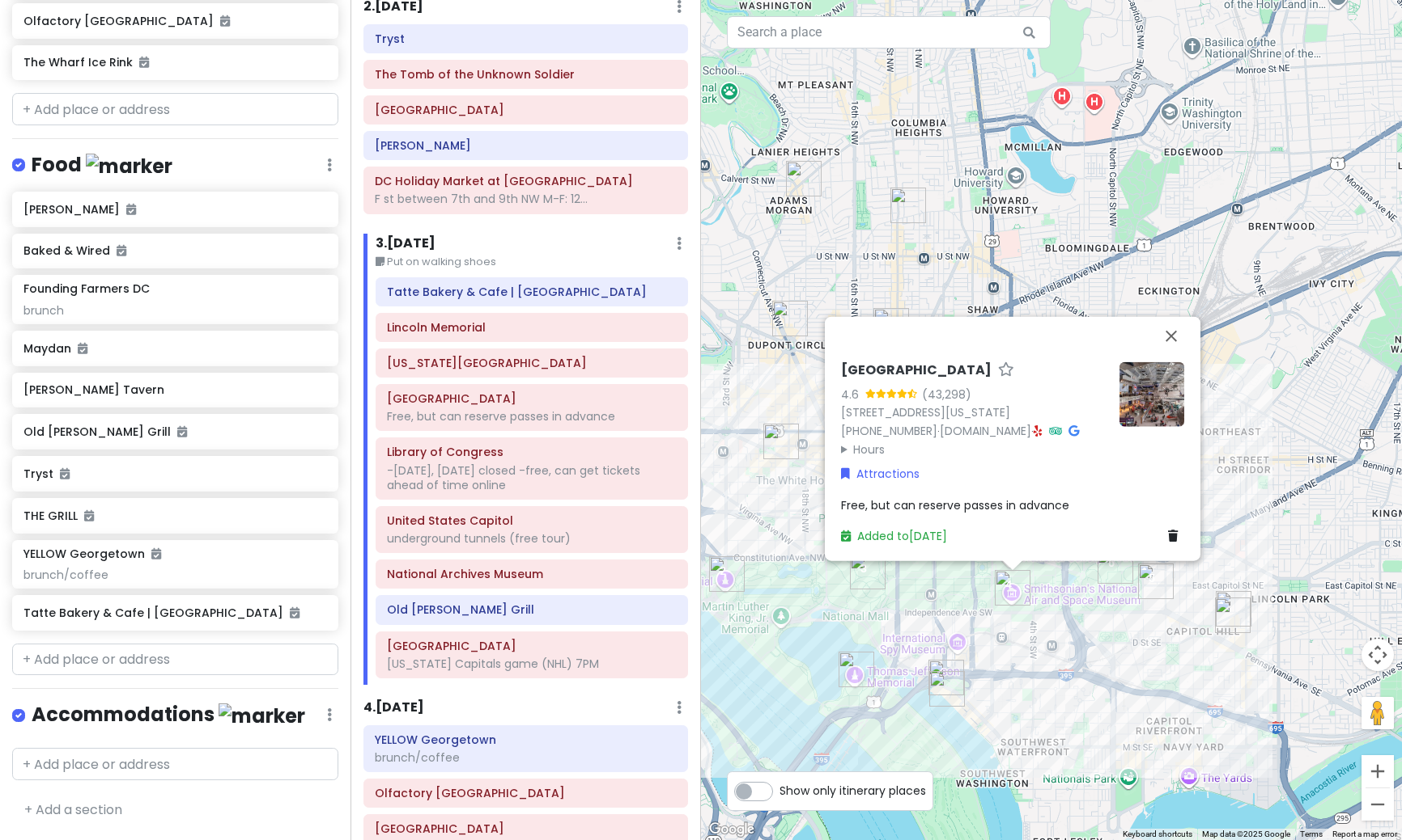
scroll to position [846, 0]
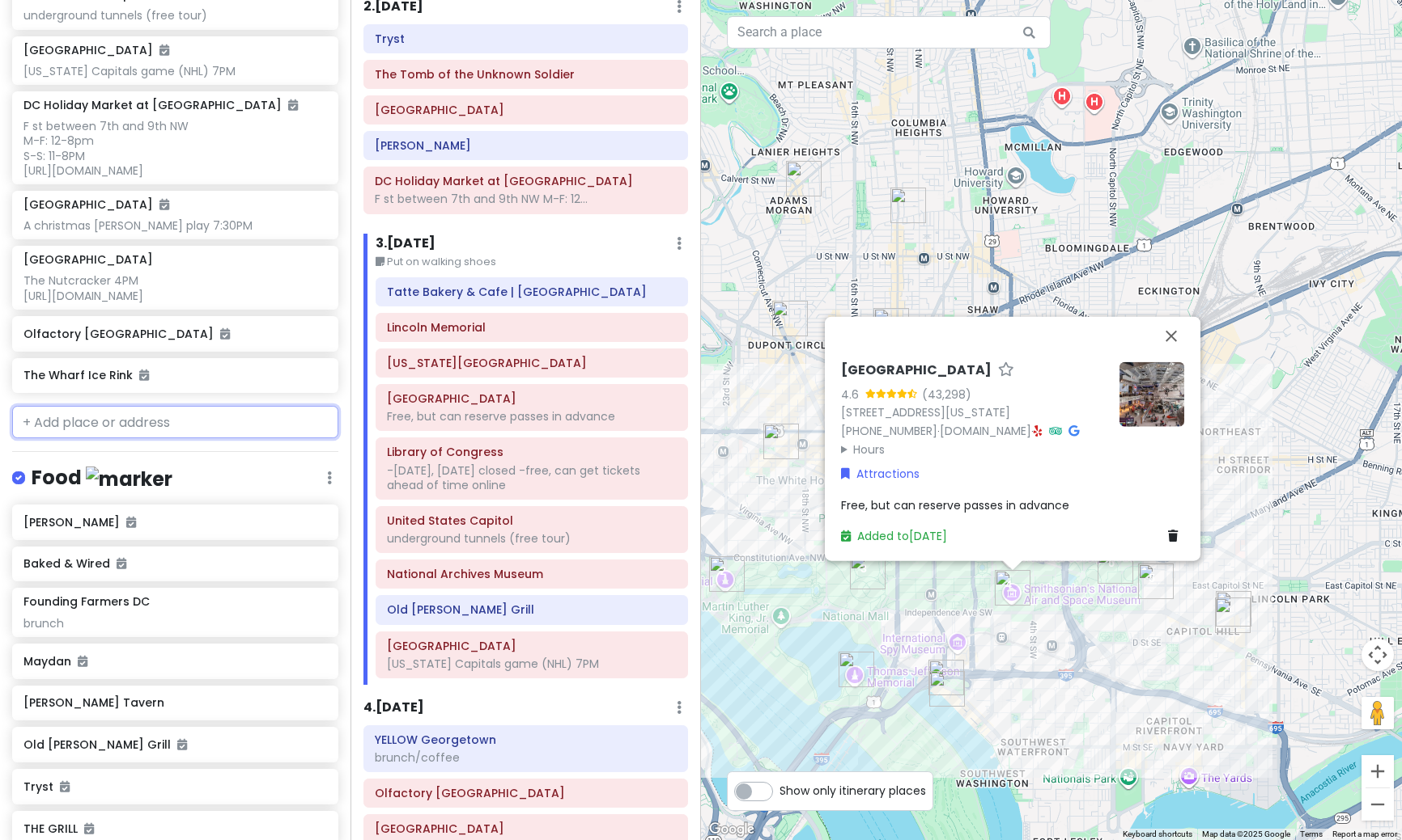
click at [123, 438] on input "text" at bounding box center [175, 422] width 326 height 32
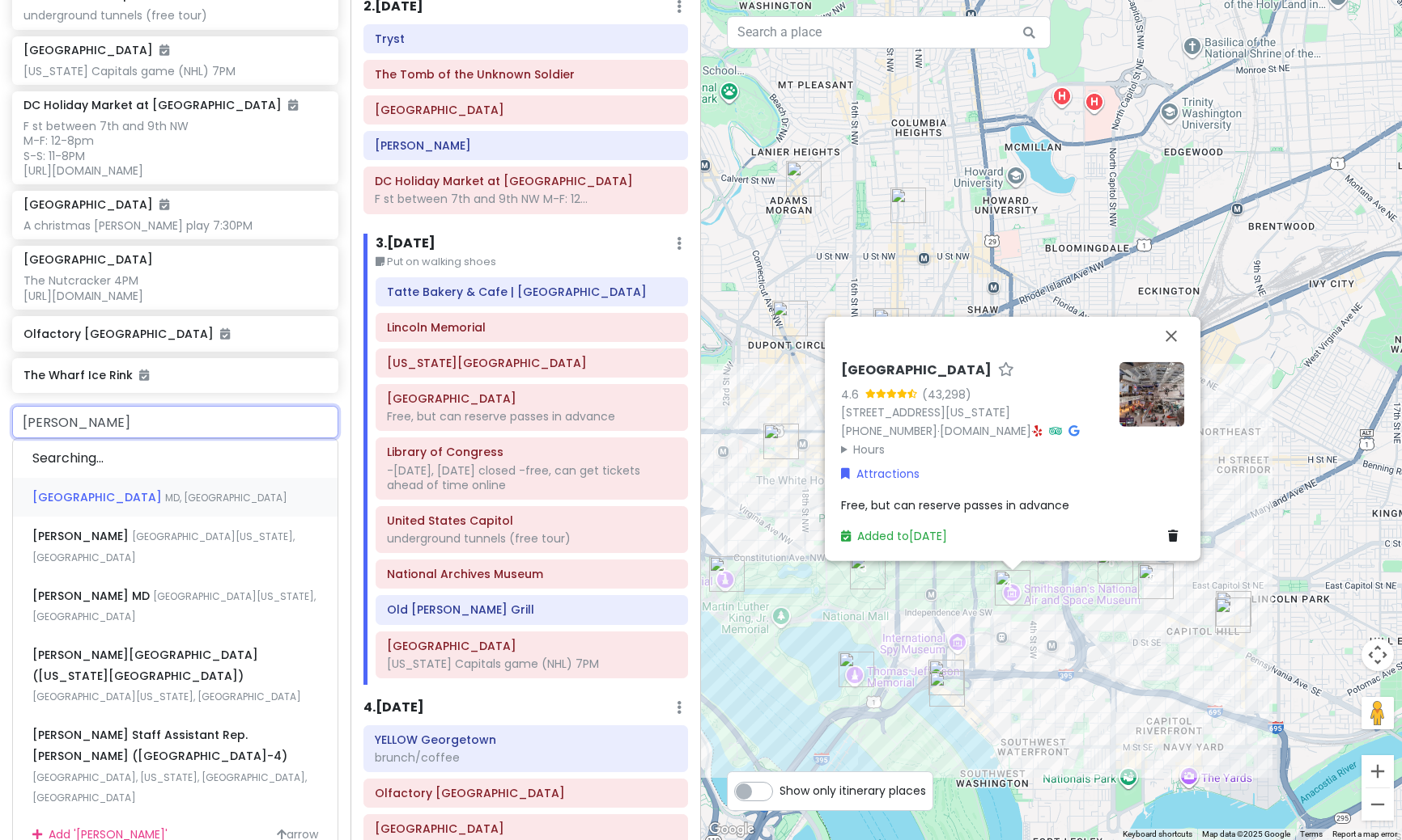
type input "[PERSON_NAME]"
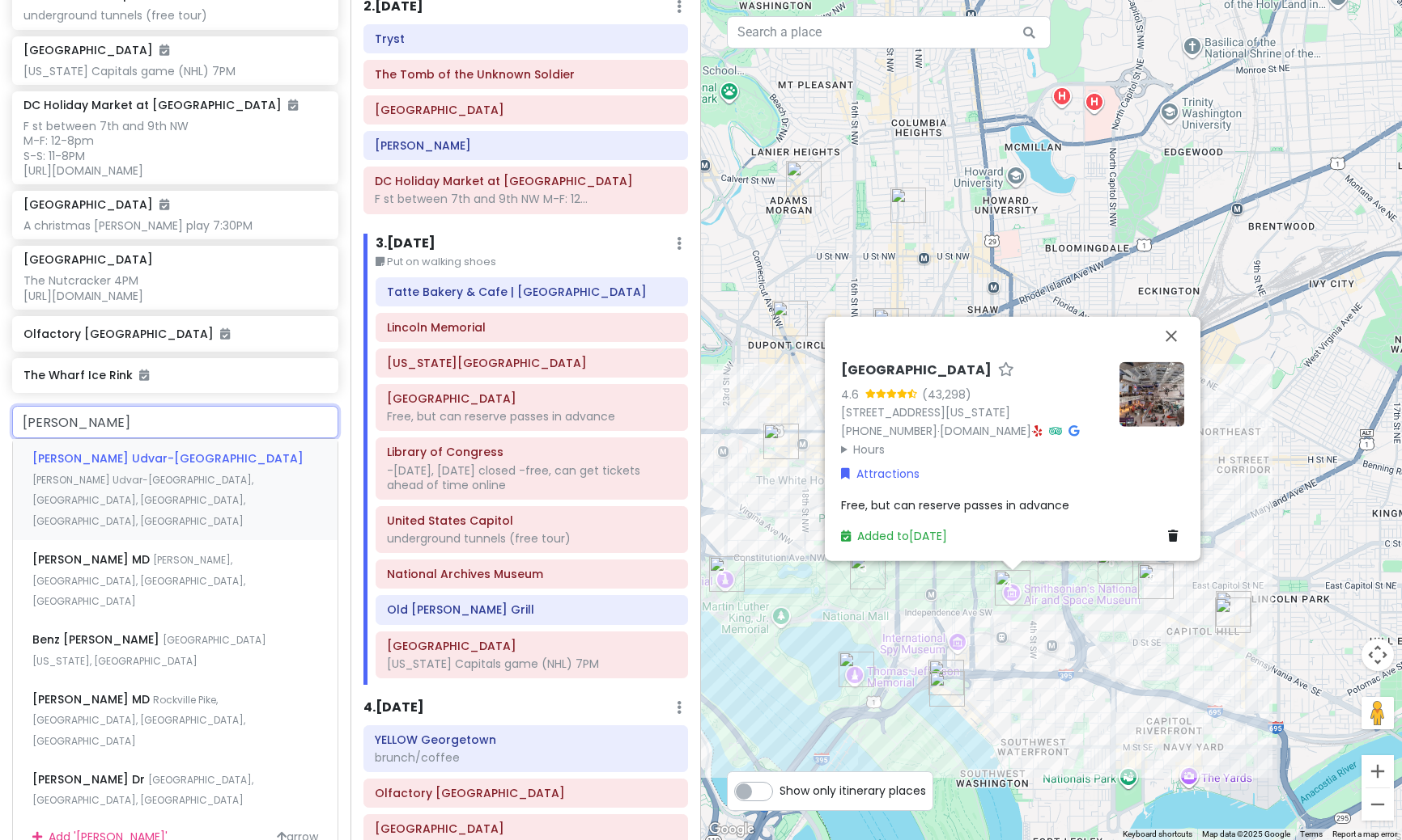
click at [125, 487] on span "[PERSON_NAME] Udvar-[GEOGRAPHIC_DATA], [GEOGRAPHIC_DATA], [GEOGRAPHIC_DATA], [G…" at bounding box center [142, 501] width 221 height 55
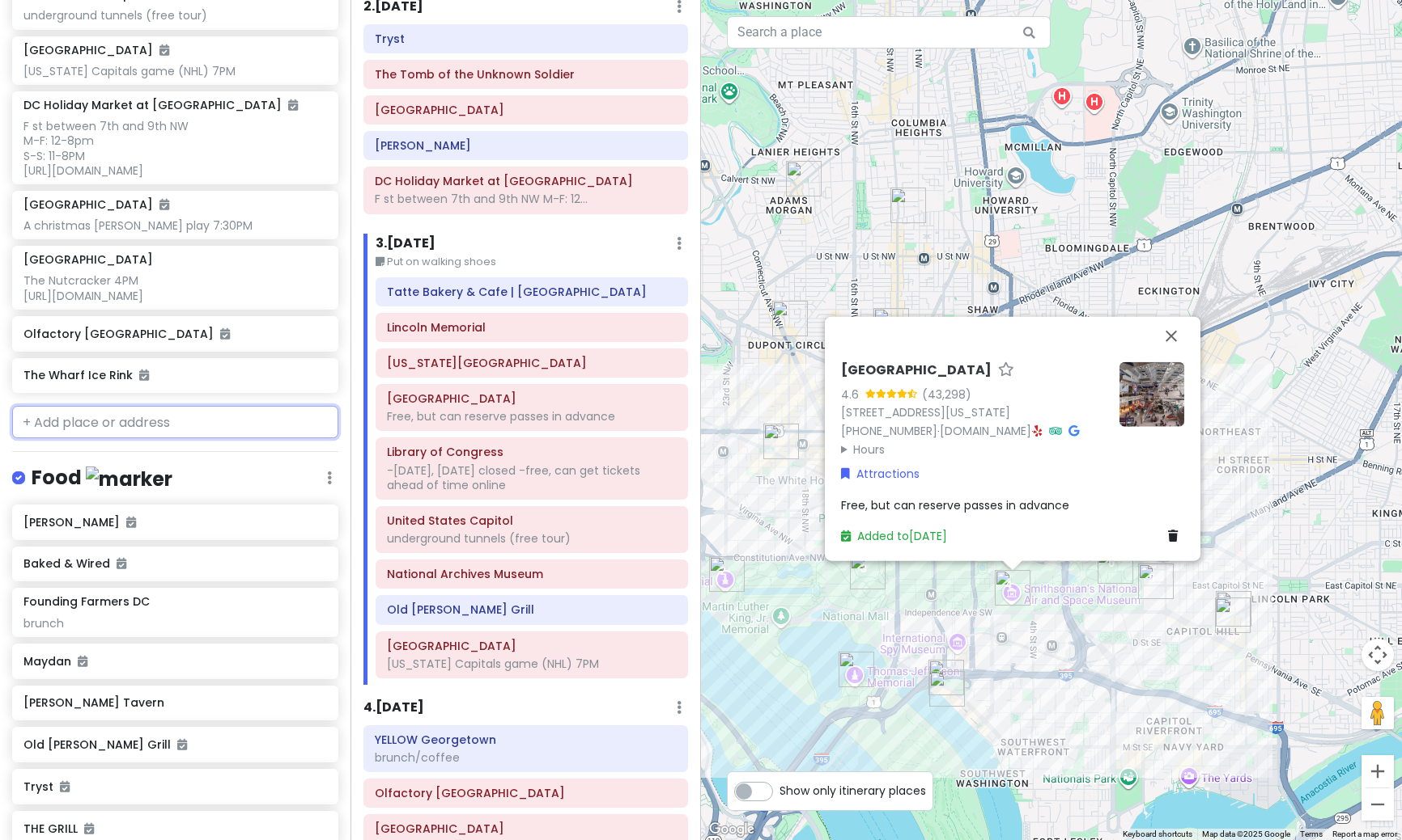
scroll to position [889, 0]
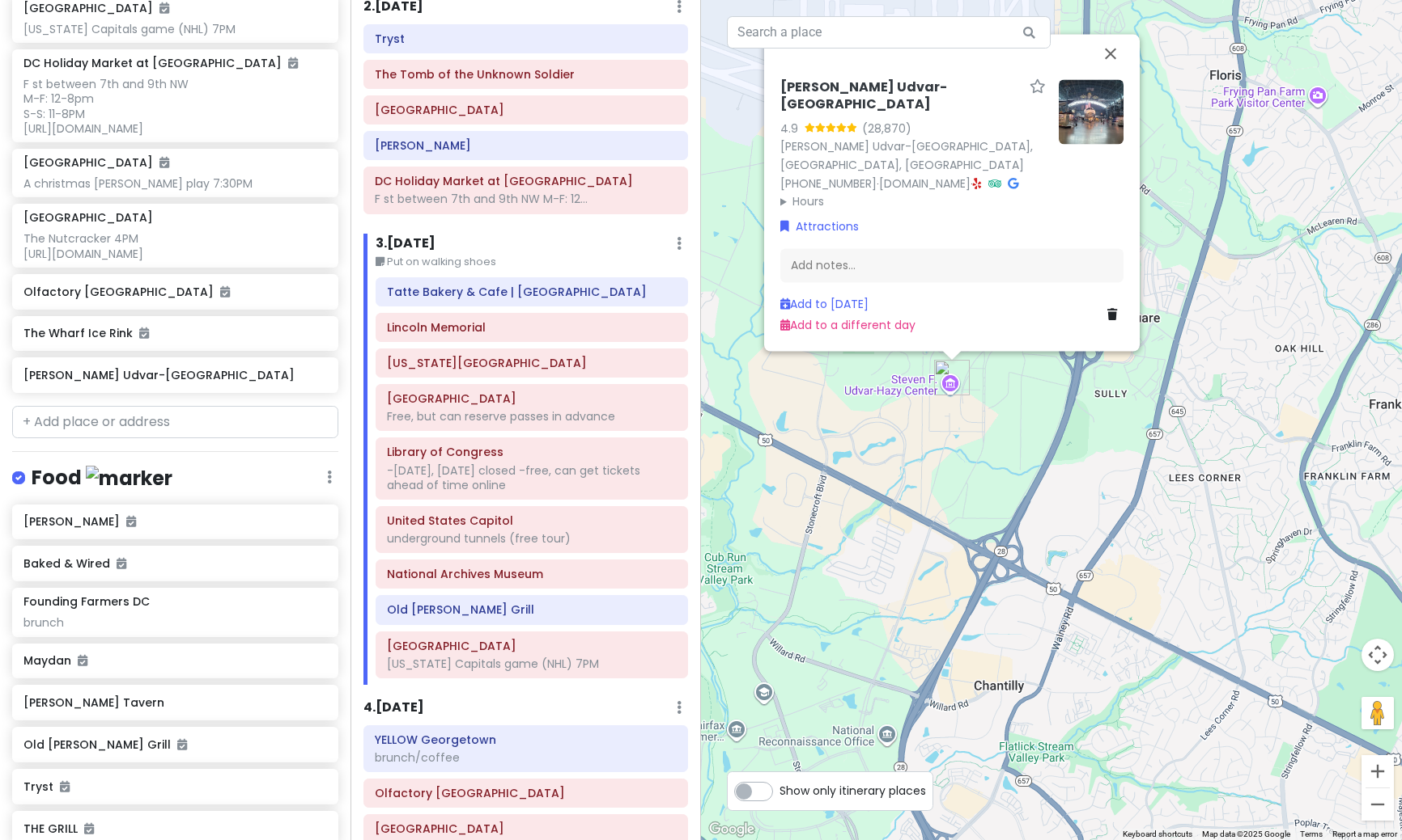
click at [1094, 141] on img at bounding box center [1091, 112] width 65 height 65
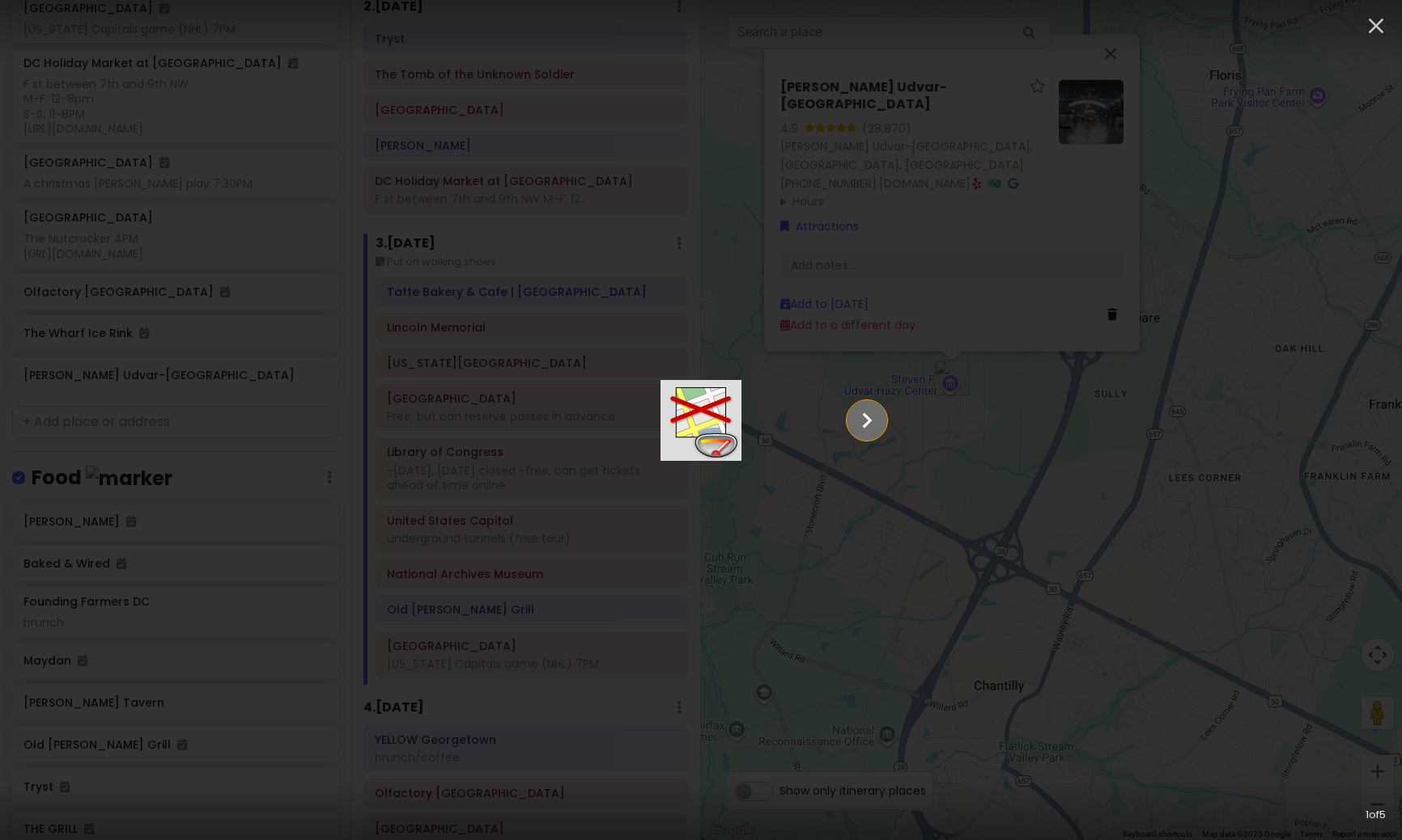
click at [882, 420] on icon "Show slide 2 of 5" at bounding box center [866, 421] width 30 height 39
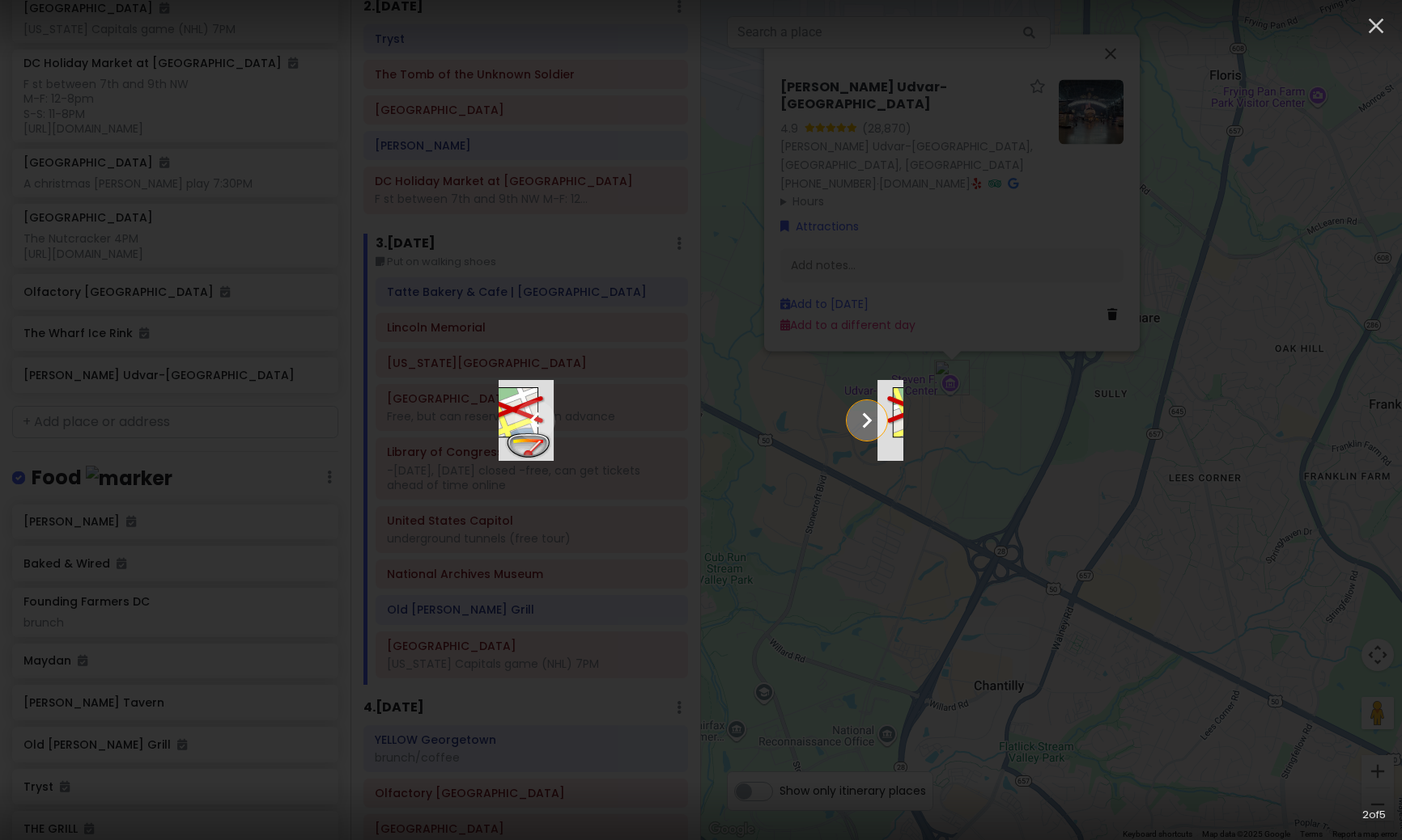
click at [882, 420] on icon "Show slide 3 of 5" at bounding box center [866, 421] width 30 height 39
click at [882, 420] on icon "Show slide 4 of 5" at bounding box center [866, 421] width 30 height 39
click at [882, 420] on icon "Show slide 5 of 5" at bounding box center [866, 421] width 30 height 39
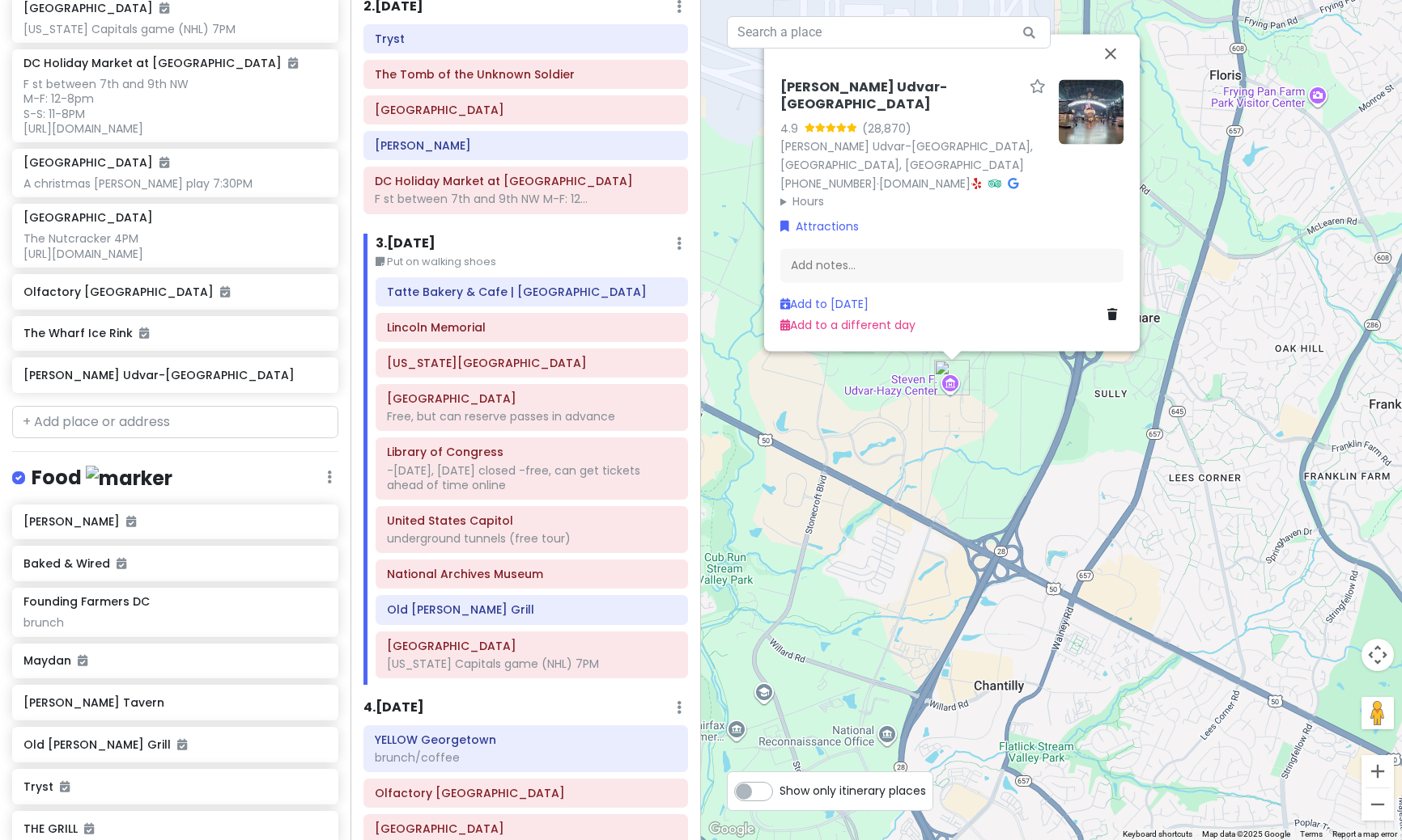
click at [1211, 451] on div "[PERSON_NAME] Udvar-Hazy Center 4.9 (28,870) [PERSON_NAME] Udvar-[GEOGRAPHIC_DA…" at bounding box center [1051, 420] width 701 height 840
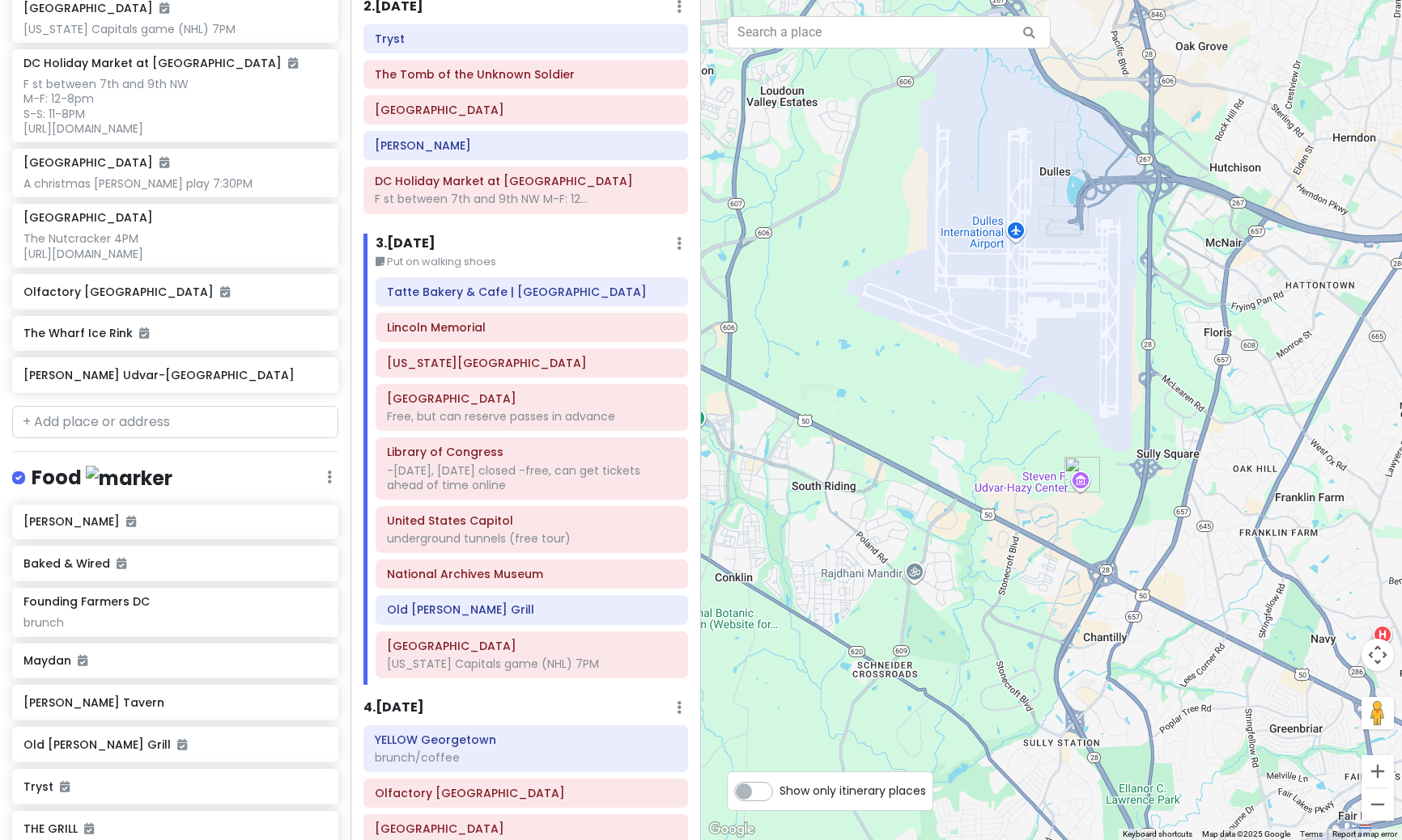
drag, startPoint x: 1194, startPoint y: 336, endPoint x: 1184, endPoint y: 581, distance: 245.2
click at [1184, 581] on div at bounding box center [1051, 420] width 701 height 840
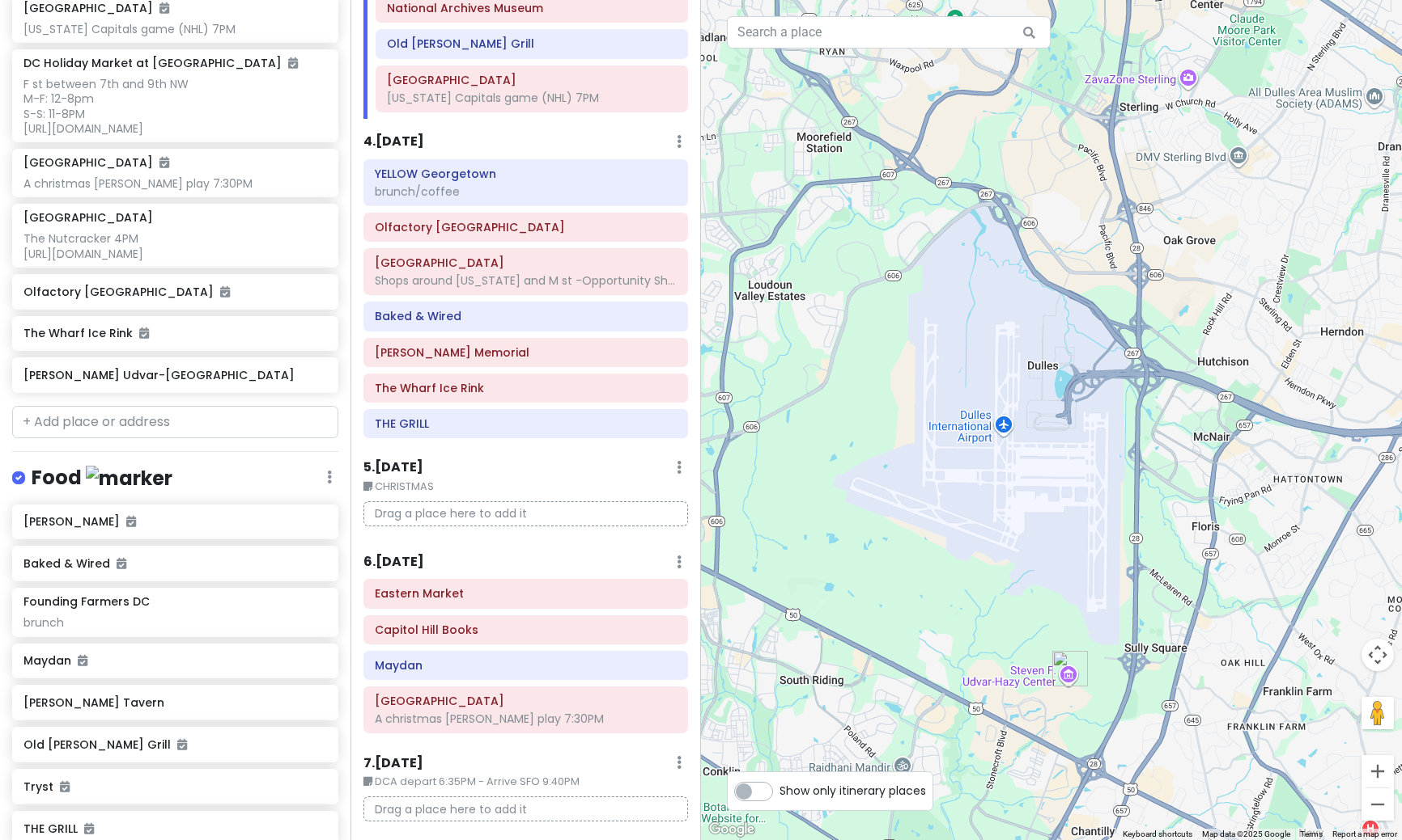
scroll to position [790, 0]
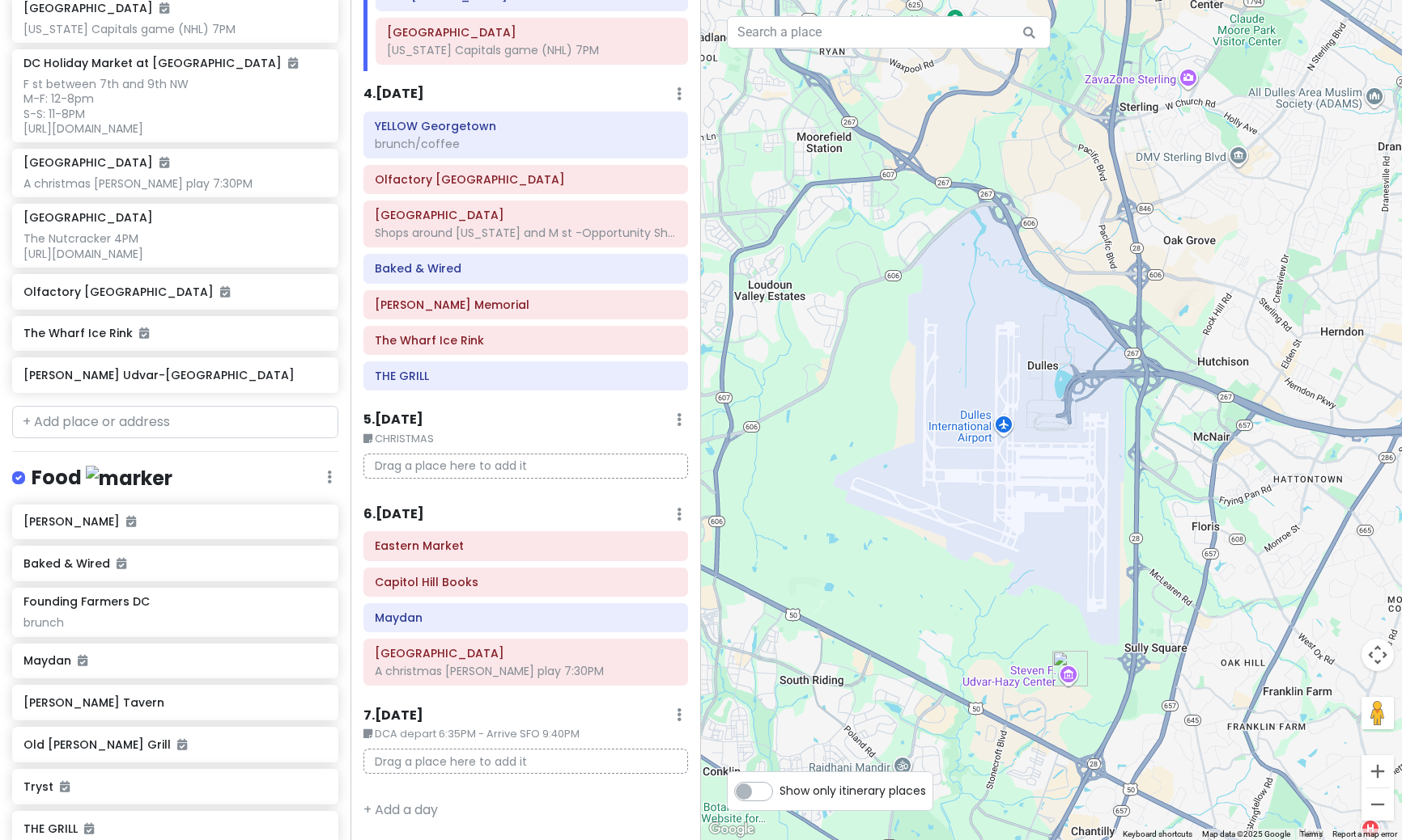
click at [391, 720] on h6 "7 . [DATE]" at bounding box center [393, 716] width 60 height 17
click at [109, 382] on h6 "[PERSON_NAME] Udvar-[GEOGRAPHIC_DATA]" at bounding box center [168, 376] width 291 height 15
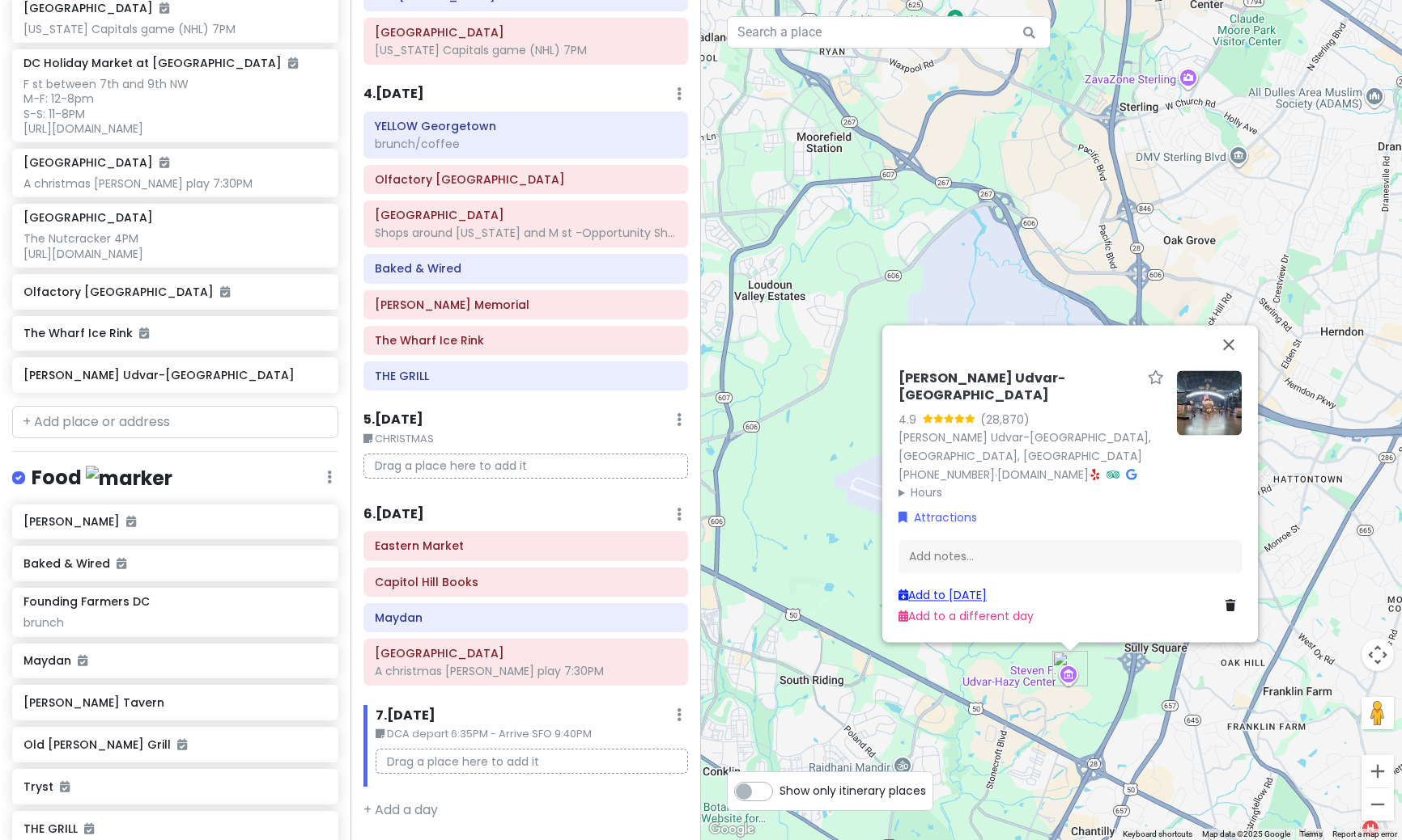
click at [938, 597] on link "Add to [DATE]" at bounding box center [943, 595] width 89 height 17
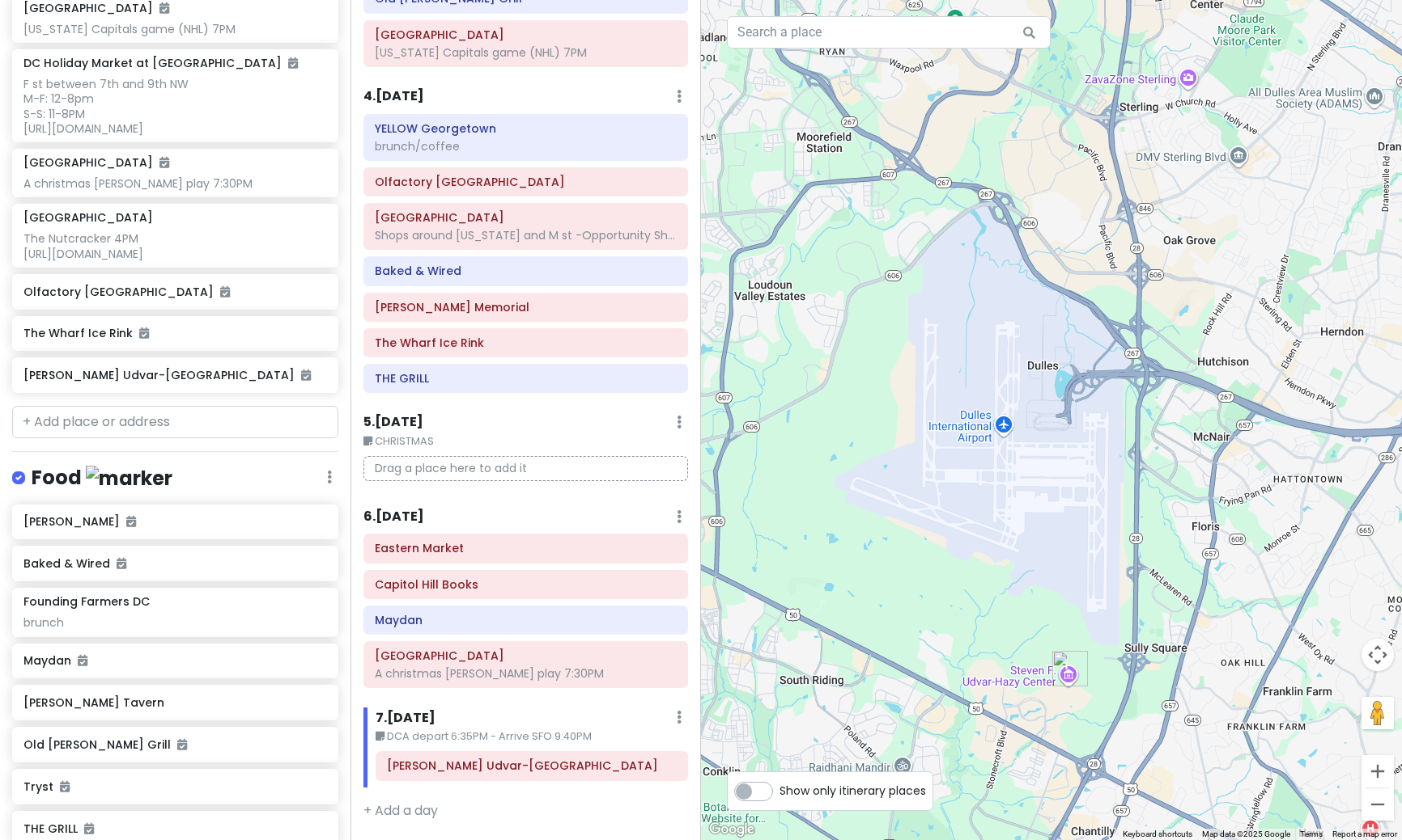
scroll to position [787, 0]
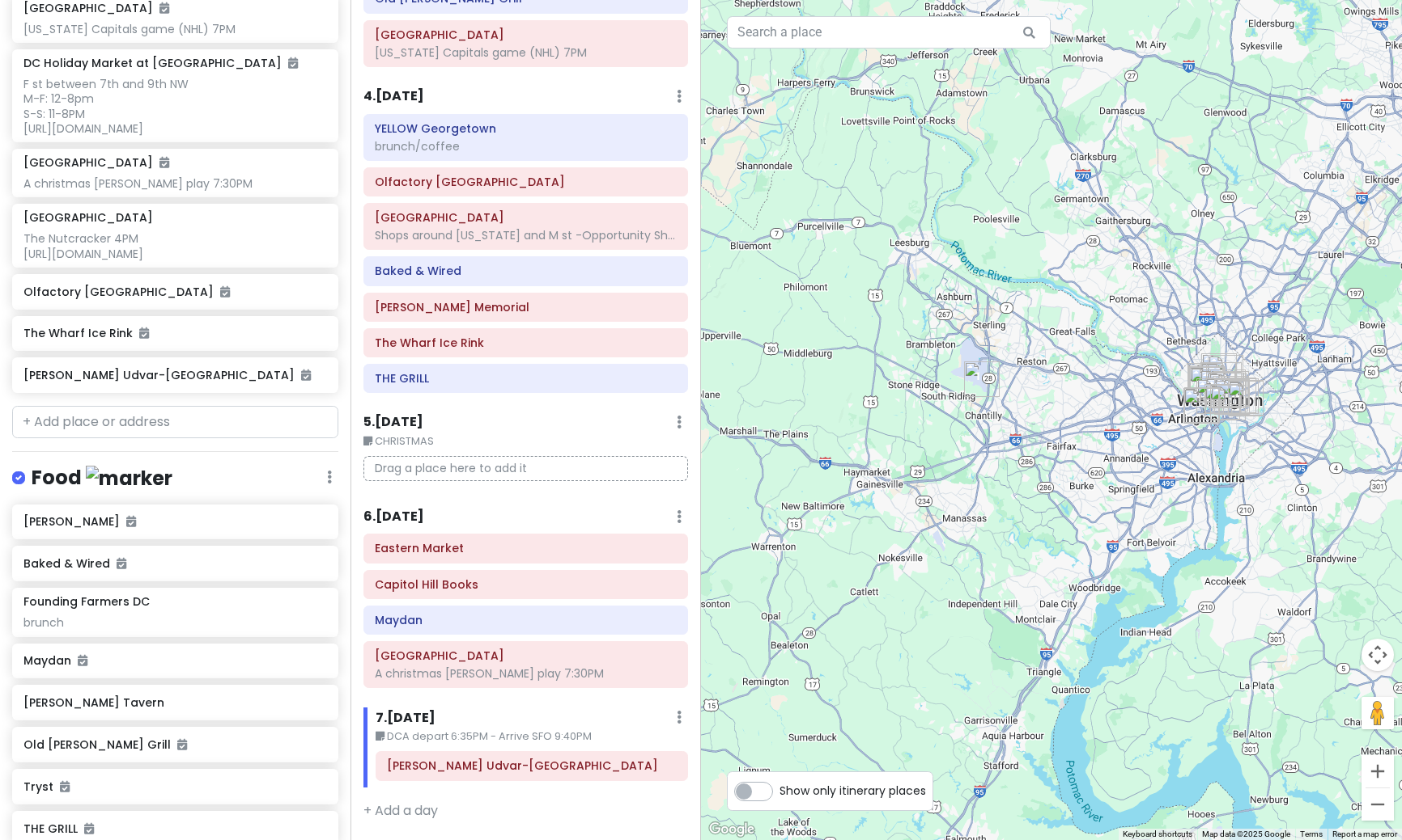
drag, startPoint x: 1202, startPoint y: 629, endPoint x: 1018, endPoint y: 411, distance: 285.3
click at [1019, 411] on div at bounding box center [1051, 420] width 701 height 840
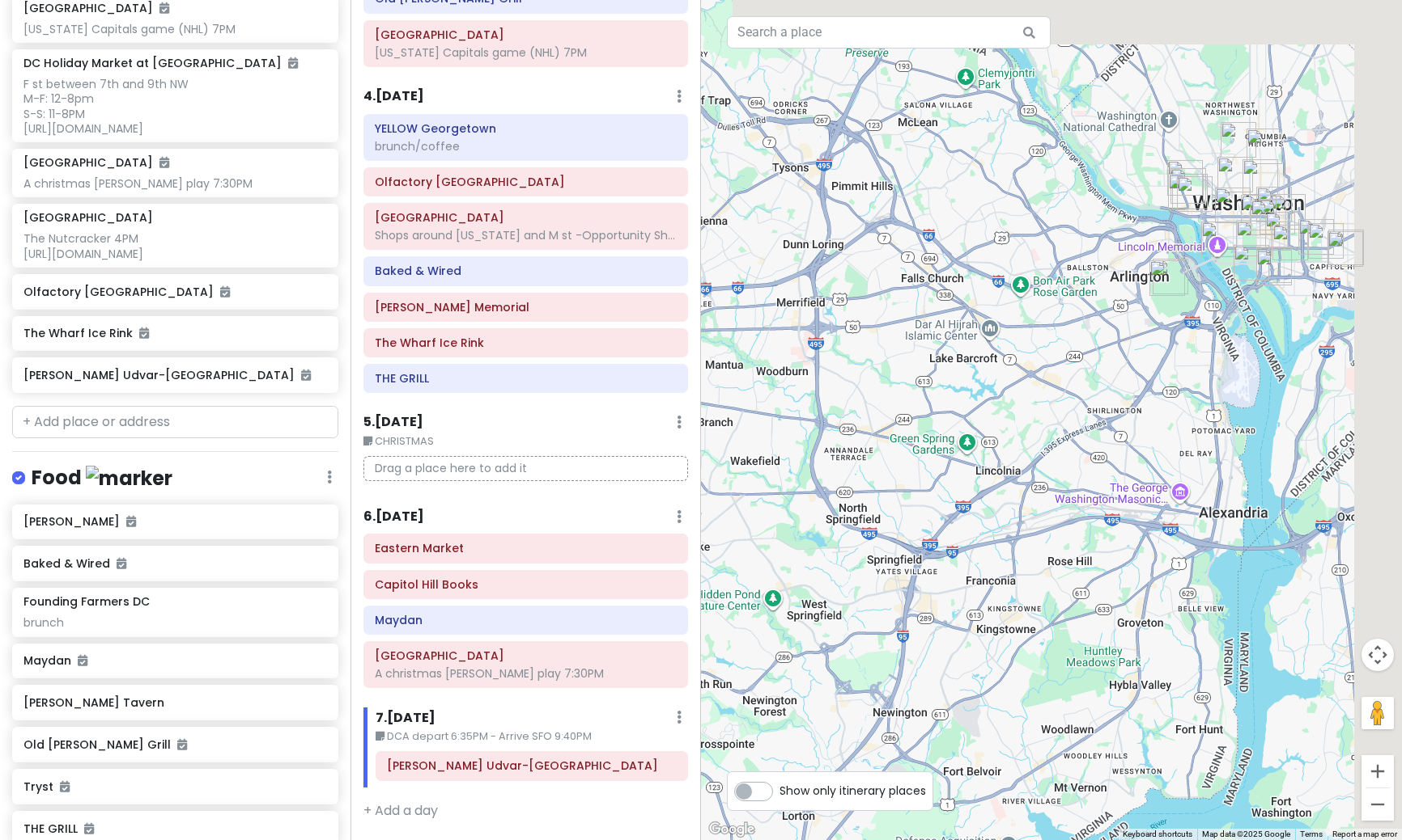
drag, startPoint x: 1199, startPoint y: 440, endPoint x: 1122, endPoint y: 666, distance: 238.8
click at [1122, 666] on div at bounding box center [1051, 420] width 701 height 840
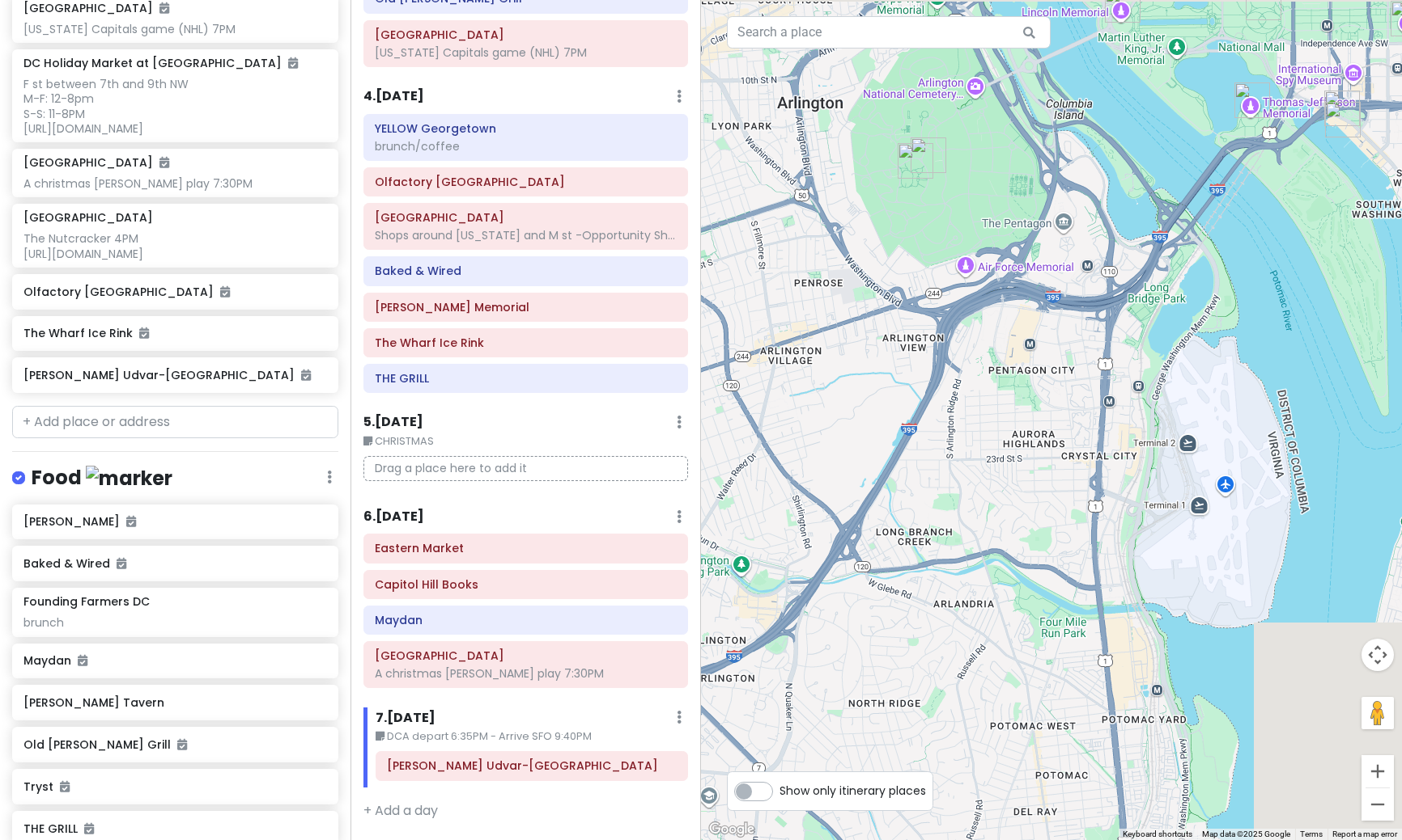
drag, startPoint x: 1257, startPoint y: 453, endPoint x: 954, endPoint y: 680, distance: 378.6
click at [954, 680] on div at bounding box center [1051, 420] width 701 height 840
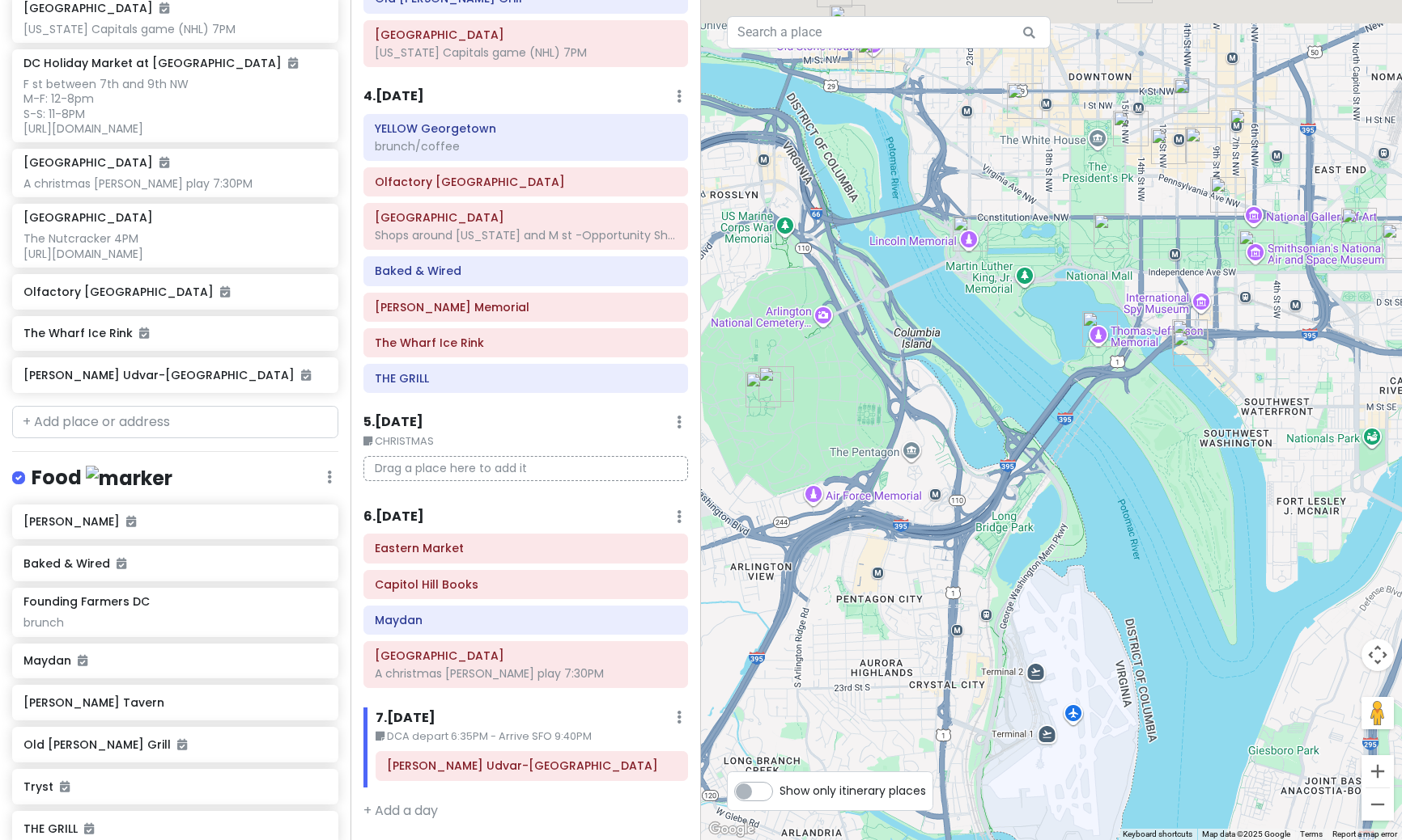
drag, startPoint x: 1062, startPoint y: 499, endPoint x: 1058, endPoint y: 743, distance: 244.0
click at [1058, 743] on div at bounding box center [1051, 420] width 701 height 840
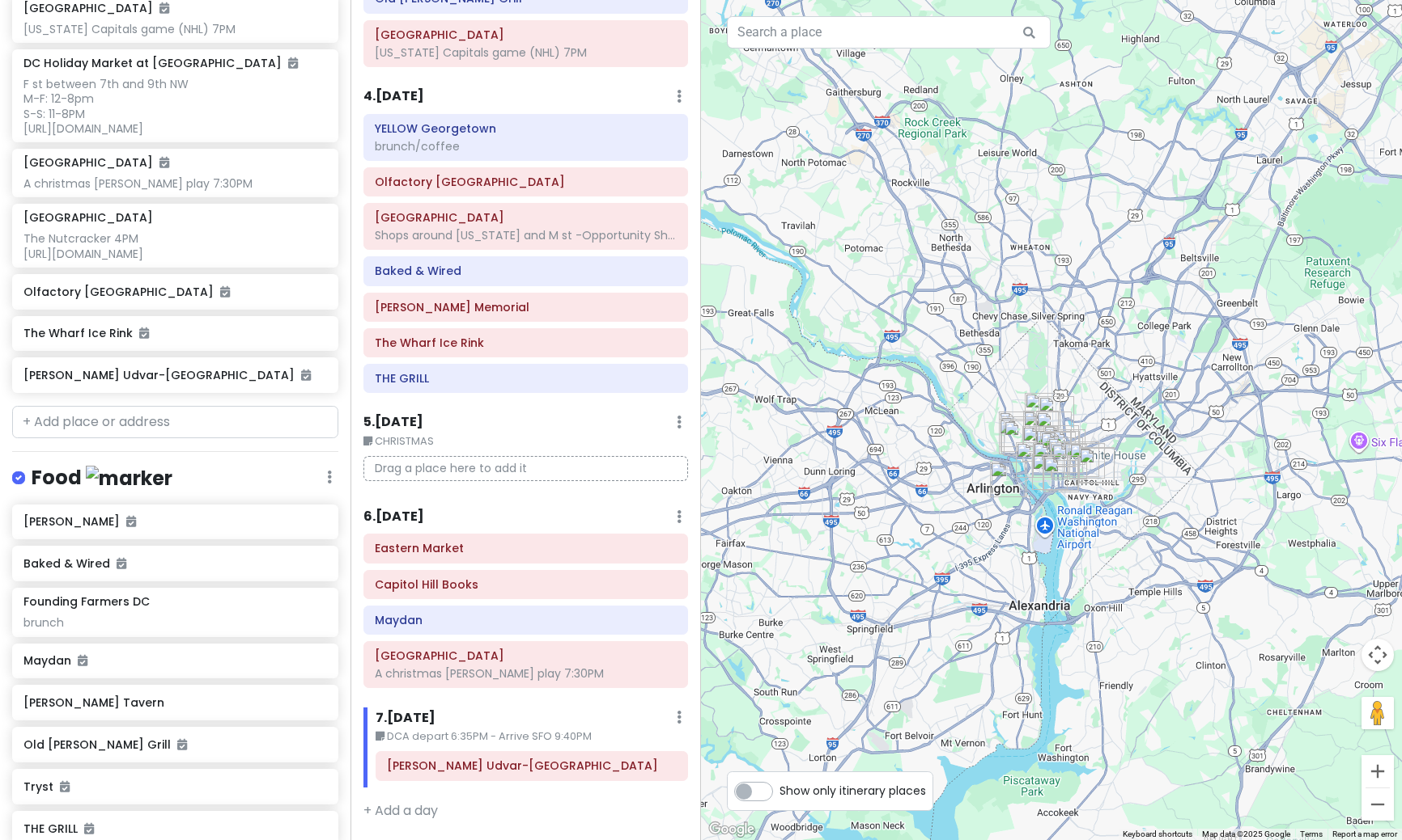
drag, startPoint x: 853, startPoint y: 474, endPoint x: 1036, endPoint y: 485, distance: 183.3
click at [1036, 485] on div at bounding box center [1051, 420] width 701 height 840
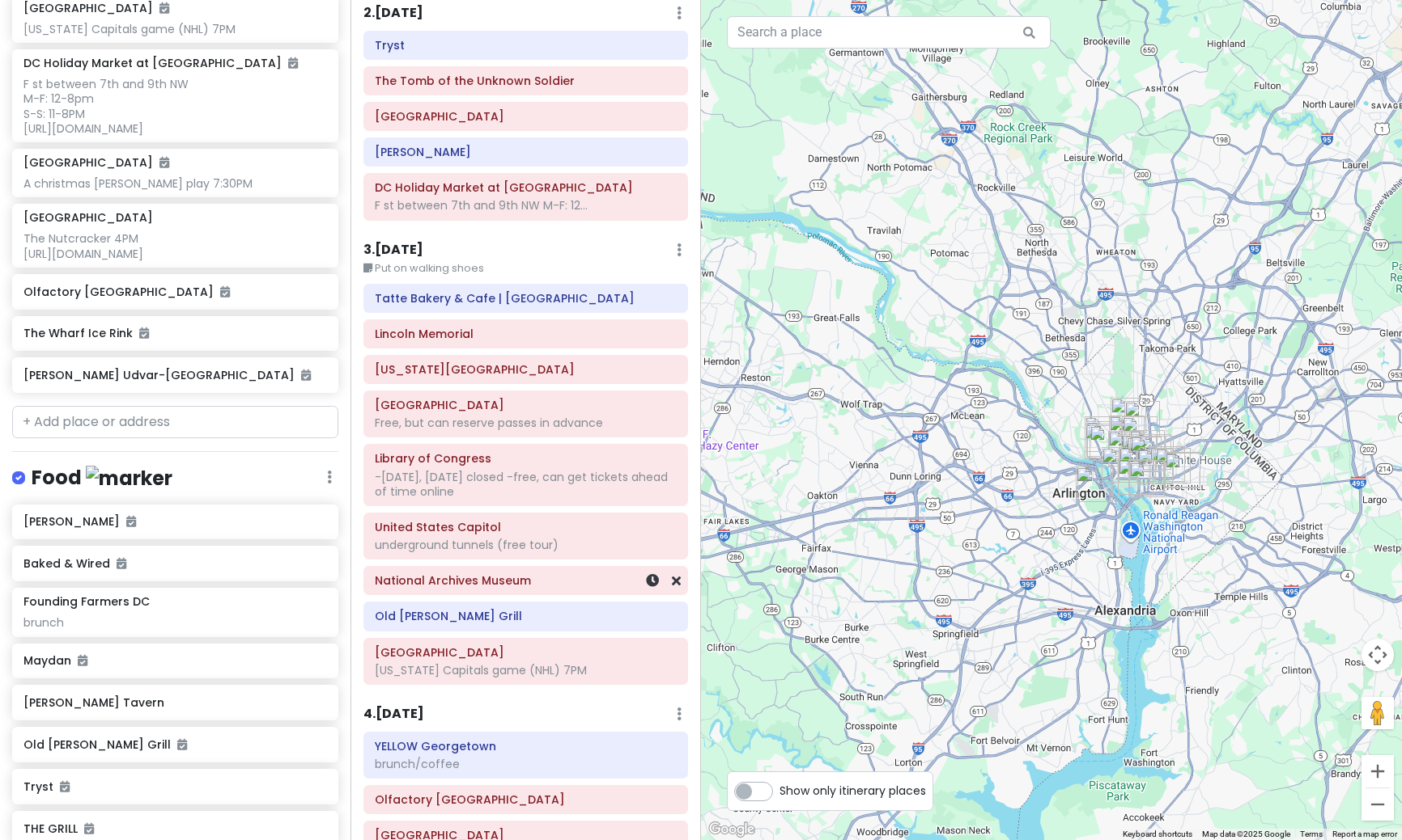
scroll to position [162, 0]
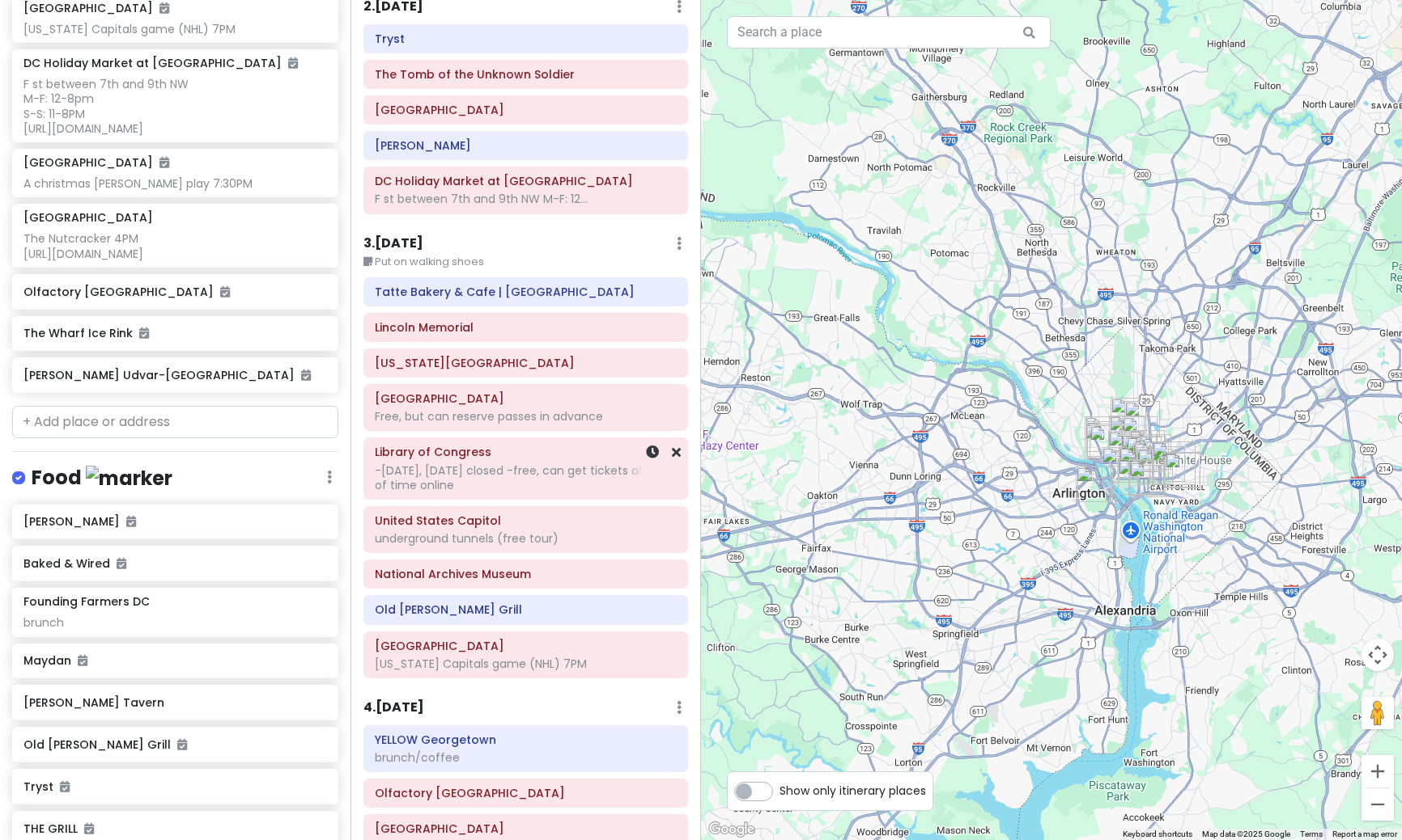
click at [450, 478] on div "-[DATE], [DATE] closed -free, can get tickets ahead of time online" at bounding box center [526, 478] width 302 height 30
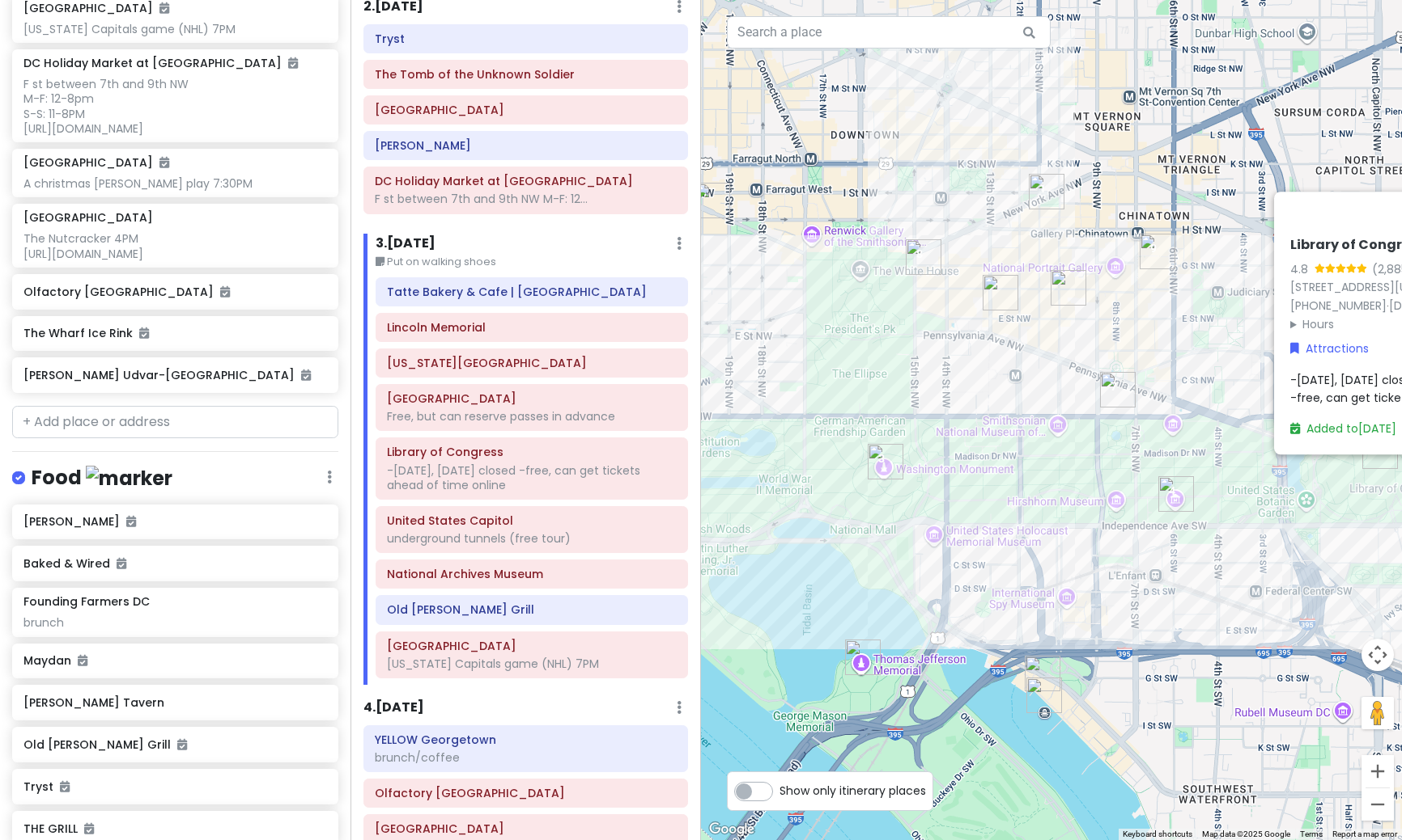
drag, startPoint x: 1179, startPoint y: 535, endPoint x: 939, endPoint y: 457, distance: 252.4
click at [939, 457] on div "Library of Congress 4.8 (2,885) [STREET_ADDRESS][US_STATE] [PHONE_NUMBER] · [DO…" at bounding box center [1051, 420] width 701 height 840
click at [1173, 494] on img "Smithsonian National Air and Space Museum" at bounding box center [1176, 494] width 36 height 36
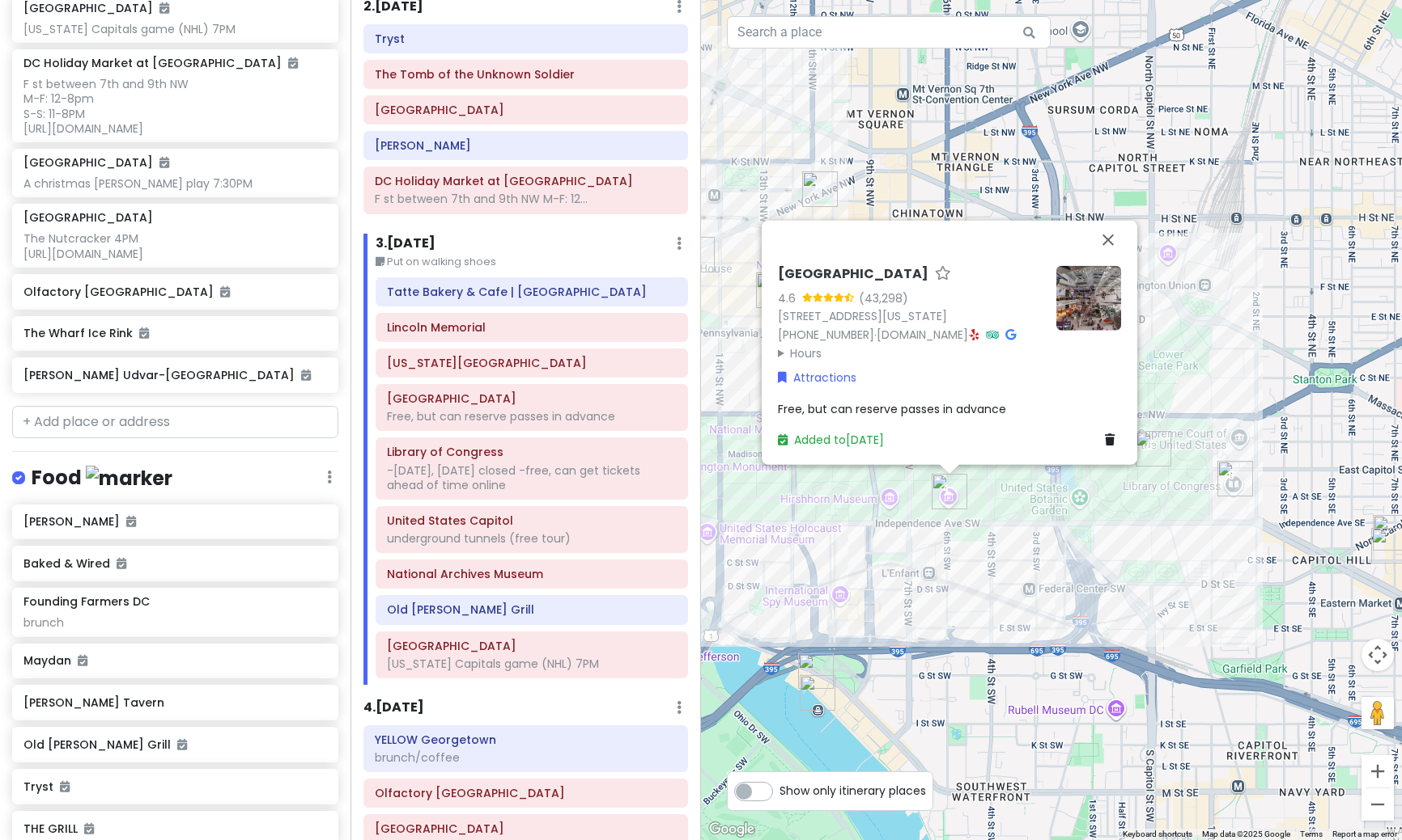
drag, startPoint x: 1325, startPoint y: 508, endPoint x: 1107, endPoint y: 506, distance: 218.0
click at [1107, 506] on div "[GEOGRAPHIC_DATA] 4.6 (43,298) [STREET_ADDRESS][US_STATE] [PHONE_NUMBER] · [DOM…" at bounding box center [1051, 420] width 701 height 840
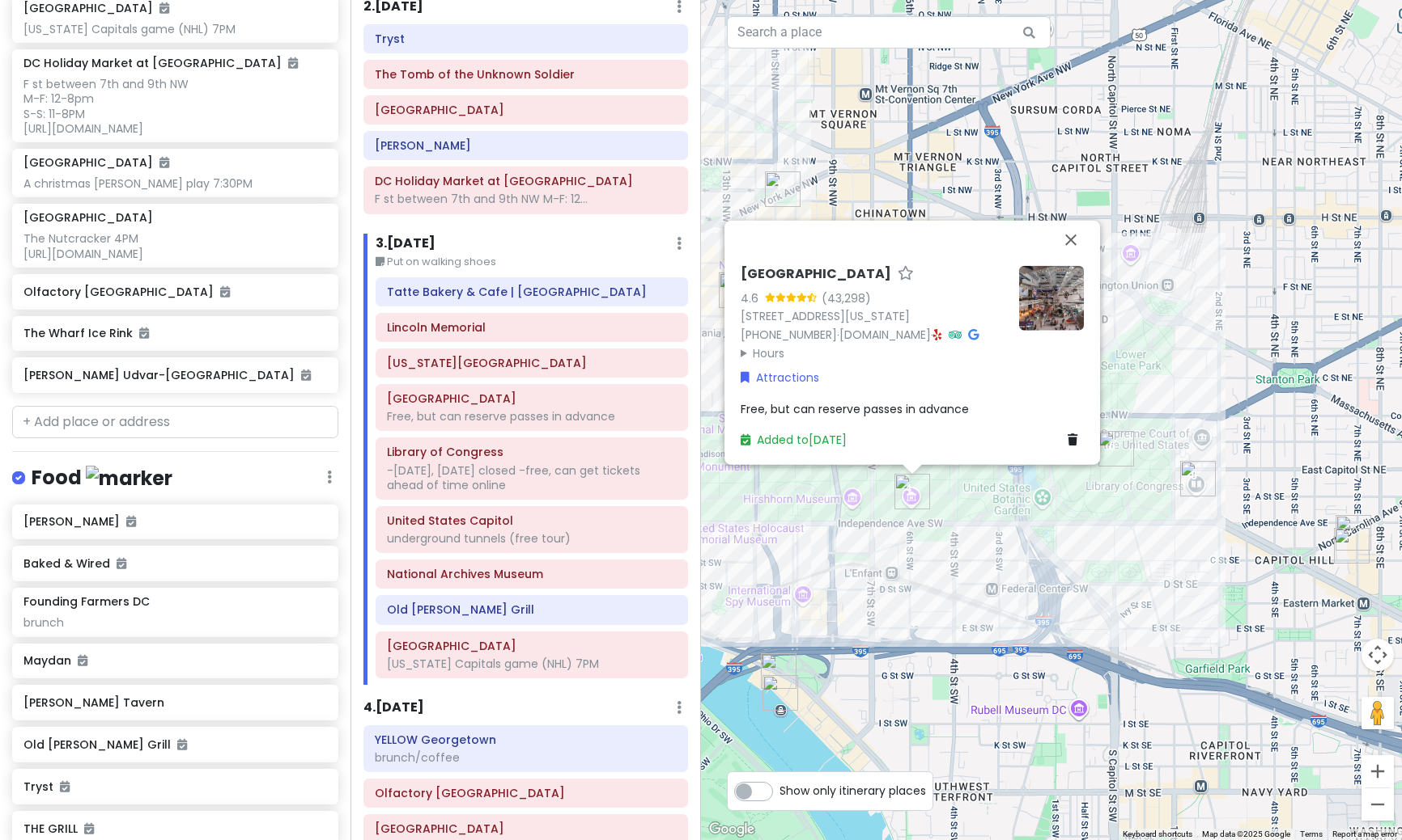
click at [1198, 483] on img "Library of Congress" at bounding box center [1197, 478] width 36 height 36
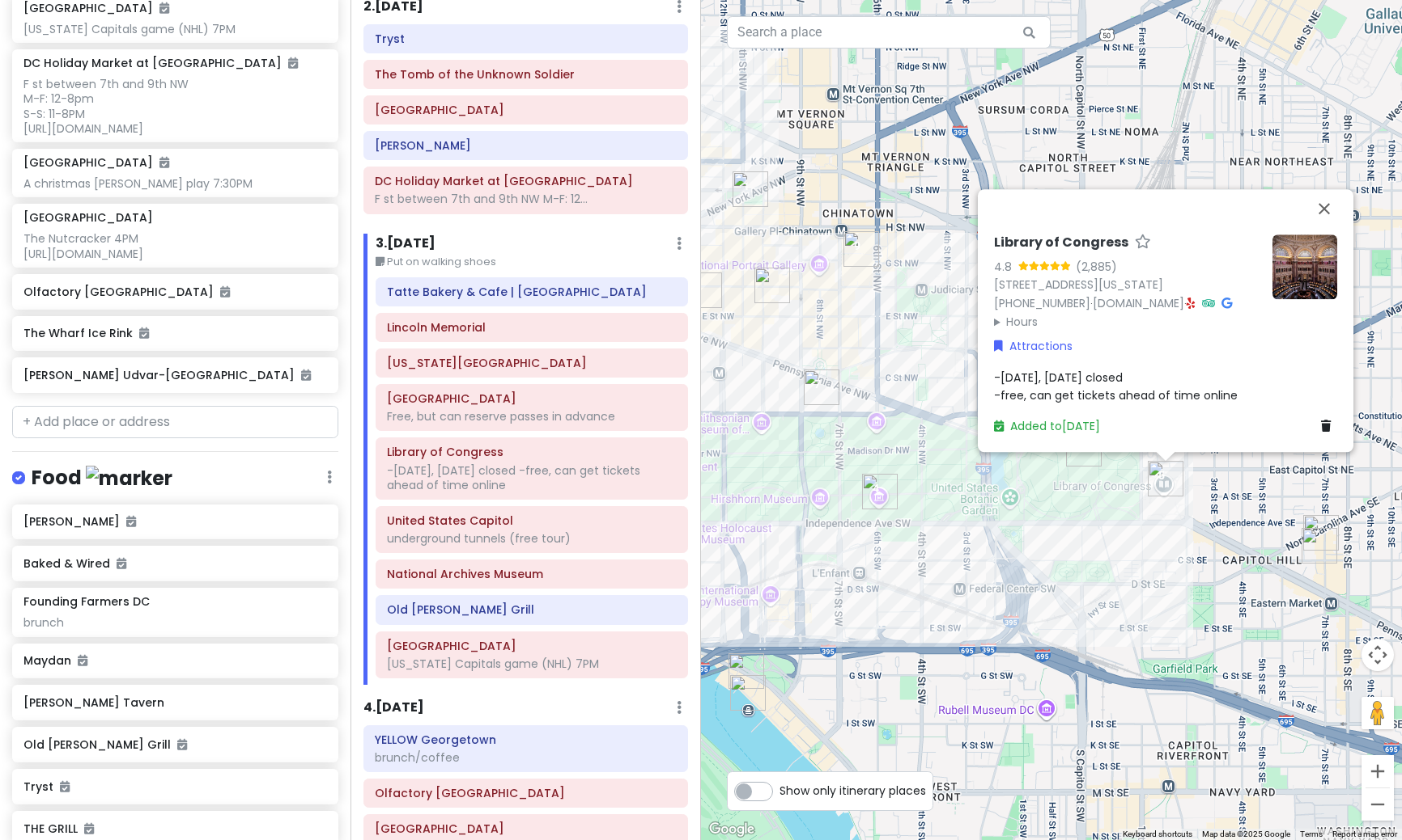
click at [809, 386] on img "National Archives Museum" at bounding box center [821, 387] width 36 height 36
click at [814, 387] on img "National Archives Museum" at bounding box center [821, 387] width 36 height 36
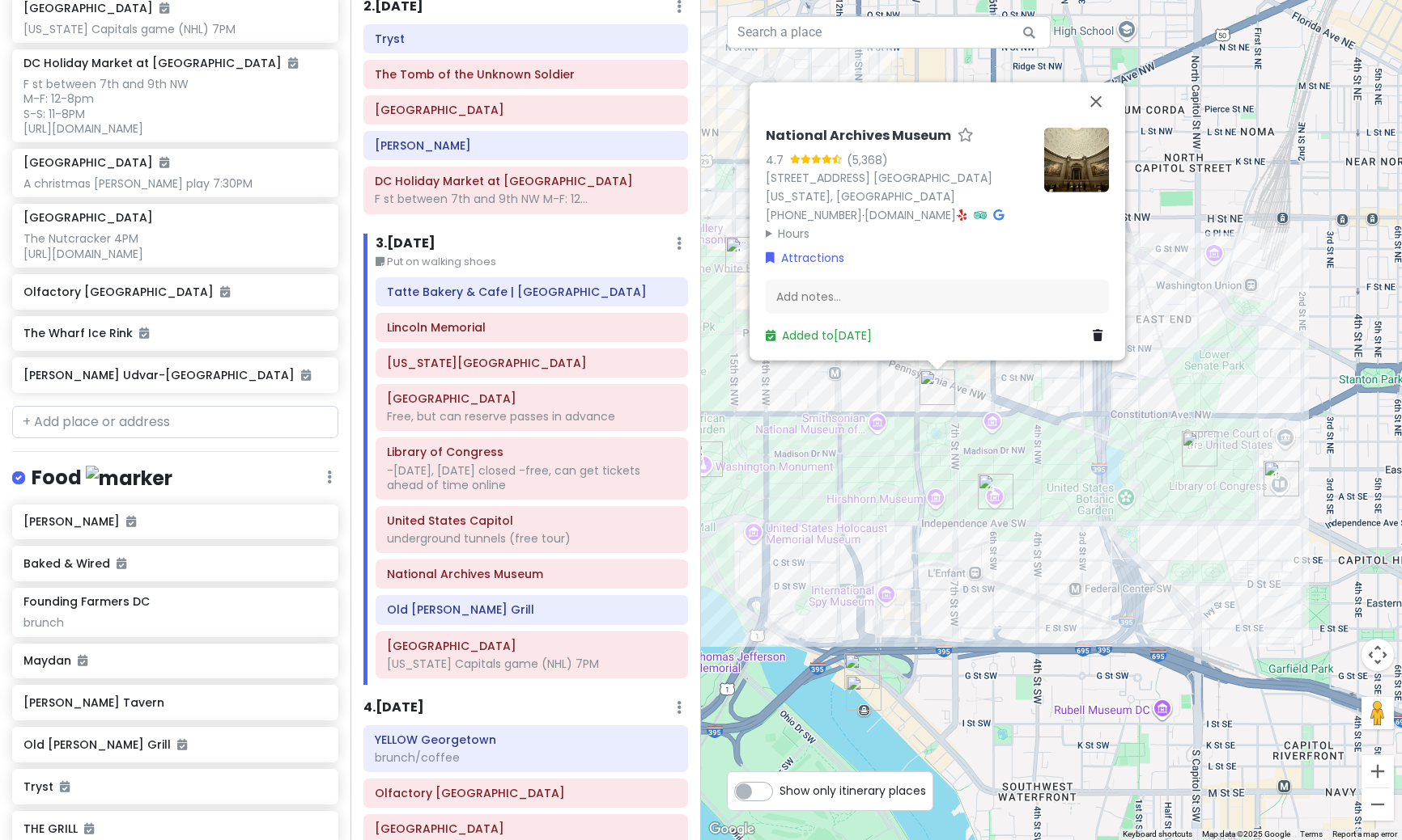
click at [1101, 150] on img at bounding box center [1076, 160] width 65 height 65
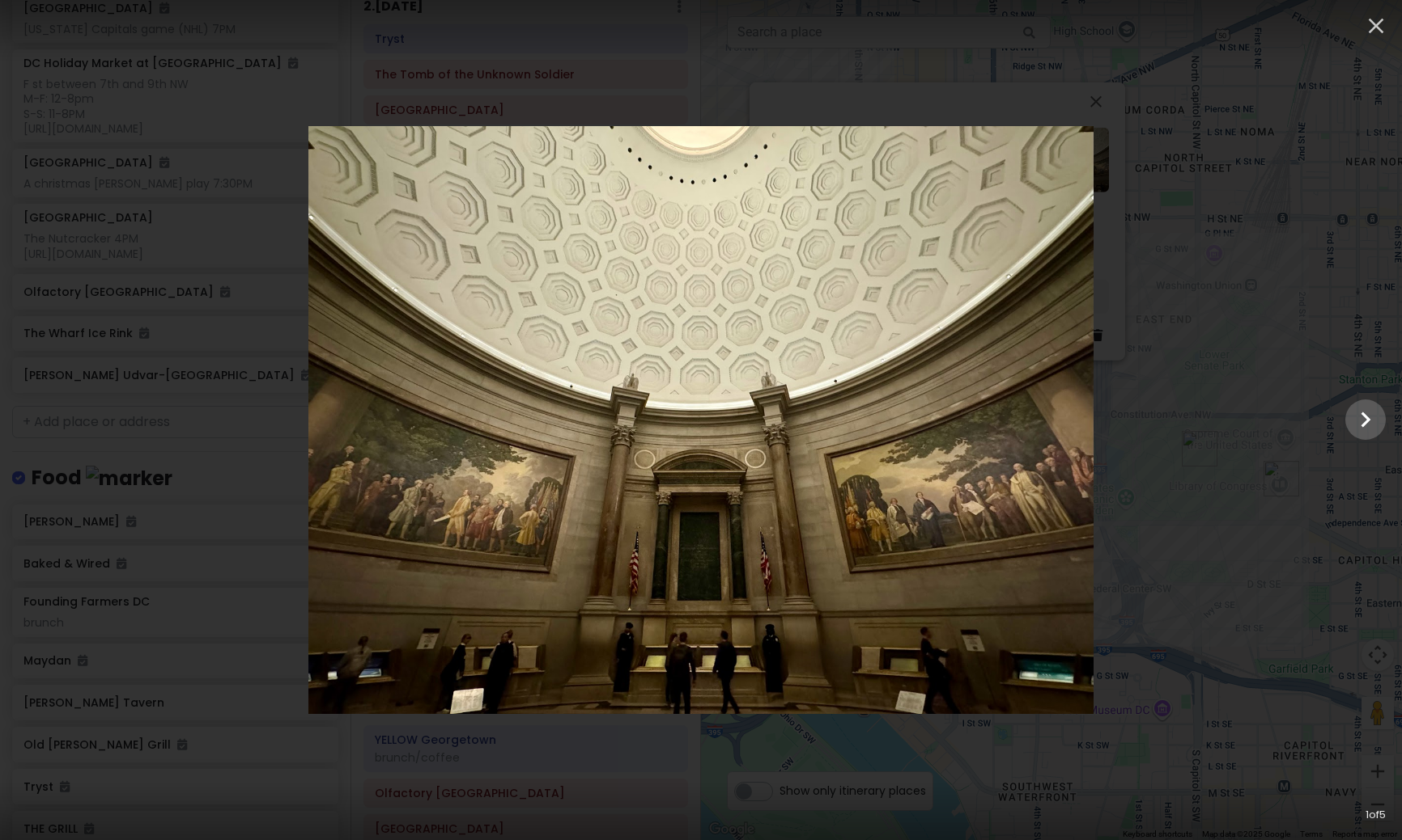
click at [1194, 222] on div at bounding box center [701, 420] width 1402 height 588
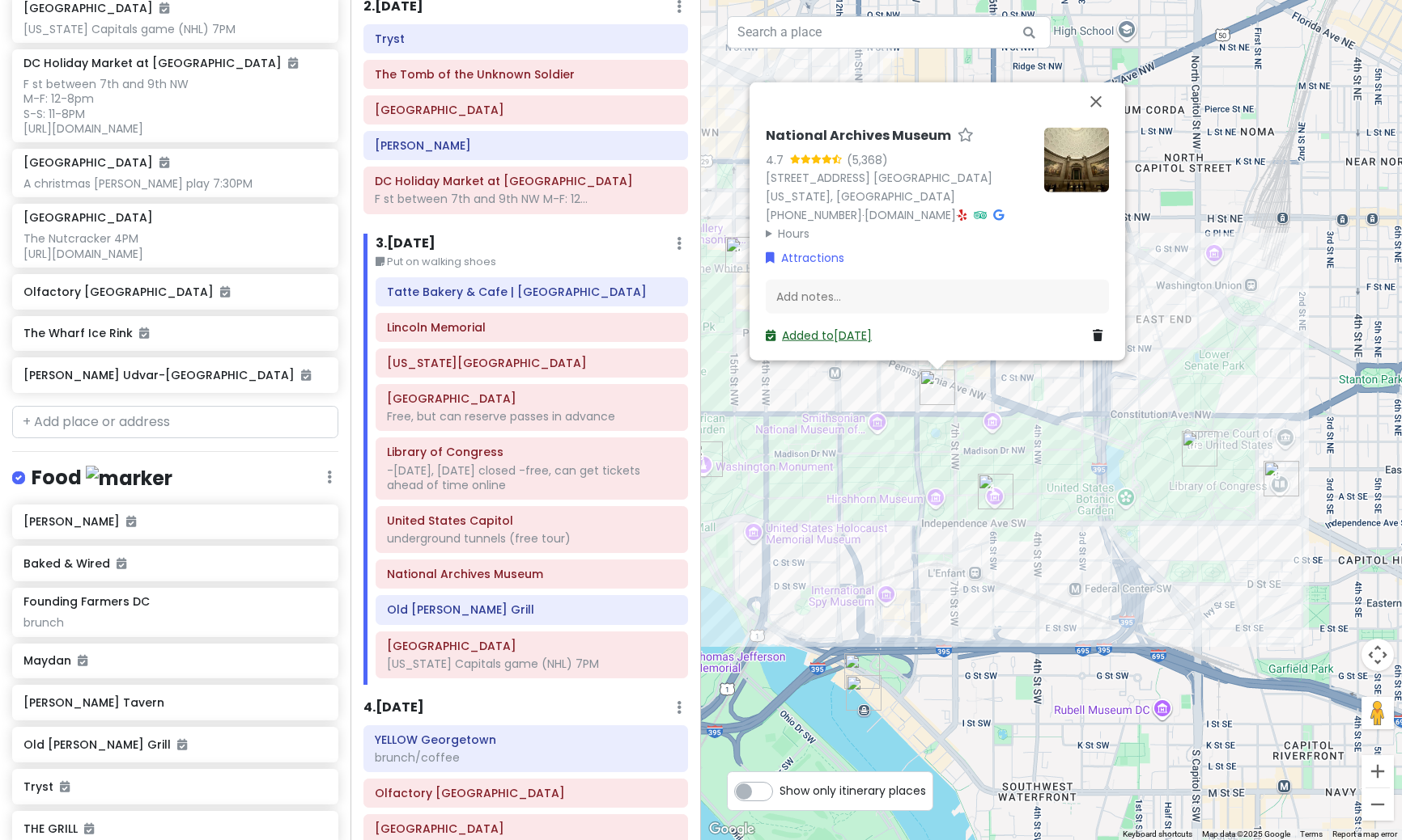
click at [786, 335] on link "Added to [DATE]" at bounding box center [818, 335] width 106 height 17
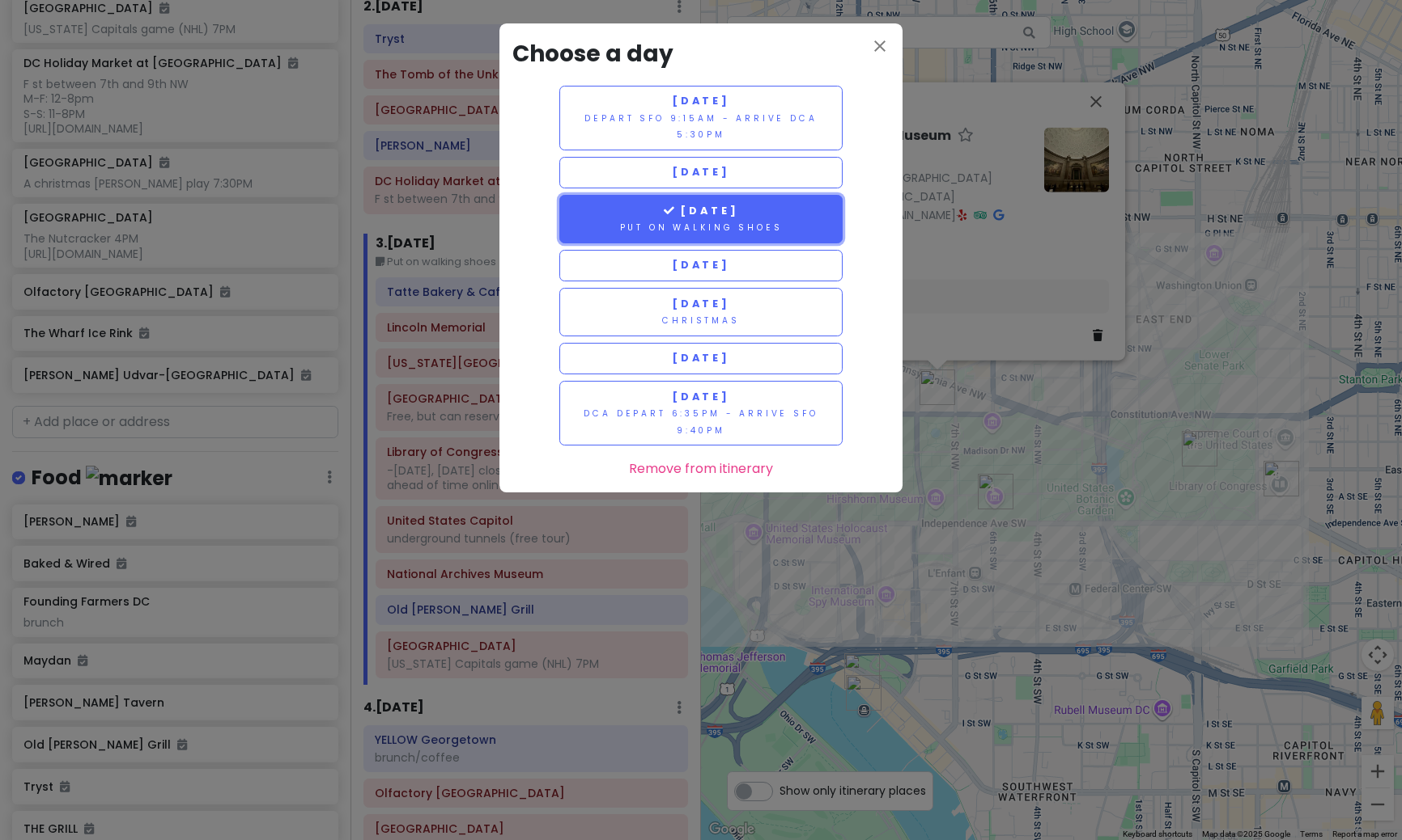
click at [697, 230] on small "Put on walking shoes" at bounding box center [701, 227] width 163 height 12
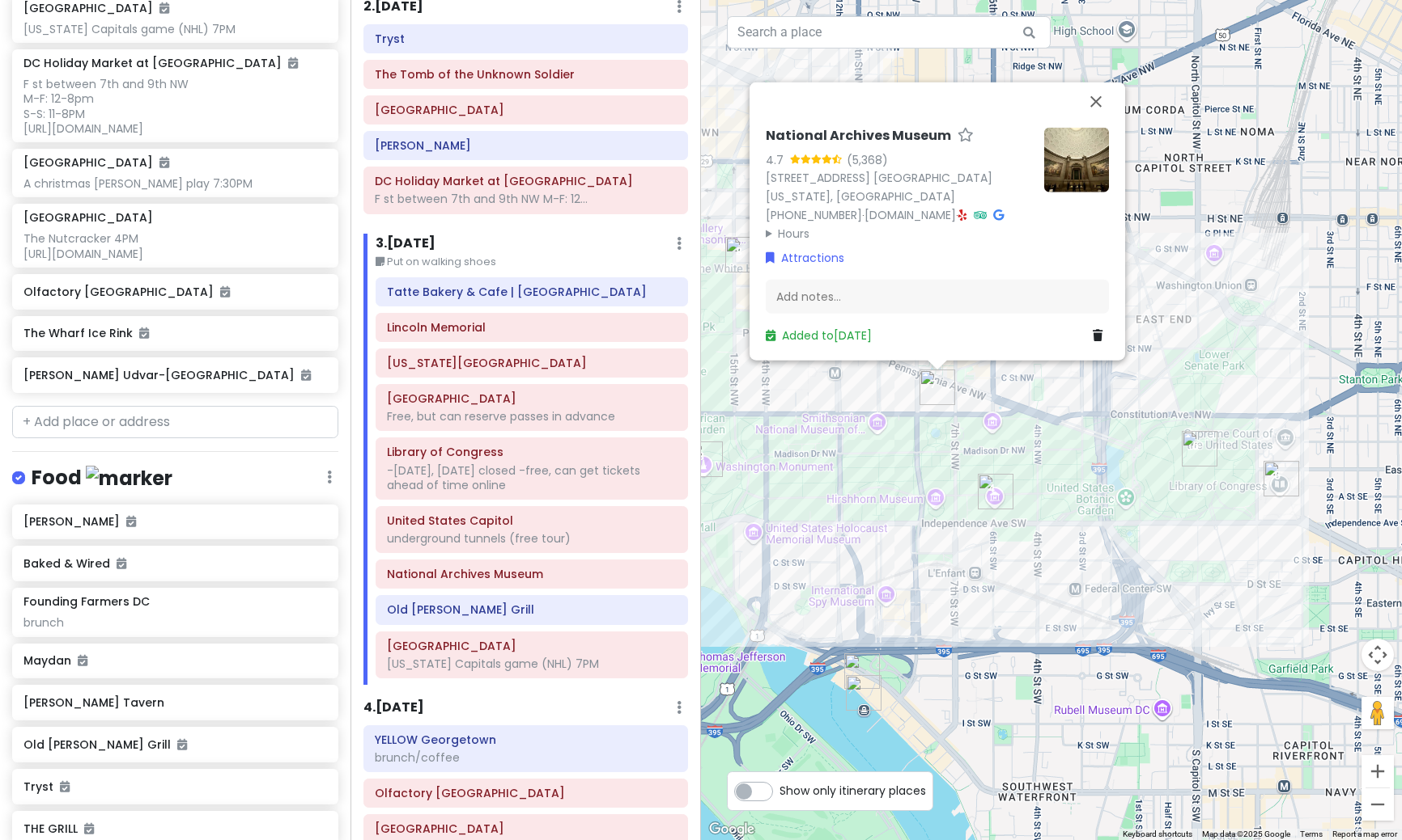
click at [1041, 455] on div "National Archives Museum 4.7 (5,368) [STREET_ADDRESS] [GEOGRAPHIC_DATA][US_STAT…" at bounding box center [1051, 420] width 701 height 840
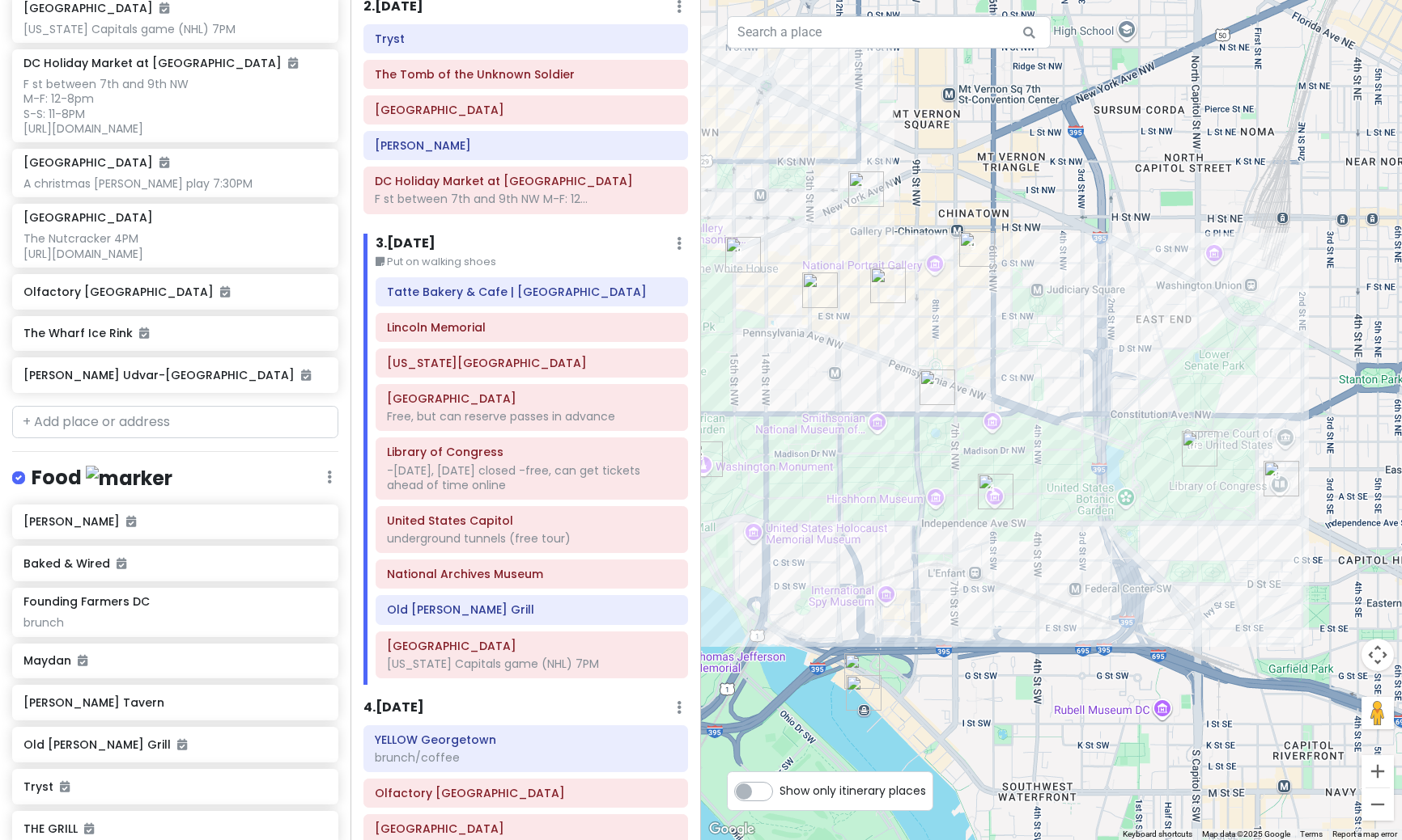
click at [473, 502] on div "[GEOGRAPHIC_DATA] | [GEOGRAPHIC_DATA] [GEOGRAPHIC_DATA][US_STATE], but can rese…" at bounding box center [531, 482] width 336 height 408
click at [470, 533] on div "underground tunnels (free tour)" at bounding box center [532, 539] width 290 height 15
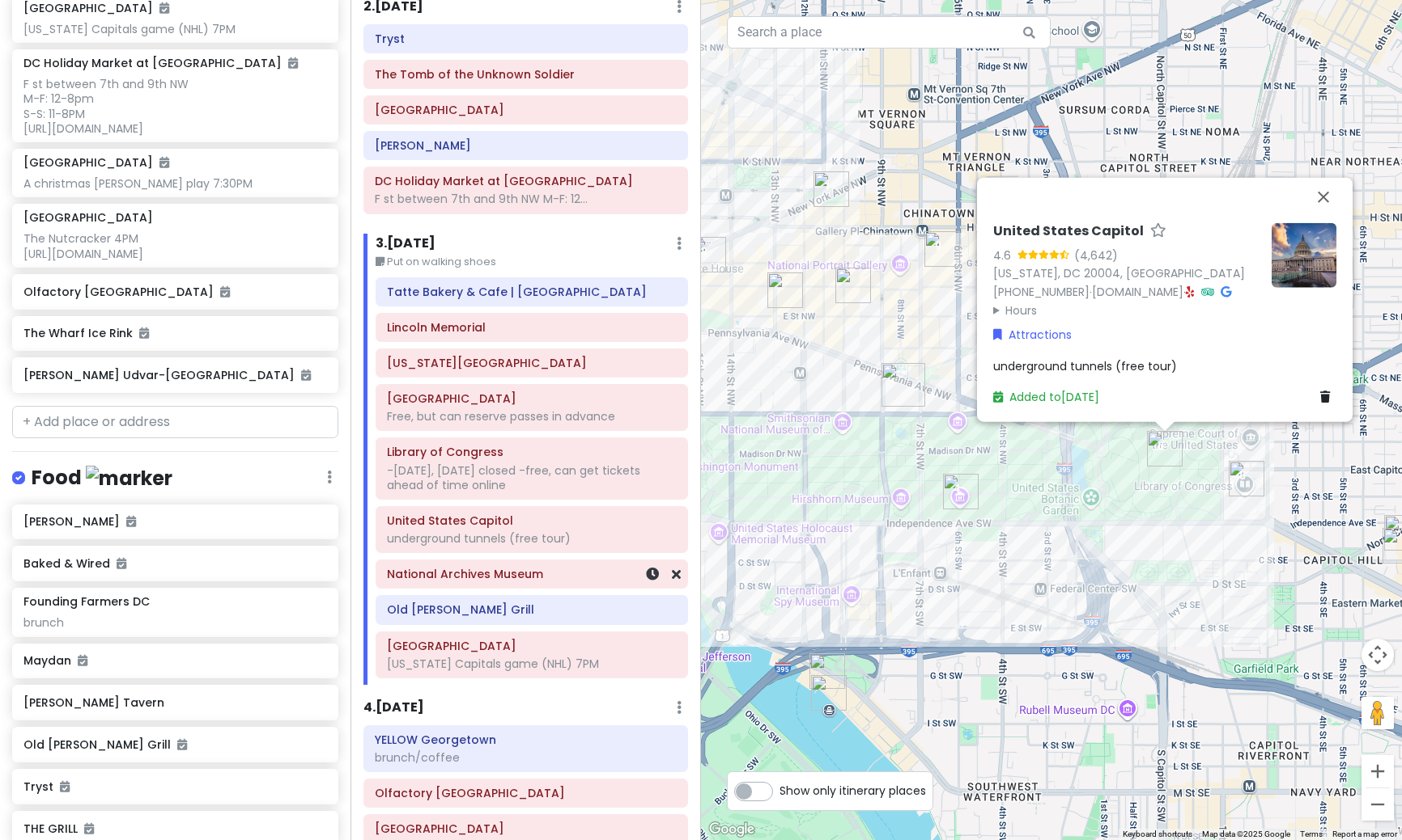
click at [461, 580] on h6 "National Archives Museum" at bounding box center [532, 574] width 290 height 15
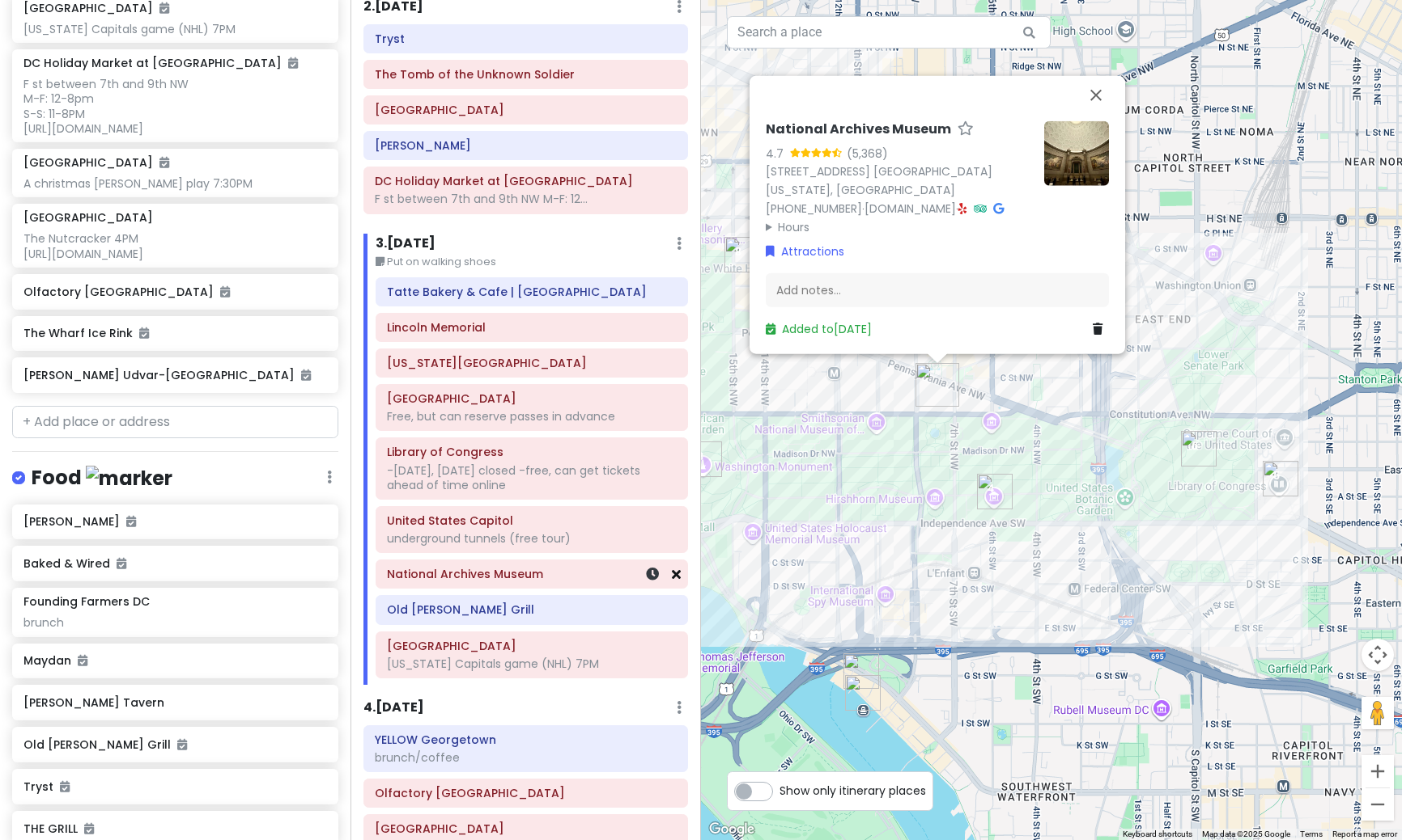
click at [671, 581] on icon at bounding box center [676, 574] width 9 height 13
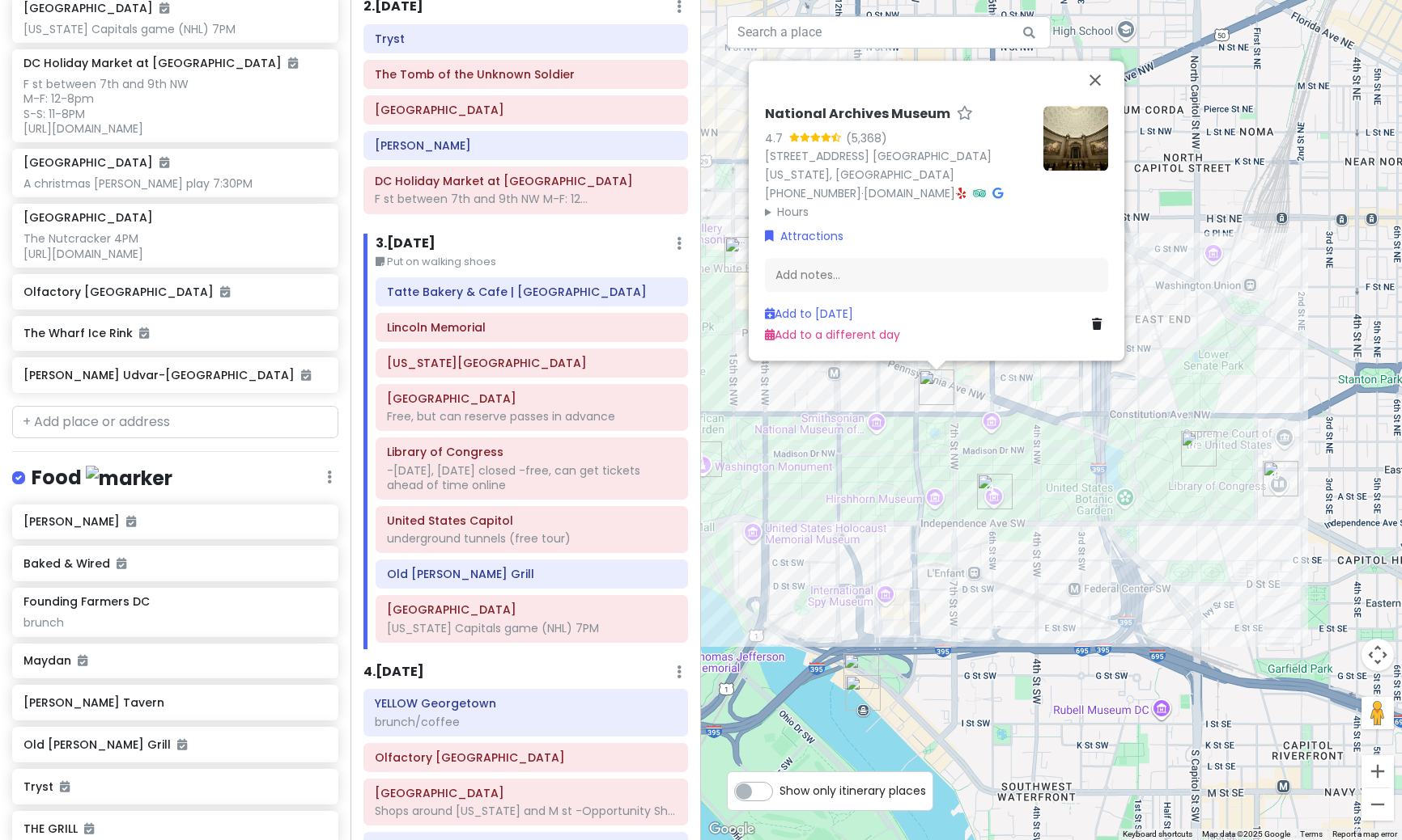
click at [1125, 680] on div "National Archives Museum 4.7 (5,368) [STREET_ADDRESS] [GEOGRAPHIC_DATA][US_STAT…" at bounding box center [1051, 420] width 701 height 840
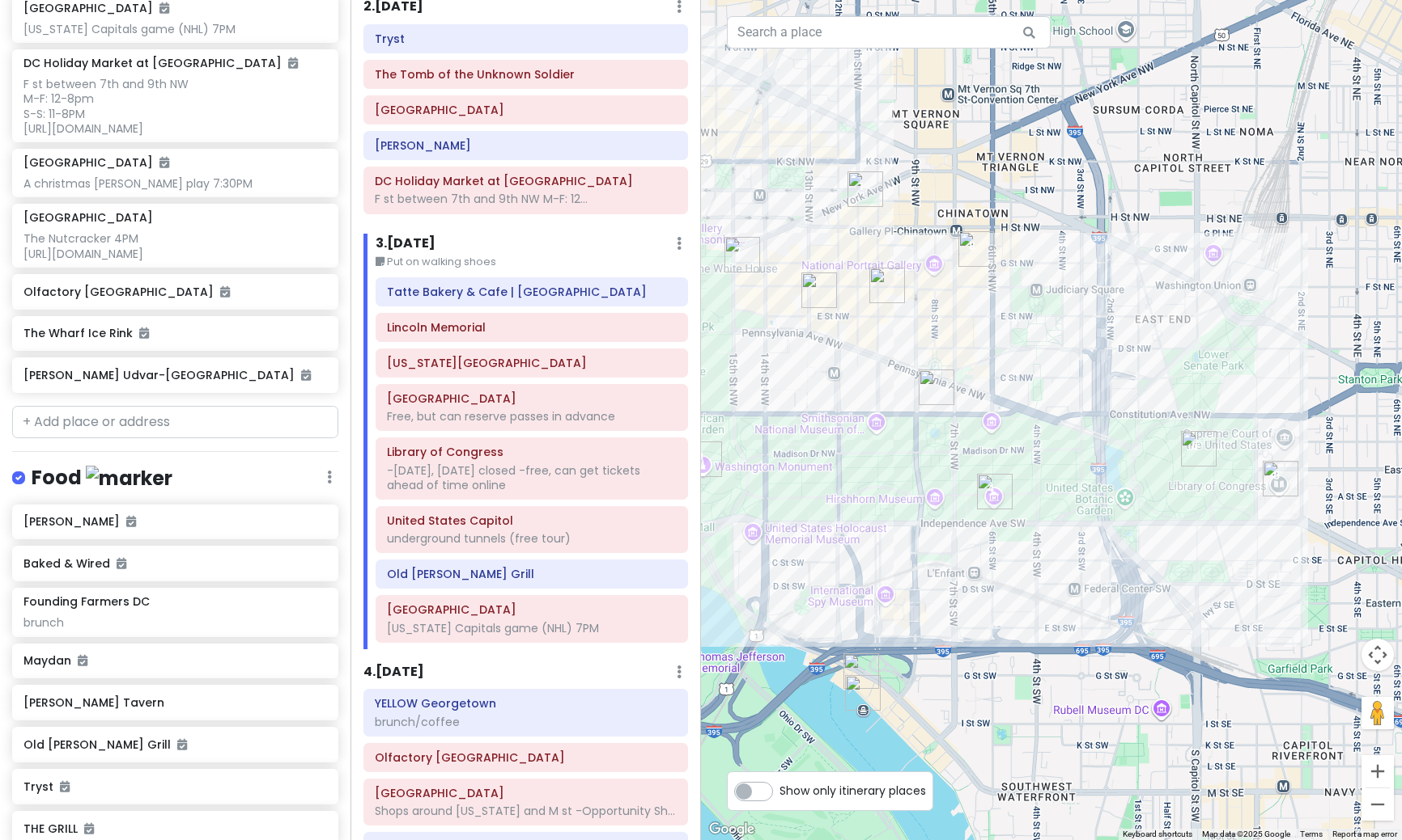
click at [1197, 449] on img "United States Capitol" at bounding box center [1198, 449] width 36 height 36
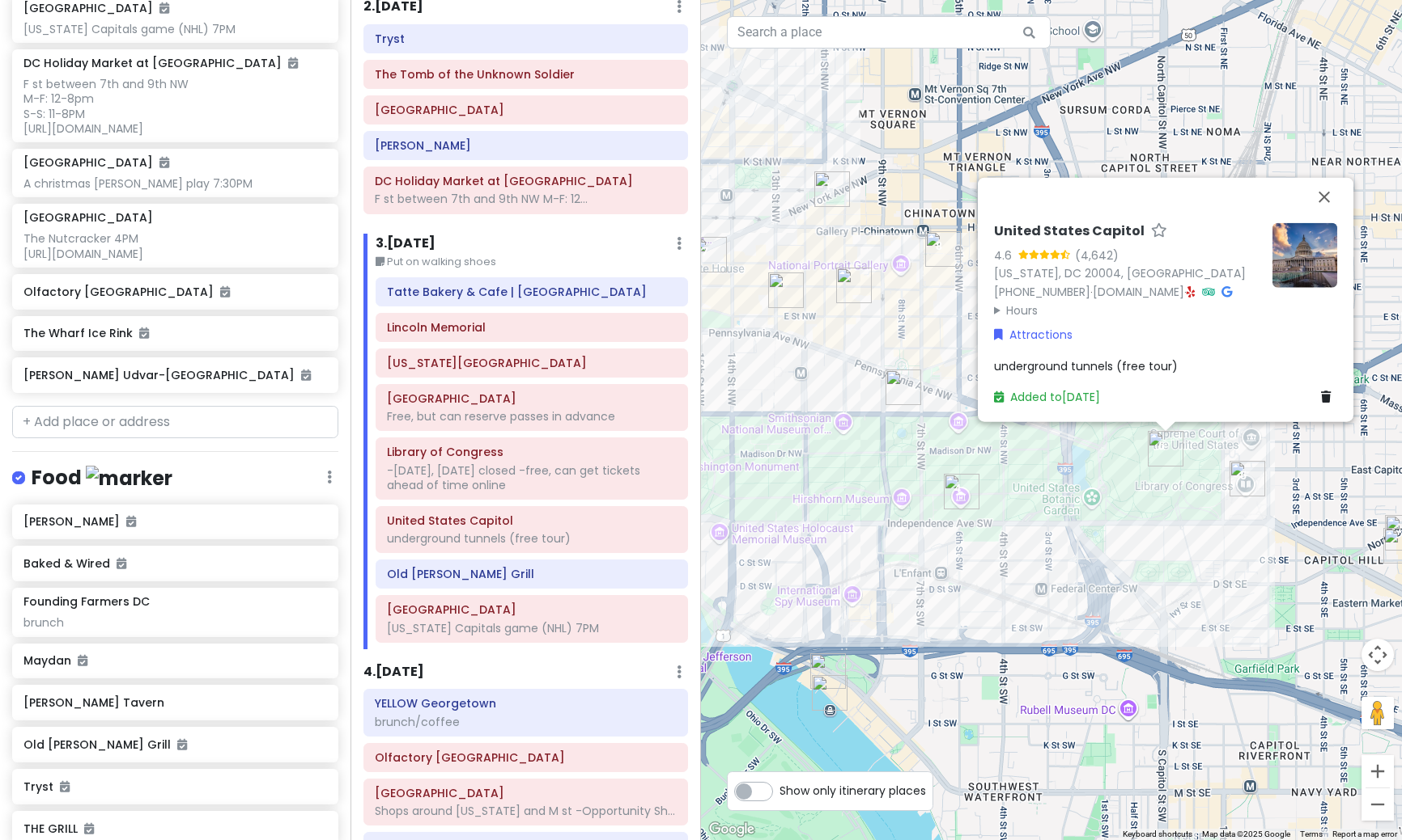
click at [1299, 251] on img at bounding box center [1304, 255] width 65 height 65
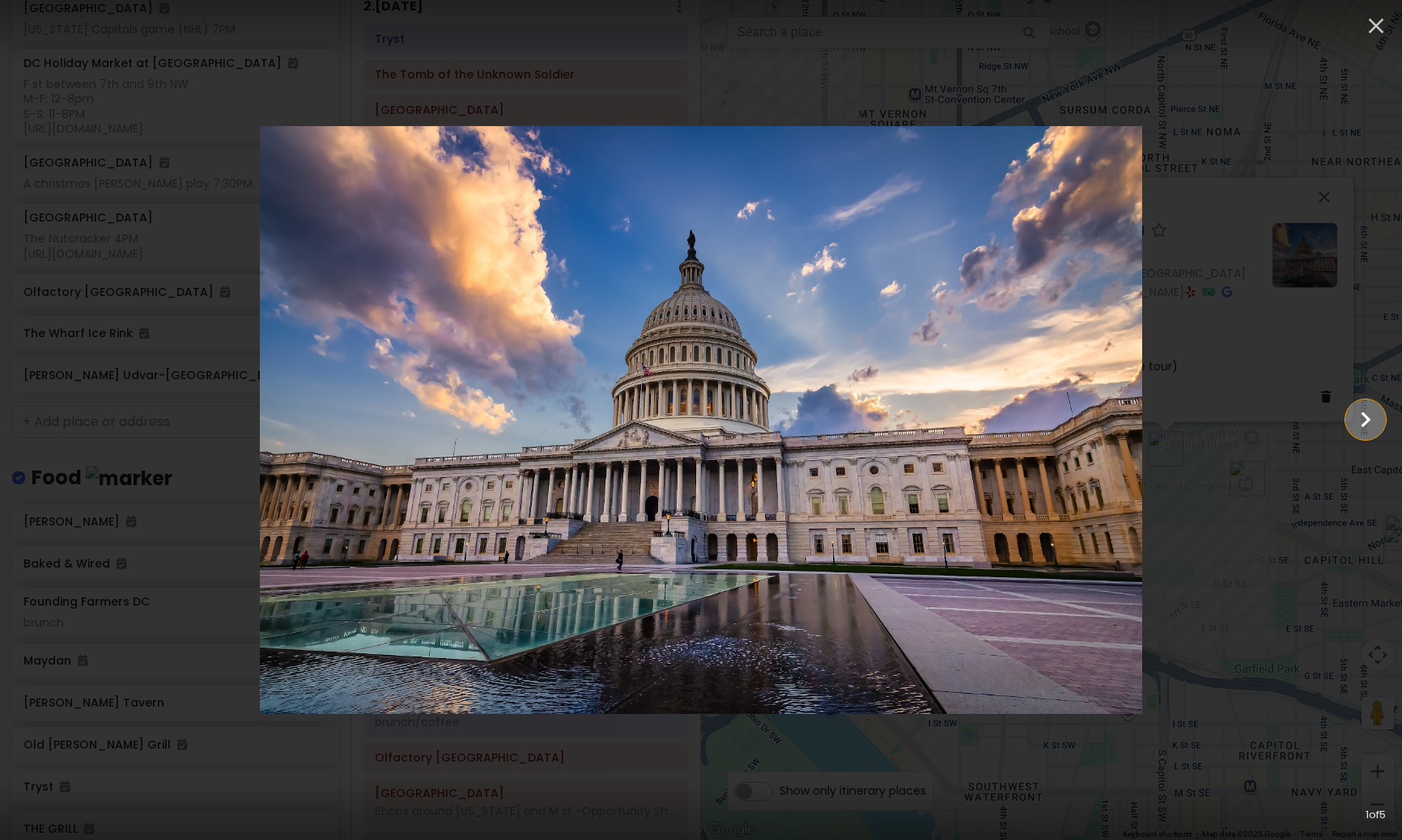
click at [1376, 426] on icon "Show slide 2 of 5" at bounding box center [1364, 420] width 30 height 39
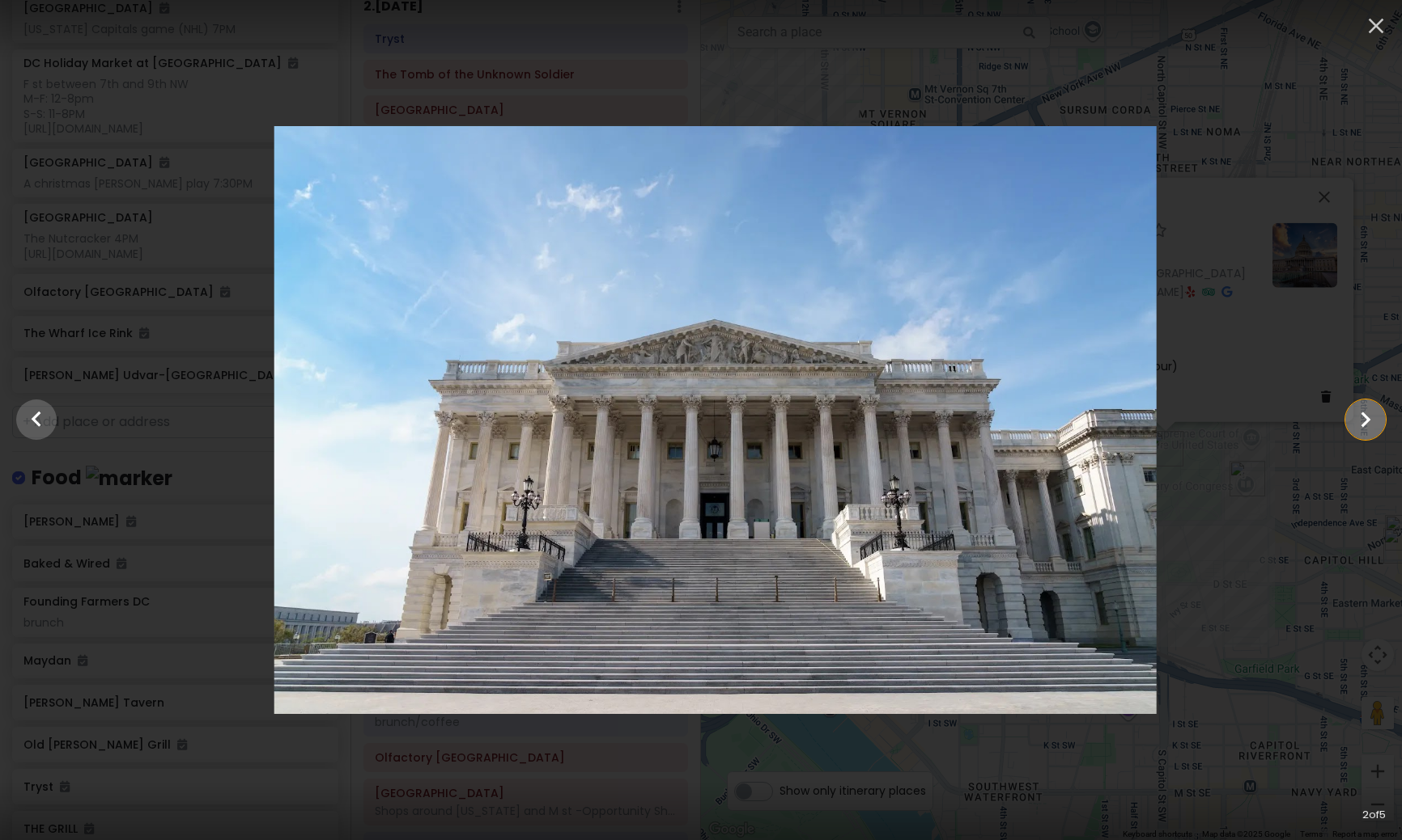
click at [1376, 426] on icon "Show slide 3 of 5" at bounding box center [1364, 420] width 30 height 39
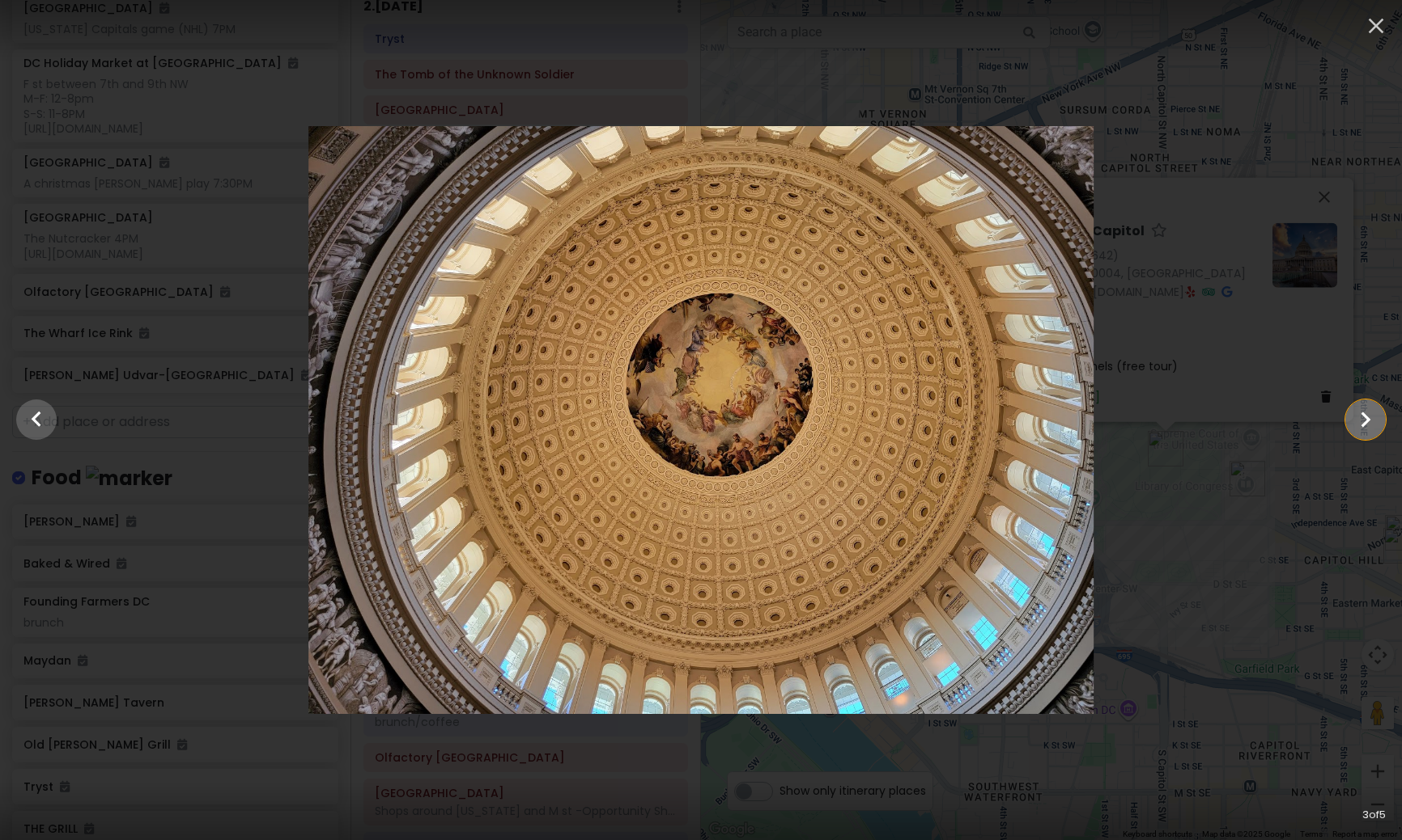
click at [1372, 421] on icon "Show slide 4 of 5" at bounding box center [1364, 420] width 30 height 39
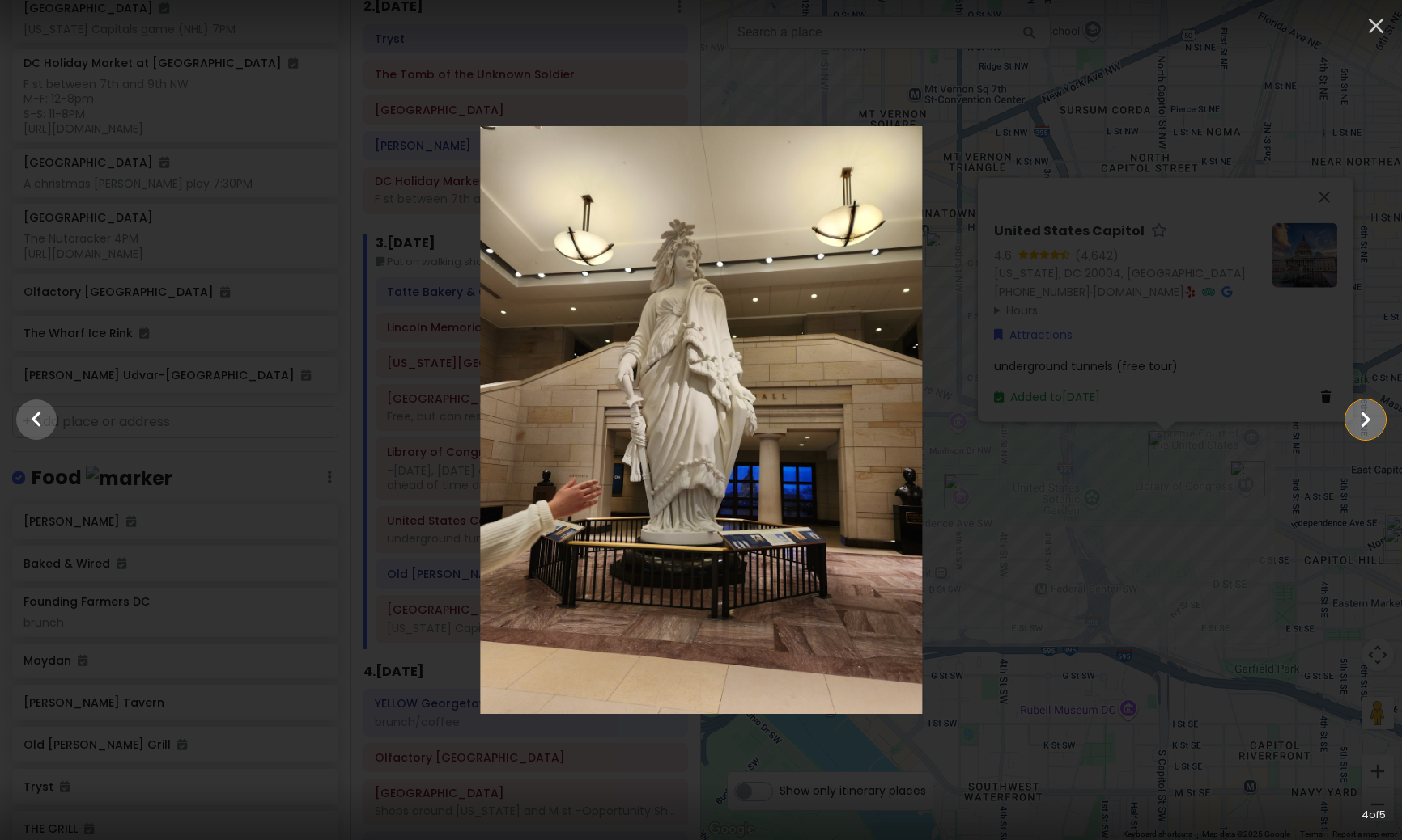
click at [1371, 421] on icon "Show slide 5 of 5" at bounding box center [1364, 420] width 30 height 39
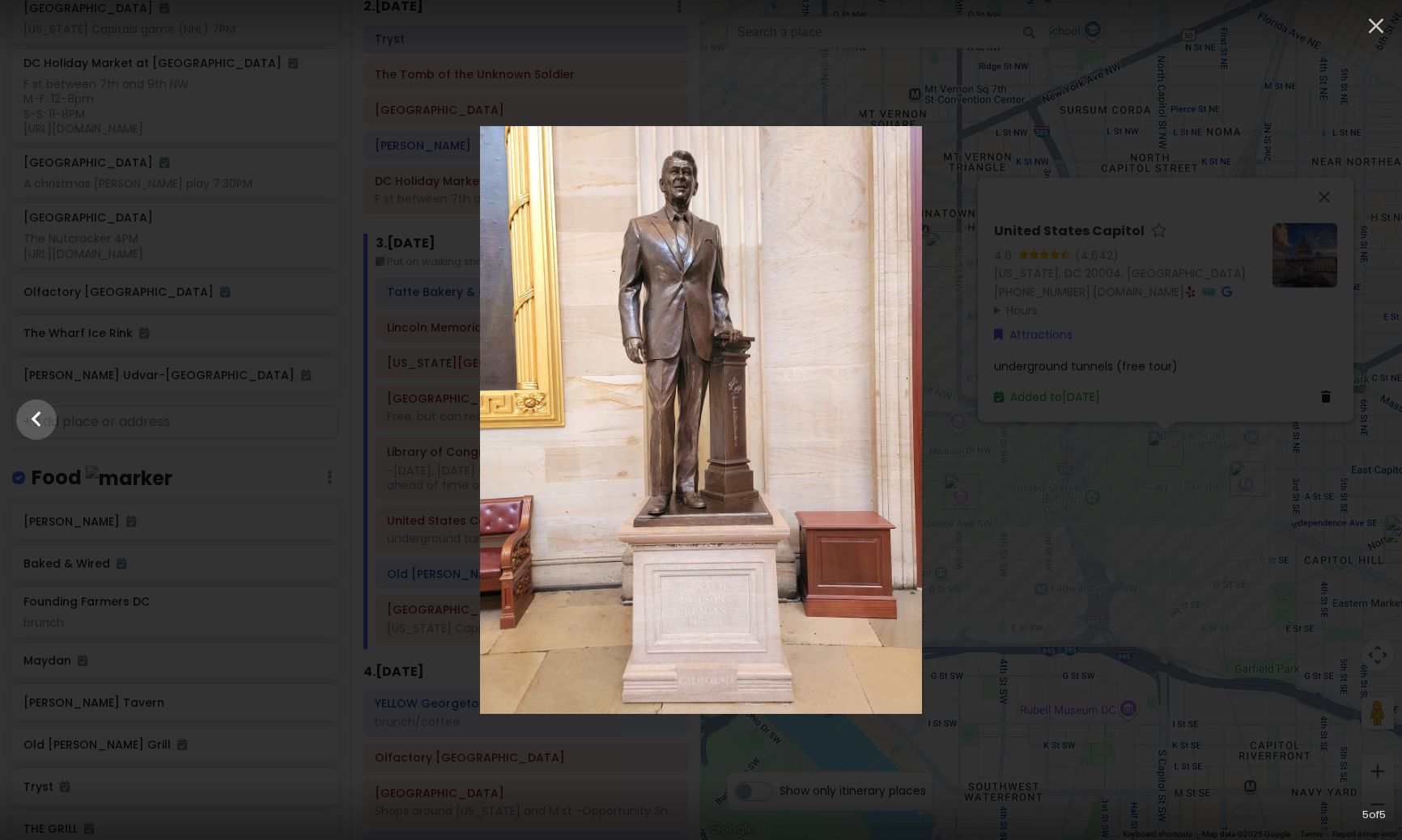
click at [1371, 421] on div at bounding box center [701, 420] width 1402 height 588
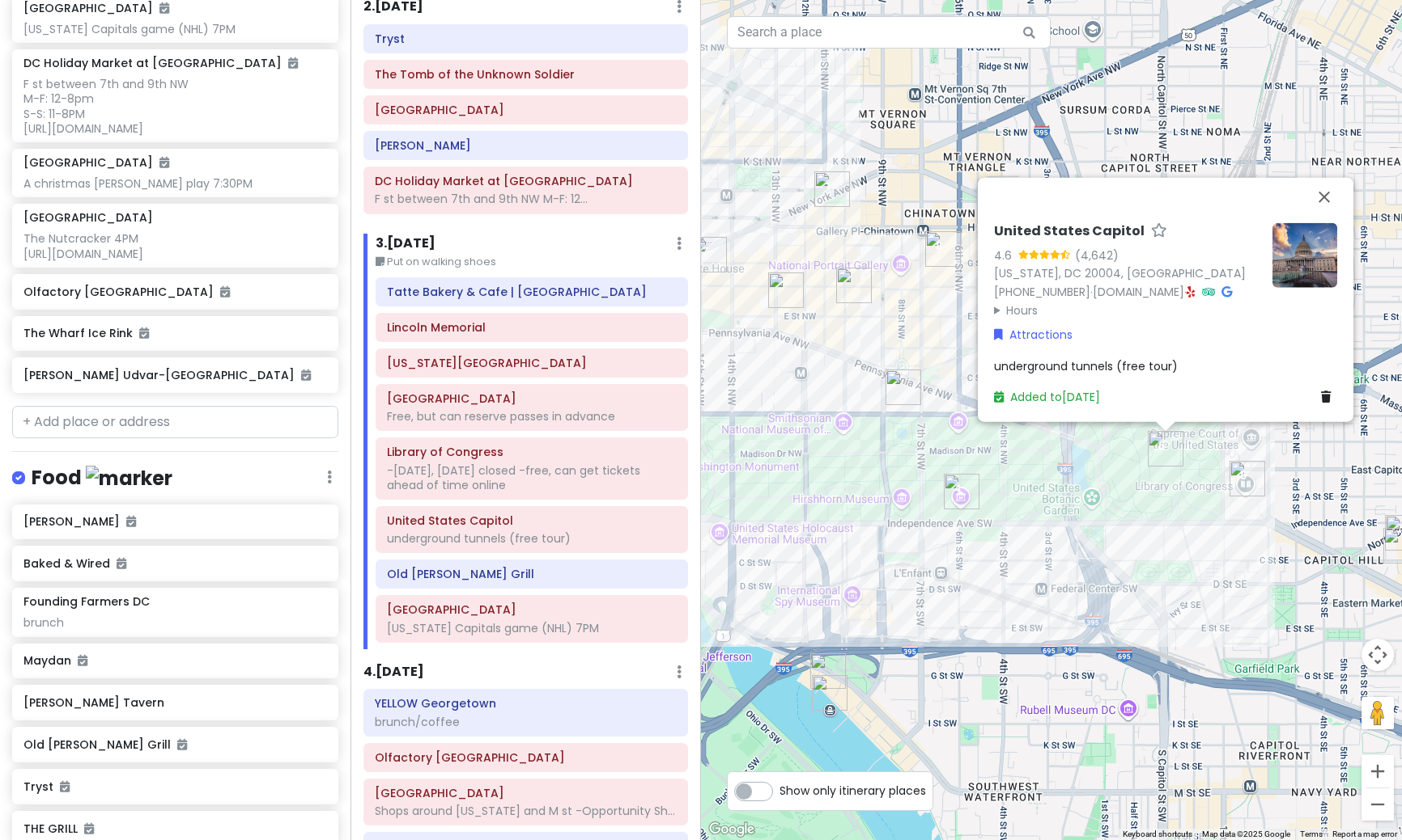
click at [1319, 258] on img at bounding box center [1304, 255] width 65 height 65
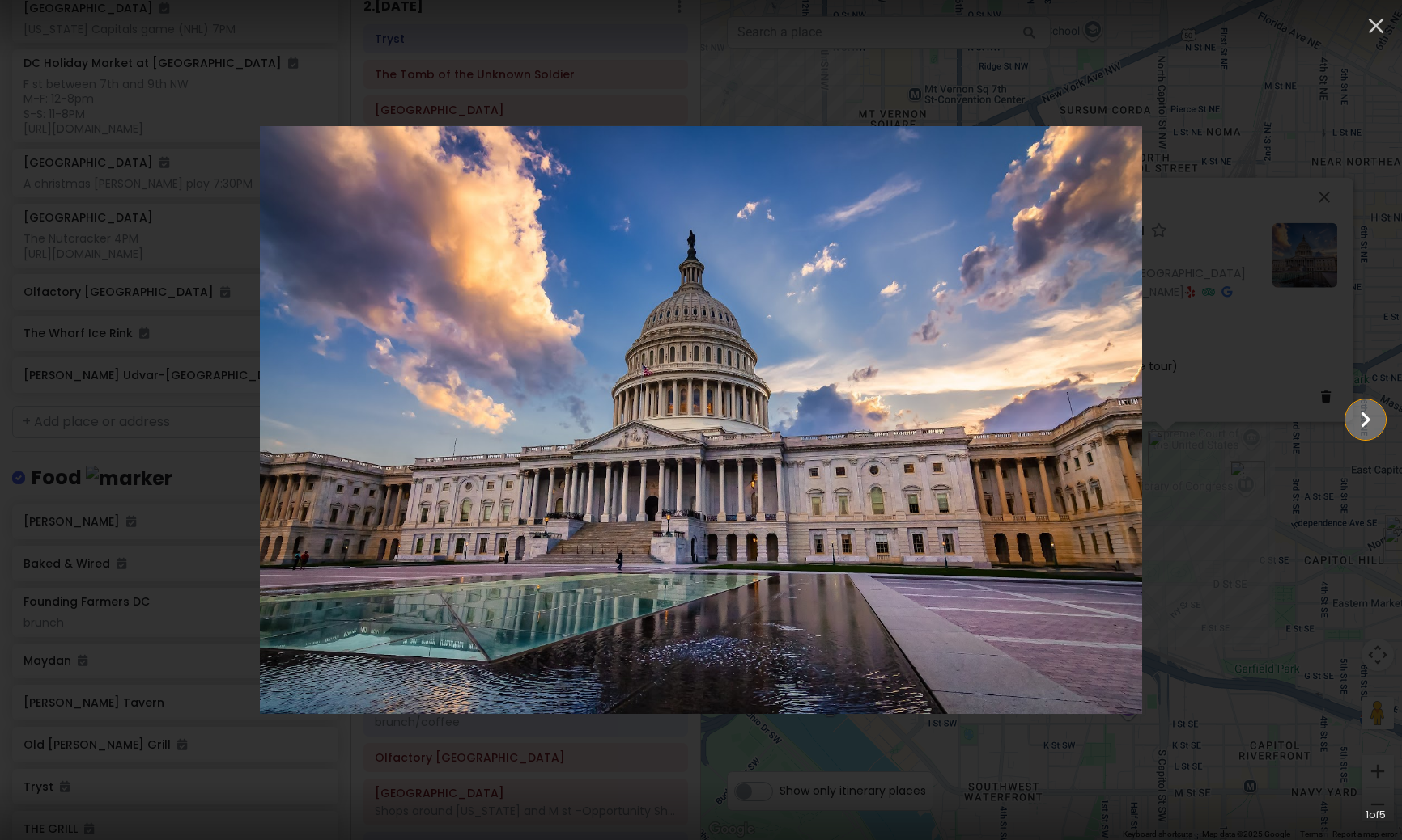
click at [1360, 424] on icon "Show slide 2 of 5" at bounding box center [1364, 420] width 30 height 39
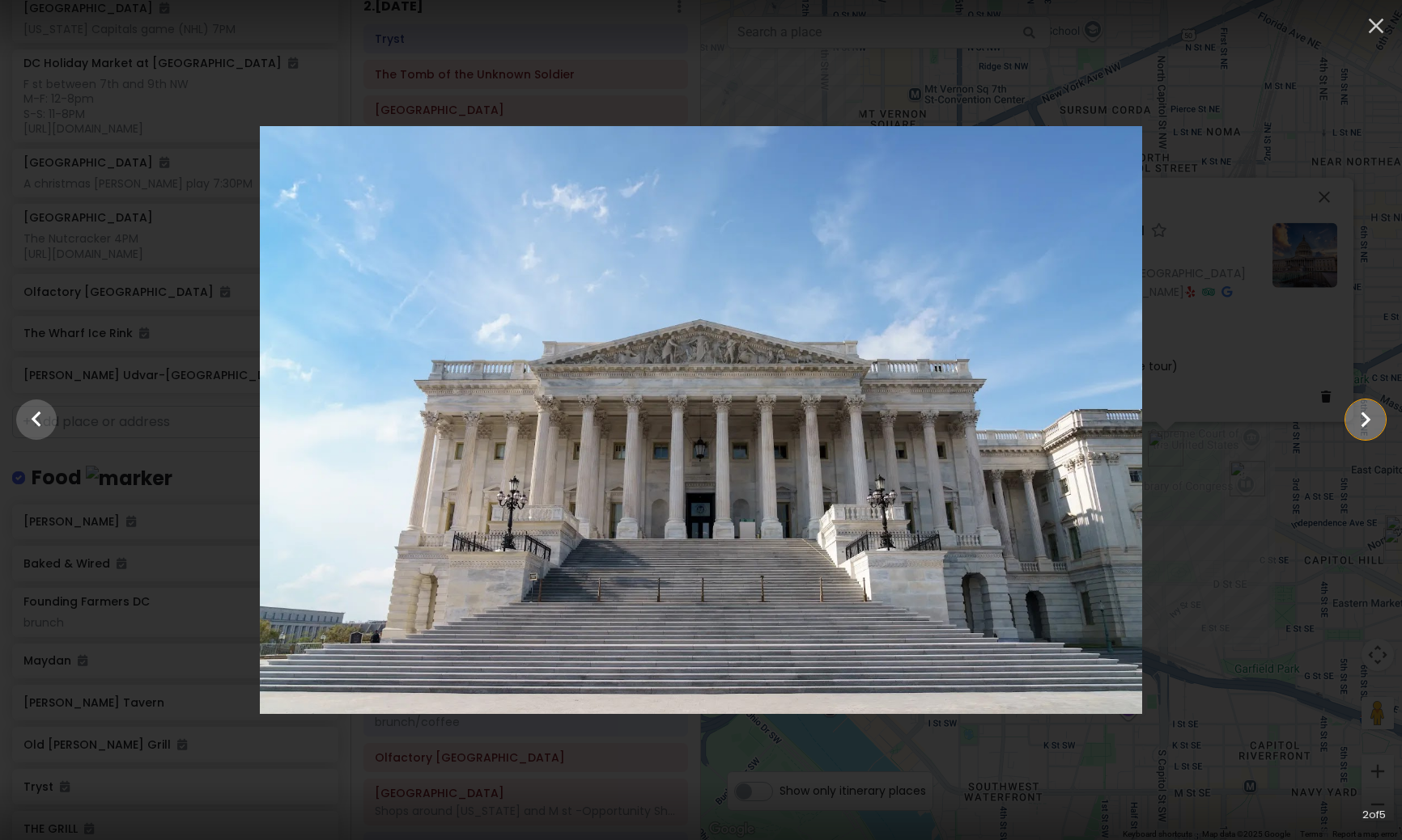
click at [1360, 424] on icon "Show slide 3 of 5" at bounding box center [1364, 420] width 30 height 39
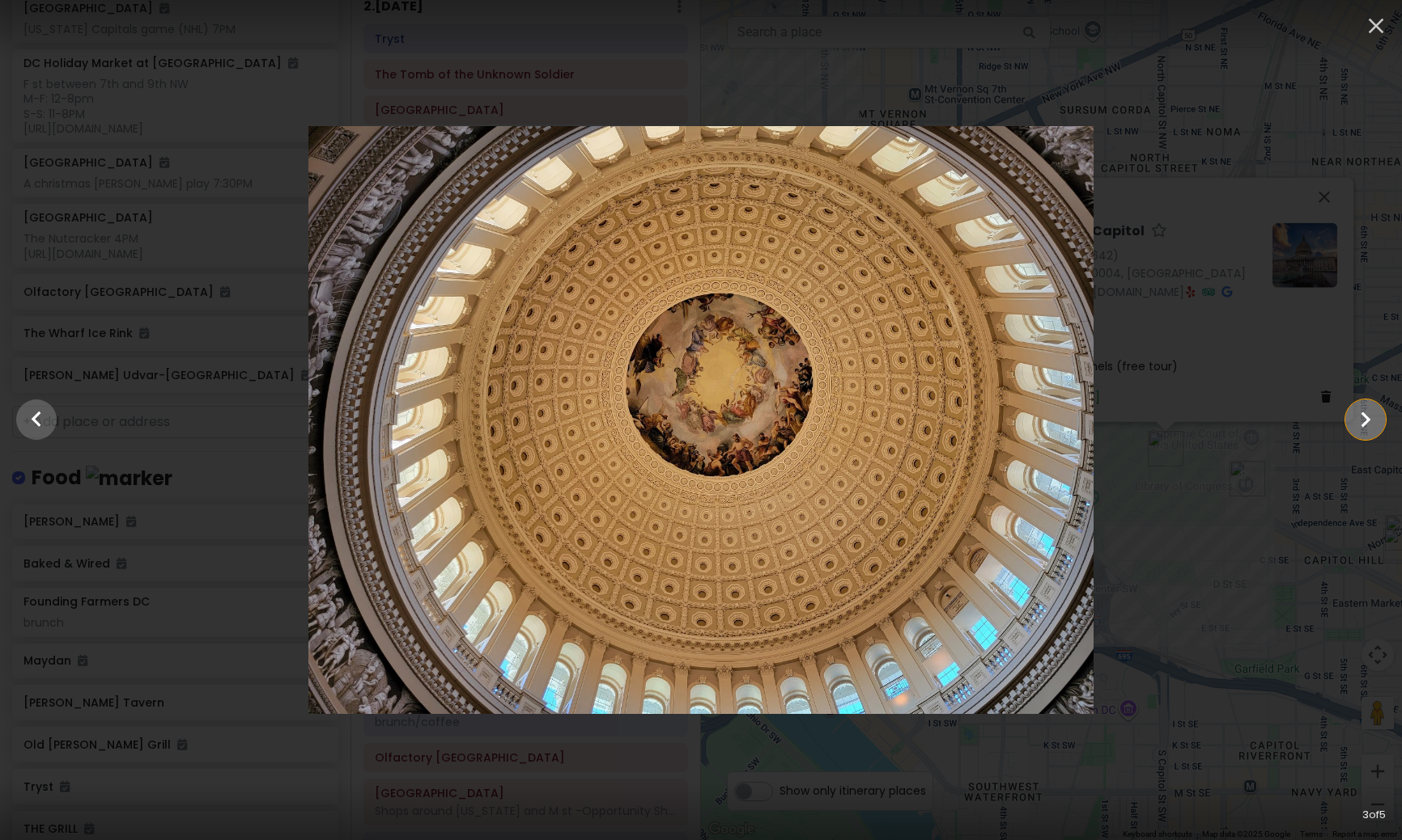
click at [1360, 424] on icon "Show slide 4 of 5" at bounding box center [1364, 420] width 30 height 39
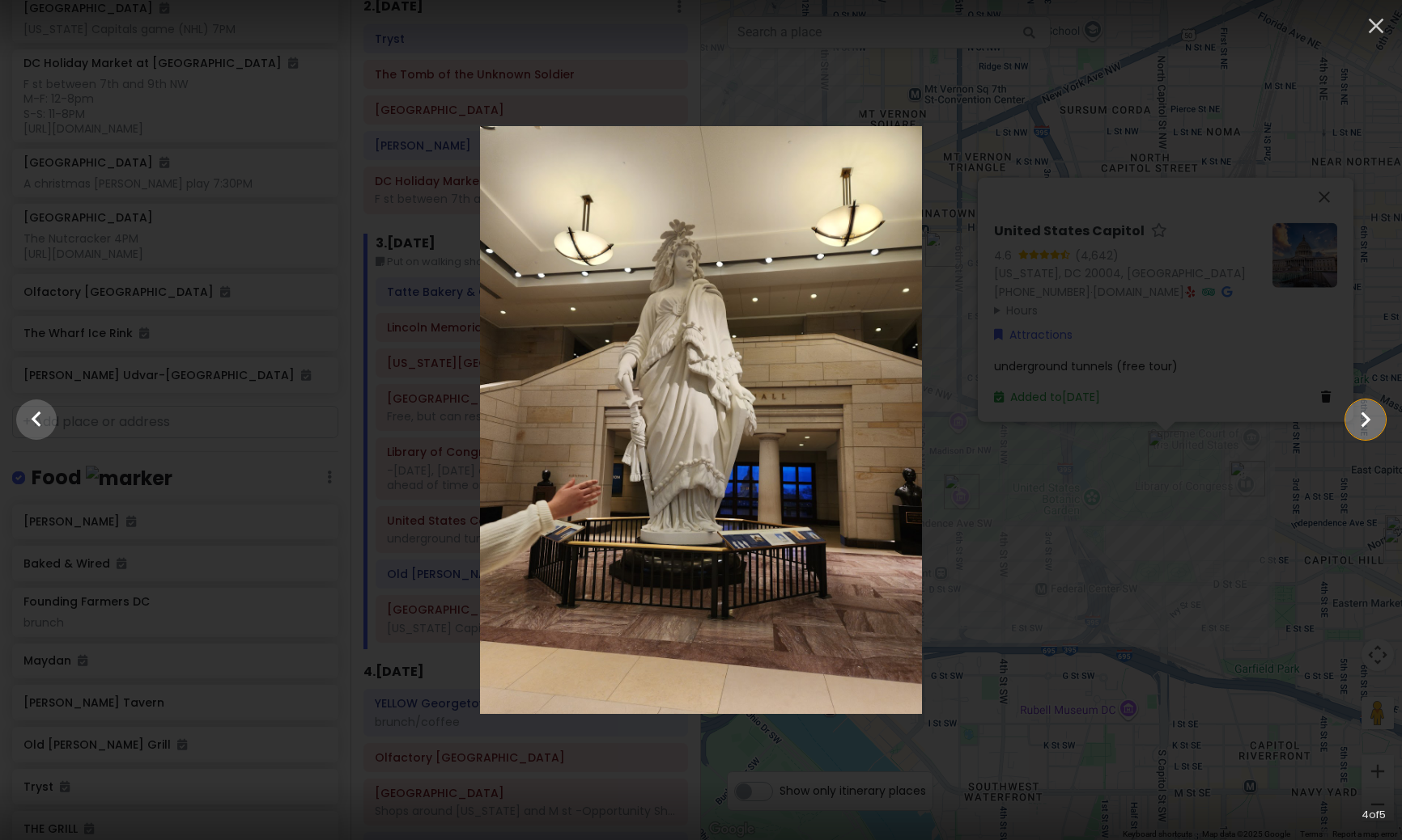
click at [1360, 424] on icon "Show slide 5 of 5" at bounding box center [1364, 420] width 30 height 39
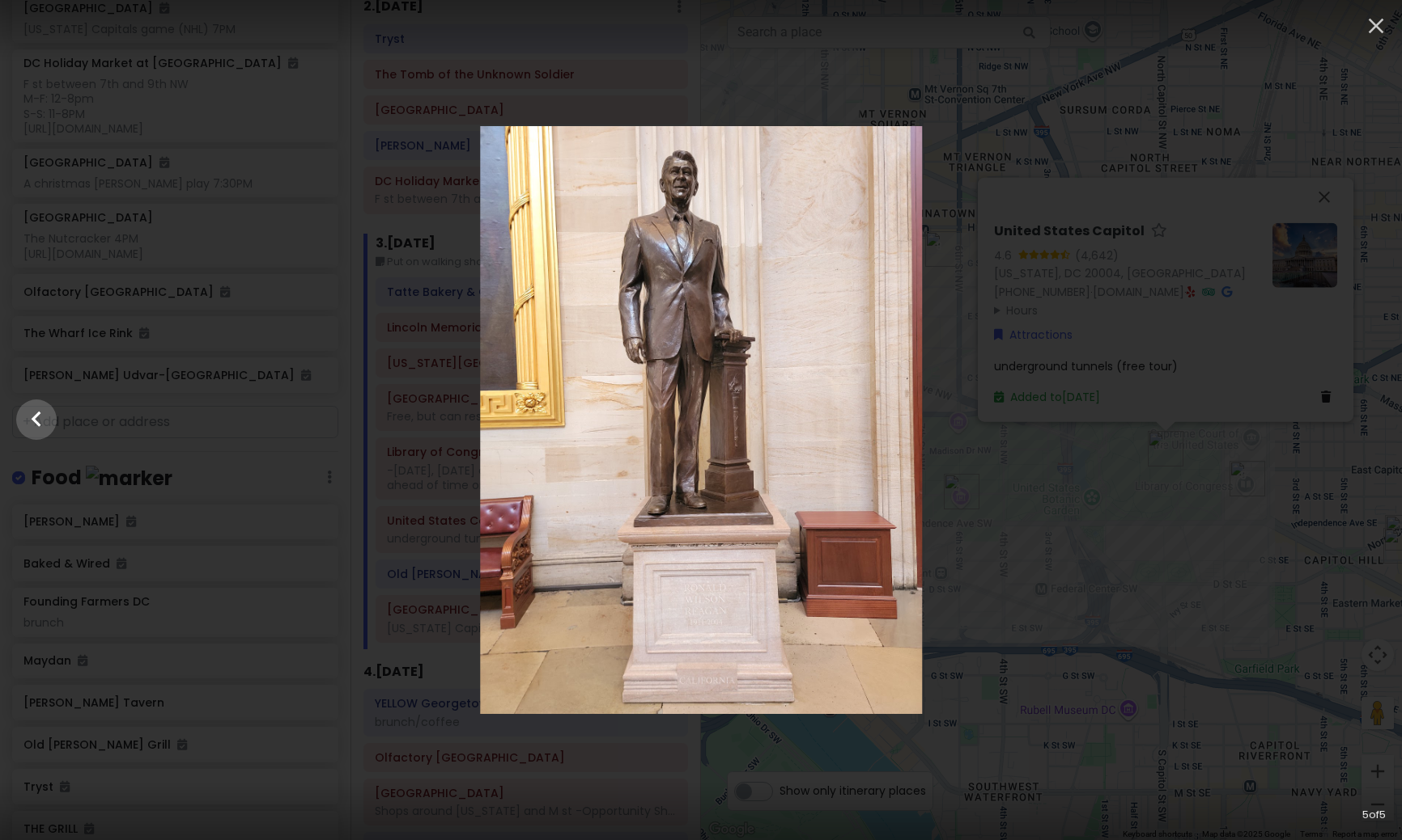
click at [1360, 424] on div at bounding box center [701, 420] width 1402 height 588
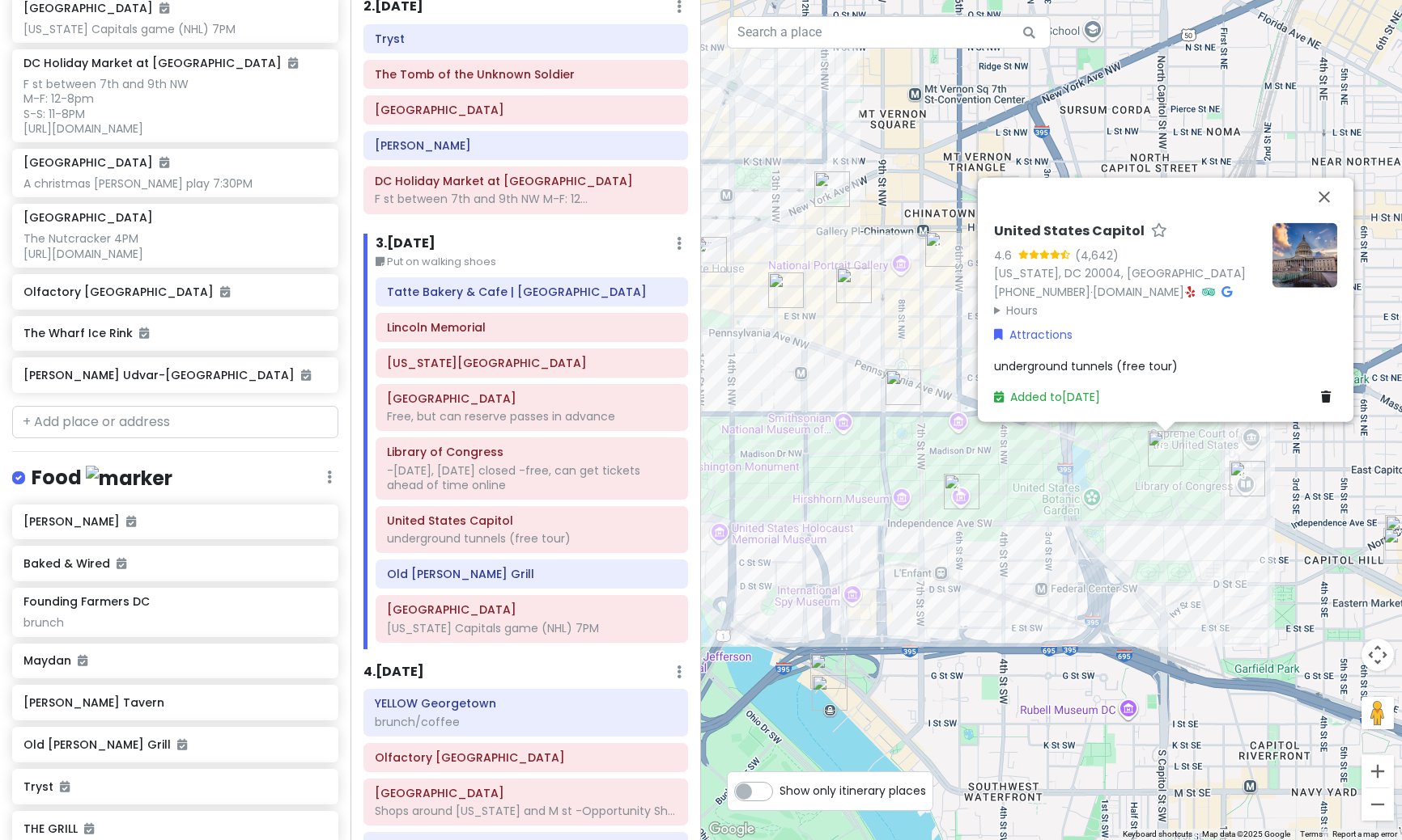
click at [1247, 485] on img "Library of Congress" at bounding box center [1247, 478] width 36 height 36
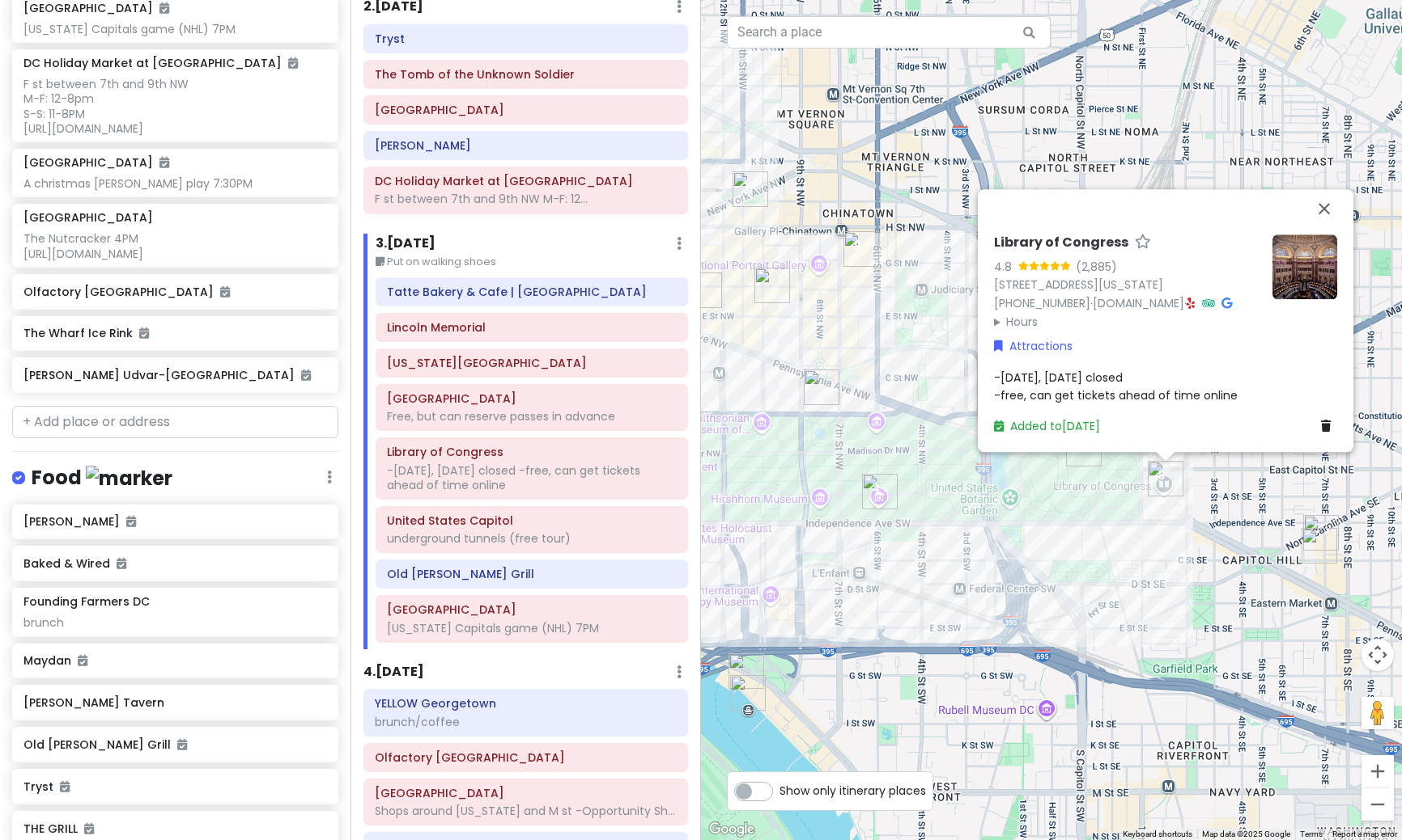
click at [1321, 258] on img at bounding box center [1304, 267] width 65 height 65
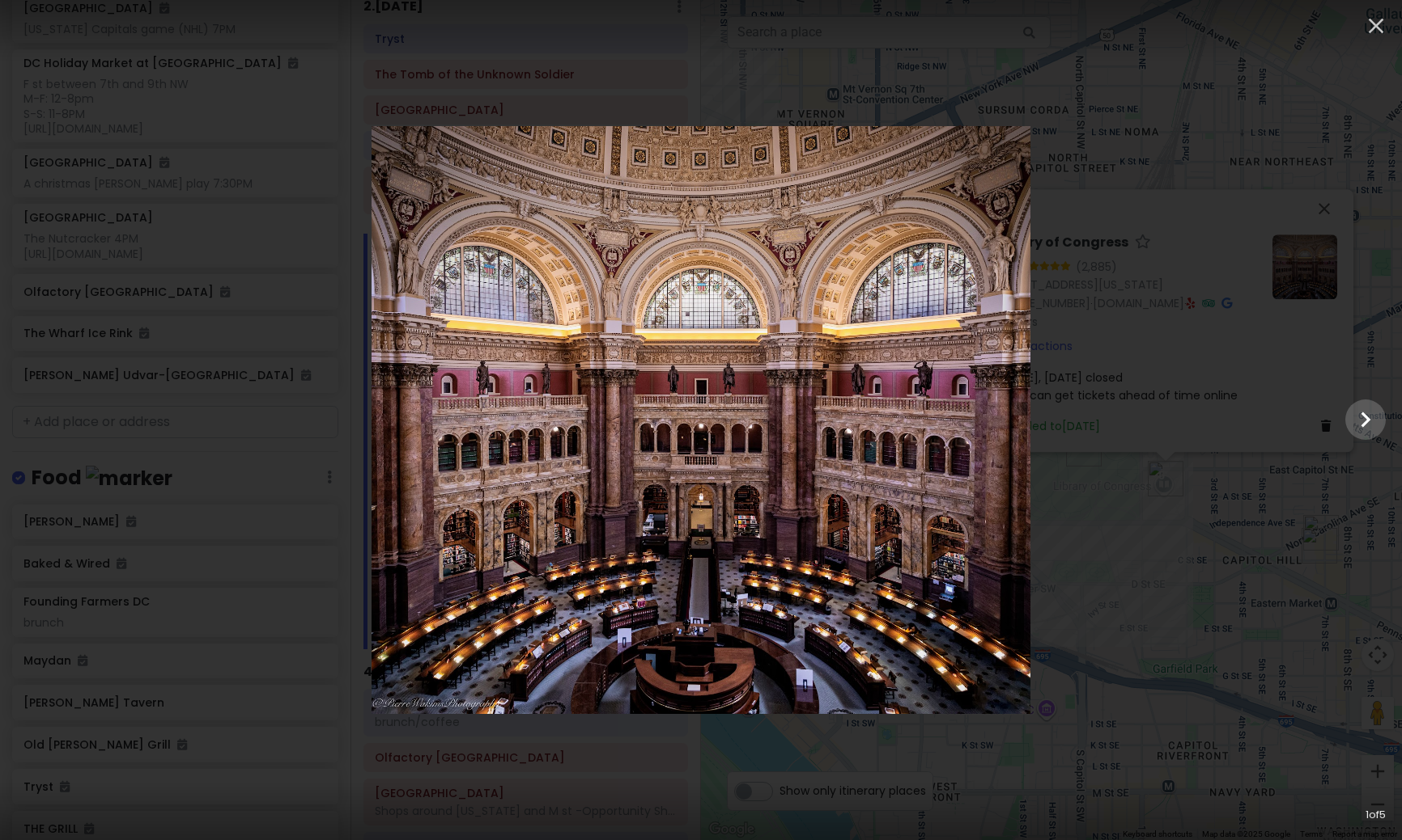
click at [1311, 306] on div at bounding box center [701, 420] width 1402 height 588
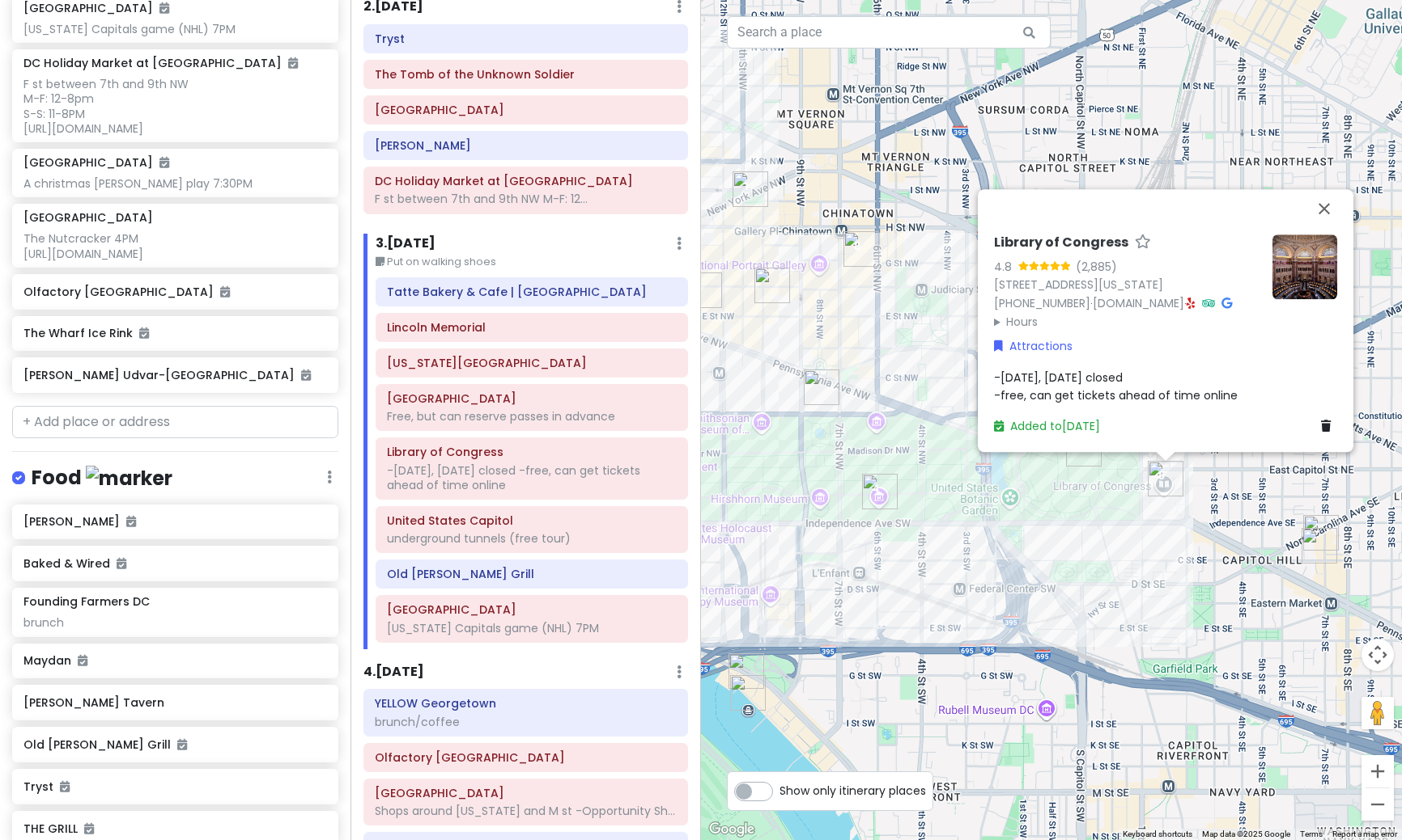
click at [1147, 618] on div "Library of Congress 4.8 (2,885) [STREET_ADDRESS][US_STATE] [PHONE_NUMBER] · [DO…" at bounding box center [1051, 420] width 701 height 840
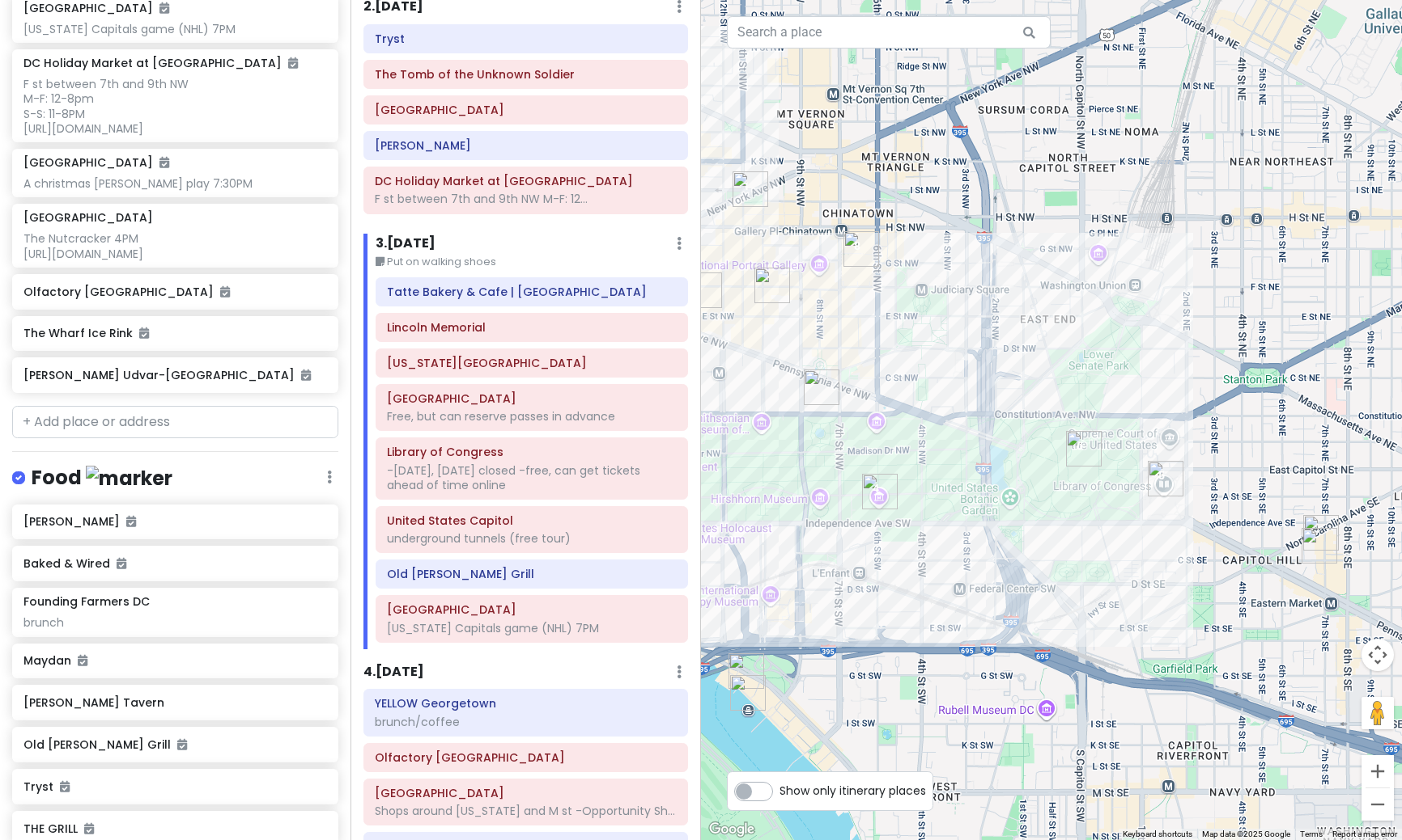
click at [1075, 450] on img "United States Capitol" at bounding box center [1083, 449] width 36 height 36
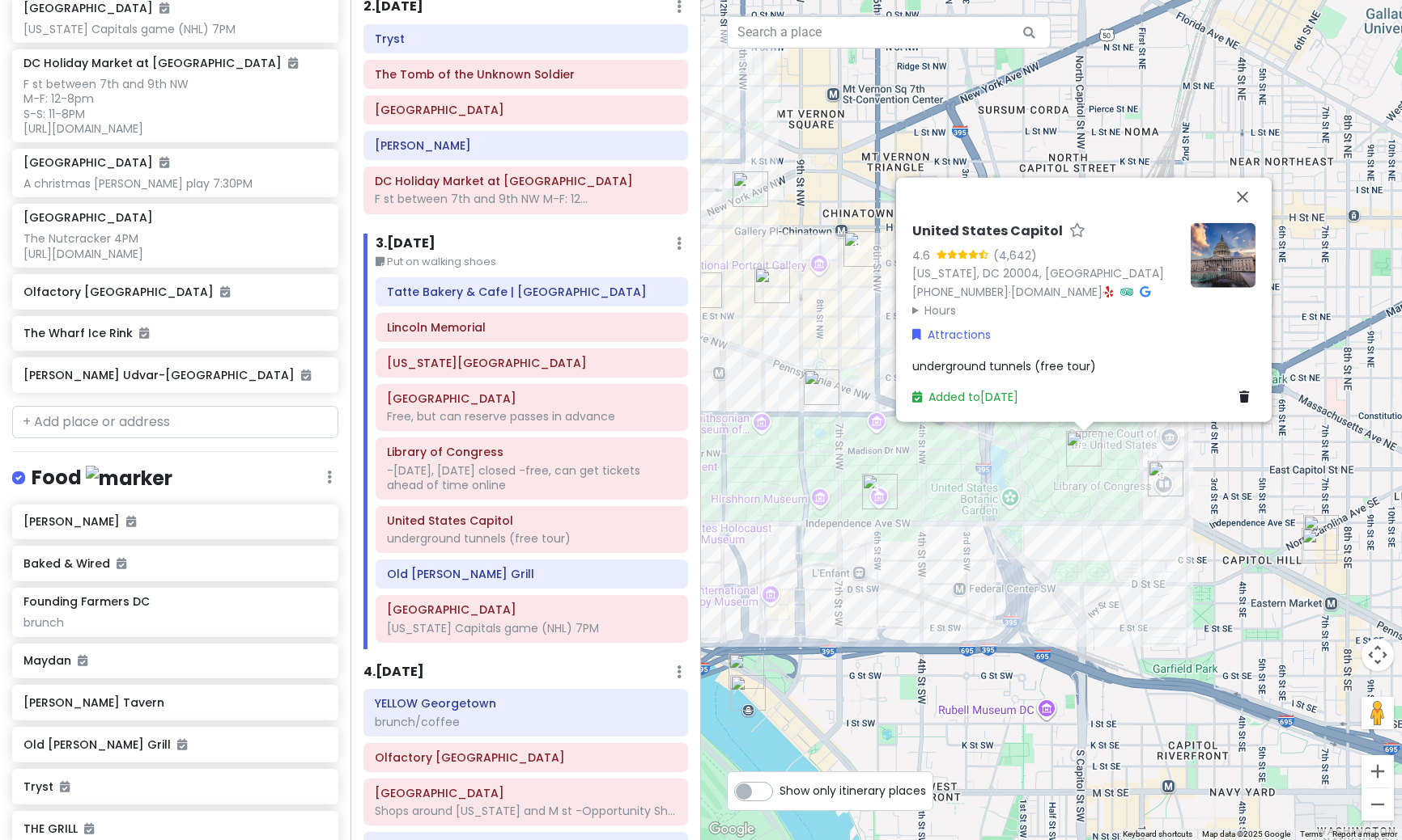
click at [1221, 245] on img at bounding box center [1223, 255] width 65 height 65
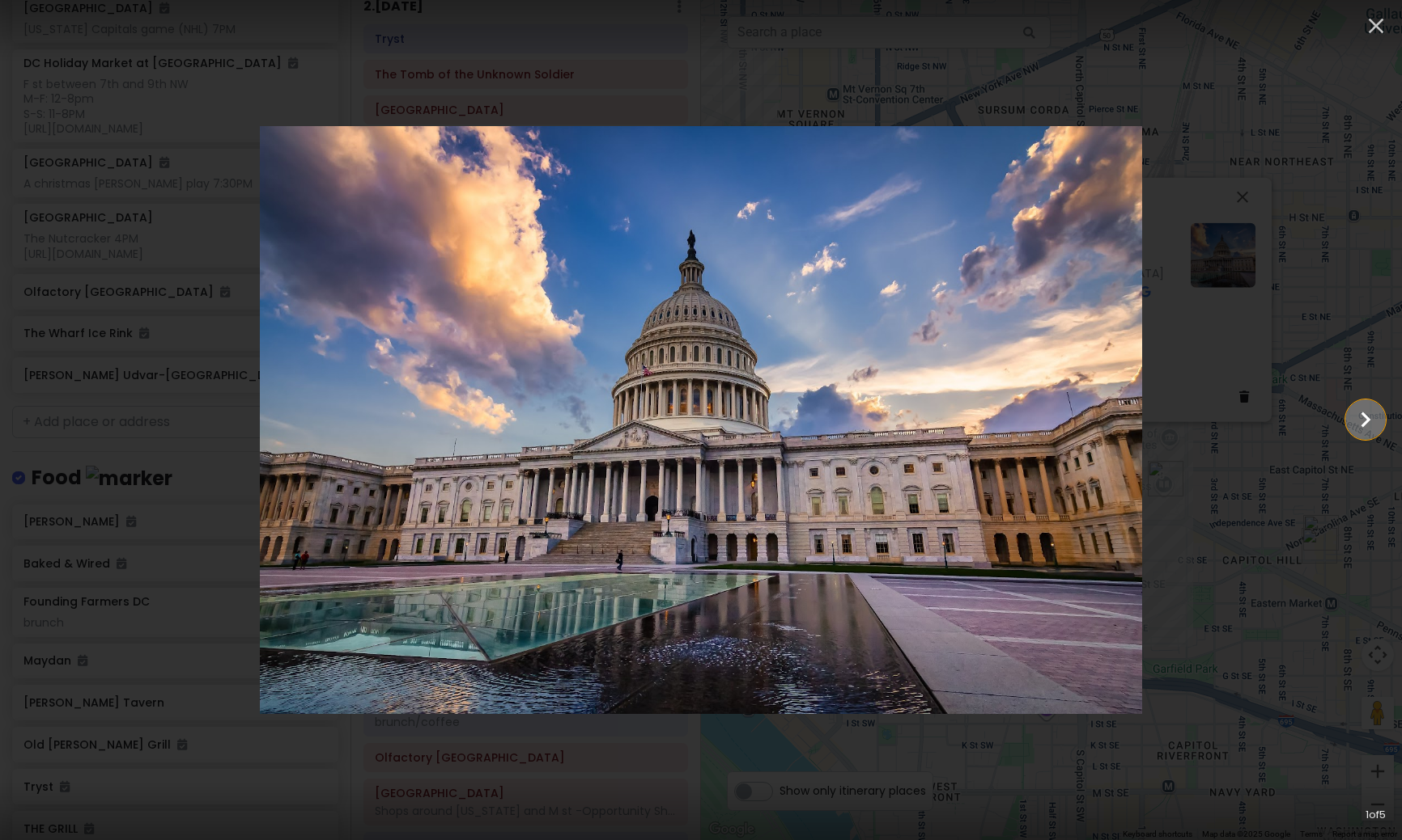
click at [1361, 428] on icon "Show slide 2 of 5" at bounding box center [1364, 420] width 30 height 39
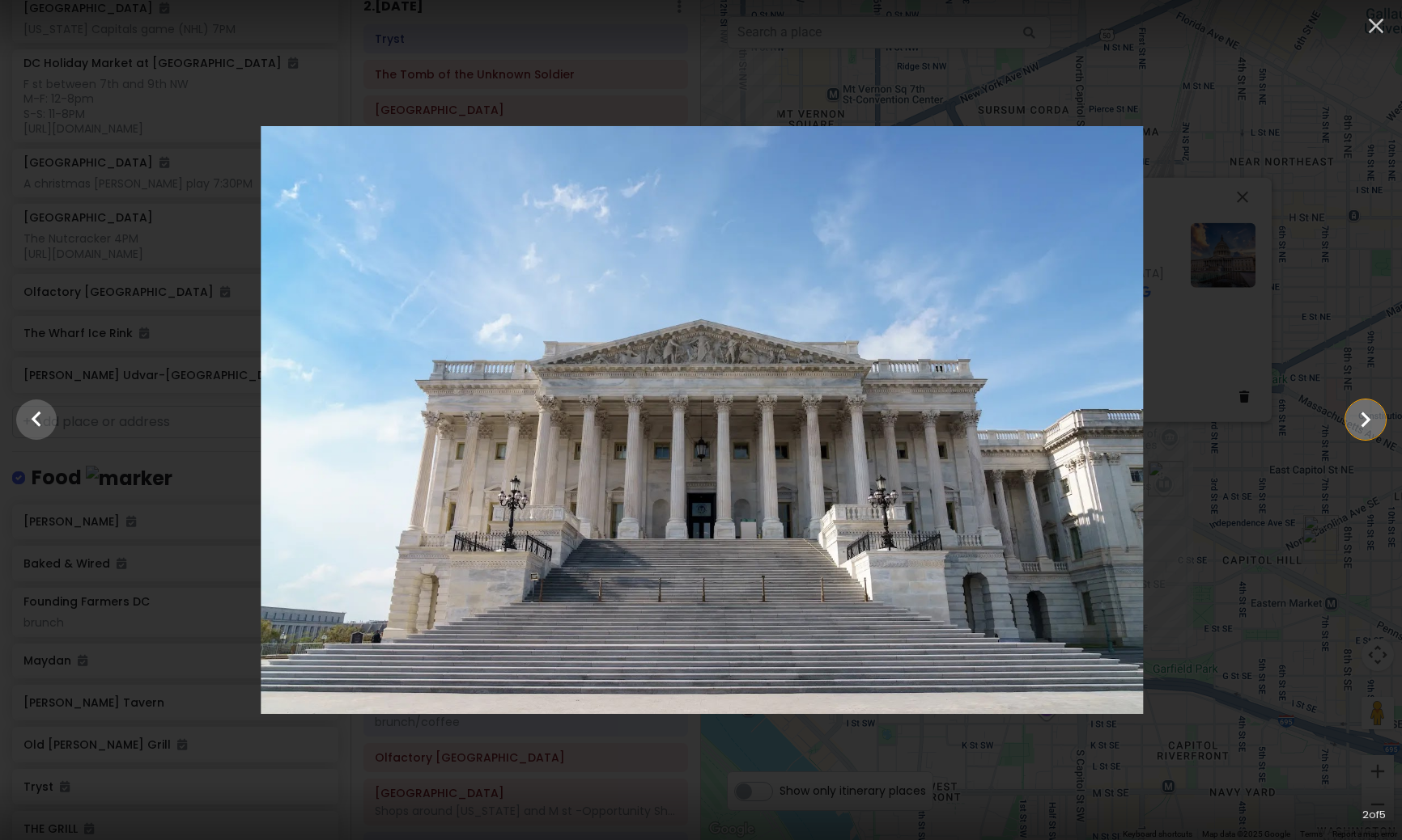
click at [1361, 428] on icon "Show slide 3 of 5" at bounding box center [1364, 420] width 30 height 39
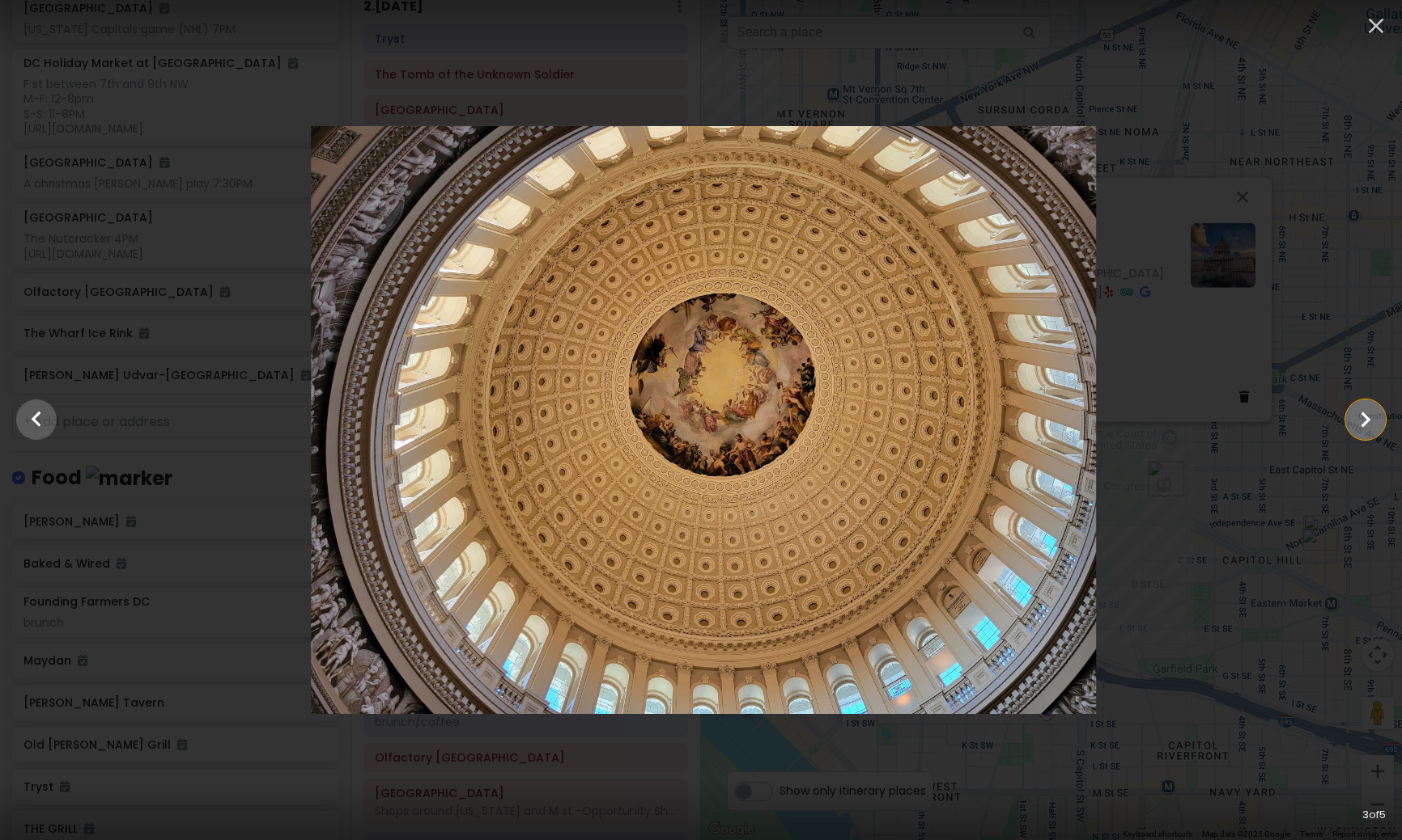
click at [1361, 428] on icon "Show slide 4 of 5" at bounding box center [1364, 420] width 30 height 39
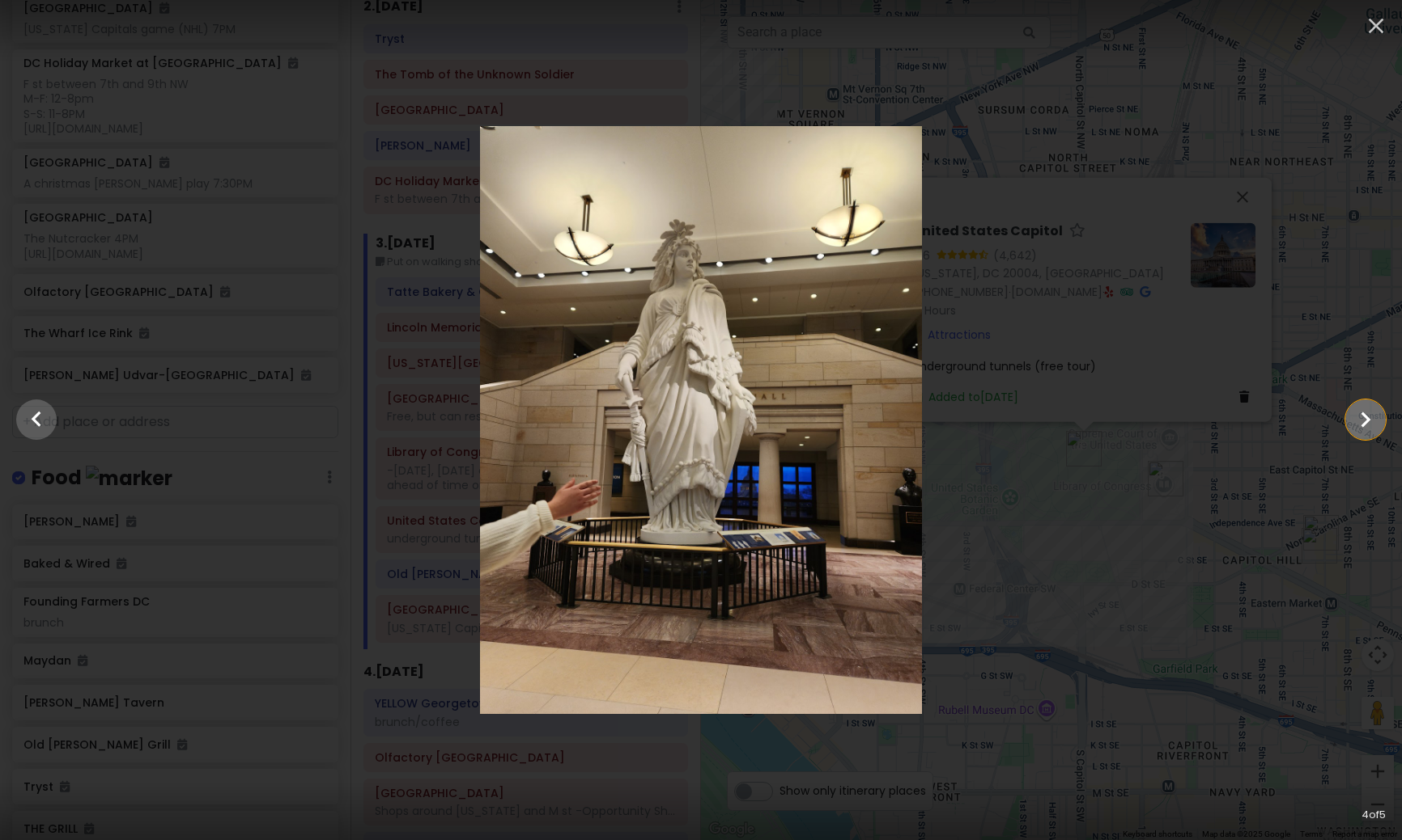
click at [1361, 428] on icon "Show slide 5 of 5" at bounding box center [1364, 420] width 30 height 39
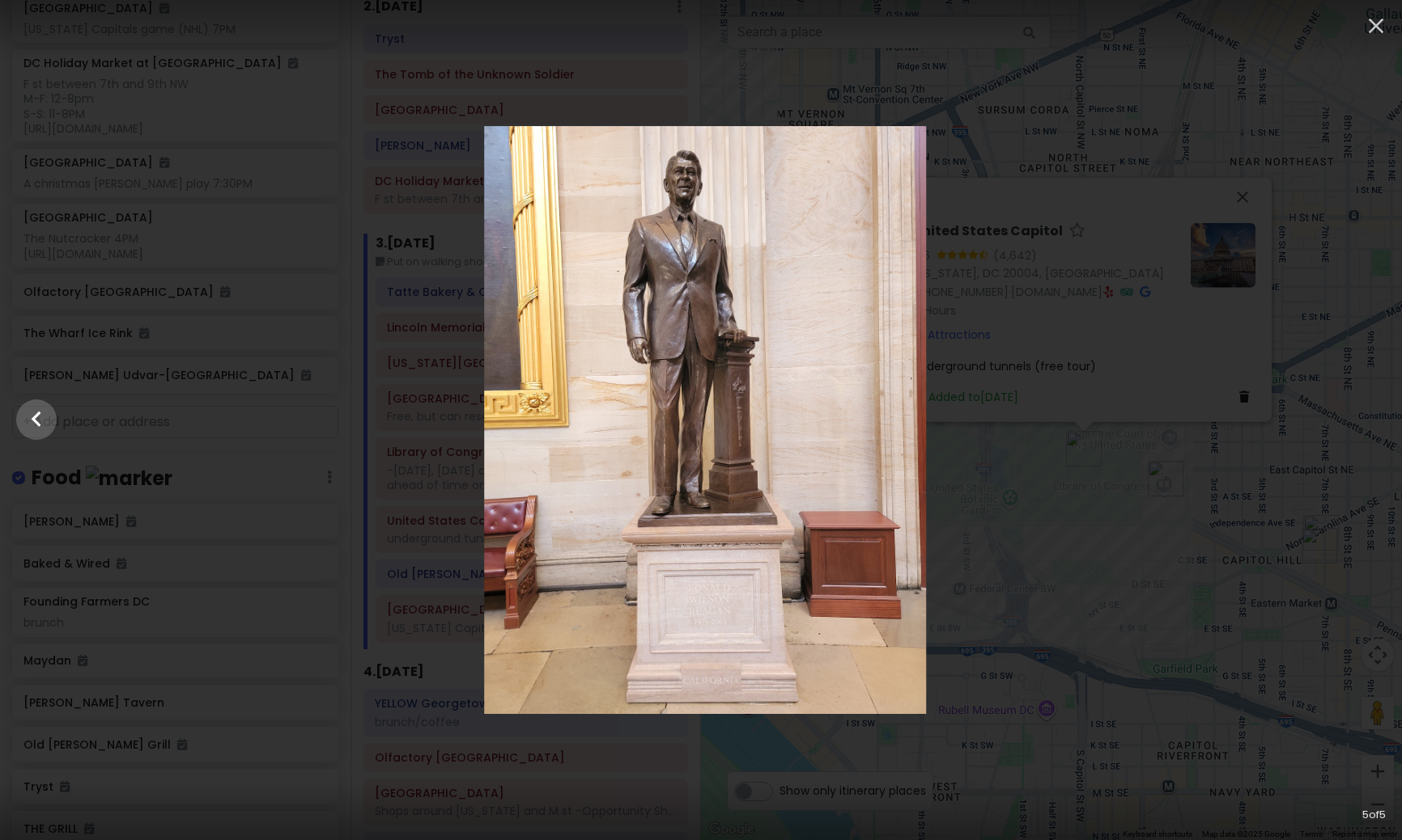
click at [1310, 520] on div at bounding box center [705, 420] width 1402 height 588
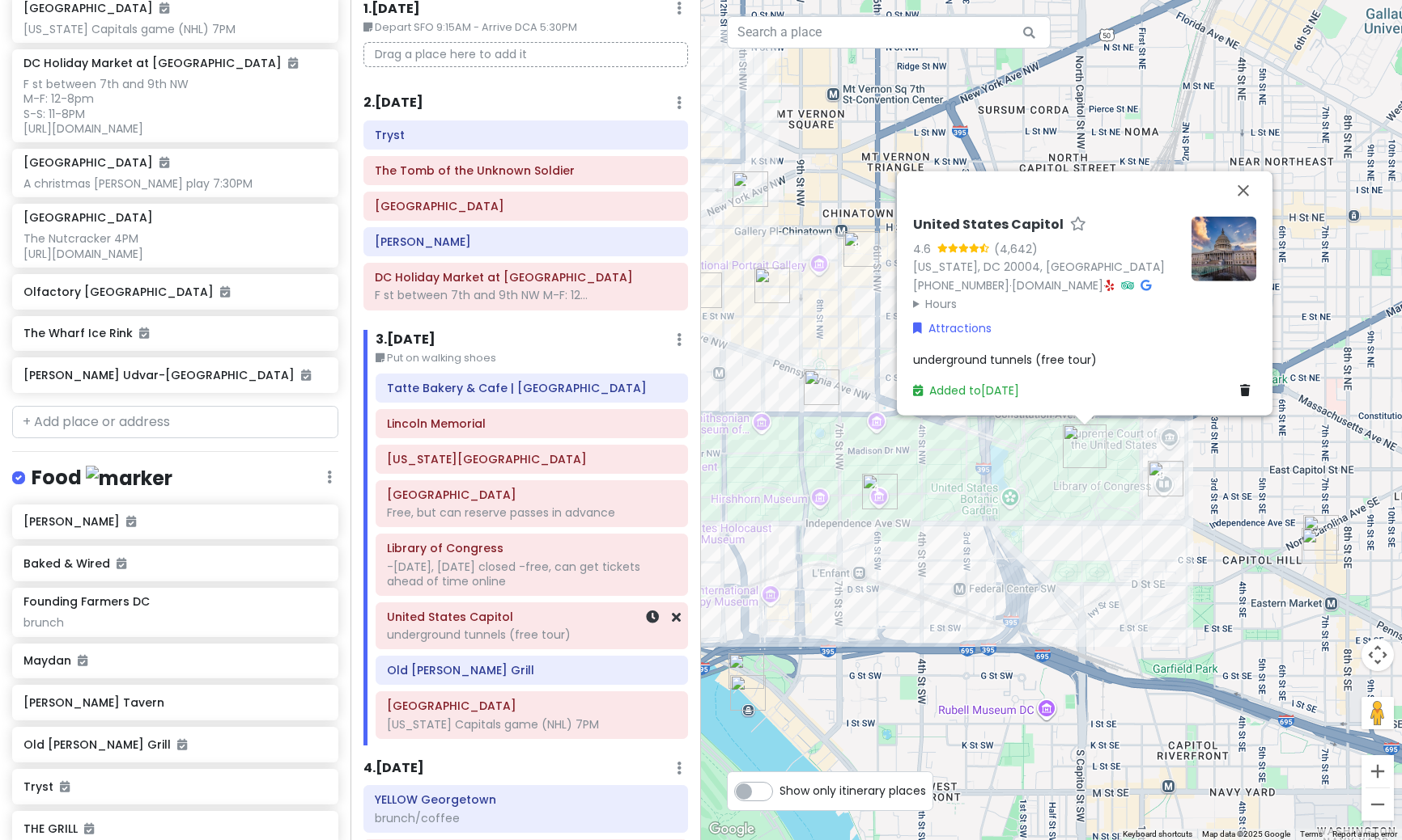
scroll to position [0, 0]
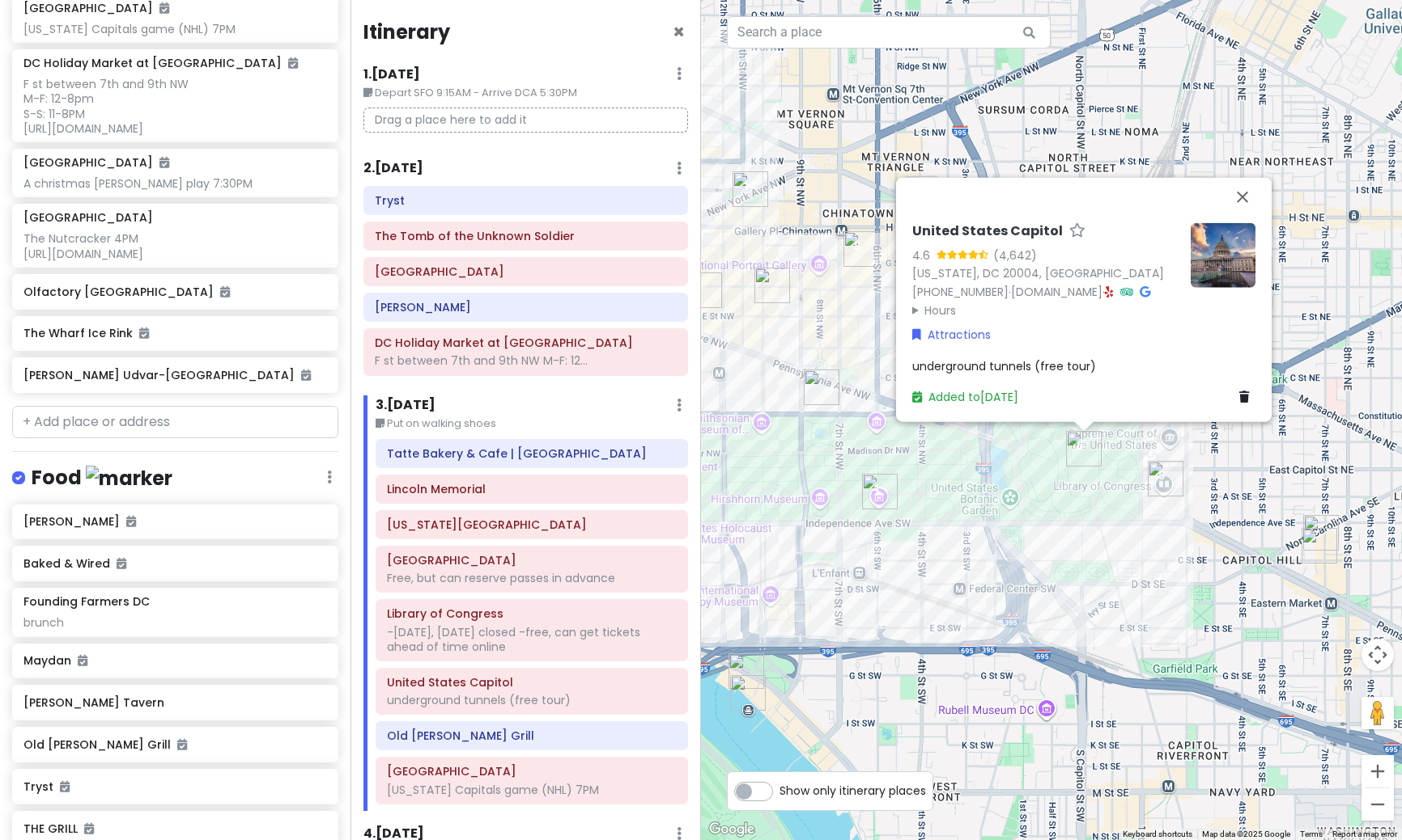
click at [391, 158] on div "Itinerary × 1 . [DATE] Edit Day Notes Delete Day Depart SFO 9:15AM - Arrive DCA…" at bounding box center [525, 420] width 350 height 840
click at [391, 163] on h6 "2 . [DATE]" at bounding box center [393, 168] width 60 height 17
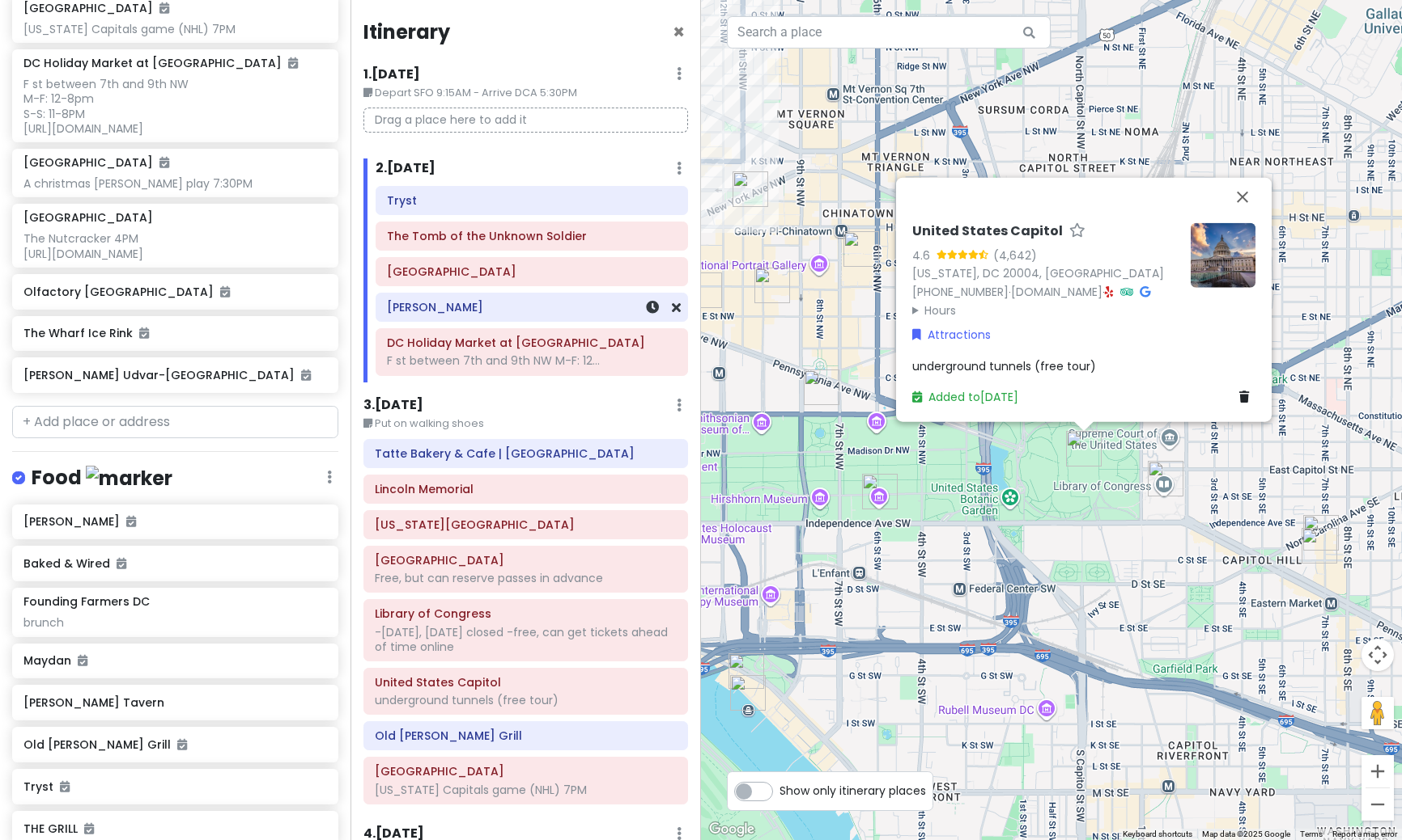
click at [426, 311] on h6 "[PERSON_NAME]" at bounding box center [532, 307] width 290 height 15
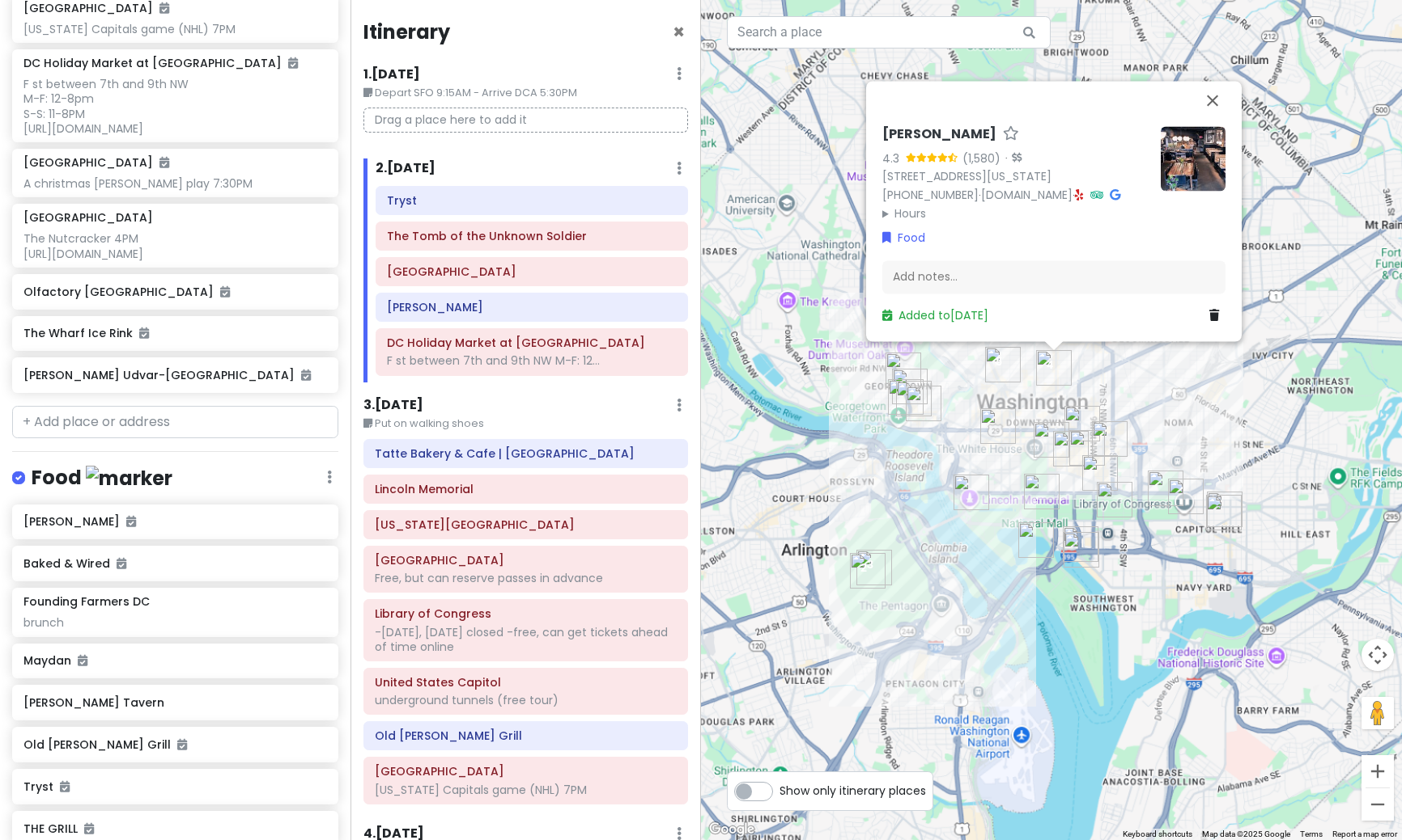
drag, startPoint x: 956, startPoint y: 562, endPoint x: 1045, endPoint y: 462, distance: 133.9
click at [1045, 462] on div "[PERSON_NAME] Tavern 4.3 (1,580) · [STREET_ADDRESS][US_STATE] [PHONE_NUMBER] · …" at bounding box center [1051, 420] width 701 height 840
click at [804, 484] on div "[PERSON_NAME] Tavern 4.3 (1,580) · [STREET_ADDRESS][US_STATE] [PHONE_NUMBER] · …" at bounding box center [1051, 420] width 701 height 840
